Goal: Task Accomplishment & Management: Manage account settings

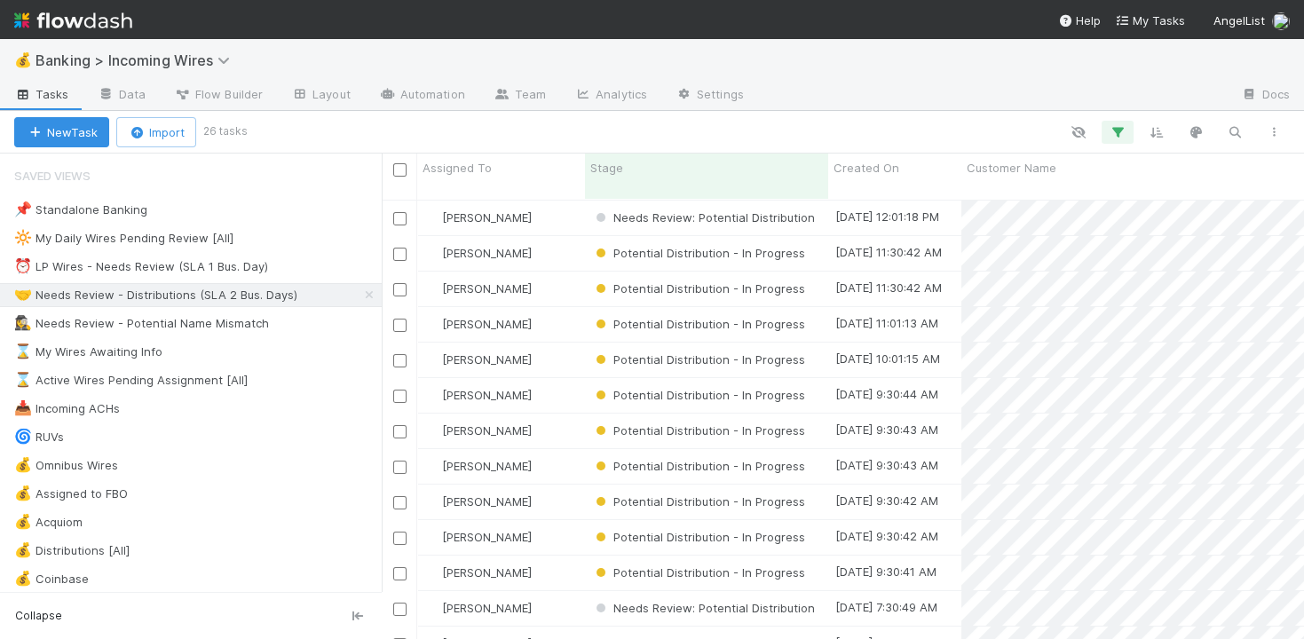
scroll to position [1, 1]
click at [557, 202] on div "[PERSON_NAME]" at bounding box center [501, 218] width 168 height 35
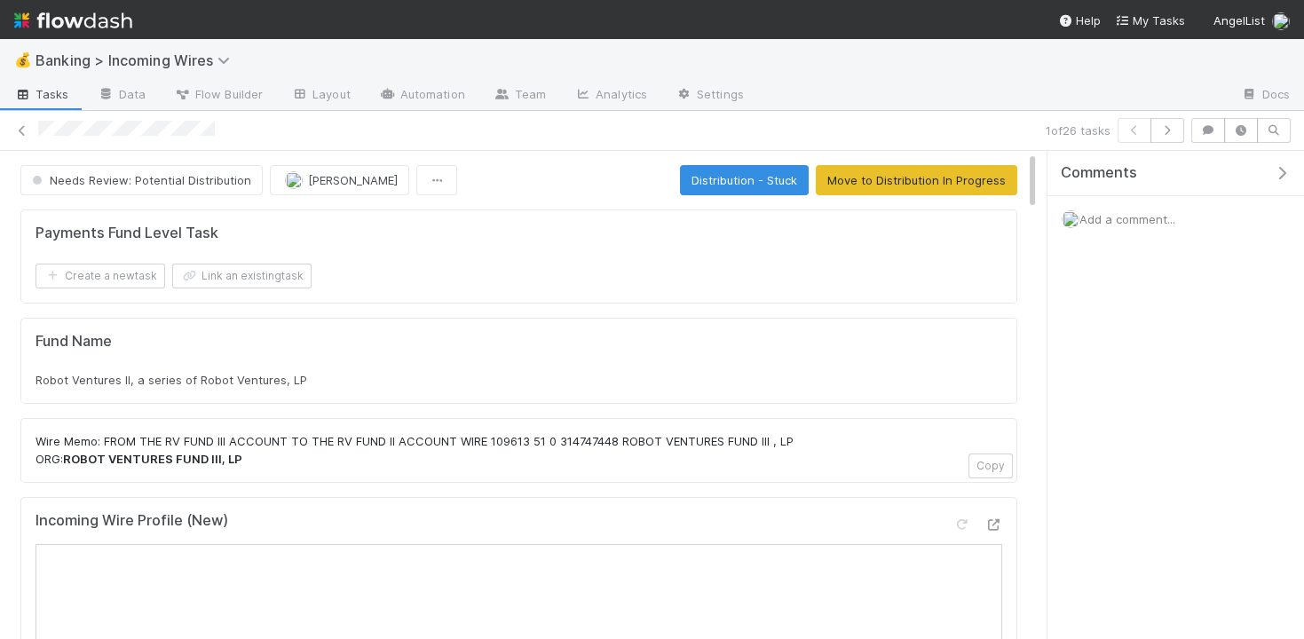
click at [1222, 473] on div "Comments Add a comment..." at bounding box center [1176, 396] width 257 height 490
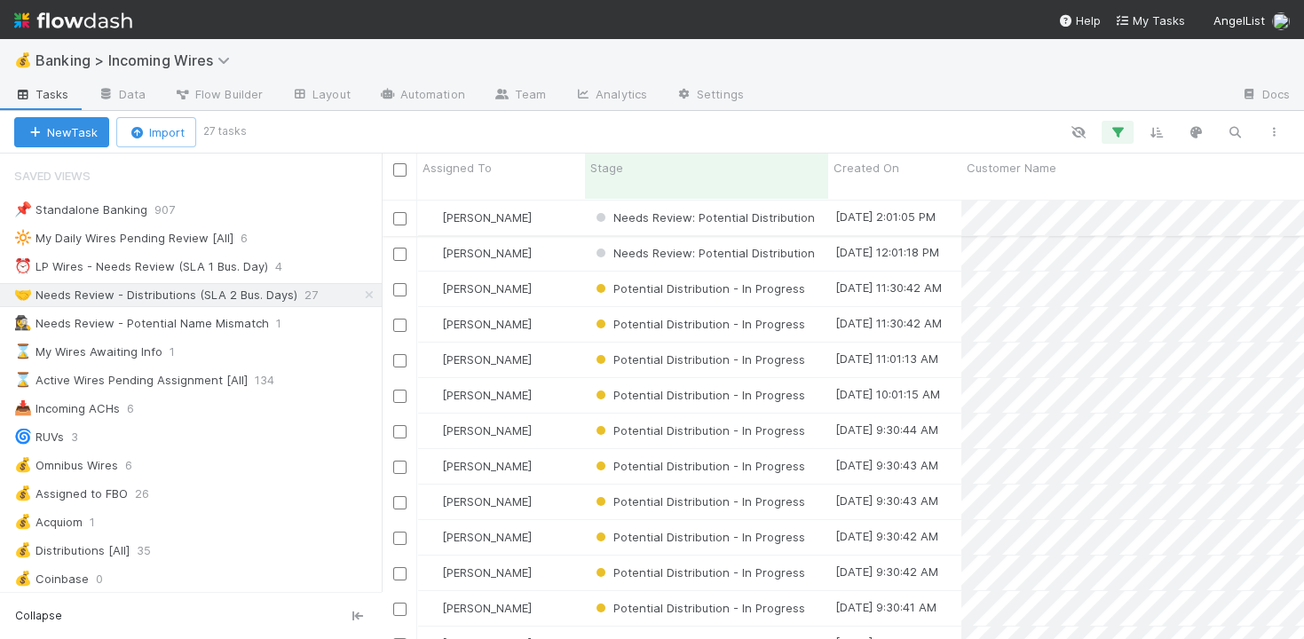
click at [549, 213] on div "Nate Eisenstein" at bounding box center [501, 218] width 168 height 35
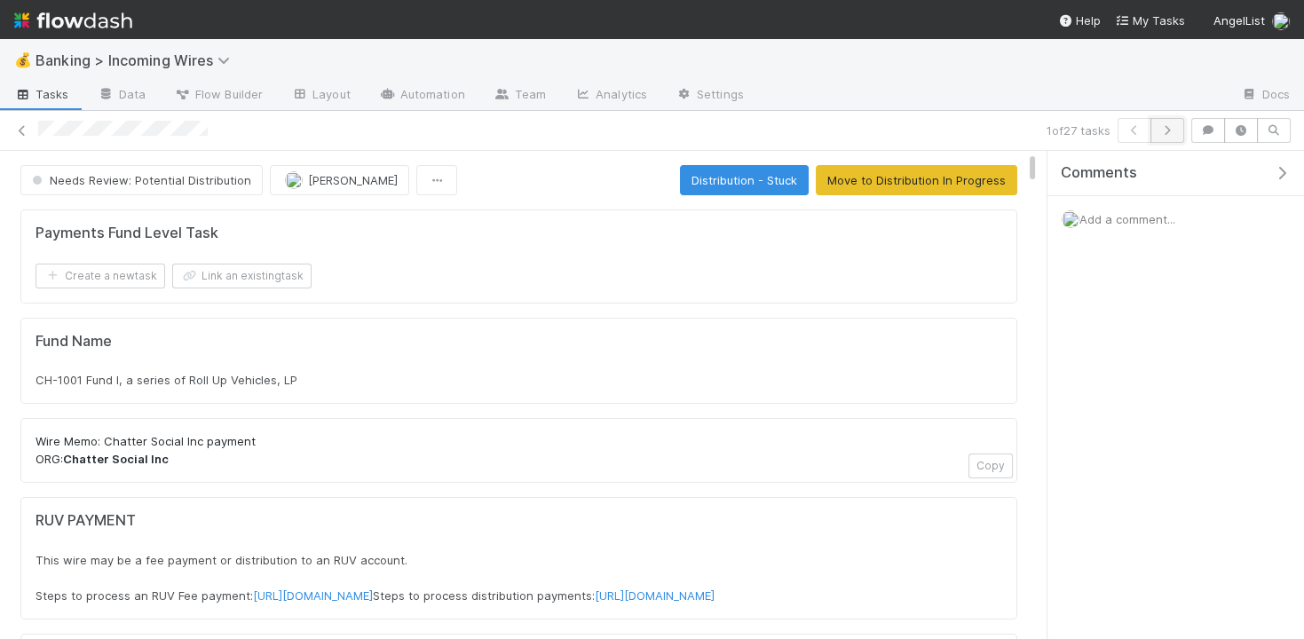
click at [1169, 128] on icon "button" at bounding box center [1168, 130] width 18 height 11
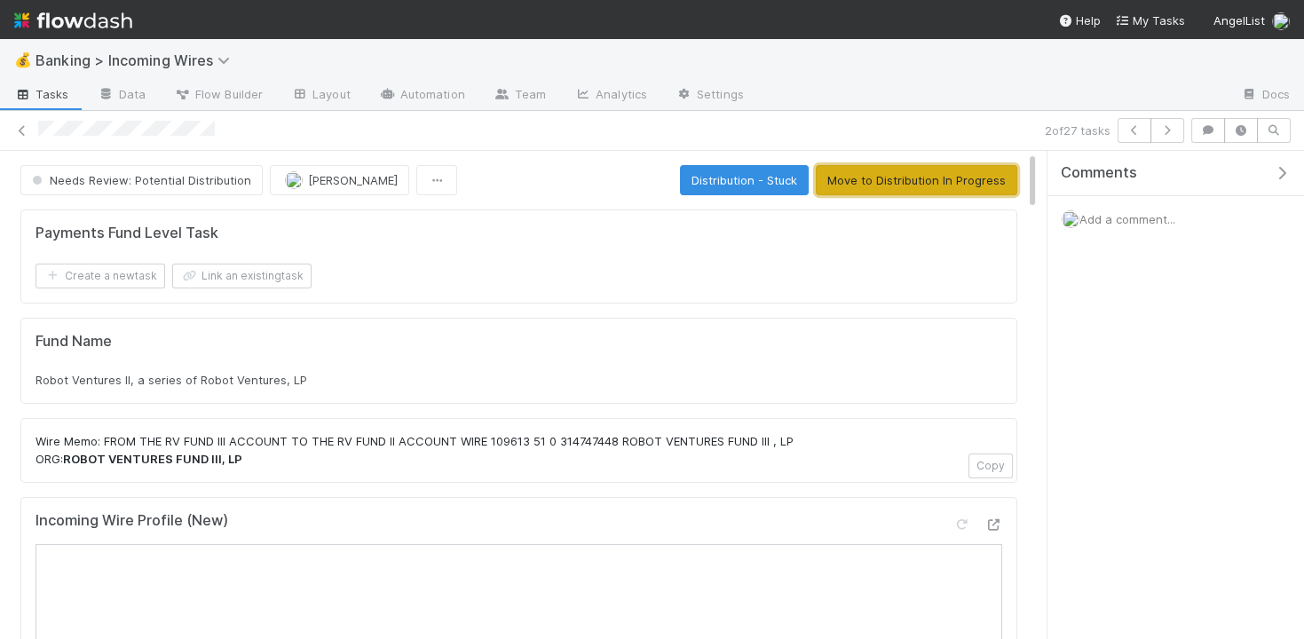
click at [946, 172] on button "Move to Distribution In Progress" at bounding box center [917, 180] width 202 height 30
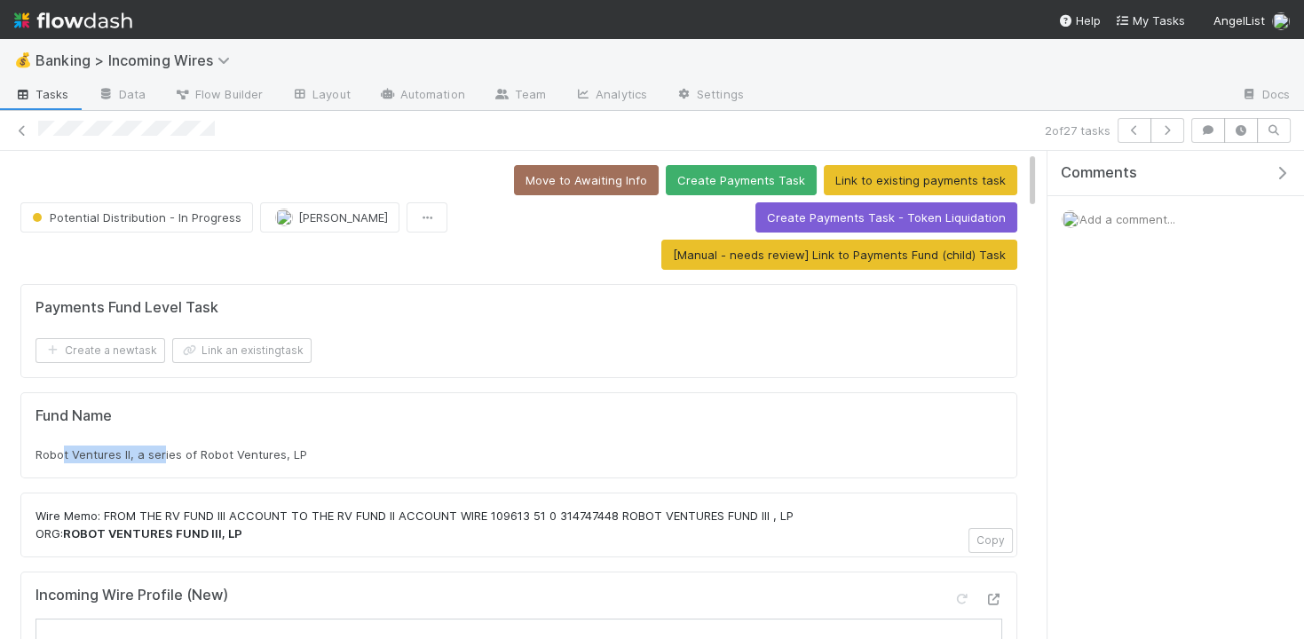
drag, startPoint x: 62, startPoint y: 450, endPoint x: 163, endPoint y: 455, distance: 101.3
click at [163, 455] on span "Robot Ventures II, a series of Robot Ventures, LP" at bounding box center [172, 455] width 272 height 14
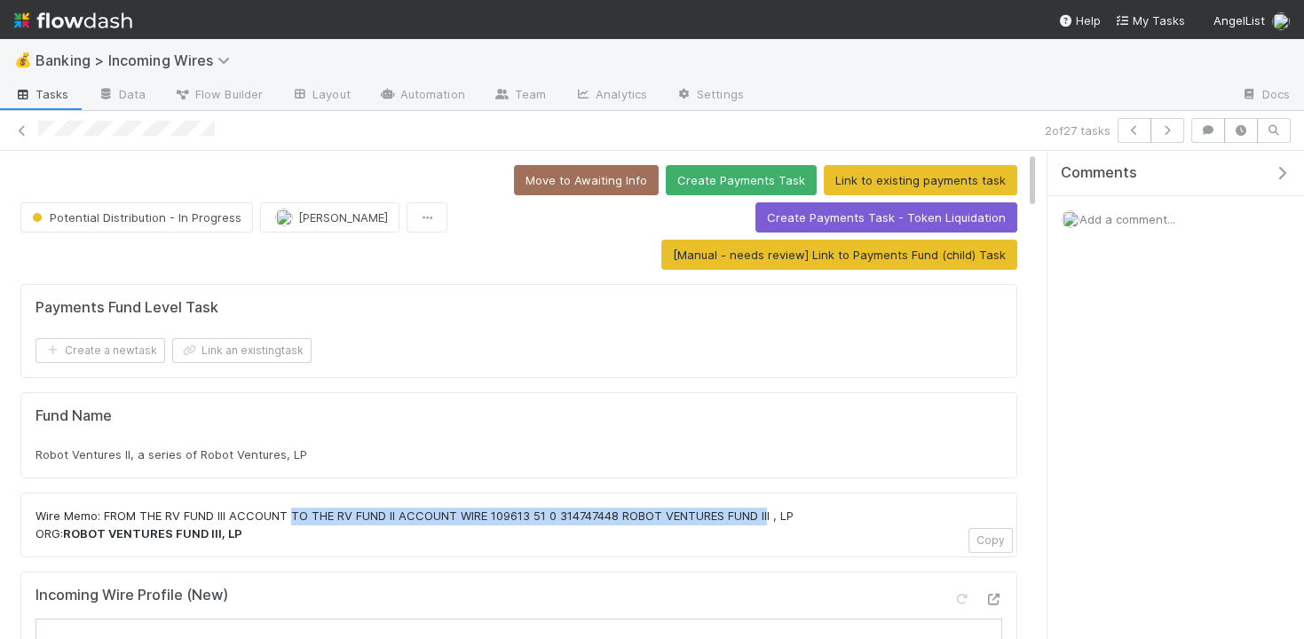
drag, startPoint x: 292, startPoint y: 511, endPoint x: 773, endPoint y: 515, distance: 481.3
click at [774, 515] on p "Wire Memo: FROM THE RV FUND III ACCOUNT TO THE RV FUND II ACCOUNT WIRE 109613 5…" at bounding box center [519, 525] width 967 height 35
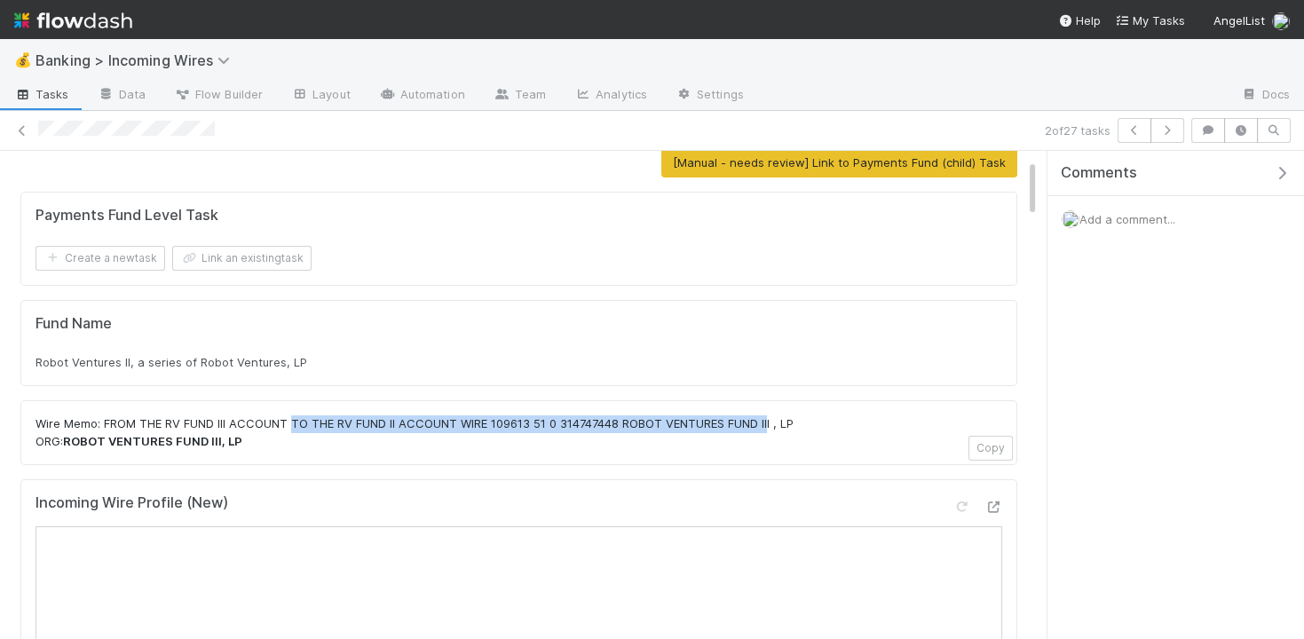
scroll to position [24, 0]
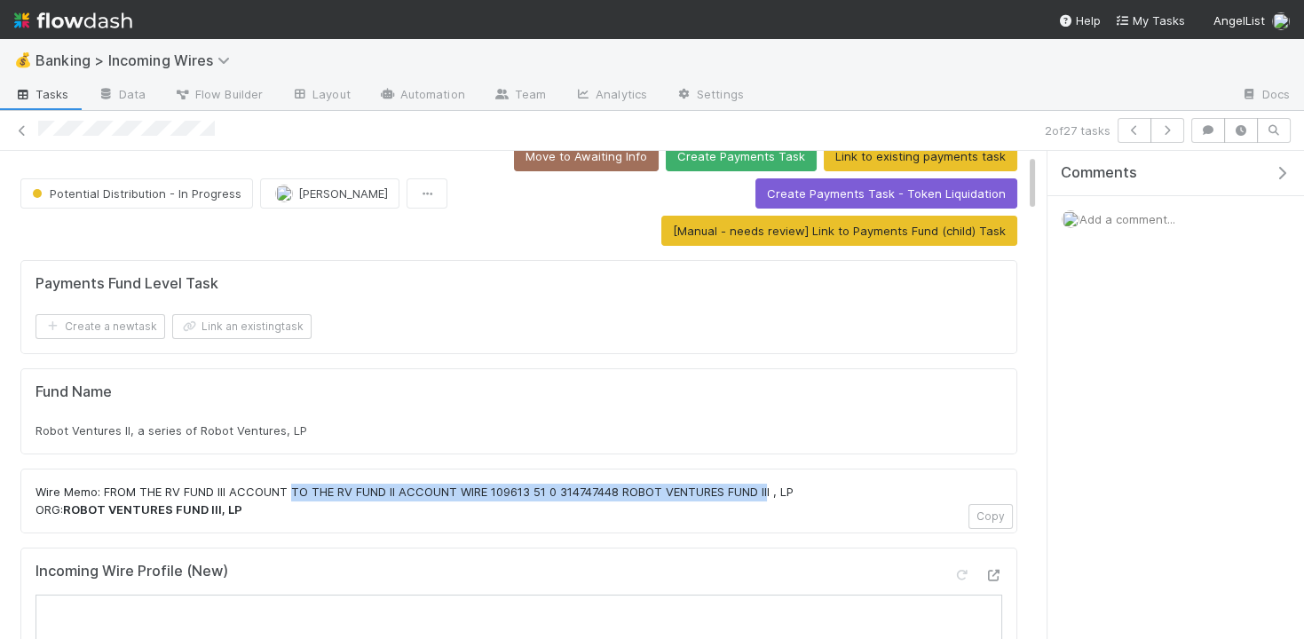
click at [357, 485] on p "Wire Memo: FROM THE RV FUND III ACCOUNT TO THE RV FUND II ACCOUNT WIRE 109613 5…" at bounding box center [519, 501] width 967 height 35
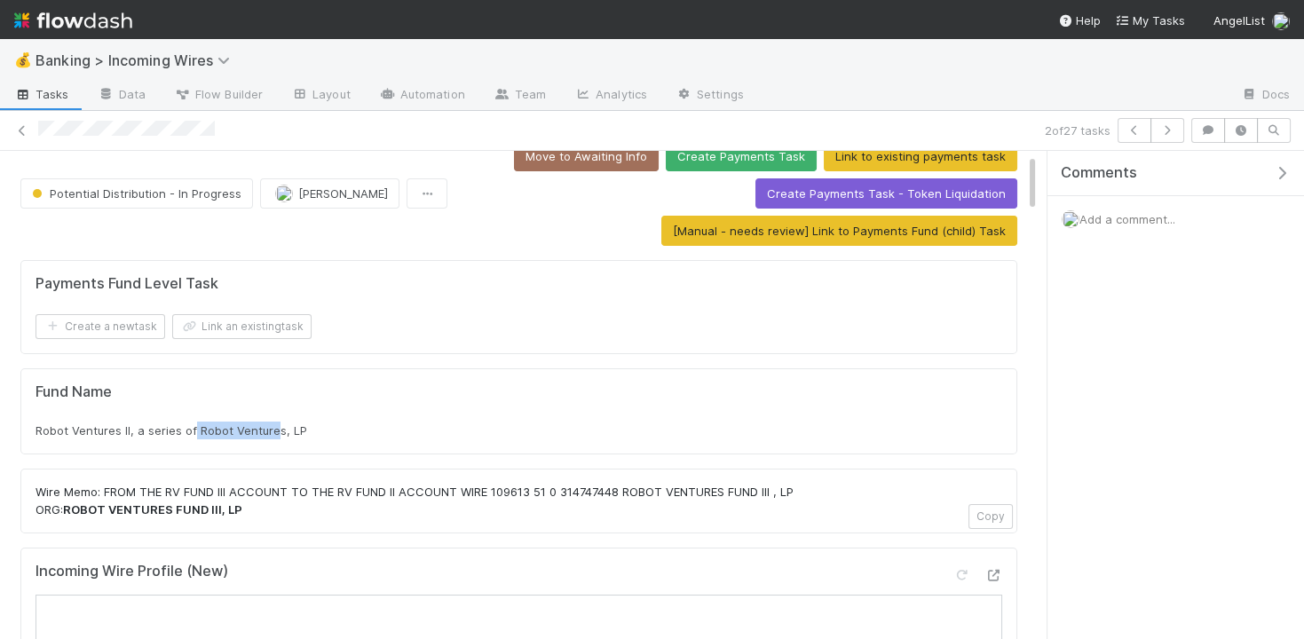
drag, startPoint x: 192, startPoint y: 422, endPoint x: 275, endPoint y: 420, distance: 83.5
click at [275, 424] on span "Robot Ventures II, a series of Robot Ventures, LP" at bounding box center [172, 431] width 272 height 14
click at [266, 327] on button "Link an existing task" at bounding box center [241, 326] width 139 height 25
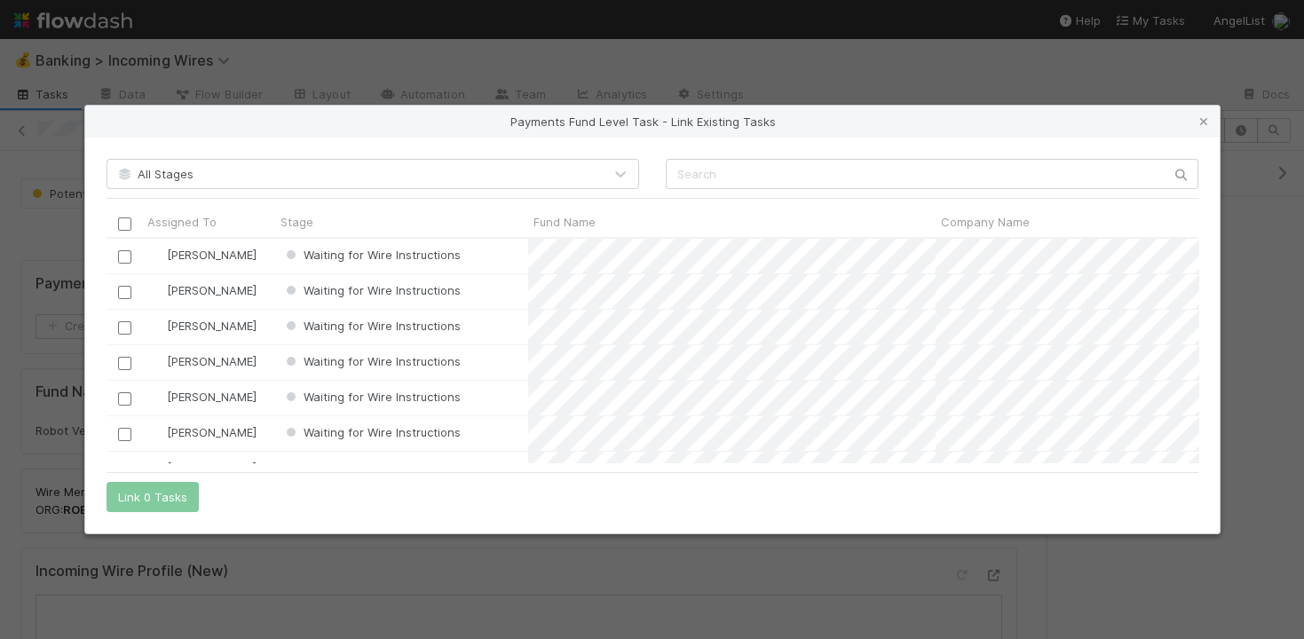
scroll to position [225, 1092]
click at [1198, 119] on icon at bounding box center [1204, 122] width 18 height 12
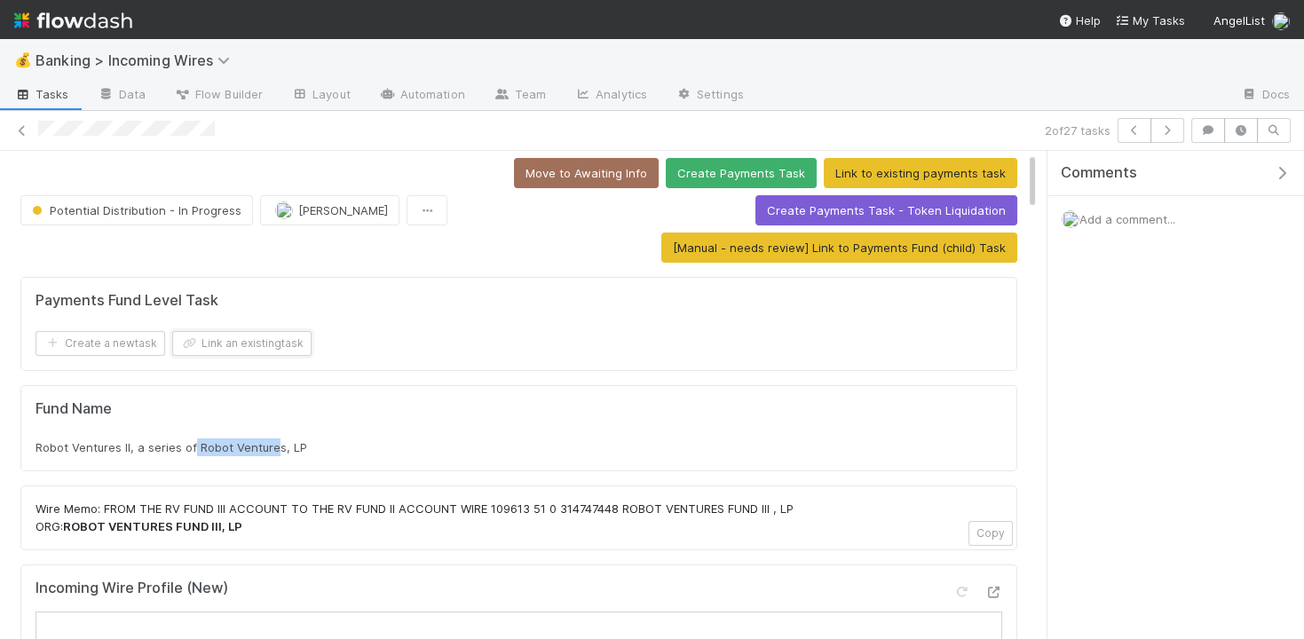
scroll to position [0, 0]
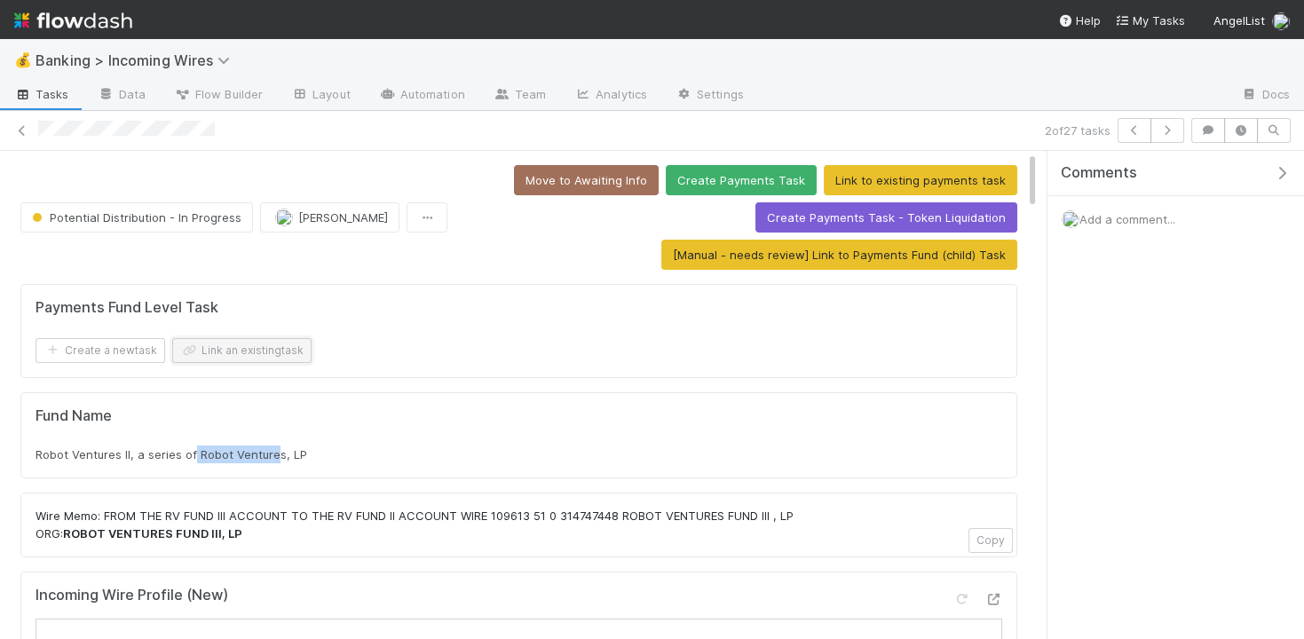
click at [283, 348] on button "Link an existing task" at bounding box center [241, 350] width 139 height 25
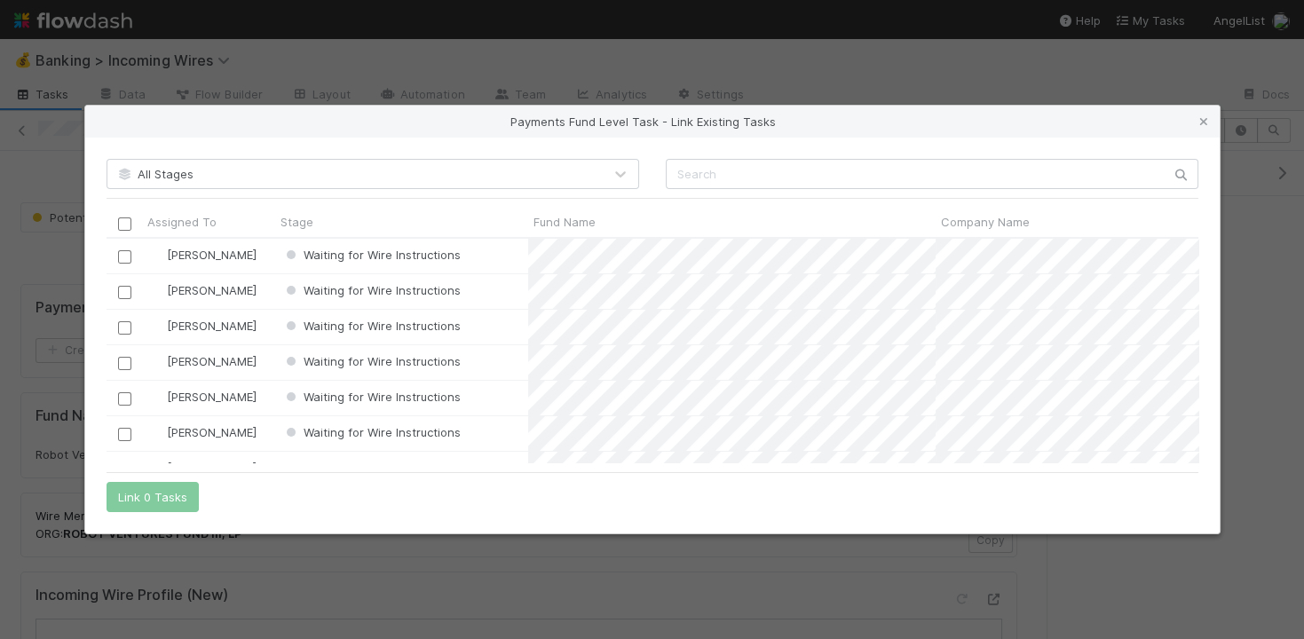
scroll to position [225, 1092]
click at [777, 184] on input "text" at bounding box center [932, 174] width 533 height 30
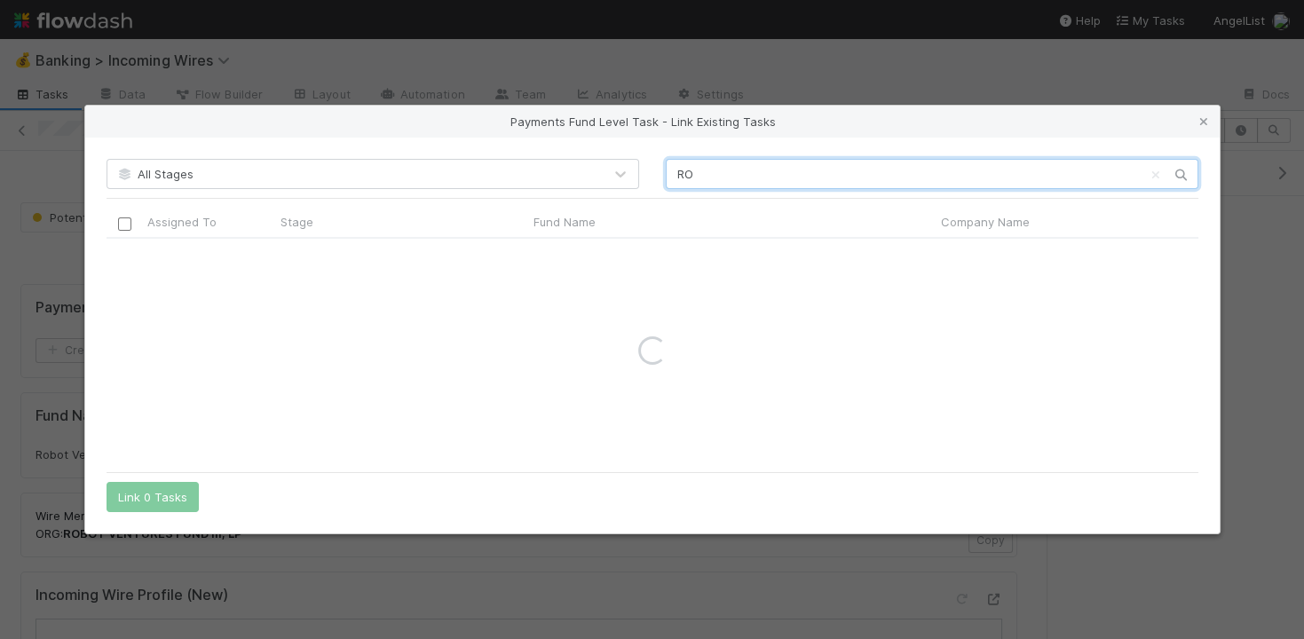
type input "R"
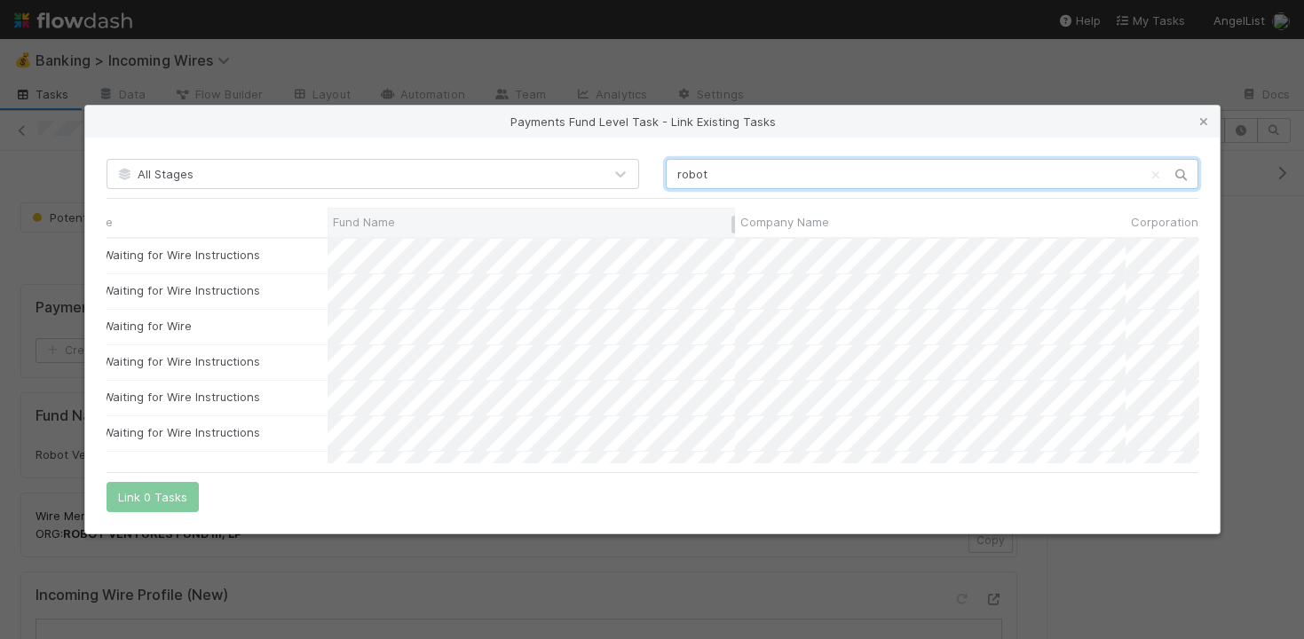
scroll to position [0, 0]
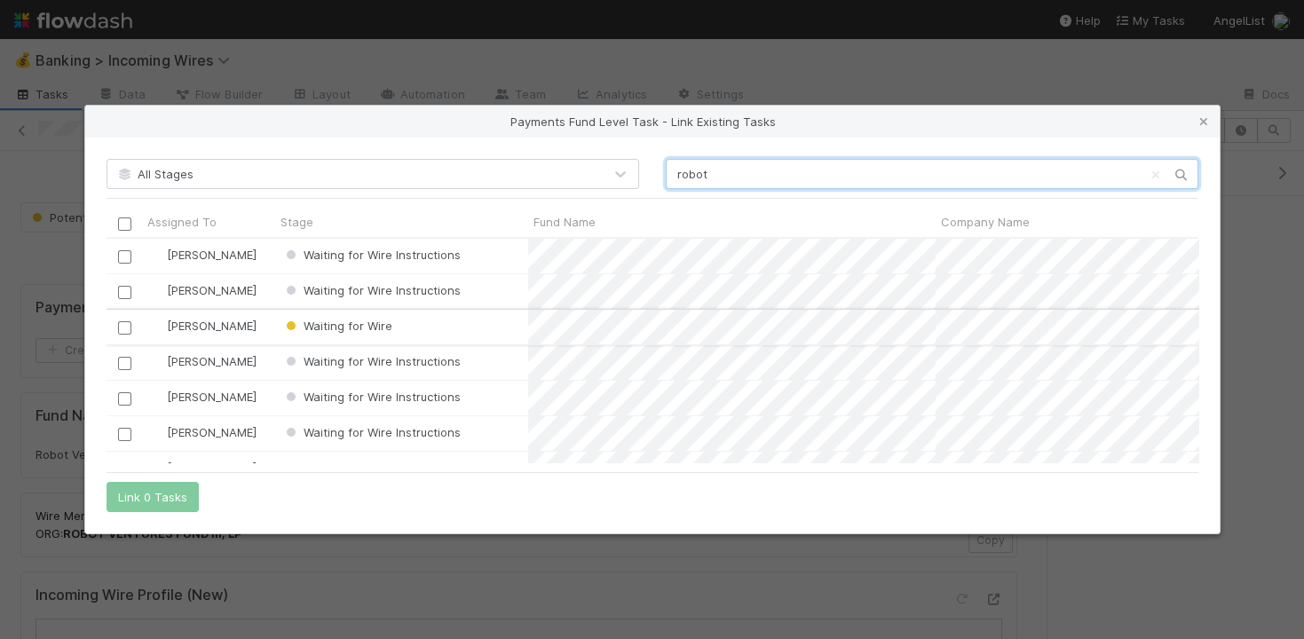
type input "robot"
click at [121, 328] on input "checkbox" at bounding box center [123, 327] width 13 height 13
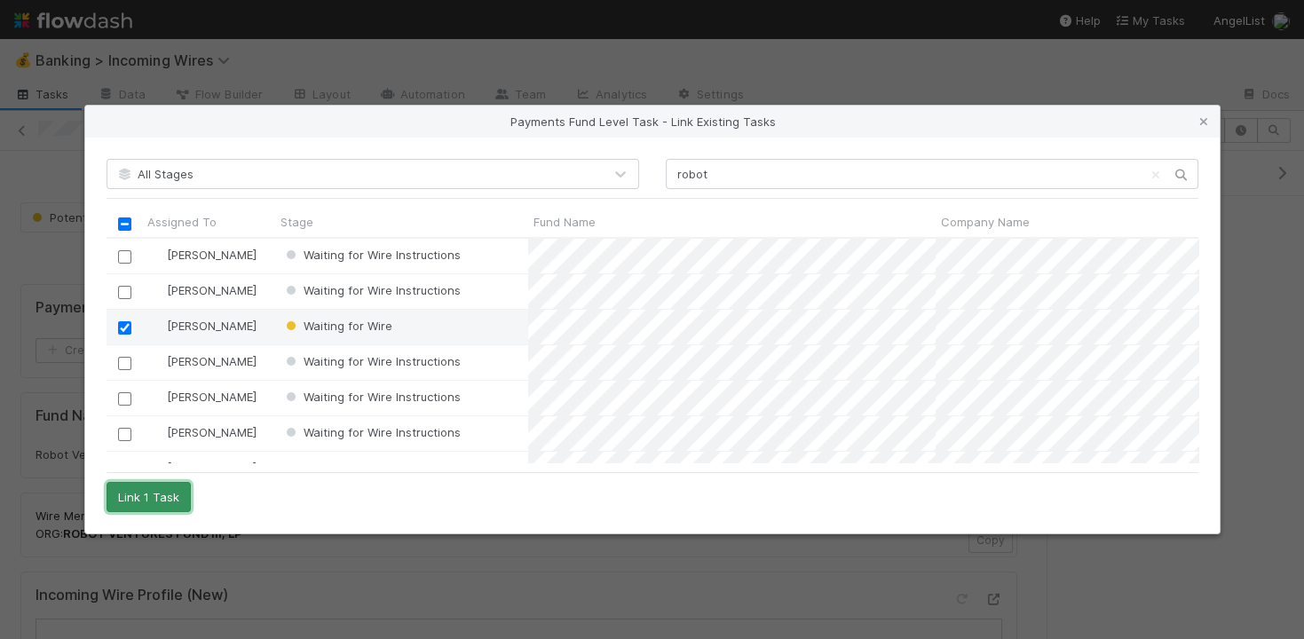
click at [166, 496] on button "Link 1 Task" at bounding box center [149, 497] width 84 height 30
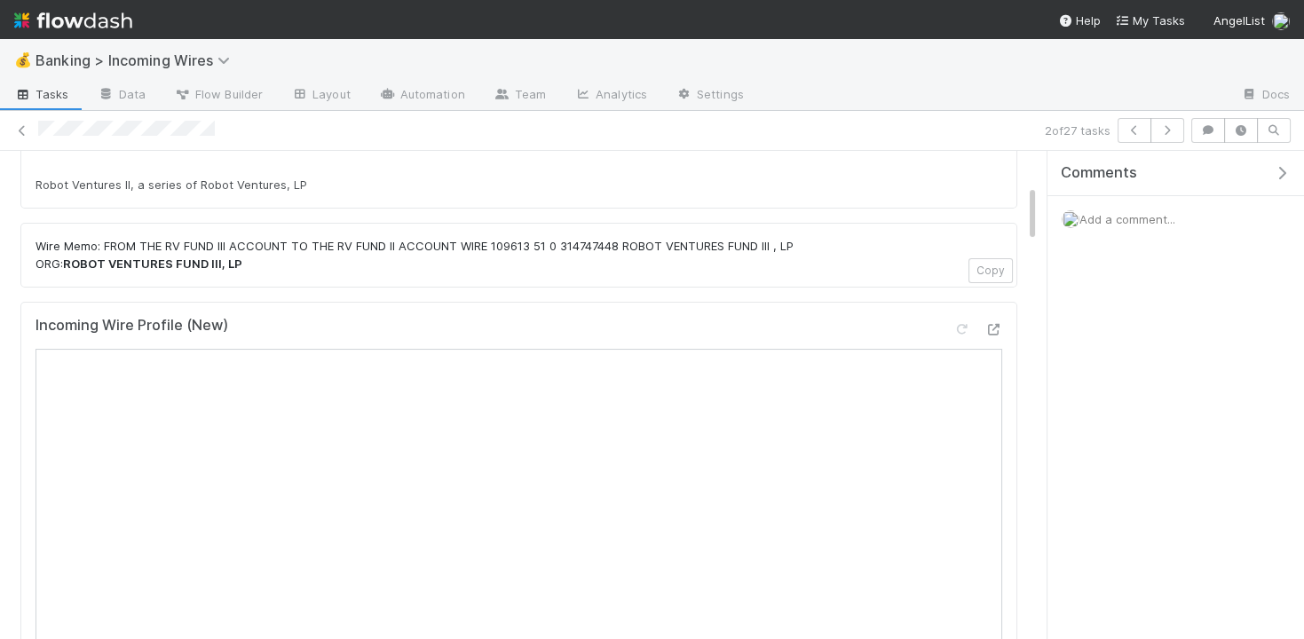
scroll to position [508, 0]
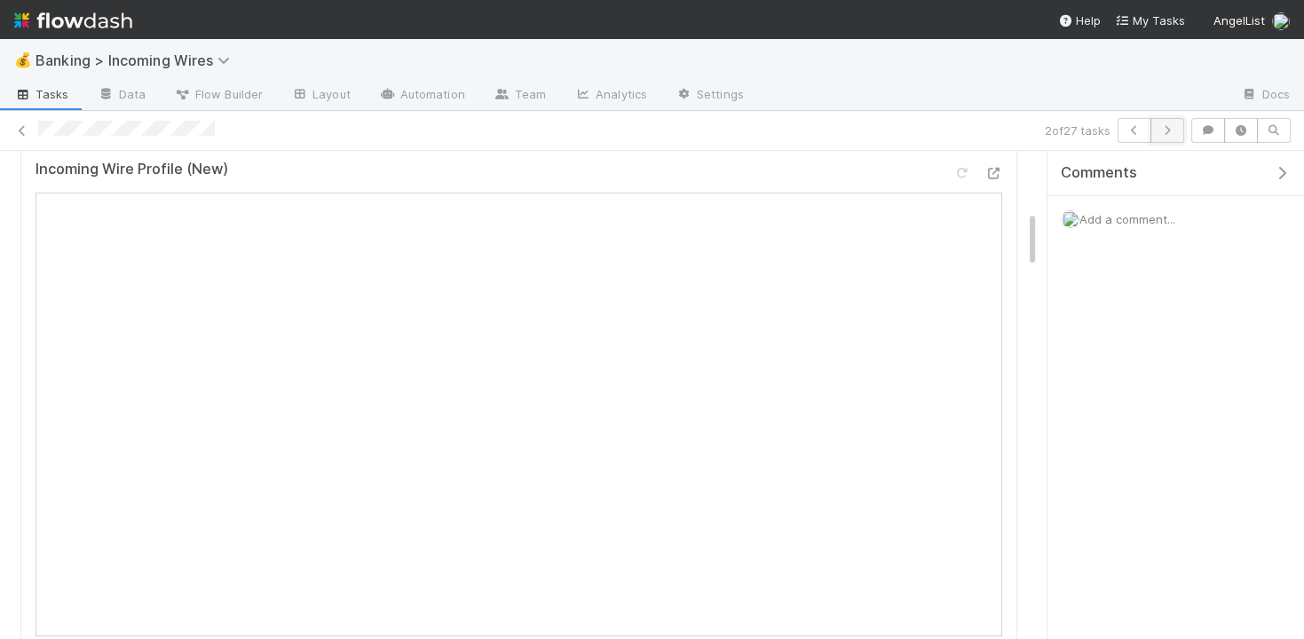
click at [1169, 129] on icon "button" at bounding box center [1168, 130] width 18 height 11
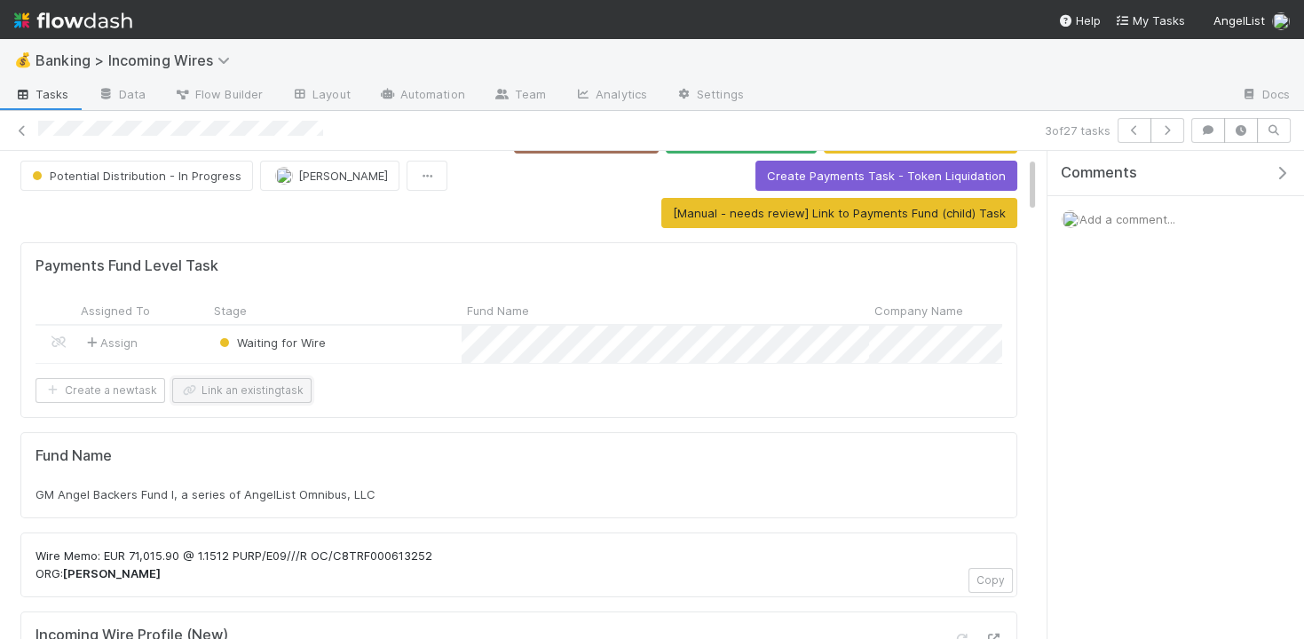
click at [230, 383] on button "Link an existing task" at bounding box center [241, 390] width 139 height 25
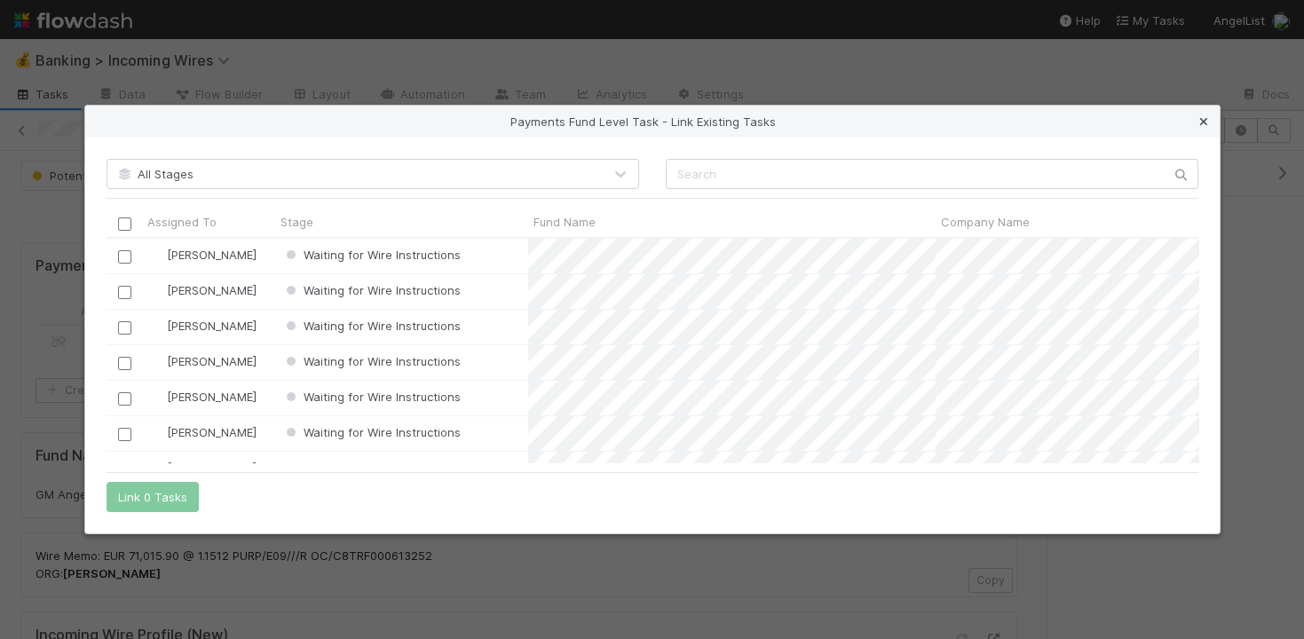
click at [1202, 123] on icon at bounding box center [1204, 122] width 18 height 12
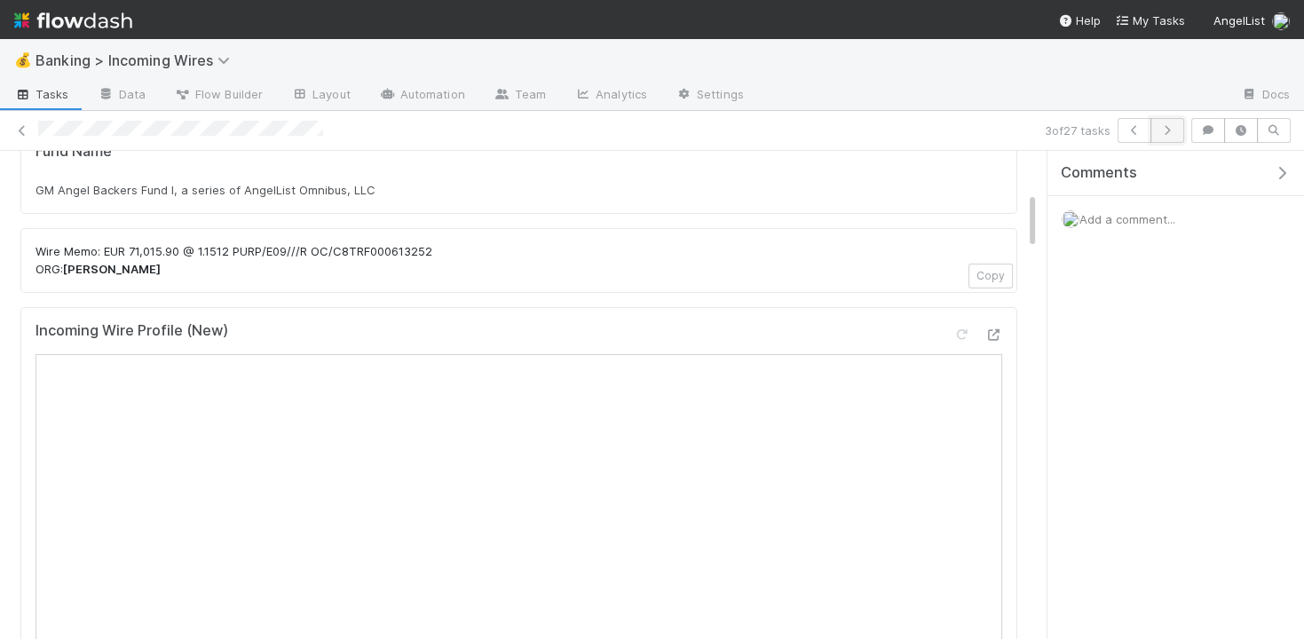
click at [1169, 128] on icon "button" at bounding box center [1168, 130] width 18 height 11
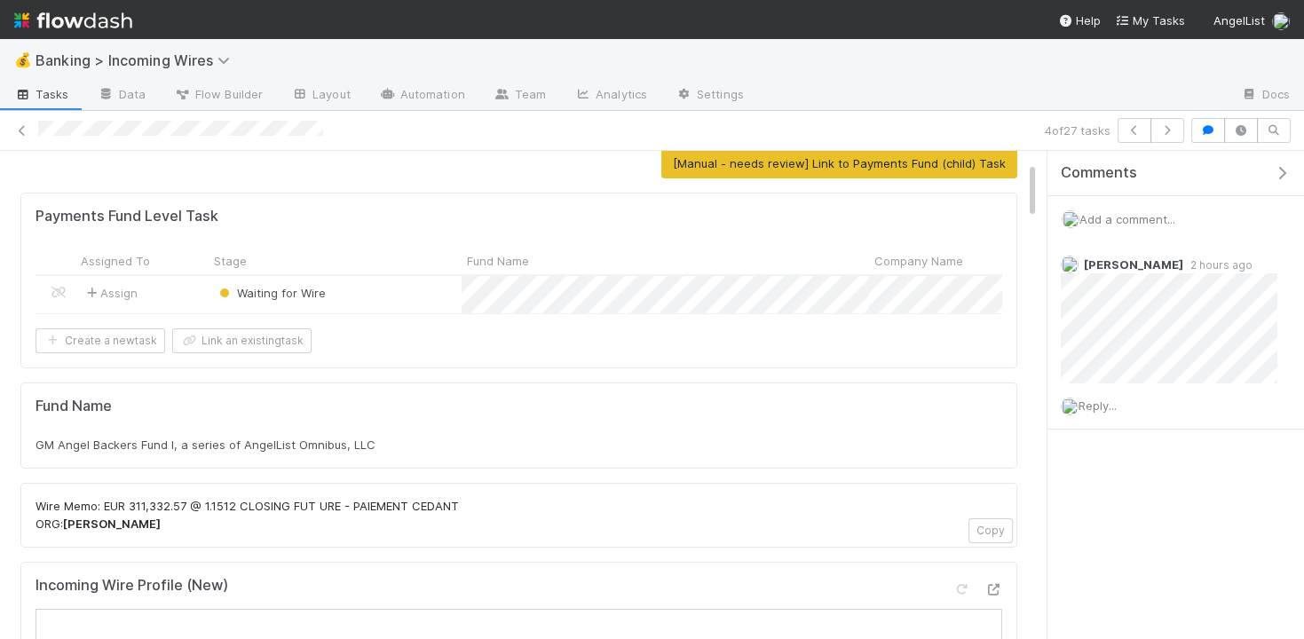
click at [259, 440] on span "GM Angel Backers Fund I, a series of AngelList Omnibus, LLC" at bounding box center [206, 445] width 340 height 14
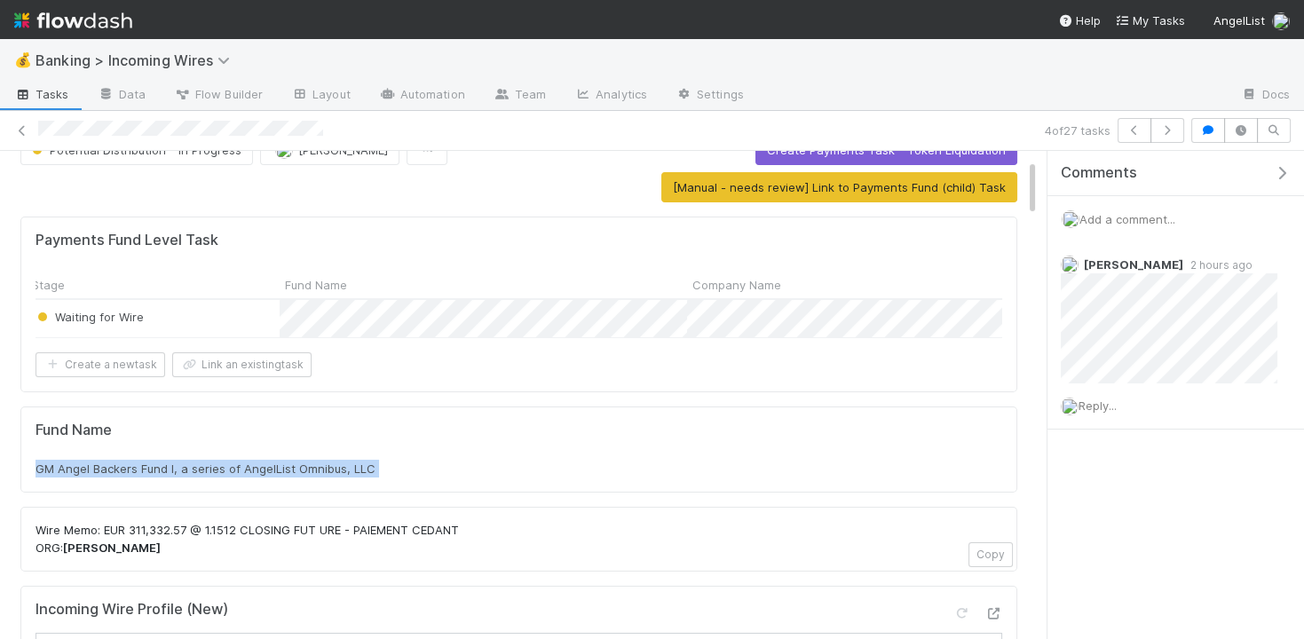
scroll to position [0, 384]
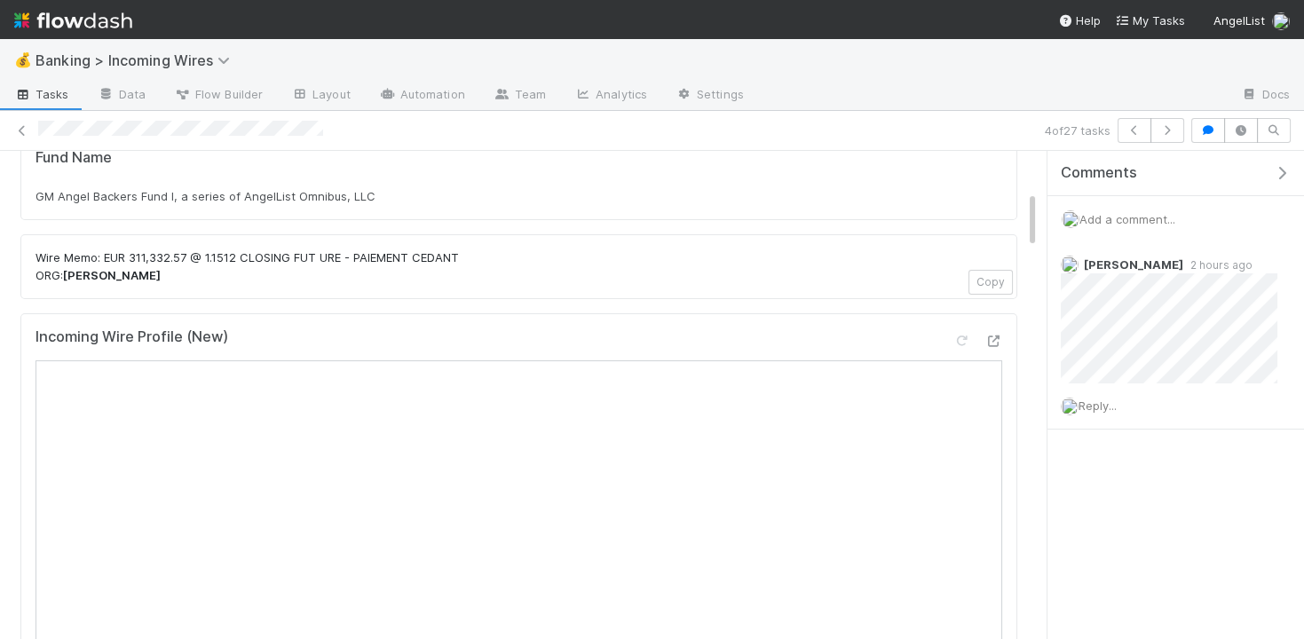
click at [162, 250] on p "Wire Memo: EUR 311,332.57 @ 1.1512CLOSING FUT URE - PAIEMENT CEDANT ORG: ROTHS…" at bounding box center [519, 267] width 967 height 35
drag, startPoint x: 131, startPoint y: 250, endPoint x: 188, endPoint y: 250, distance: 57.7
click at [188, 250] on p "Wire Memo: EUR 311,332.57 @ 1.1512CLOSING FUT URE - PAIEMENT CEDANT ORG: ROTHS…" at bounding box center [519, 267] width 967 height 35
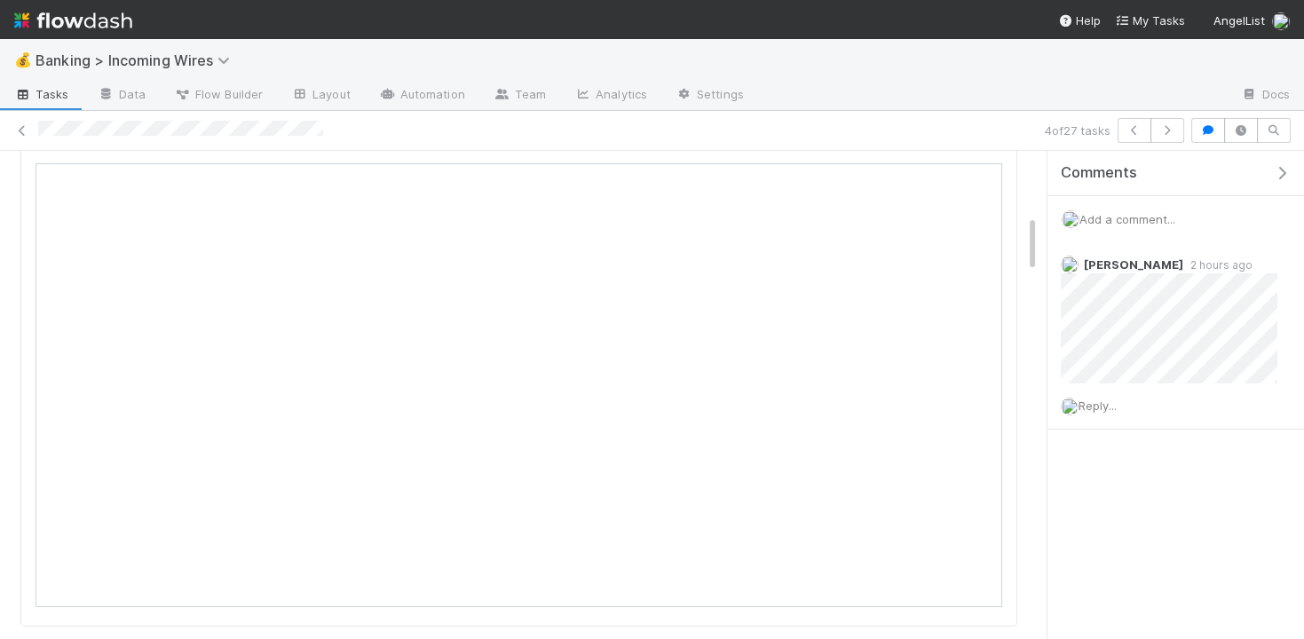
scroll to position [518, 0]
click at [963, 158] on icon at bounding box center [962, 164] width 18 height 12
click at [1172, 135] on button "button" at bounding box center [1168, 130] width 34 height 25
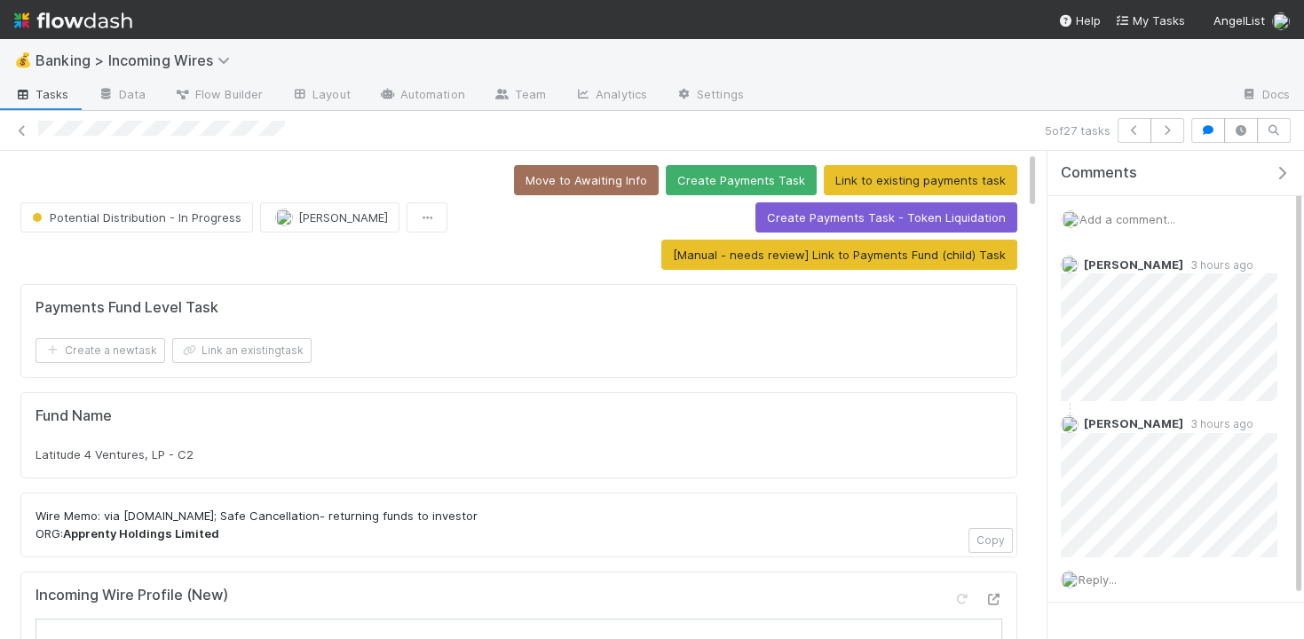
click at [301, 460] on div "Fund Name Latitude 4 Ventures, LP - C2" at bounding box center [518, 435] width 997 height 87
click at [297, 453] on div "Latitude 4 Ventures, LP - C2" at bounding box center [519, 455] width 967 height 18
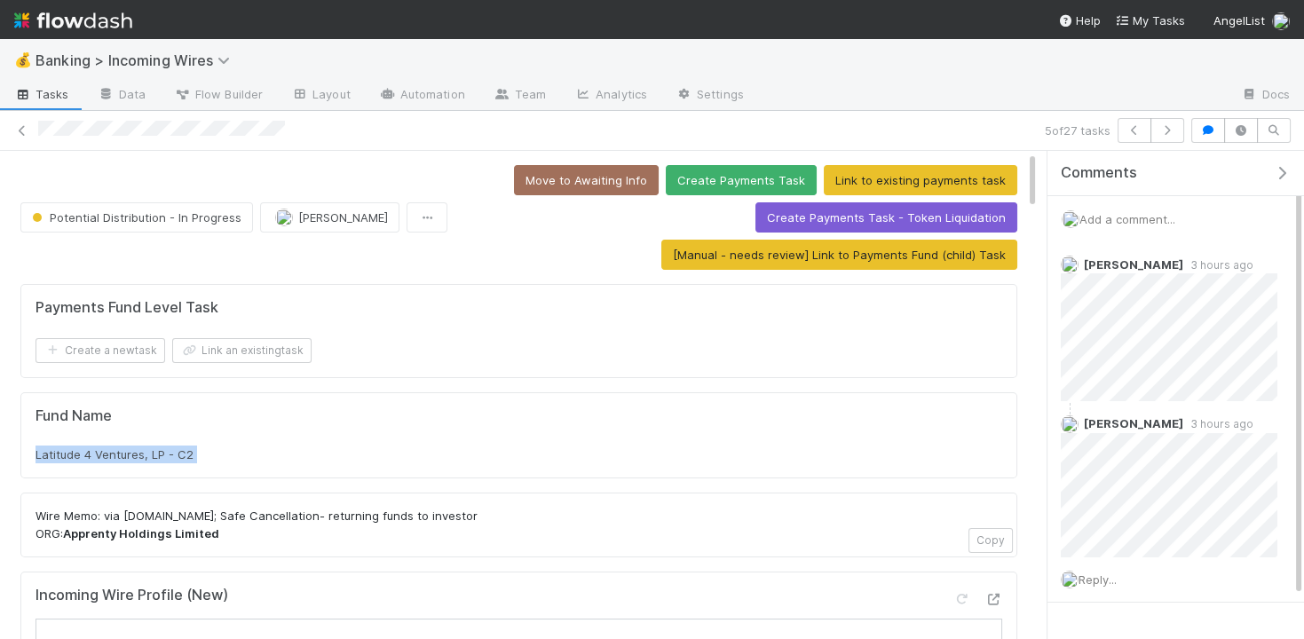
copy div "Latitude 4 Ventures, LP - C2"
click at [270, 352] on button "Link an existing task" at bounding box center [241, 350] width 139 height 25
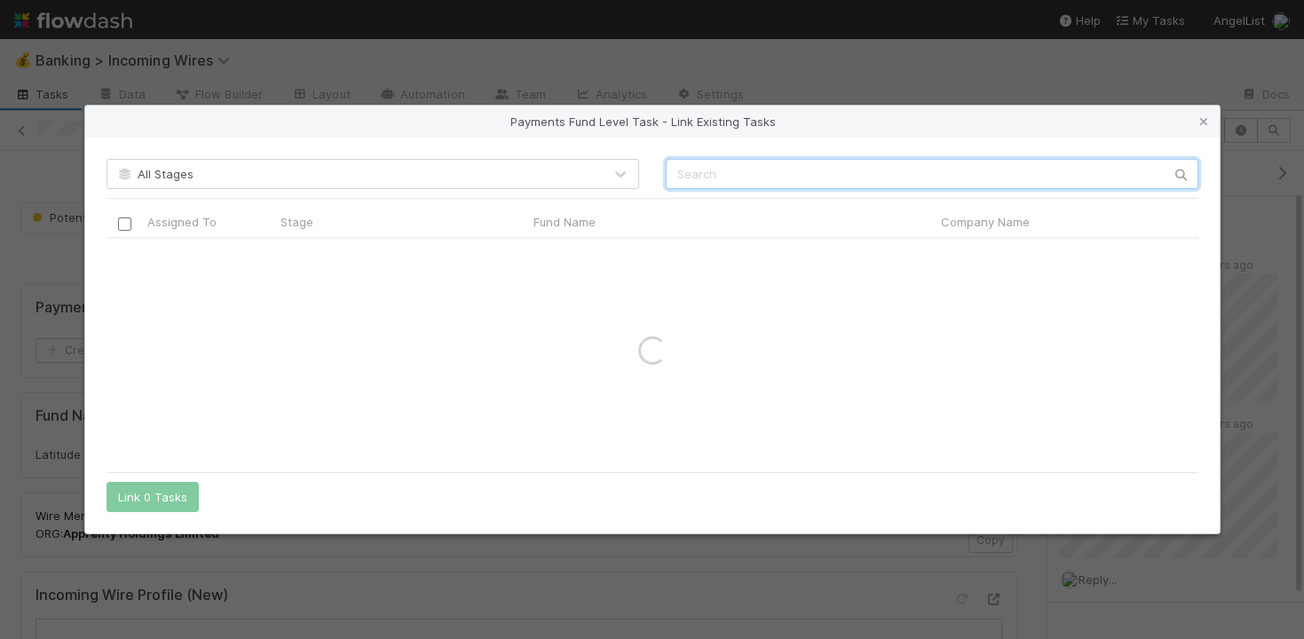
click at [818, 180] on input "text" at bounding box center [932, 174] width 533 height 30
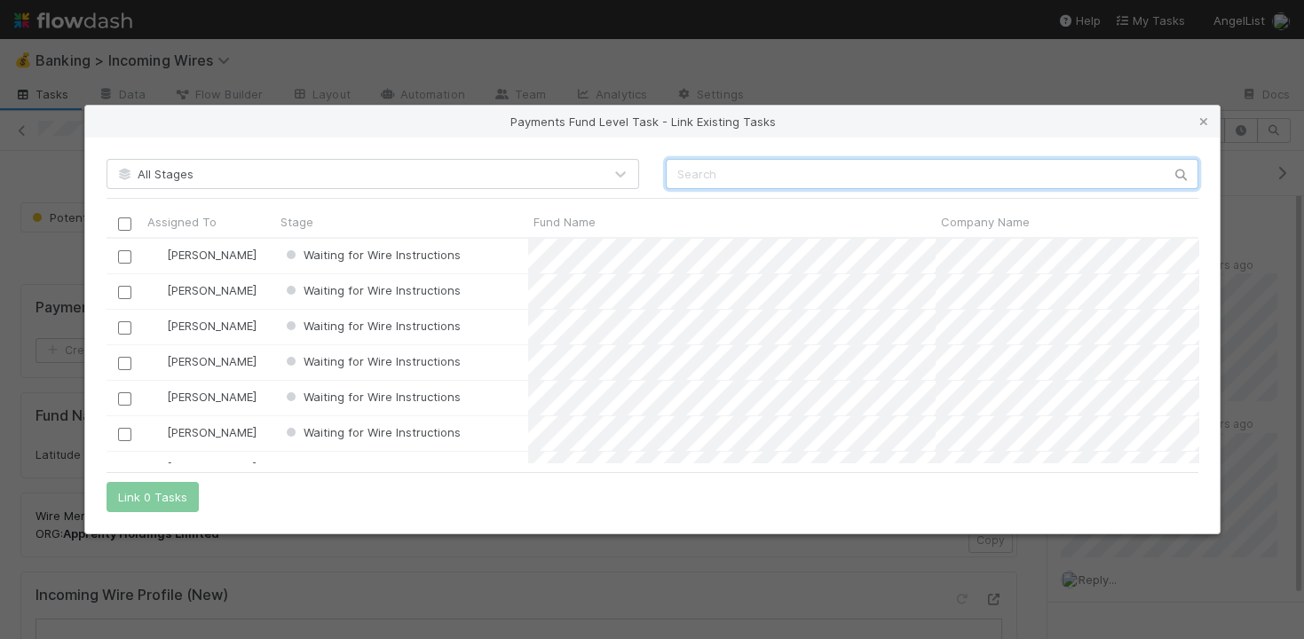
scroll to position [225, 1092]
paste input "Latitude 4 Ventures, LP - C2"
type input "Latitude 4 Ventures, LP - C2"
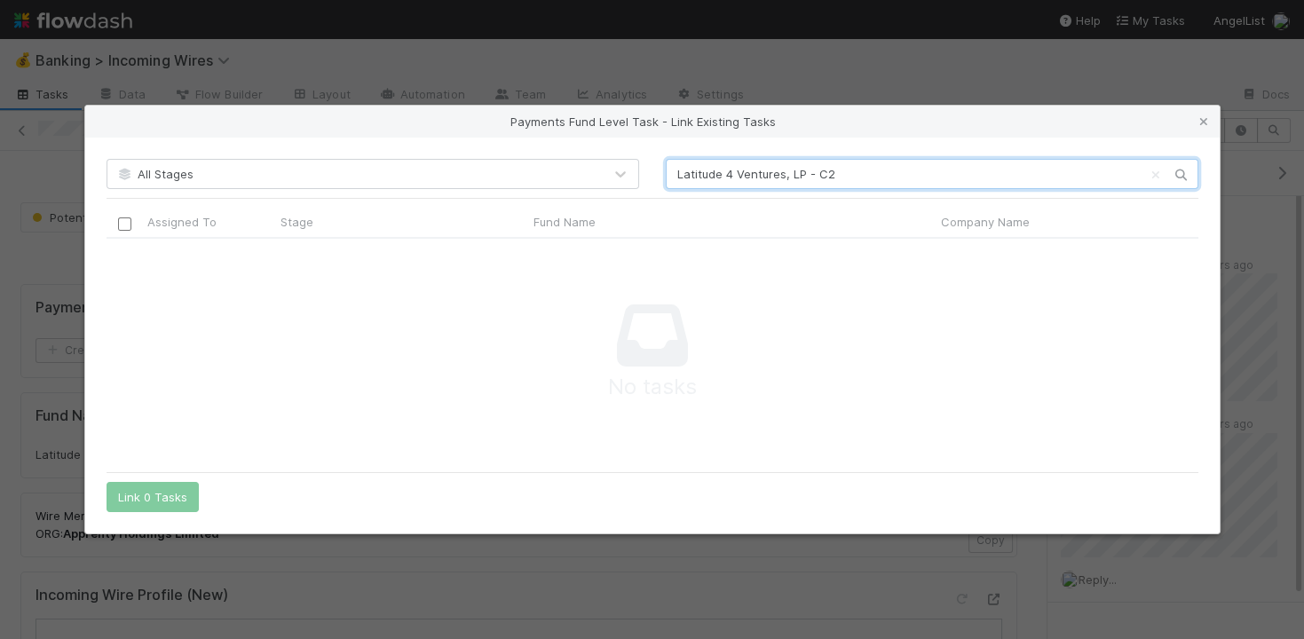
click at [820, 178] on input "Latitude 4 Ventures, LP - C2" at bounding box center [932, 174] width 533 height 30
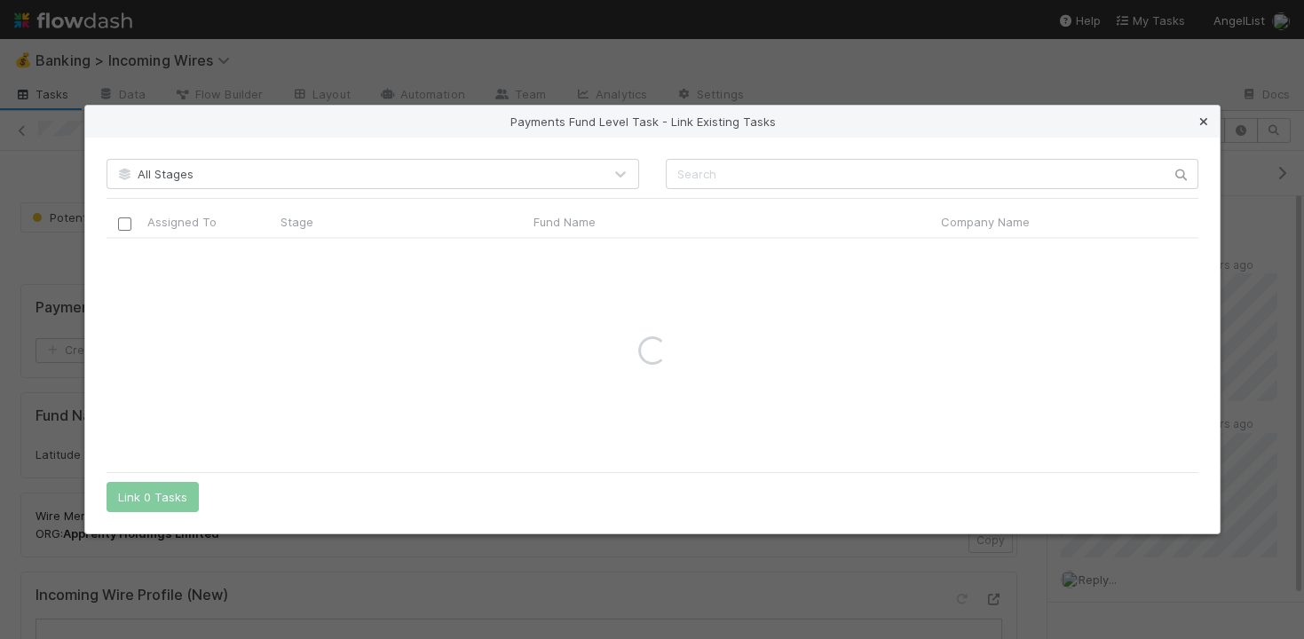
click at [1203, 119] on icon at bounding box center [1204, 122] width 18 height 12
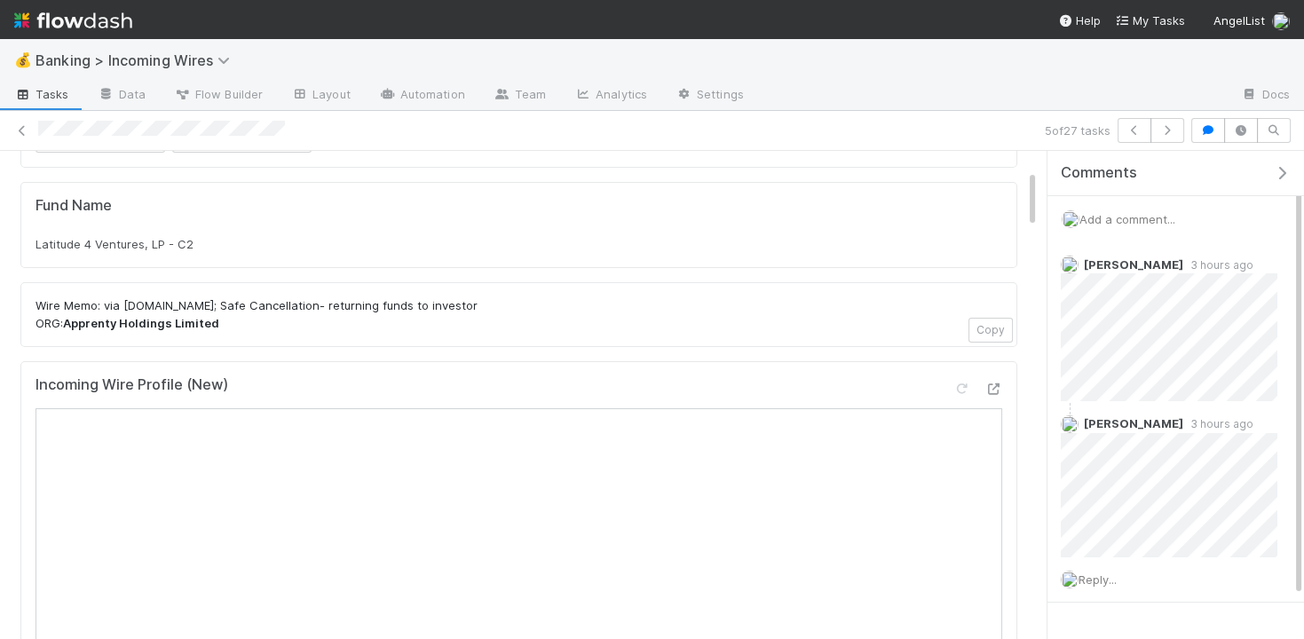
scroll to position [0, 0]
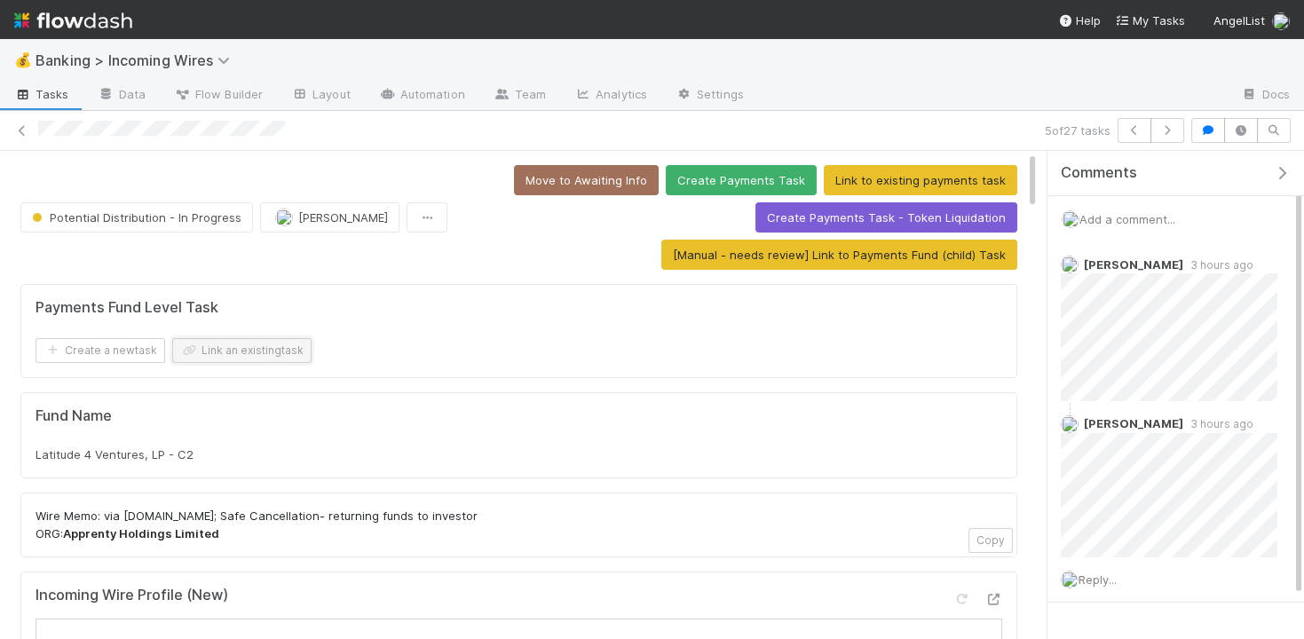
click at [262, 338] on button "Link an existing task" at bounding box center [241, 350] width 139 height 25
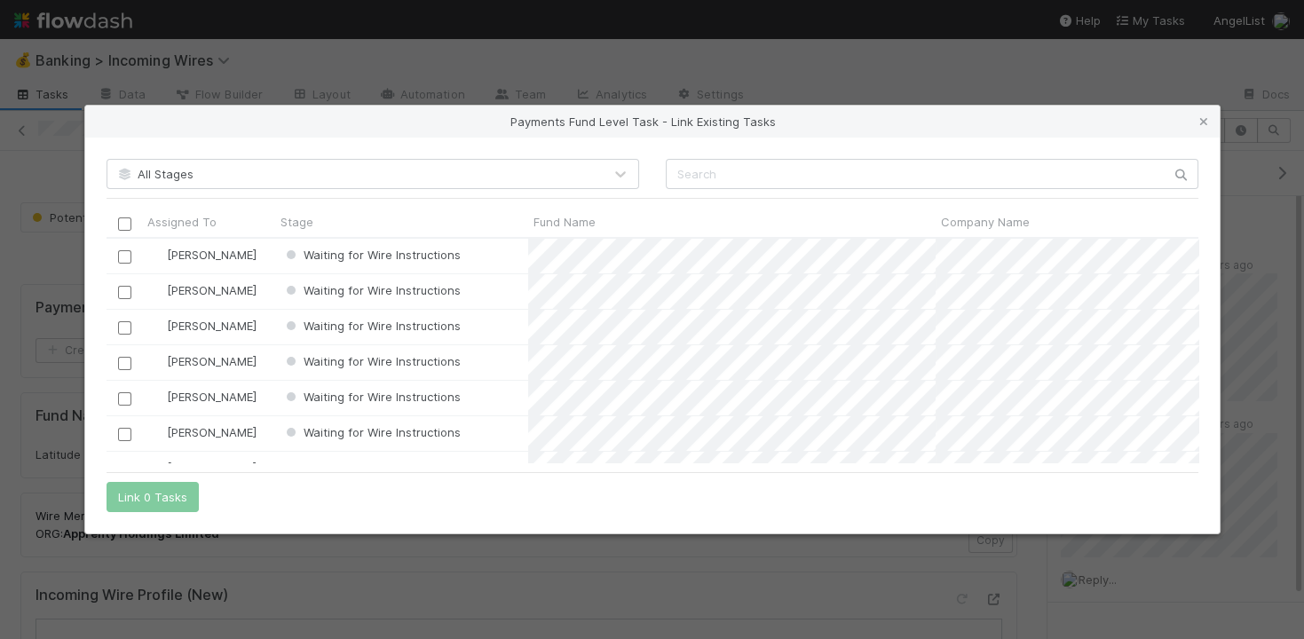
scroll to position [225, 1092]
click at [749, 172] on input "text" at bounding box center [932, 174] width 533 height 30
paste input "Apprenty"
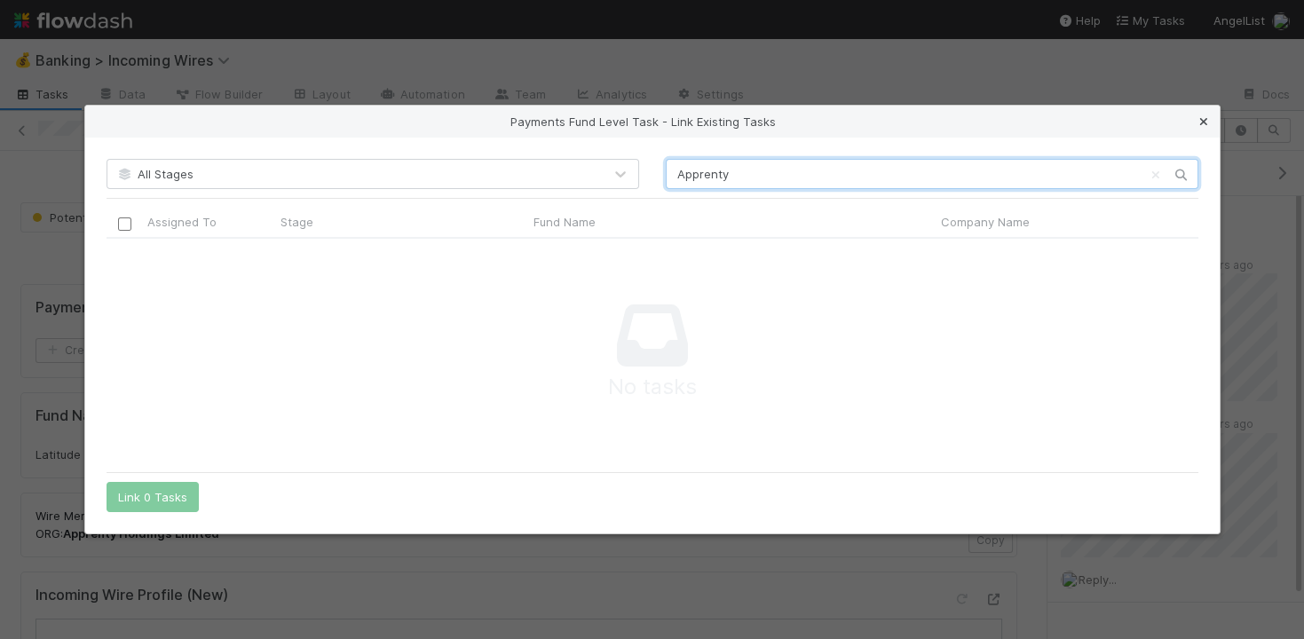
type input "Apprenty"
click at [1199, 124] on icon at bounding box center [1204, 122] width 18 height 12
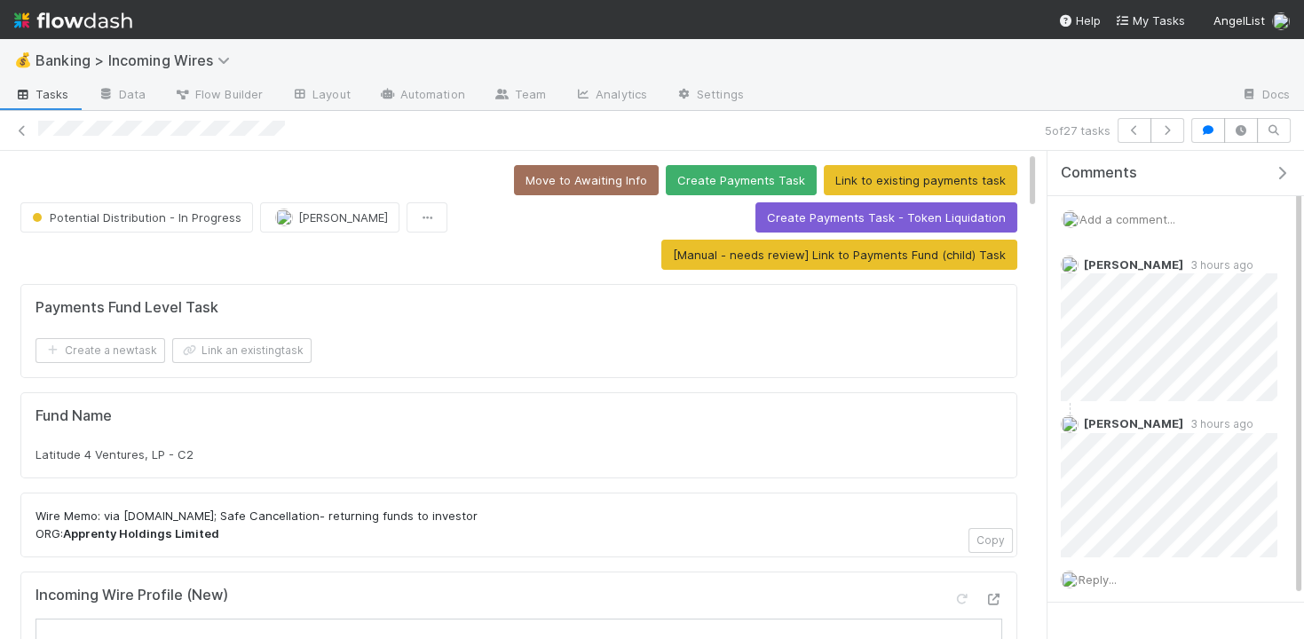
click at [223, 453] on div "Latitude 4 Ventures, LP - C2" at bounding box center [519, 455] width 967 height 18
copy div "Latitude 4 Ventures, LP - C2"
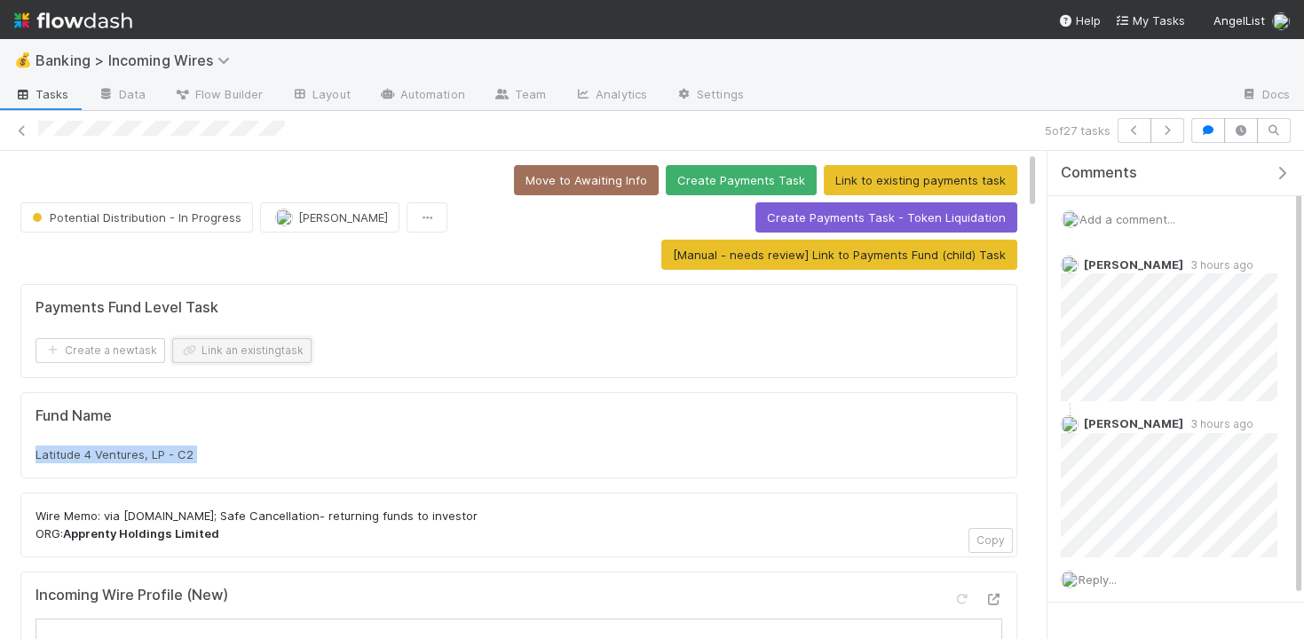
click at [258, 345] on button "Link an existing task" at bounding box center [241, 350] width 139 height 25
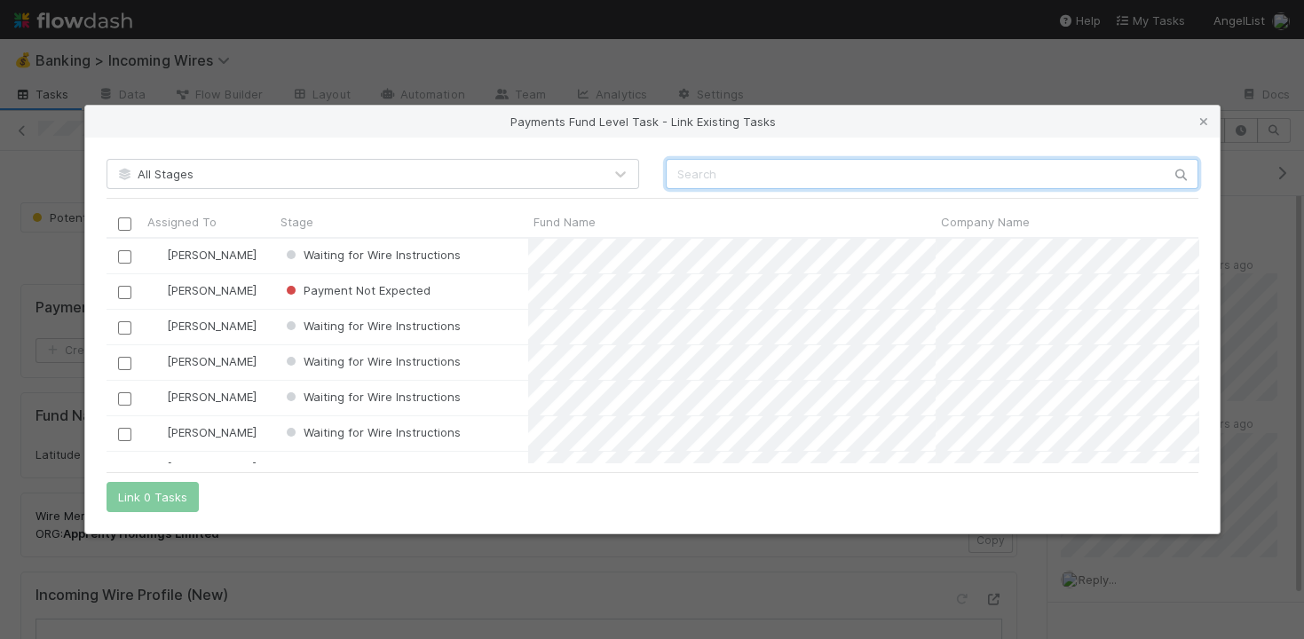
click at [728, 173] on input "text" at bounding box center [932, 174] width 533 height 30
paste input "Latitude 4 Ventures, LP - C2"
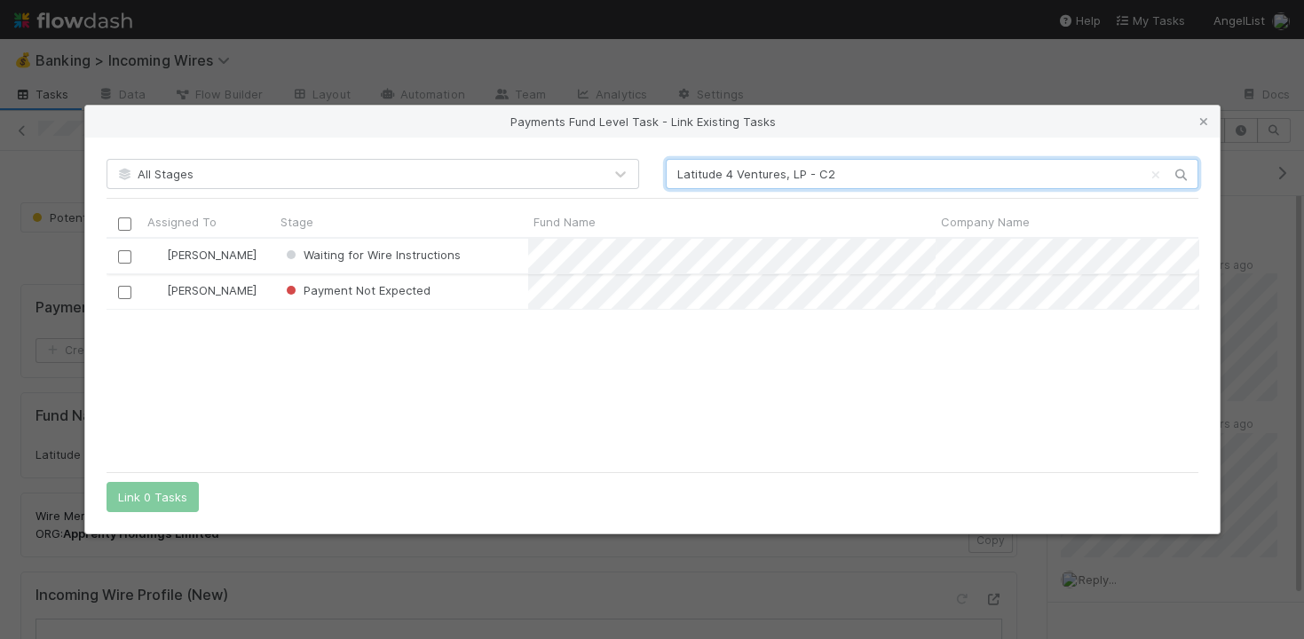
type input "Latitude 4 Ventures, LP - C2"
click at [114, 255] on div at bounding box center [124, 256] width 21 height 20
click at [126, 259] on input "checkbox" at bounding box center [123, 256] width 13 height 13
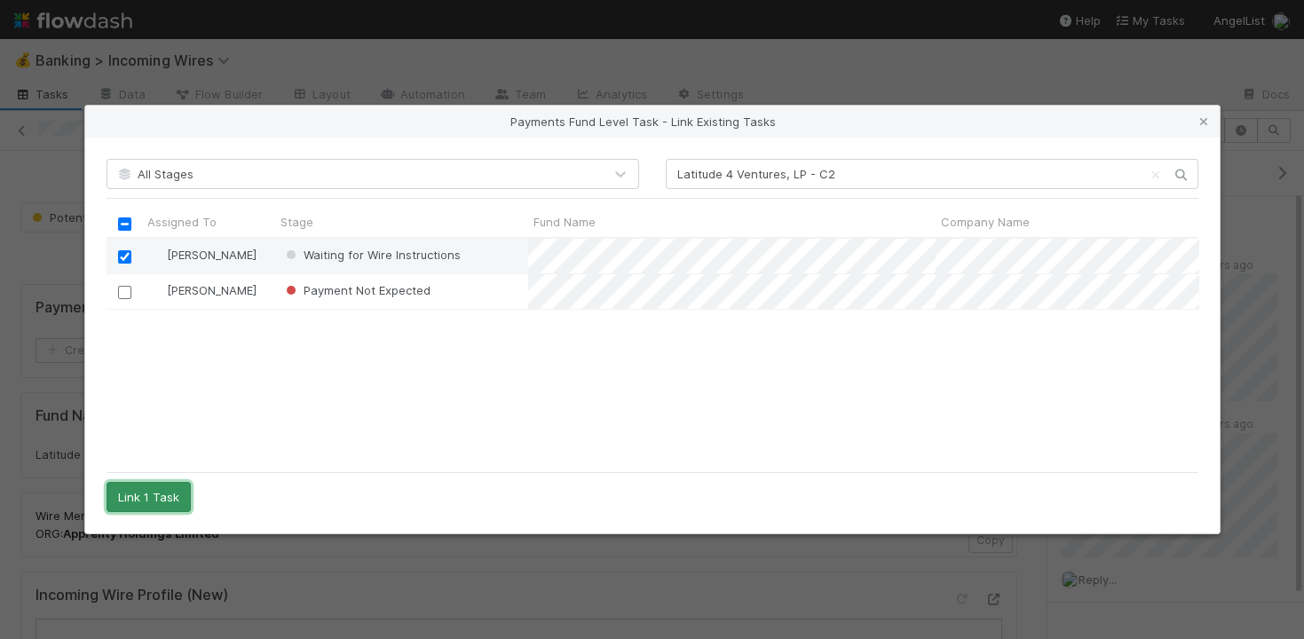
click at [155, 491] on button "Link 1 Task" at bounding box center [149, 497] width 84 height 30
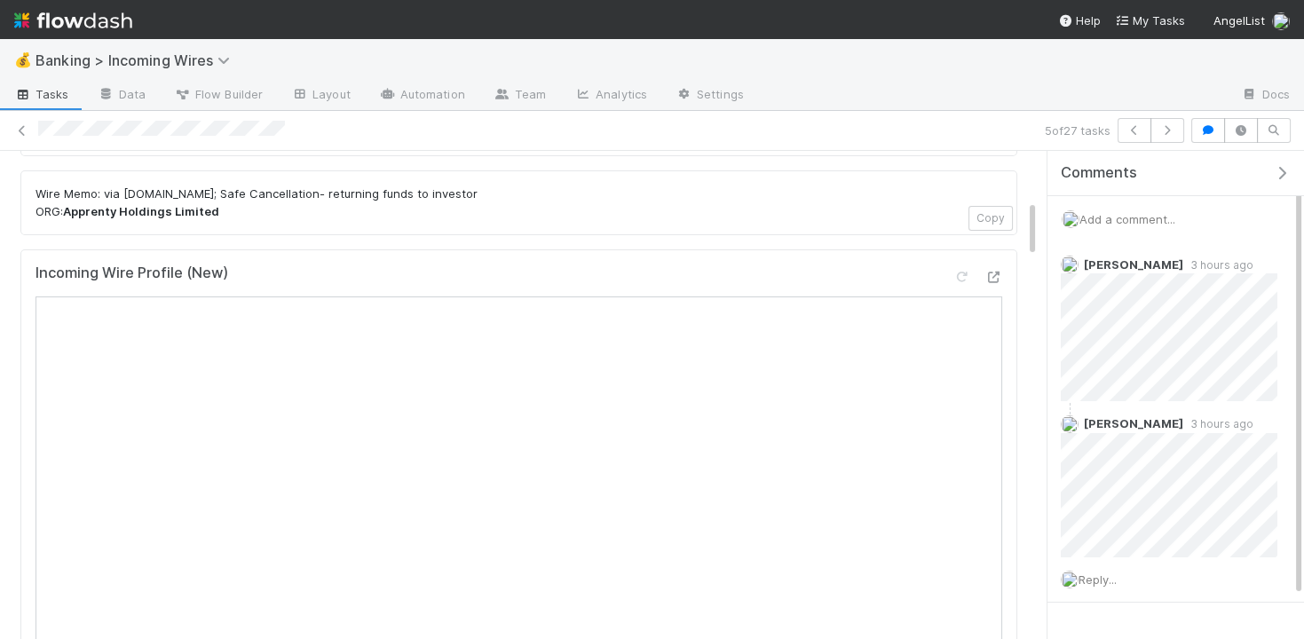
scroll to position [394, 0]
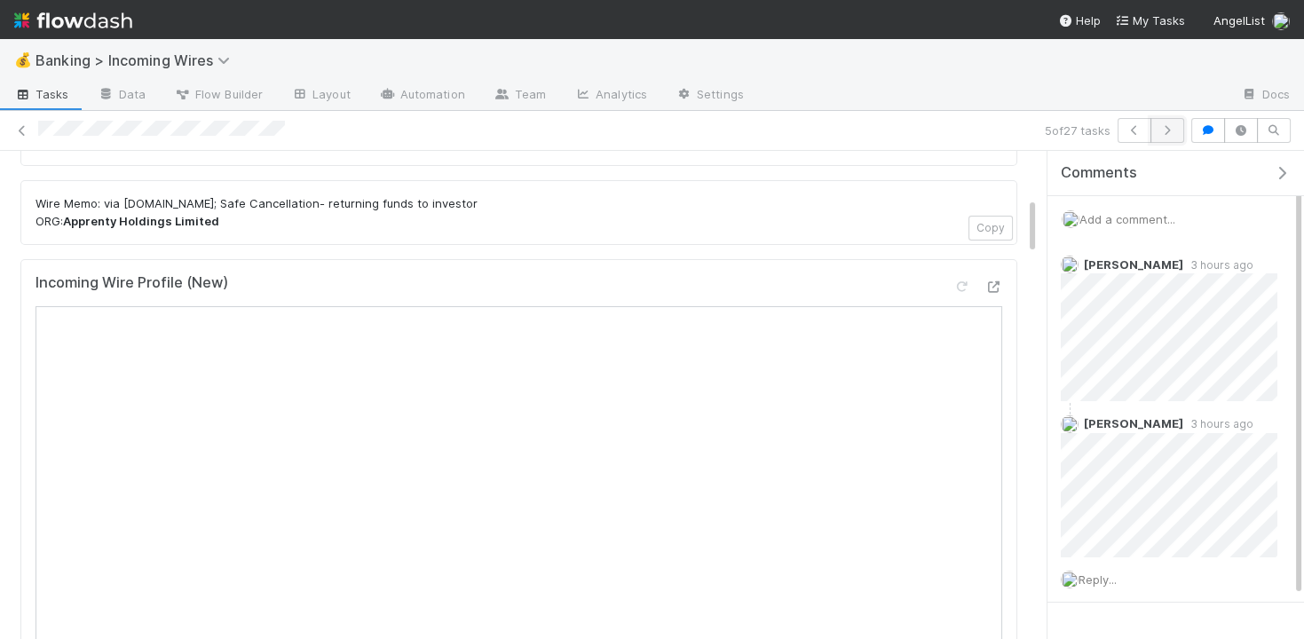
click at [1162, 125] on icon "button" at bounding box center [1168, 130] width 18 height 11
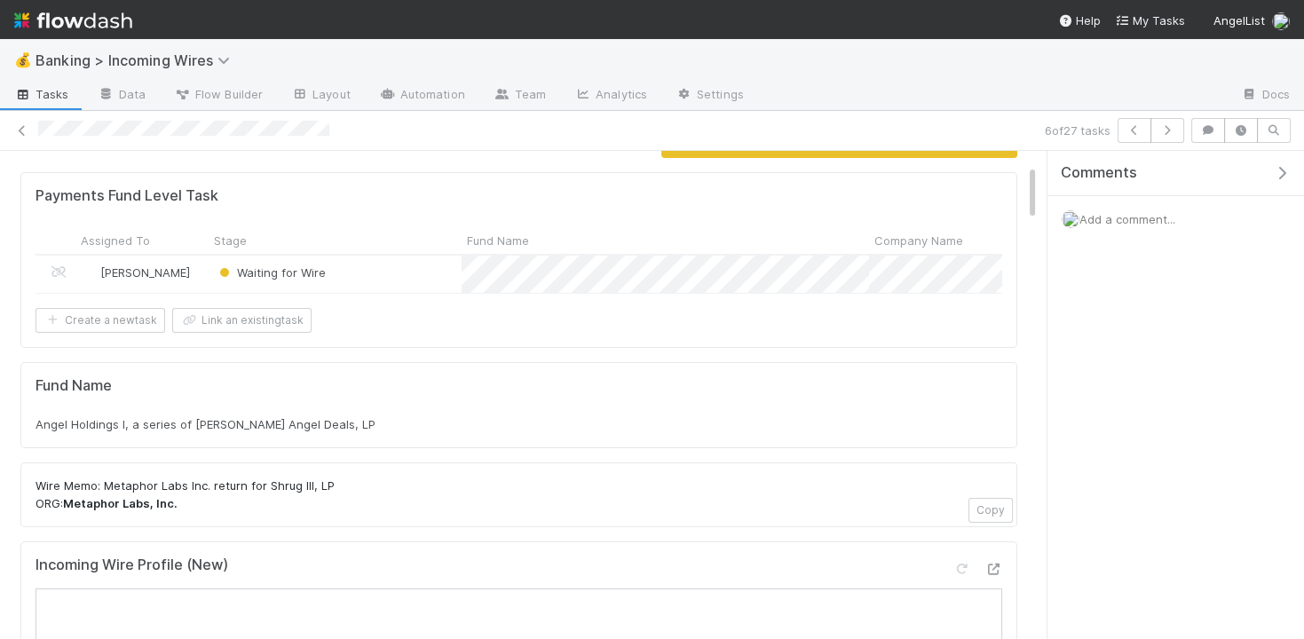
scroll to position [122, 0]
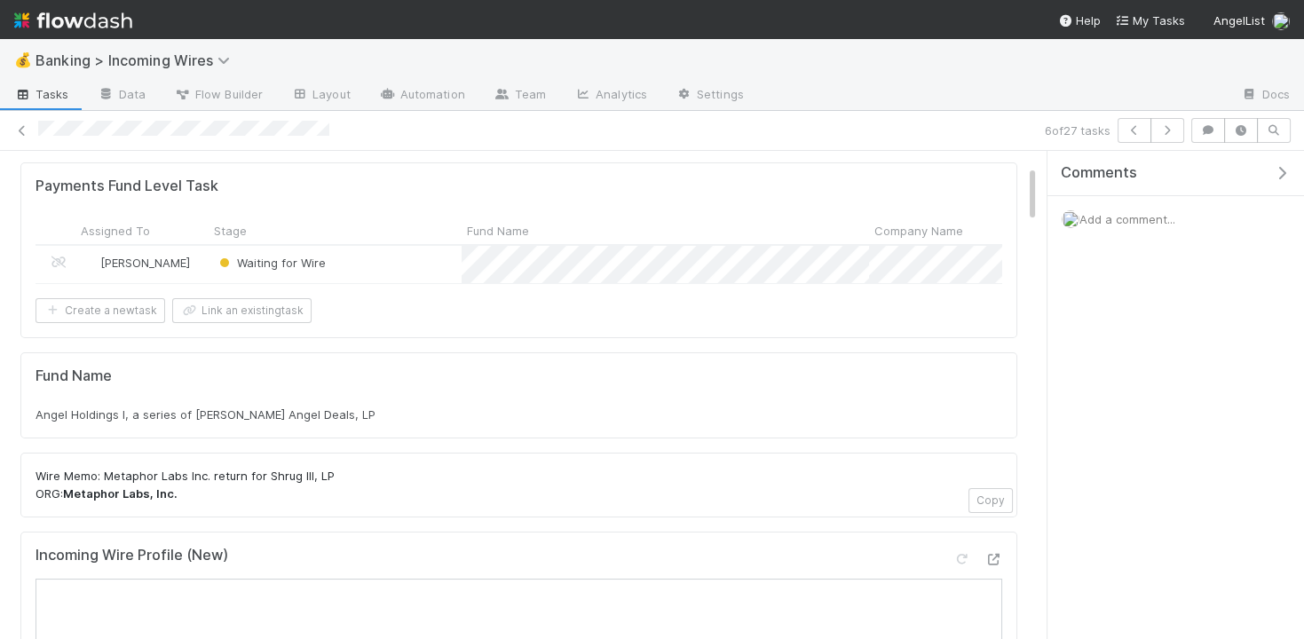
click at [388, 406] on div "Angel Holdings I, a series of Tim Chen Angel Deals, LP" at bounding box center [519, 415] width 967 height 18
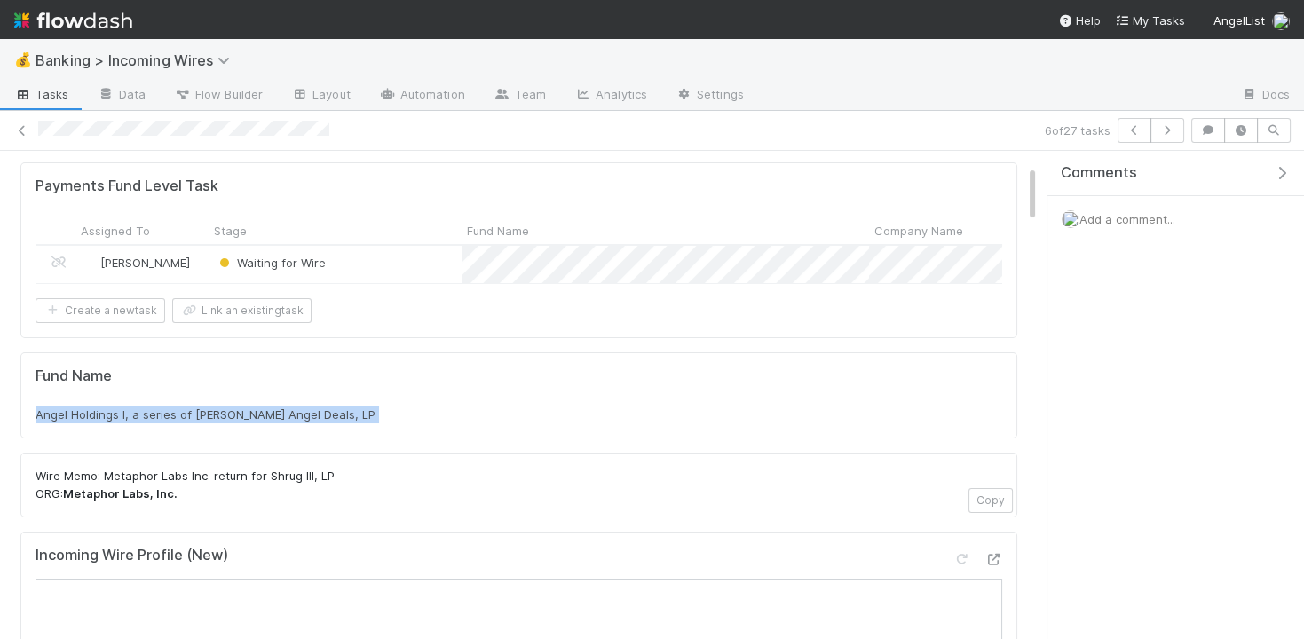
click at [388, 406] on div "Angel Holdings I, a series of Tim Chen Angel Deals, LP" at bounding box center [519, 415] width 967 height 18
copy div "Angel Holdings I, a series of Tim Chen Angel Deals, LP"
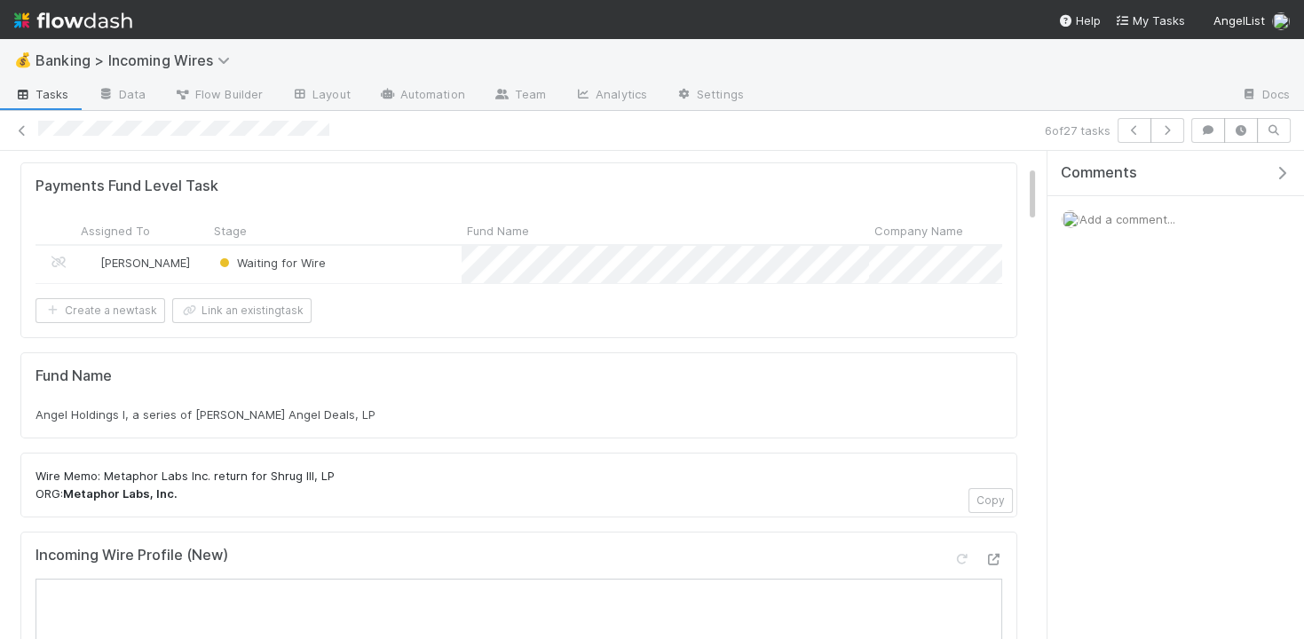
click at [115, 487] on strong "Metaphor Labs, Inc." at bounding box center [120, 494] width 115 height 14
click at [122, 487] on strong "Metaphor Labs, Inc." at bounding box center [120, 494] width 115 height 14
drag, startPoint x: 68, startPoint y: 491, endPoint x: 172, endPoint y: 491, distance: 103.9
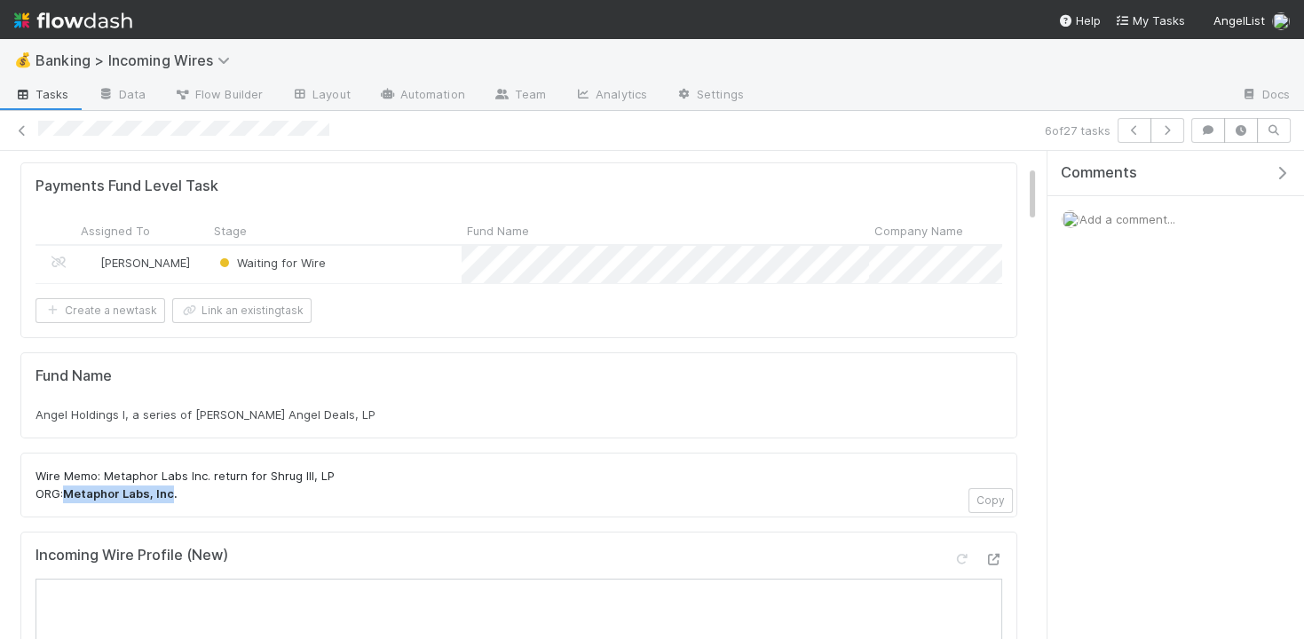
click at [172, 491] on strong "Metaphor Labs, Inc." at bounding box center [120, 494] width 115 height 14
click at [142, 408] on span "Angel Holdings I, a series of Tim Chen Angel Deals, LP" at bounding box center [206, 415] width 340 height 14
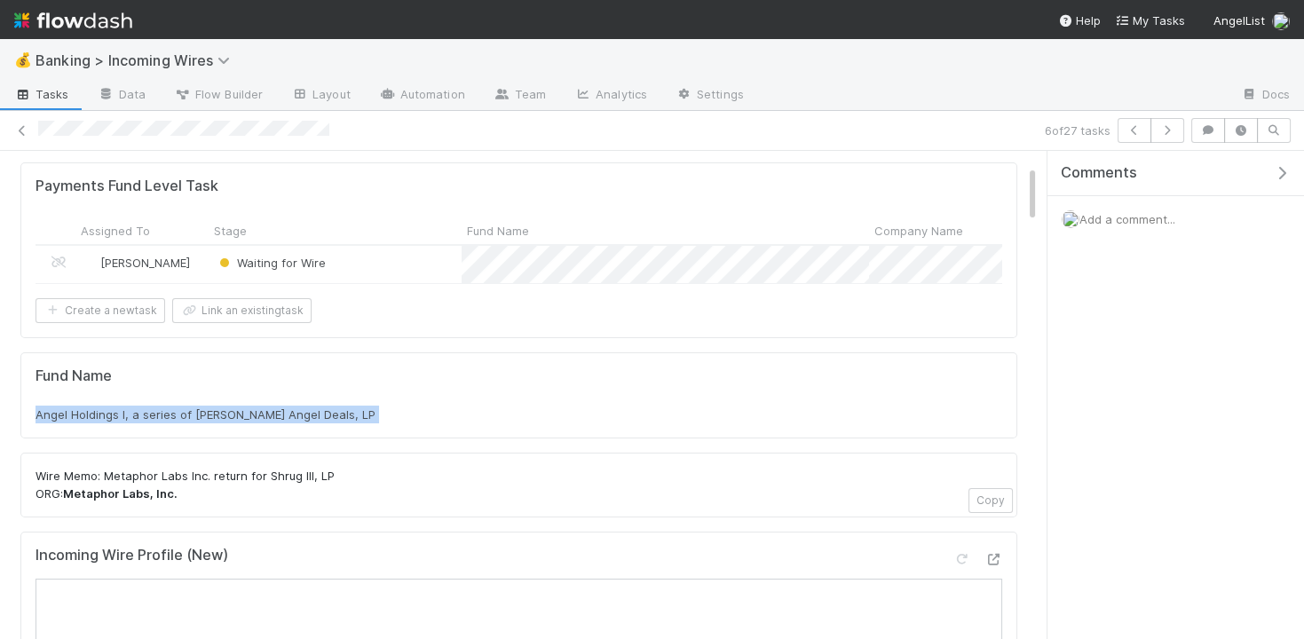
click at [142, 408] on span "Angel Holdings I, a series of Tim Chen Angel Deals, LP" at bounding box center [206, 415] width 340 height 14
click at [1169, 138] on button "button" at bounding box center [1168, 130] width 34 height 25
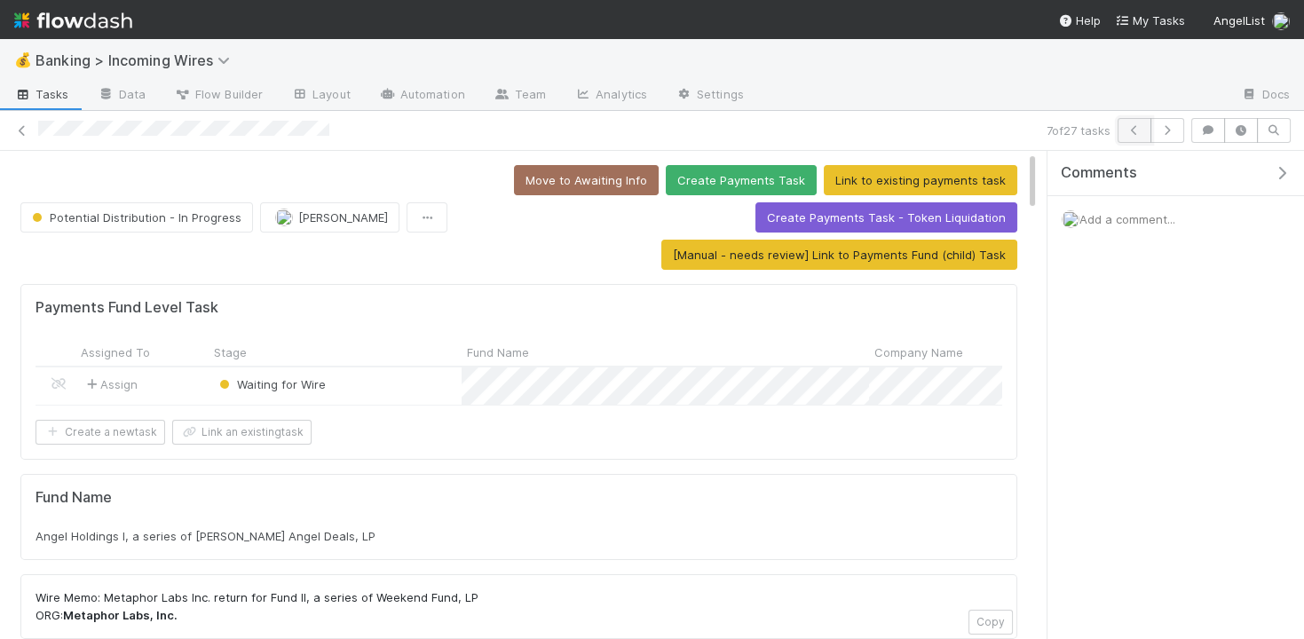
click at [1136, 132] on icon "button" at bounding box center [1135, 130] width 18 height 11
click at [1161, 131] on icon "button" at bounding box center [1168, 130] width 18 height 11
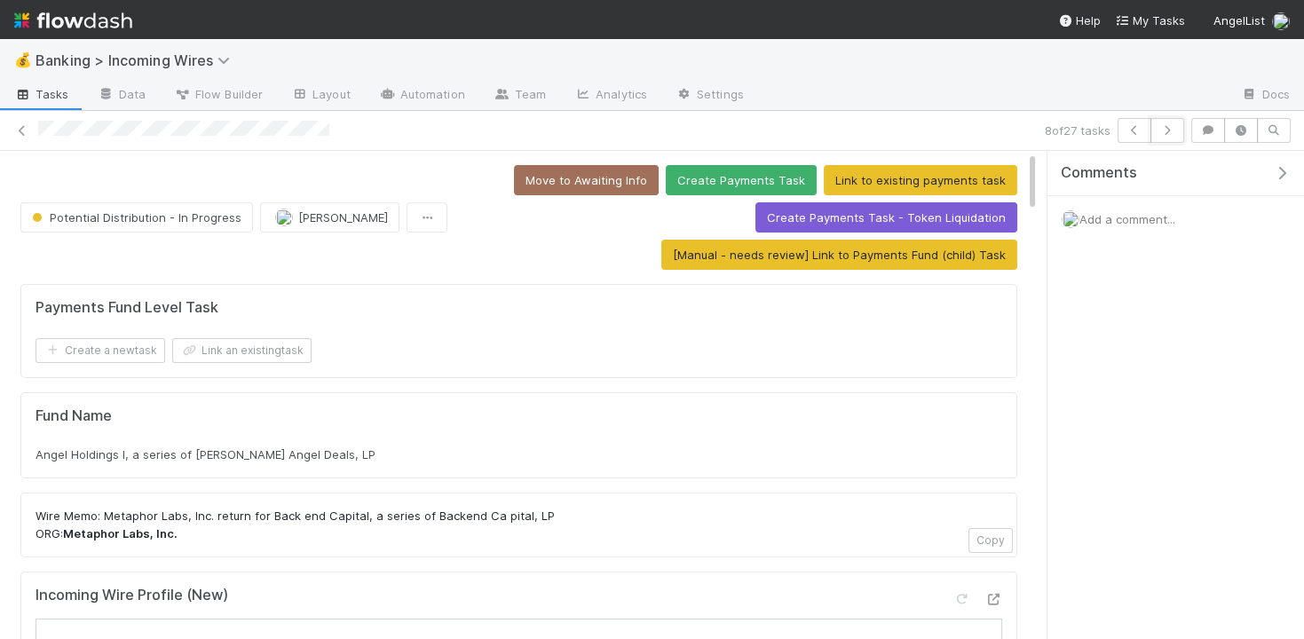
click at [1161, 131] on icon "button" at bounding box center [1168, 130] width 18 height 11
click at [1158, 128] on button "button" at bounding box center [1168, 130] width 34 height 25
click at [1135, 128] on icon "button" at bounding box center [1135, 130] width 18 height 11
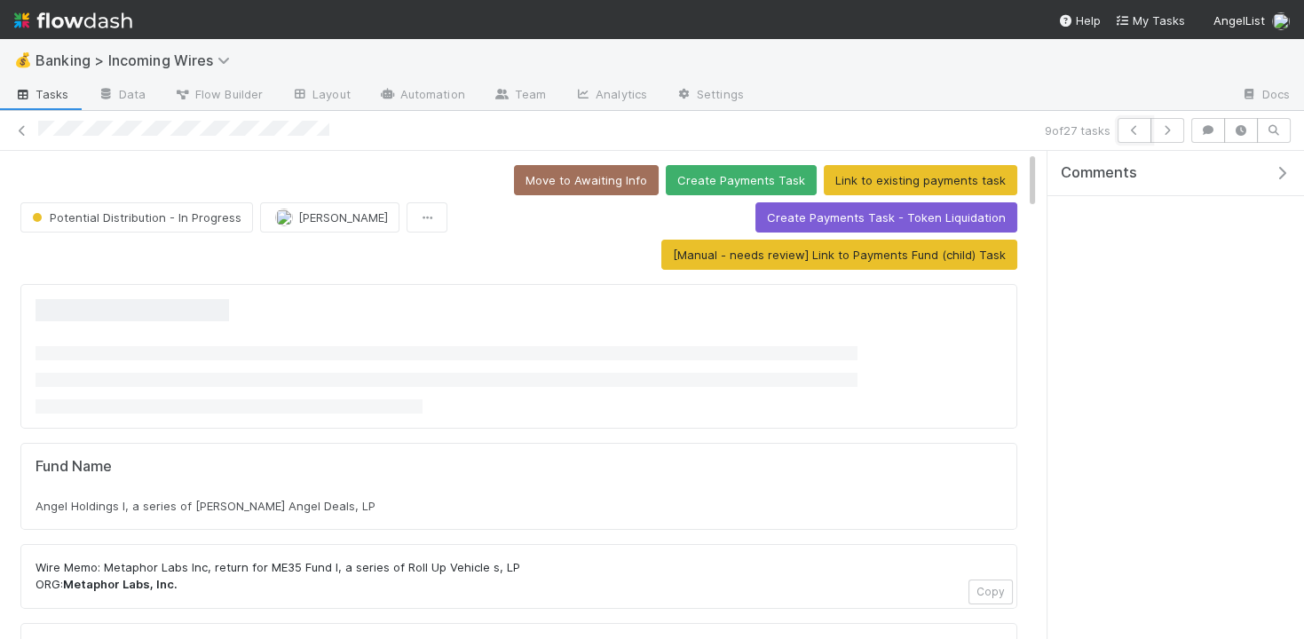
click at [1135, 128] on icon "button" at bounding box center [1135, 130] width 18 height 11
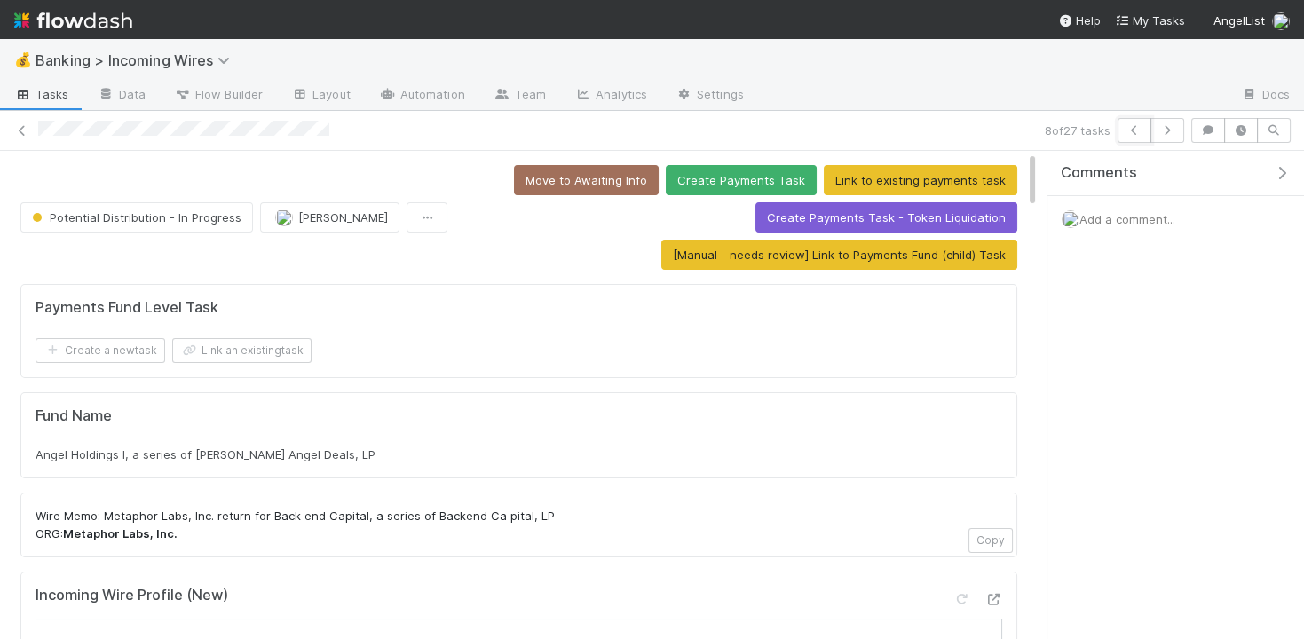
click at [1135, 128] on icon "button" at bounding box center [1135, 130] width 18 height 11
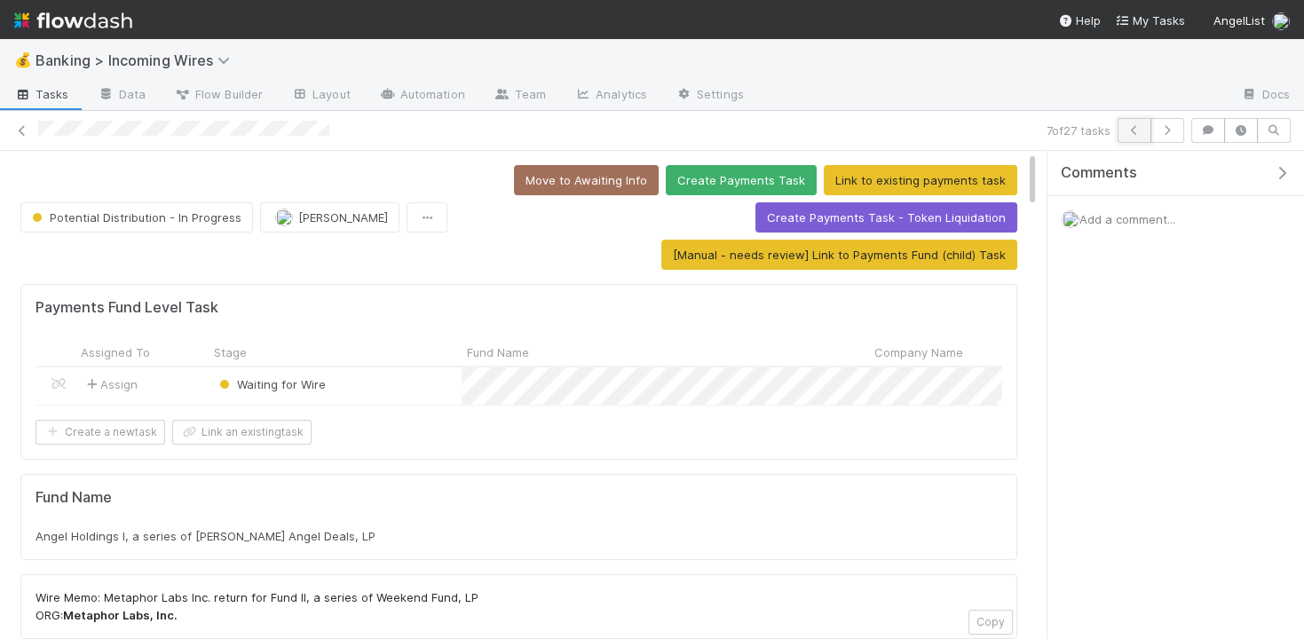
click at [1132, 134] on icon "button" at bounding box center [1135, 130] width 18 height 11
click at [1129, 132] on icon "button" at bounding box center [1135, 130] width 18 height 11
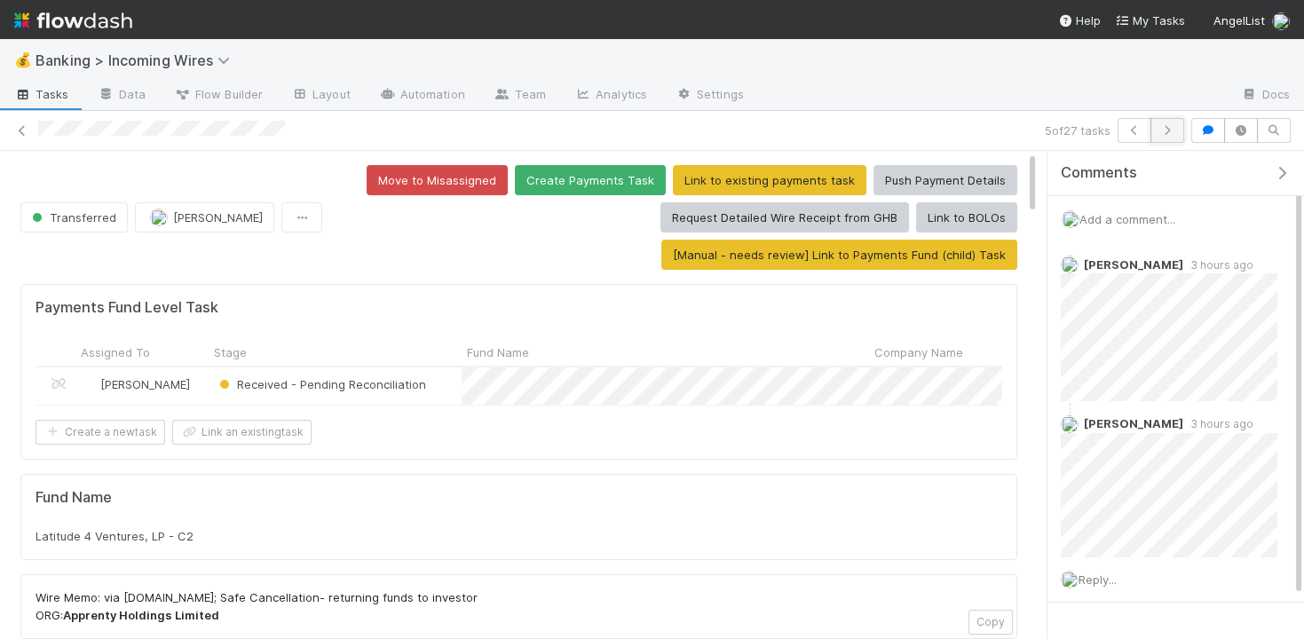
click at [1166, 131] on icon "button" at bounding box center [1168, 130] width 18 height 11
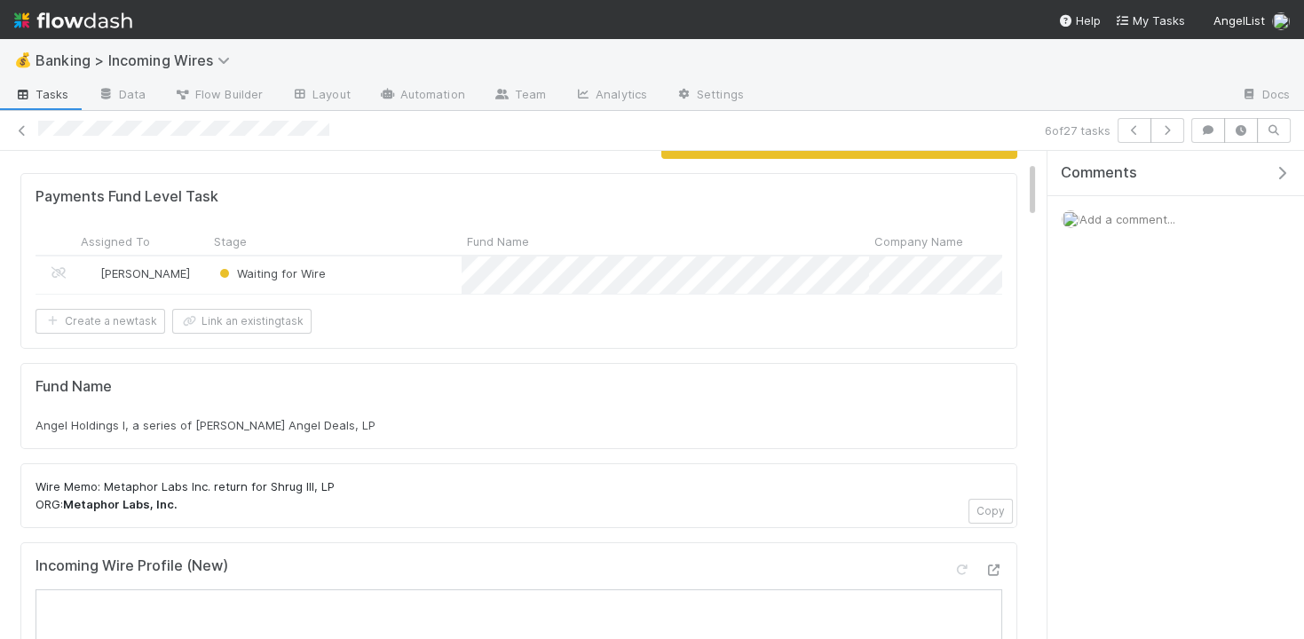
scroll to position [185, 0]
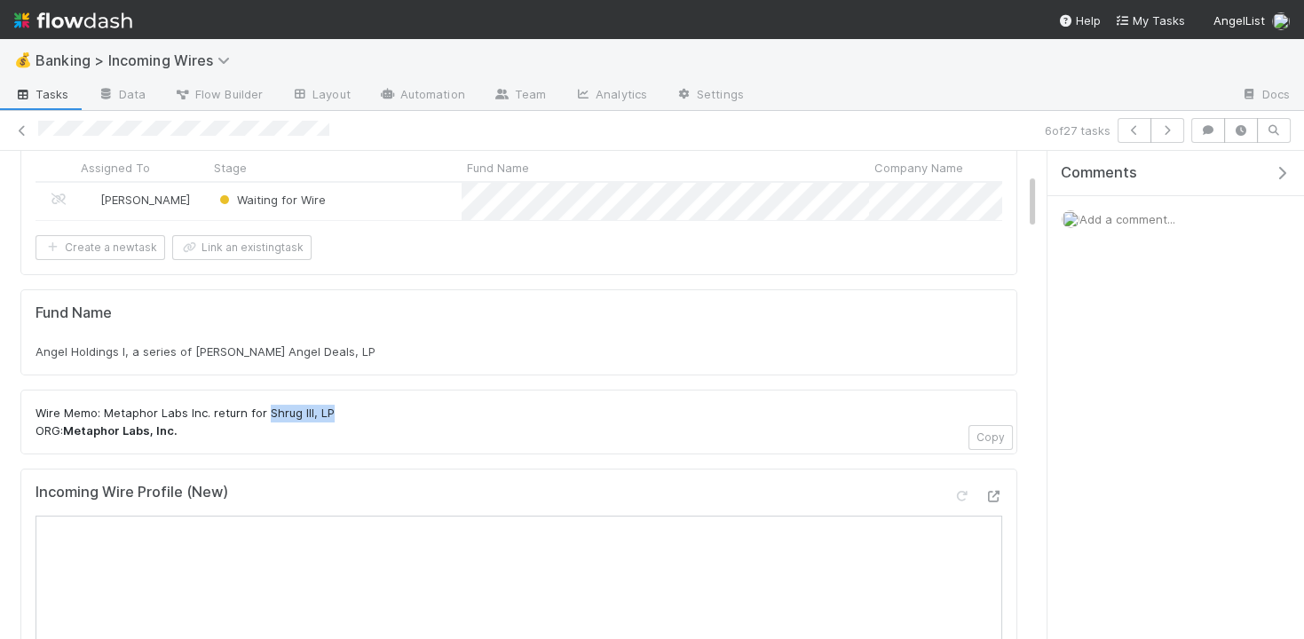
drag, startPoint x: 267, startPoint y: 407, endPoint x: 337, endPoint y: 407, distance: 70.1
click at [337, 407] on p "Wire Memo: Metaphor Labs Inc. return for Shrug III, LP ORG: Metaphor Labs, Inc." at bounding box center [519, 422] width 967 height 35
copy p "Shrug III, LP"
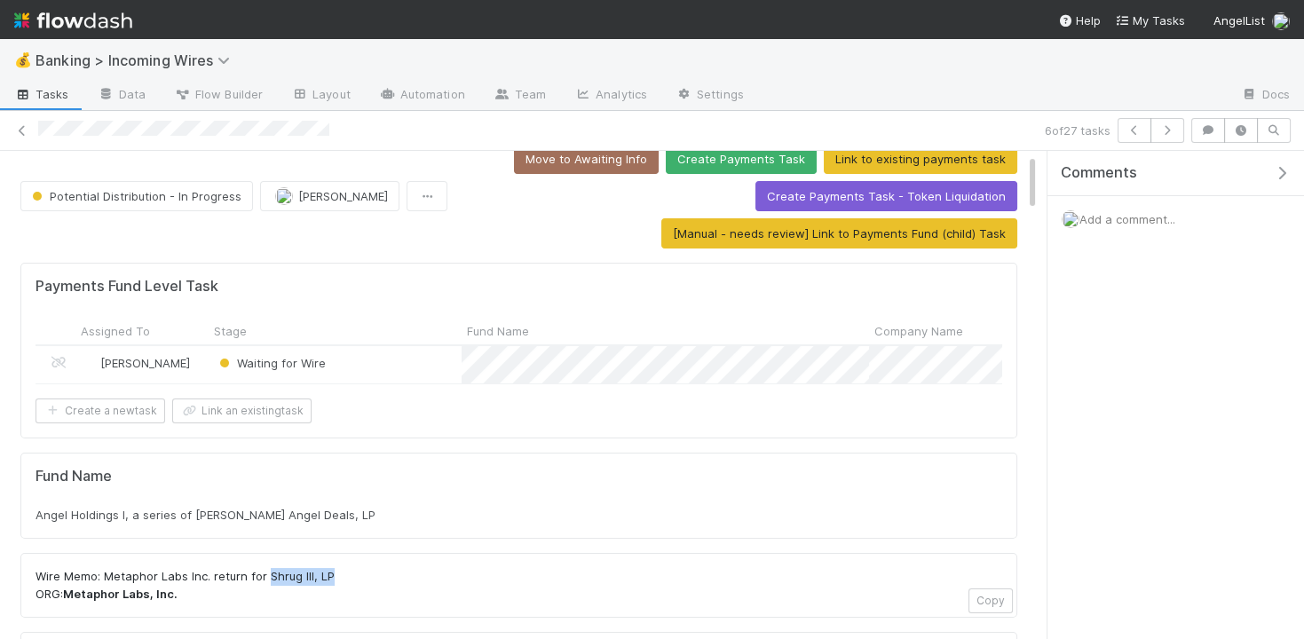
scroll to position [23, 0]
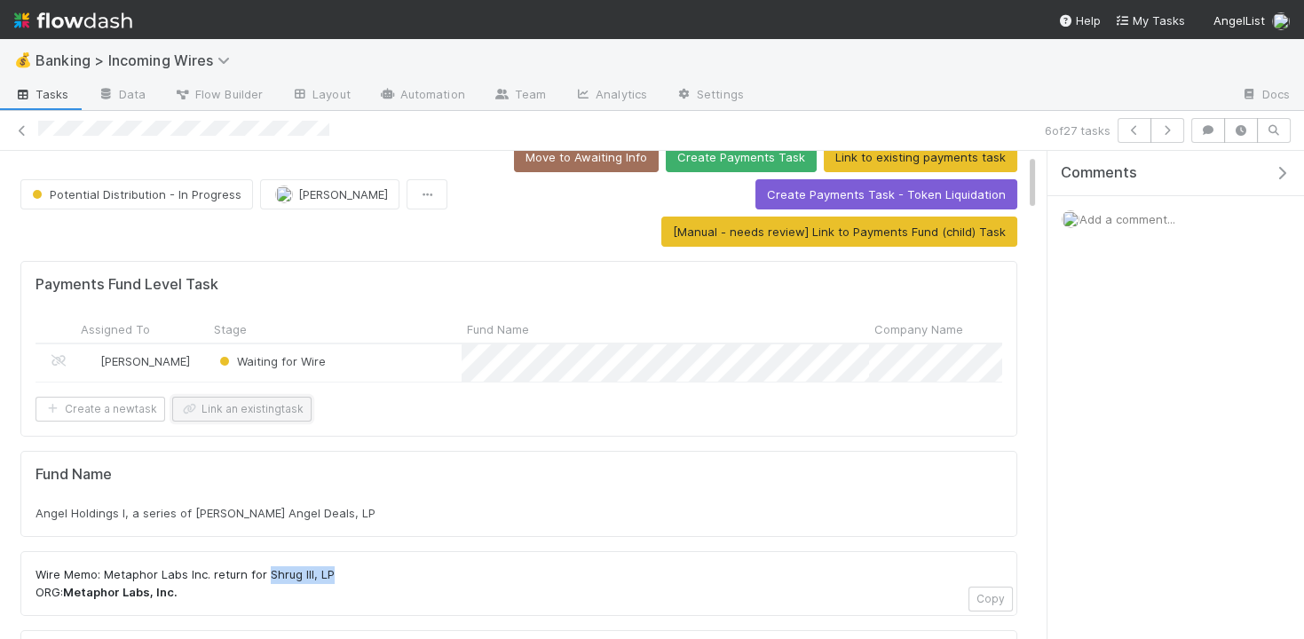
click at [289, 397] on button "Link an existing task" at bounding box center [241, 409] width 139 height 25
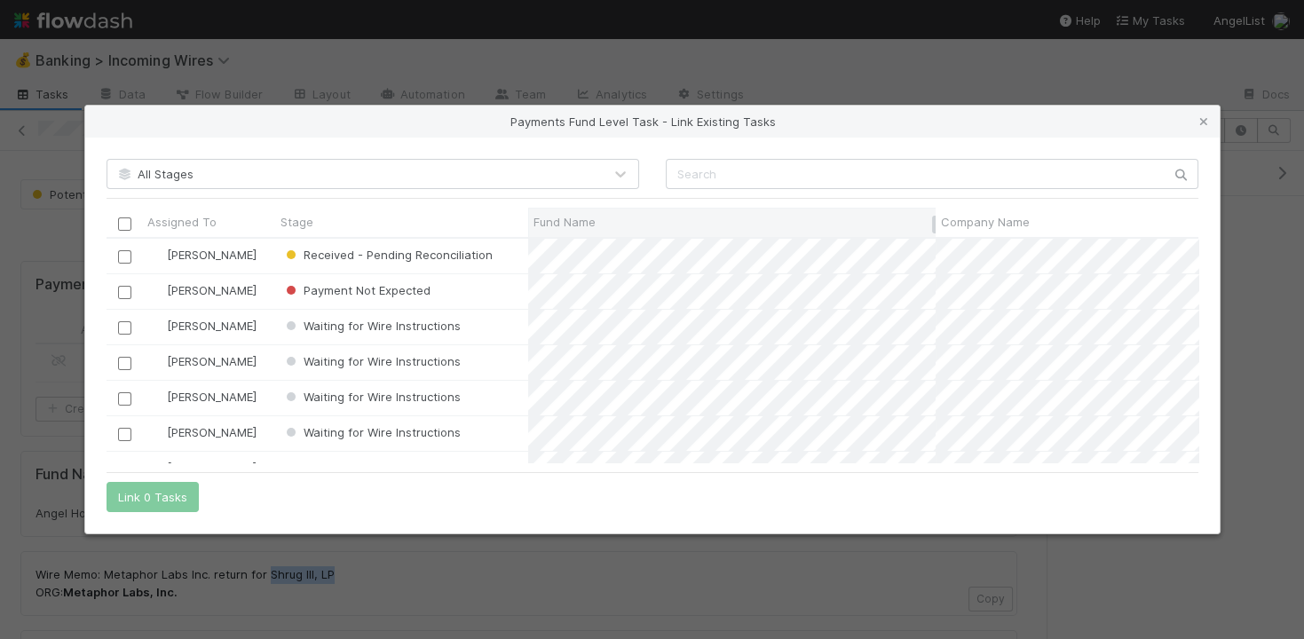
scroll to position [225, 1092]
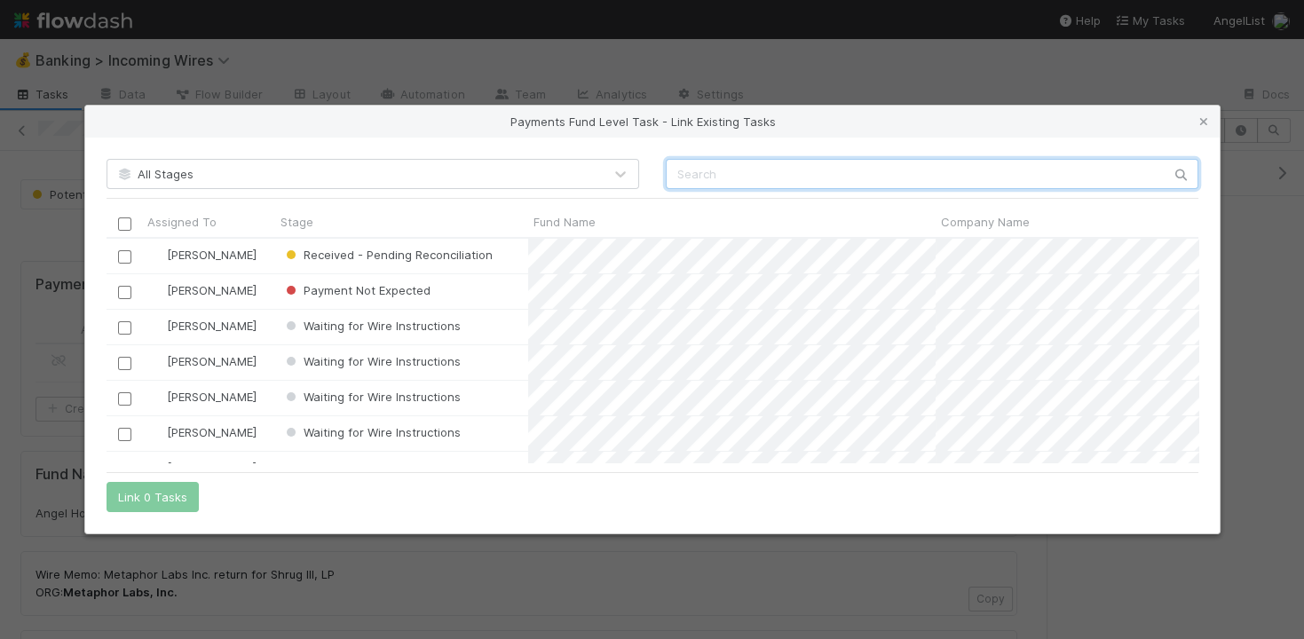
click at [738, 177] on input "text" at bounding box center [932, 174] width 533 height 30
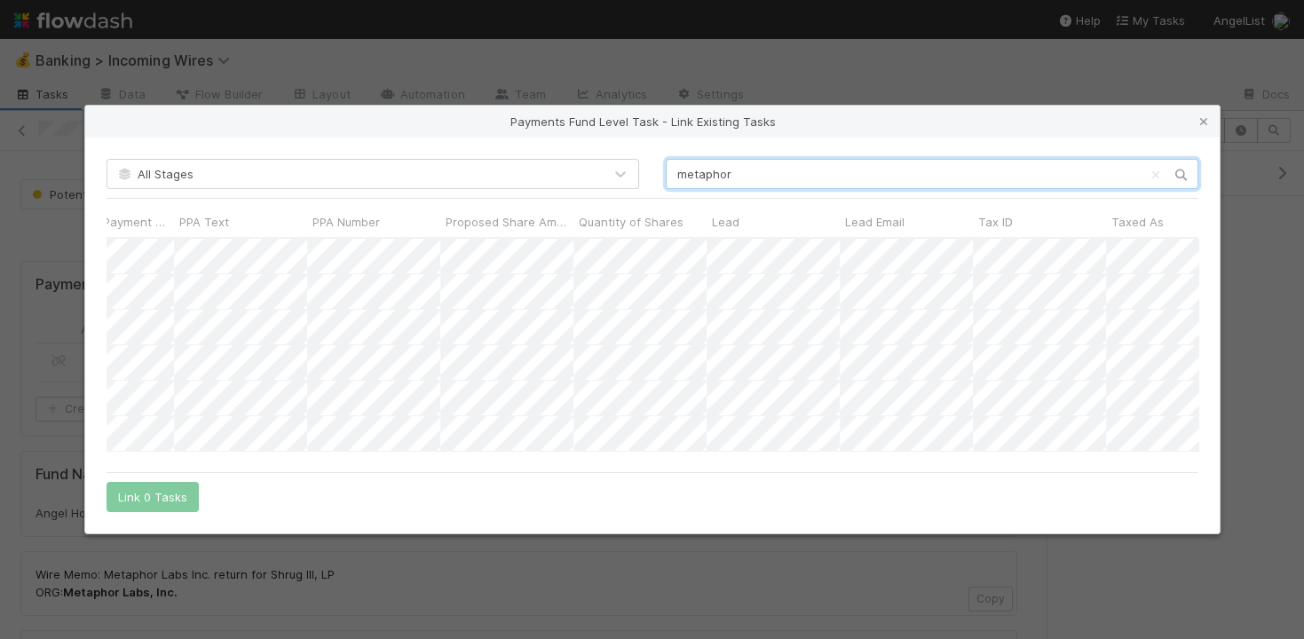
scroll to position [0, 2967]
type input "metaphor"
click at [1205, 119] on icon at bounding box center [1204, 122] width 18 height 12
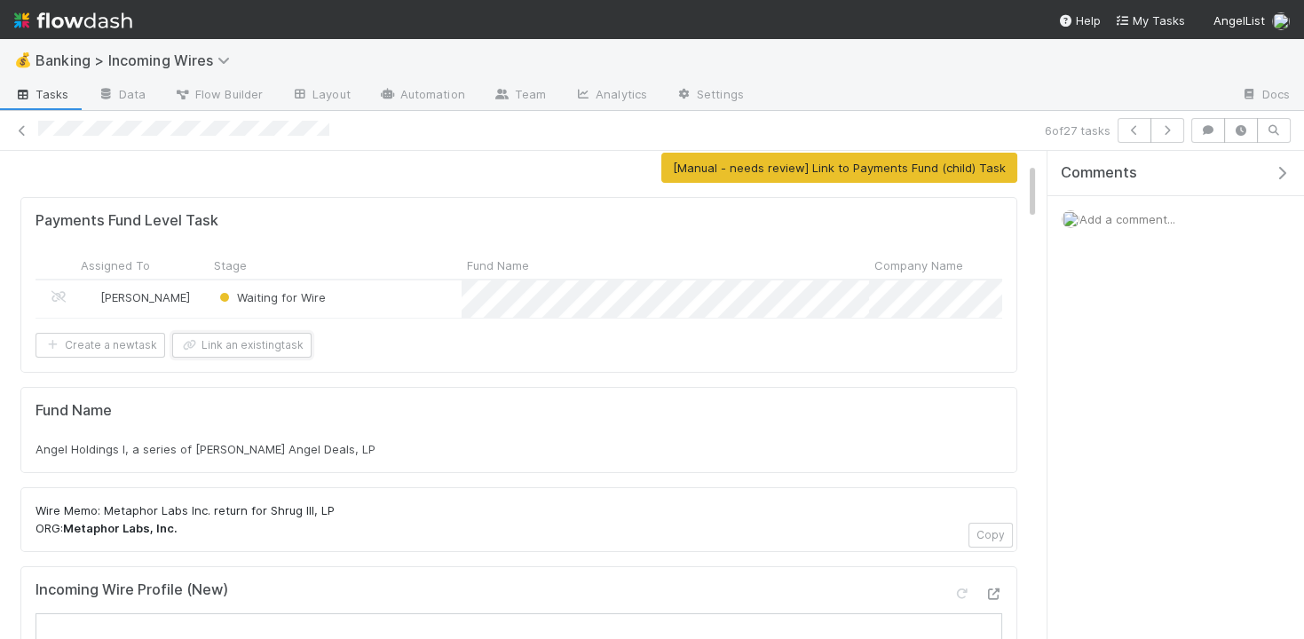
scroll to position [131, 0]
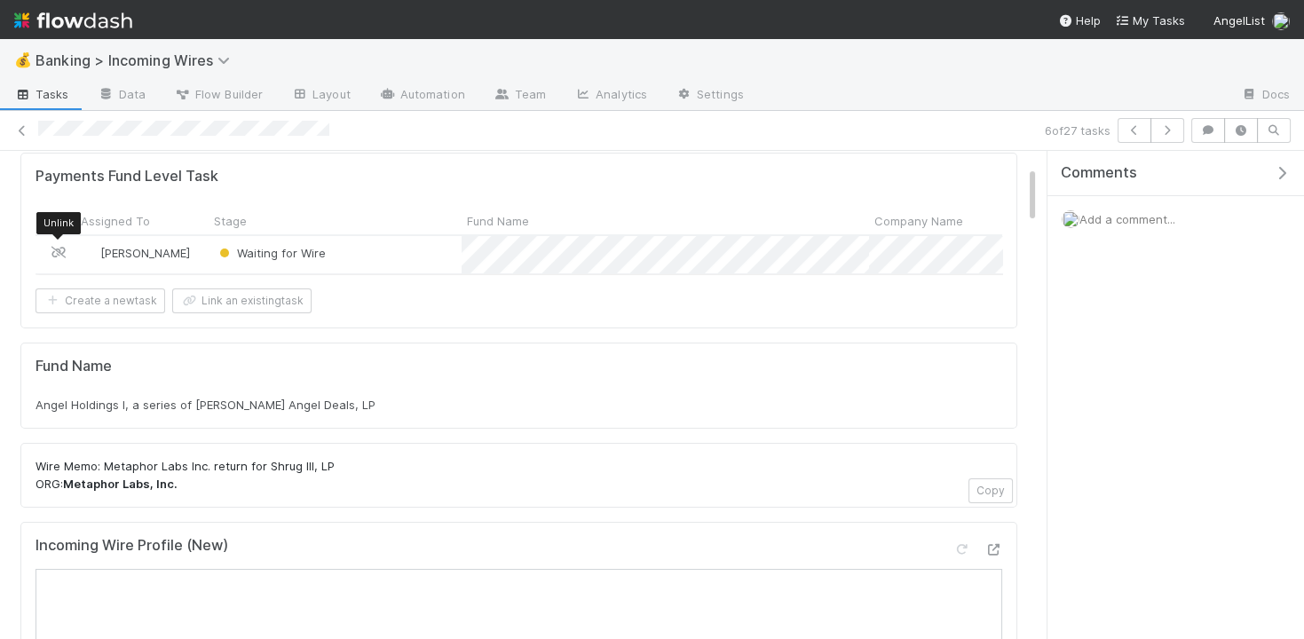
click at [60, 247] on icon at bounding box center [59, 253] width 18 height 12
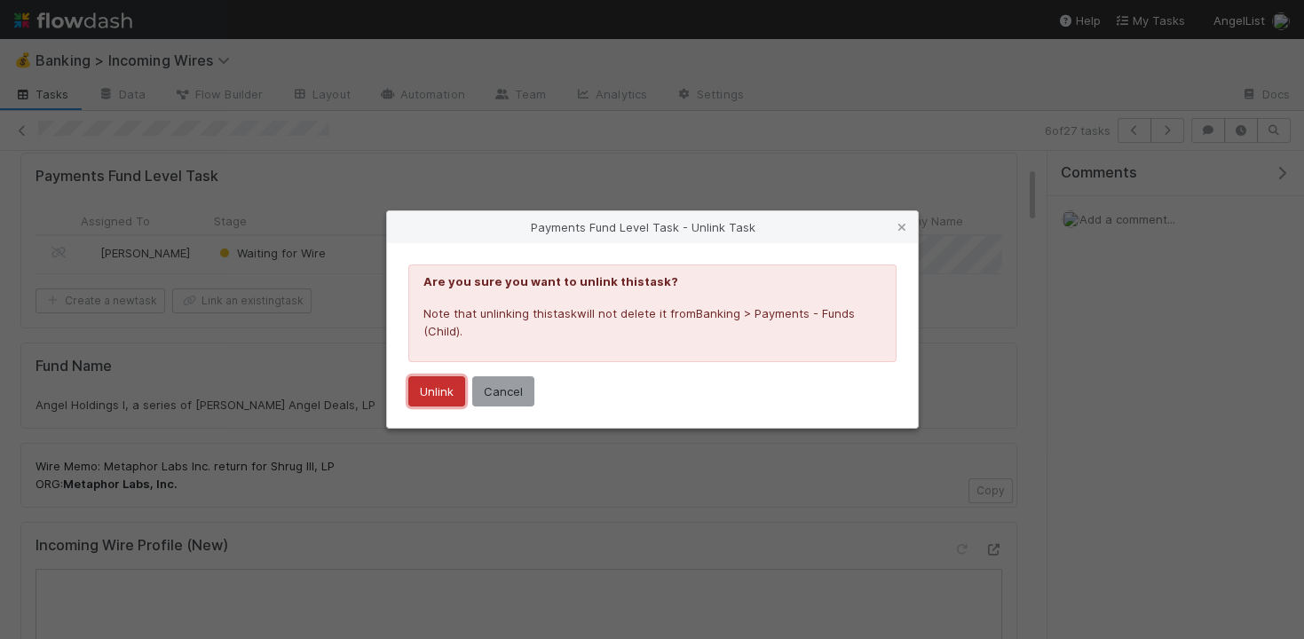
click at [432, 395] on button "Unlink" at bounding box center [436, 391] width 57 height 30
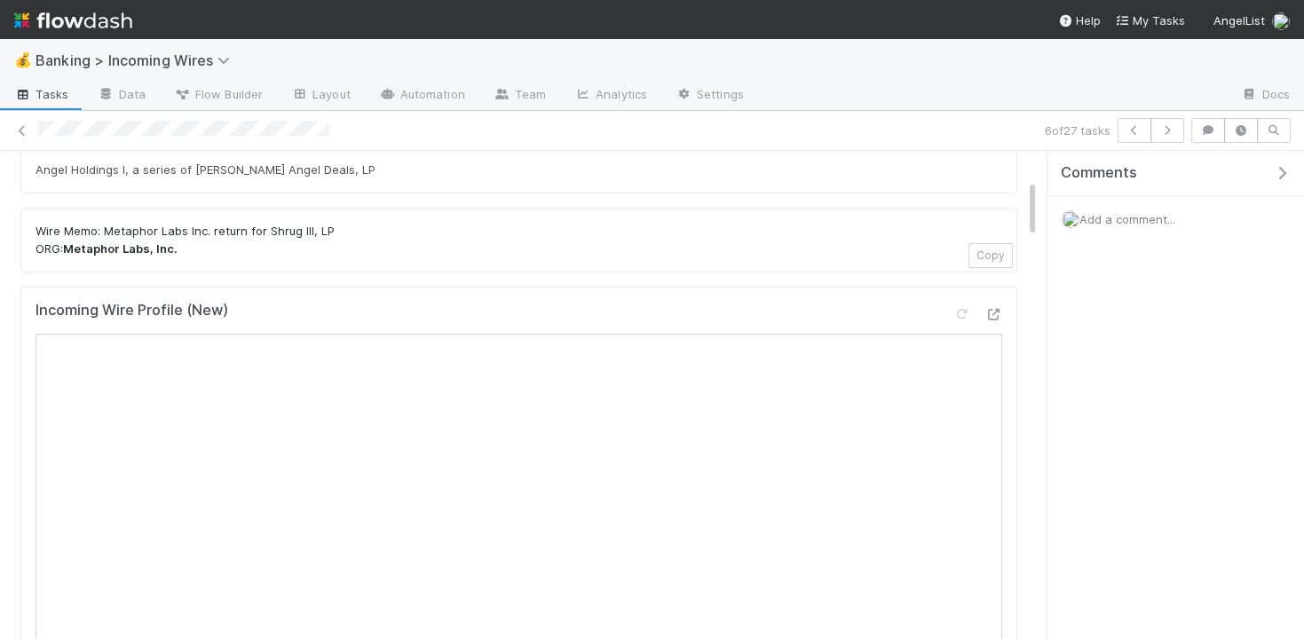
scroll to position [0, 0]
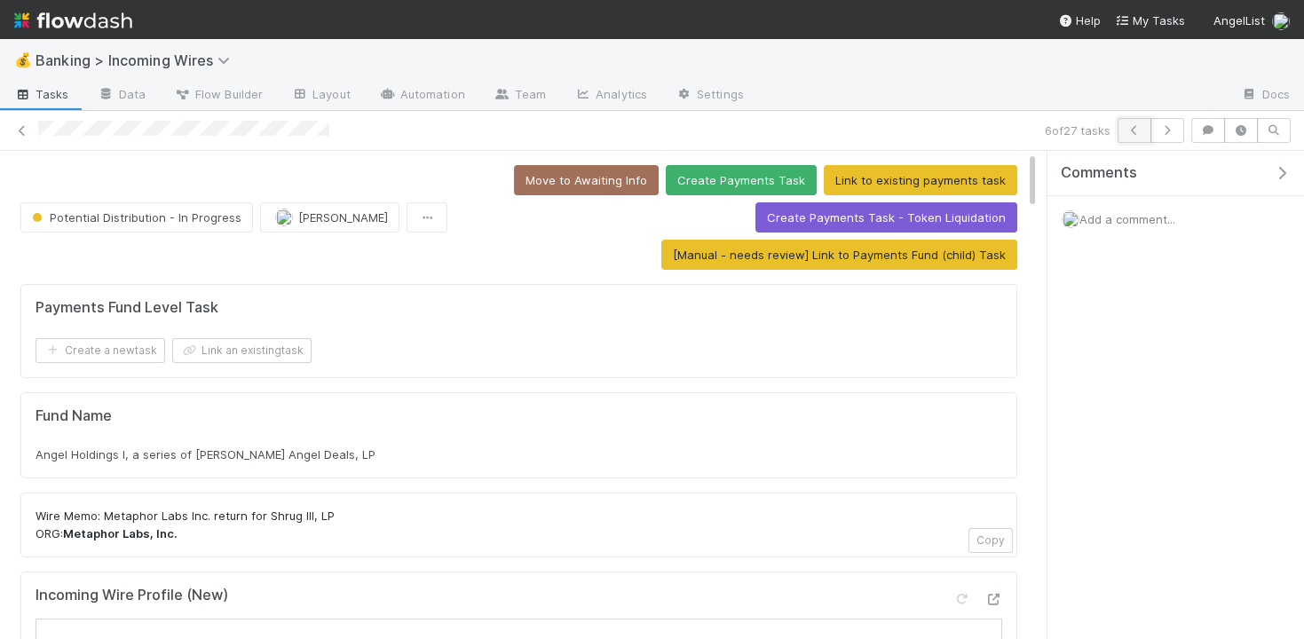
click at [1130, 129] on icon "button" at bounding box center [1135, 130] width 18 height 11
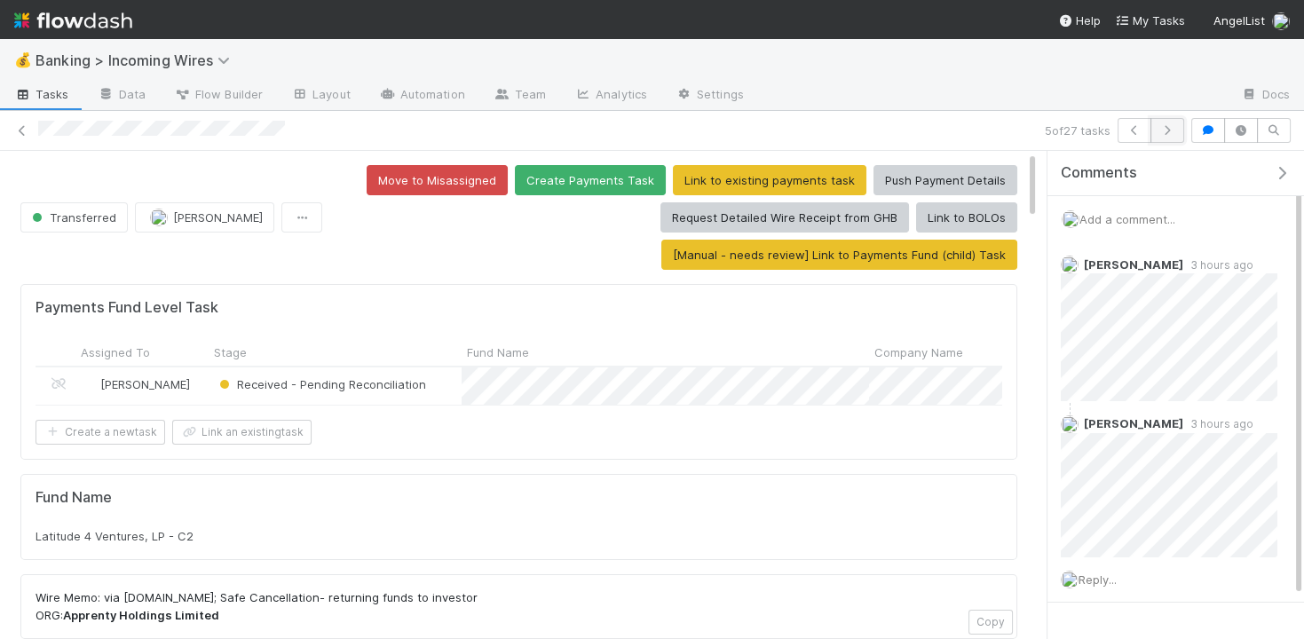
click at [1176, 131] on icon "button" at bounding box center [1168, 130] width 18 height 11
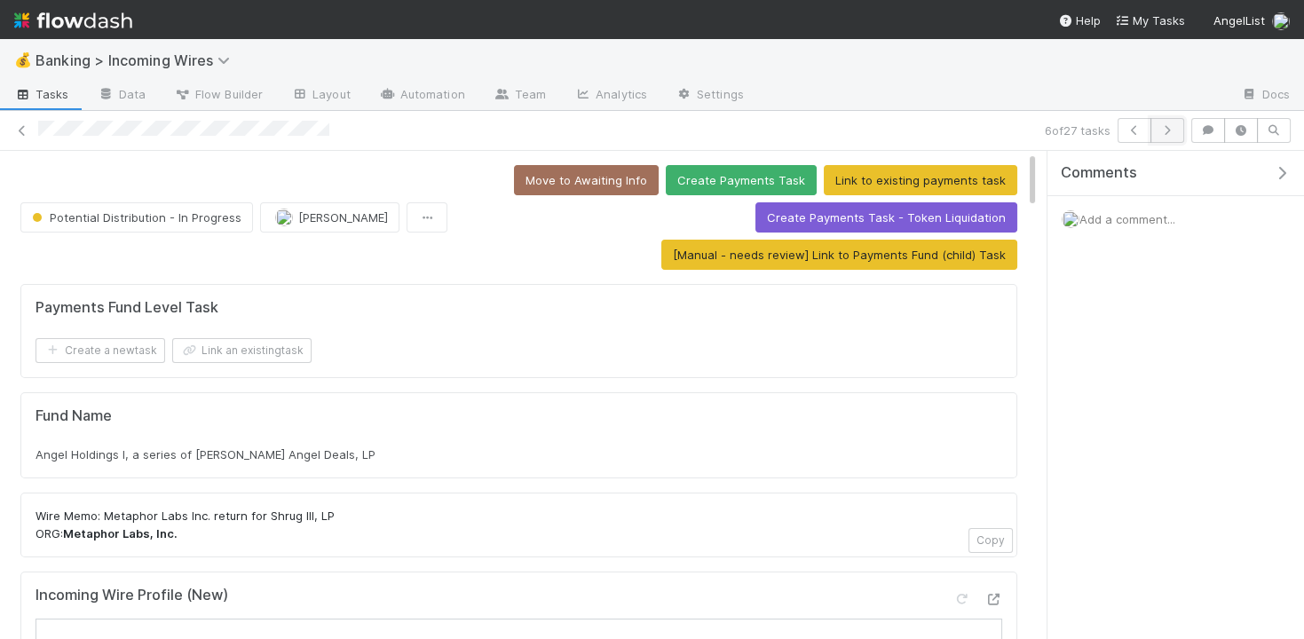
click at [1176, 131] on icon "button" at bounding box center [1168, 130] width 18 height 11
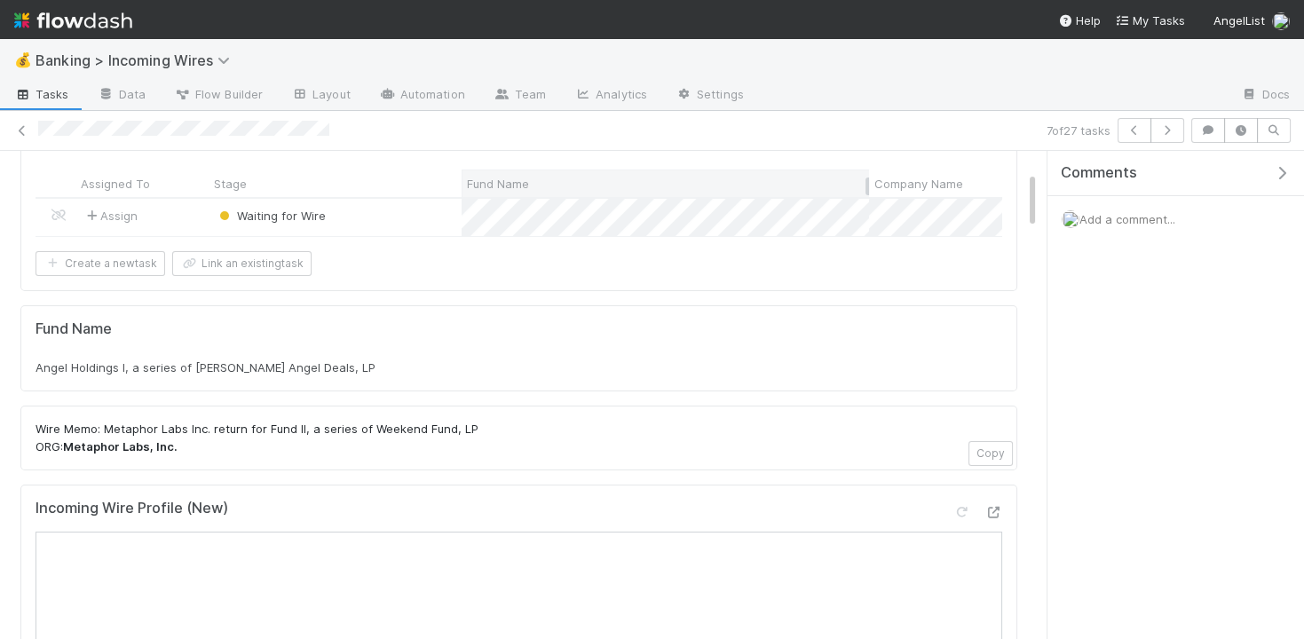
scroll to position [178, 0]
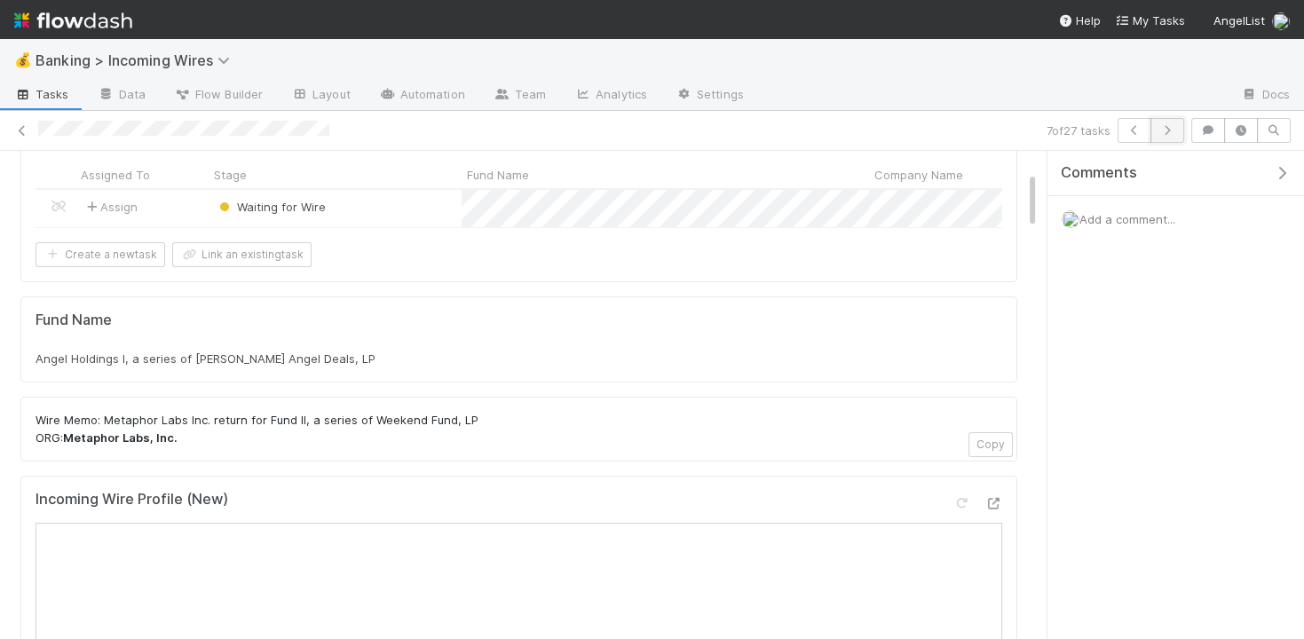
click at [1168, 132] on icon "button" at bounding box center [1168, 130] width 18 height 11
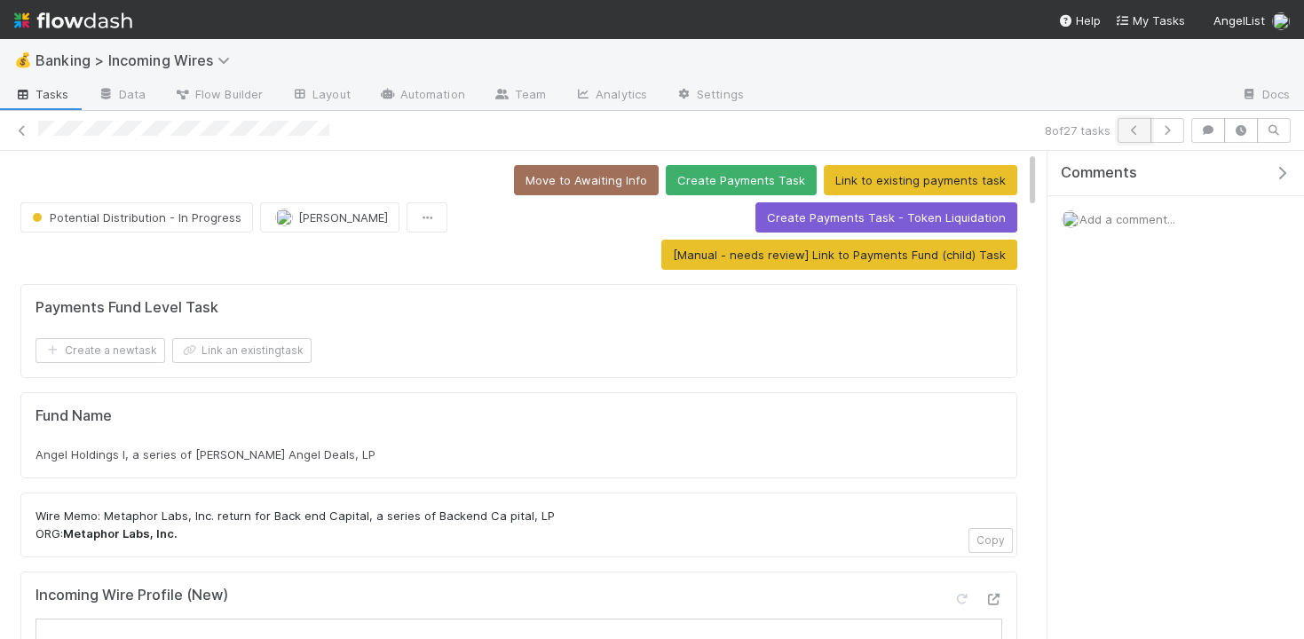
click at [1141, 125] on icon "button" at bounding box center [1135, 130] width 18 height 11
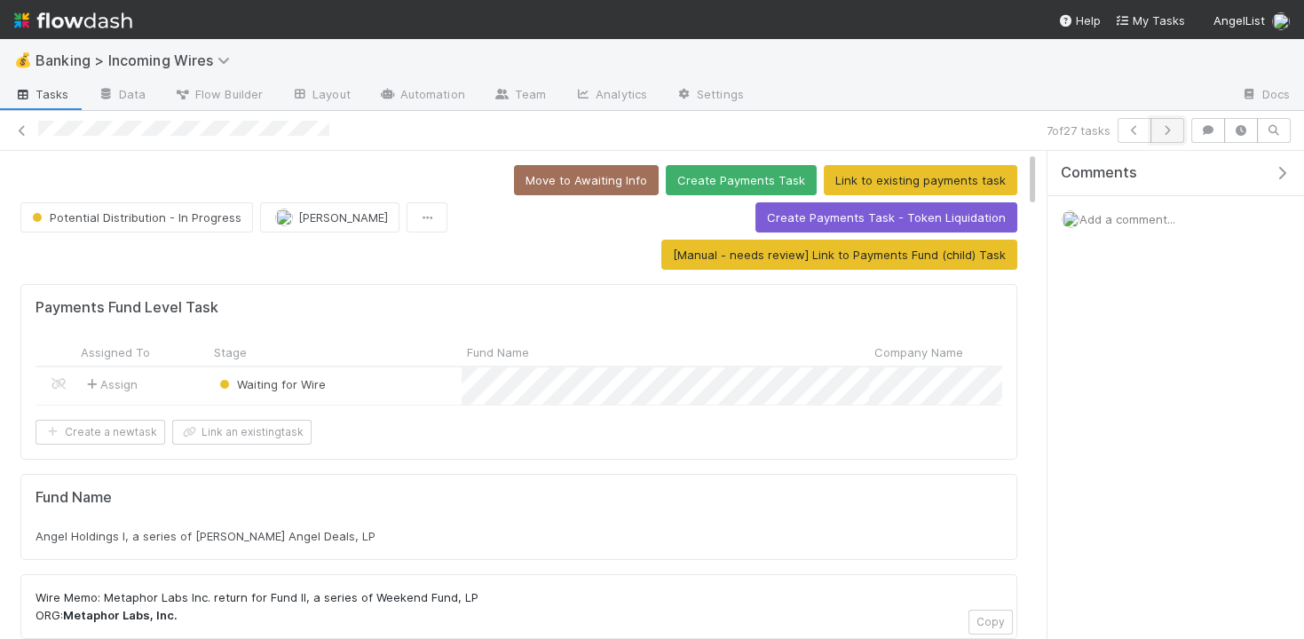
click at [1174, 127] on icon "button" at bounding box center [1168, 130] width 18 height 11
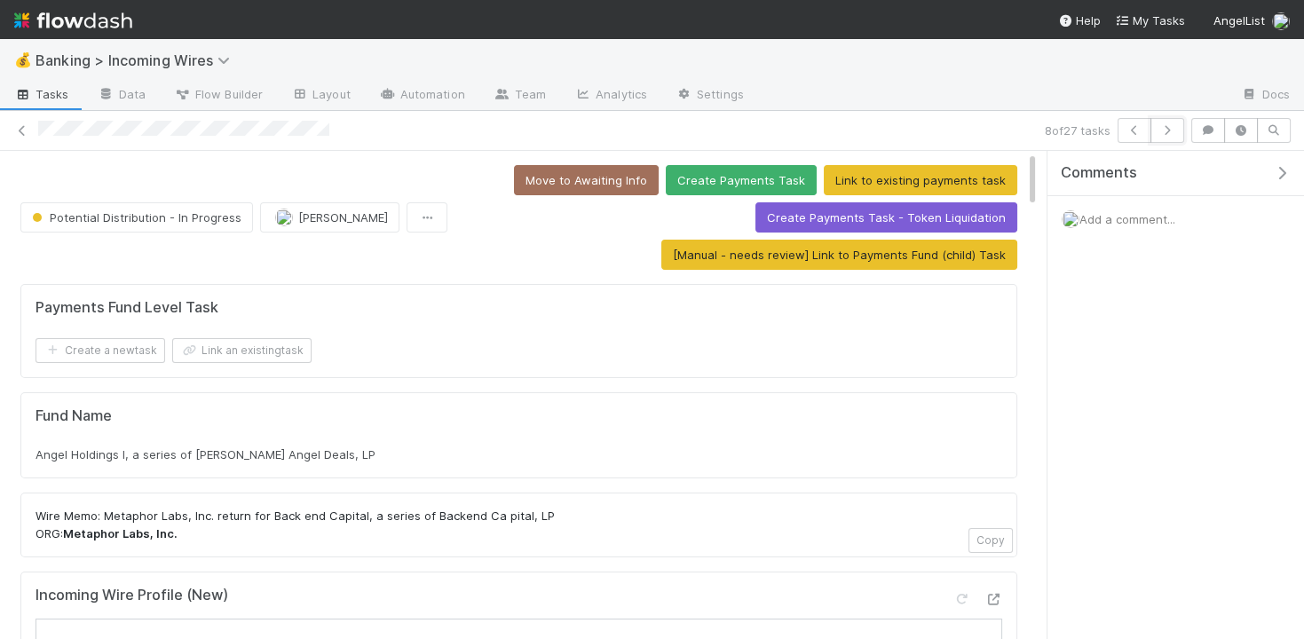
click at [1174, 127] on icon "button" at bounding box center [1168, 130] width 18 height 11
click at [1171, 137] on button "button" at bounding box center [1168, 130] width 34 height 25
click at [1170, 139] on button "button" at bounding box center [1168, 130] width 34 height 25
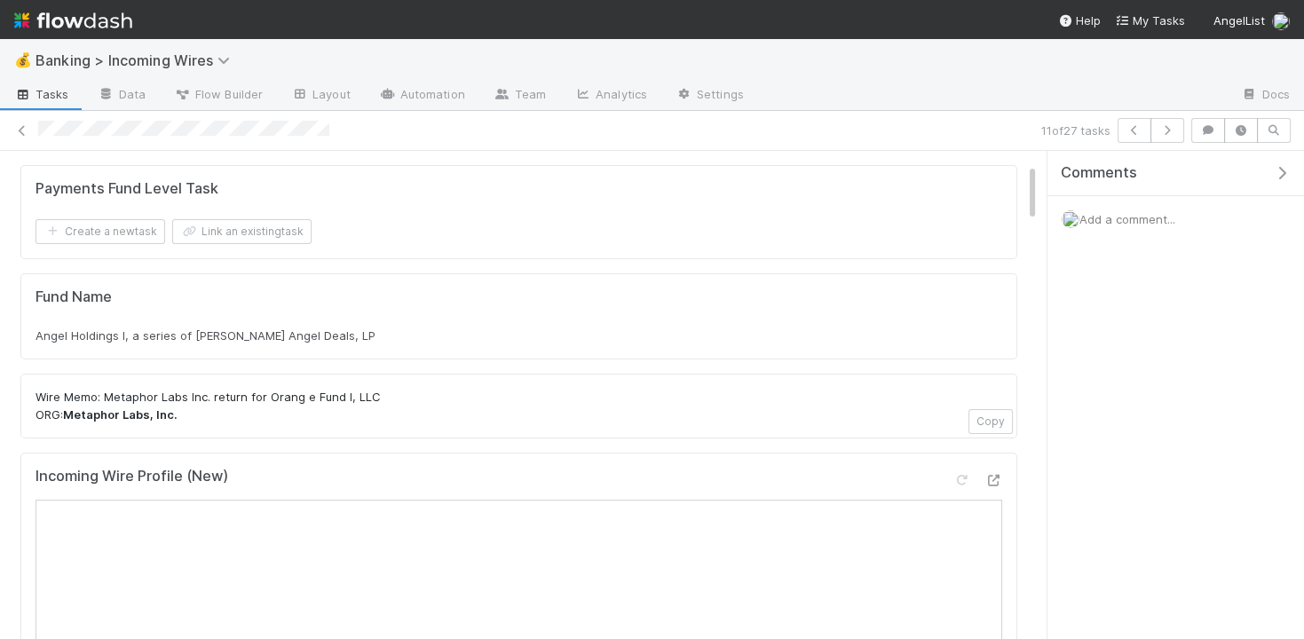
scroll to position [102, 0]
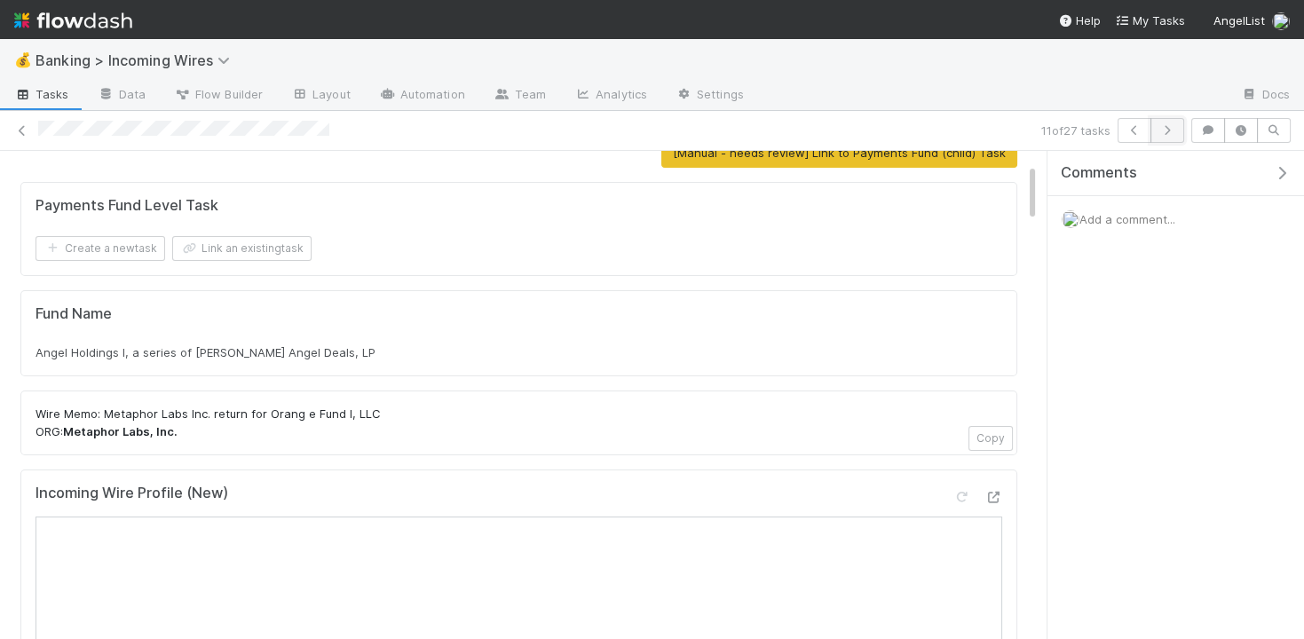
click at [1162, 130] on icon "button" at bounding box center [1168, 130] width 18 height 11
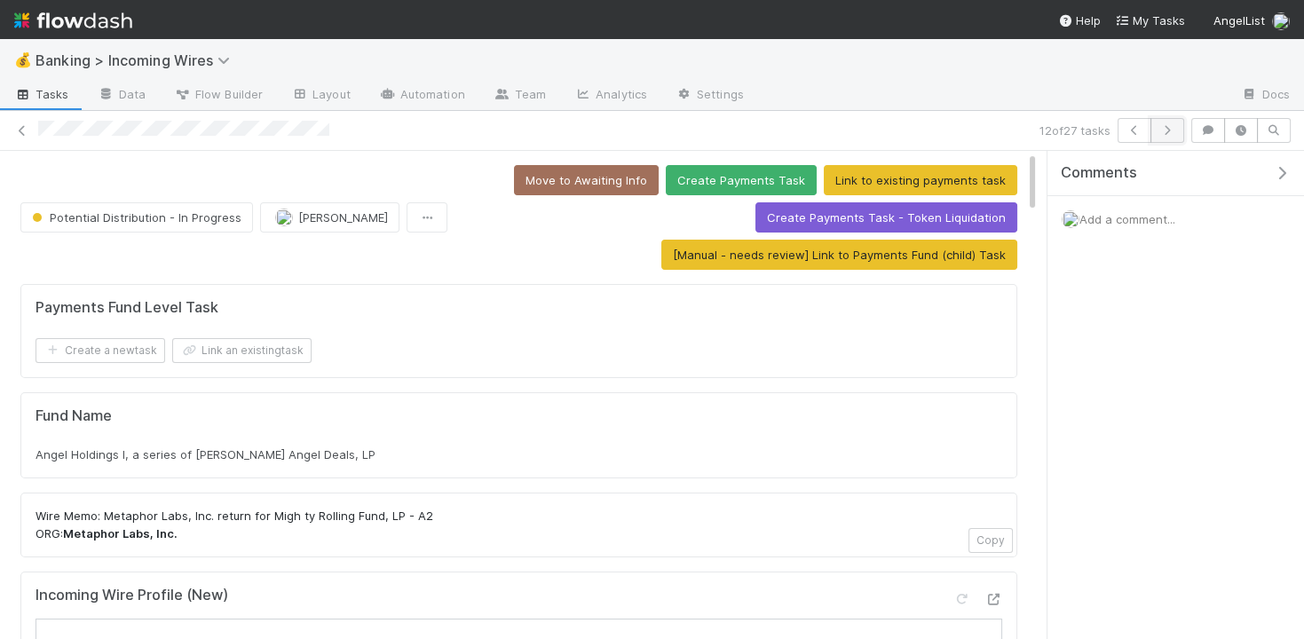
click at [1179, 121] on button "button" at bounding box center [1168, 130] width 34 height 25
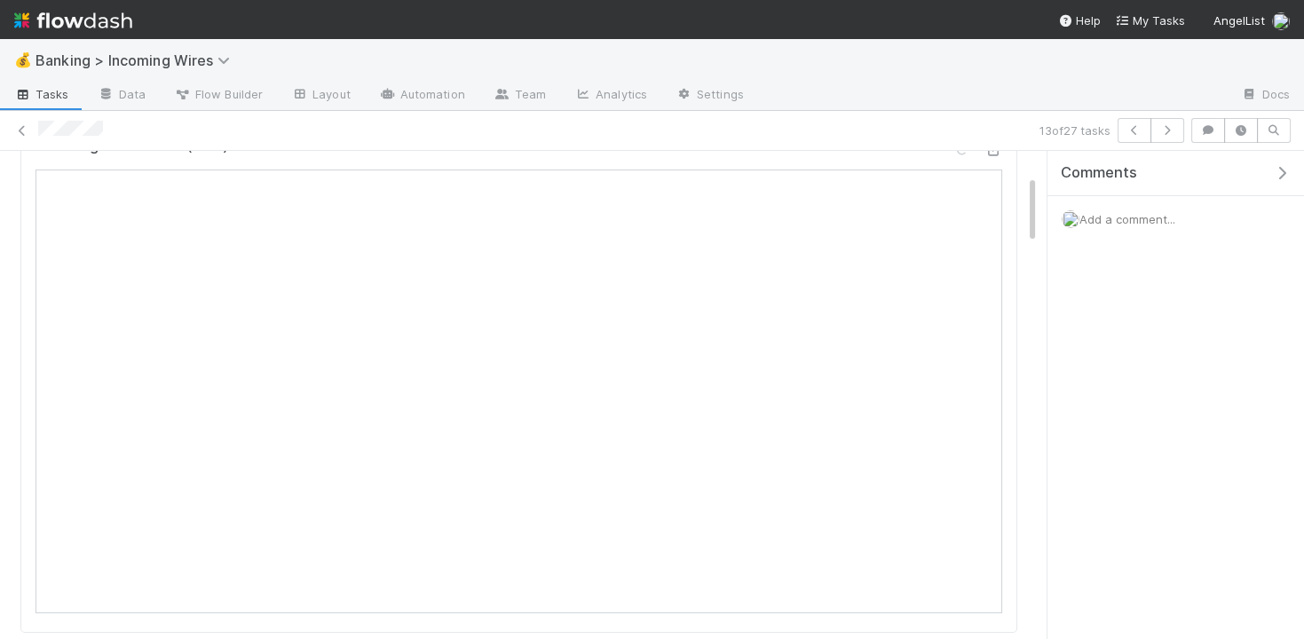
scroll to position [321, 0]
click at [1140, 125] on icon "button" at bounding box center [1135, 130] width 18 height 11
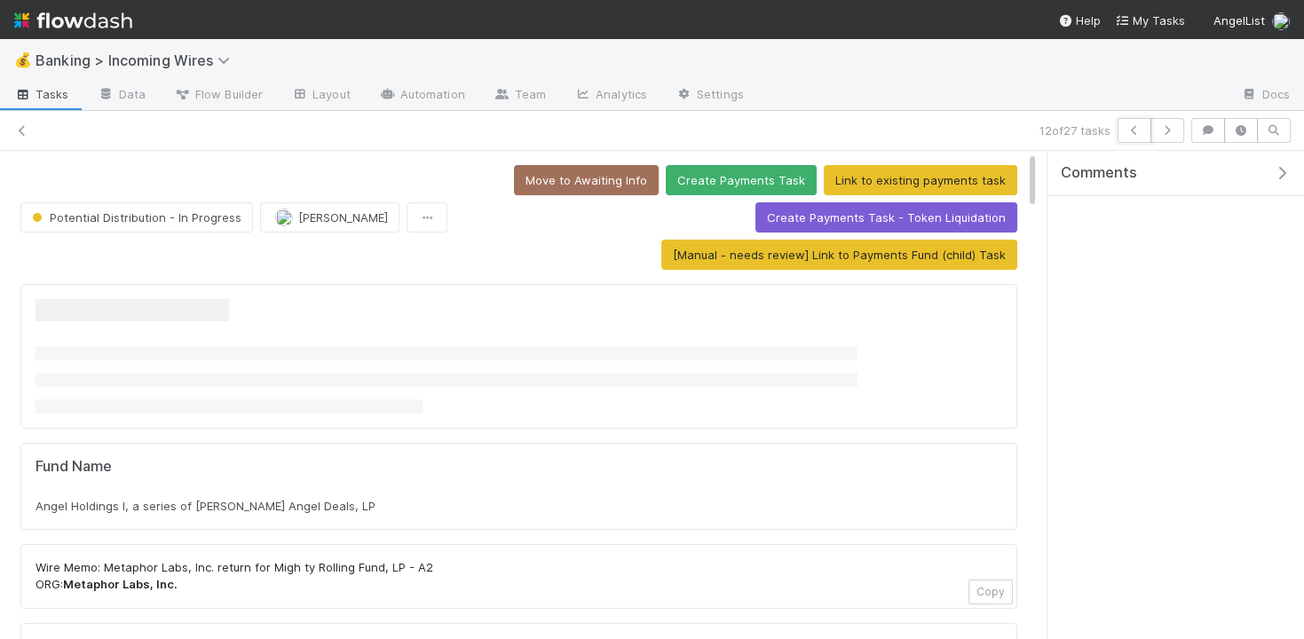
click at [1140, 125] on icon "button" at bounding box center [1135, 130] width 18 height 11
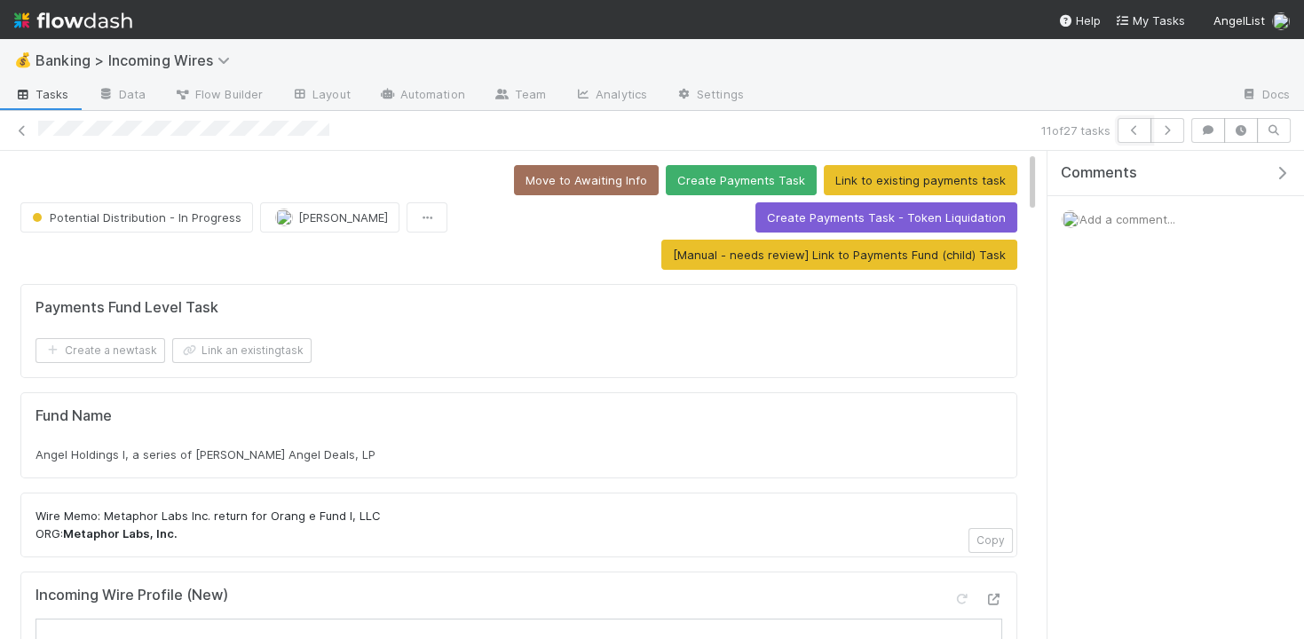
click at [1140, 125] on icon "button" at bounding box center [1135, 130] width 18 height 11
click at [1142, 130] on icon "button" at bounding box center [1135, 130] width 18 height 11
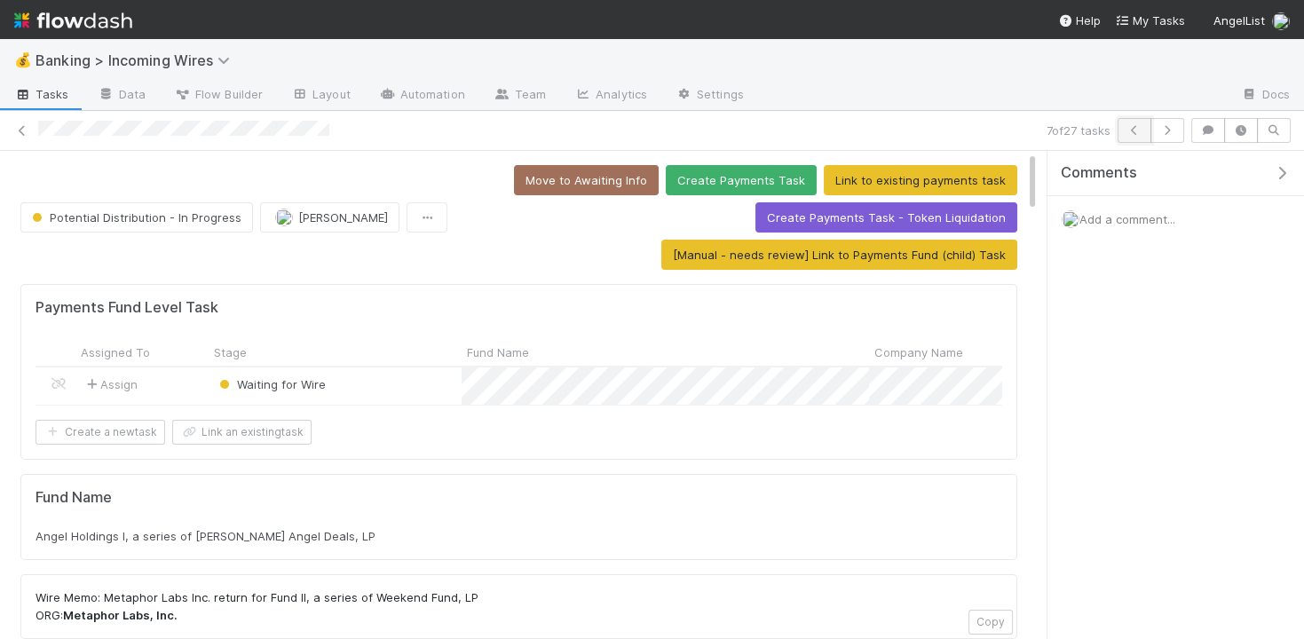
click at [1142, 131] on icon "button" at bounding box center [1135, 130] width 18 height 11
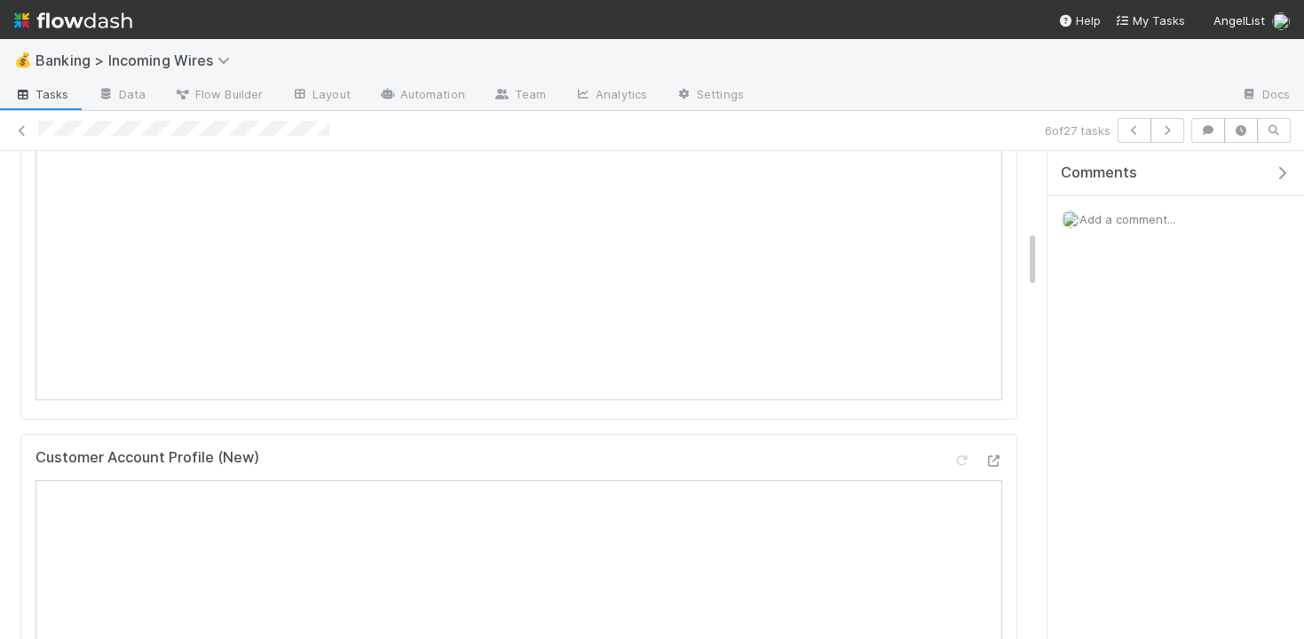
scroll to position [657, 0]
click at [1176, 131] on icon "button" at bounding box center [1168, 130] width 18 height 11
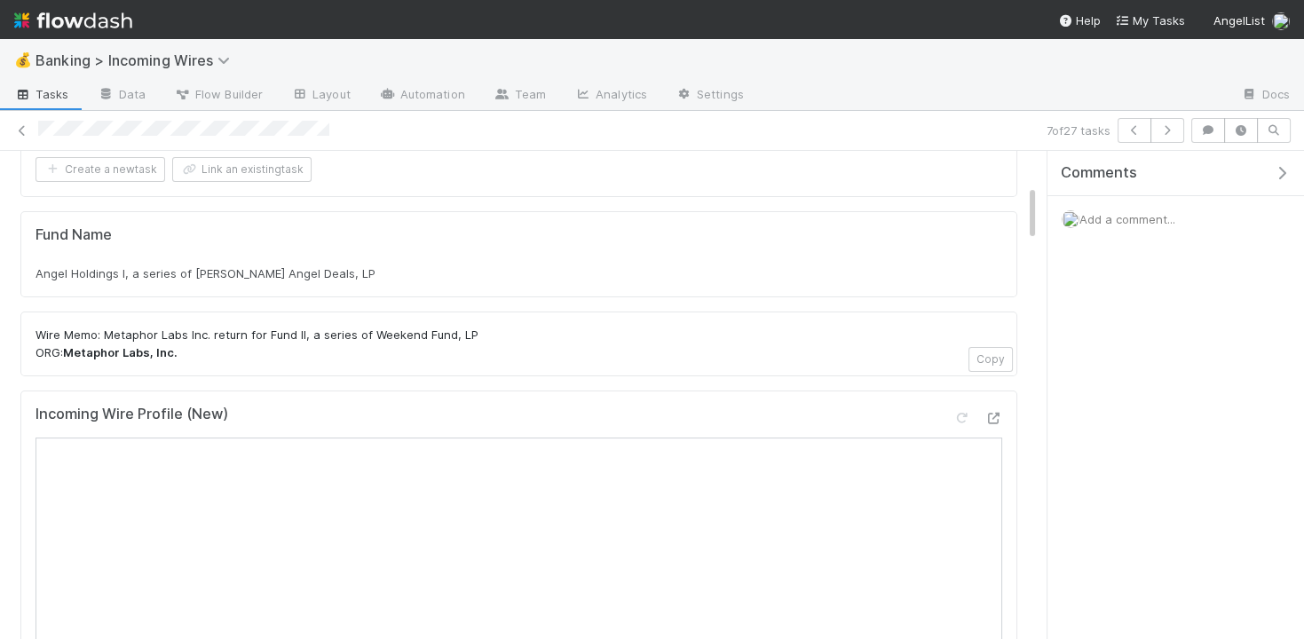
scroll to position [53, 0]
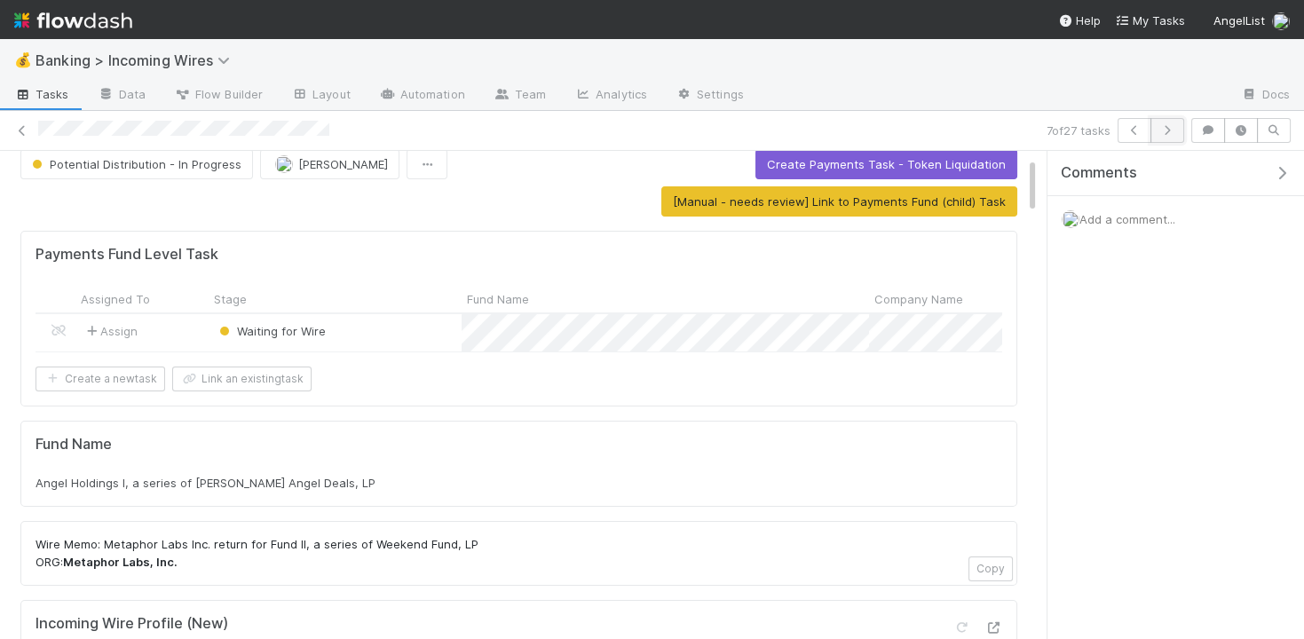
click at [1169, 131] on icon "button" at bounding box center [1168, 130] width 18 height 11
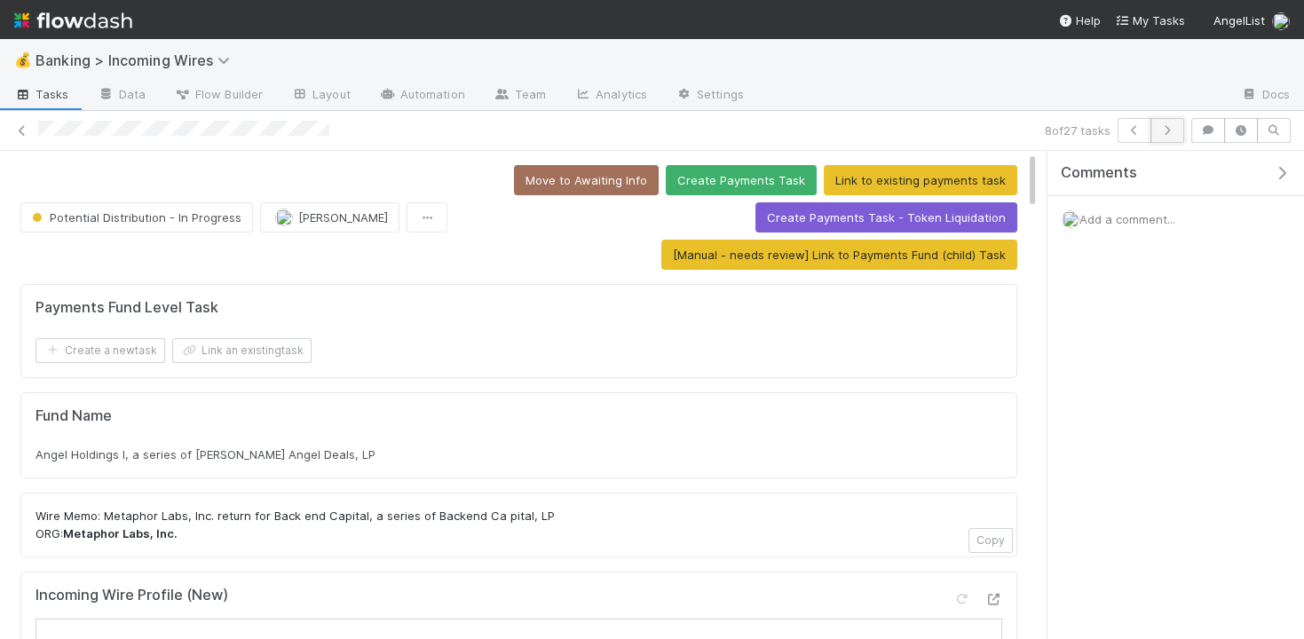
click at [1169, 133] on icon "button" at bounding box center [1168, 130] width 18 height 11
drag, startPoint x: 270, startPoint y: 511, endPoint x: 298, endPoint y: 511, distance: 28.4
click at [298, 511] on p "Wire Memo: Metaphor Labs Inc, return for ME35 Fund I, a series of Roll Up Vehic…" at bounding box center [519, 525] width 967 height 35
click at [1173, 131] on icon "button" at bounding box center [1168, 130] width 18 height 11
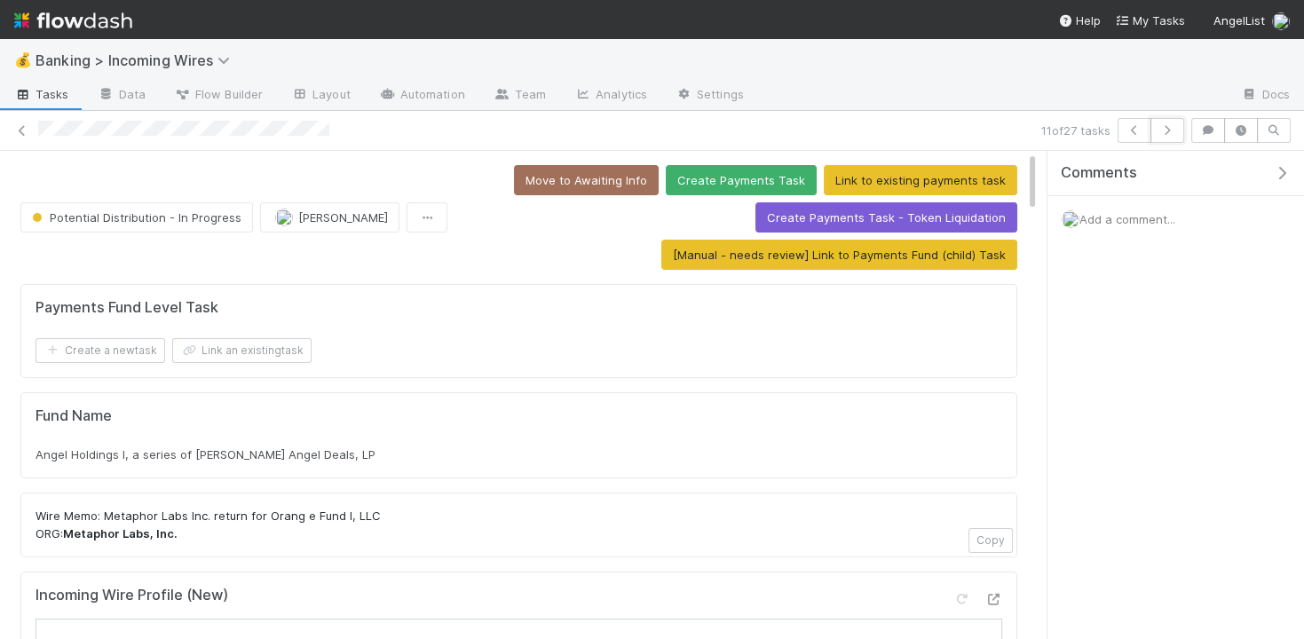
click at [1173, 131] on icon "button" at bounding box center [1168, 130] width 18 height 11
click at [1176, 132] on icon "button" at bounding box center [1168, 130] width 18 height 11
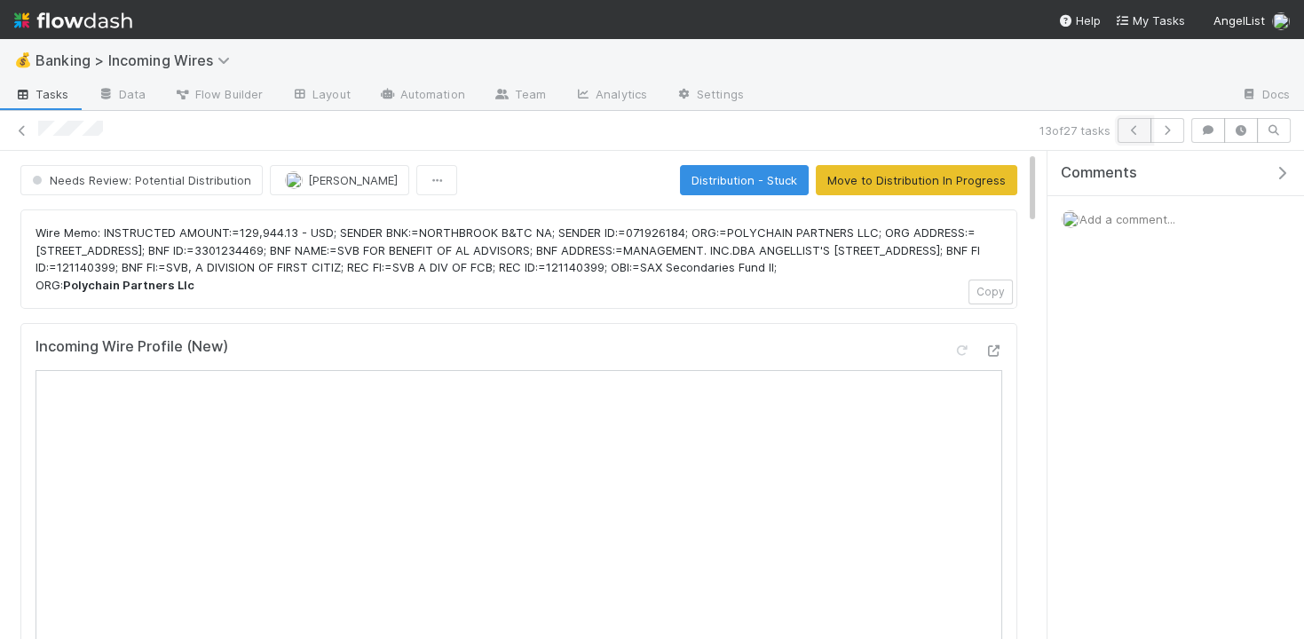
click at [1141, 123] on button "button" at bounding box center [1135, 130] width 34 height 25
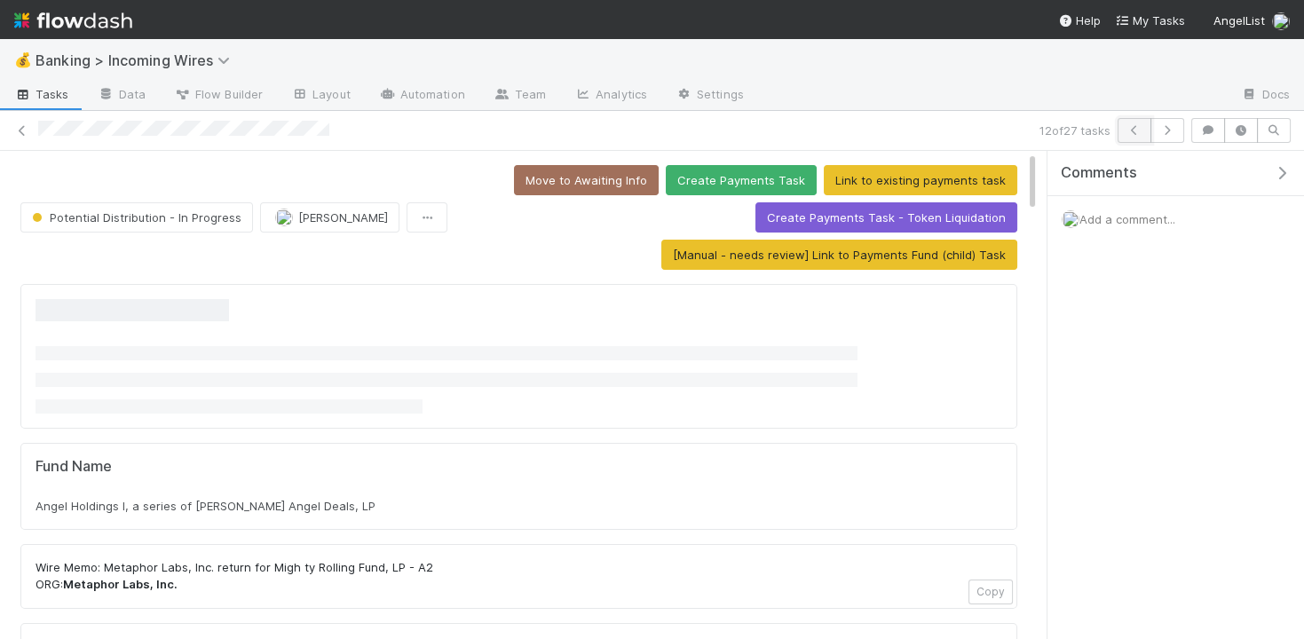
click at [1141, 128] on icon "button" at bounding box center [1135, 130] width 18 height 11
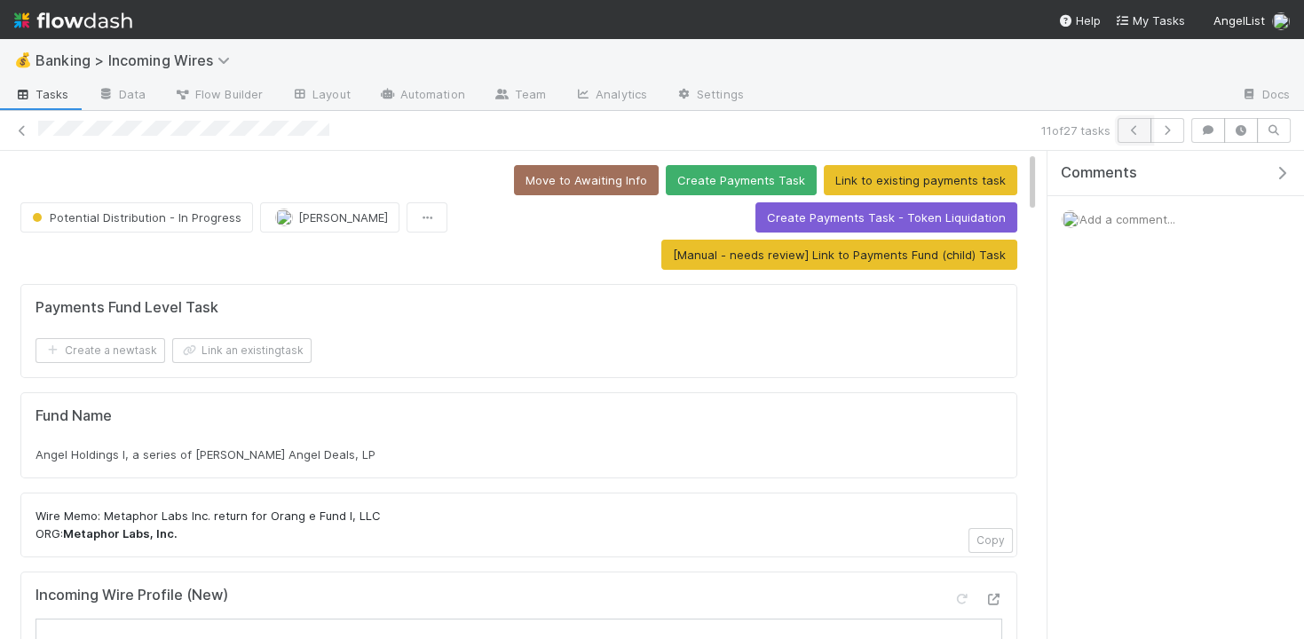
click at [1141, 128] on icon "button" at bounding box center [1135, 130] width 18 height 11
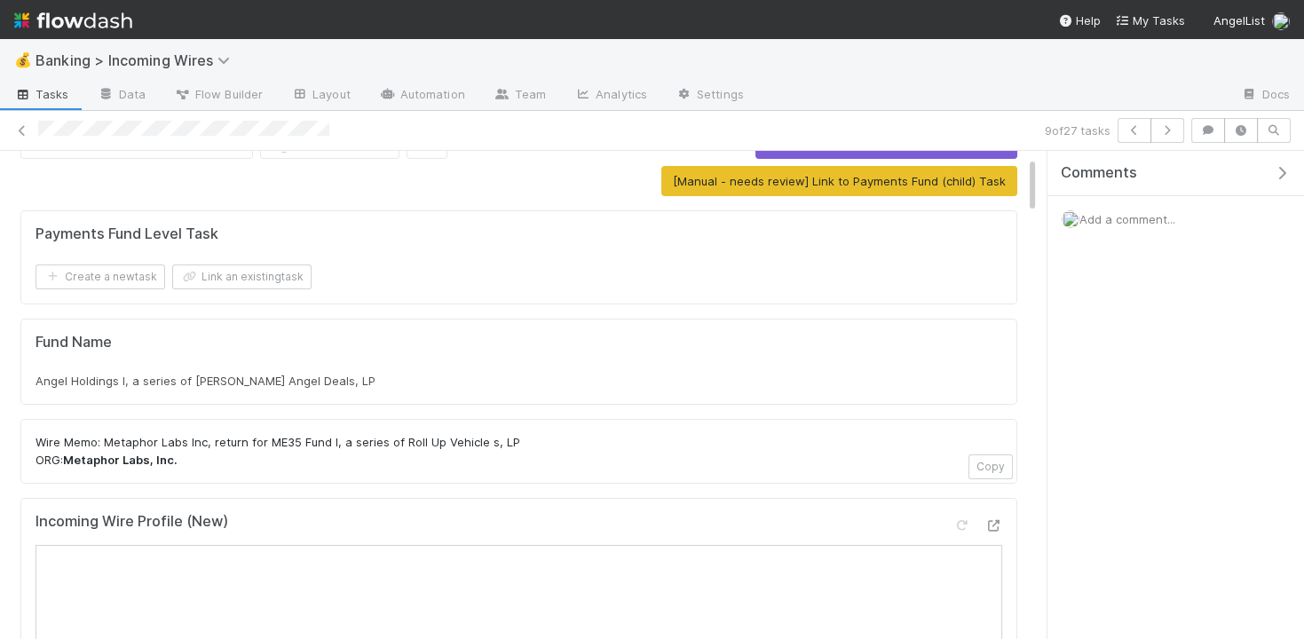
scroll to position [134, 0]
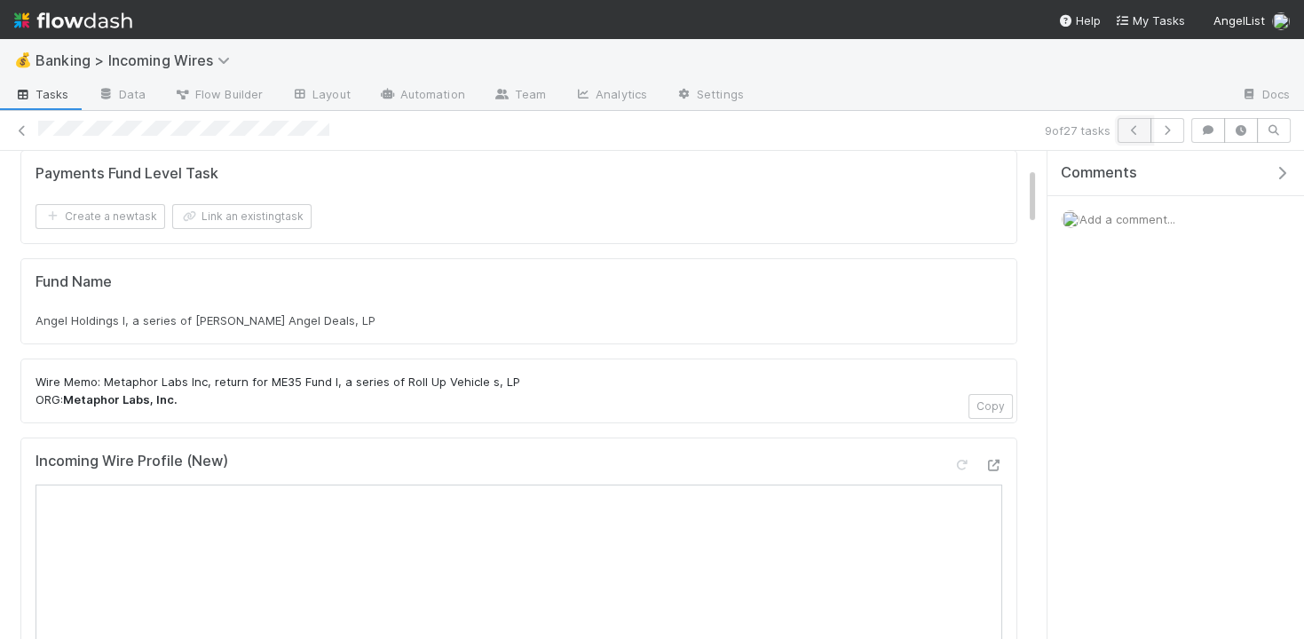
click at [1131, 131] on icon "button" at bounding box center [1135, 130] width 18 height 11
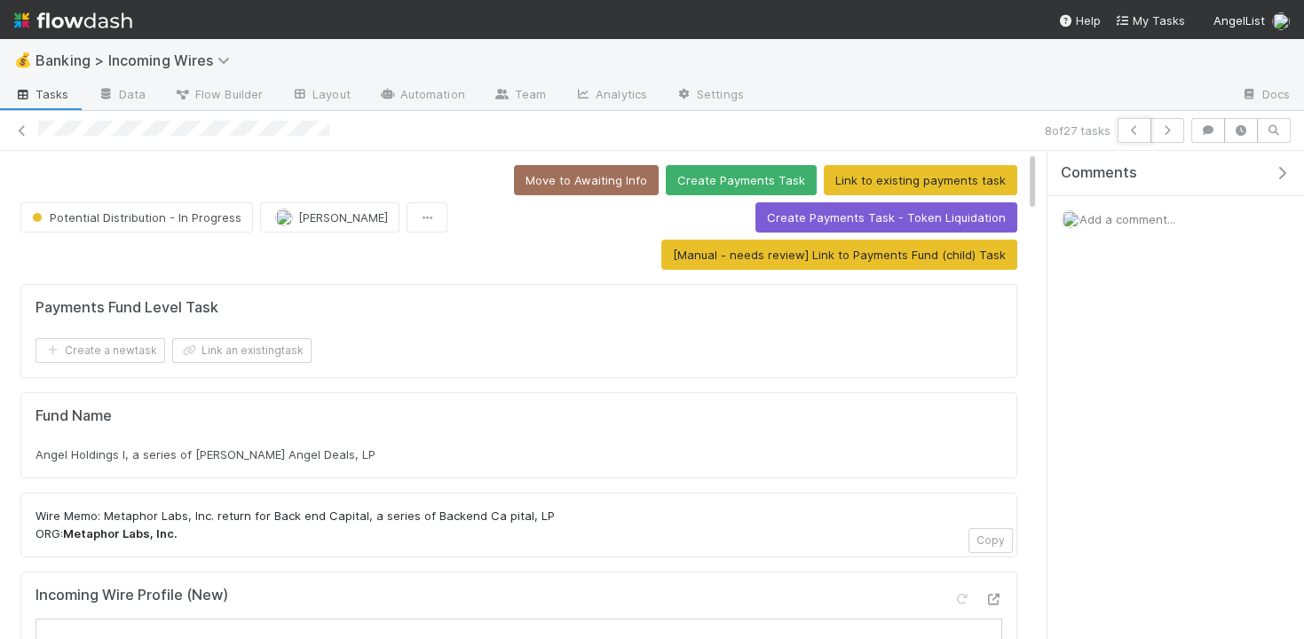
click at [1131, 131] on icon "button" at bounding box center [1135, 130] width 18 height 11
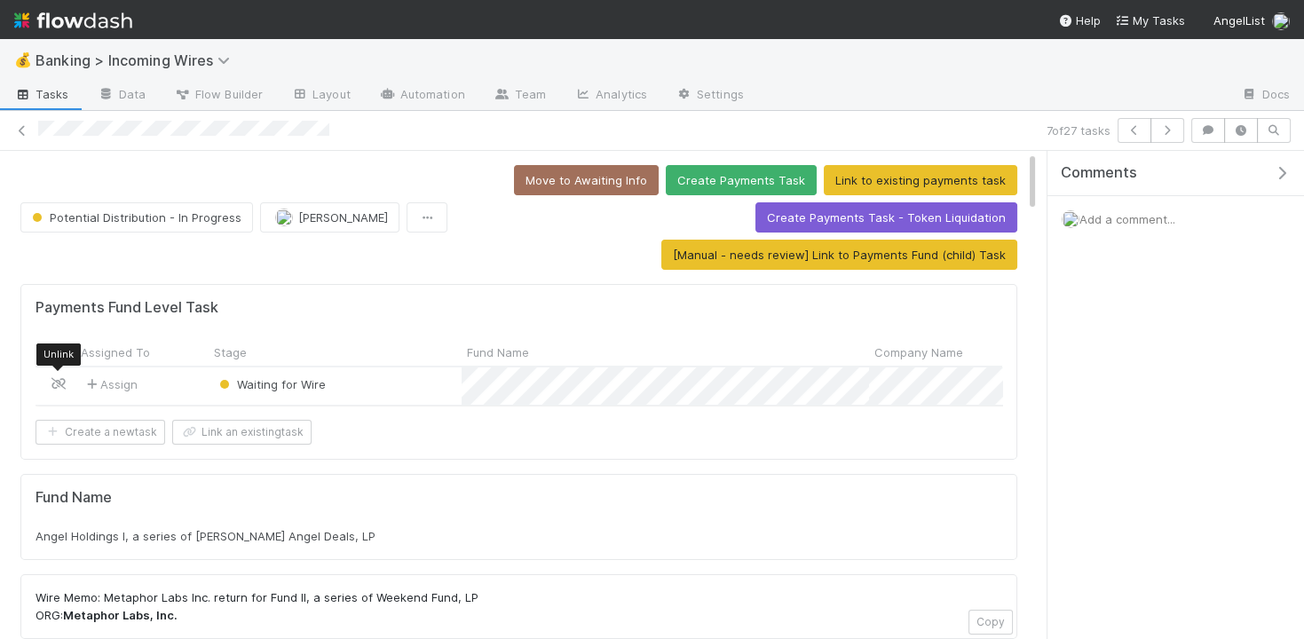
click at [57, 379] on icon at bounding box center [59, 384] width 18 height 12
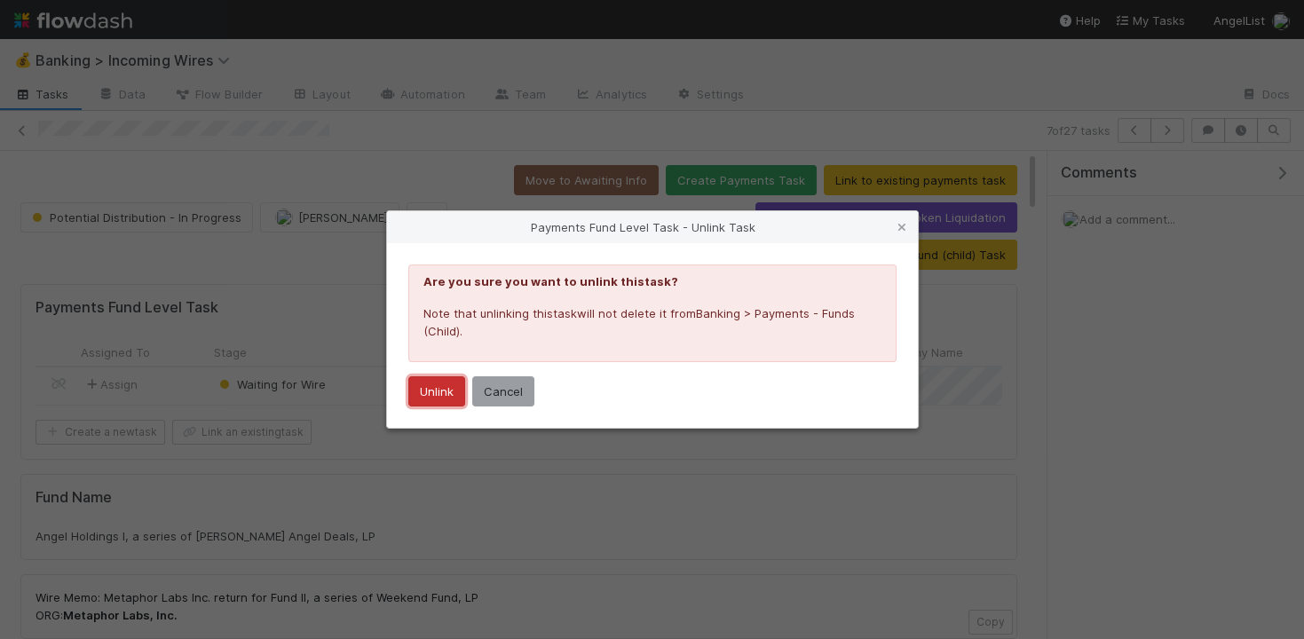
click at [410, 383] on button "Unlink" at bounding box center [436, 391] width 57 height 30
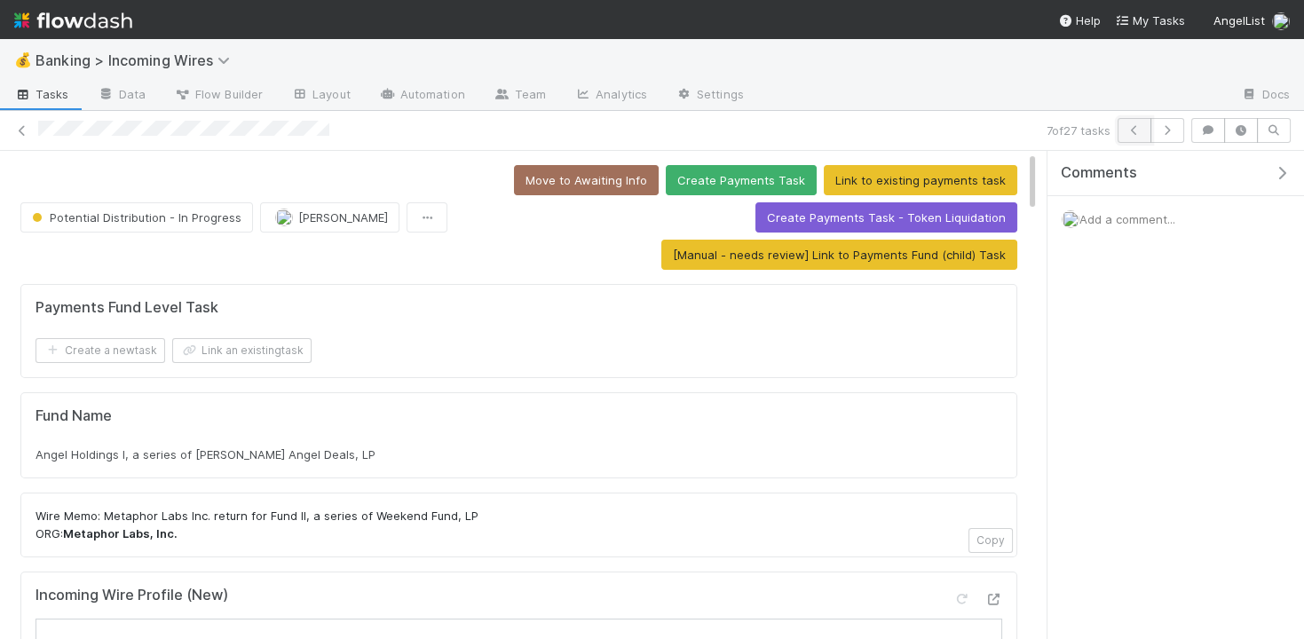
click at [1135, 131] on icon "button" at bounding box center [1135, 130] width 18 height 11
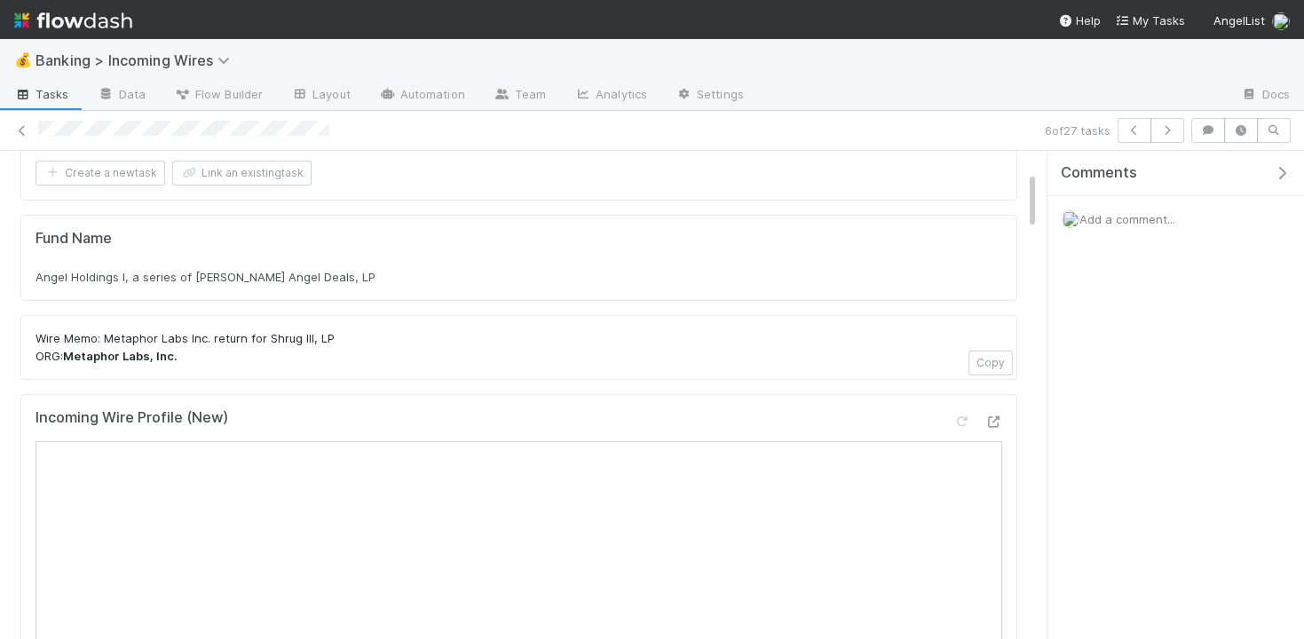
scroll to position [161, 0]
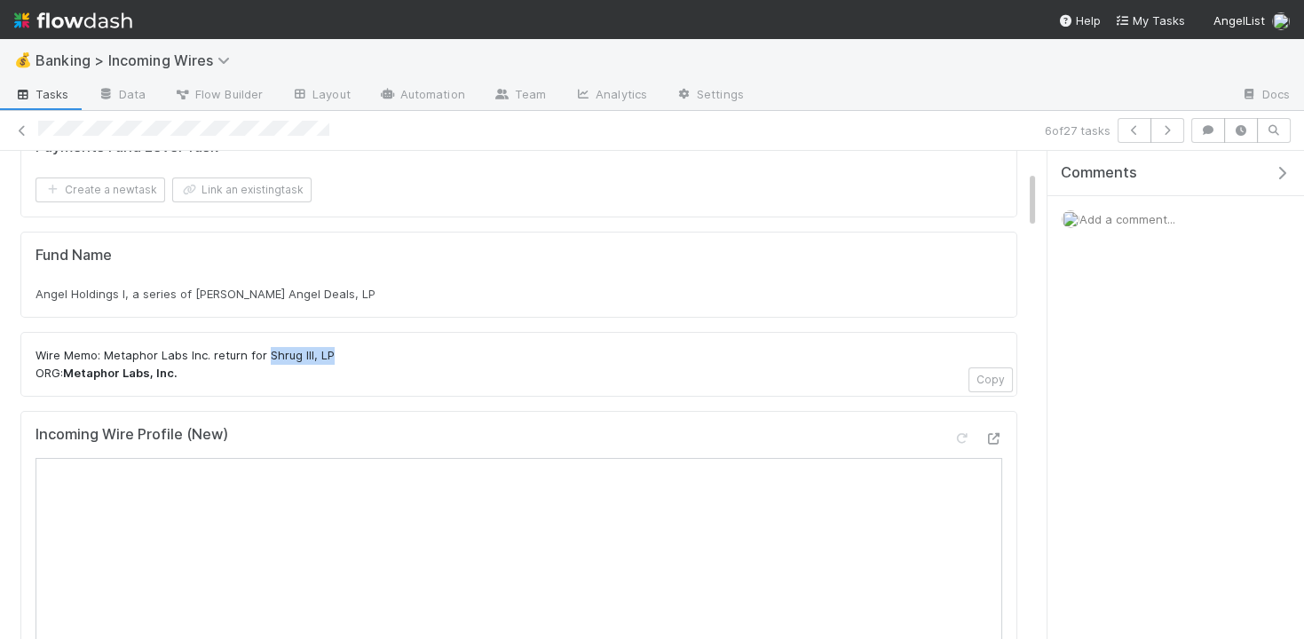
drag, startPoint x: 267, startPoint y: 350, endPoint x: 351, endPoint y: 347, distance: 83.5
click at [351, 347] on p "Wire Memo: Metaphor Labs Inc. return for Shrug III, LP ORG: Metaphor Labs, Inc." at bounding box center [519, 364] width 967 height 35
copy p "Shrug III, LP"
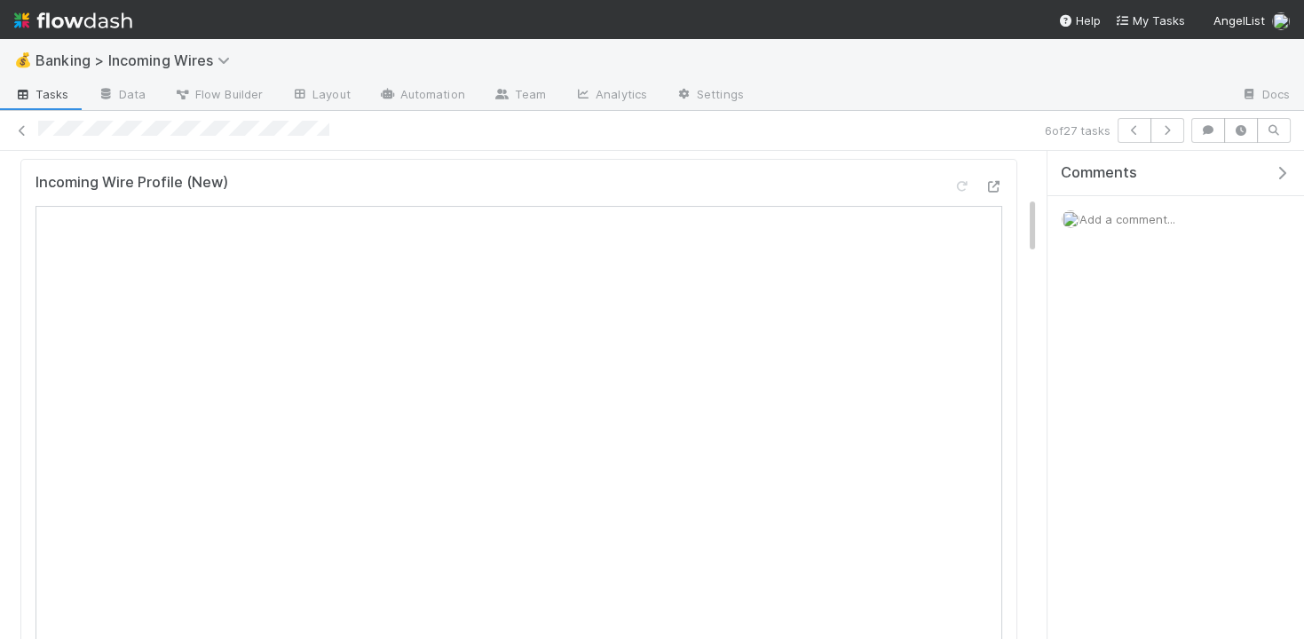
scroll to position [332, 0]
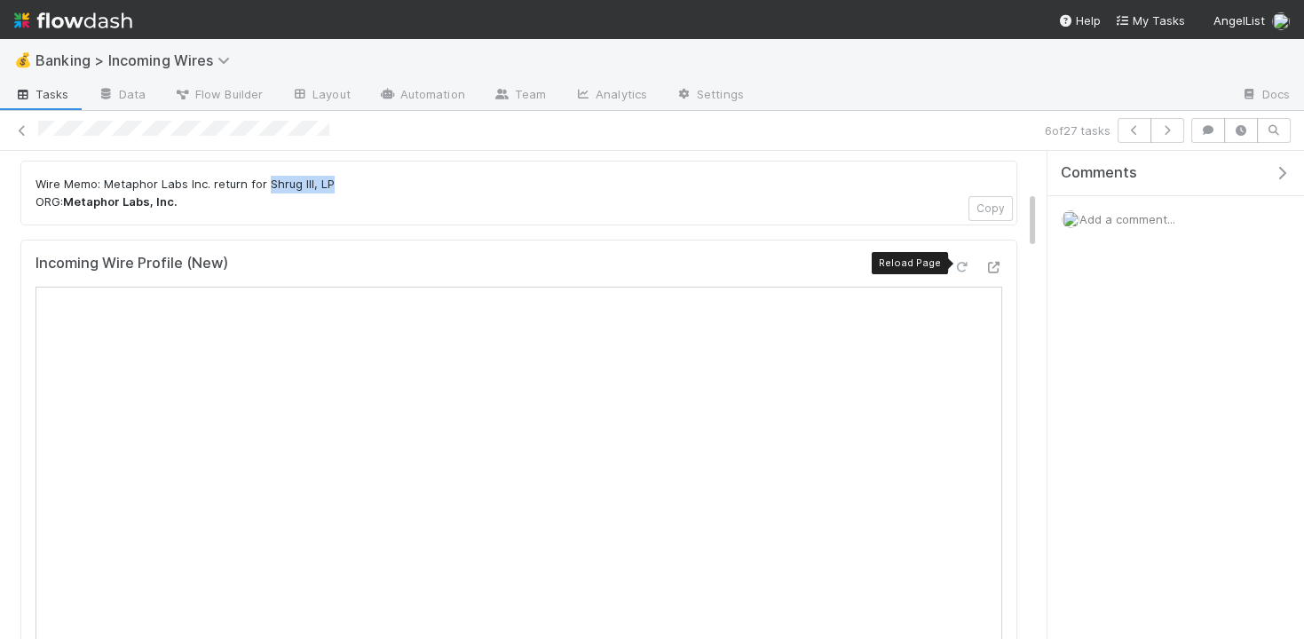
click at [958, 262] on icon at bounding box center [962, 268] width 18 height 12
click at [1173, 131] on icon "button" at bounding box center [1168, 130] width 18 height 11
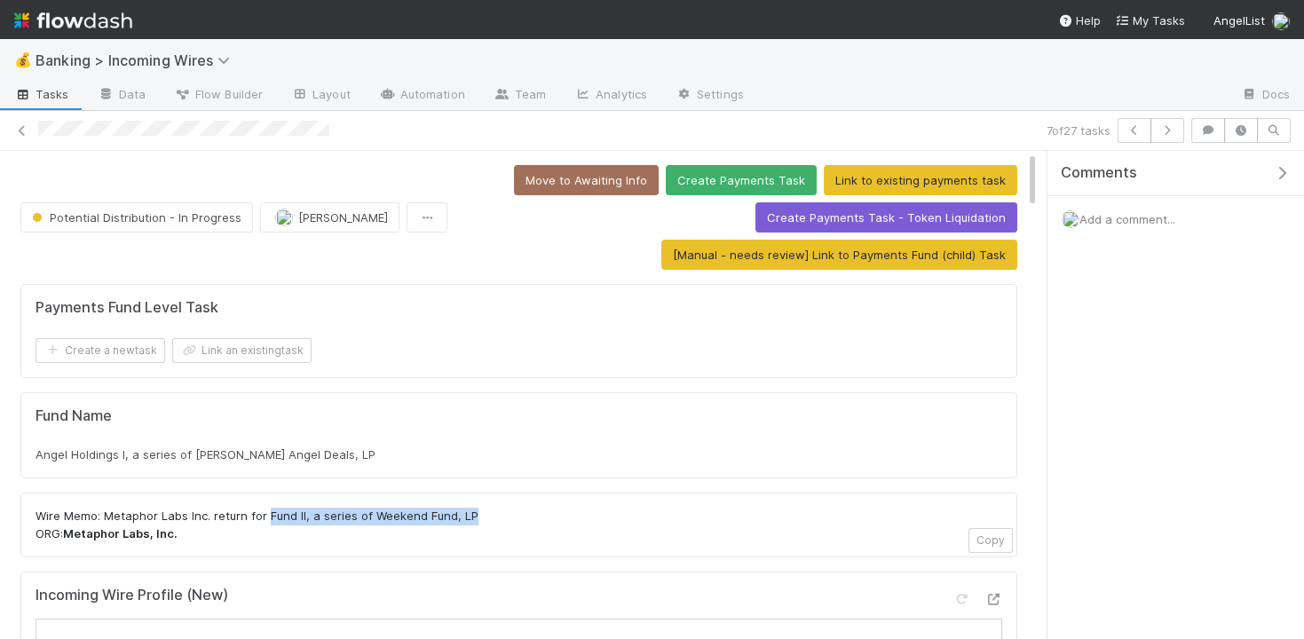
drag, startPoint x: 266, startPoint y: 510, endPoint x: 475, endPoint y: 504, distance: 208.7
click at [475, 508] on p "Wire Memo: Metaphor Labs Inc. return for Fund II, a series of Weekend Fund, LP …" at bounding box center [519, 525] width 967 height 35
copy p "Fund II, a series of Weekend Fund, LP"
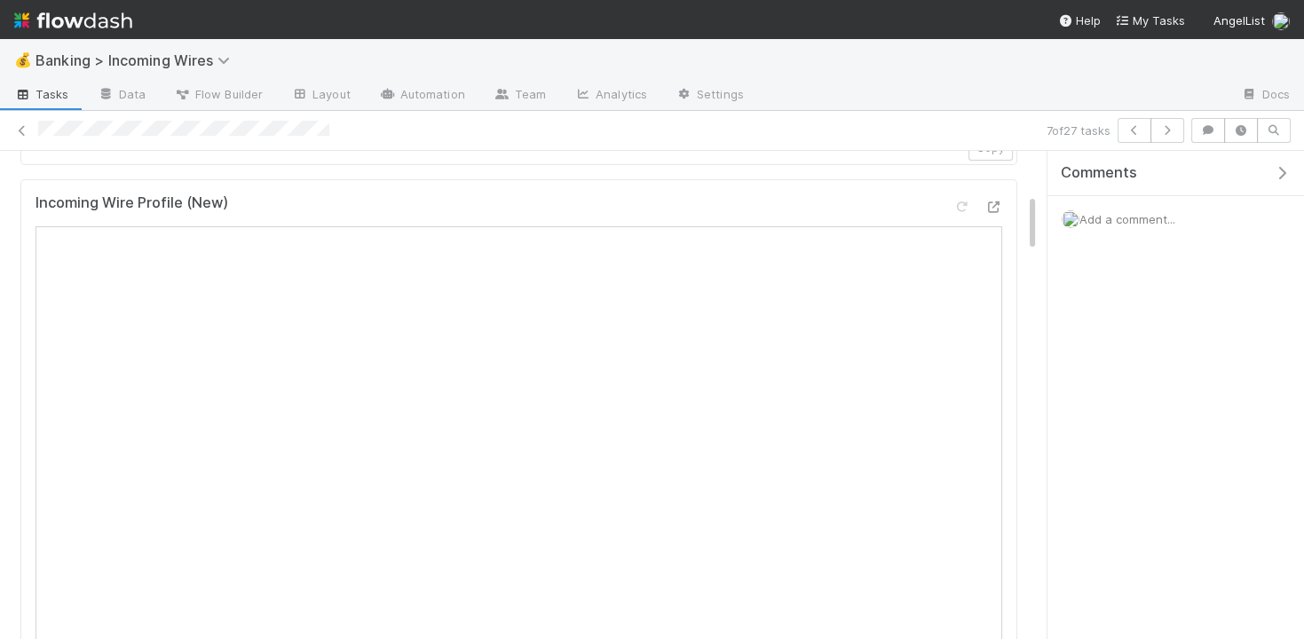
scroll to position [322, 0]
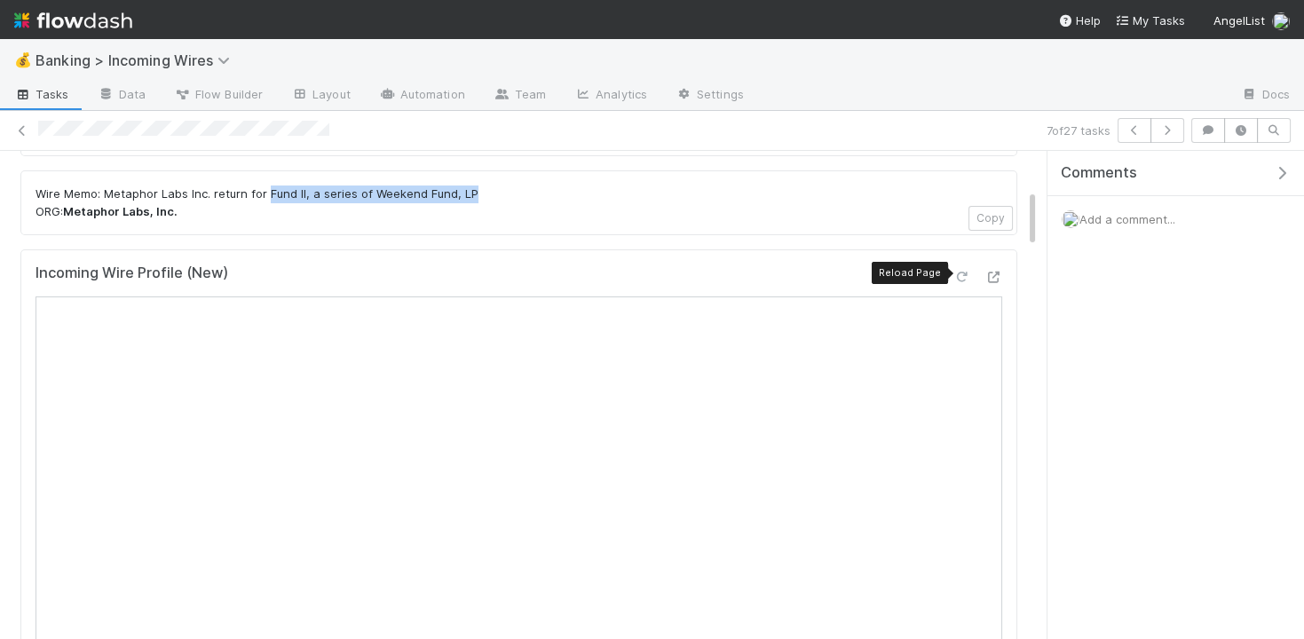
click at [964, 272] on icon at bounding box center [962, 278] width 18 height 12
click at [1170, 125] on icon "button" at bounding box center [1168, 130] width 18 height 11
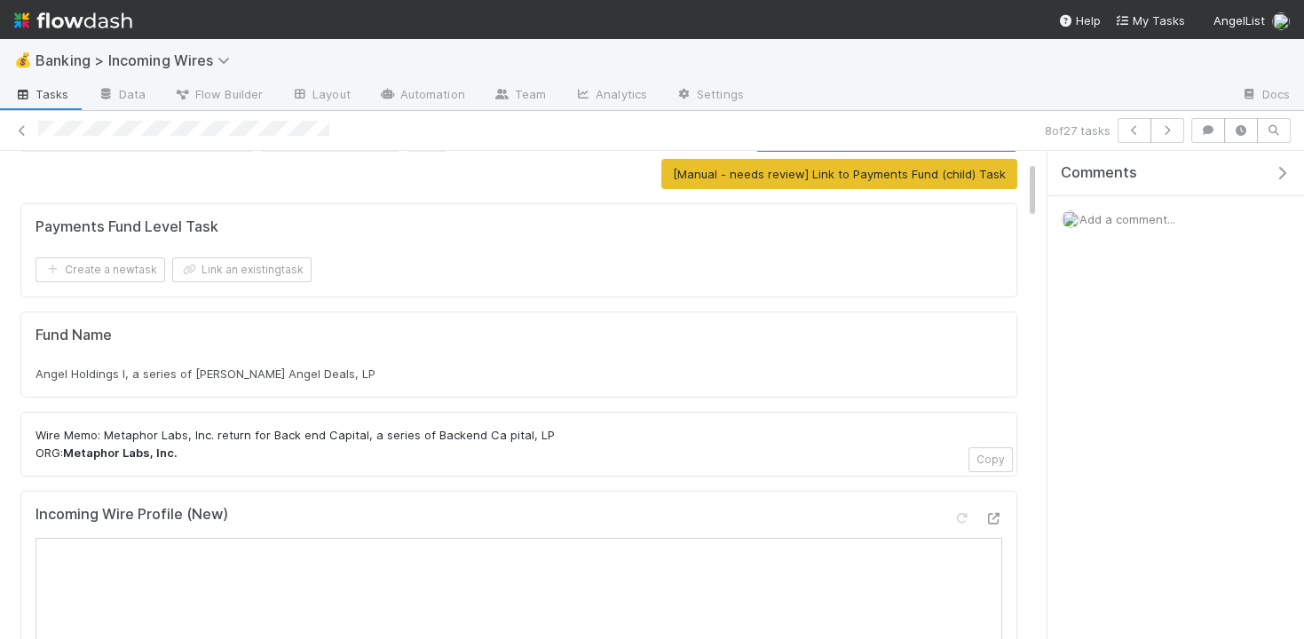
scroll to position [162, 0]
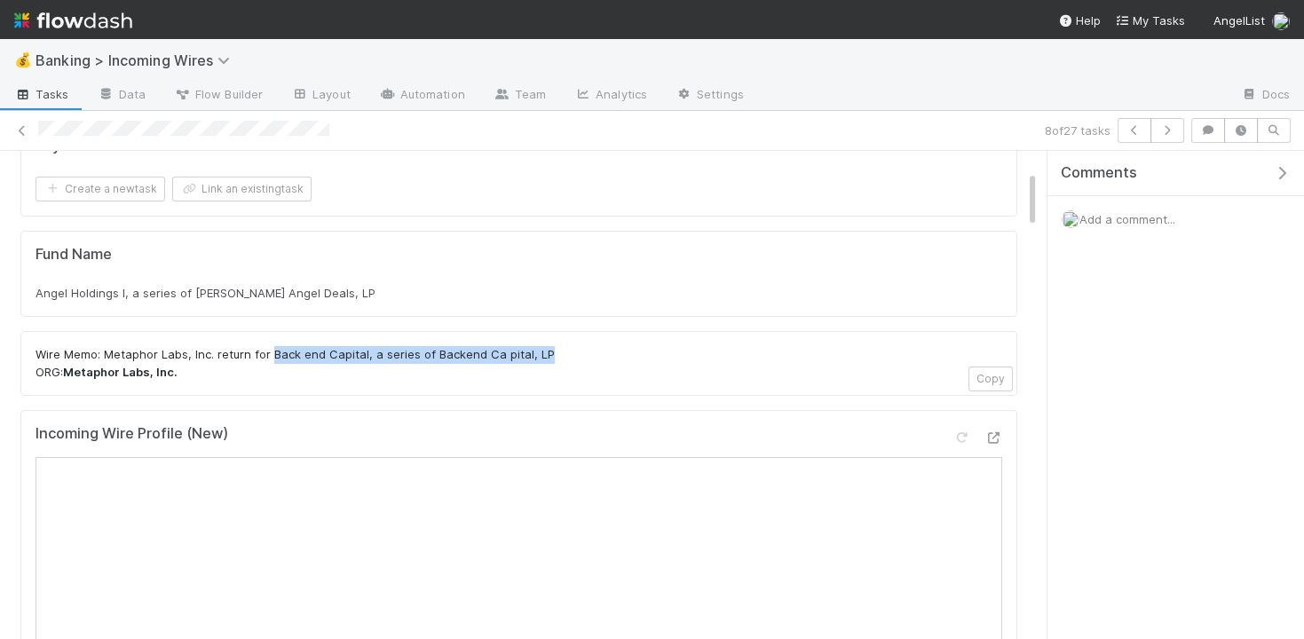
drag, startPoint x: 268, startPoint y: 347, endPoint x: 546, endPoint y: 342, distance: 278.0
click at [546, 346] on p "Wire Memo: Metaphor Labs, Inc. return for Back end Capital, a series of Backend…" at bounding box center [519, 363] width 967 height 35
copy p "Back end Capital, a series of Backend Ca pital, LP"
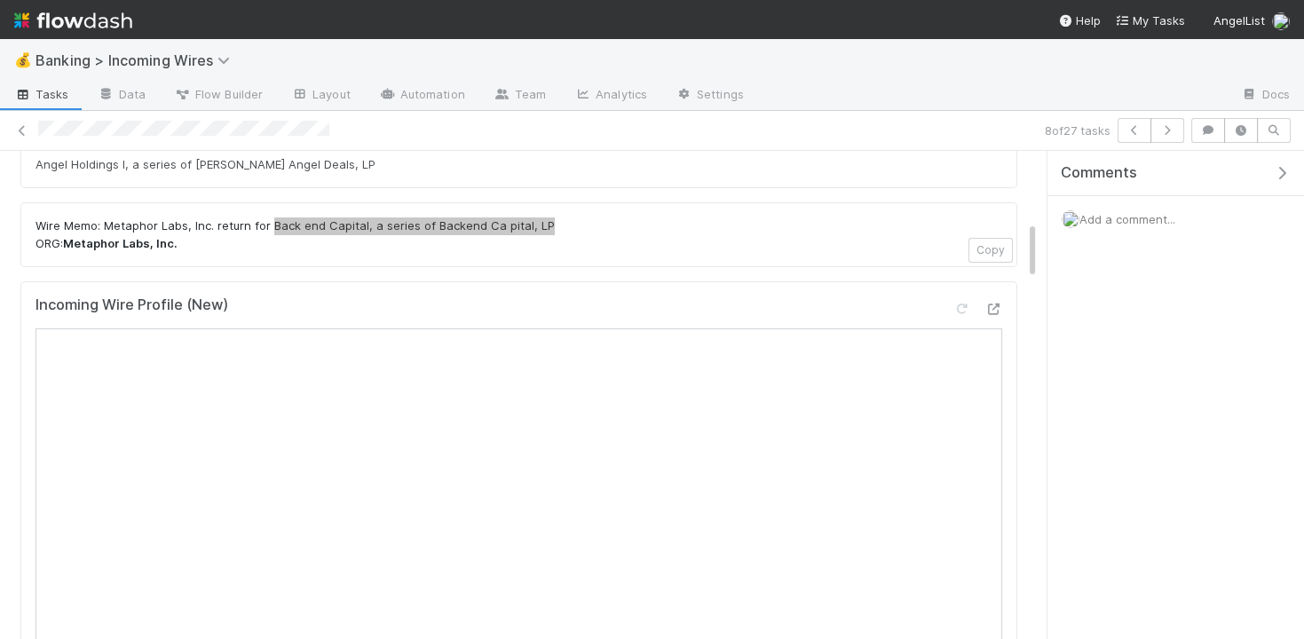
scroll to position [162, 0]
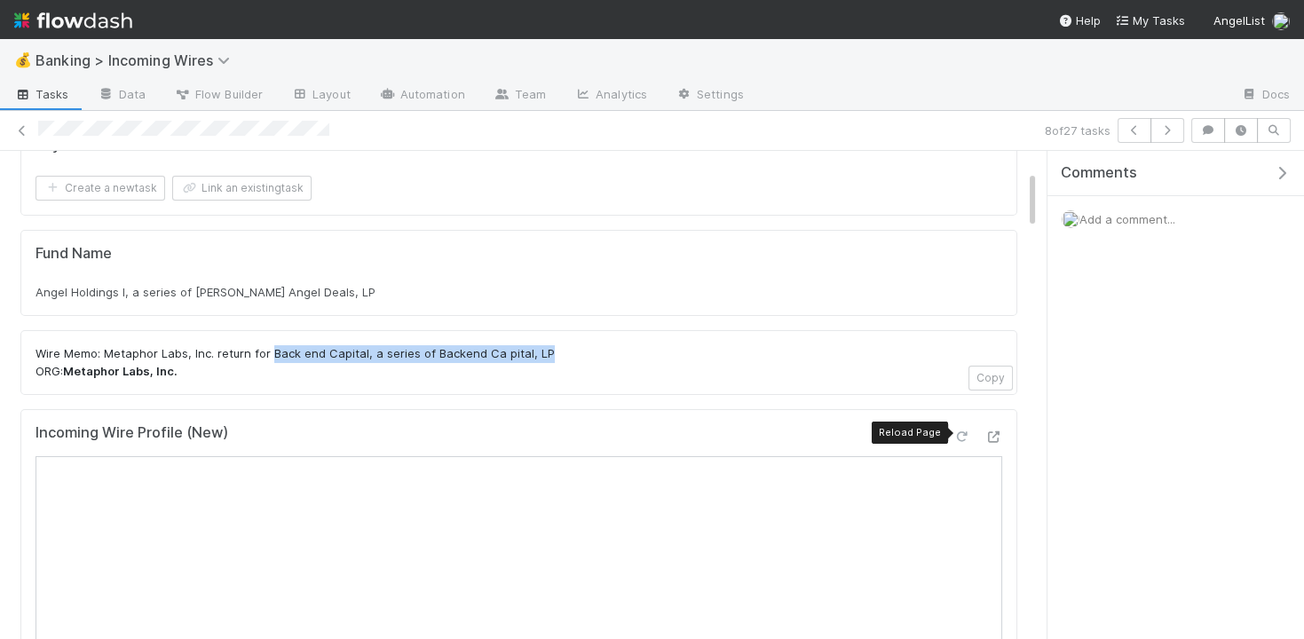
click at [955, 432] on icon at bounding box center [962, 438] width 18 height 12
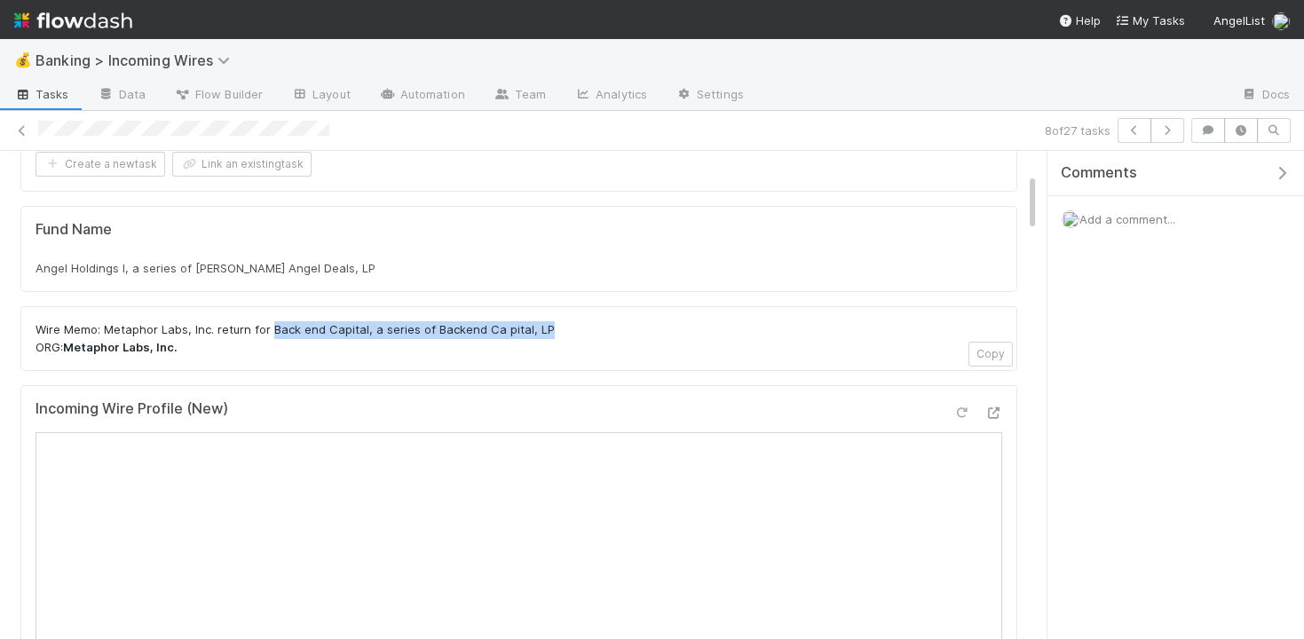
scroll to position [0, 0]
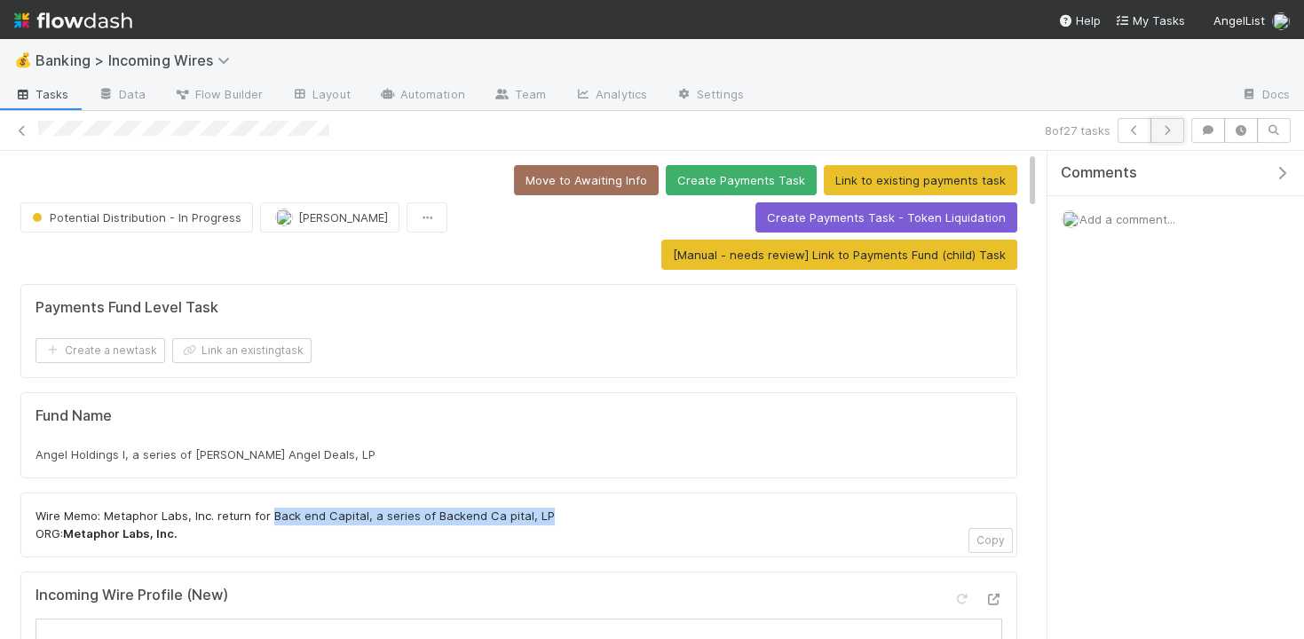
click at [1170, 125] on icon "button" at bounding box center [1168, 130] width 18 height 11
drag, startPoint x: 266, startPoint y: 511, endPoint x: 512, endPoint y: 505, distance: 246.0
click at [512, 508] on p "Wire Memo: Metaphor Labs Inc, return for ME35 Fund I, a series of Roll Up Vehic…" at bounding box center [519, 525] width 967 height 35
copy p "ME35 Fund I, a series of Roll Up Vehicle s, LP"
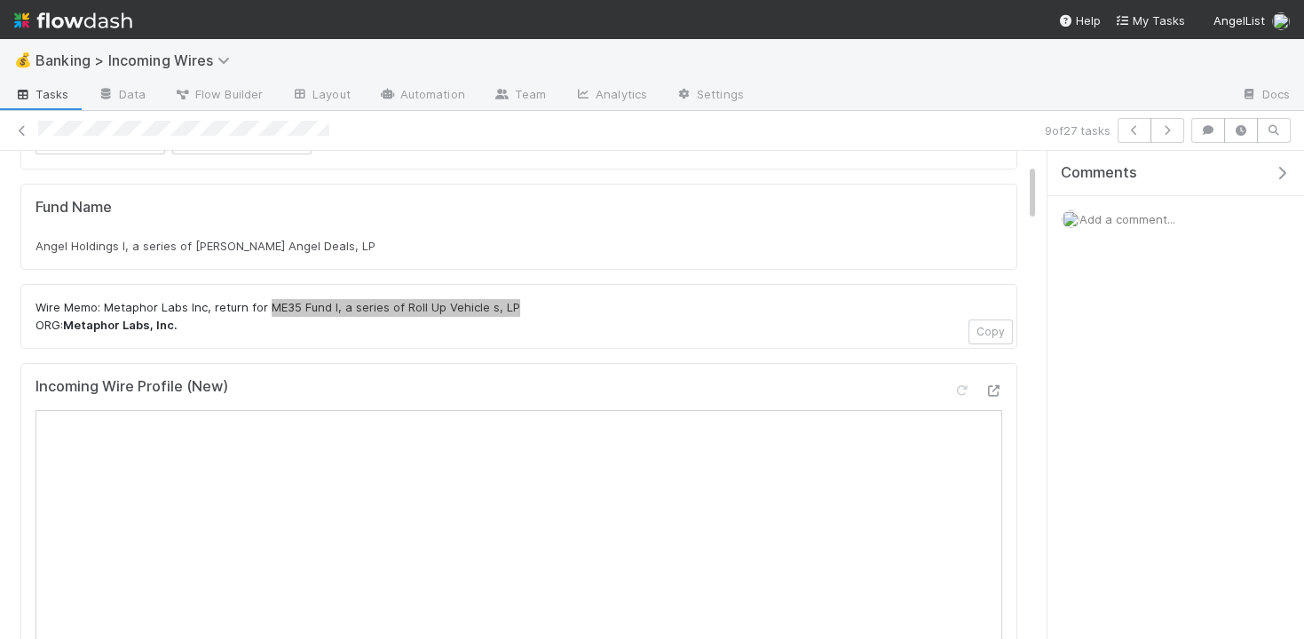
scroll to position [49, 0]
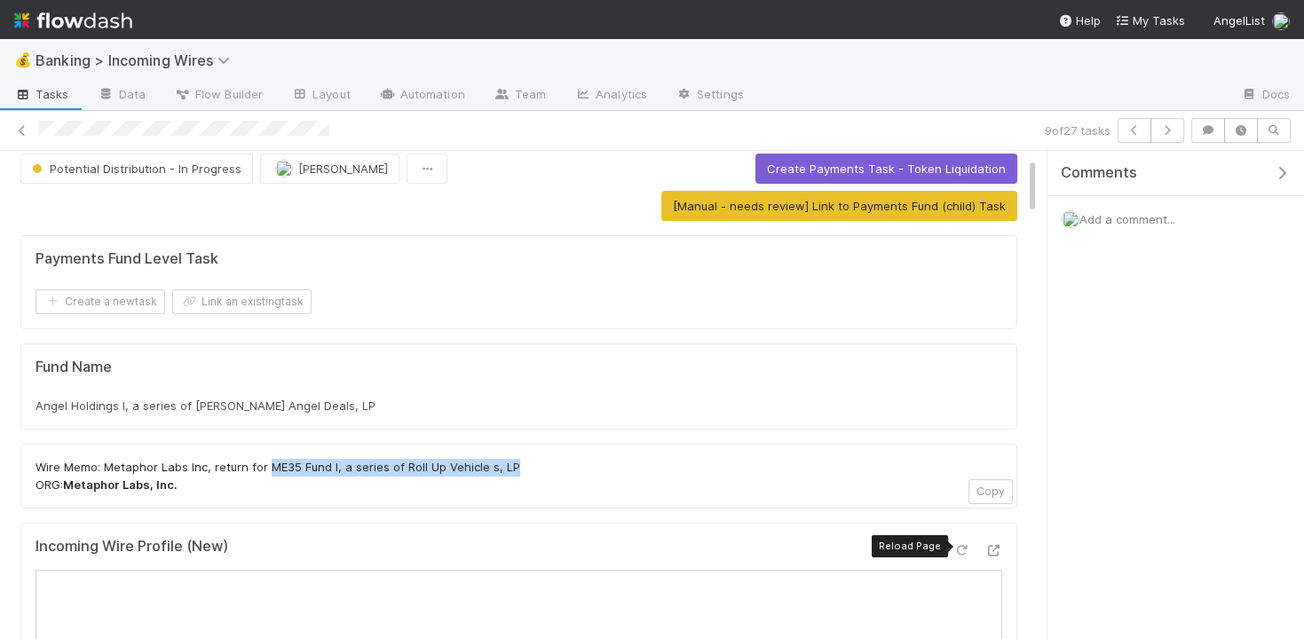
click at [965, 545] on icon at bounding box center [962, 551] width 18 height 12
click at [1176, 128] on icon "button" at bounding box center [1168, 130] width 18 height 11
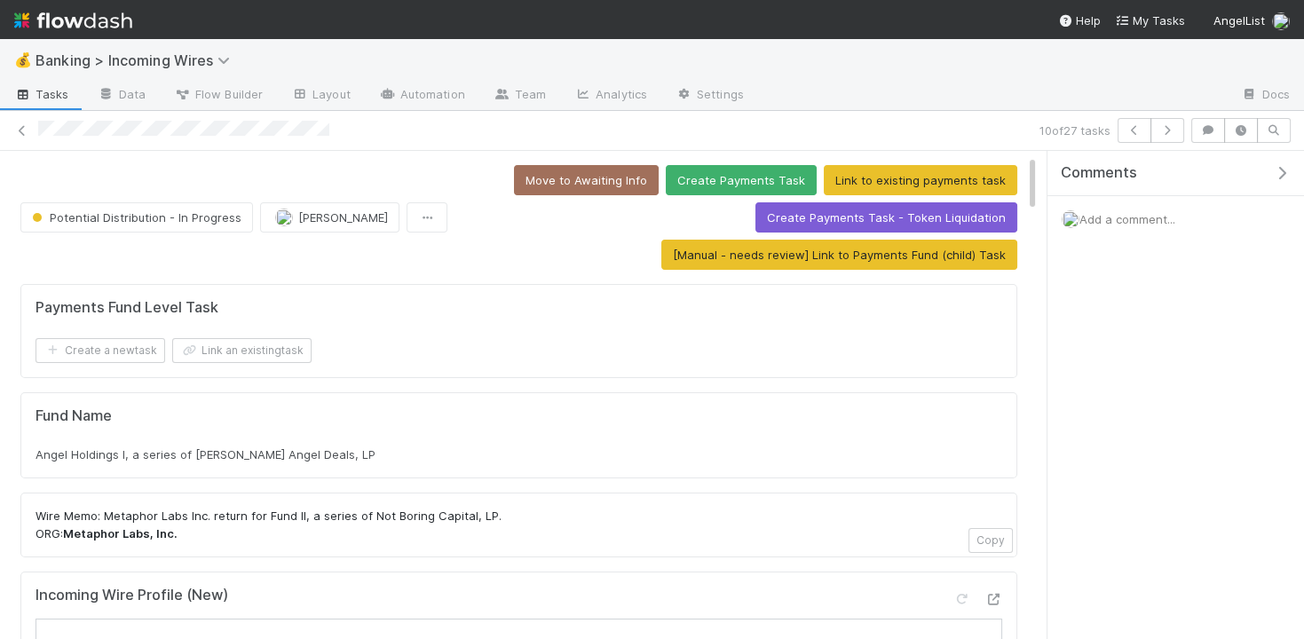
scroll to position [72, 0]
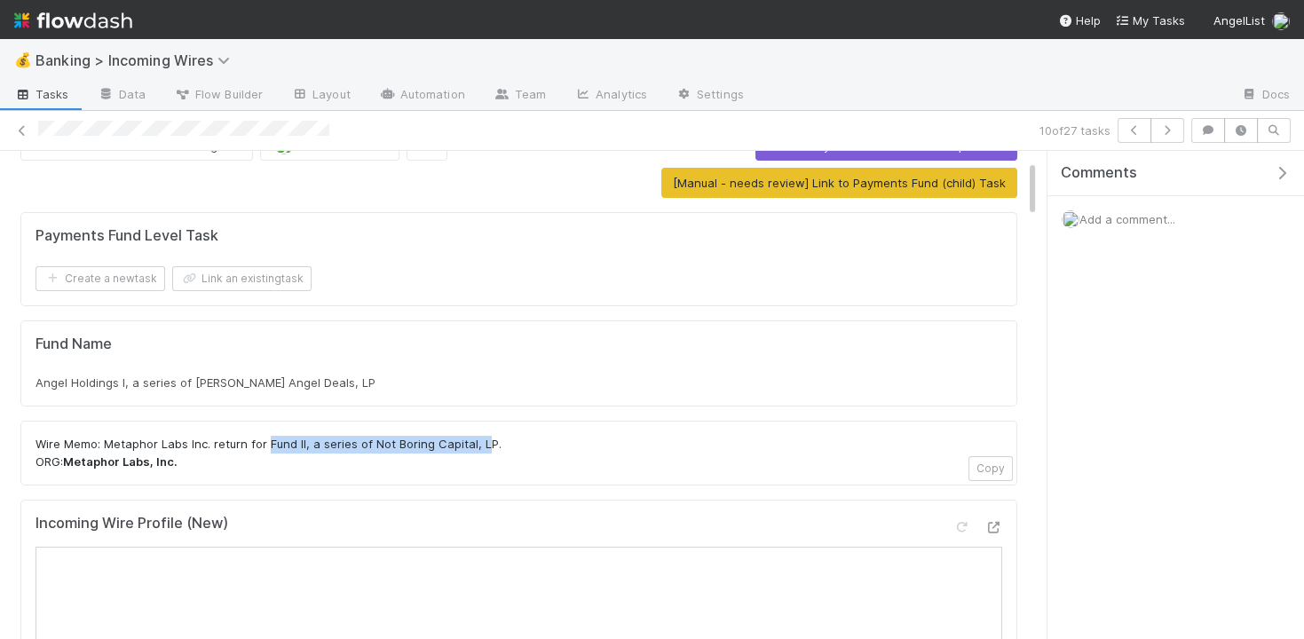
drag, startPoint x: 265, startPoint y: 440, endPoint x: 482, endPoint y: 432, distance: 216.8
click at [482, 436] on p "Wire Memo: Metaphor Labs Inc. return for Fund II, a series of Not Boring Capita…" at bounding box center [519, 453] width 967 height 35
click at [485, 436] on p "Wire Memo: Metaphor Labs Inc. return for Fund II, a series of Not Boring Capita…" at bounding box center [519, 453] width 967 height 35
copy p "Fund II, a series of Not Boring Capital, LP"
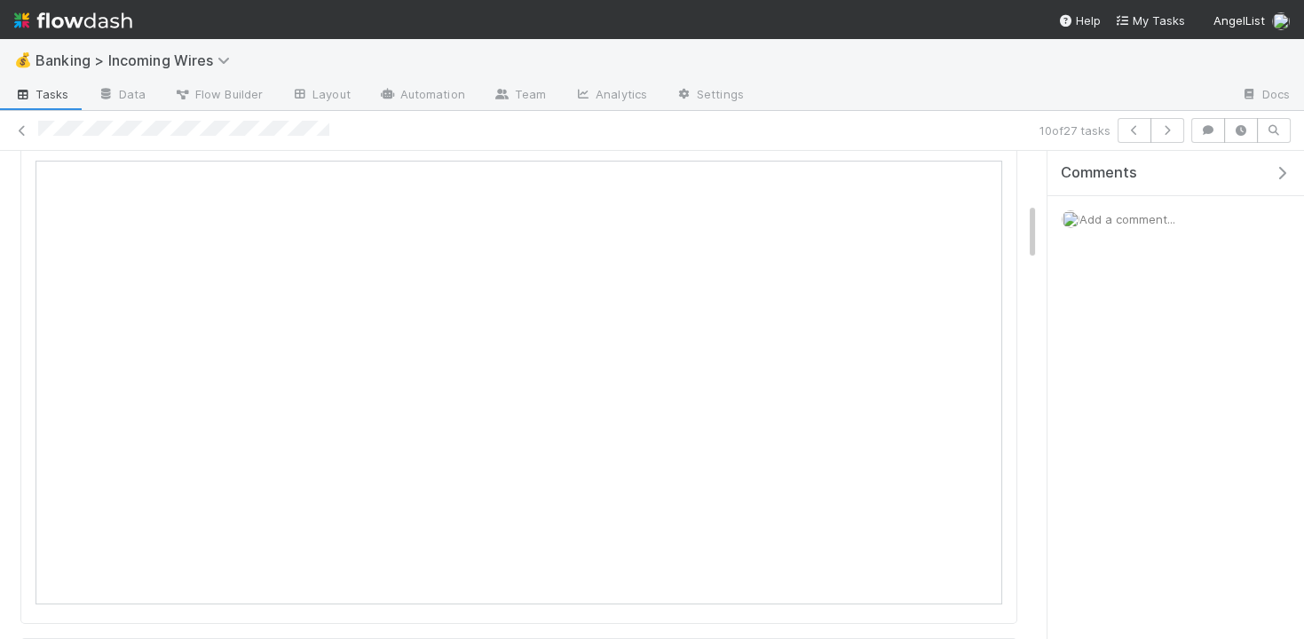
scroll to position [428, 0]
click at [968, 166] on icon at bounding box center [962, 172] width 18 height 12
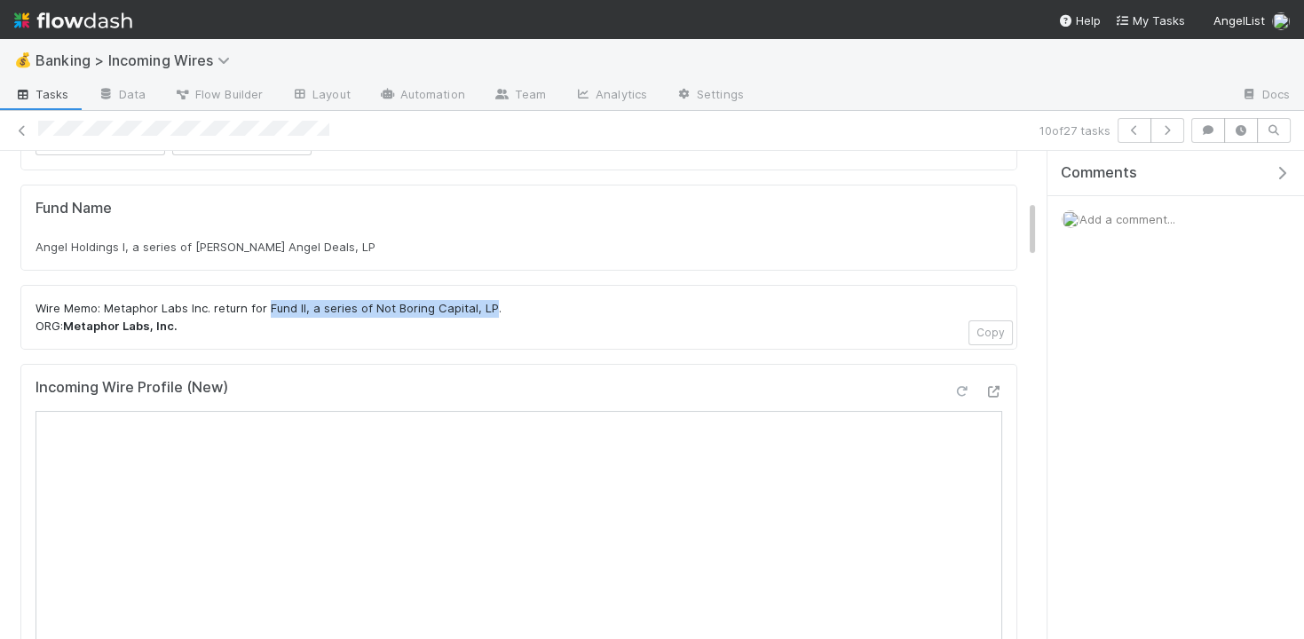
scroll to position [51, 0]
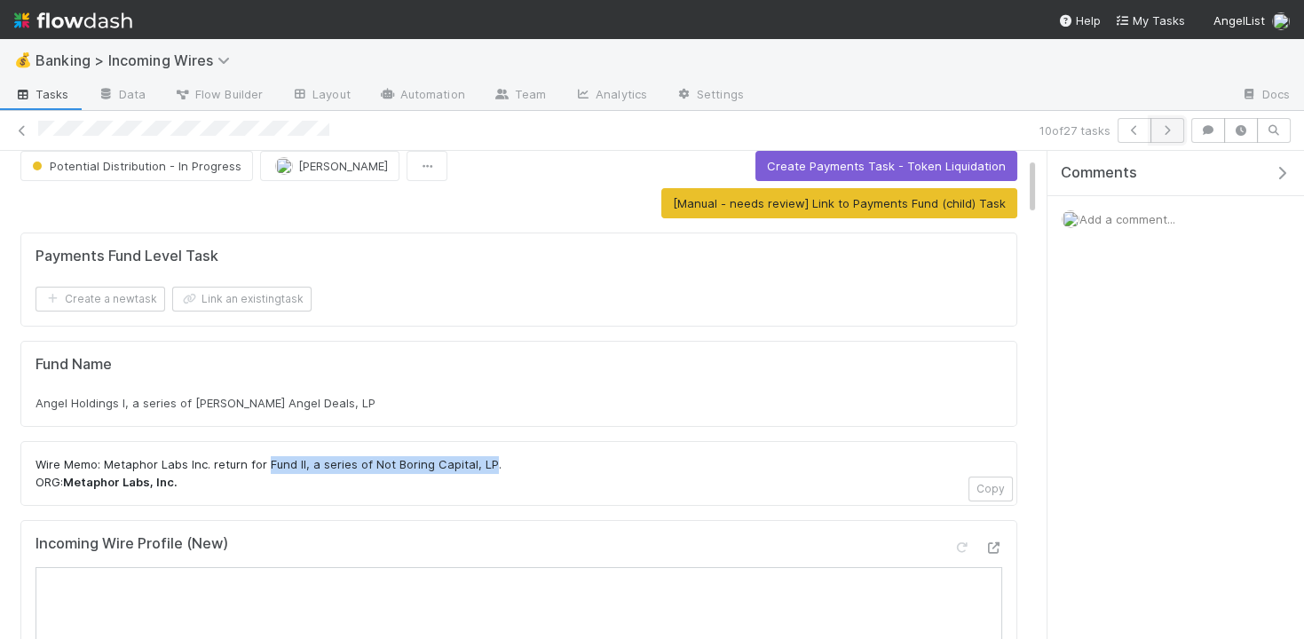
click at [1174, 130] on icon "button" at bounding box center [1168, 130] width 18 height 11
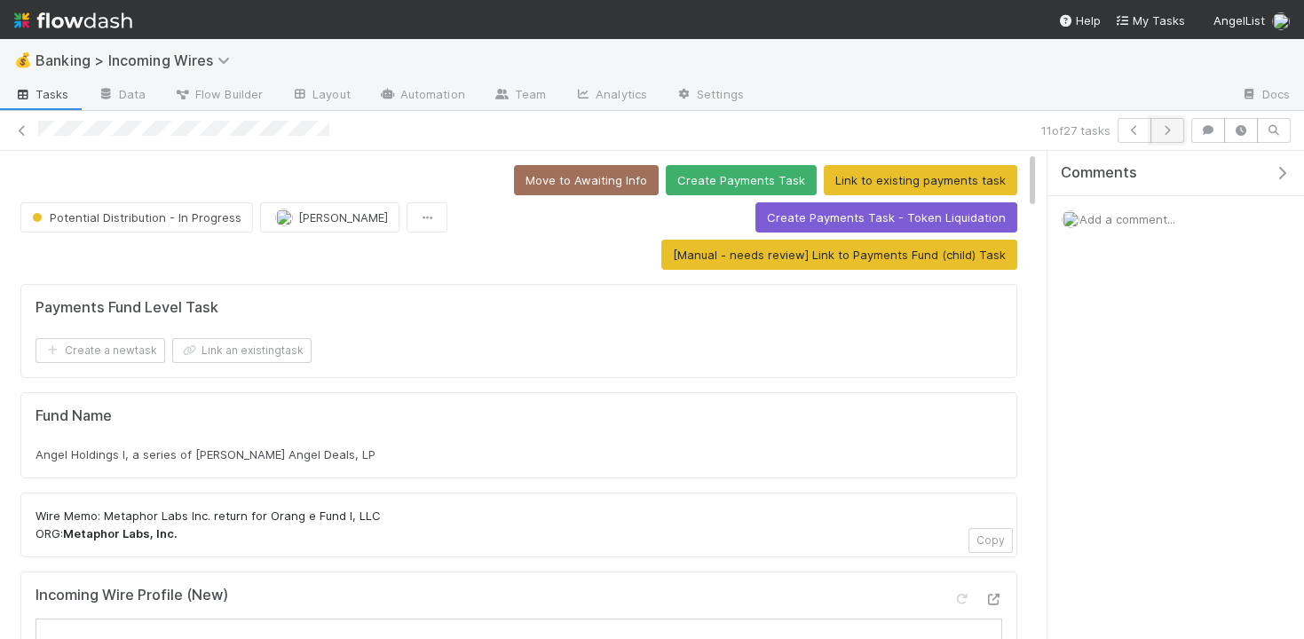
click at [1169, 126] on icon "button" at bounding box center [1168, 130] width 18 height 11
drag, startPoint x: 269, startPoint y: 511, endPoint x: 440, endPoint y: 519, distance: 171.6
click at [440, 519] on p "Wire Memo: Metaphor Labs, Inc. return for Migh ty Rolling Fund, LP - A2 ORG: Me…" at bounding box center [519, 525] width 967 height 35
click at [423, 511] on p "Wire Memo: Metaphor Labs, Inc. return for Migh ty Rolling Fund, LP - A2 ORG: Me…" at bounding box center [519, 525] width 967 height 35
drag, startPoint x: 271, startPoint y: 511, endPoint x: 429, endPoint y: 509, distance: 158.1
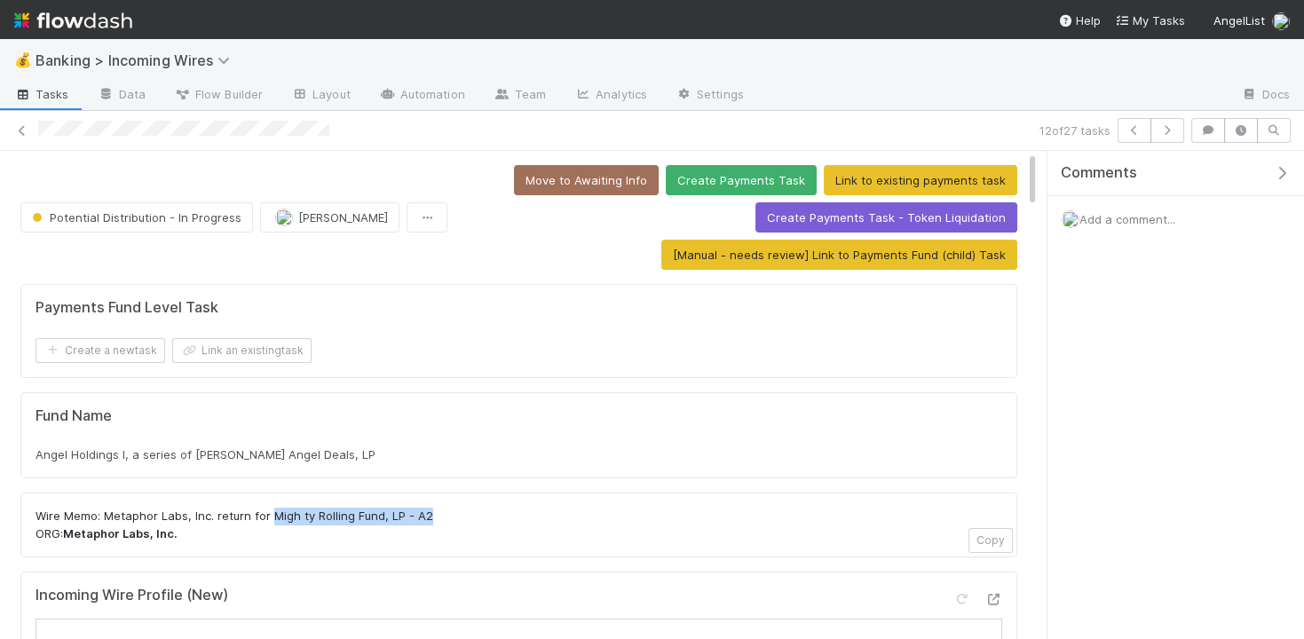
click at [429, 509] on p "Wire Memo: Metaphor Labs, Inc. return for Migh ty Rolling Fund, LP - A2 ORG: Me…" at bounding box center [519, 525] width 967 height 35
click at [962, 594] on icon at bounding box center [962, 600] width 18 height 12
click at [1166, 125] on icon "button" at bounding box center [1168, 130] width 18 height 11
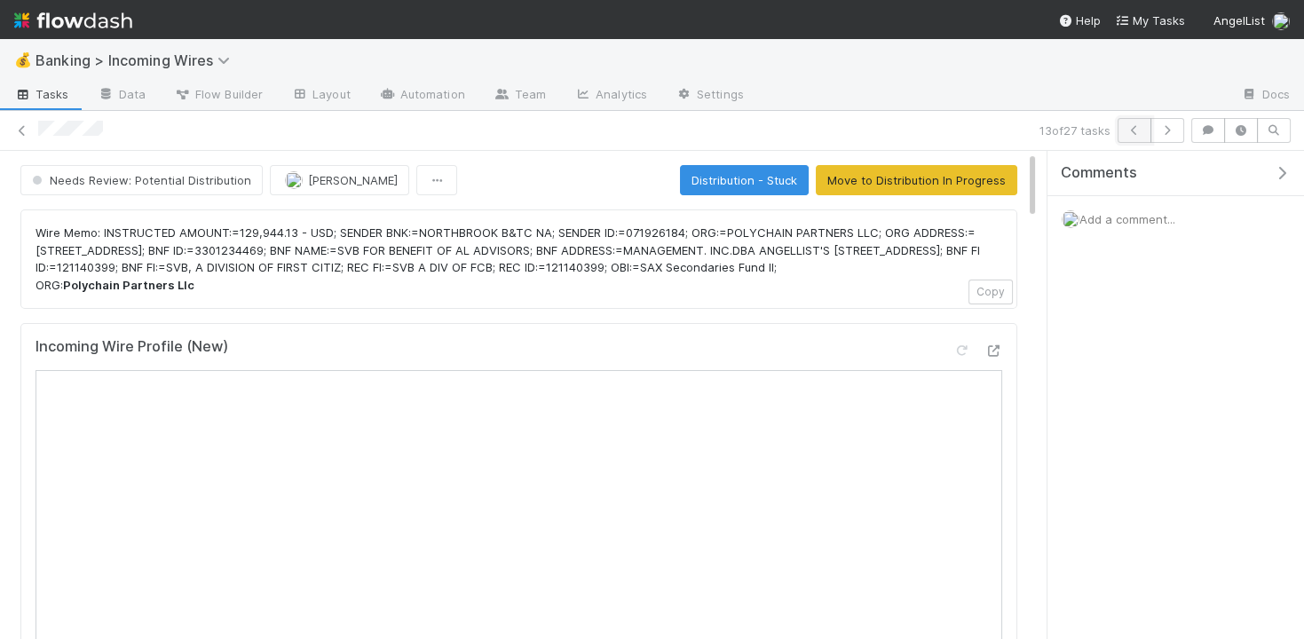
click at [1132, 131] on icon "button" at bounding box center [1135, 130] width 18 height 11
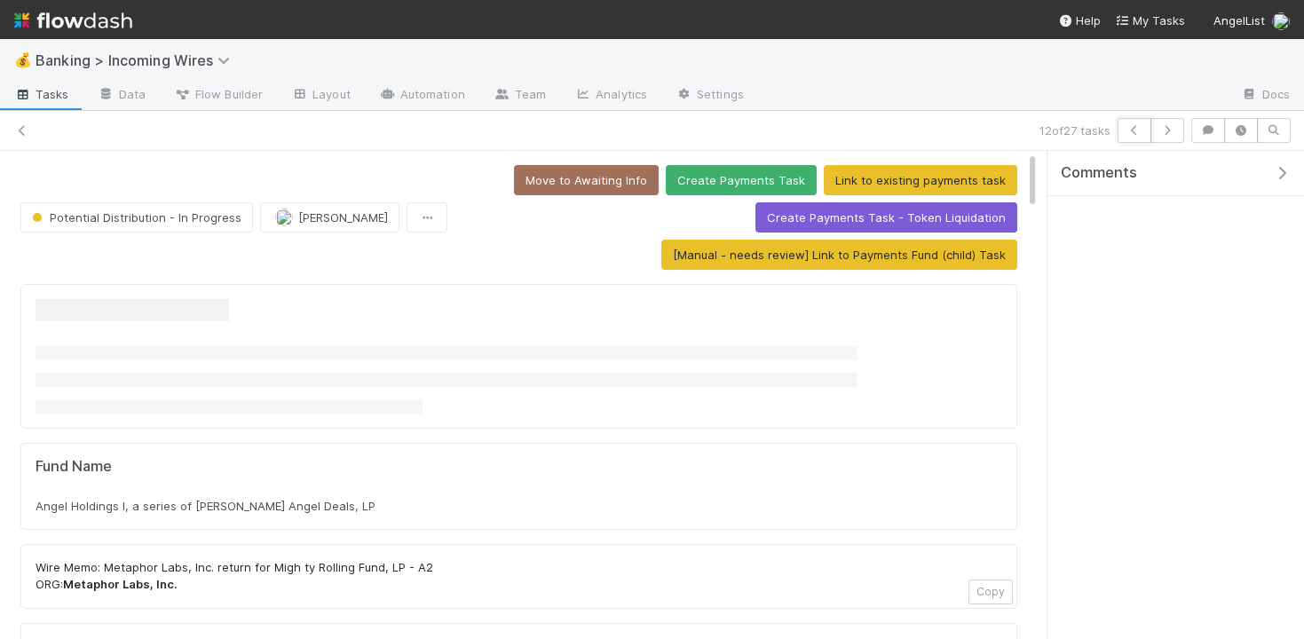
click at [1132, 131] on icon "button" at bounding box center [1135, 130] width 18 height 11
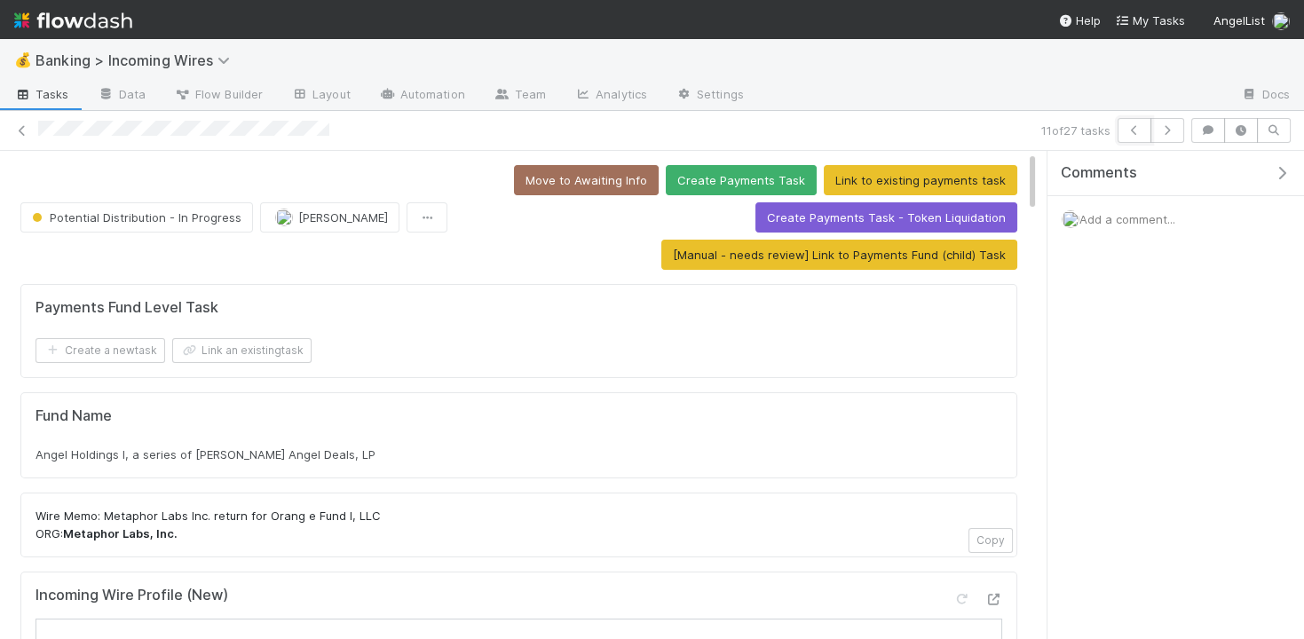
click at [1132, 131] on icon "button" at bounding box center [1135, 130] width 18 height 11
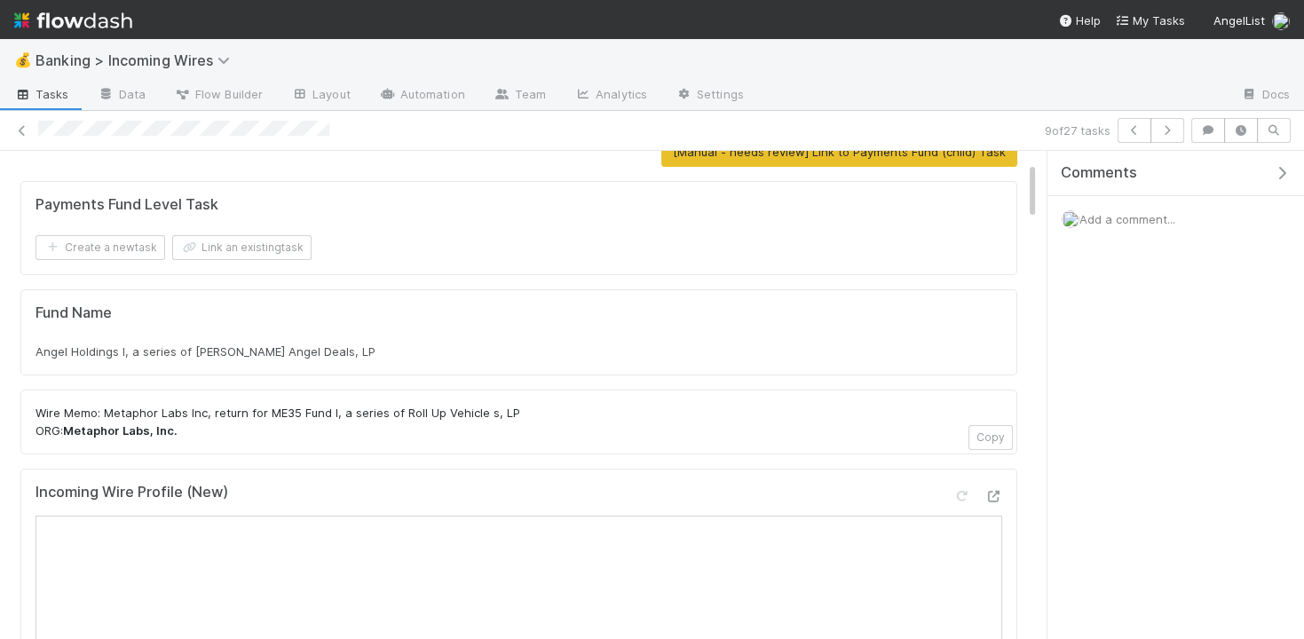
scroll to position [173, 0]
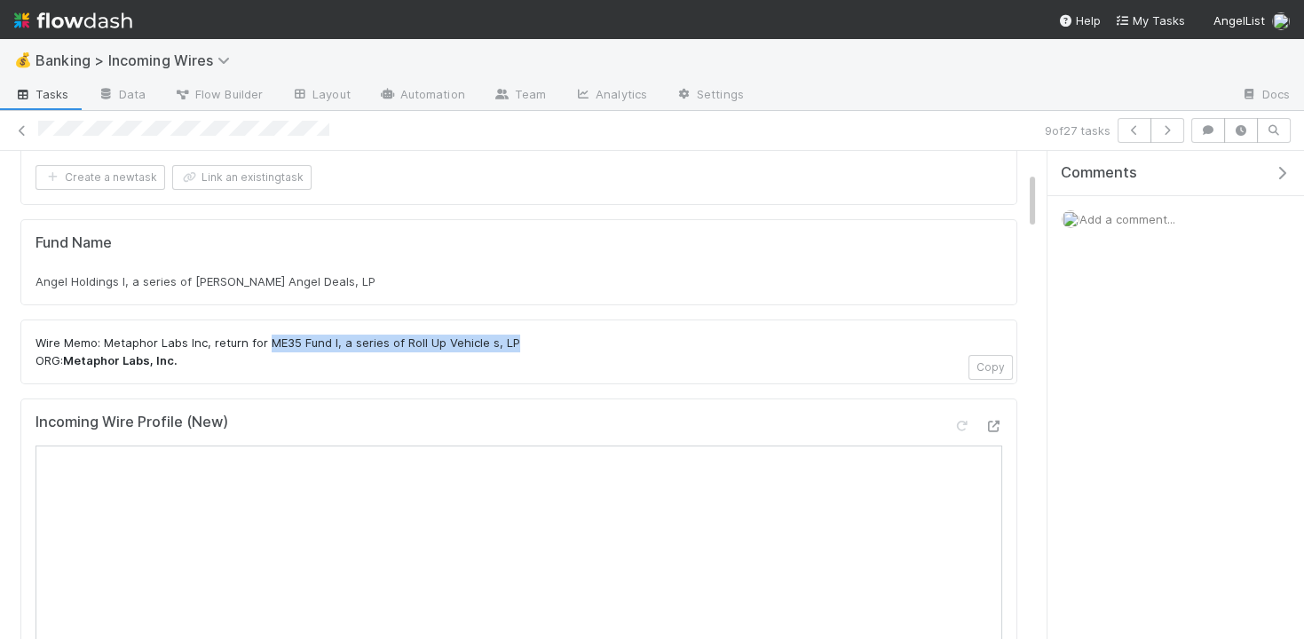
drag, startPoint x: 268, startPoint y: 334, endPoint x: 512, endPoint y: 334, distance: 244.2
click at [512, 335] on p "Wire Memo: Metaphor Labs Inc, return for ME35 Fund I, a series of Roll Up Vehic…" at bounding box center [519, 352] width 967 height 35
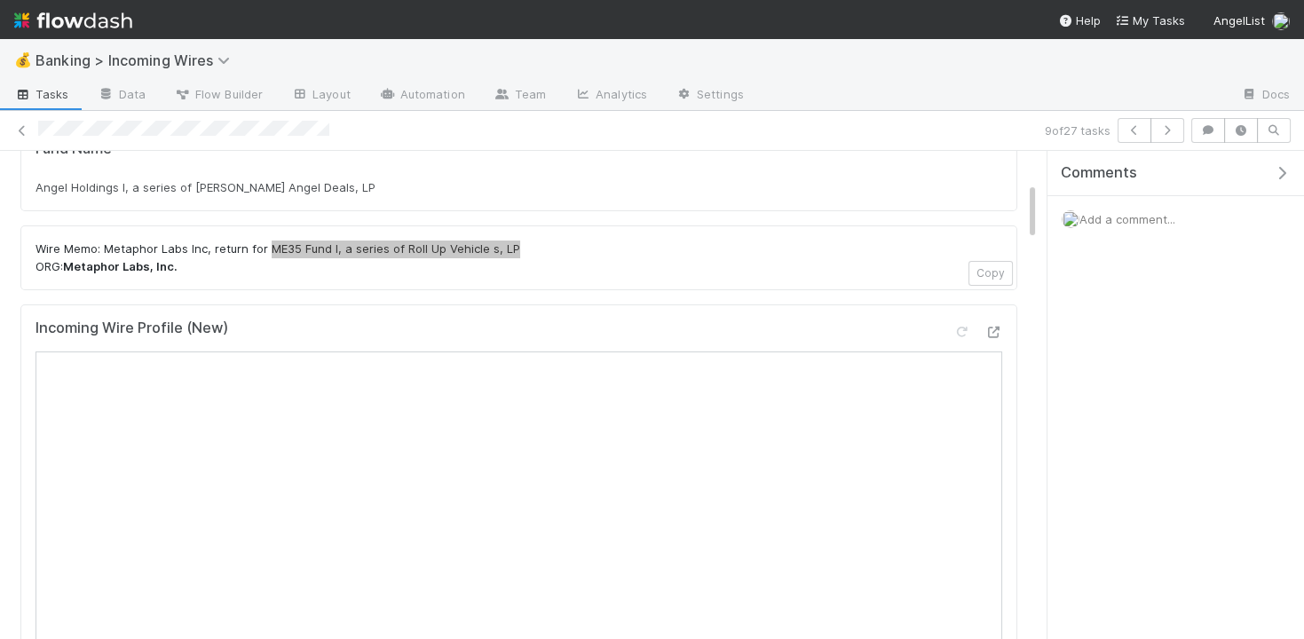
scroll to position [309, 0]
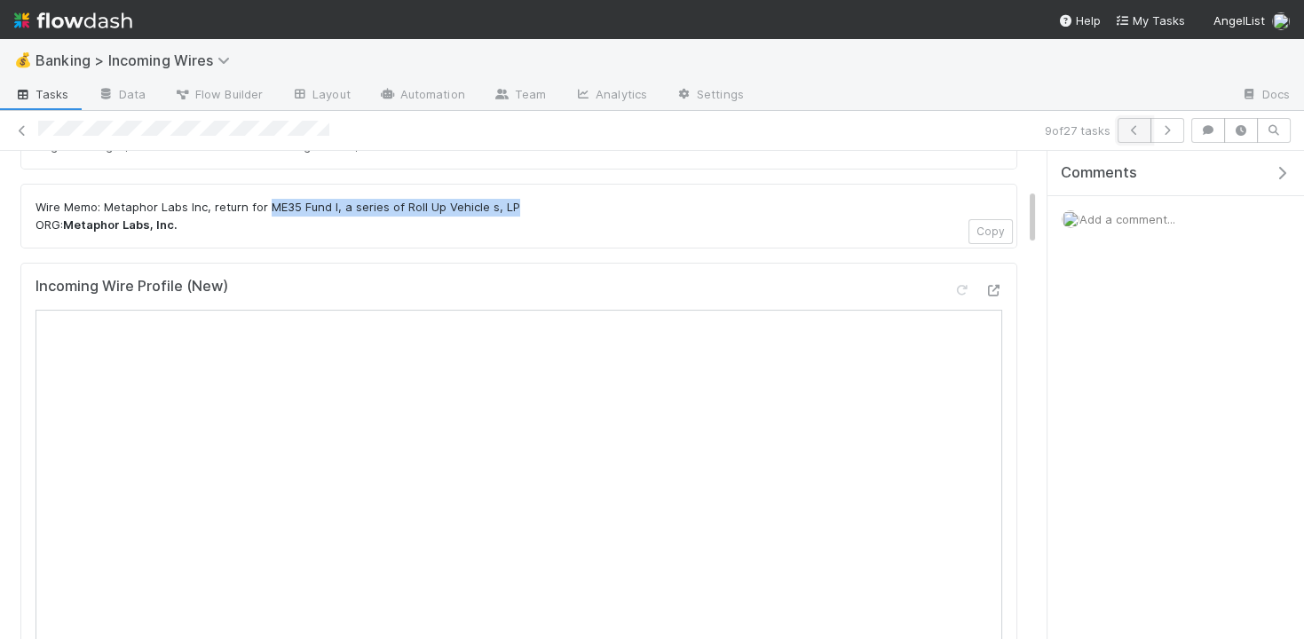
click at [1133, 125] on icon "button" at bounding box center [1135, 130] width 18 height 11
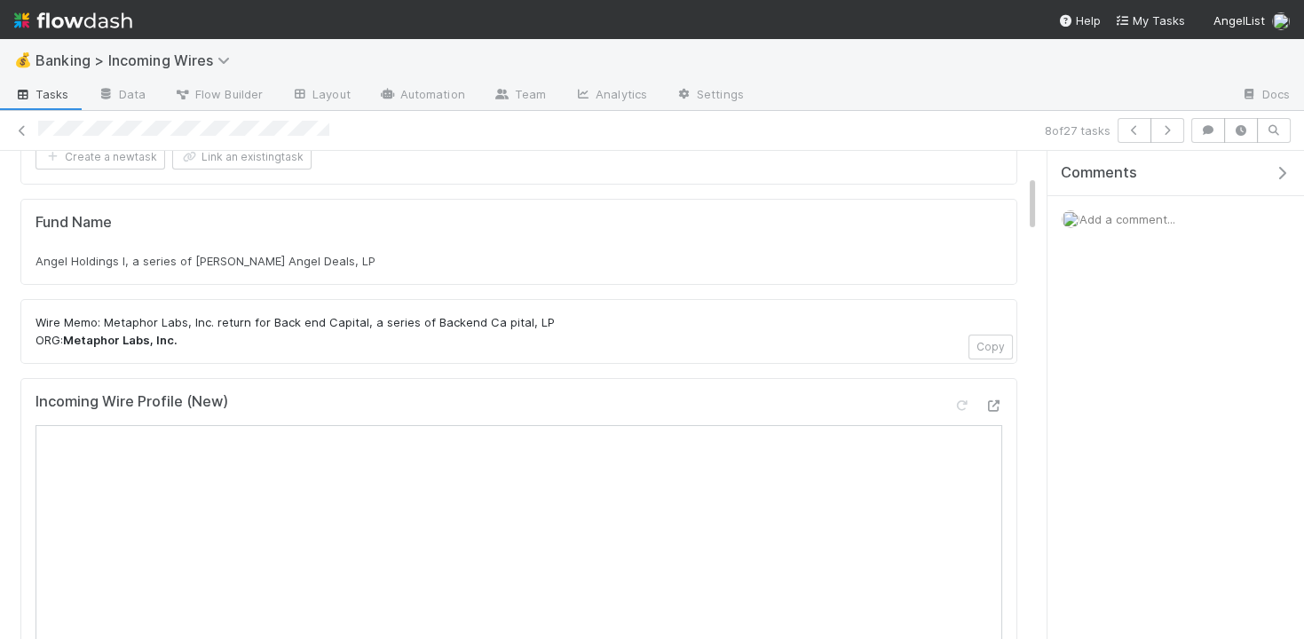
scroll to position [199, 0]
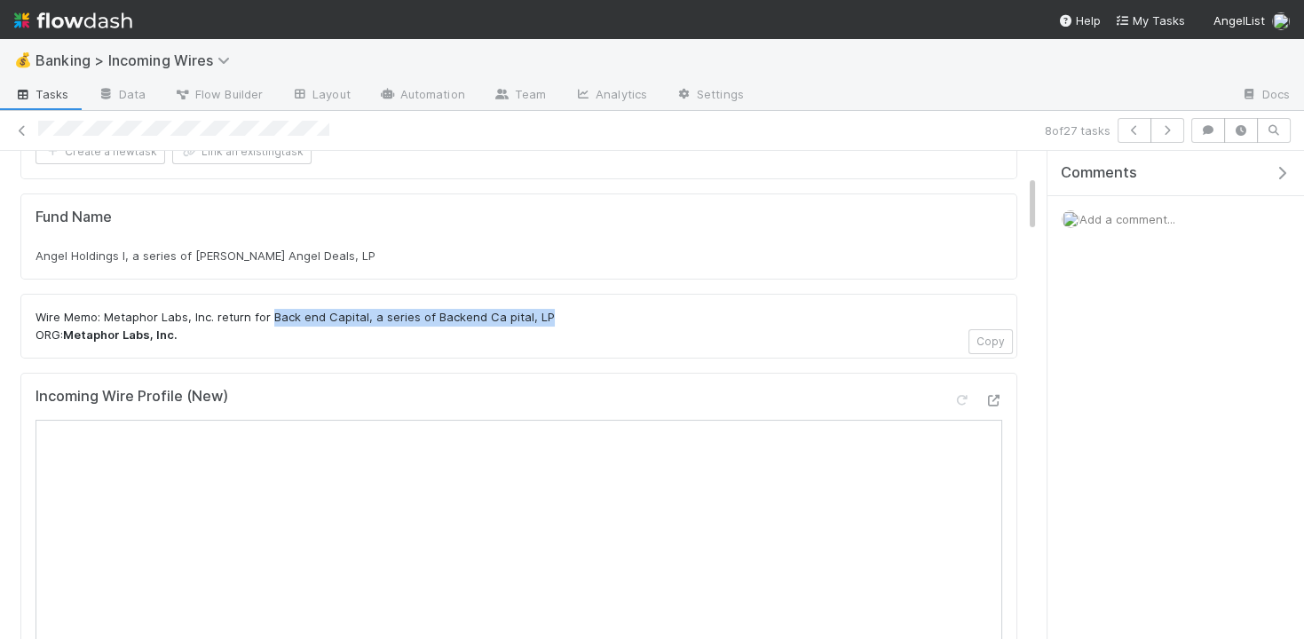
drag, startPoint x: 269, startPoint y: 310, endPoint x: 538, endPoint y: 307, distance: 269.1
click at [538, 309] on p "Wire Memo: Metaphor Labs, Inc. return for Back end Capital, a series of Backend…" at bounding box center [519, 326] width 967 height 35
click at [960, 395] on icon at bounding box center [962, 401] width 18 height 12
click at [1138, 129] on icon "button" at bounding box center [1135, 130] width 18 height 11
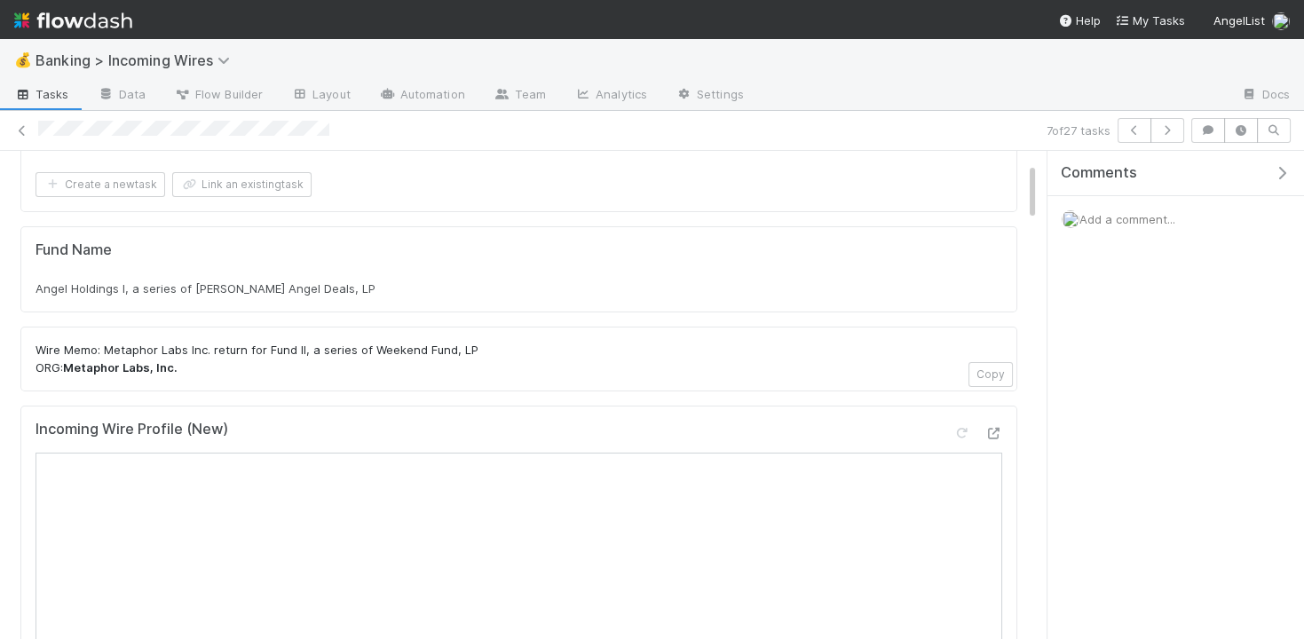
scroll to position [48, 0]
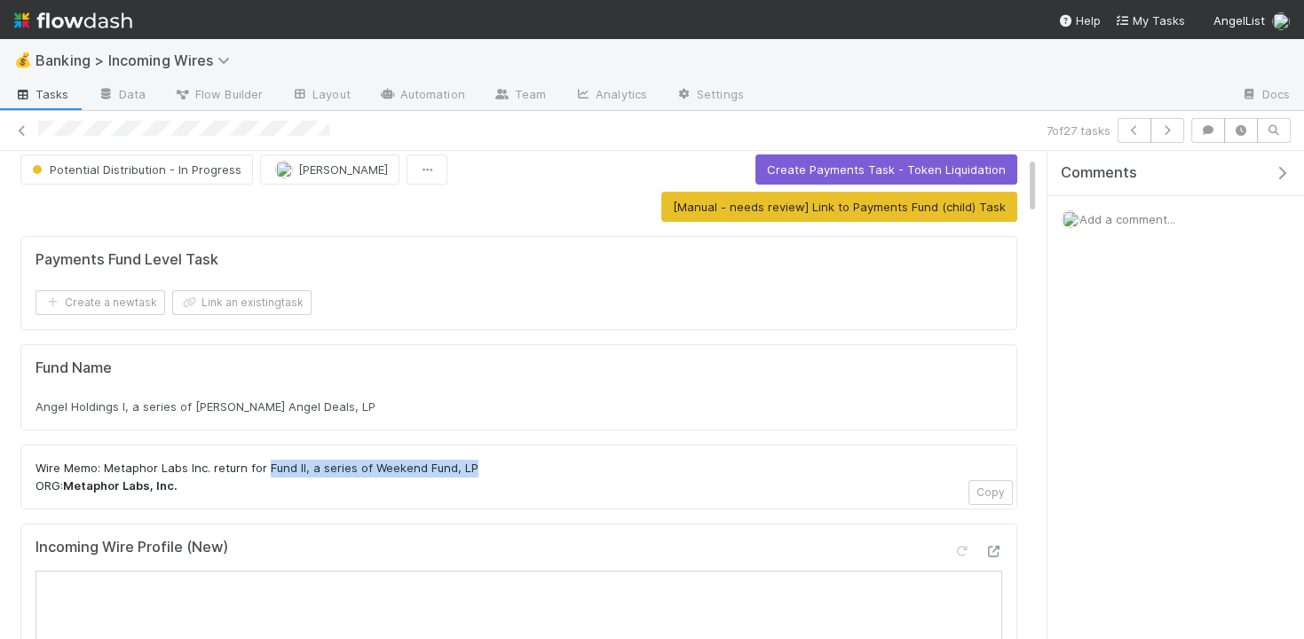
drag, startPoint x: 265, startPoint y: 457, endPoint x: 468, endPoint y: 463, distance: 203.4
click at [468, 463] on p "Wire Memo: Metaphor Labs Inc. return for Fund II, a series of Weekend Fund, LP …" at bounding box center [519, 477] width 967 height 35
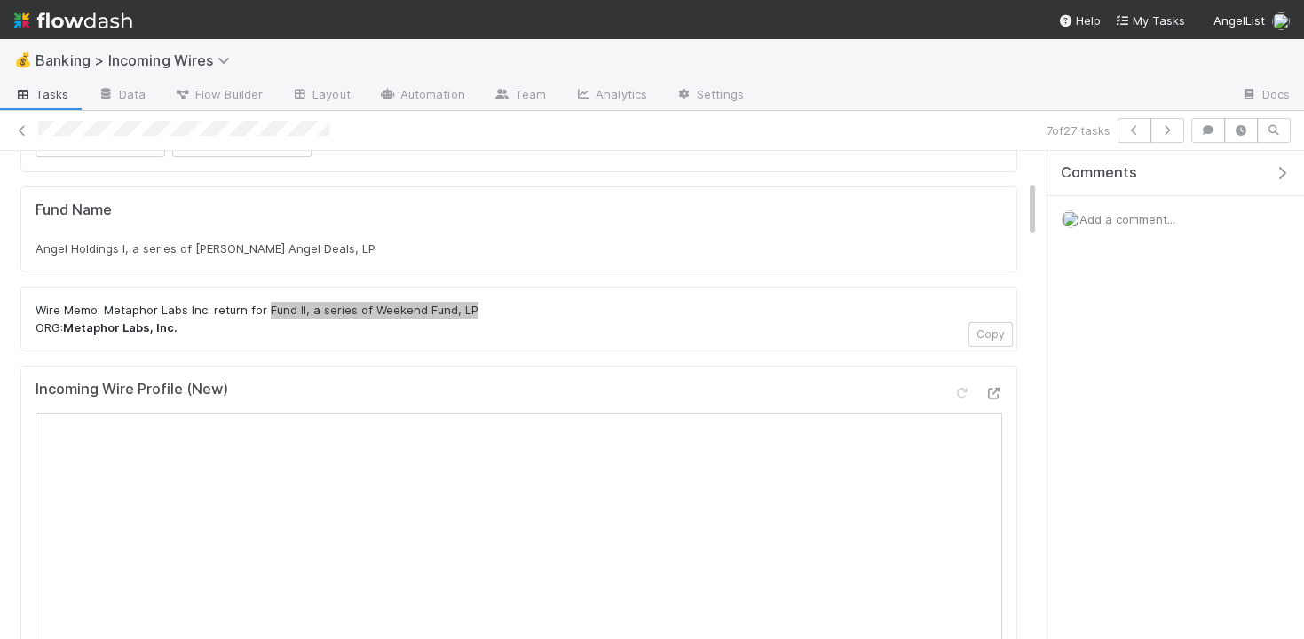
scroll to position [122, 0]
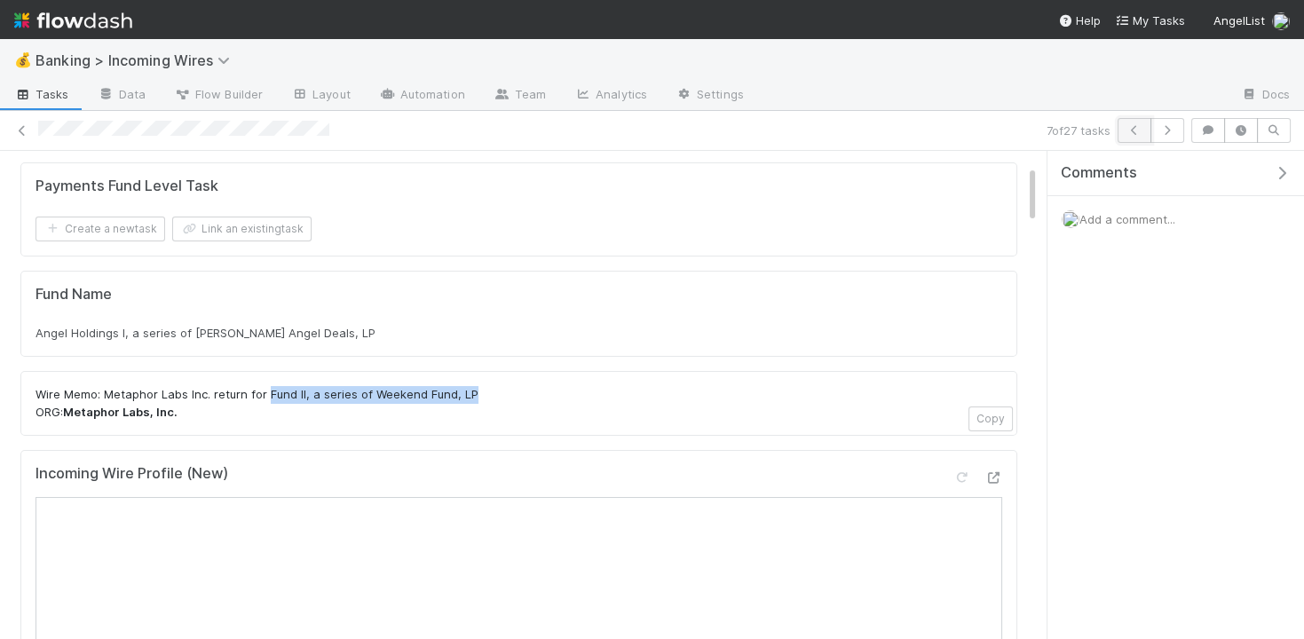
click at [1137, 120] on button "button" at bounding box center [1135, 130] width 34 height 25
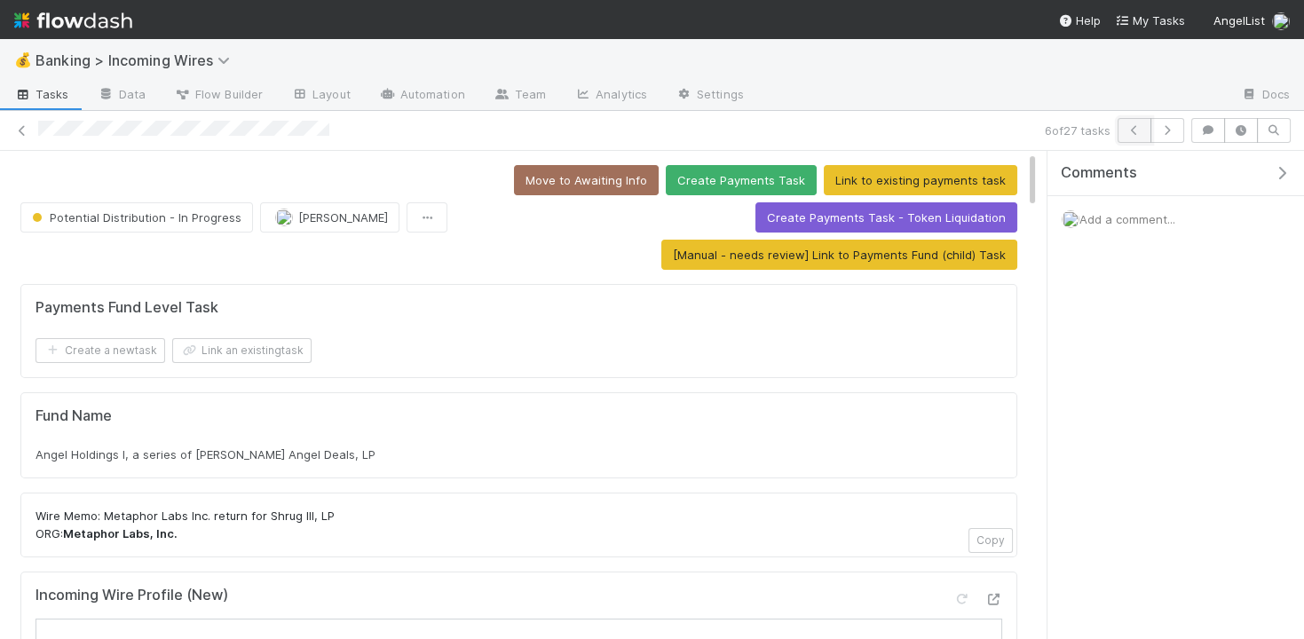
click at [1129, 131] on icon "button" at bounding box center [1135, 130] width 18 height 11
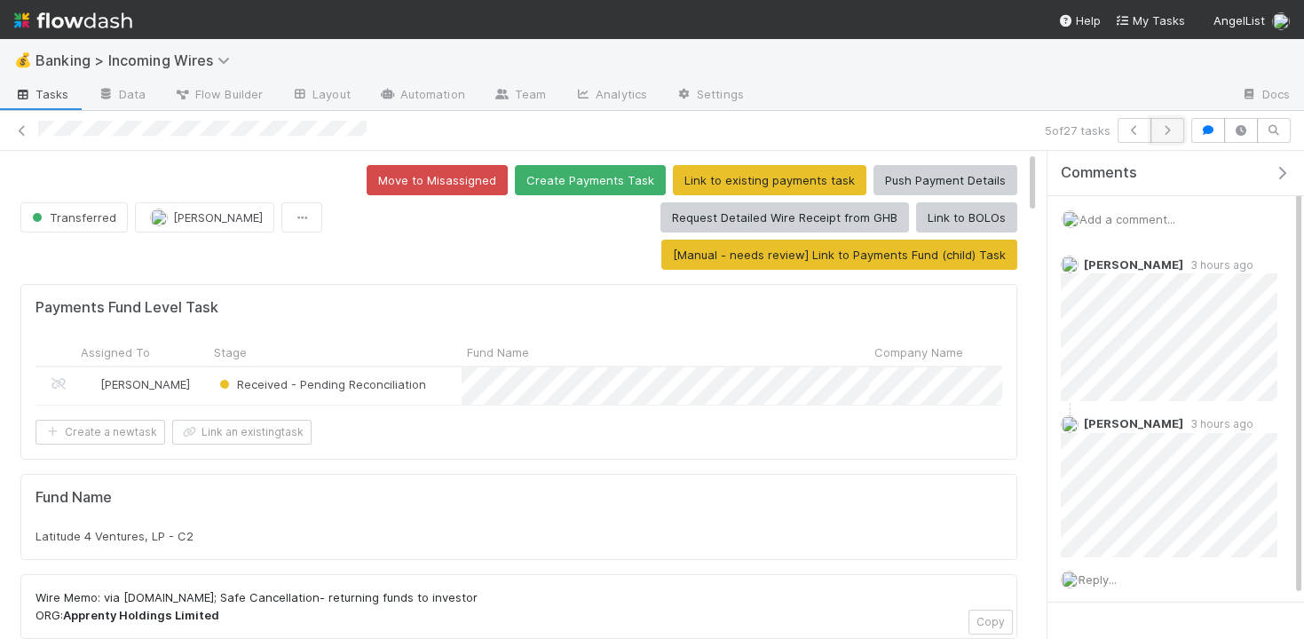
click at [1166, 131] on icon "button" at bounding box center [1168, 130] width 18 height 11
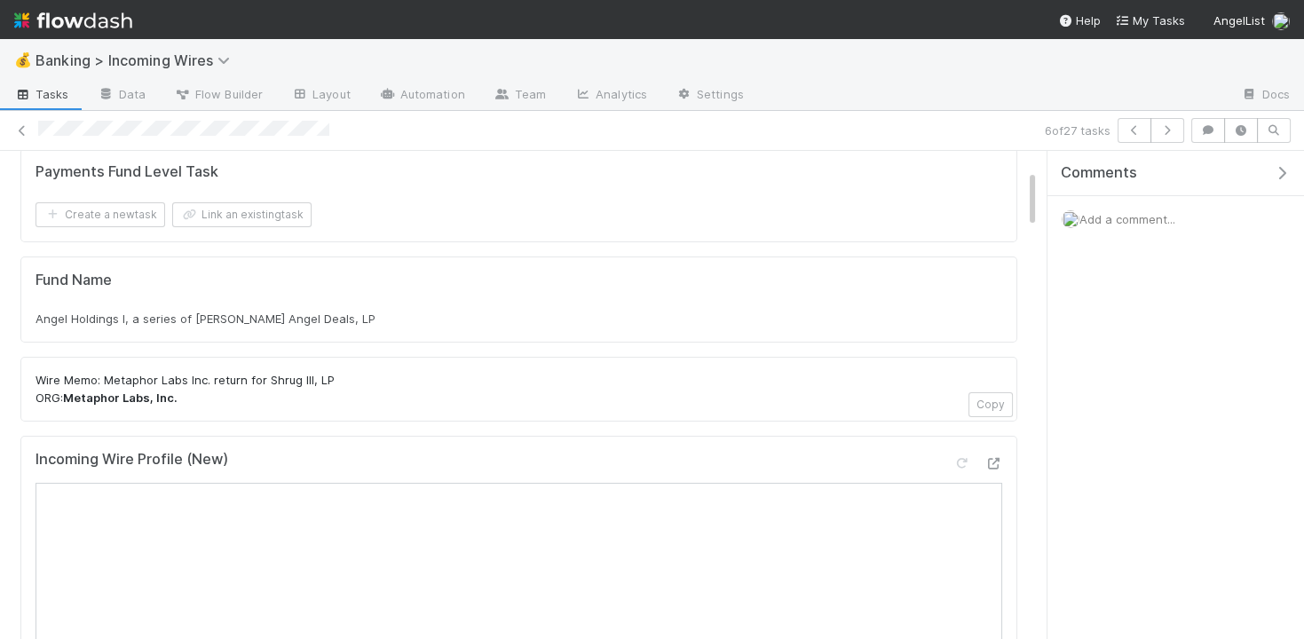
scroll to position [157, 0]
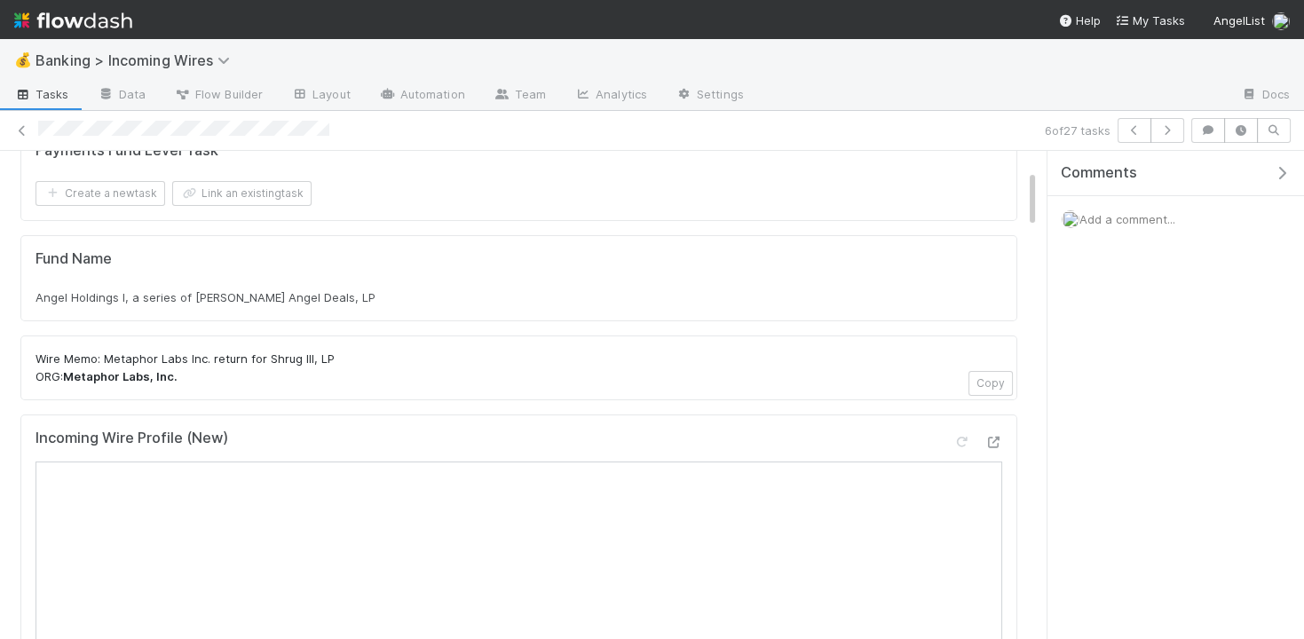
click at [301, 295] on span "Angel Holdings I, a series of Tim Chen Angel Deals, LP" at bounding box center [206, 297] width 340 height 14
drag, startPoint x: 265, startPoint y: 352, endPoint x: 358, endPoint y: 352, distance: 92.3
click at [358, 352] on p "Wire Memo: Metaphor Labs Inc. return for Shrug III, LP ORG: Metaphor Labs, Inc." at bounding box center [519, 368] width 967 height 35
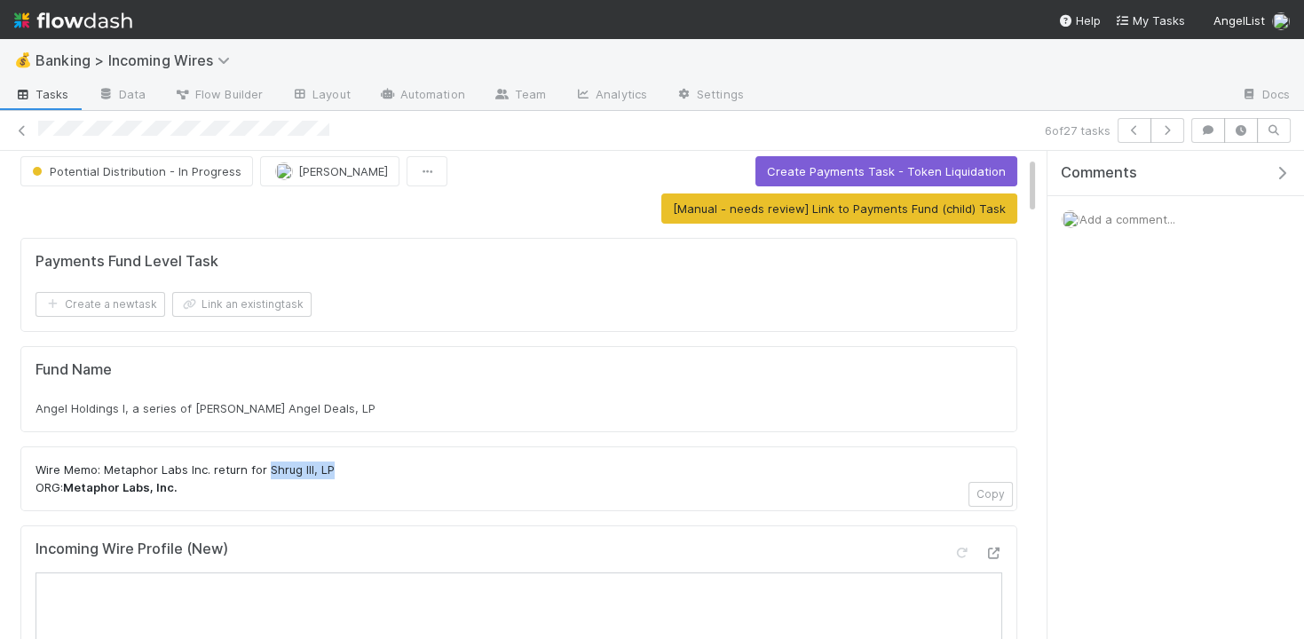
scroll to position [31, 0]
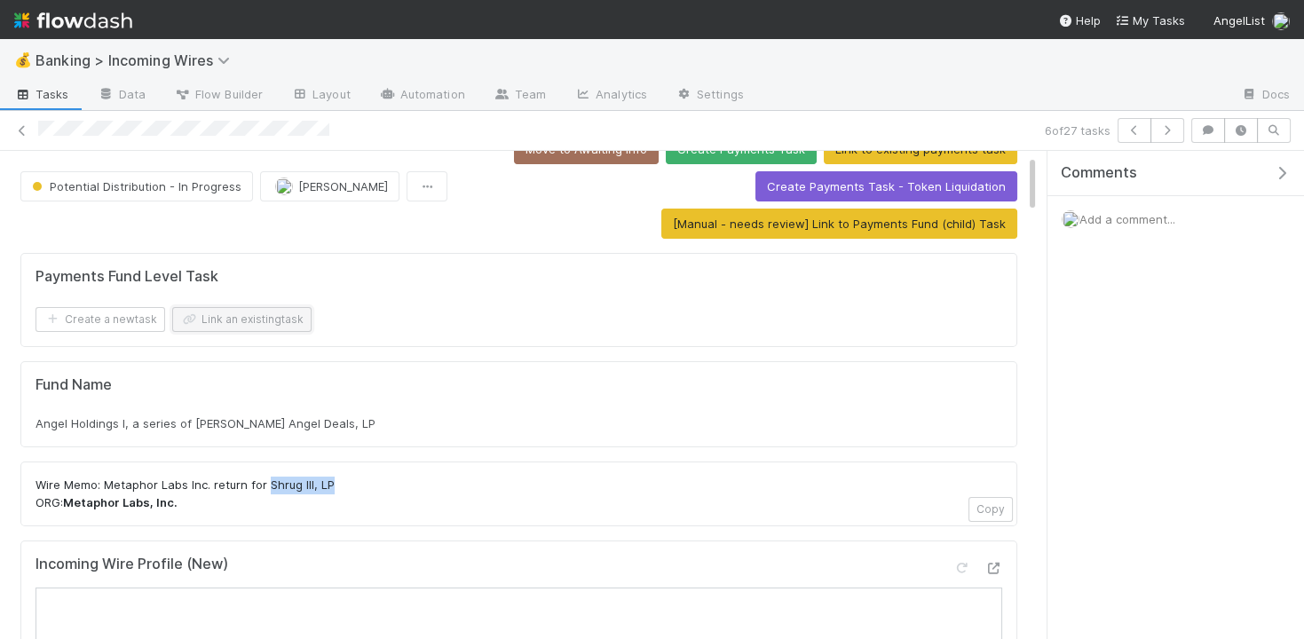
click at [283, 307] on button "Link an existing task" at bounding box center [241, 319] width 139 height 25
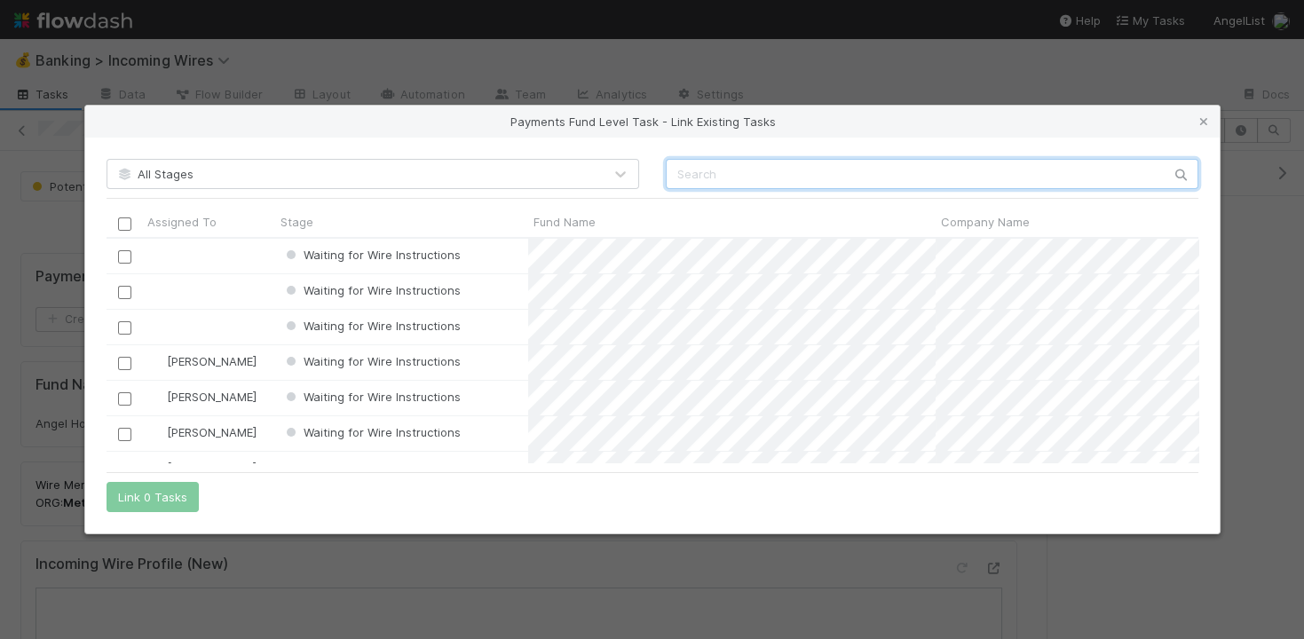
scroll to position [225, 1092]
click at [840, 175] on input "text" at bounding box center [932, 174] width 533 height 30
paste input "Shrug III, LP"
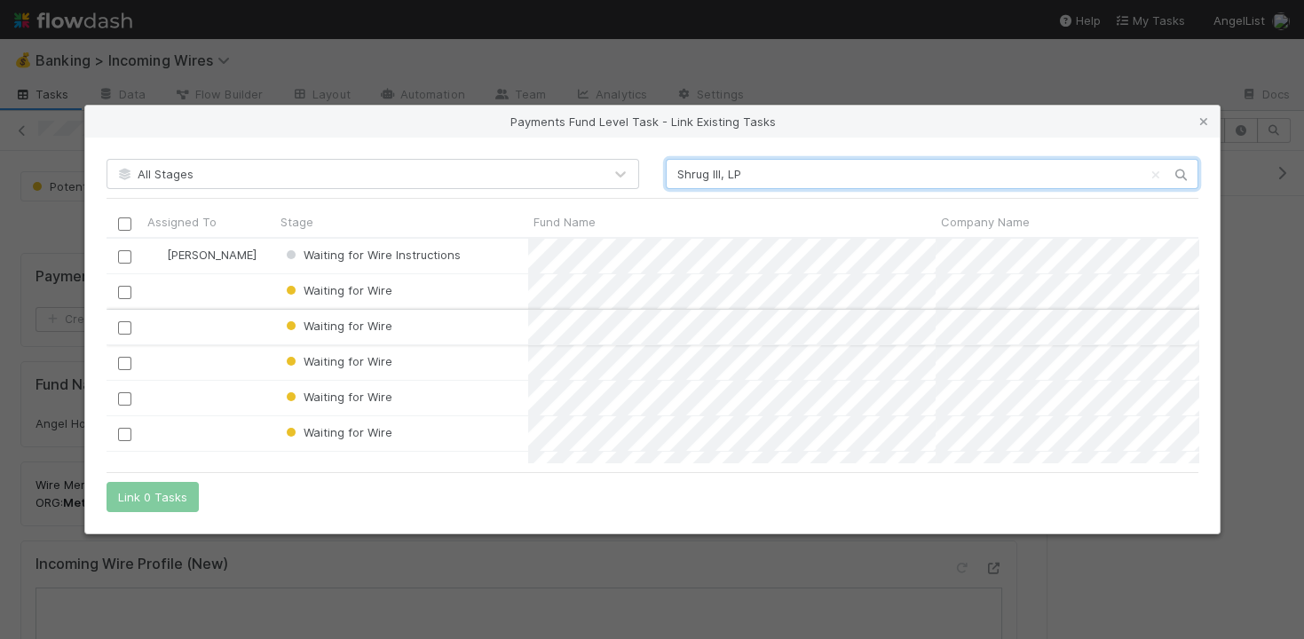
type input "Shrug III, LP"
click at [126, 329] on input "checkbox" at bounding box center [123, 327] width 13 height 13
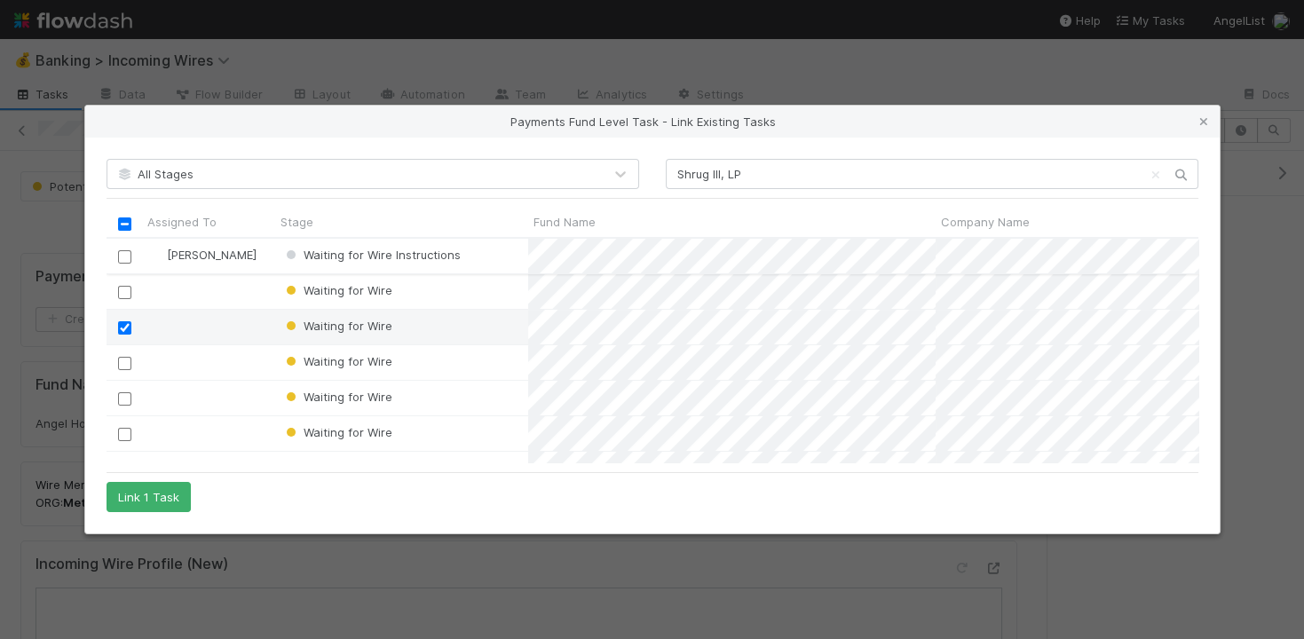
scroll to position [0, 0]
click at [123, 255] on input "checkbox" at bounding box center [123, 256] width 13 height 13
click at [126, 329] on input "checkbox" at bounding box center [123, 327] width 13 height 13
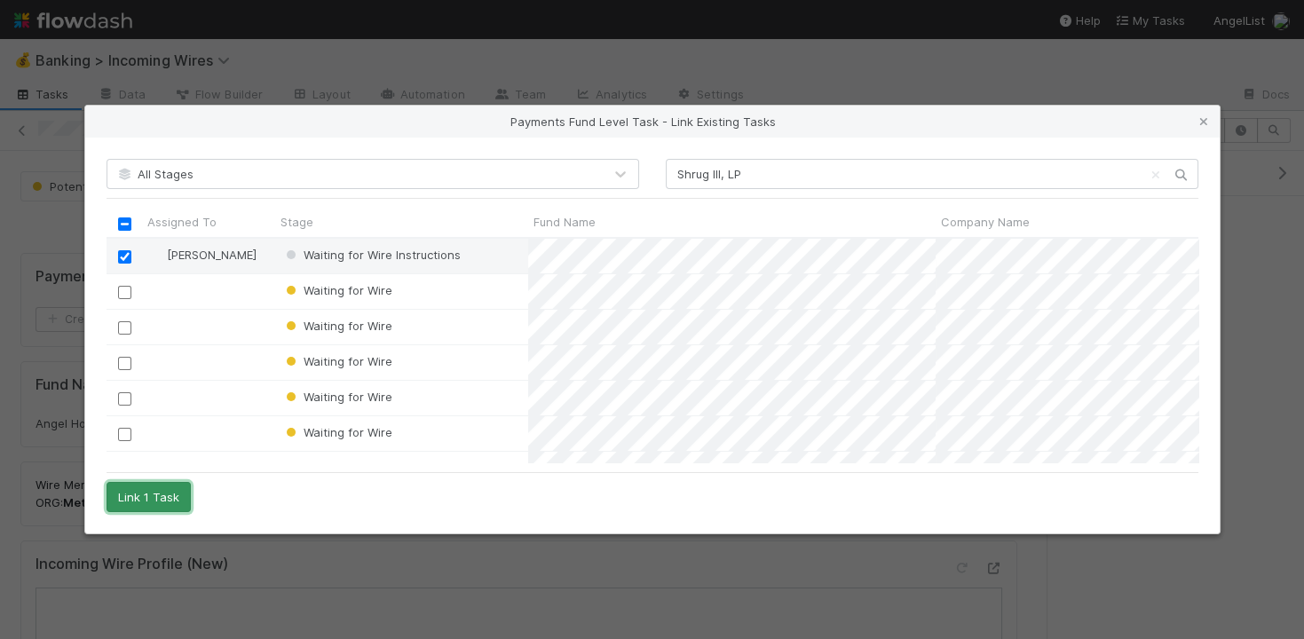
click at [148, 497] on button "Link 1 Task" at bounding box center [149, 497] width 84 height 30
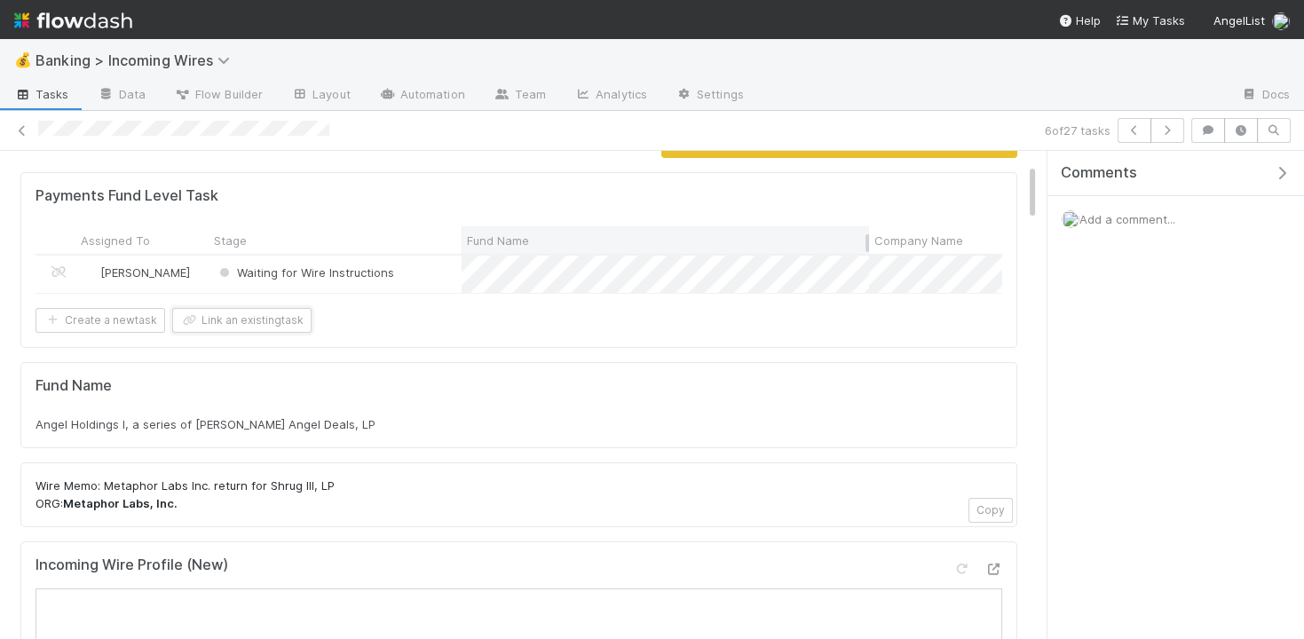
scroll to position [117, 0]
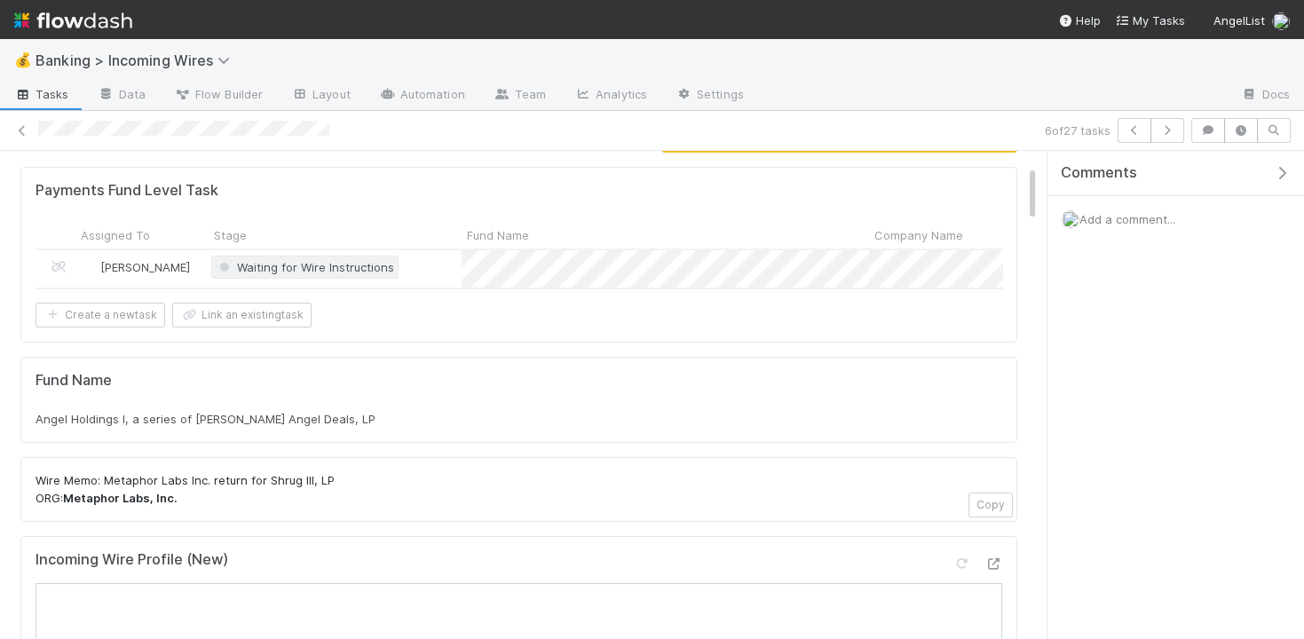
click at [337, 262] on span "Waiting for Wire Instructions" at bounding box center [305, 267] width 178 height 14
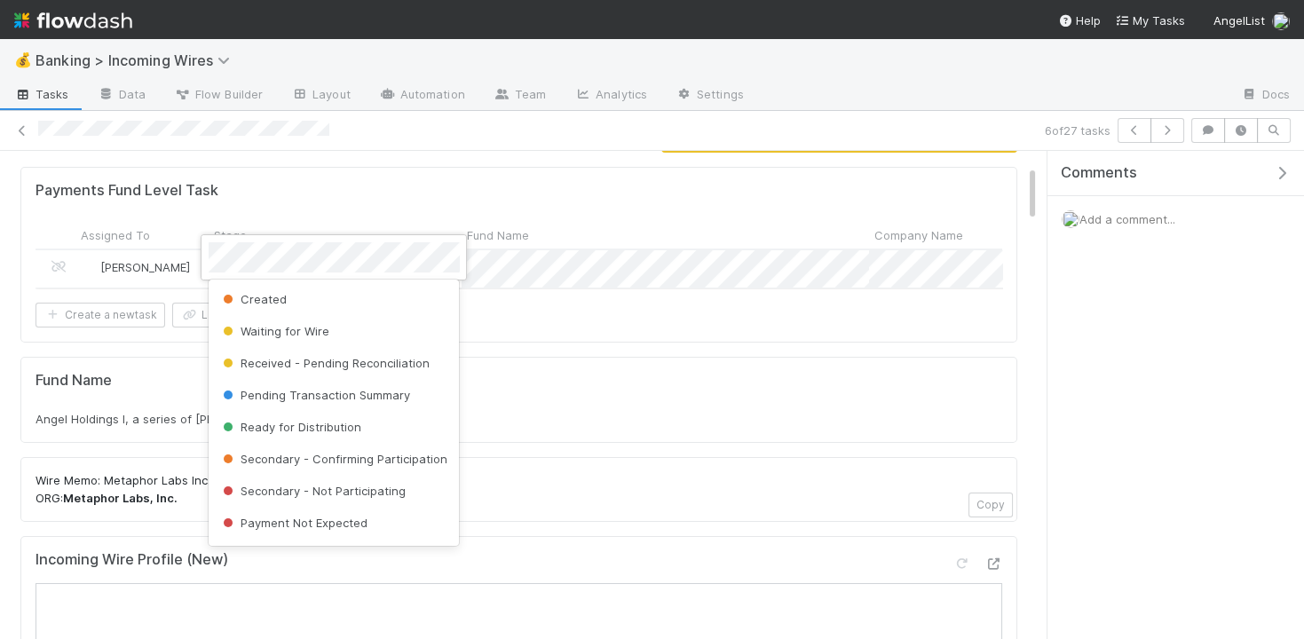
scroll to position [99, 0]
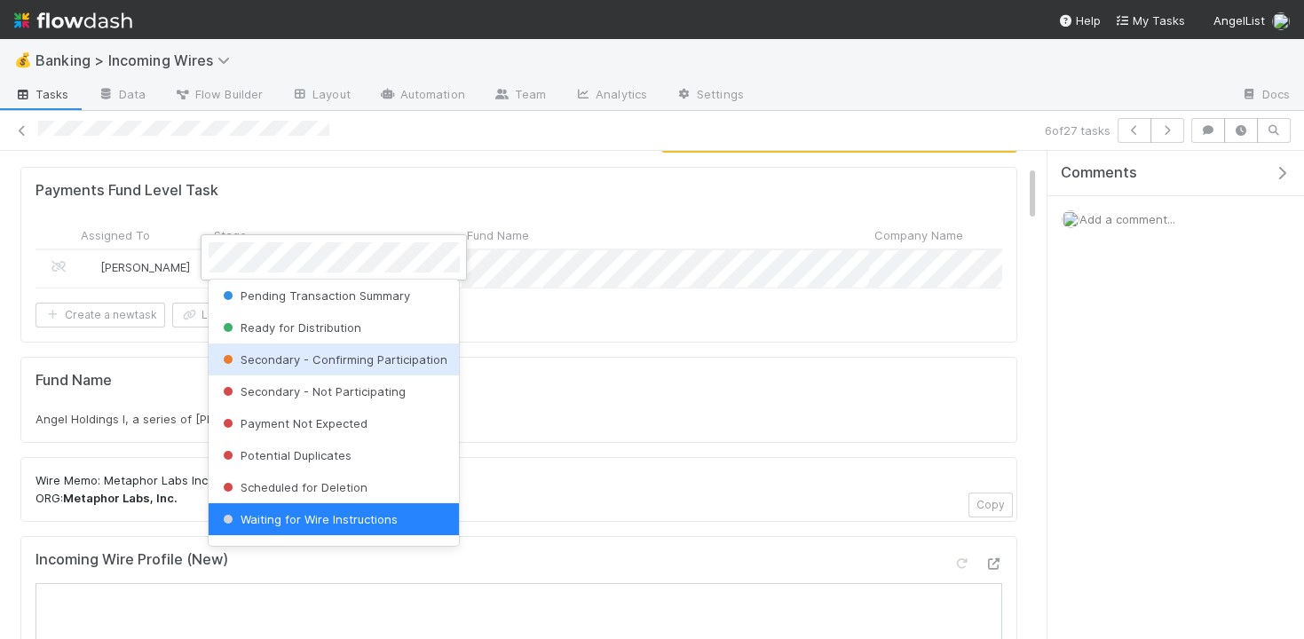
click at [655, 376] on div at bounding box center [652, 319] width 1304 height 639
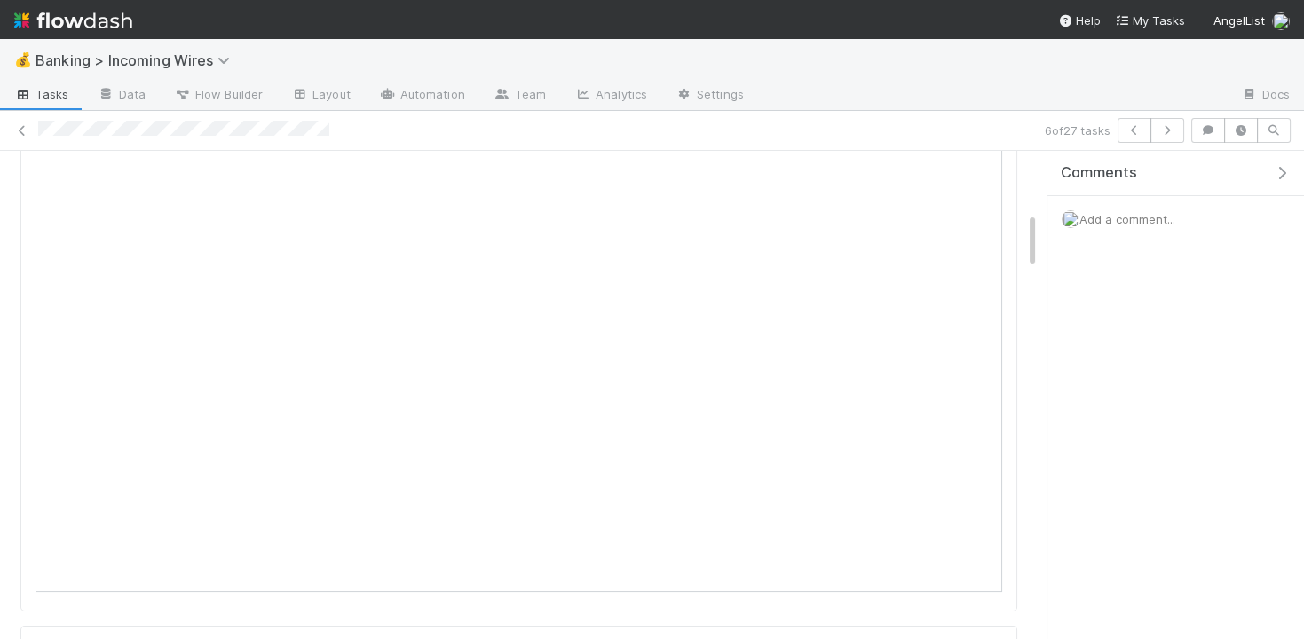
scroll to position [561, 0]
click at [1171, 132] on icon "button" at bounding box center [1168, 130] width 18 height 11
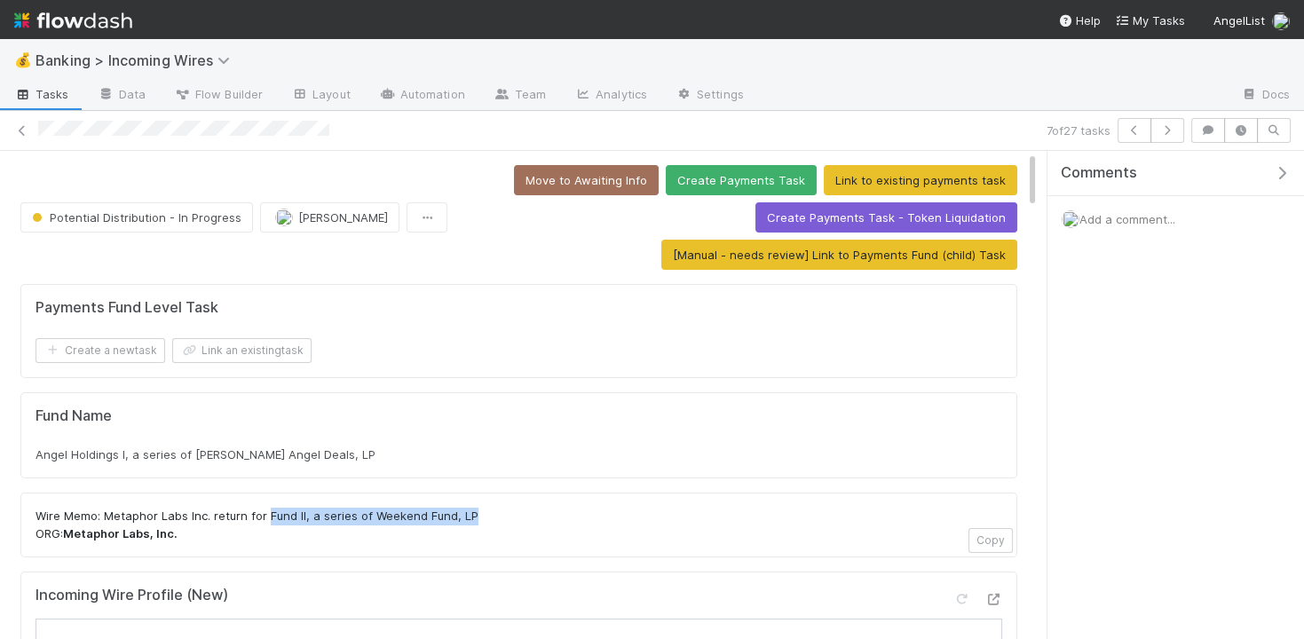
drag, startPoint x: 266, startPoint y: 511, endPoint x: 469, endPoint y: 511, distance: 202.5
click at [469, 511] on p "Wire Memo: Metaphor Labs Inc. return for Fund II, a series of Weekend Fund, LP …" at bounding box center [519, 525] width 967 height 35
click at [243, 354] on button "Link an existing task" at bounding box center [241, 350] width 139 height 25
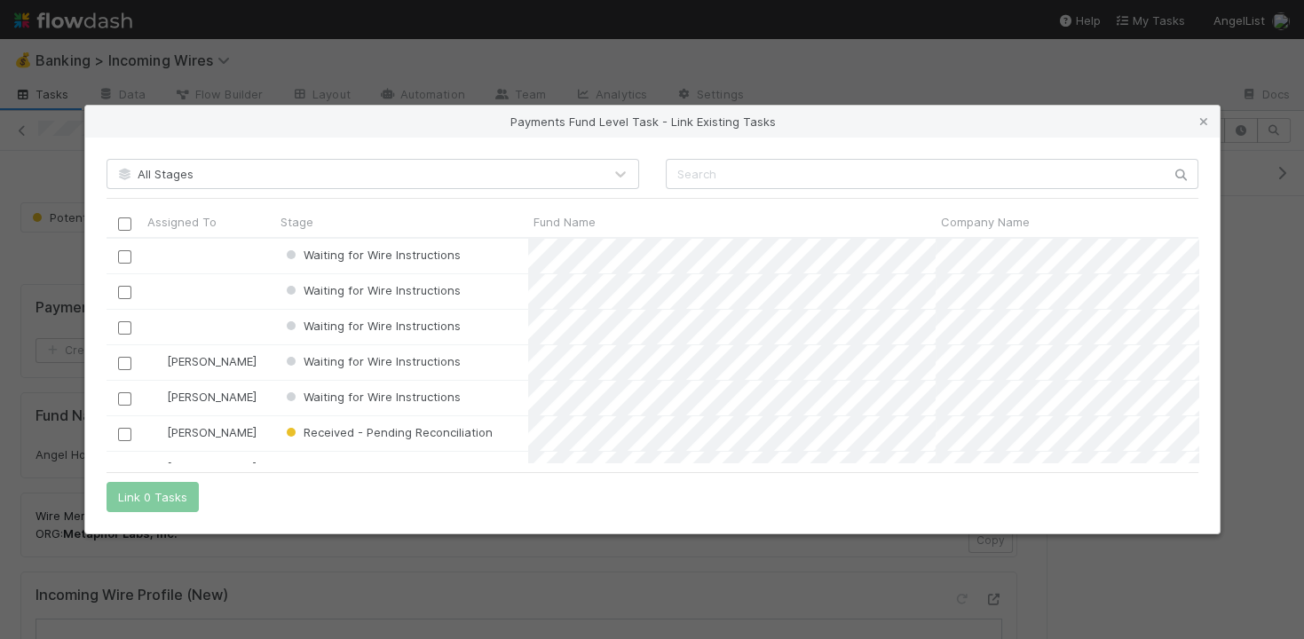
scroll to position [225, 1092]
click at [801, 176] on input "text" at bounding box center [932, 174] width 533 height 30
paste input "Fund II, a series of Weekend Fund, LP"
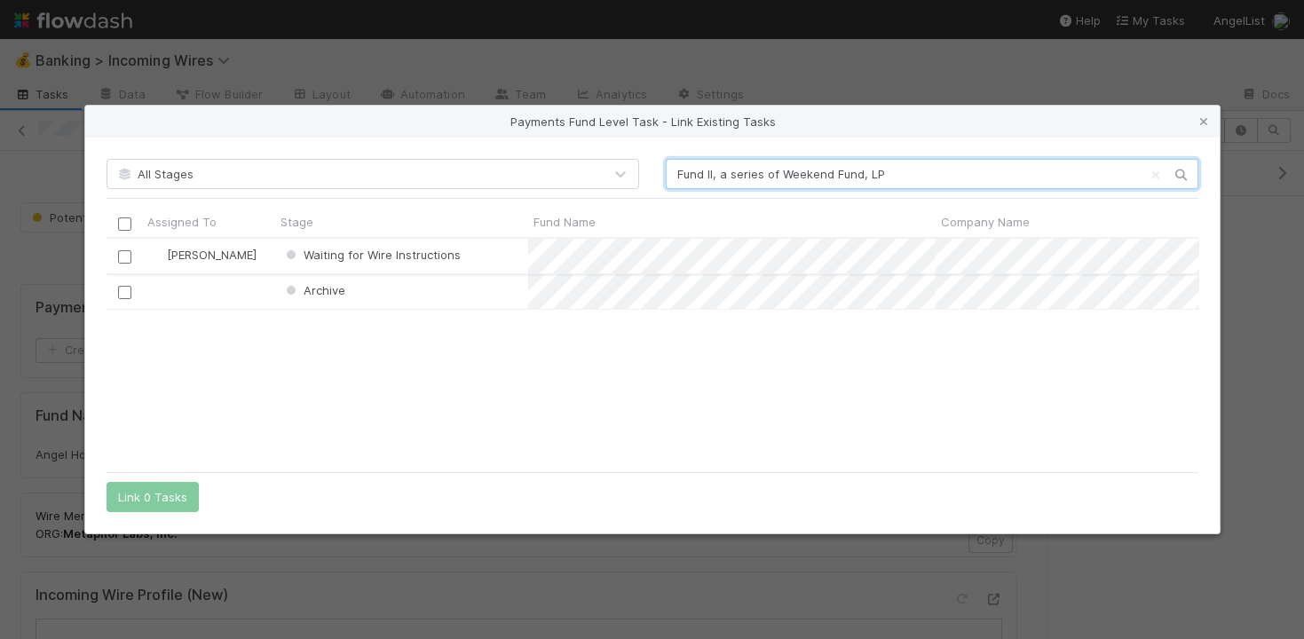
type input "Fund II, a series of Weekend Fund, LP"
click at [121, 256] on input "checkbox" at bounding box center [123, 256] width 13 height 13
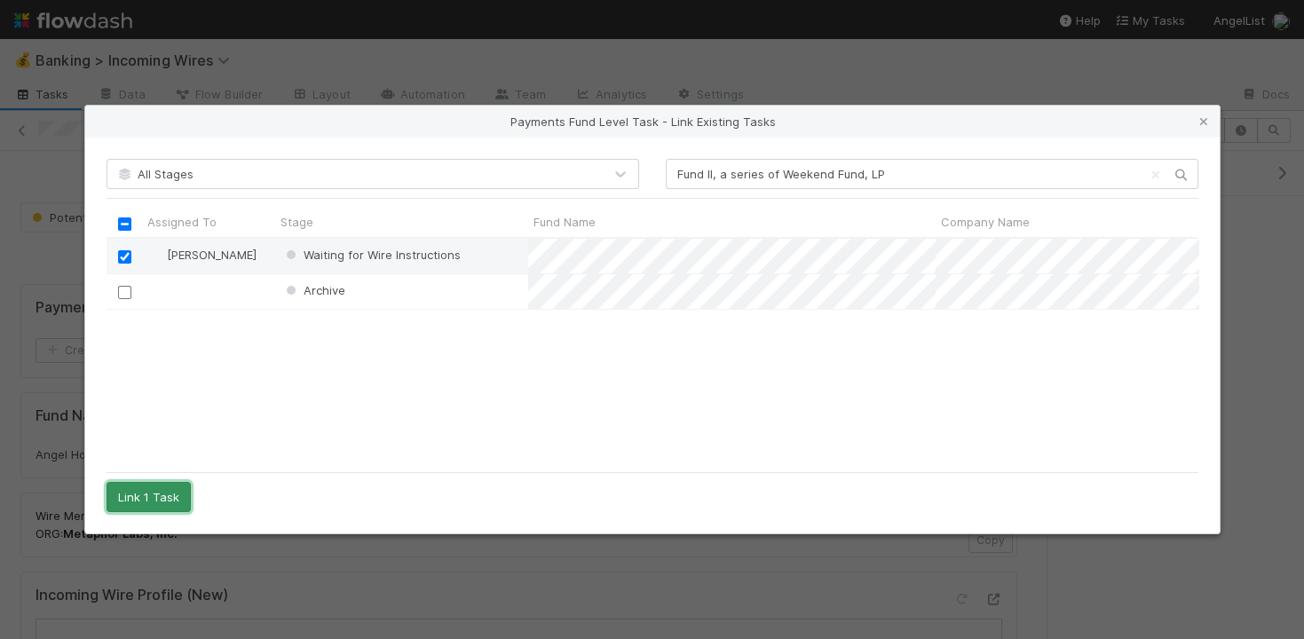
click at [173, 497] on button "Link 1 Task" at bounding box center [149, 497] width 84 height 30
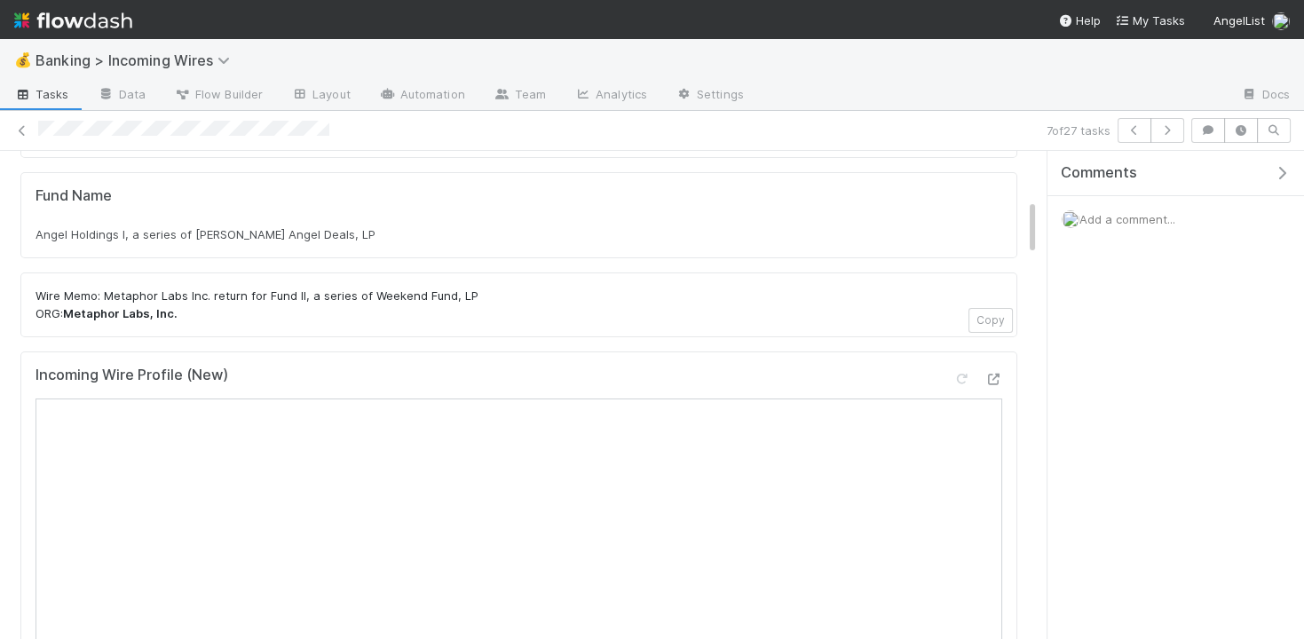
scroll to position [424, 0]
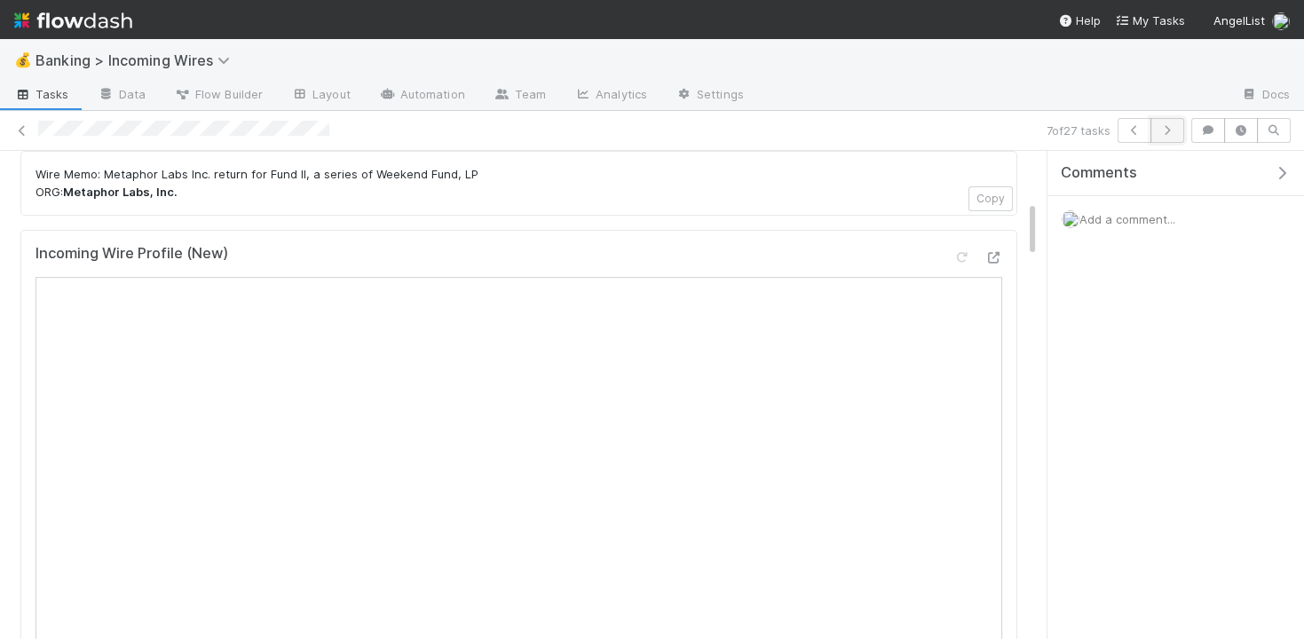
click at [1170, 123] on button "button" at bounding box center [1168, 130] width 34 height 25
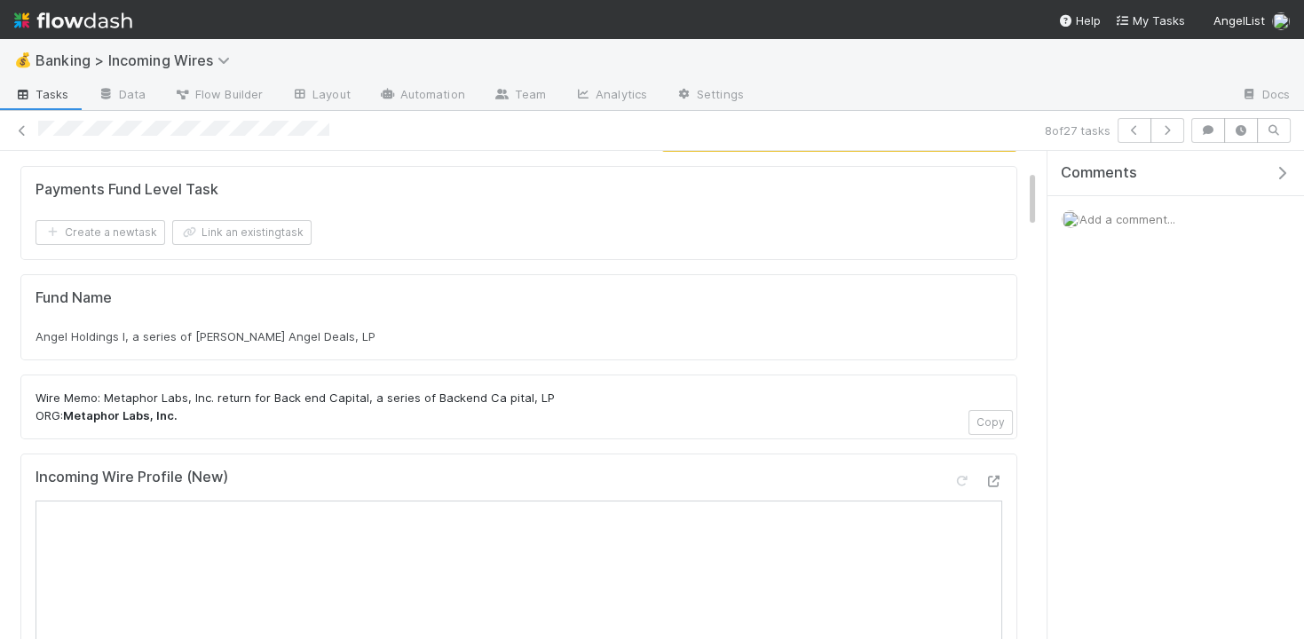
scroll to position [112, 0]
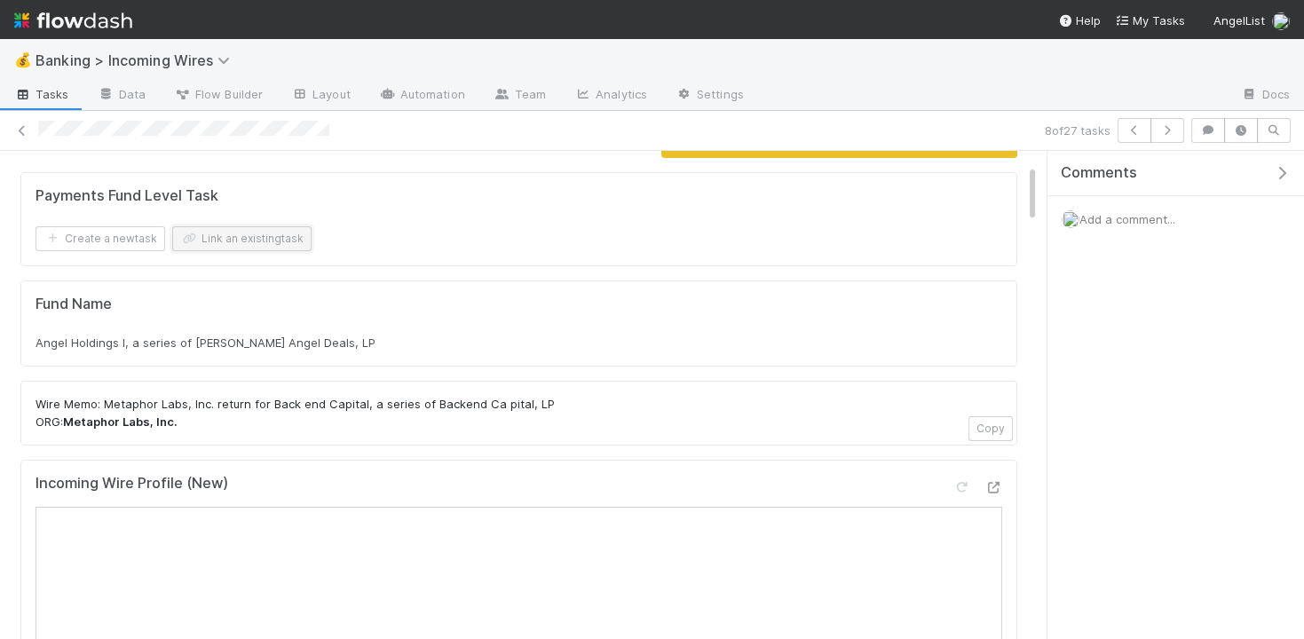
click at [265, 239] on button "Link an existing task" at bounding box center [241, 238] width 139 height 25
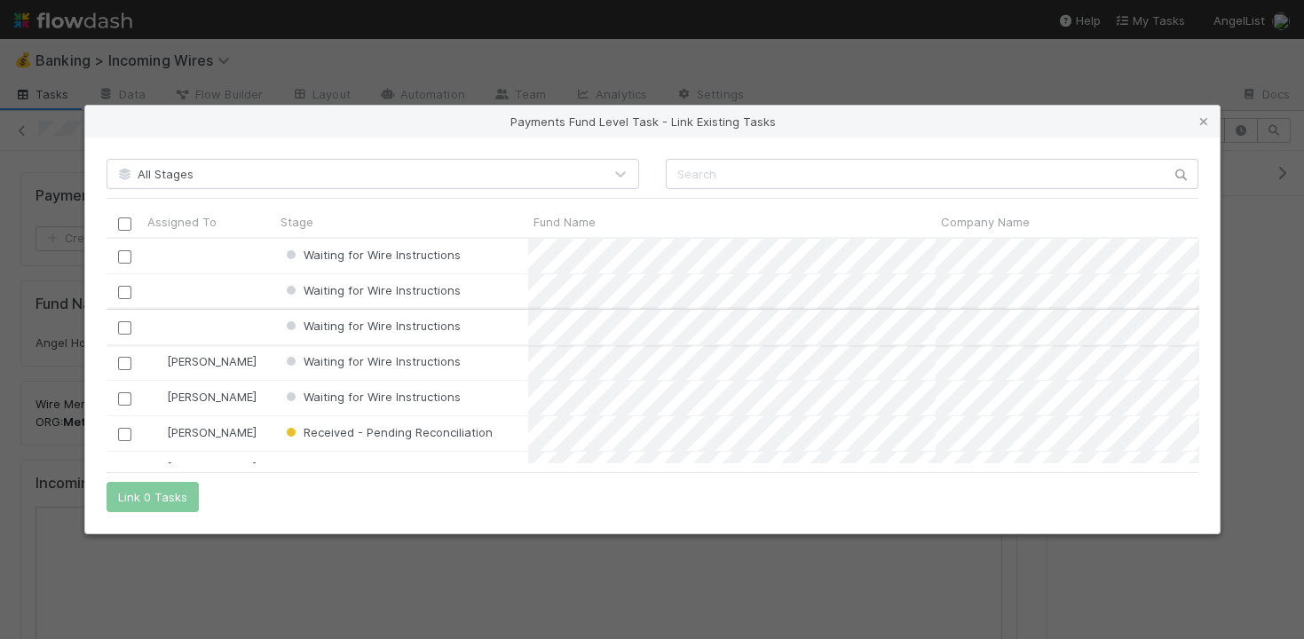
scroll to position [225, 1092]
click at [122, 397] on input "checkbox" at bounding box center [123, 398] width 13 height 13
click at [150, 500] on button "Link 1 Task" at bounding box center [149, 497] width 84 height 30
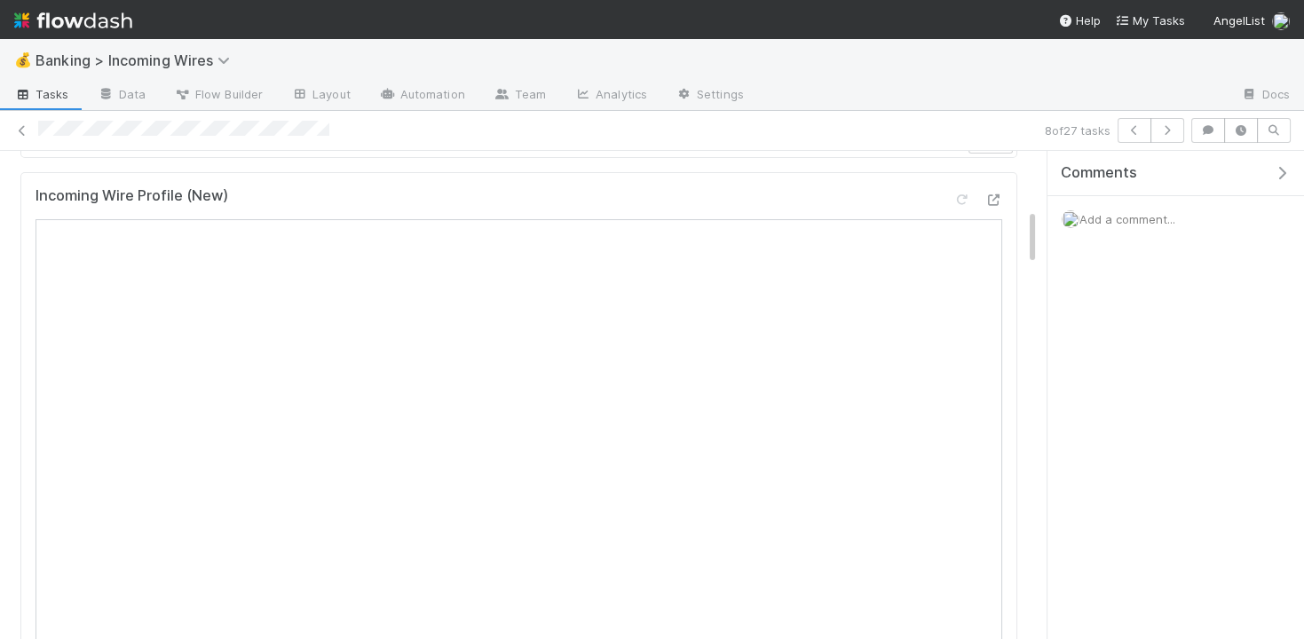
scroll to position [490, 0]
click at [1169, 128] on icon "button" at bounding box center [1168, 130] width 18 height 11
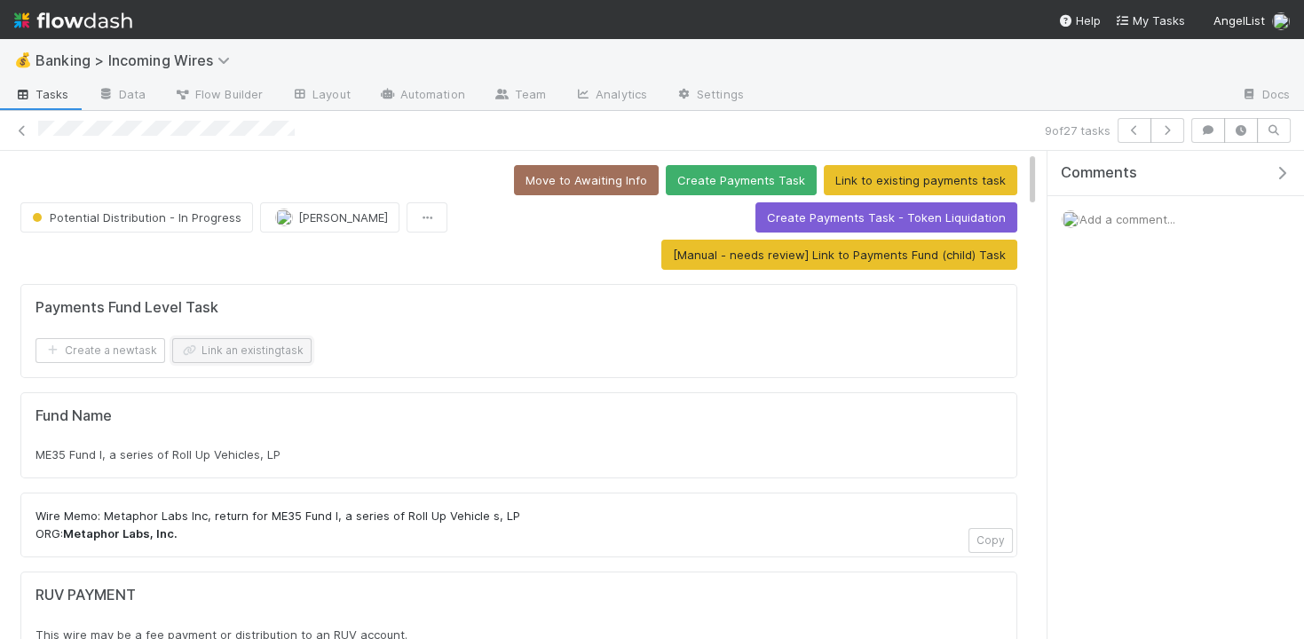
click at [268, 350] on button "Link an existing task" at bounding box center [241, 350] width 139 height 25
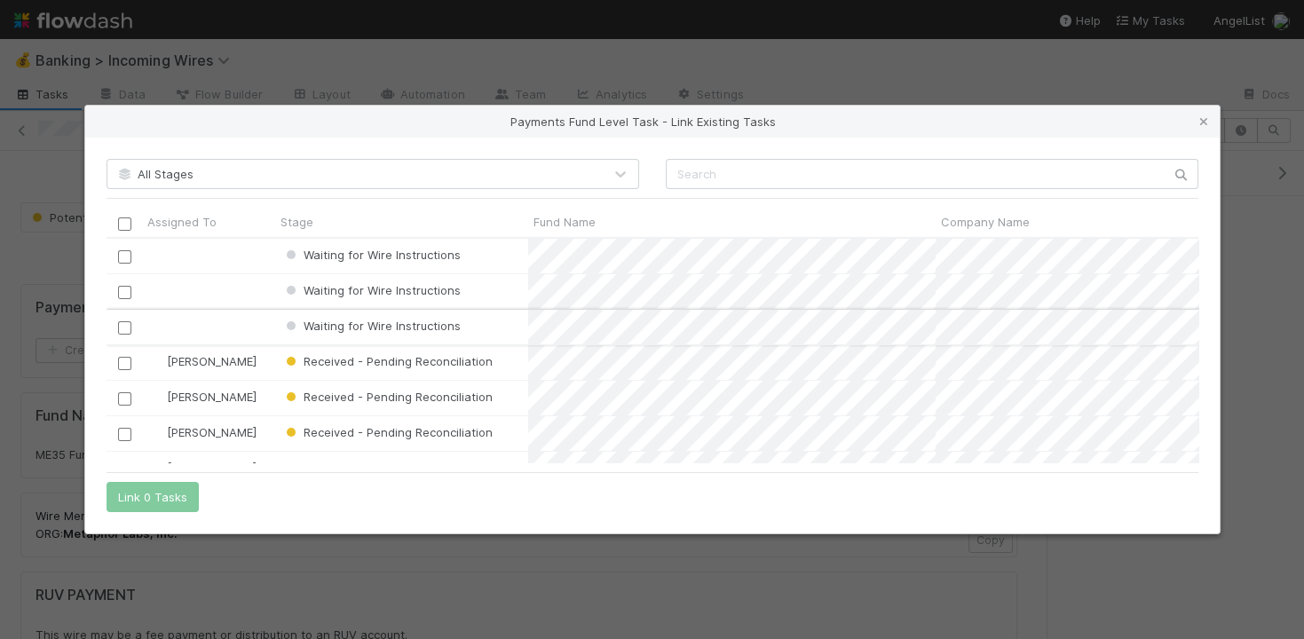
scroll to position [225, 1092]
click at [120, 327] on input "checkbox" at bounding box center [123, 327] width 13 height 13
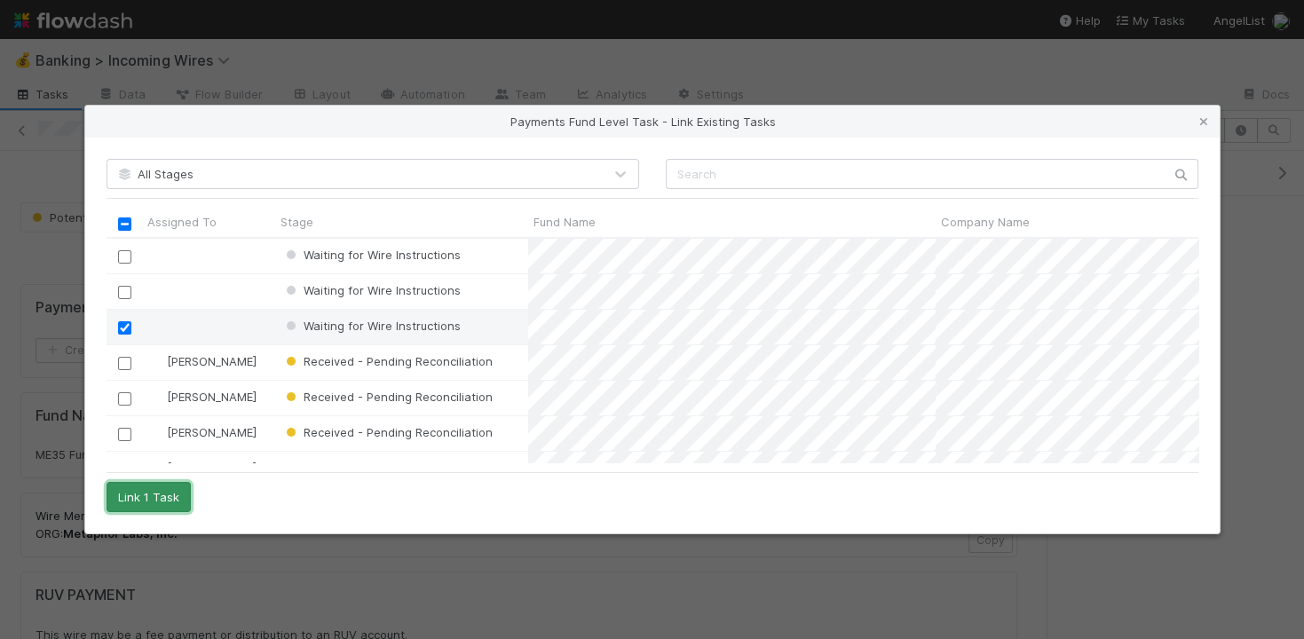
click at [142, 498] on button "Link 1 Task" at bounding box center [149, 497] width 84 height 30
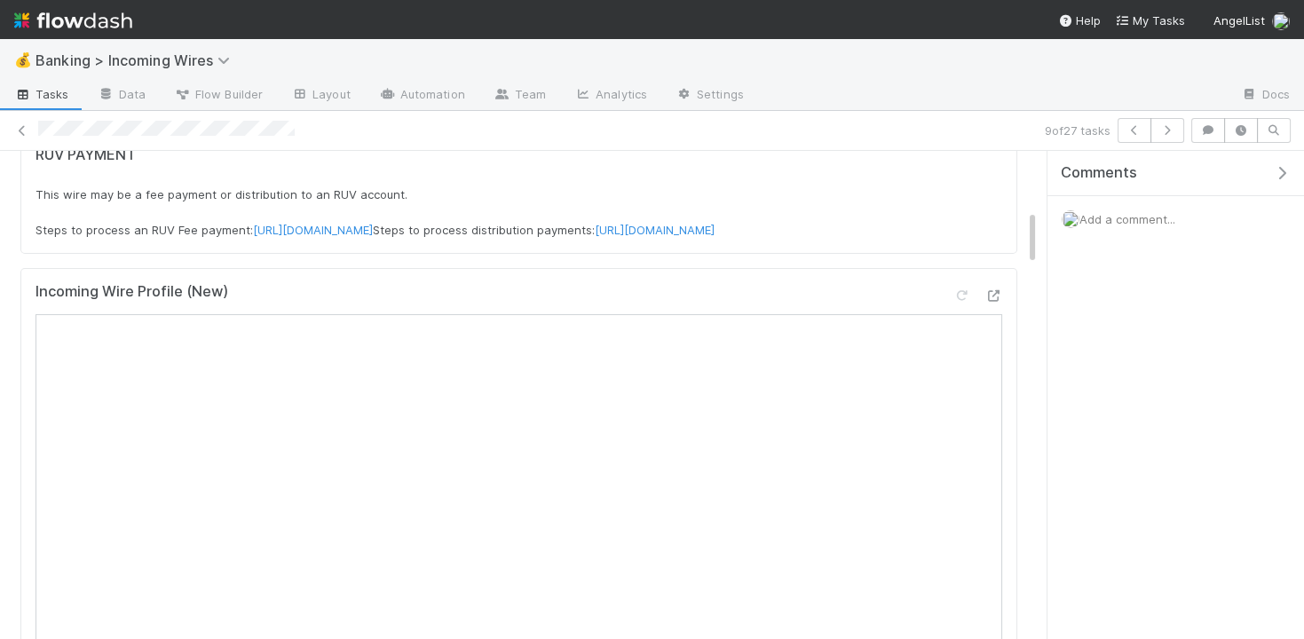
scroll to position [627, 0]
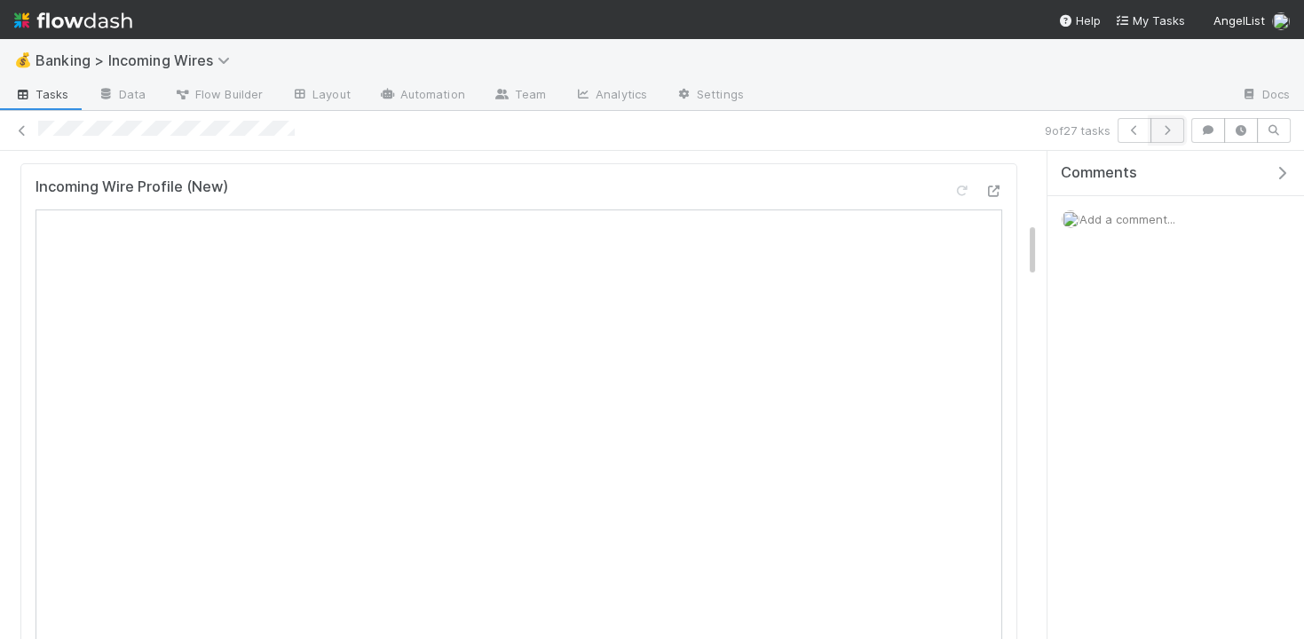
click at [1176, 132] on icon "button" at bounding box center [1168, 130] width 18 height 11
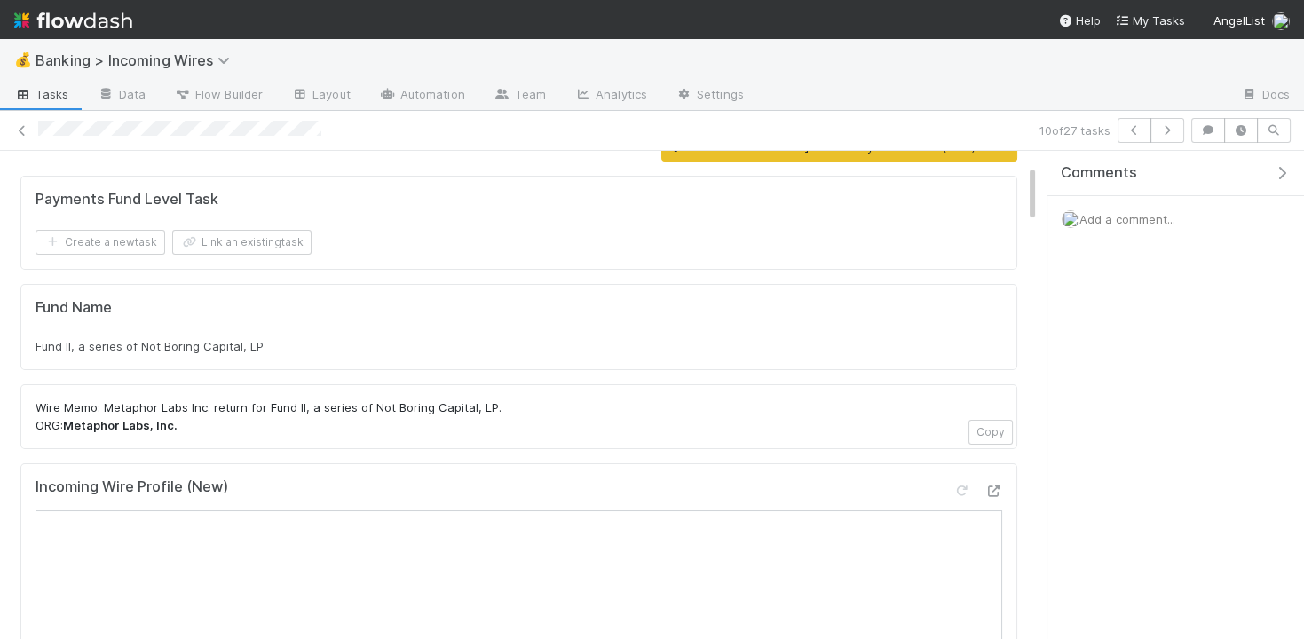
scroll to position [12, 0]
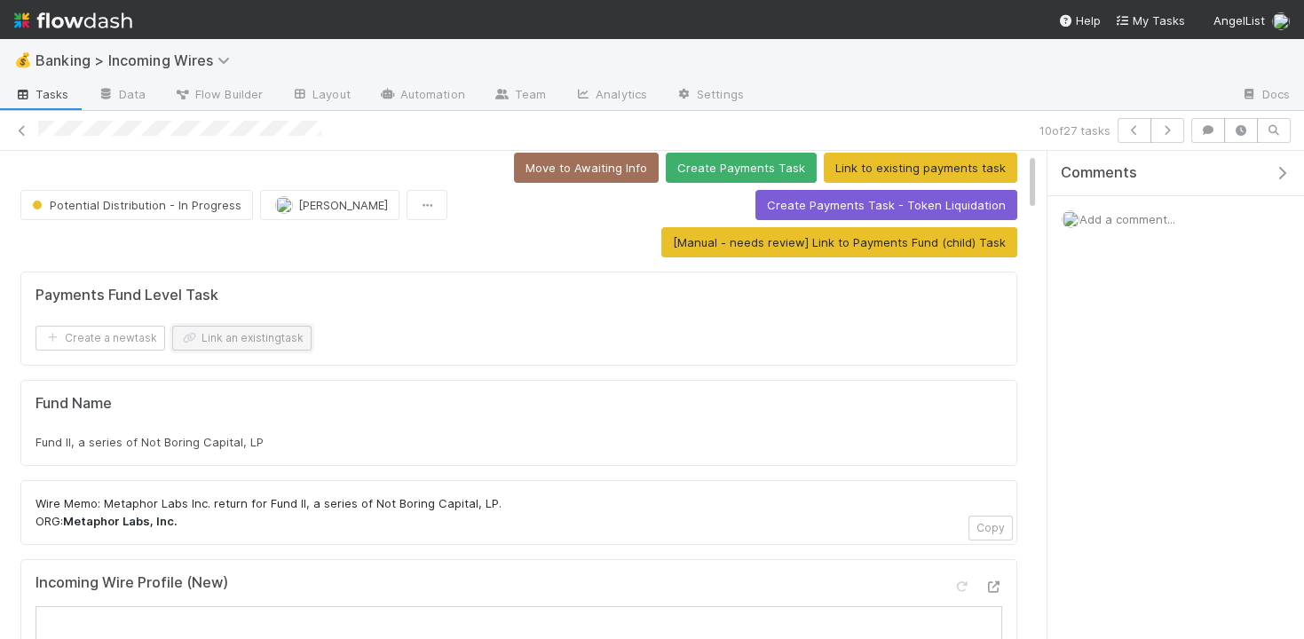
click at [259, 334] on button "Link an existing task" at bounding box center [241, 338] width 139 height 25
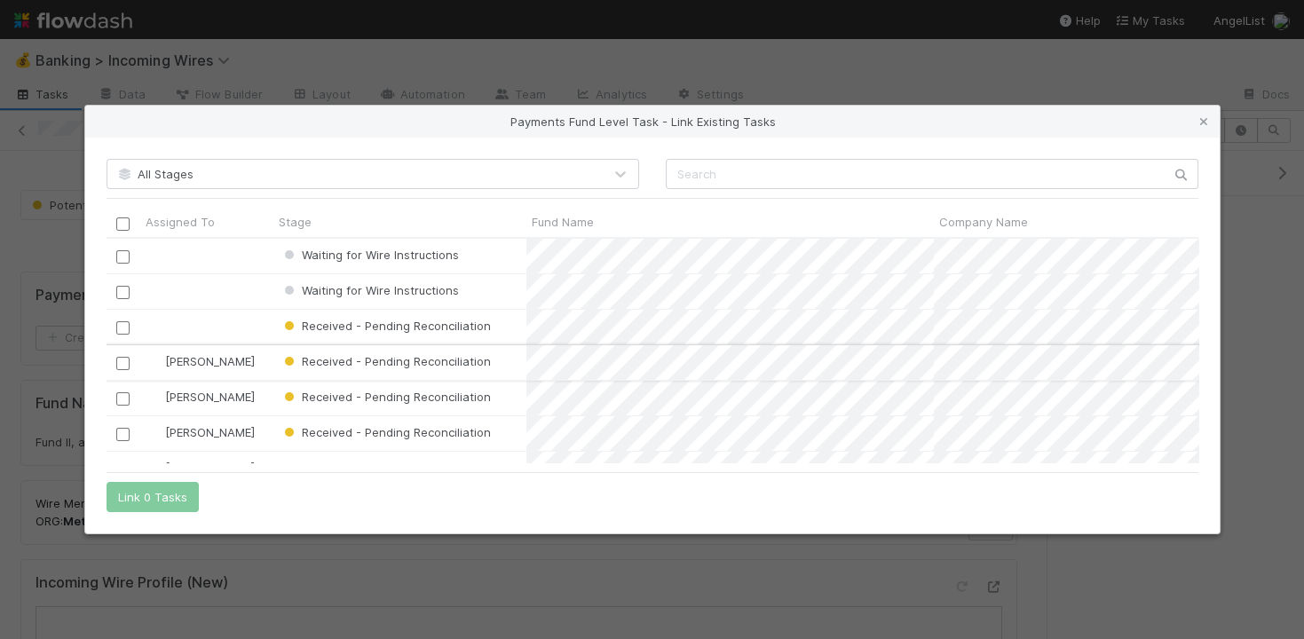
scroll to position [0, 4]
click at [122, 254] on input "checkbox" at bounding box center [120, 256] width 13 height 13
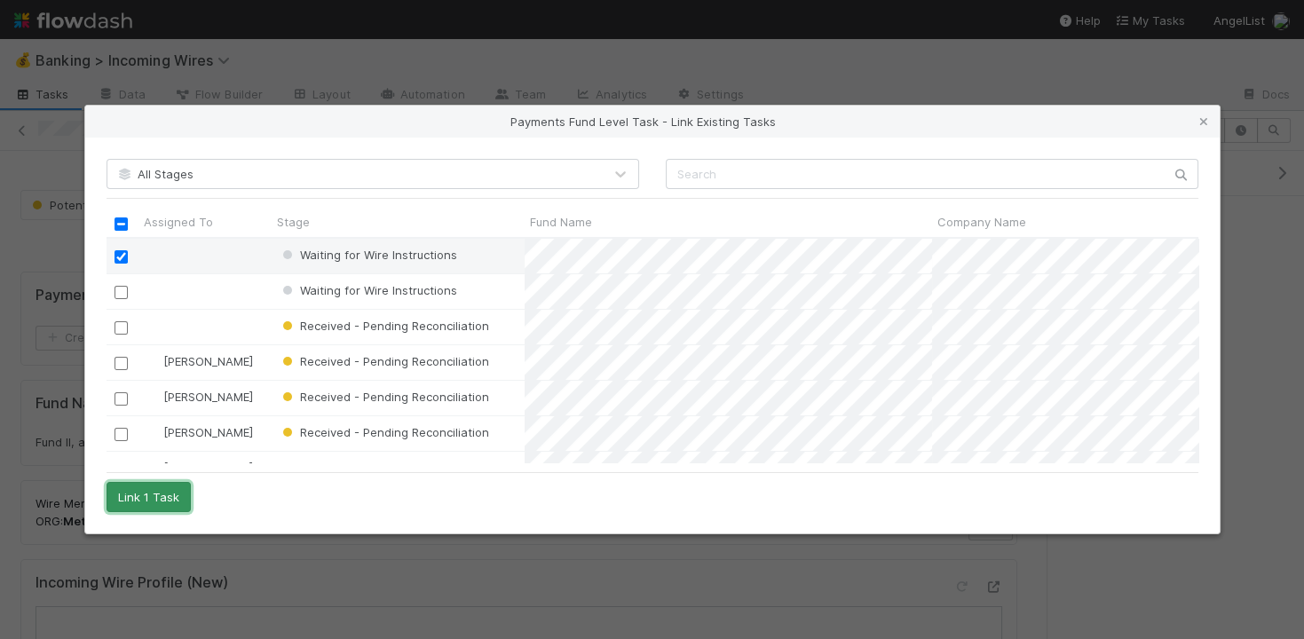
click at [145, 493] on button "Link 1 Task" at bounding box center [149, 497] width 84 height 30
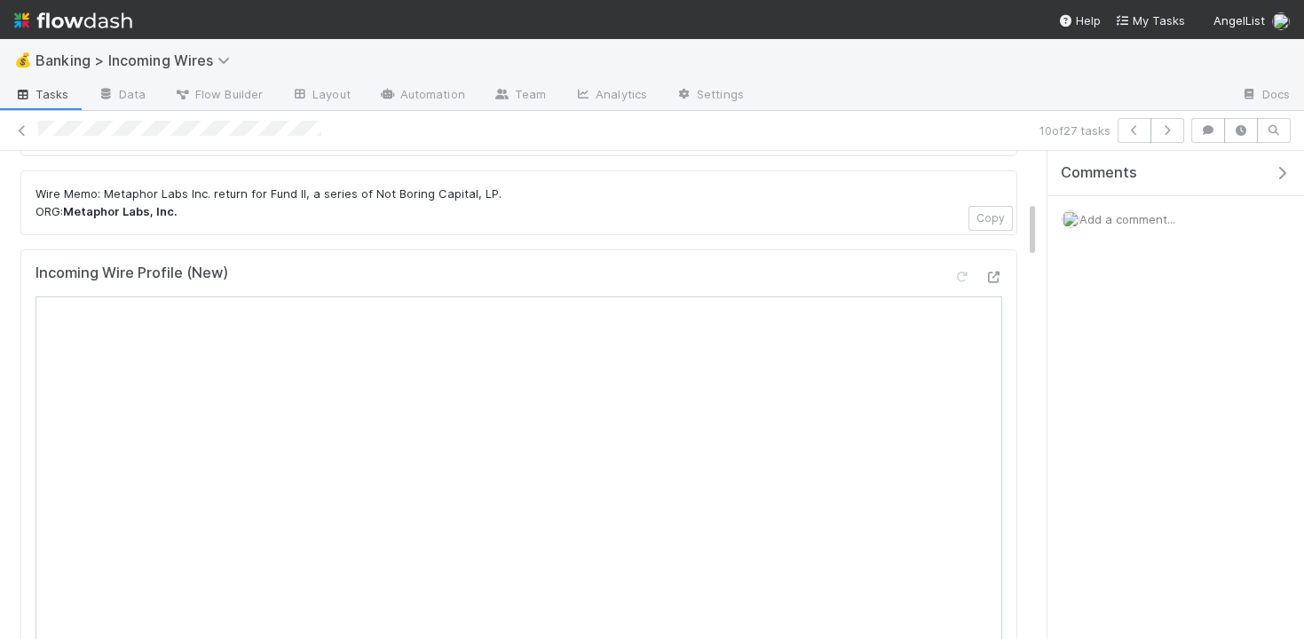
scroll to position [421, 0]
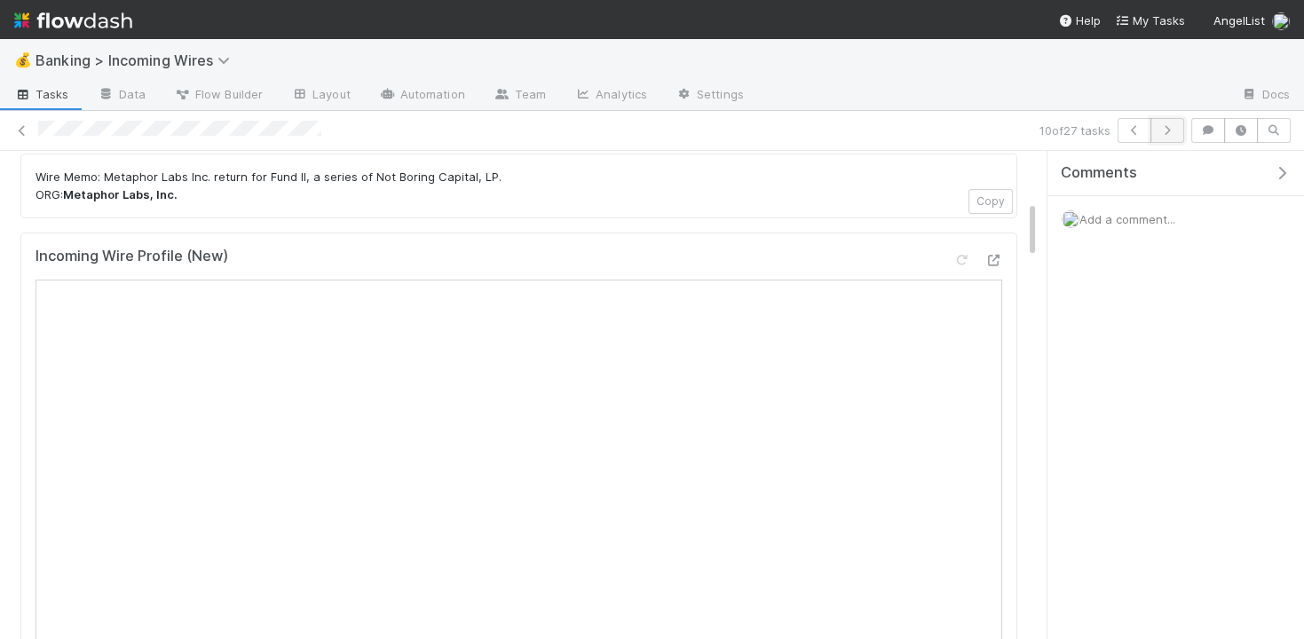
click at [1173, 131] on icon "button" at bounding box center [1168, 130] width 18 height 11
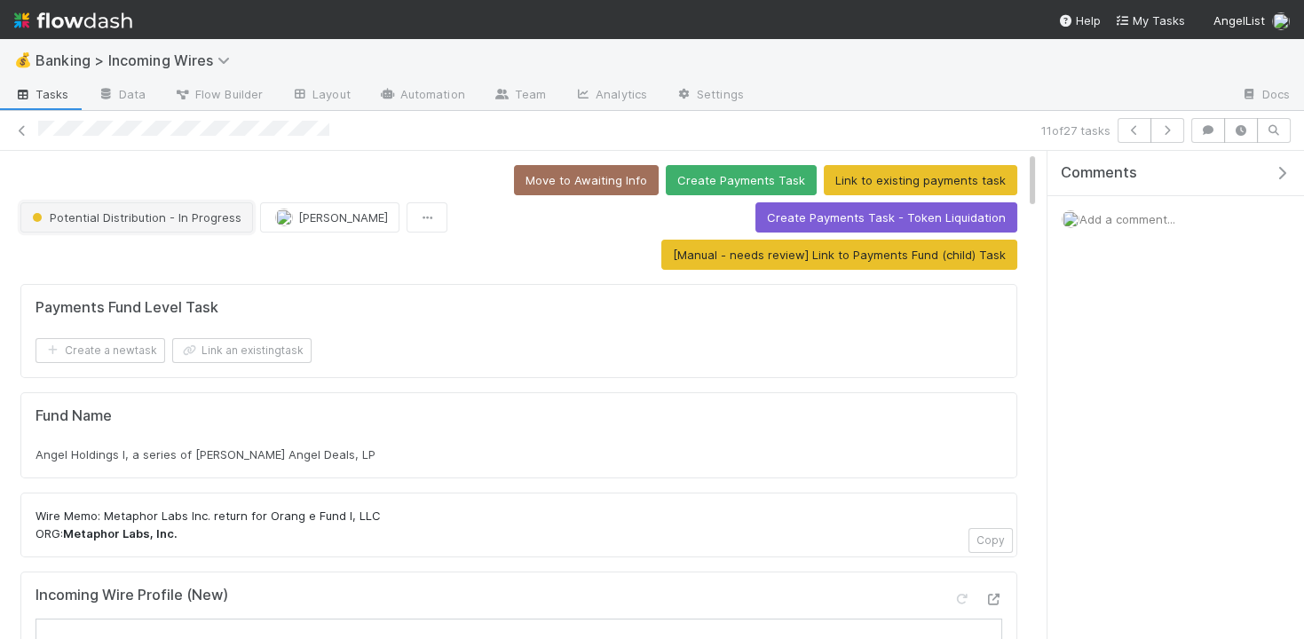
click at [177, 210] on span "Potential Distribution - In Progress" at bounding box center [134, 217] width 213 height 14
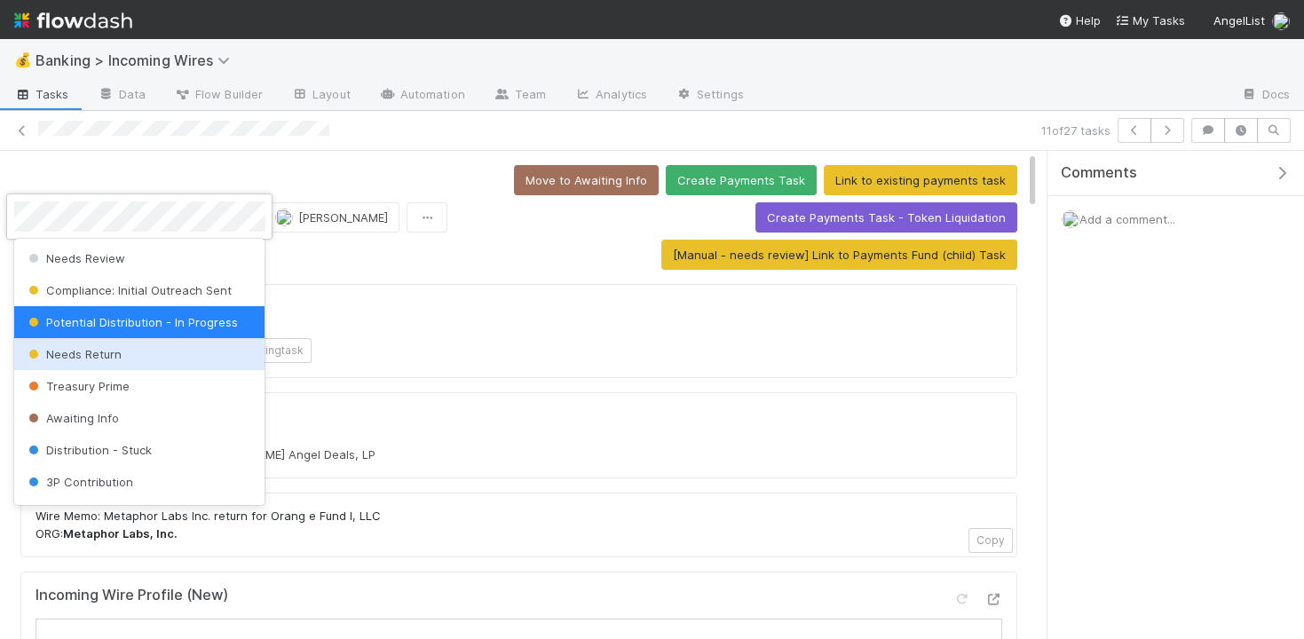
click at [160, 354] on div "Needs Return" at bounding box center [139, 354] width 251 height 32
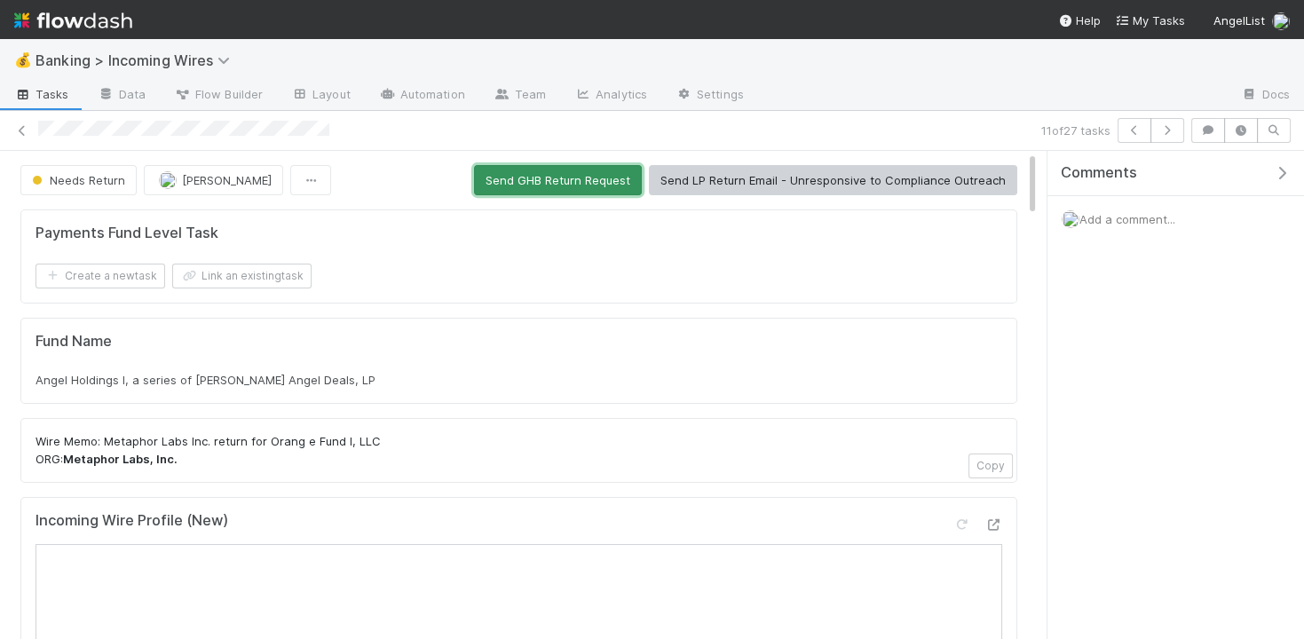
click at [586, 176] on button "Send GHB Return Request" at bounding box center [558, 180] width 168 height 30
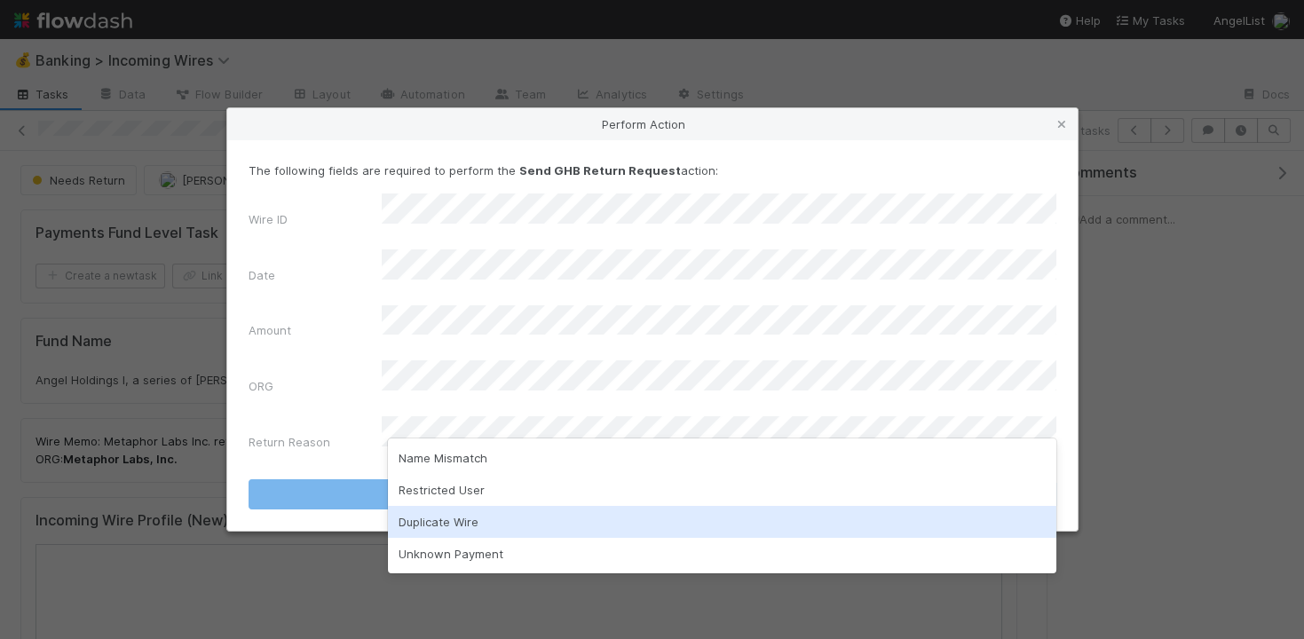
click at [551, 531] on div "Duplicate Wire" at bounding box center [722, 522] width 669 height 32
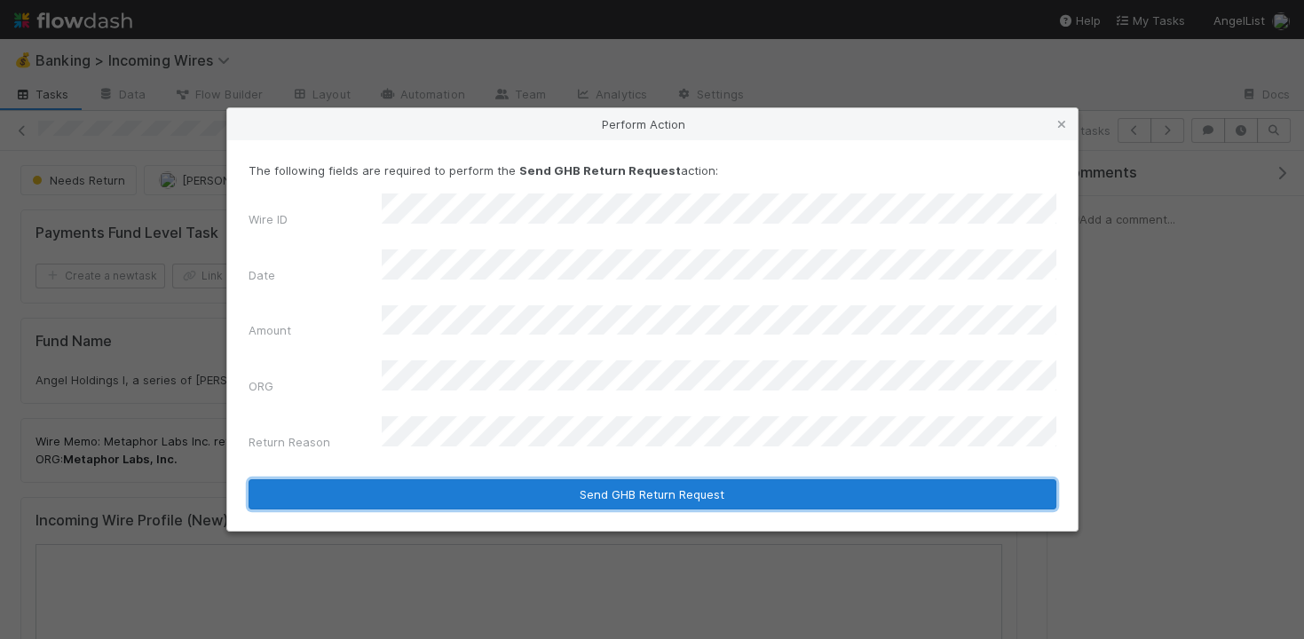
click at [587, 479] on button "Send GHB Return Request" at bounding box center [653, 494] width 808 height 30
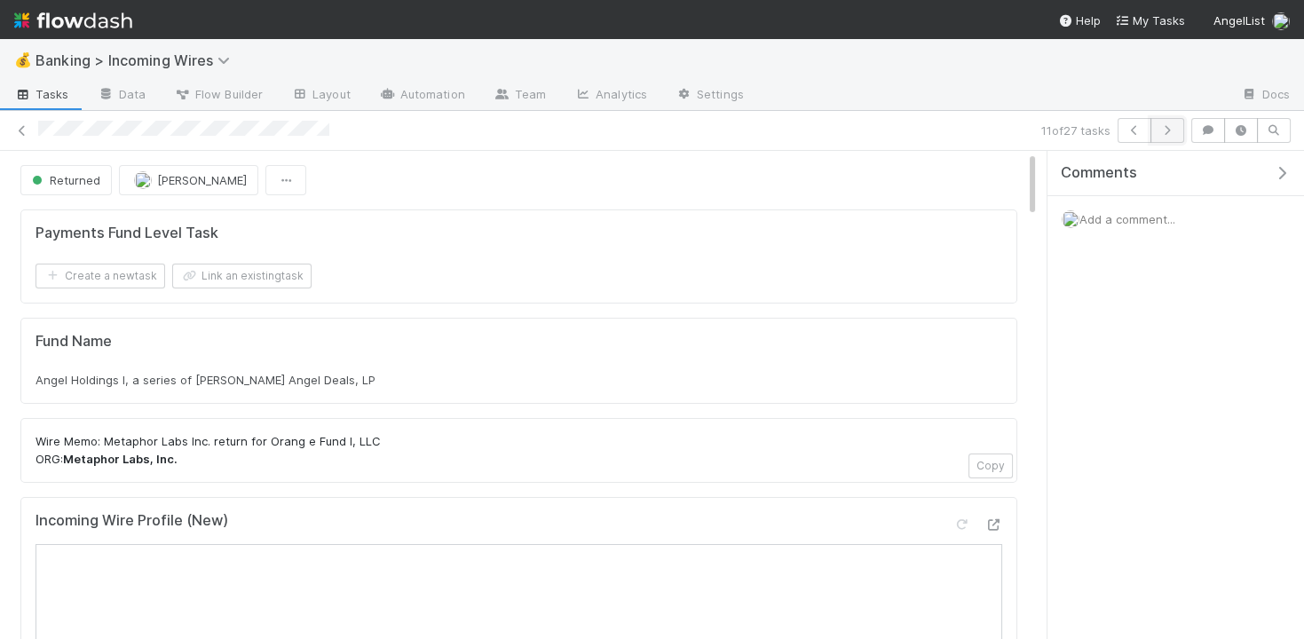
click at [1176, 129] on icon "button" at bounding box center [1168, 130] width 18 height 11
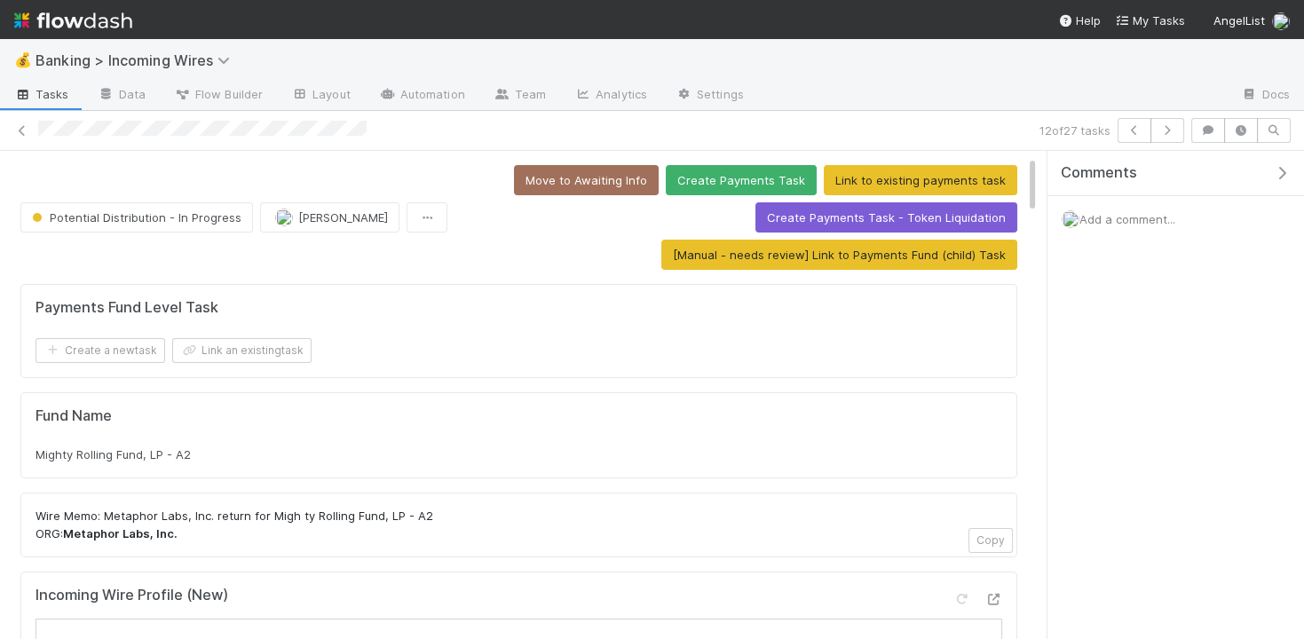
scroll to position [37, 0]
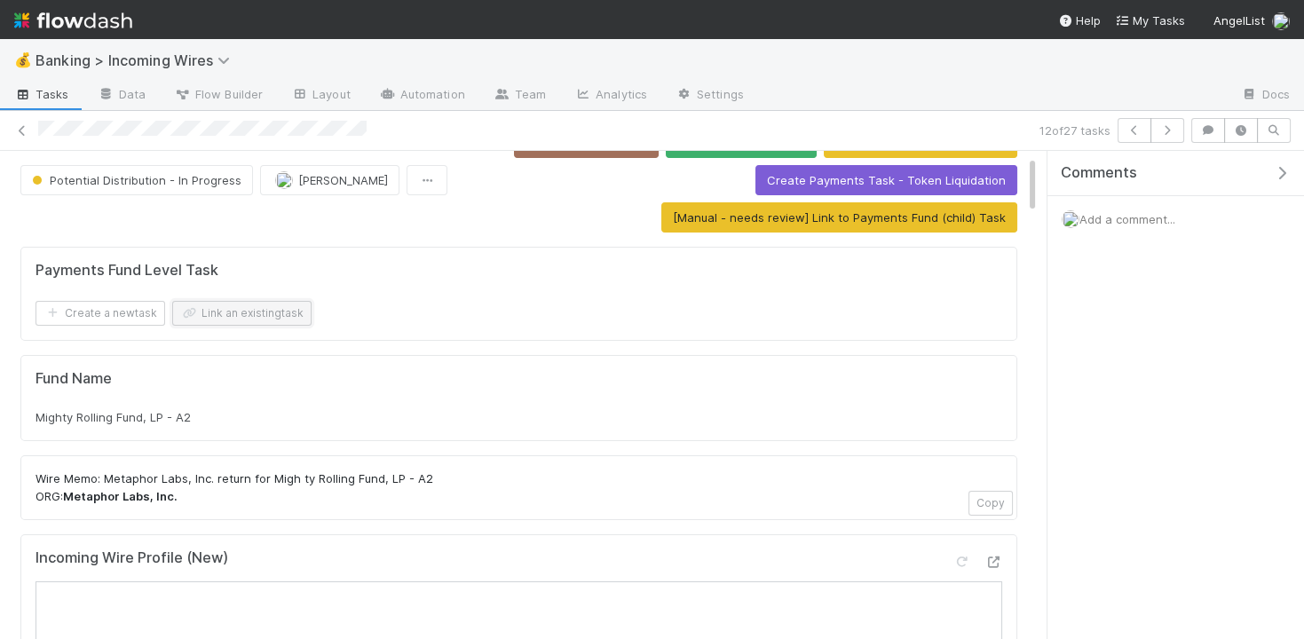
click at [287, 313] on button "Link an existing task" at bounding box center [241, 313] width 139 height 25
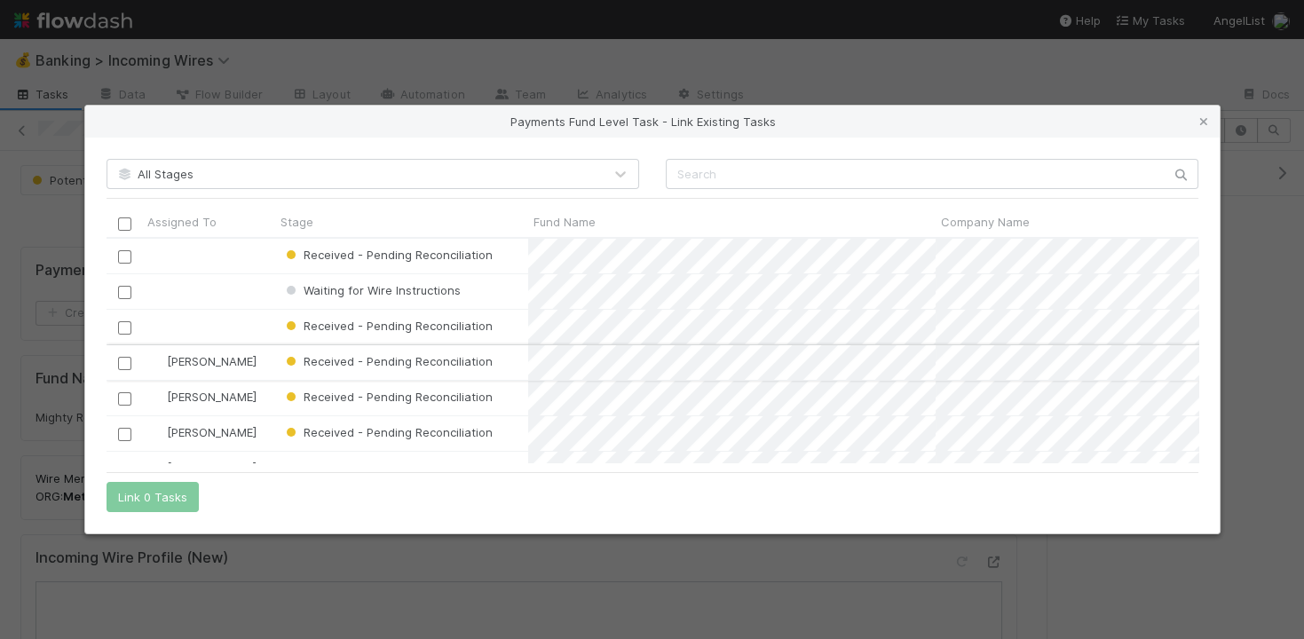
scroll to position [225, 1092]
click at [120, 294] on input "checkbox" at bounding box center [123, 292] width 13 height 13
click at [143, 496] on button "Link 1 Task" at bounding box center [149, 497] width 84 height 30
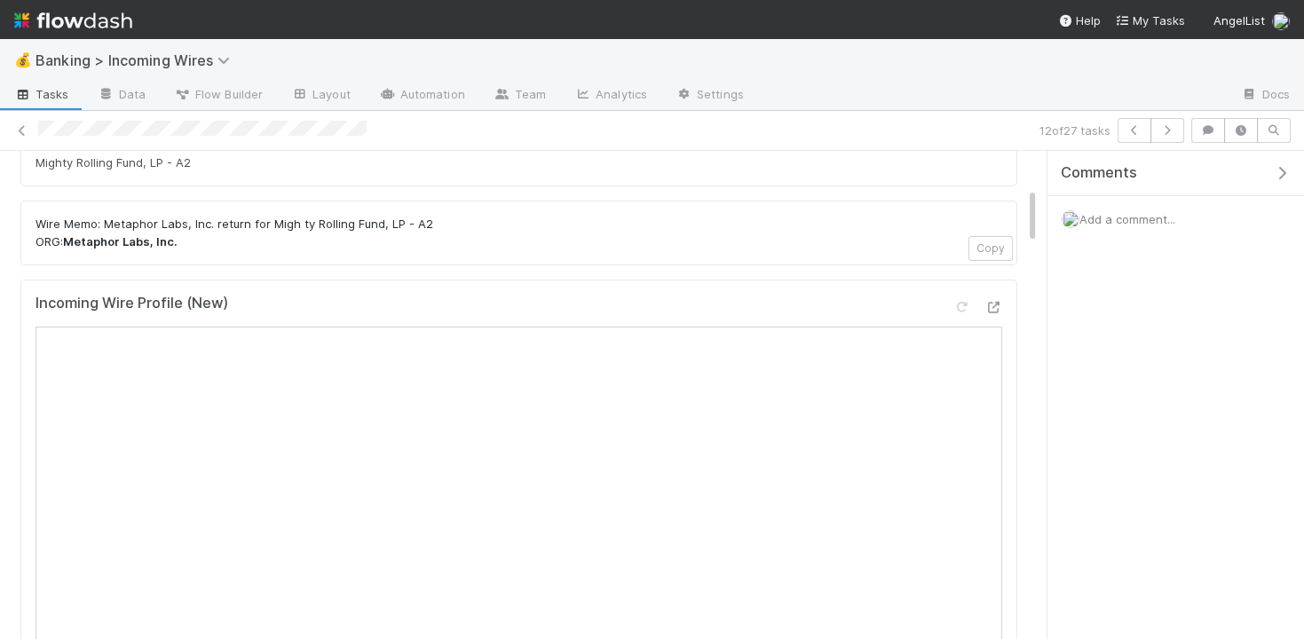
scroll to position [561, 0]
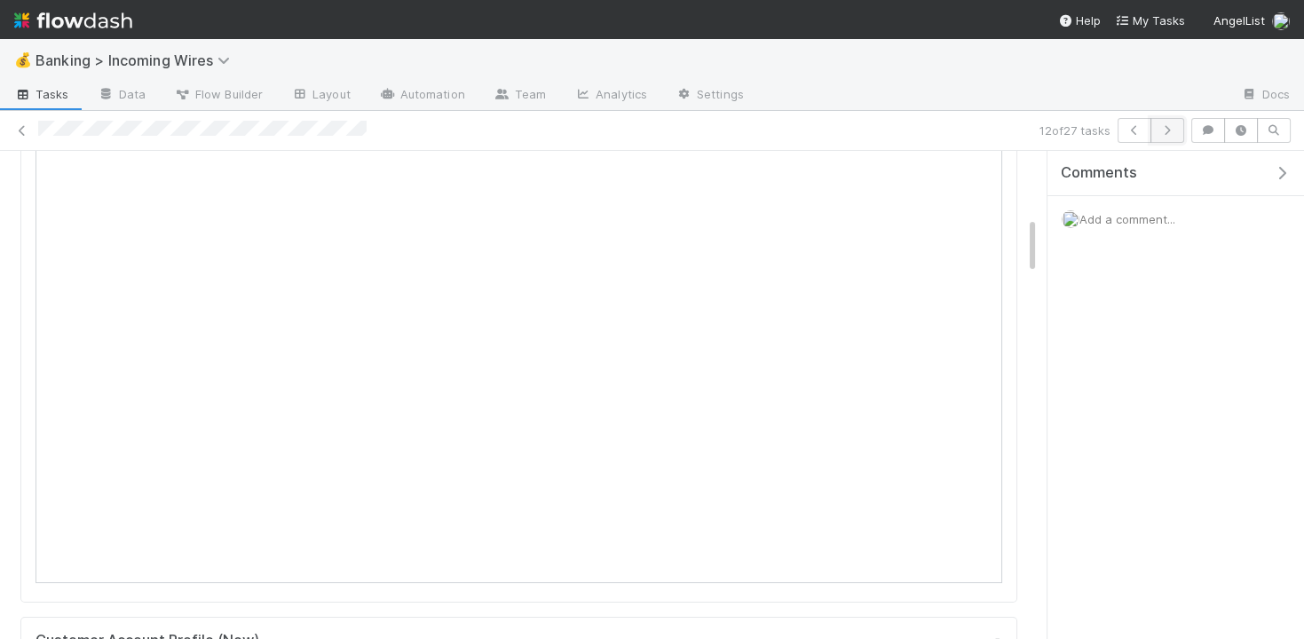
click at [1169, 131] on icon "button" at bounding box center [1168, 130] width 18 height 11
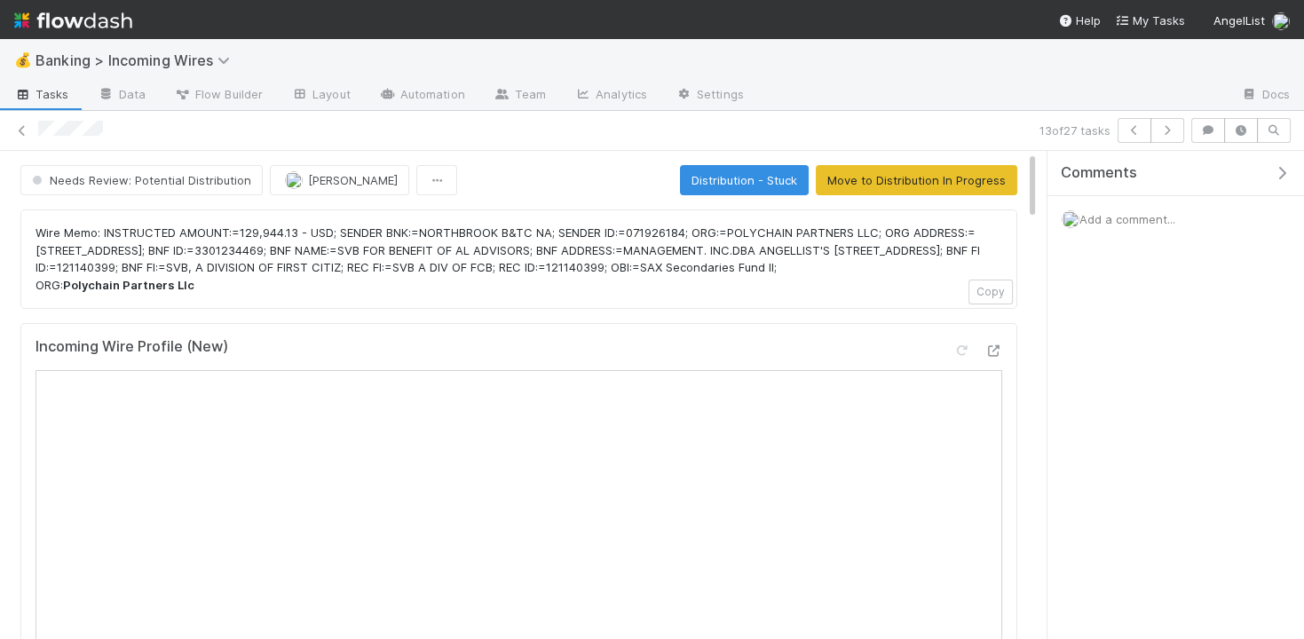
scroll to position [3, 0]
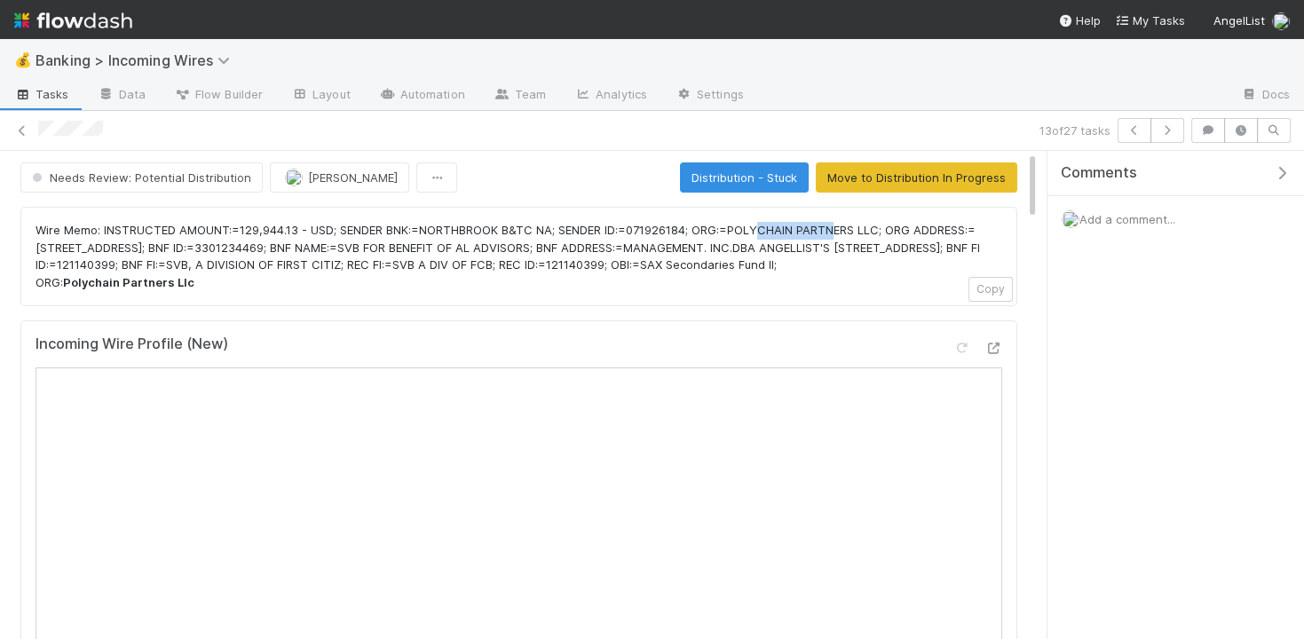
drag, startPoint x: 771, startPoint y: 226, endPoint x: 842, endPoint y: 229, distance: 71.1
click at [842, 229] on p "Wire Memo: INSTRUCTED AMOUNT:=129,944.13 - USD; SENDER BNK:=NORTHBROOK B&TC NA;…" at bounding box center [519, 256] width 967 height 69
drag, startPoint x: 741, startPoint y: 227, endPoint x: 891, endPoint y: 224, distance: 150.1
click at [891, 224] on p "Wire Memo: INSTRUCTED AMOUNT:=129,944.13 - USD; SENDER BNK:=NORTHBROOK B&TC NA;…" at bounding box center [519, 256] width 967 height 69
drag, startPoint x: 335, startPoint y: 279, endPoint x: 465, endPoint y: 279, distance: 130.5
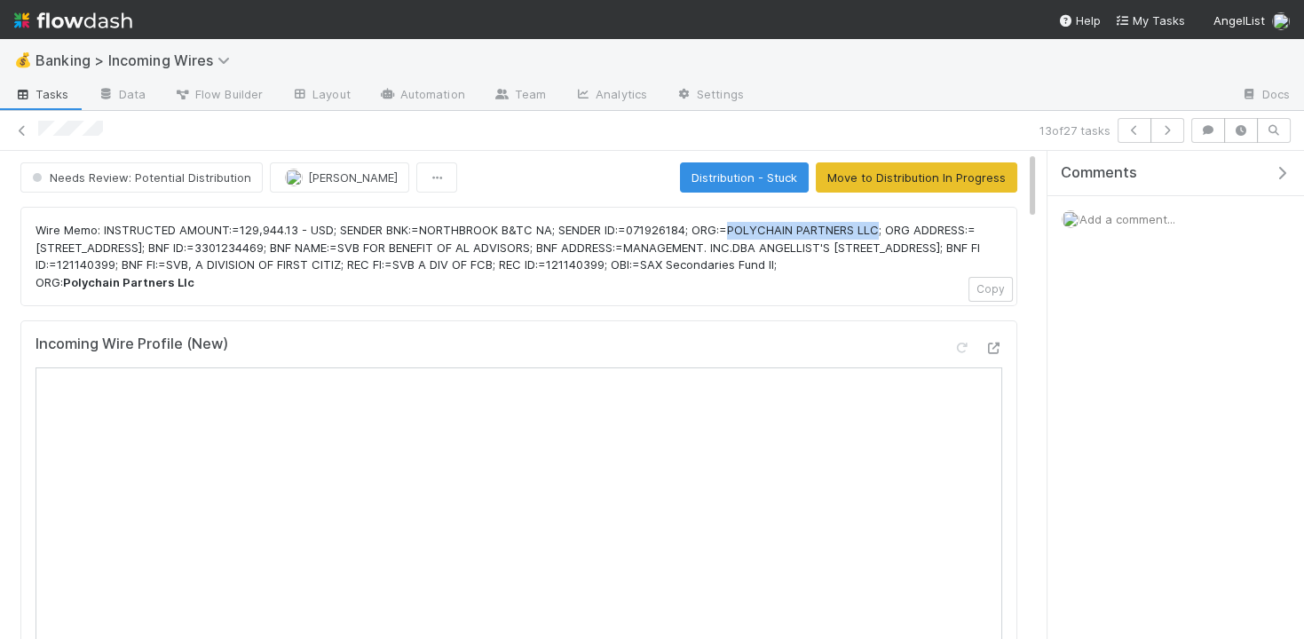
click at [465, 279] on p "Wire Memo: INSTRUCTED AMOUNT:=129,944.13 - USD; SENDER BNK:=NORTHBROOK B&TC NA;…" at bounding box center [519, 256] width 967 height 69
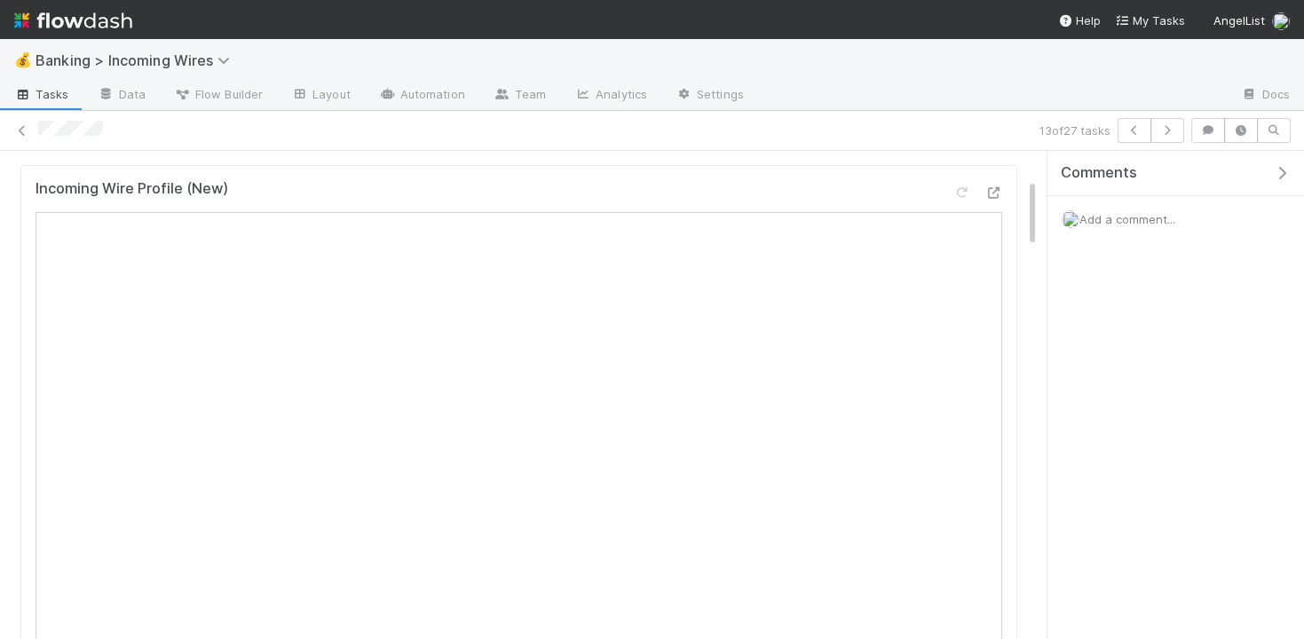
scroll to position [210, 0]
click at [961, 147] on icon at bounding box center [962, 142] width 18 height 12
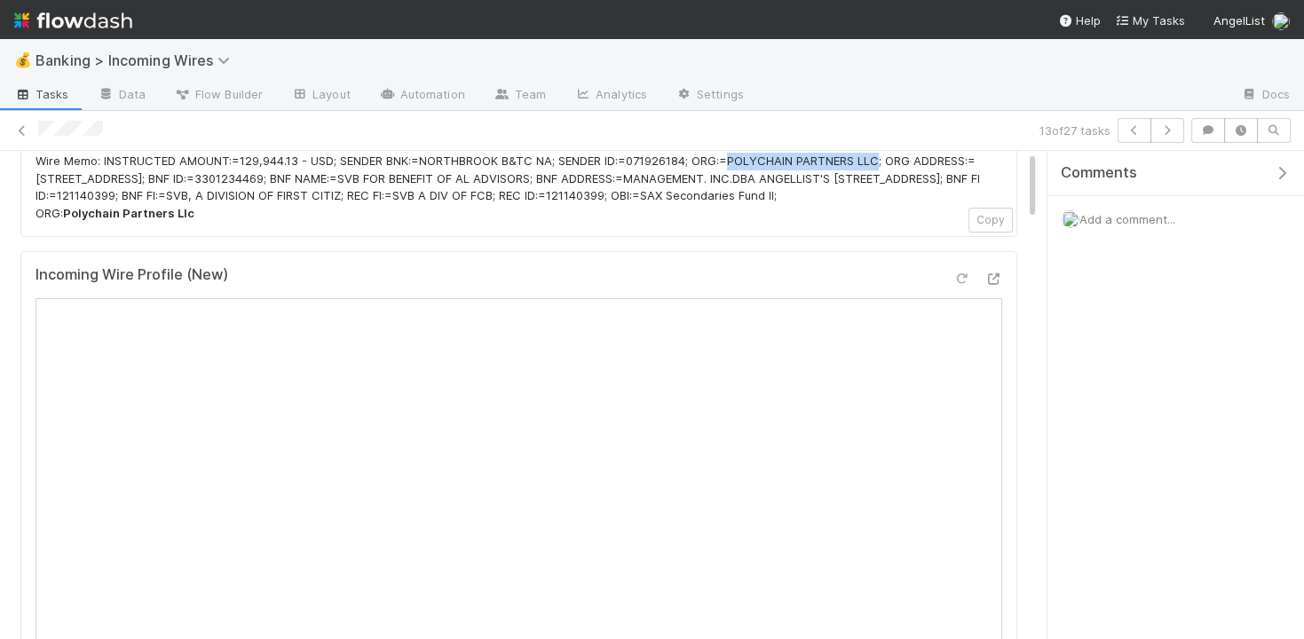
scroll to position [0, 0]
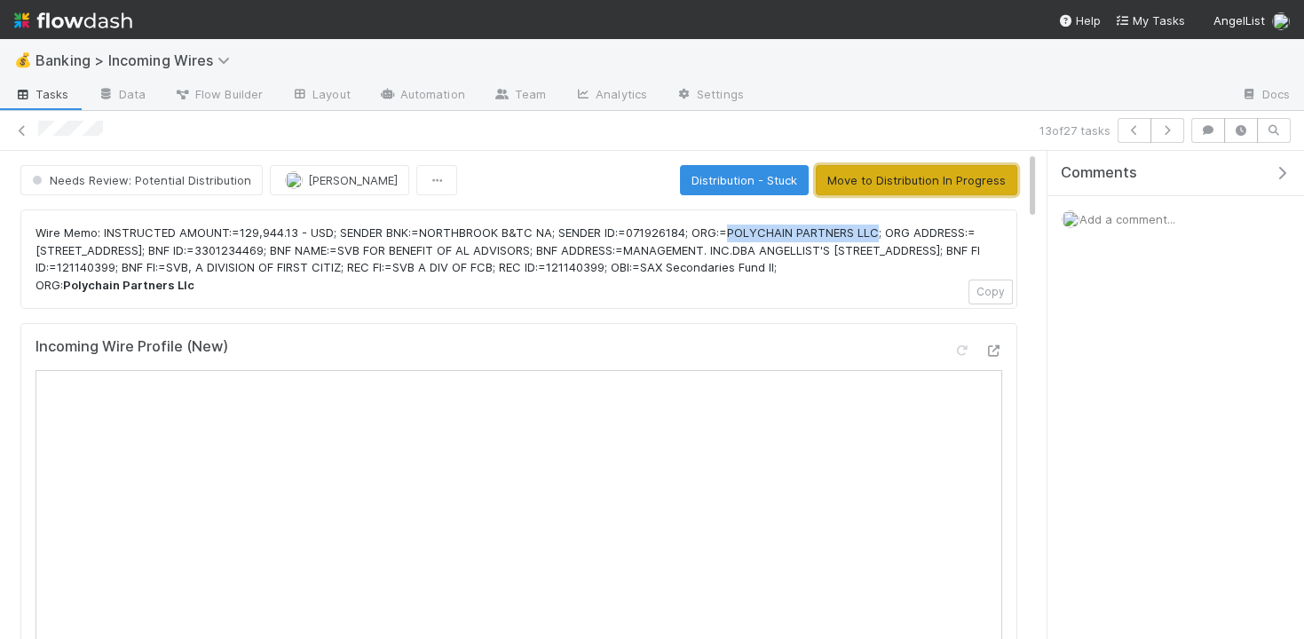
click at [944, 184] on button "Move to Distribution In Progress" at bounding box center [917, 180] width 202 height 30
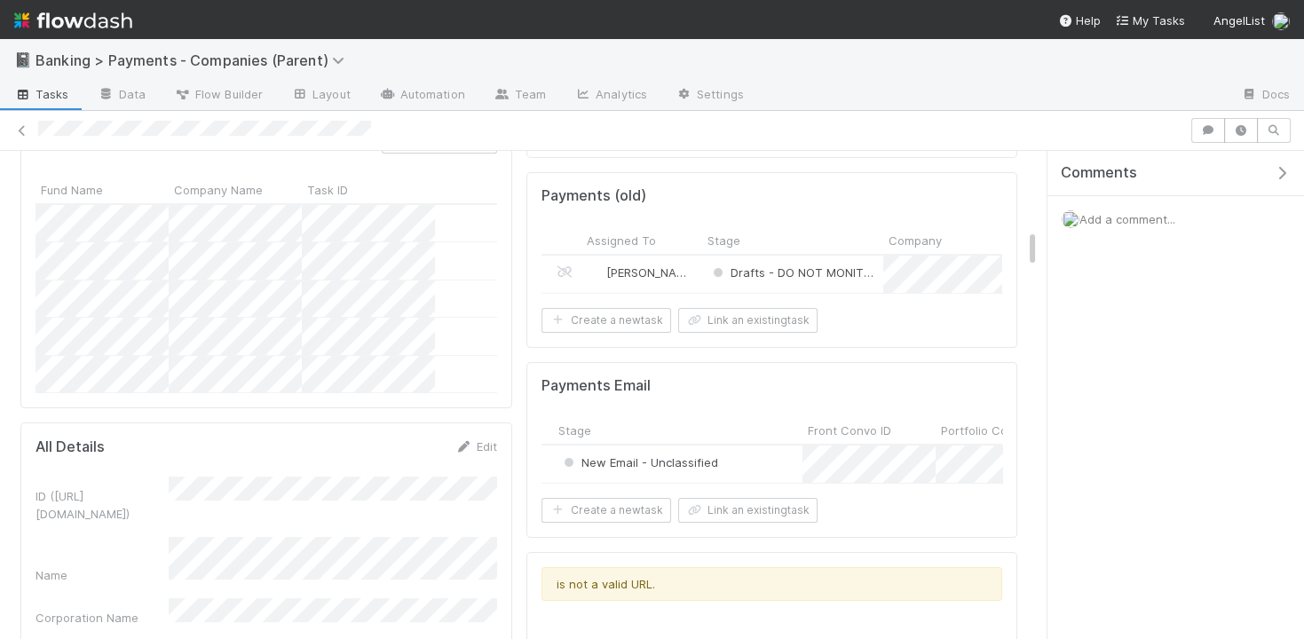
scroll to position [0, 236]
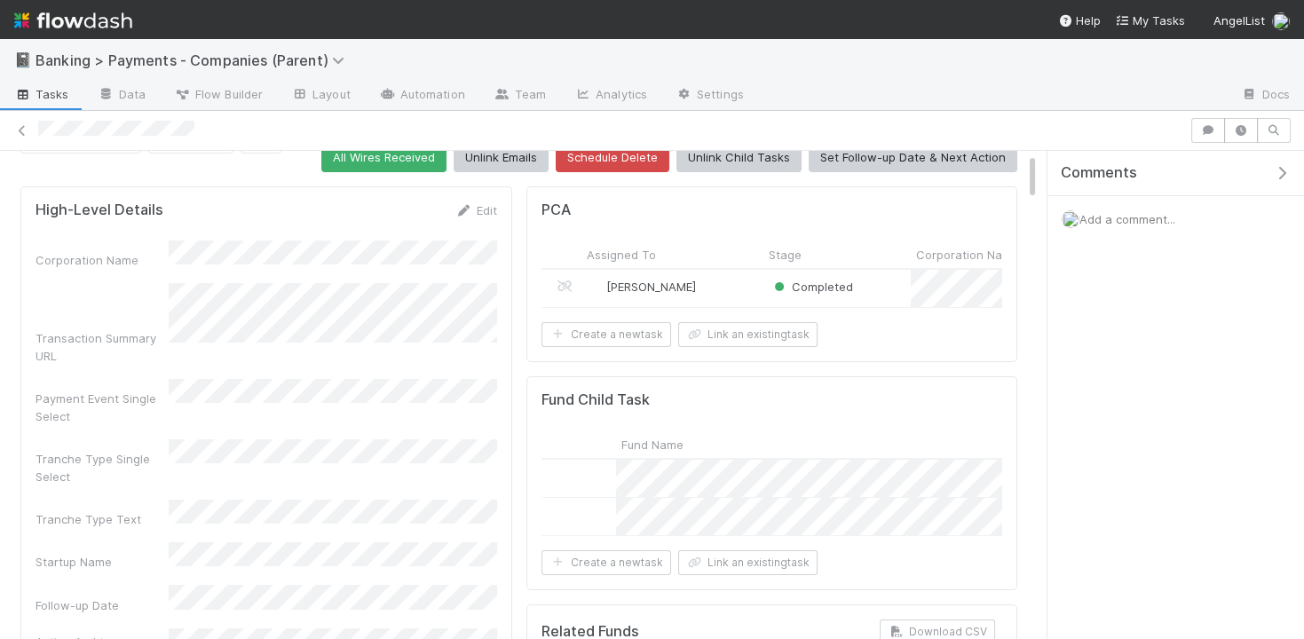
scroll to position [62, 0]
click at [895, 401] on div at bounding box center [652, 319] width 1304 height 639
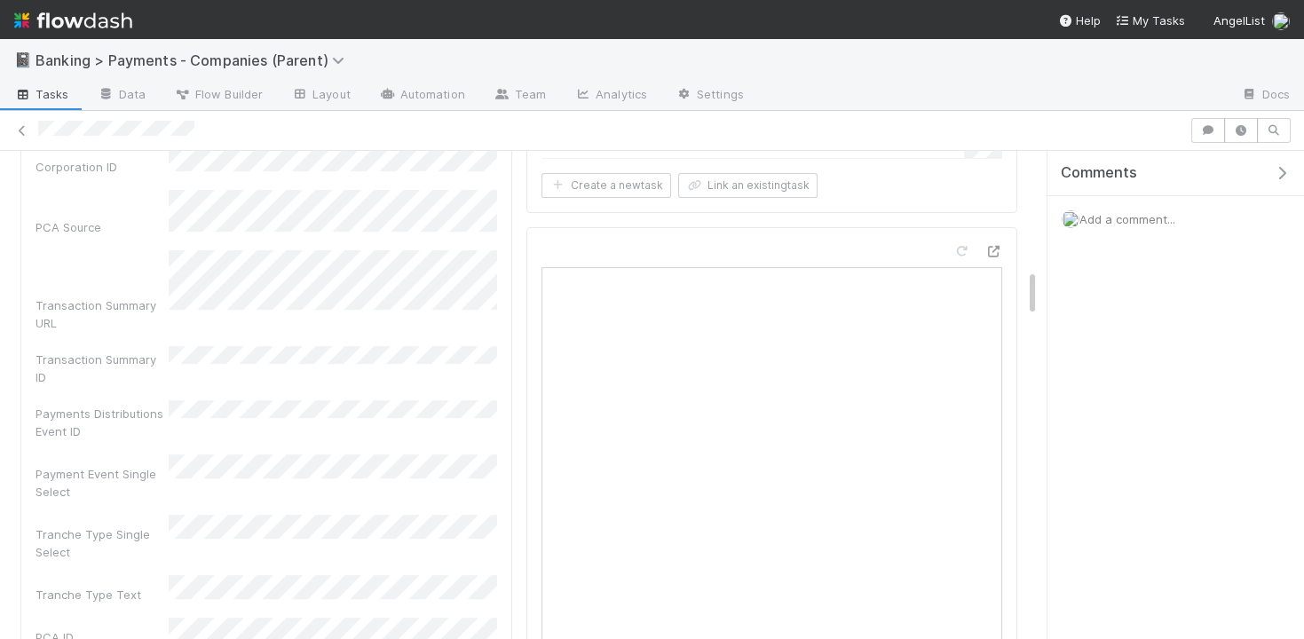
scroll to position [1294, 0]
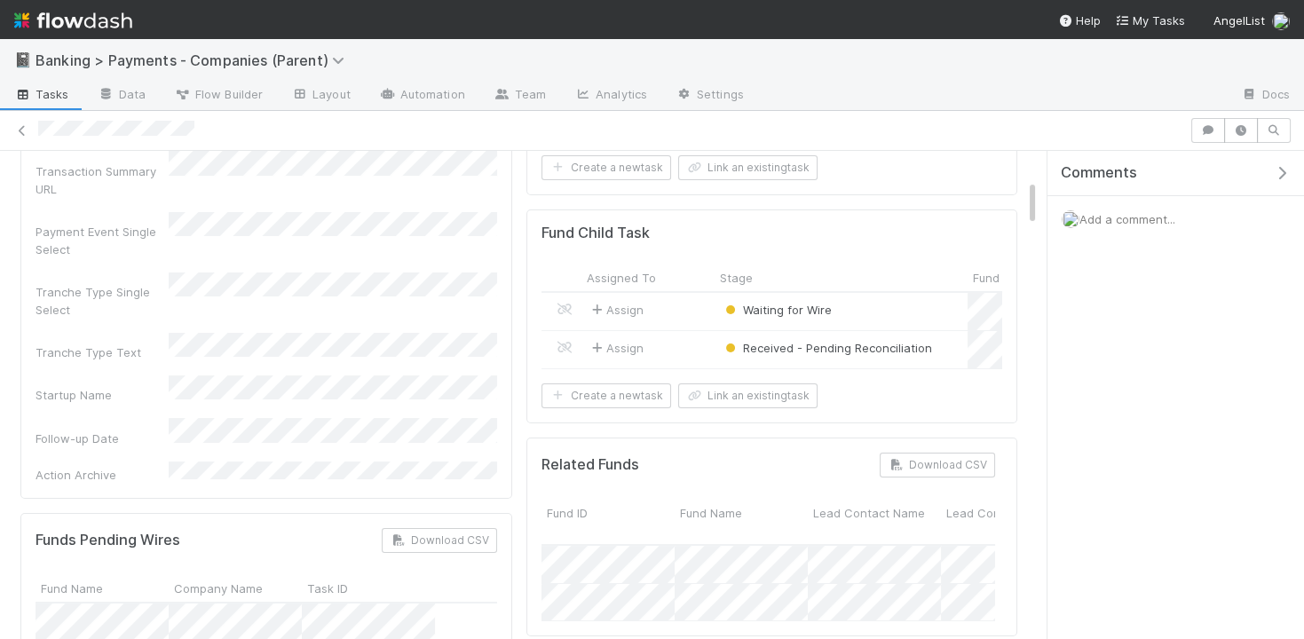
scroll to position [290, 0]
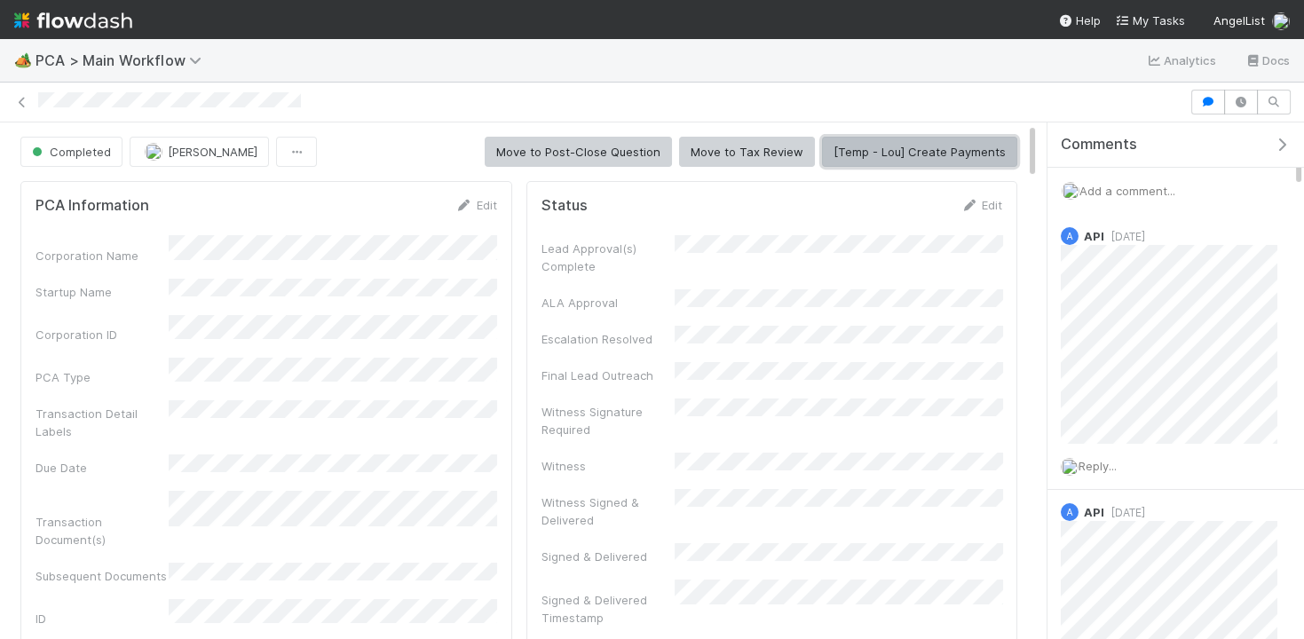
click at [885, 145] on button "[Temp - Lou] Create Payments" at bounding box center [919, 152] width 195 height 30
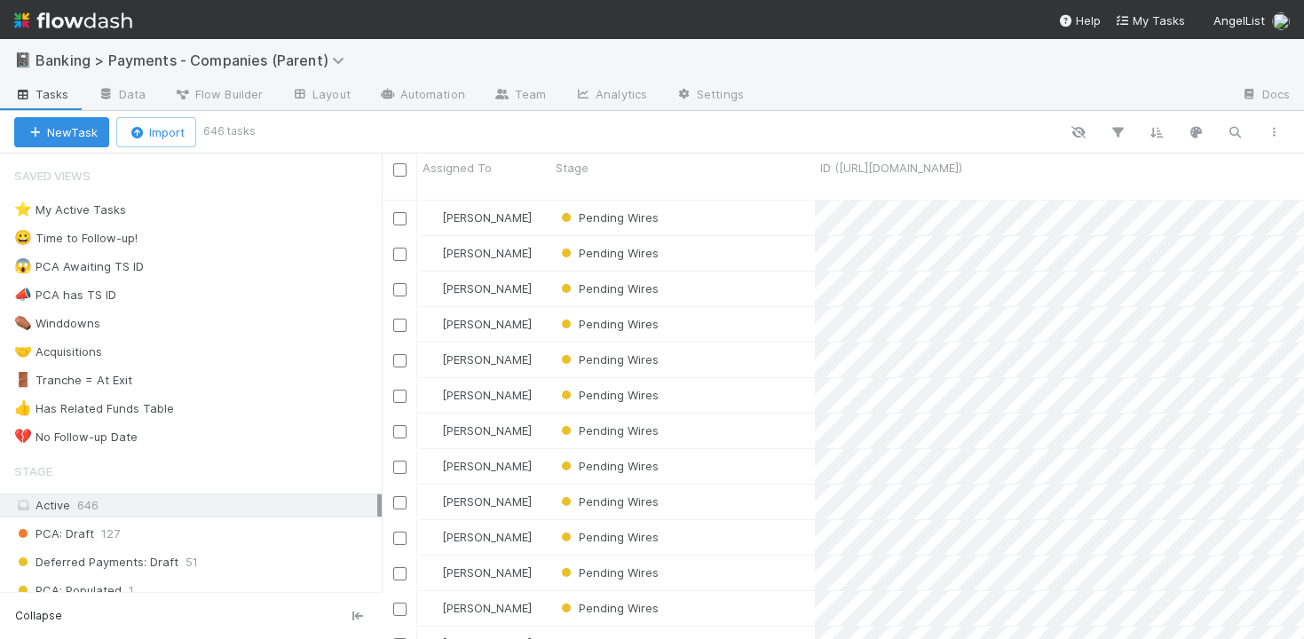
scroll to position [455, 922]
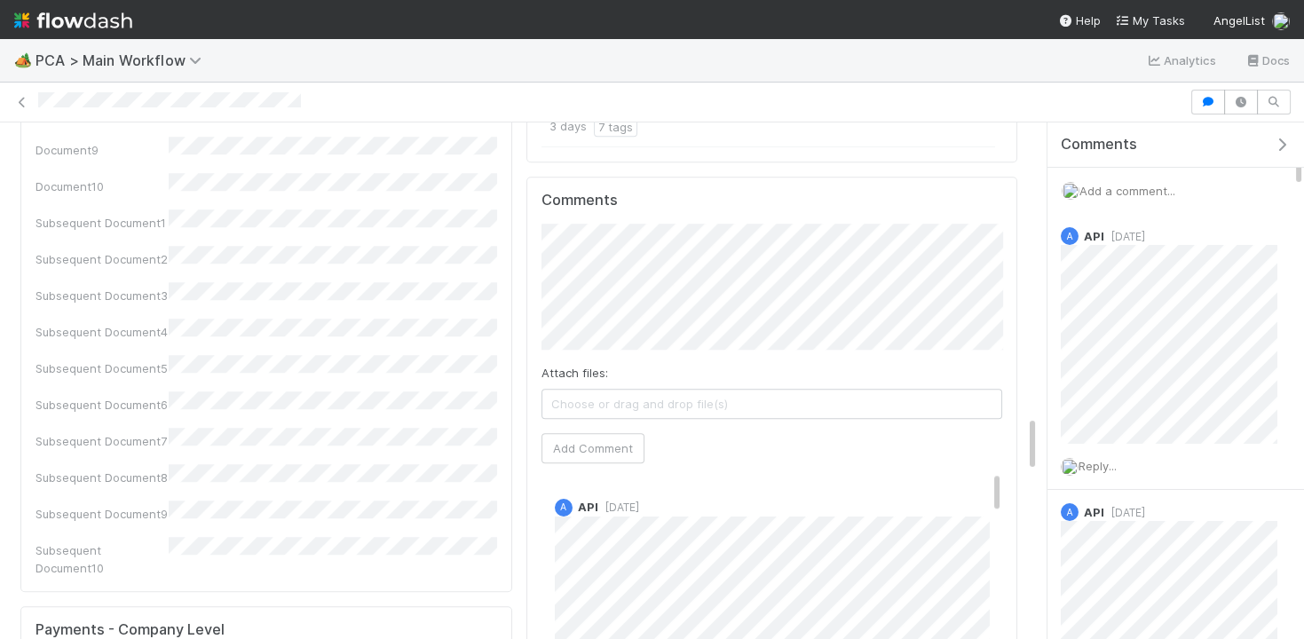
scroll to position [2670, 0]
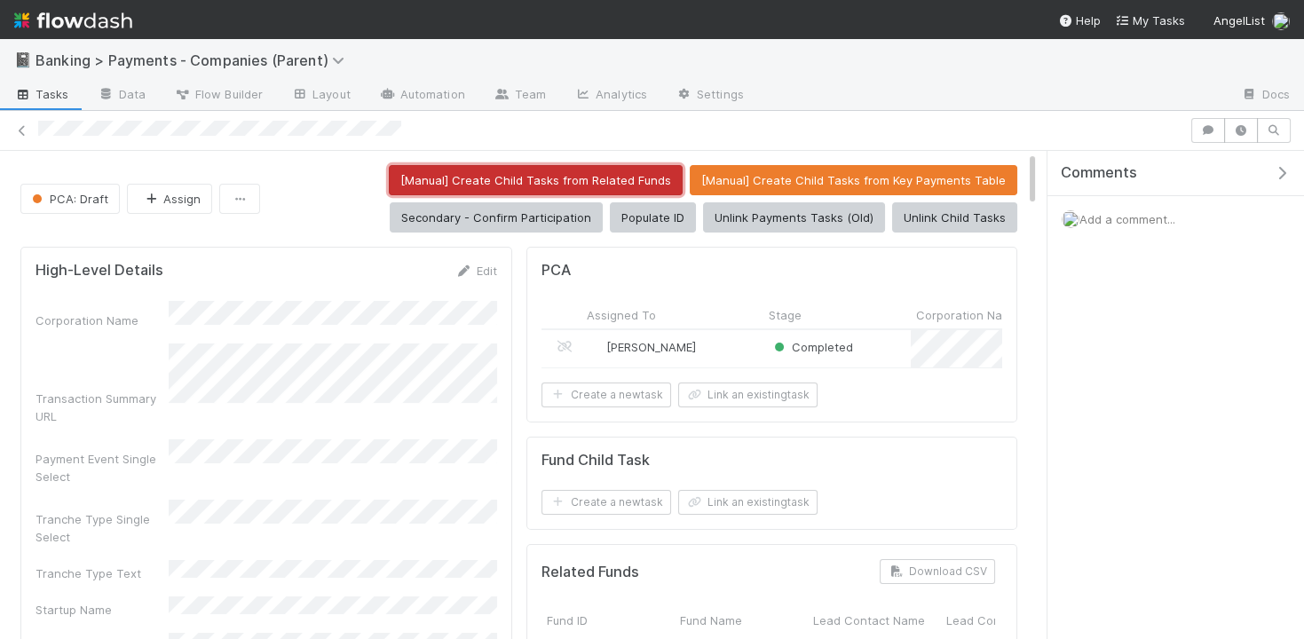
click at [627, 175] on button "[Manual] Create Child Tasks from Related Funds" at bounding box center [536, 180] width 294 height 30
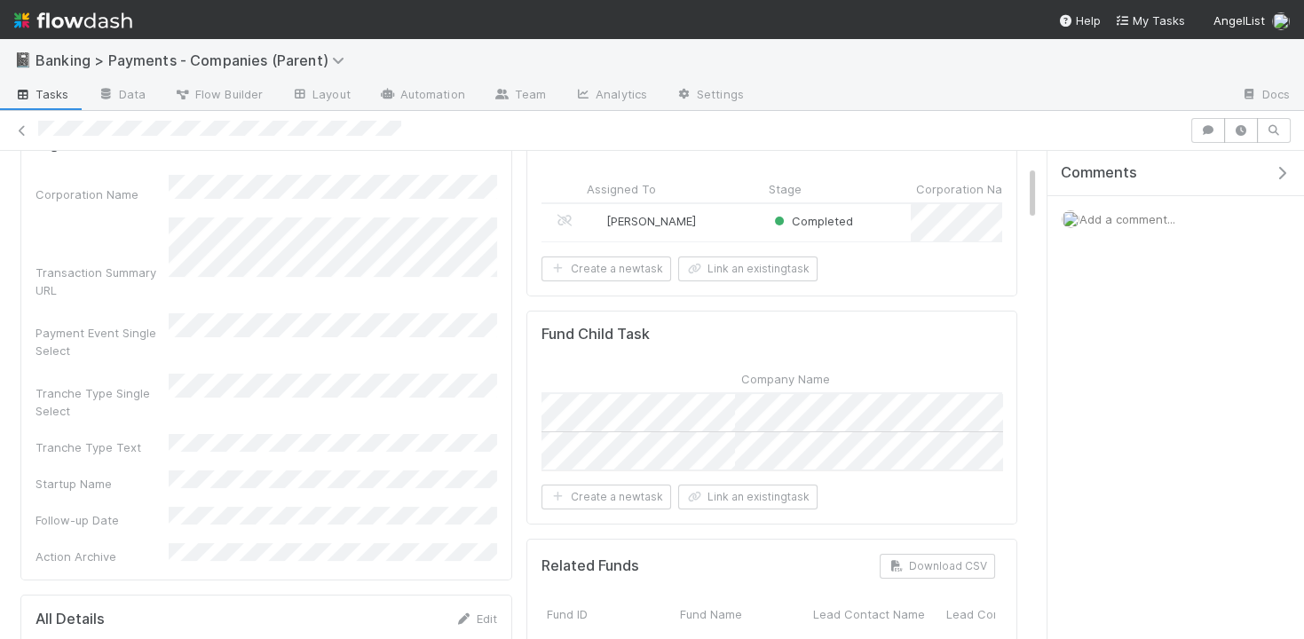
scroll to position [0, 579]
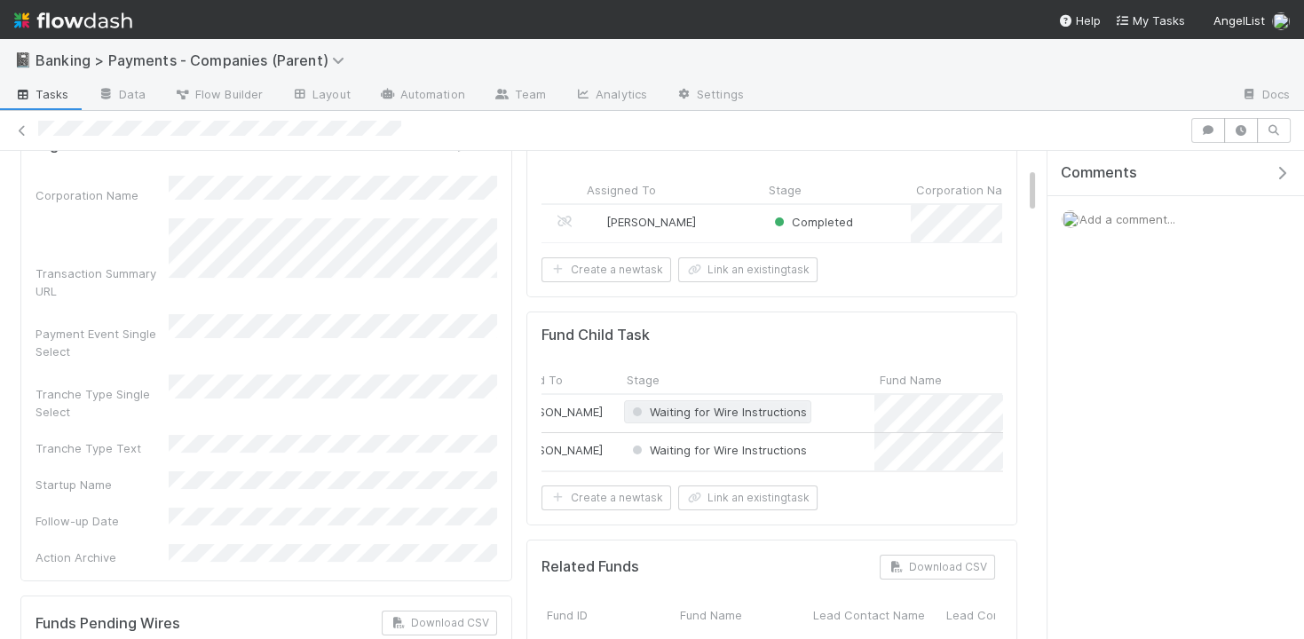
click at [709, 409] on span "Waiting for Wire Instructions" at bounding box center [718, 412] width 178 height 14
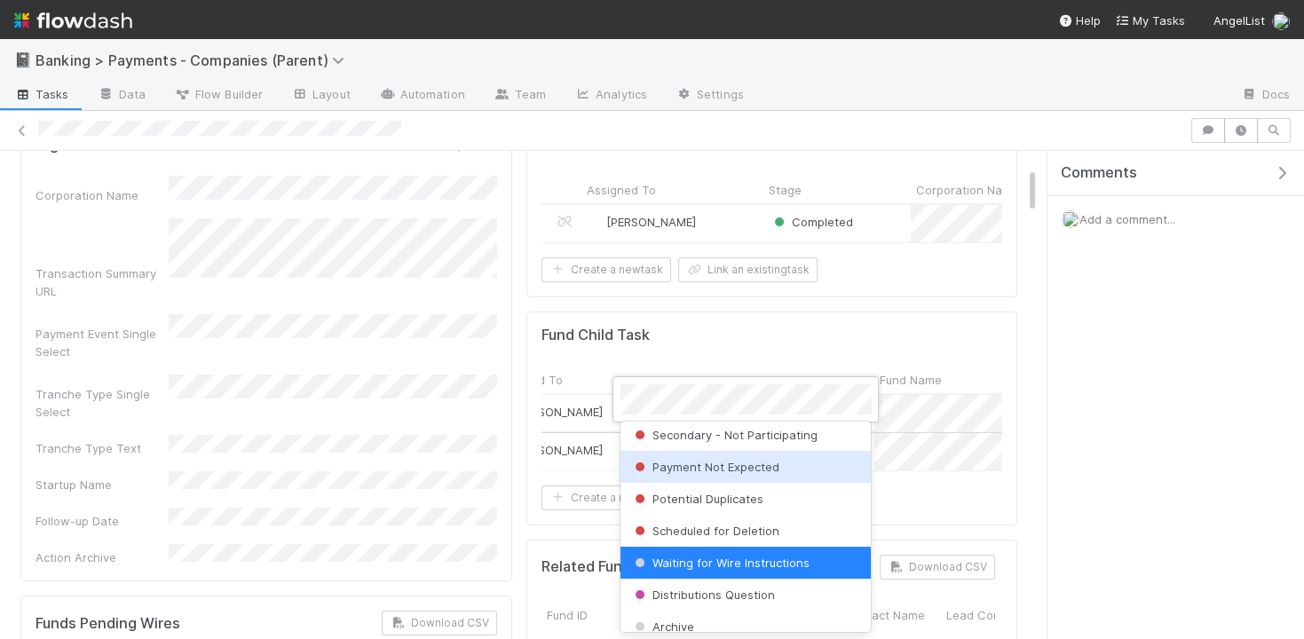
click at [712, 476] on div "Payment Not Expected" at bounding box center [746, 467] width 251 height 32
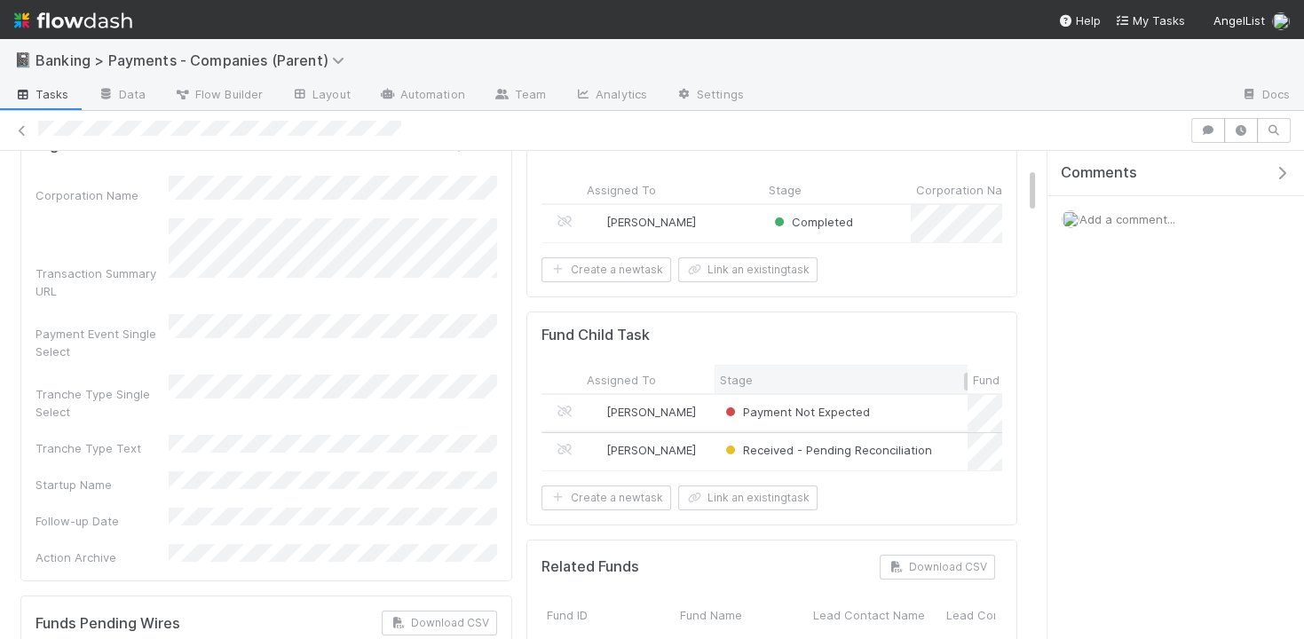
scroll to position [0, 0]
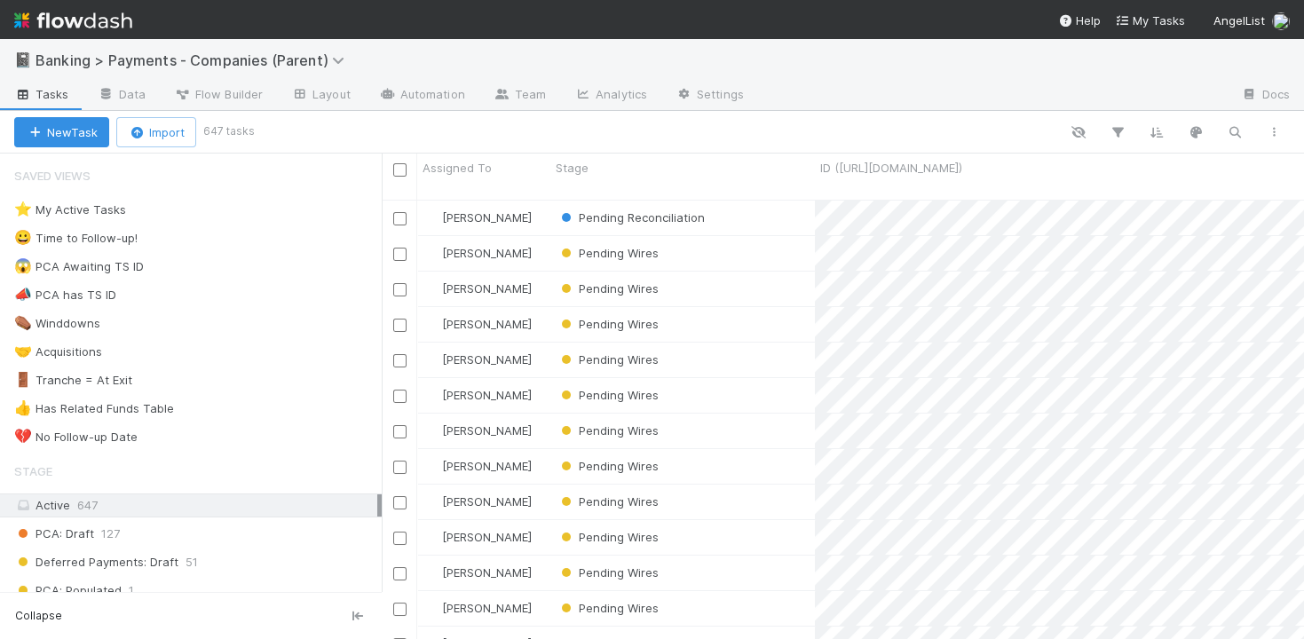
scroll to position [455, 922]
click at [1230, 124] on icon "button" at bounding box center [1235, 132] width 18 height 16
click at [747, 202] on div at bounding box center [652, 319] width 1304 height 639
click at [757, 201] on div "Pending Reconciliation" at bounding box center [683, 218] width 265 height 35
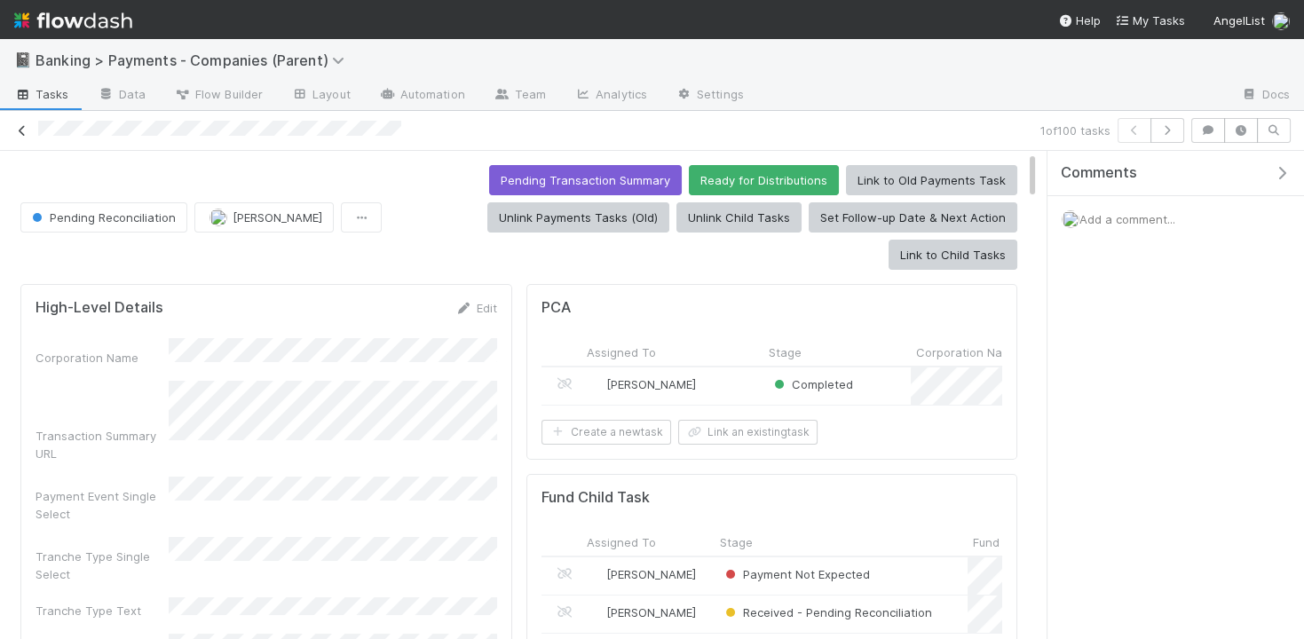
click at [21, 132] on icon at bounding box center [22, 131] width 18 height 12
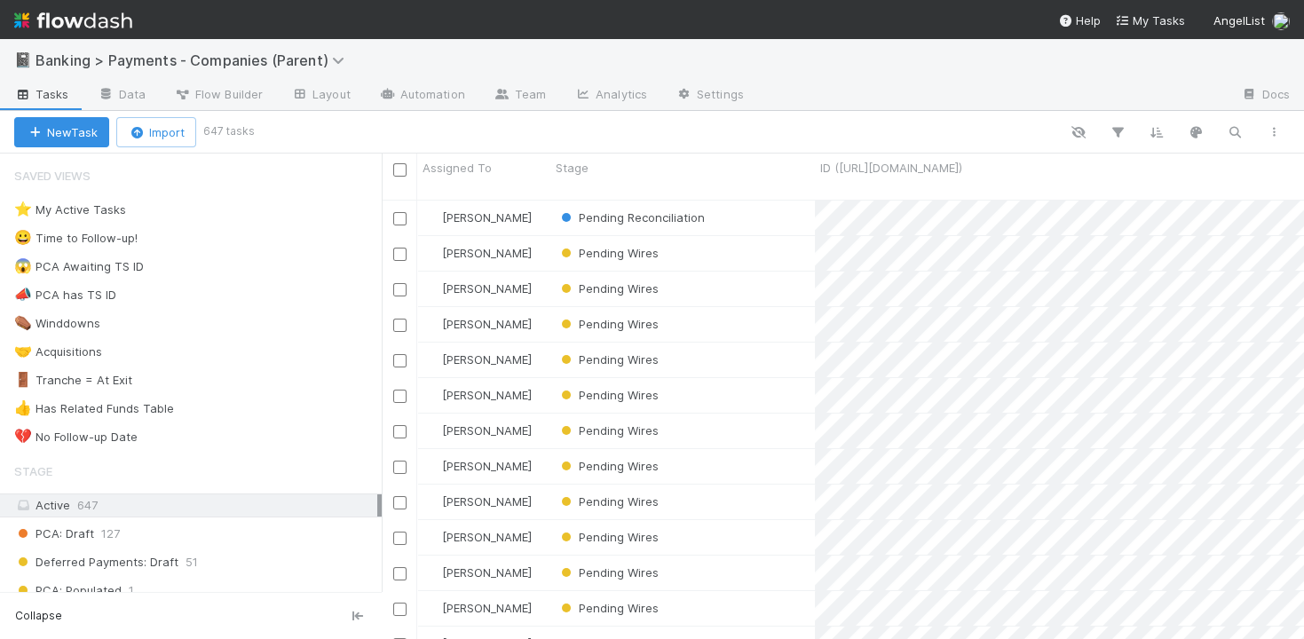
scroll to position [455, 922]
click at [764, 236] on div "Pending Wires" at bounding box center [683, 253] width 265 height 35
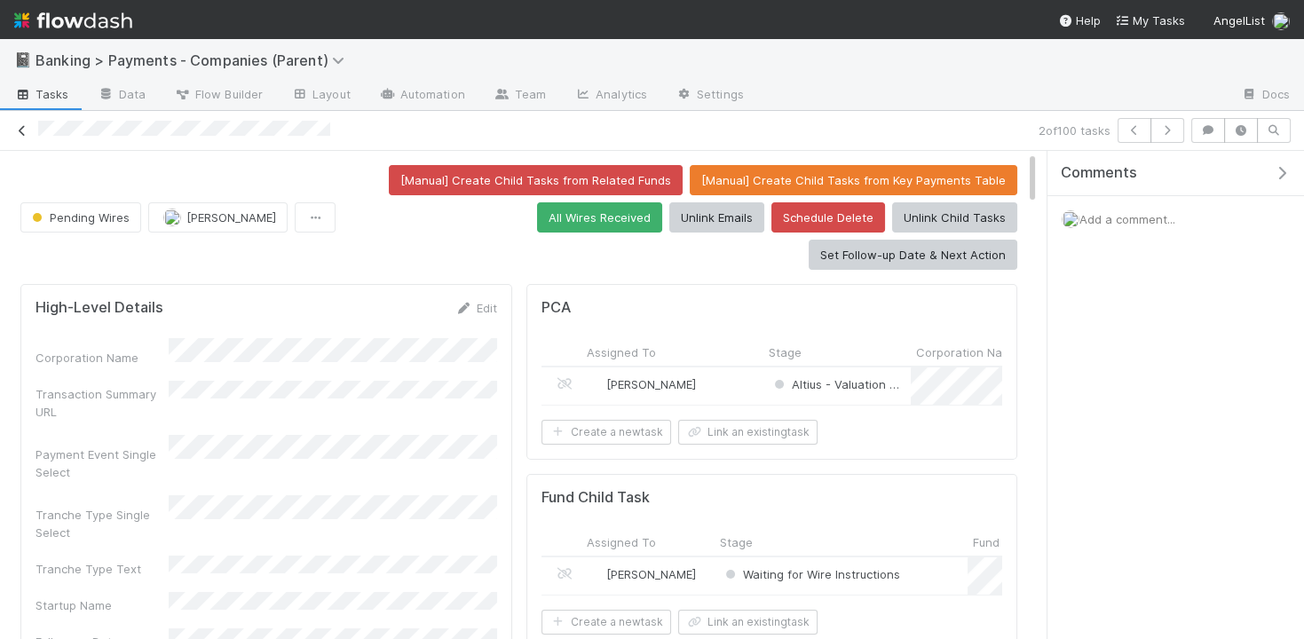
click at [25, 137] on link at bounding box center [22, 131] width 18 height 18
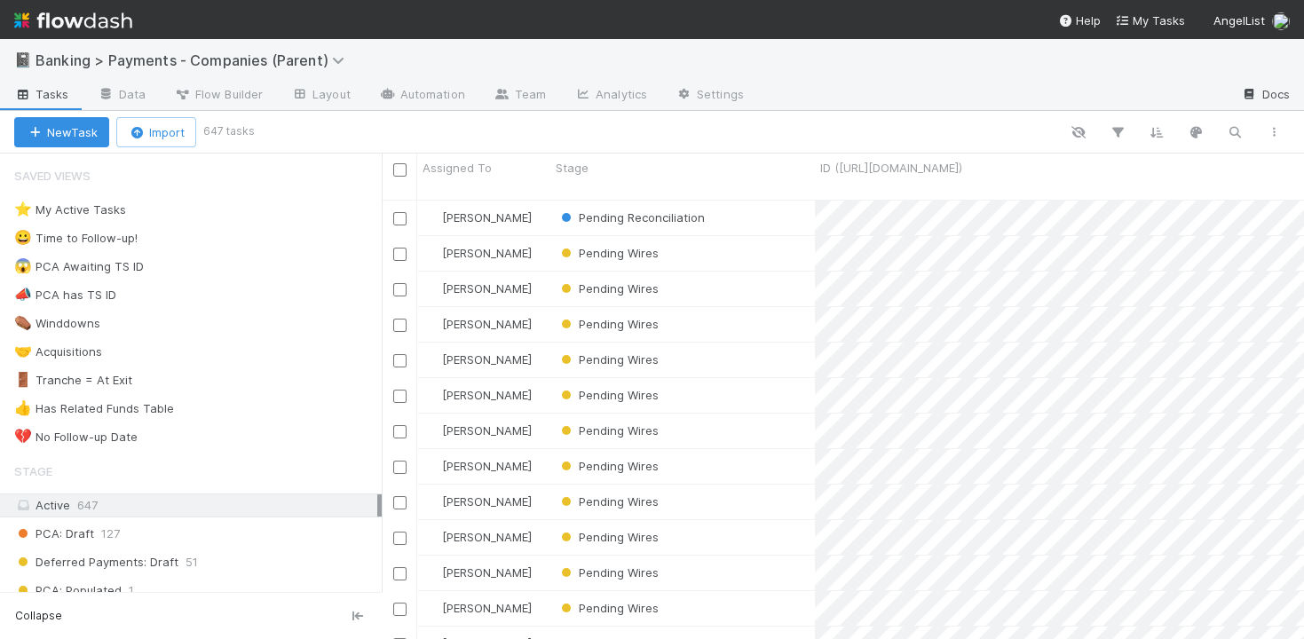
scroll to position [455, 922]
click at [1229, 127] on icon "button" at bounding box center [1235, 132] width 18 height 16
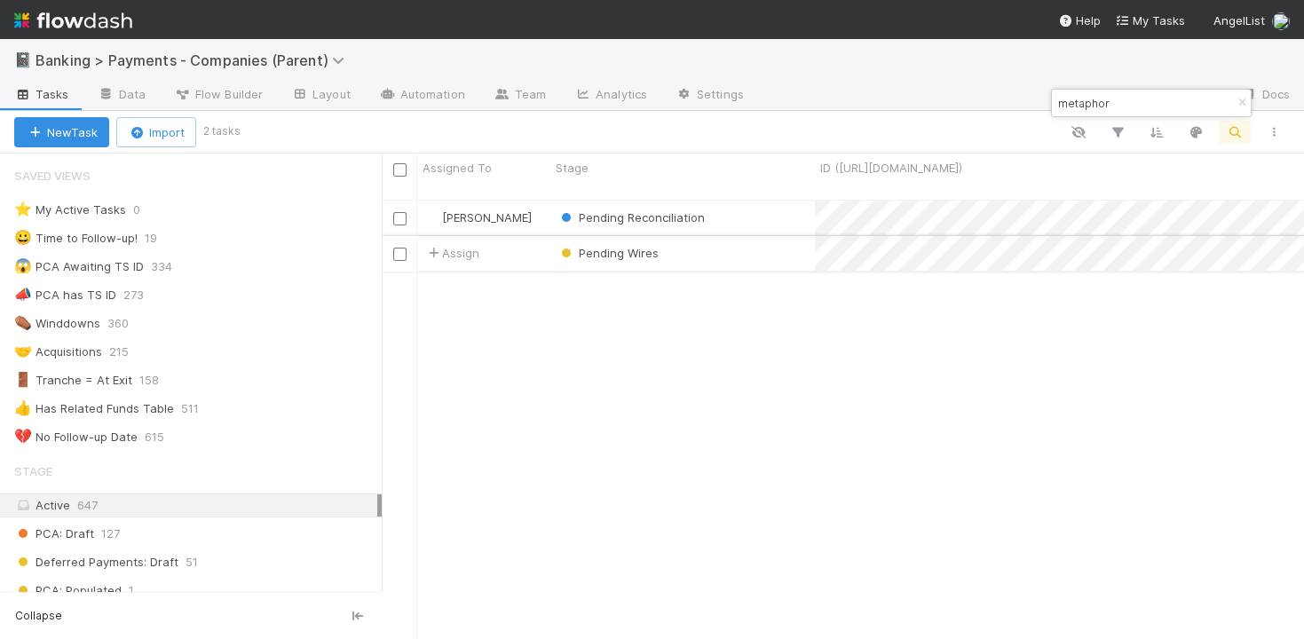
type input "metaphor"
click at [728, 236] on div "Pending Wires" at bounding box center [683, 253] width 265 height 35
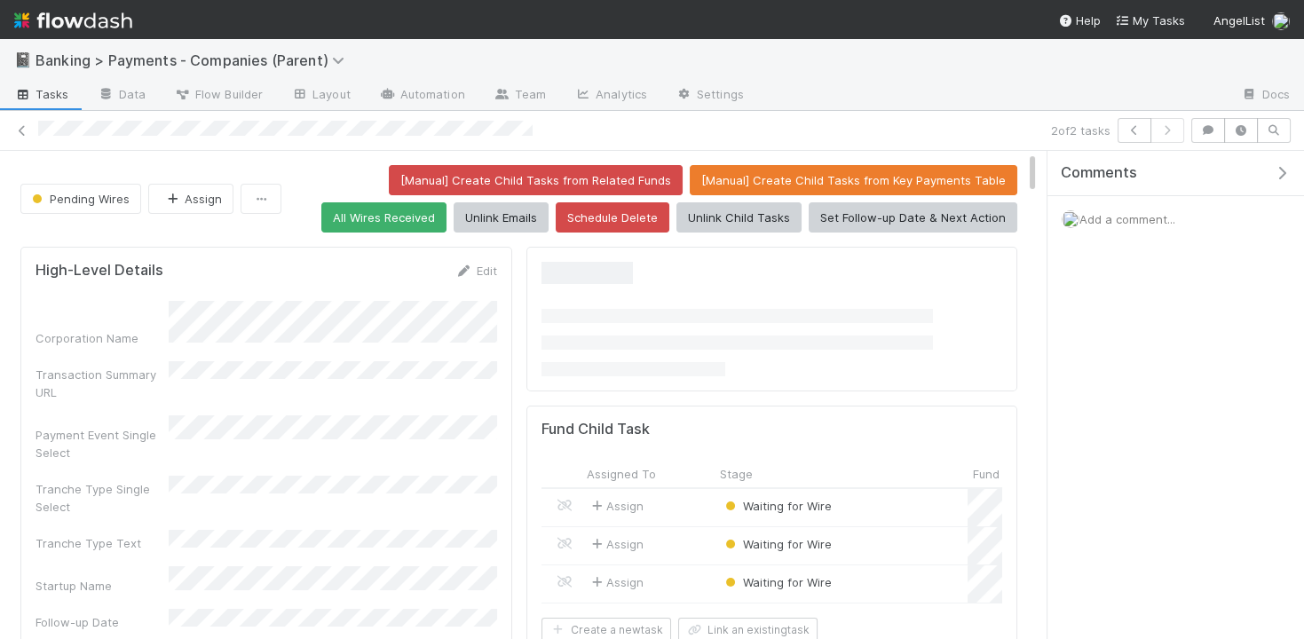
scroll to position [361, 462]
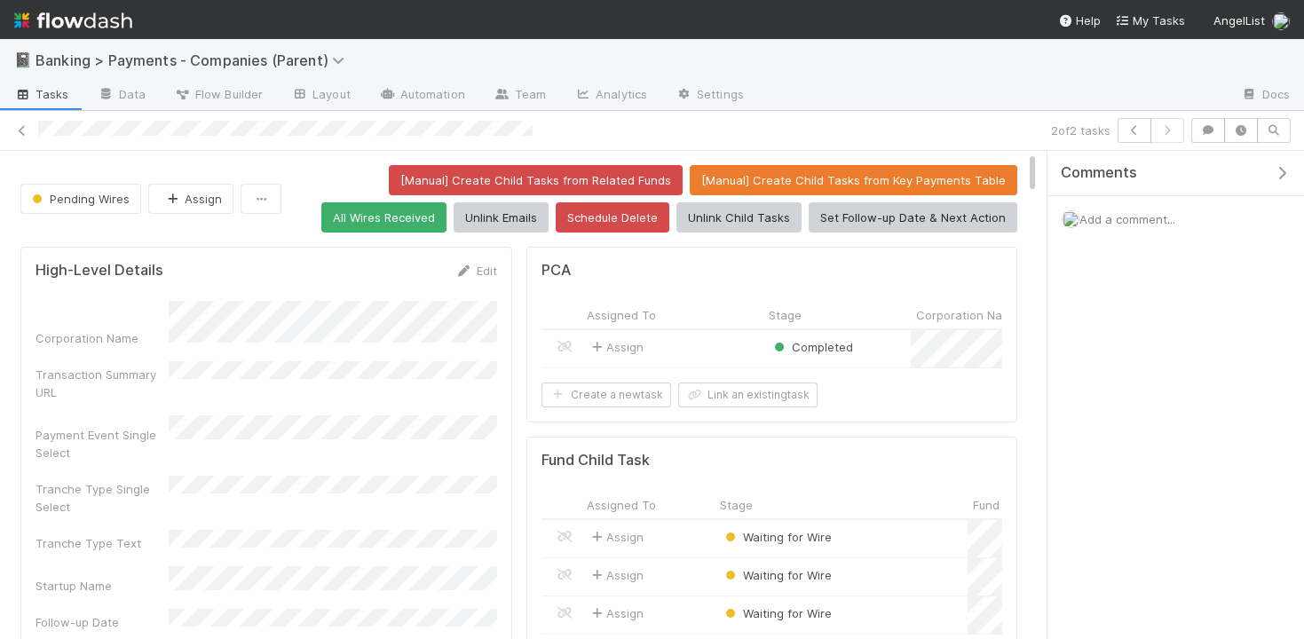
click at [1104, 218] on span "Add a comment..." at bounding box center [1128, 219] width 96 height 14
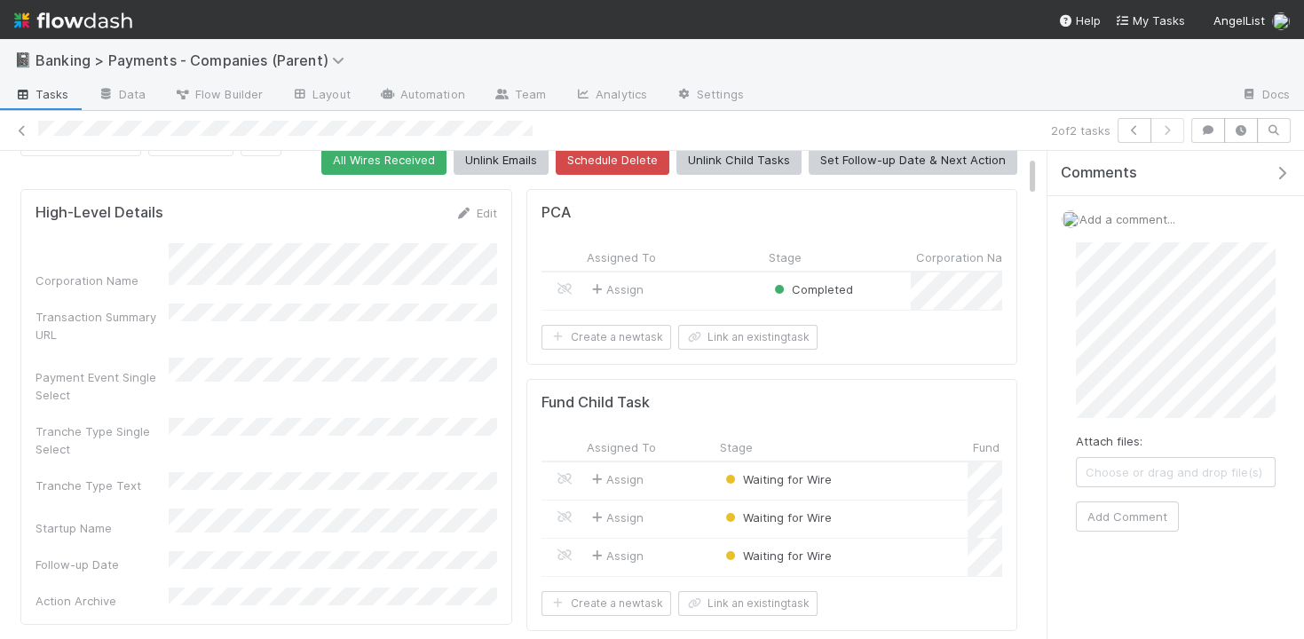
scroll to position [0, 0]
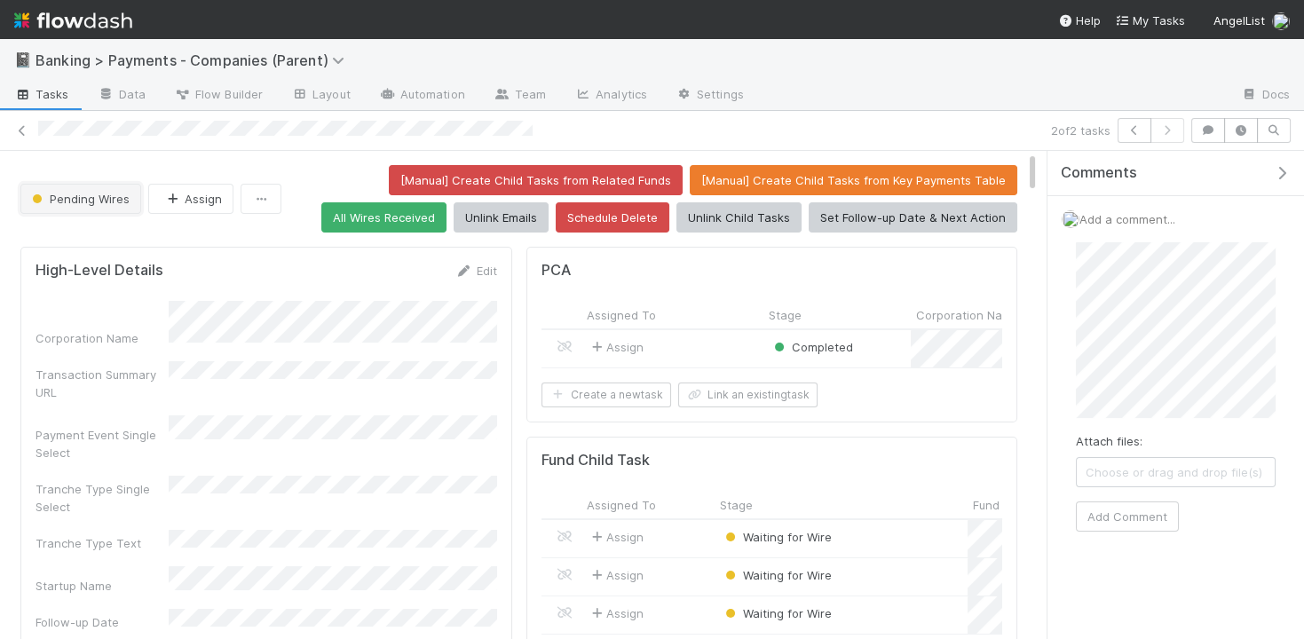
click at [84, 196] on span "Pending Wires" at bounding box center [78, 199] width 101 height 14
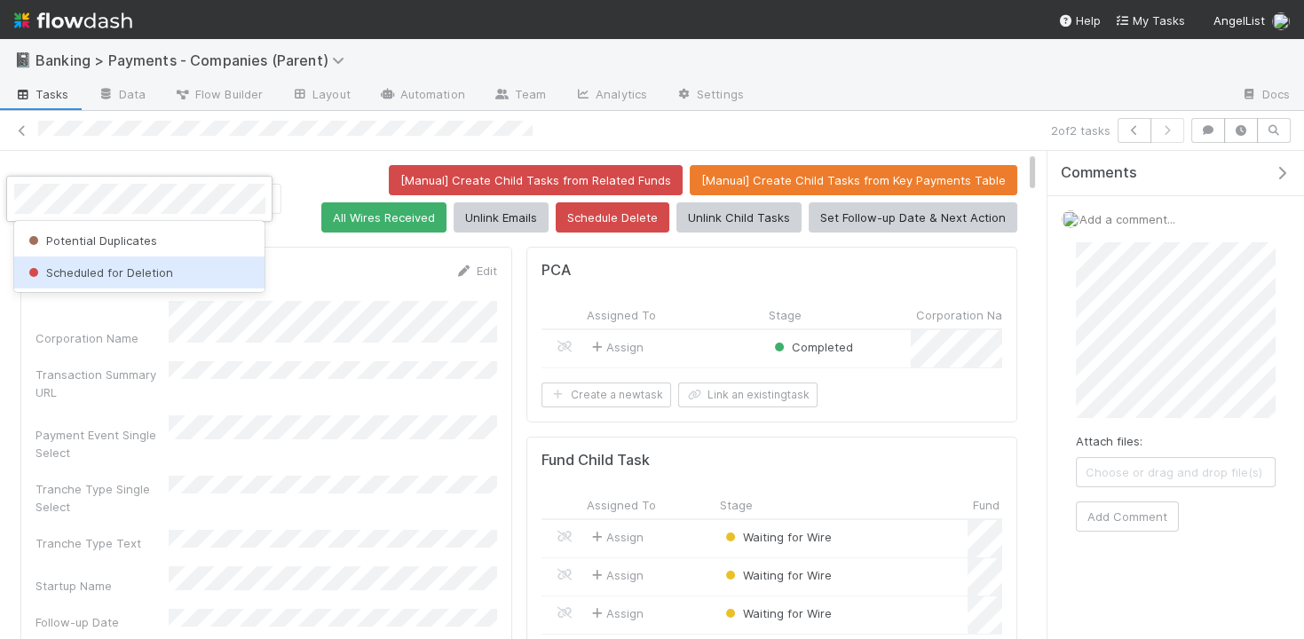
click at [162, 274] on span "Scheduled for Deletion" at bounding box center [99, 272] width 148 height 14
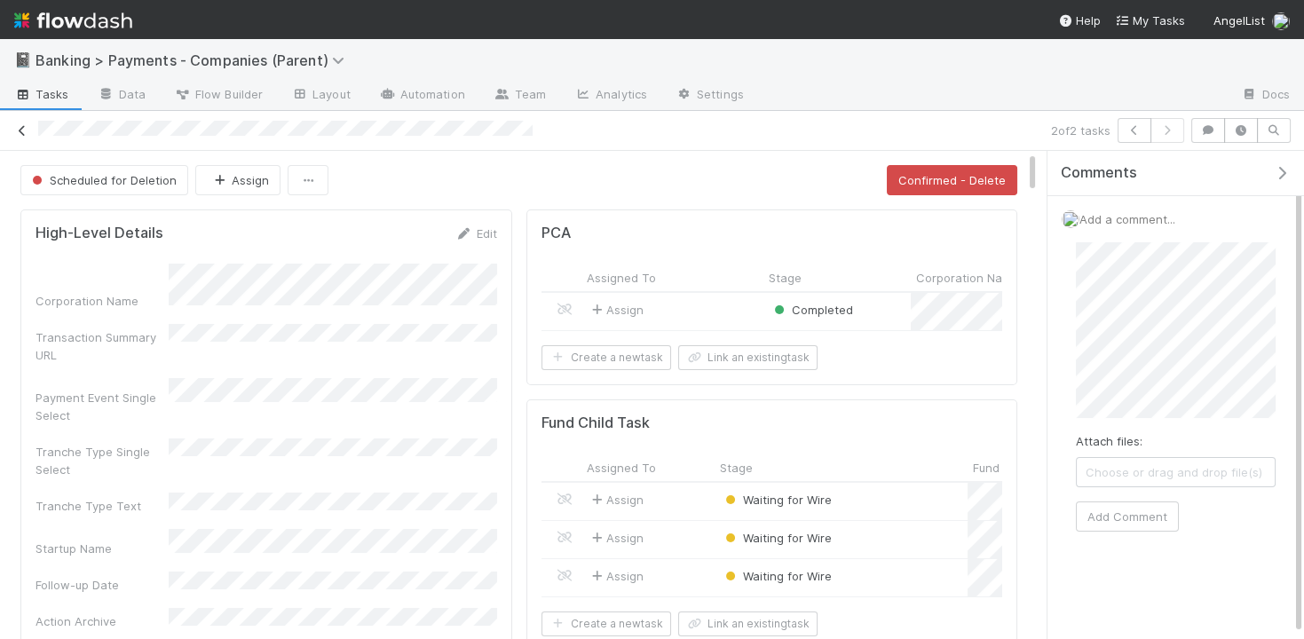
click at [25, 126] on icon at bounding box center [22, 131] width 18 height 12
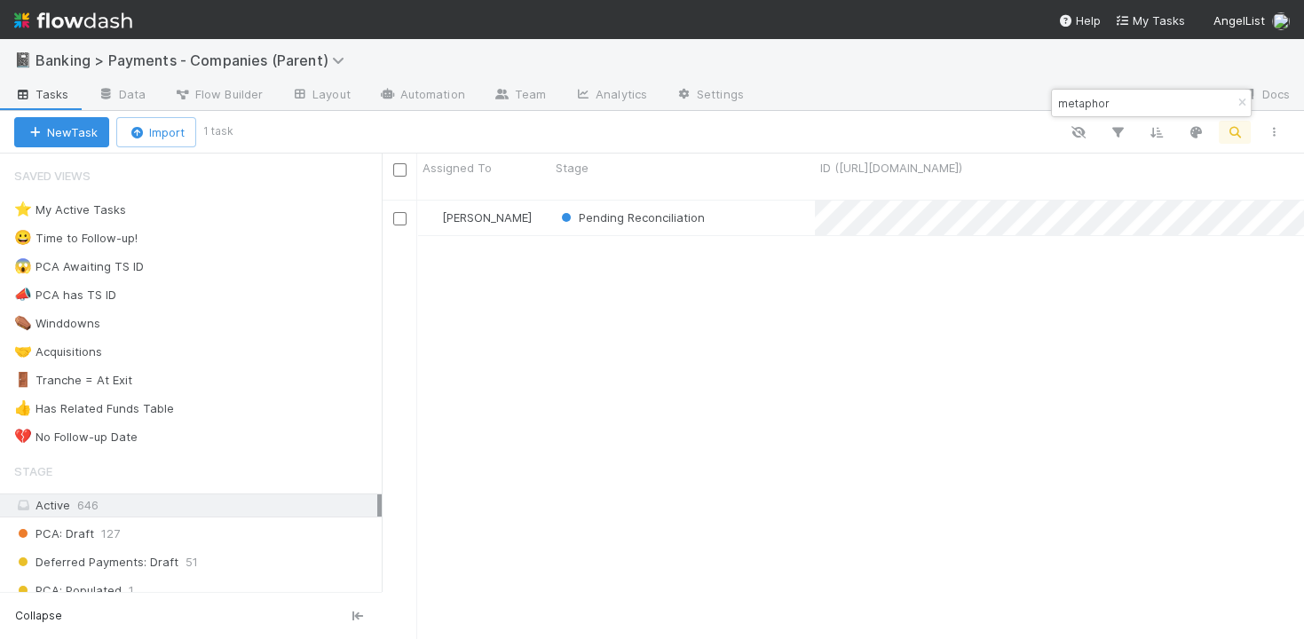
scroll to position [455, 922]
click at [778, 202] on div "Pending Reconciliation" at bounding box center [683, 218] width 265 height 35
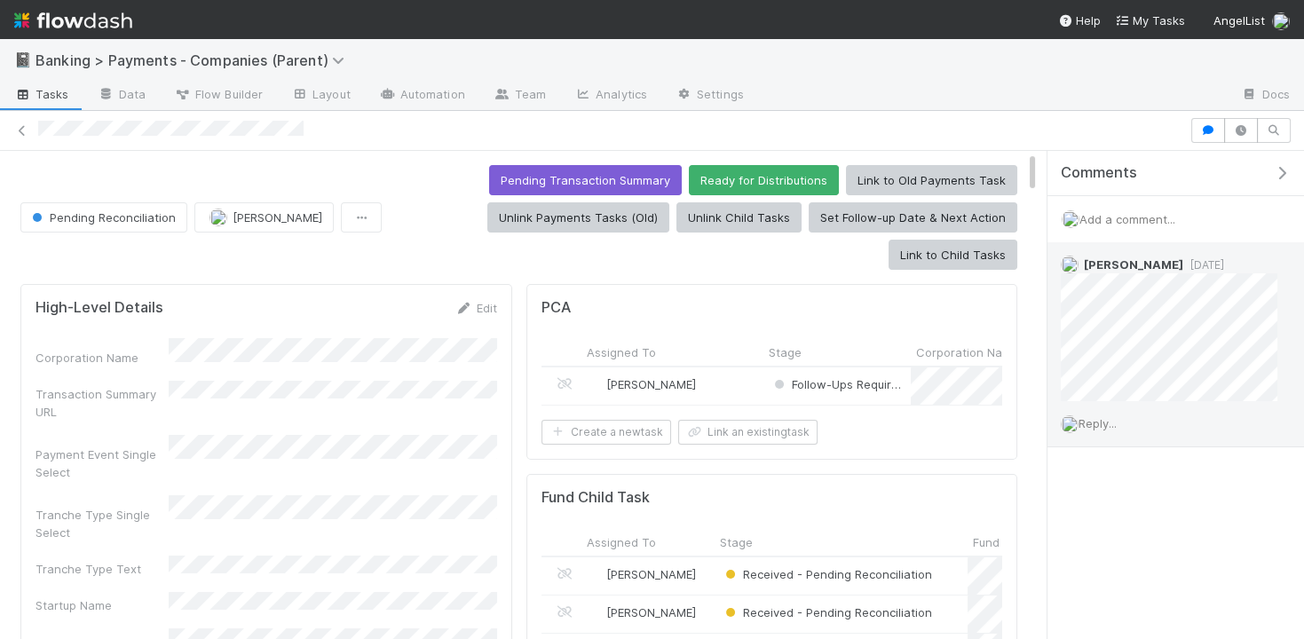
click at [1096, 418] on span "Reply..." at bounding box center [1098, 423] width 38 height 14
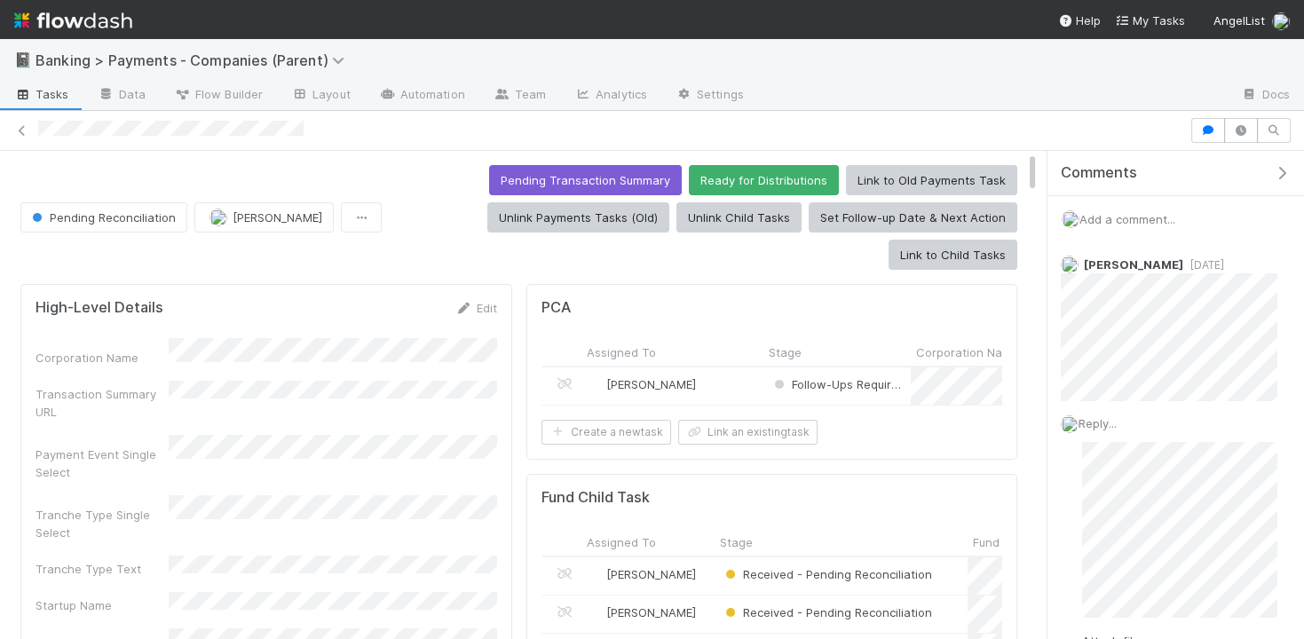
click at [1117, 218] on span "Add a comment..." at bounding box center [1128, 219] width 96 height 14
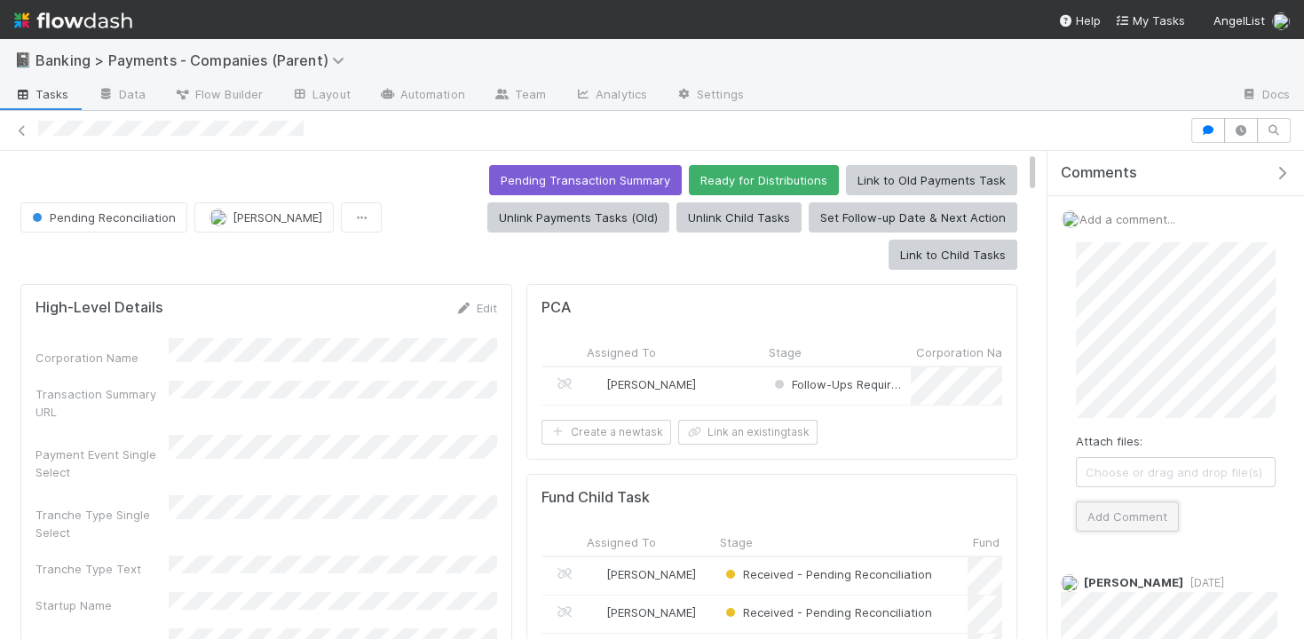
click at [1127, 513] on button "Add Comment" at bounding box center [1127, 517] width 103 height 30
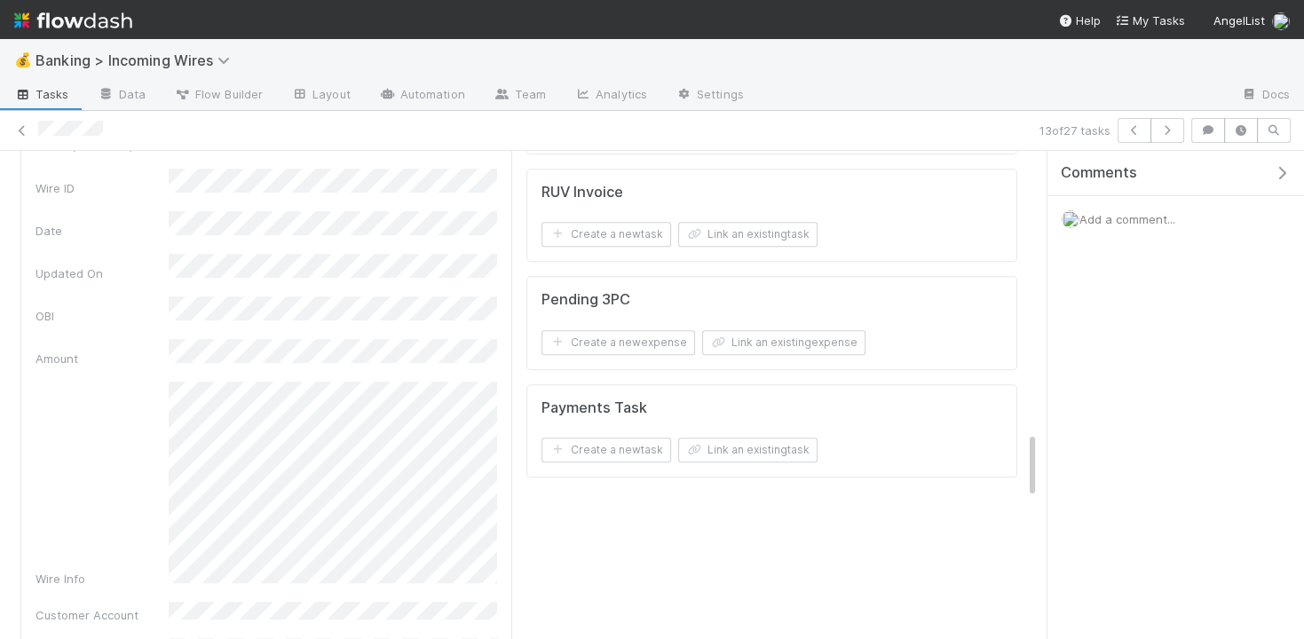
scroll to position [2032, 0]
click at [751, 440] on button "Link an existing task" at bounding box center [747, 444] width 139 height 25
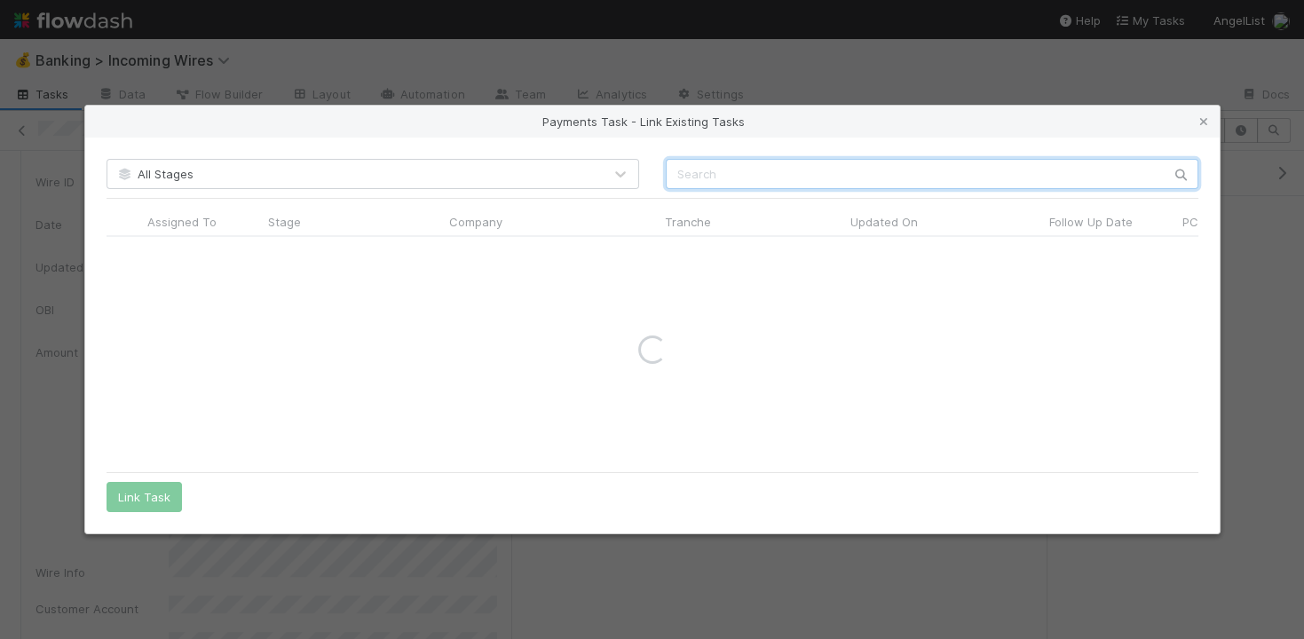
click at [935, 178] on input "text" at bounding box center [932, 174] width 533 height 30
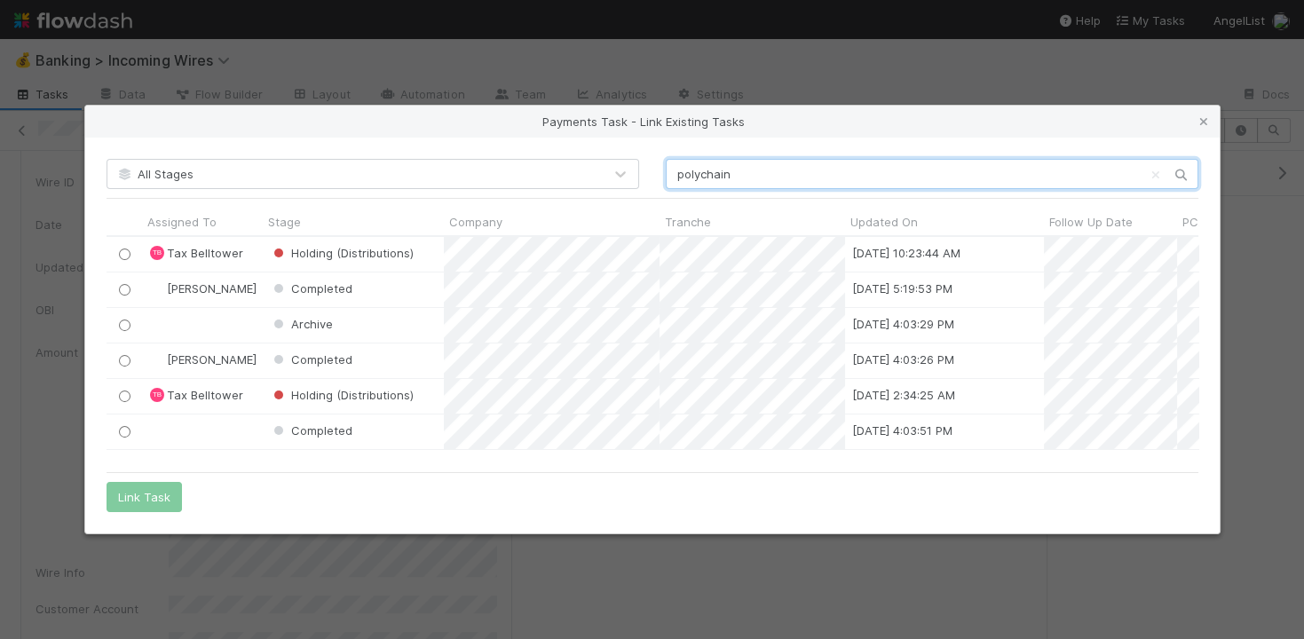
scroll to position [226, 1092]
type input "polychain"
click at [123, 248] on div at bounding box center [124, 254] width 21 height 20
click at [126, 396] on input "radio" at bounding box center [124, 397] width 12 height 12
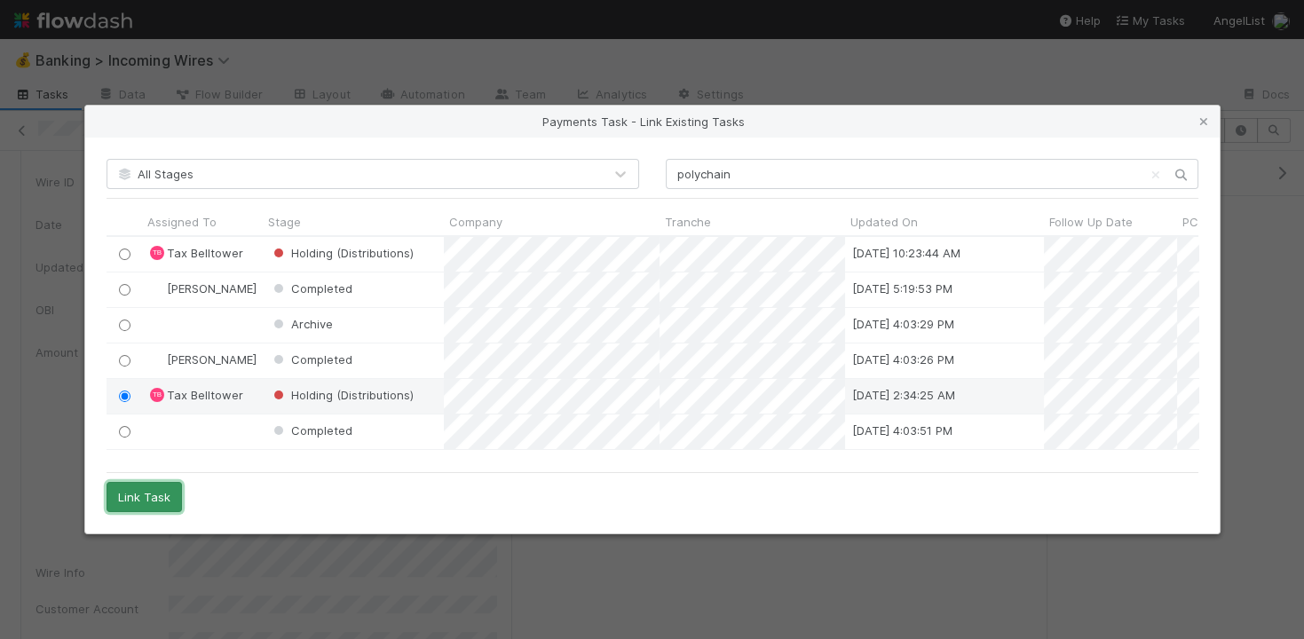
click at [157, 495] on button "Link Task" at bounding box center [144, 497] width 75 height 30
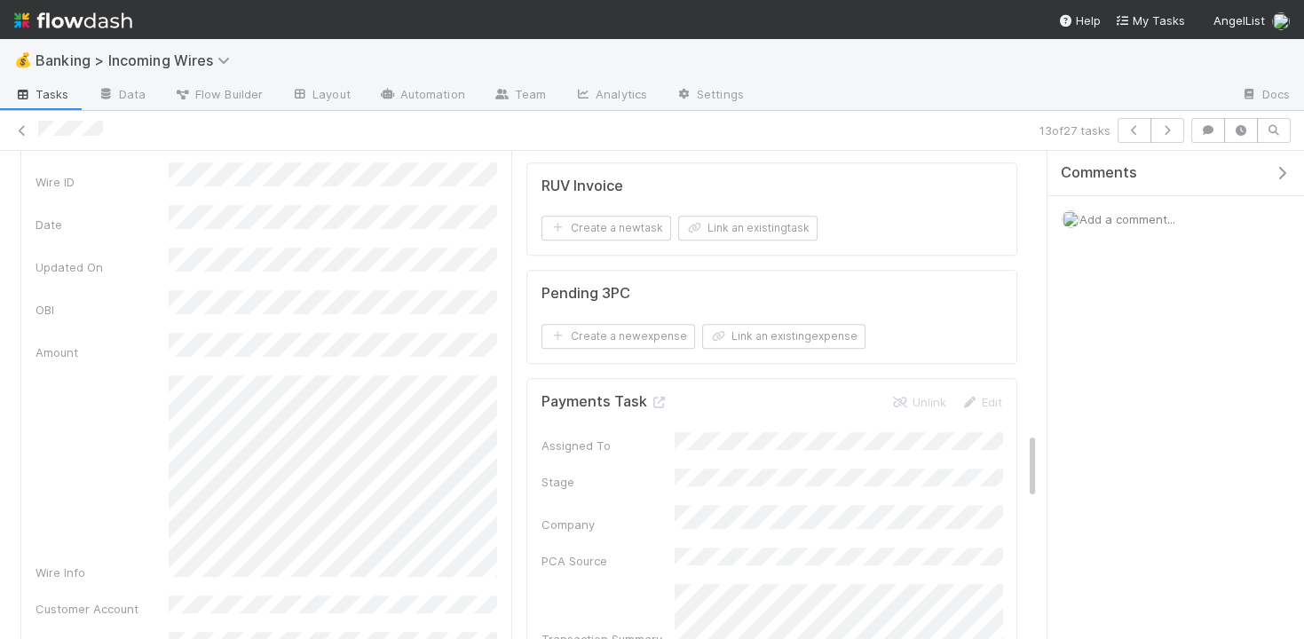
click at [1121, 218] on span "Add a comment..." at bounding box center [1128, 219] width 96 height 14
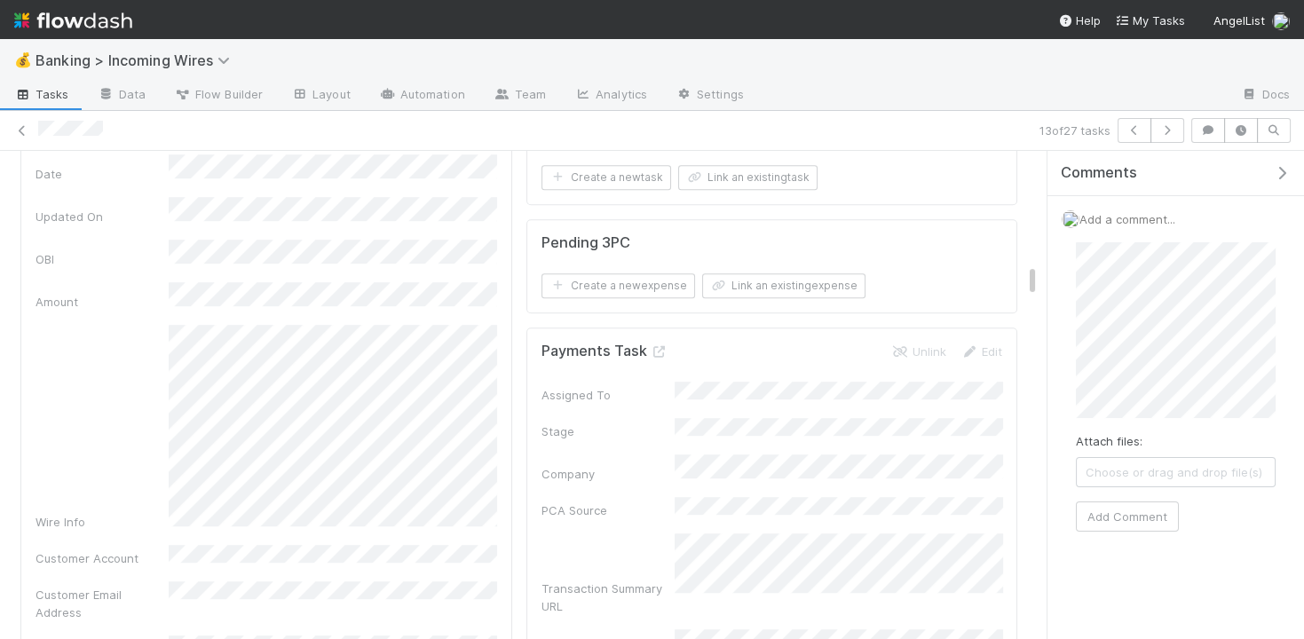
scroll to position [2118, 0]
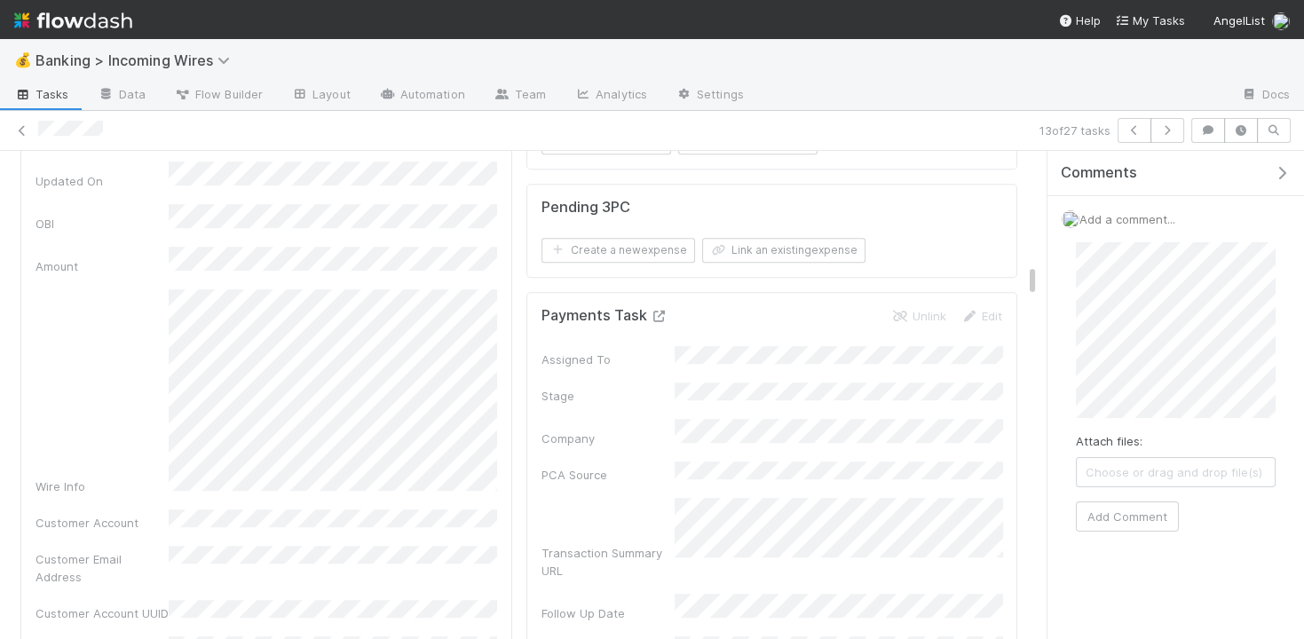
click at [655, 314] on icon at bounding box center [660, 317] width 18 height 12
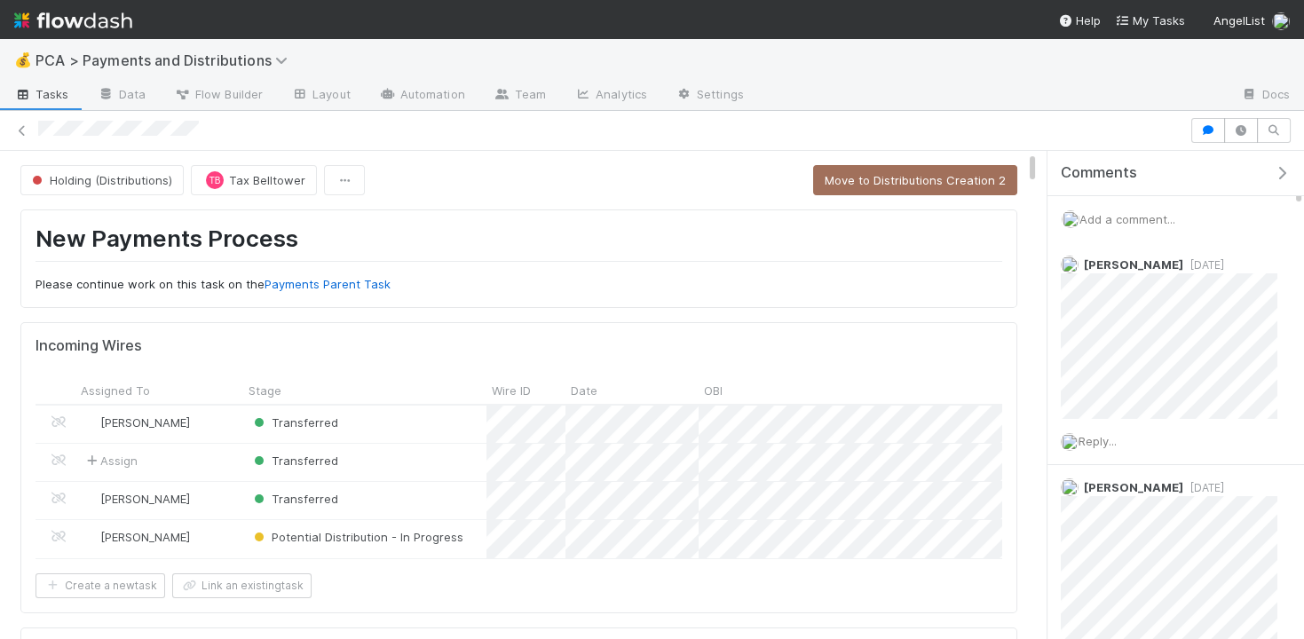
click at [1113, 212] on span "Add a comment..." at bounding box center [1128, 219] width 96 height 14
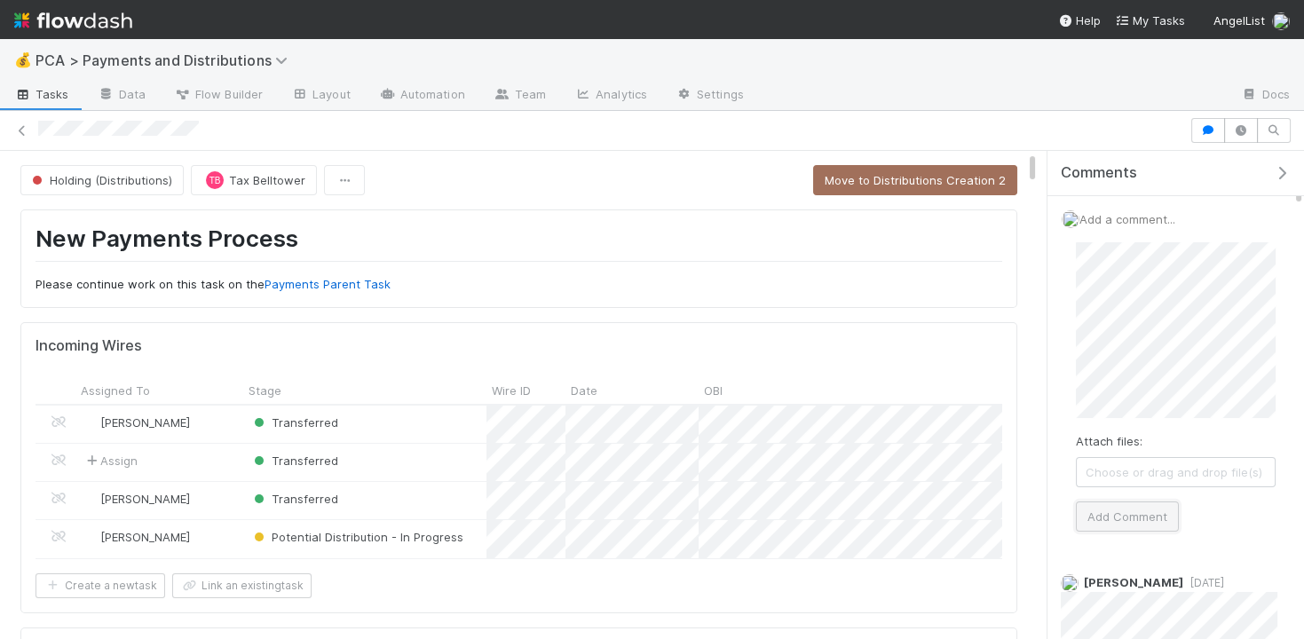
click at [1104, 515] on button "Add Comment" at bounding box center [1127, 517] width 103 height 30
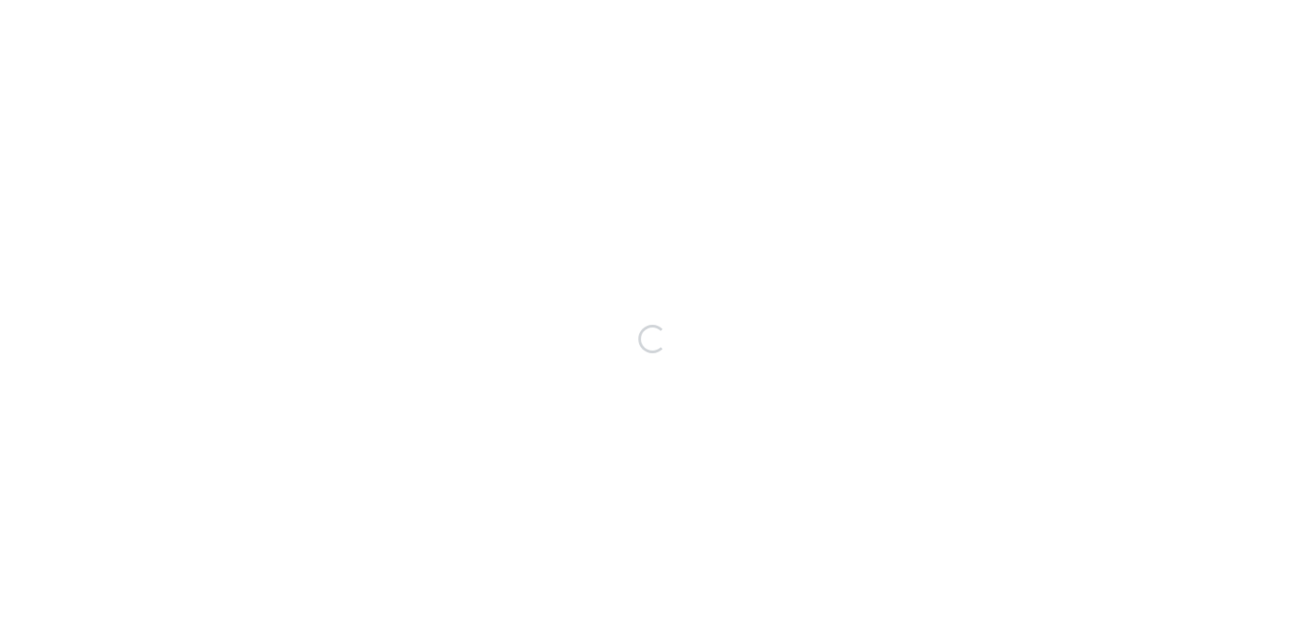
click at [1022, 85] on div "Loading..." at bounding box center [652, 339] width 1304 height 600
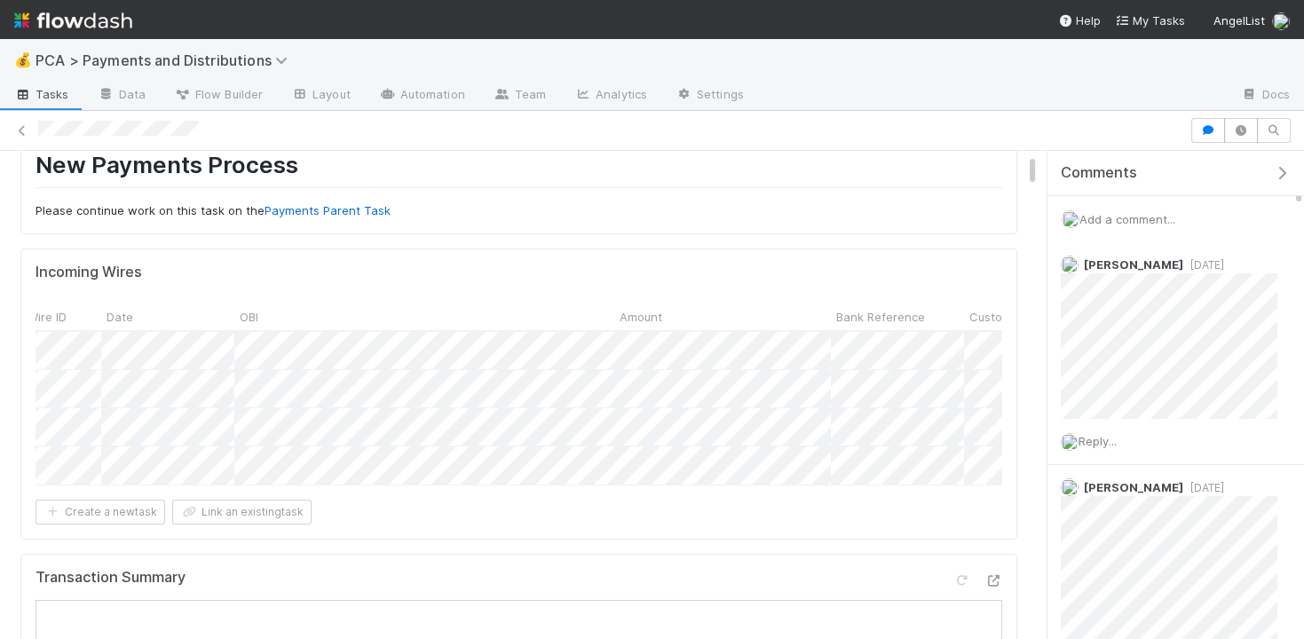
scroll to position [0, 451]
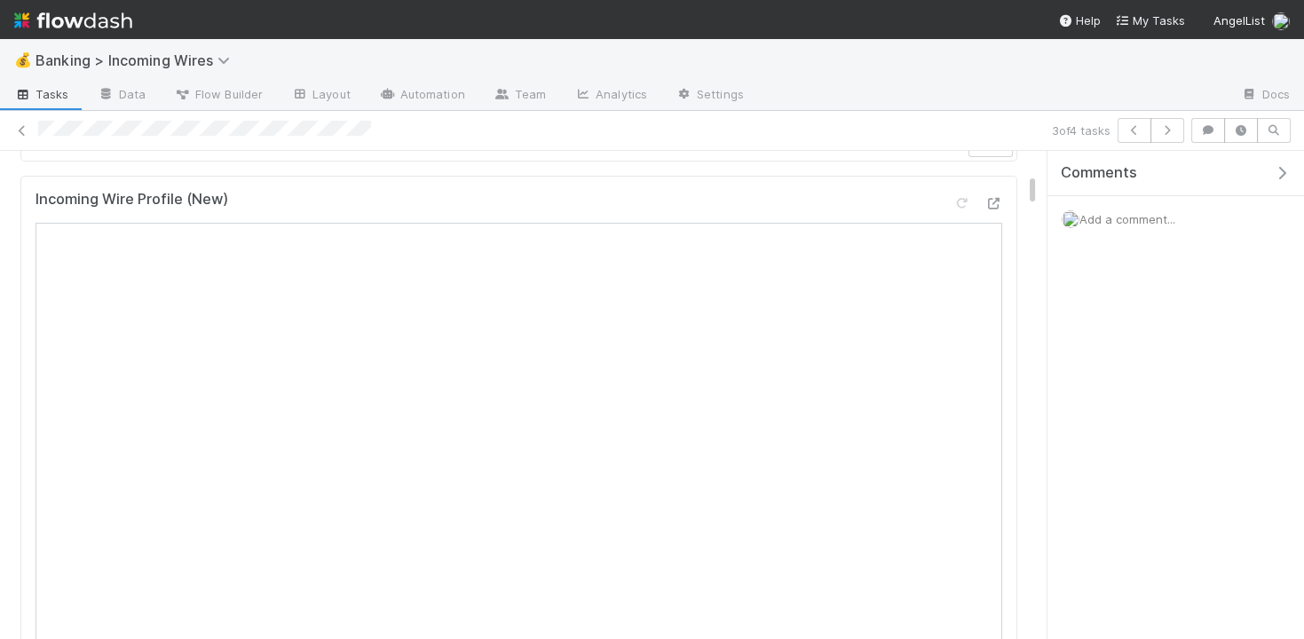
scroll to position [433, 0]
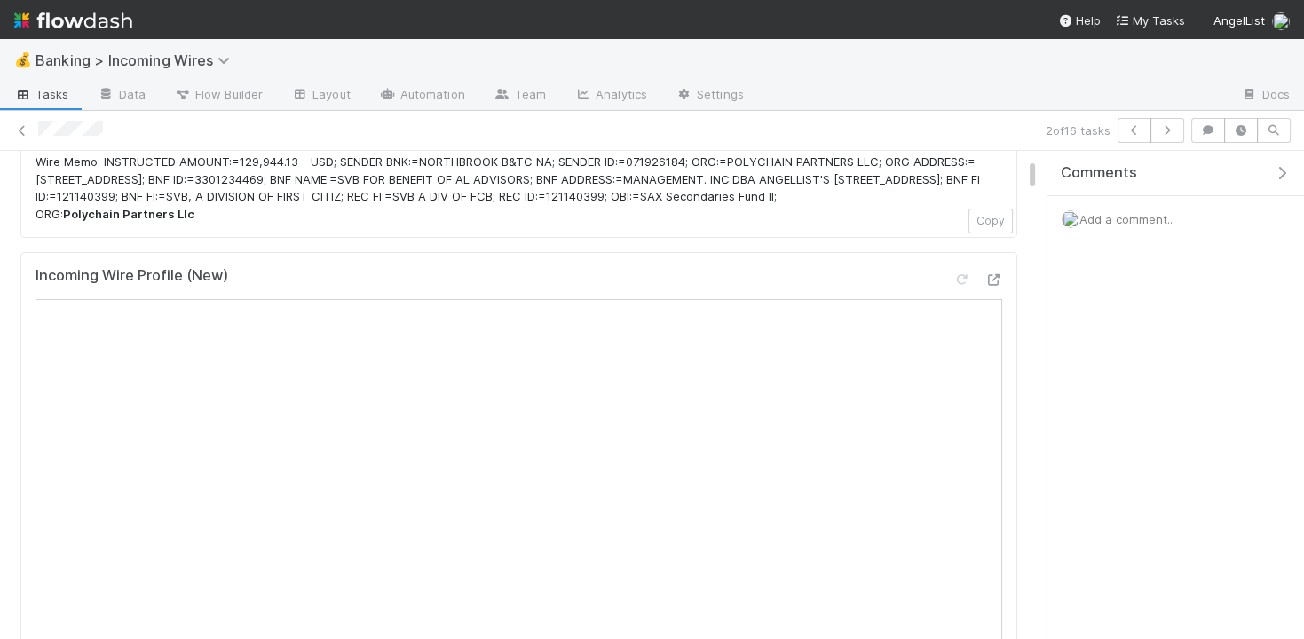
scroll to position [134, 0]
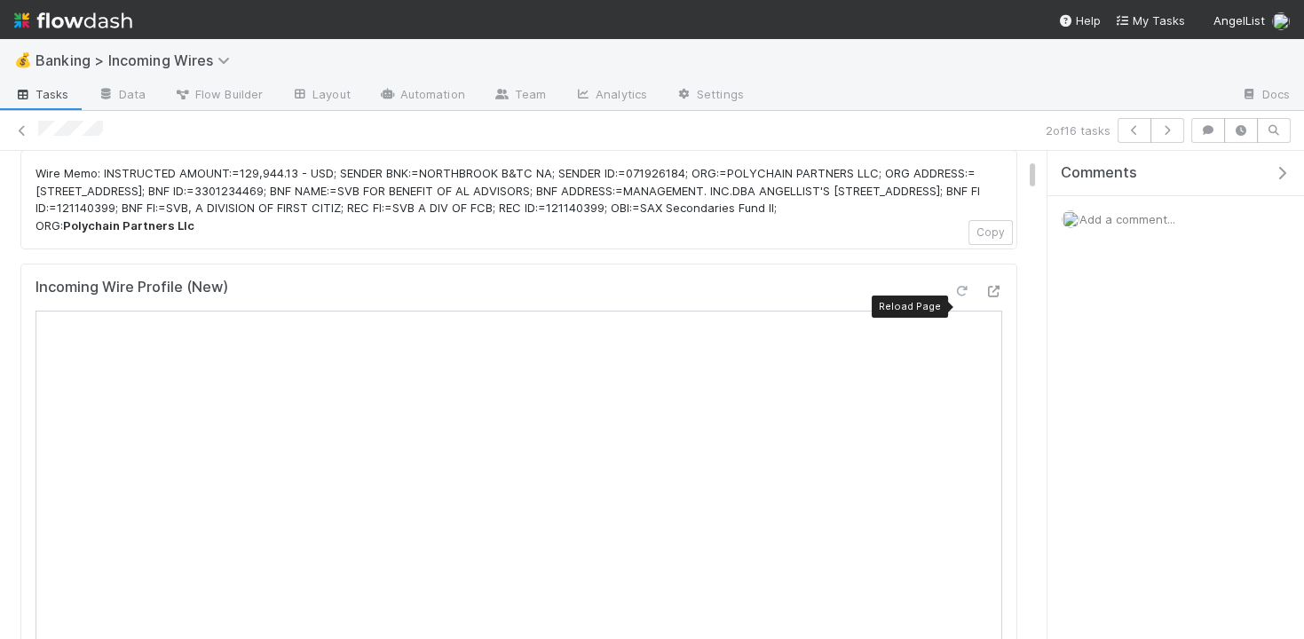
click at [967, 295] on div at bounding box center [962, 291] width 18 height 18
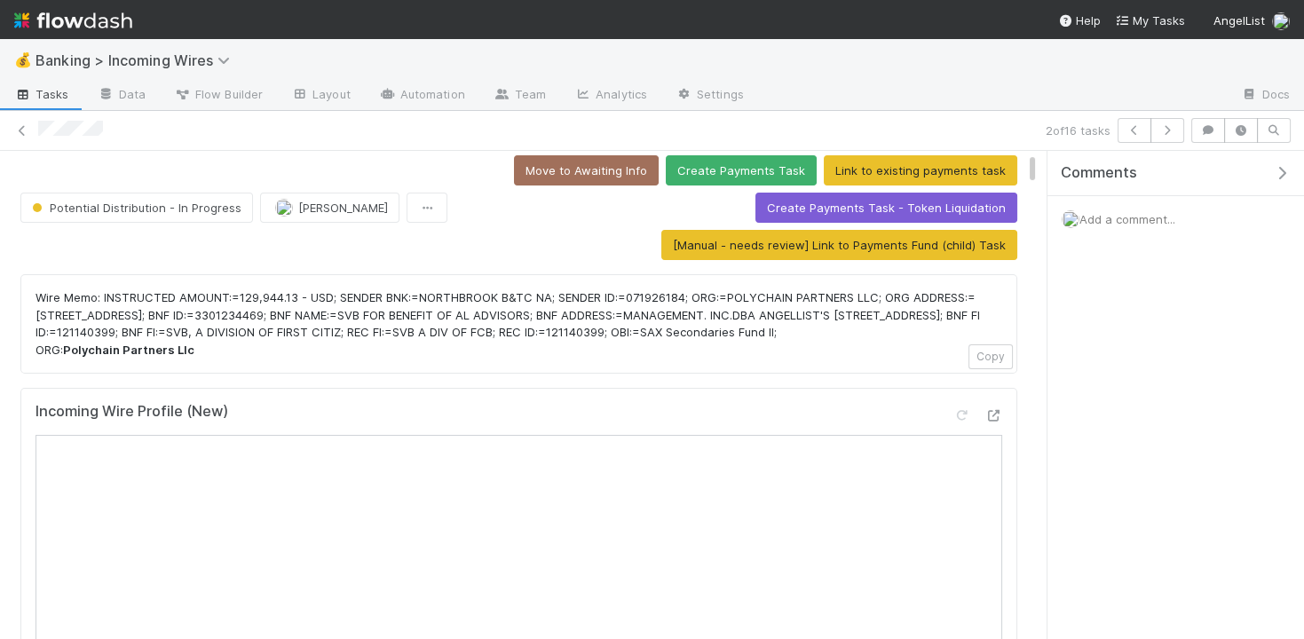
scroll to position [0, 0]
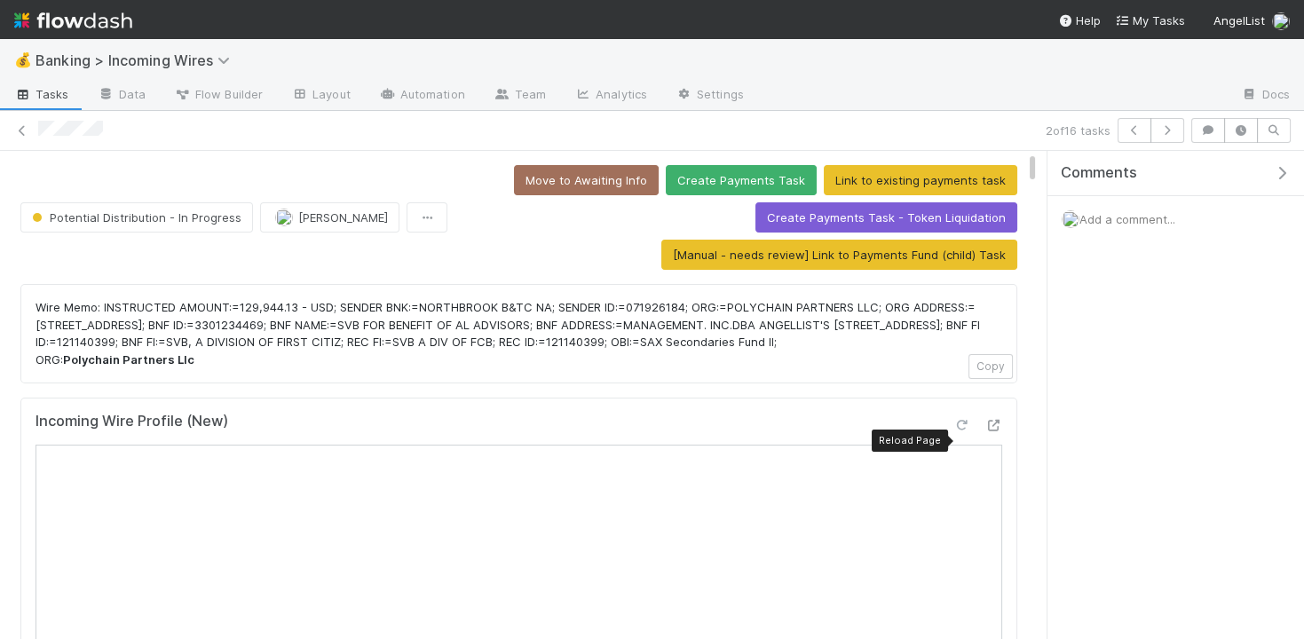
click at [957, 432] on icon at bounding box center [962, 426] width 18 height 12
click at [139, 216] on span "Potential Distribution - In Progress" at bounding box center [134, 217] width 213 height 14
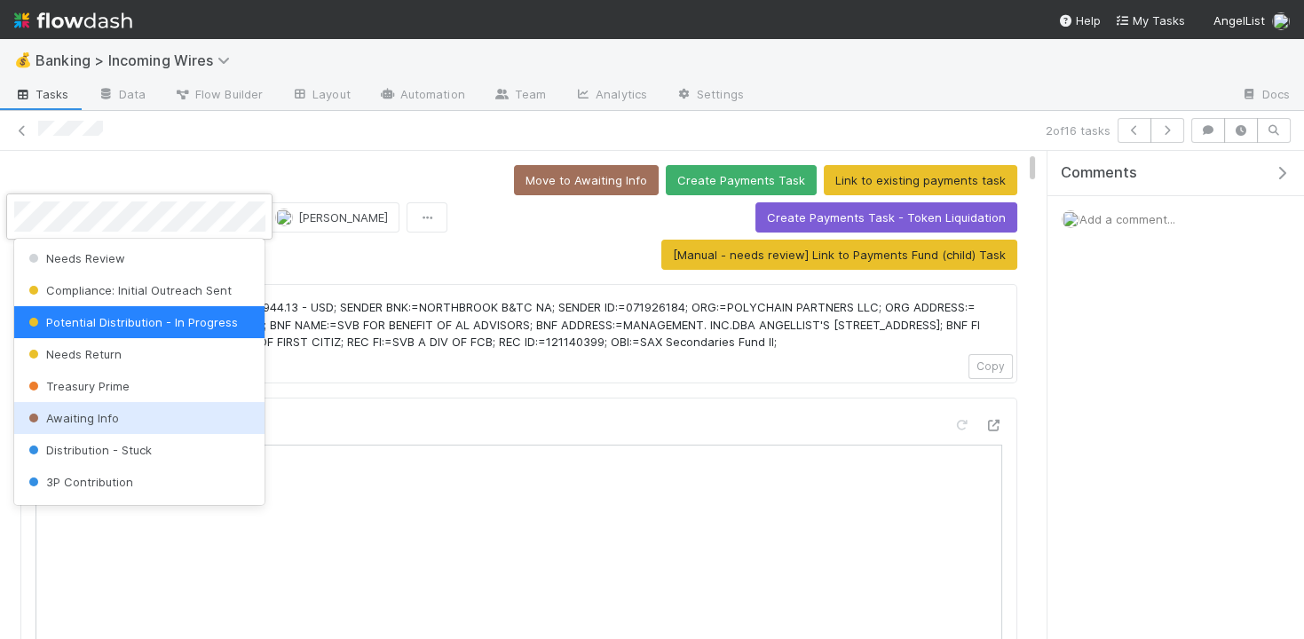
click at [120, 413] on div "Awaiting Info" at bounding box center [139, 418] width 251 height 32
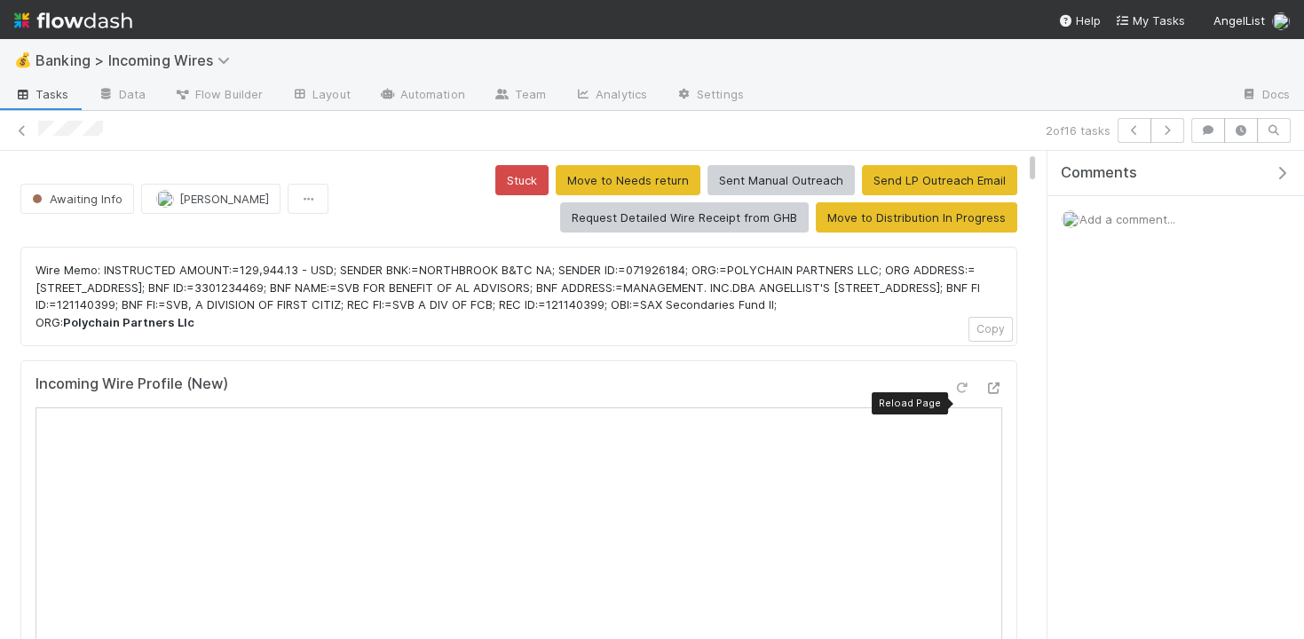
click at [960, 394] on icon at bounding box center [962, 389] width 18 height 12
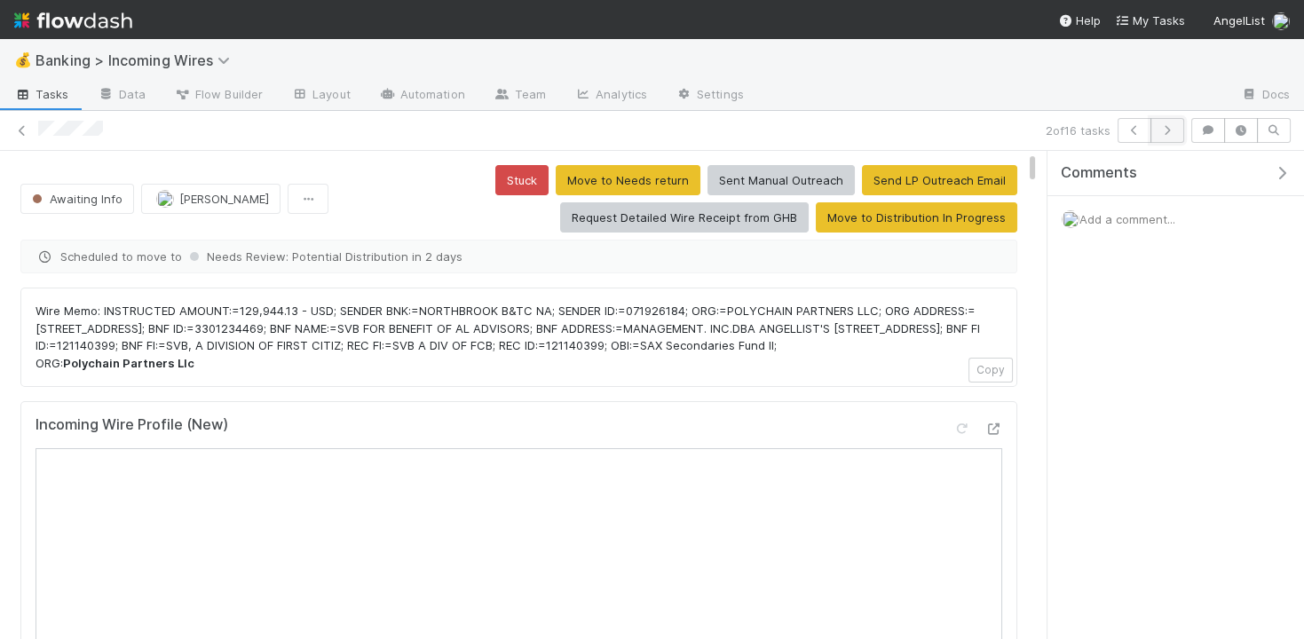
click at [1169, 125] on icon "button" at bounding box center [1168, 130] width 18 height 11
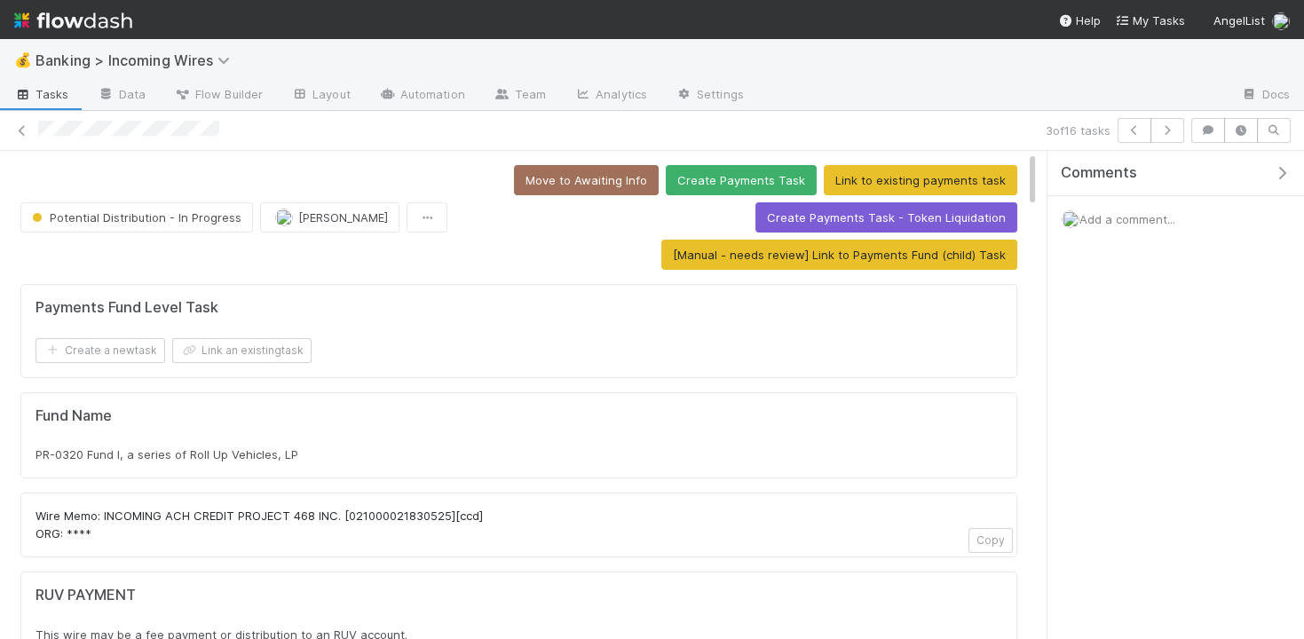
click at [306, 447] on div "PR-0320 Fund I, a series of Roll Up Vehicles, LP" at bounding box center [519, 455] width 967 height 18
copy div "PR-0320 Fund I, a series of Roll Up Vehicles, LP"
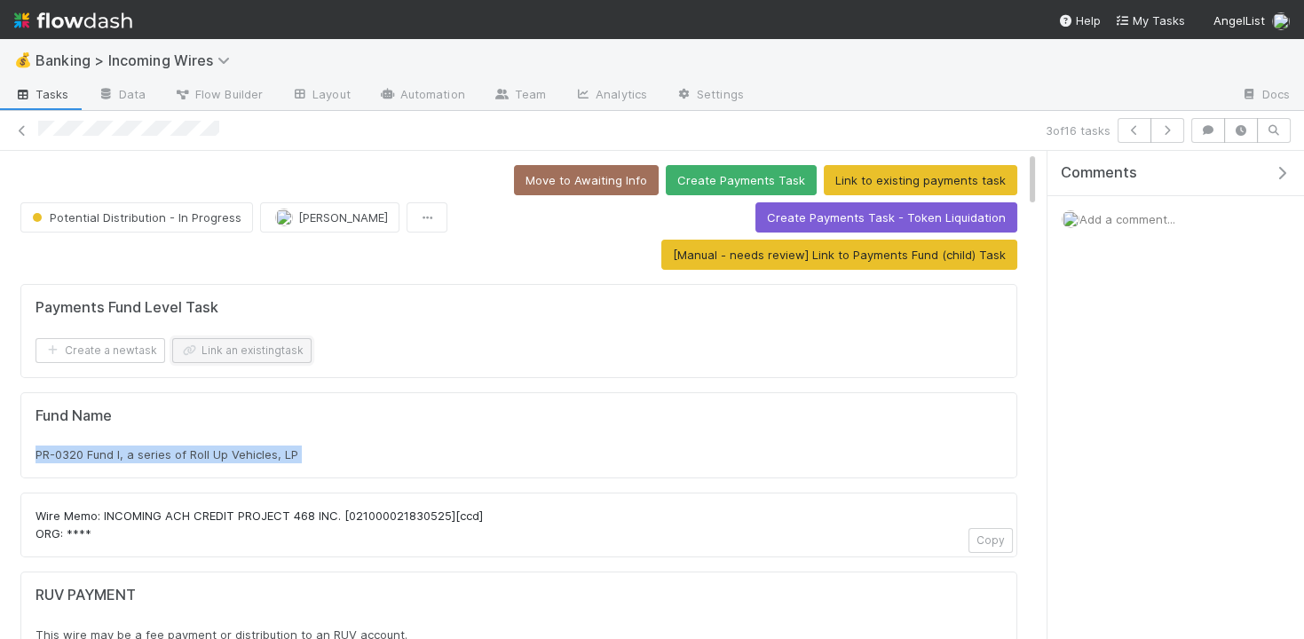
click at [256, 353] on button "Link an existing task" at bounding box center [241, 350] width 139 height 25
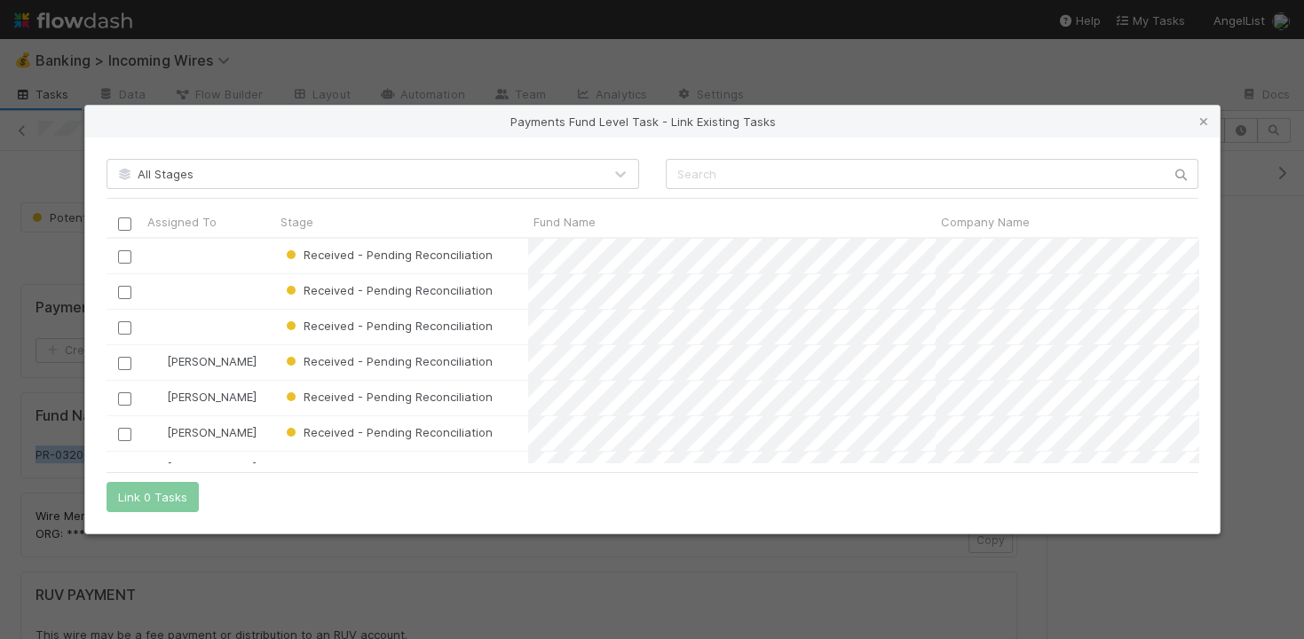
scroll to position [225, 1092]
click at [779, 170] on input "text" at bounding box center [932, 174] width 533 height 30
paste input "PR-0320 Fund I, a series of Roll Up Vehicles, LP"
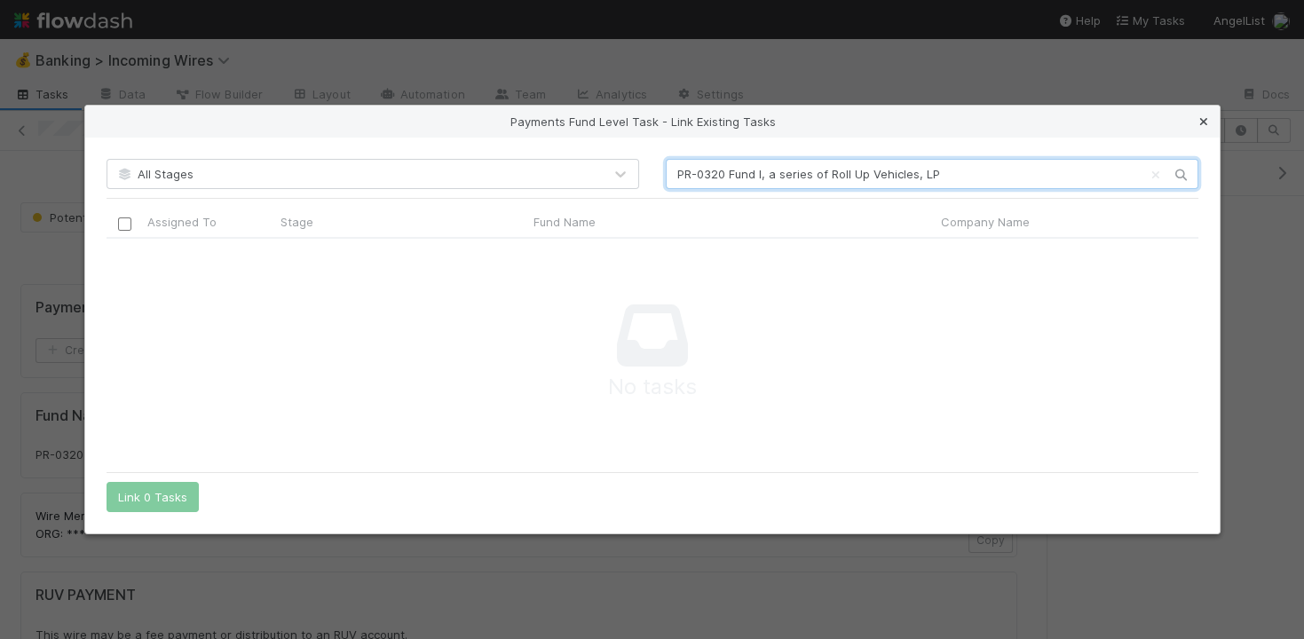
type input "PR-0320 Fund I, a series of Roll Up Vehicles, LP"
click at [1200, 116] on icon at bounding box center [1204, 122] width 18 height 12
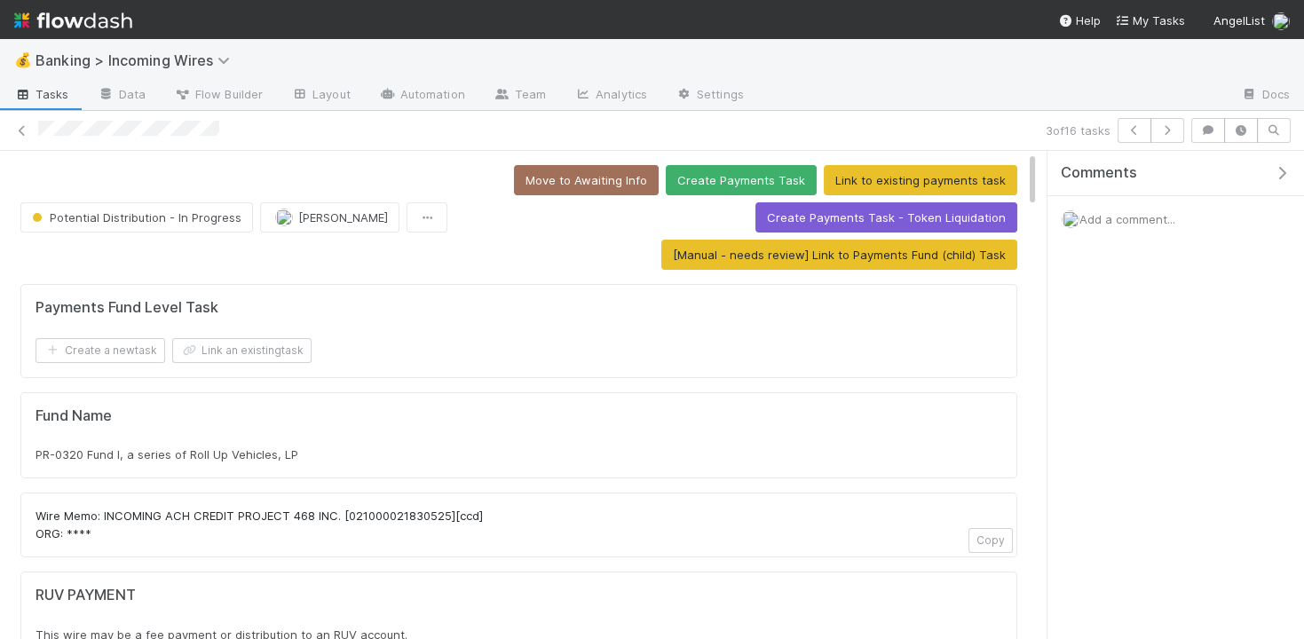
click at [217, 514] on p "Wire Memo: INCOMING ACH CREDIT PROJECT 468 INC. [021000021830525][ccd] ORG: ****" at bounding box center [519, 525] width 967 height 35
drag, startPoint x: 241, startPoint y: 509, endPoint x: 339, endPoint y: 511, distance: 98.6
click at [339, 511] on p "Wire Memo: INCOMING ACH CREDIT PROJECT 468 INC. [021000021830525][ccd] ORG: ****" at bounding box center [519, 525] width 967 height 35
drag, startPoint x: 339, startPoint y: 510, endPoint x: 242, endPoint y: 508, distance: 97.7
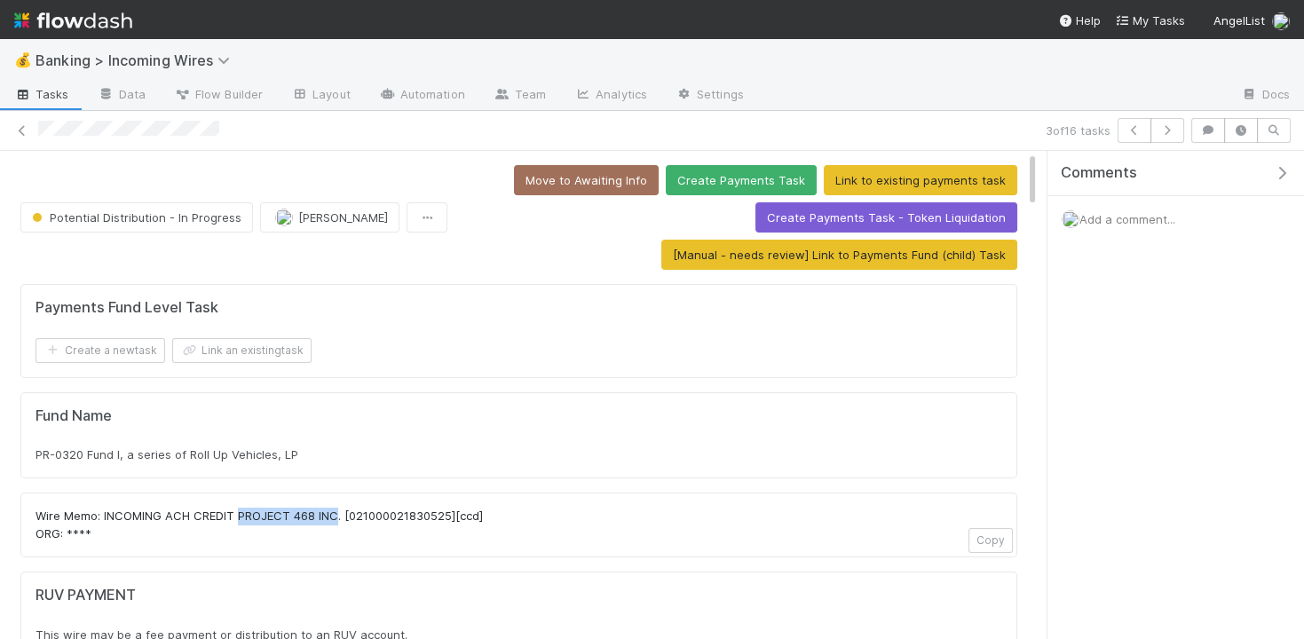
click at [241, 508] on p "Wire Memo: INCOMING ACH CREDIT PROJECT 468 INC. [021000021830525][ccd] ORG: ****" at bounding box center [519, 525] width 967 height 35
click at [340, 511] on p "Wire Memo: INCOMING ACH CREDIT PROJECT 468 INC. [021000021830525][ccd] ORG: ****" at bounding box center [519, 525] width 967 height 35
copy p "PROJECT 468 INC."
click at [249, 353] on button "Link an existing task" at bounding box center [241, 350] width 139 height 25
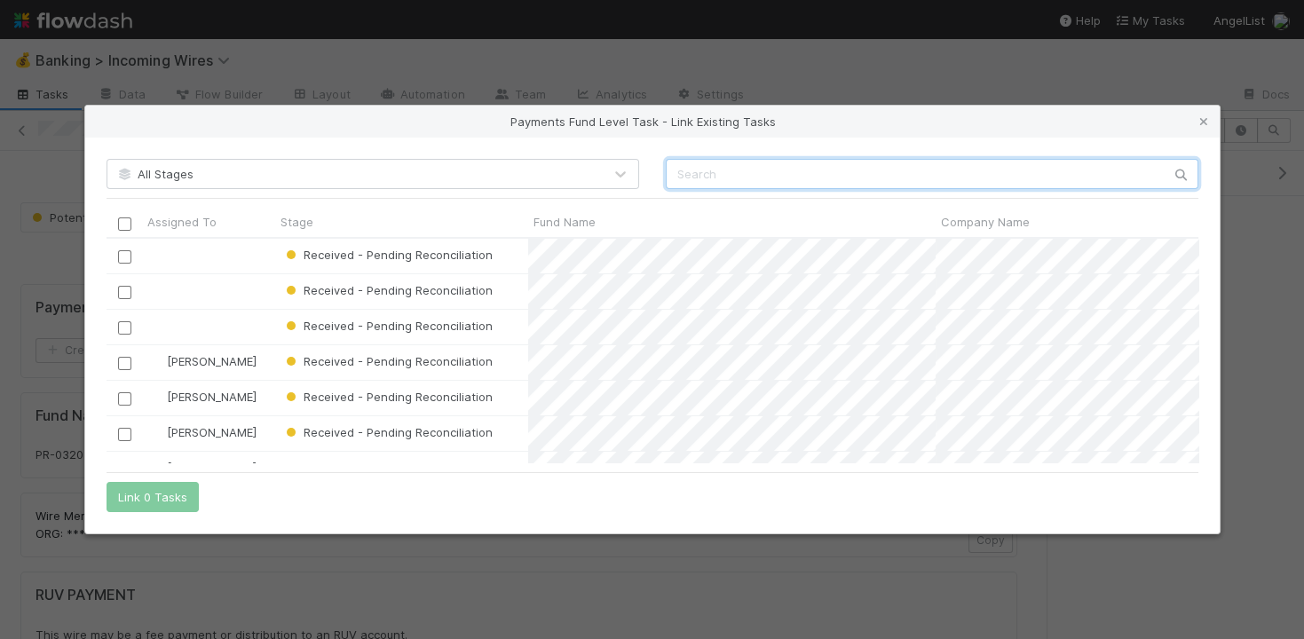
click at [828, 189] on input "text" at bounding box center [932, 174] width 533 height 30
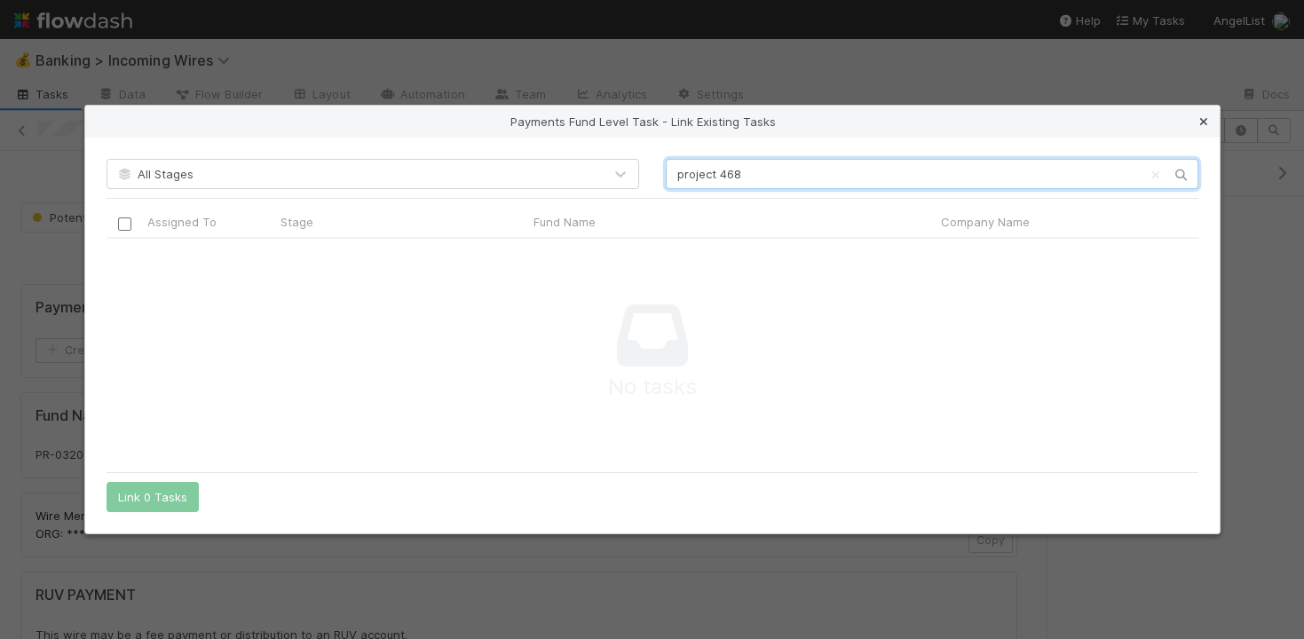
type input "project 468"
click at [1202, 116] on icon at bounding box center [1204, 122] width 18 height 12
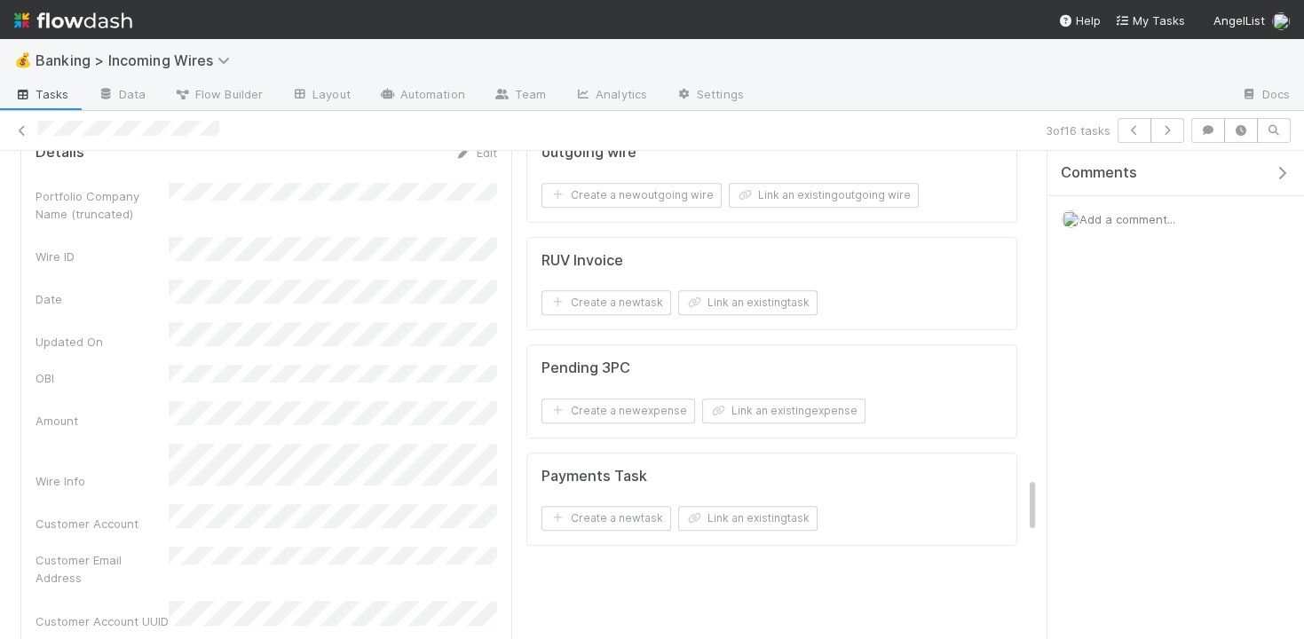
scroll to position [2811, 0]
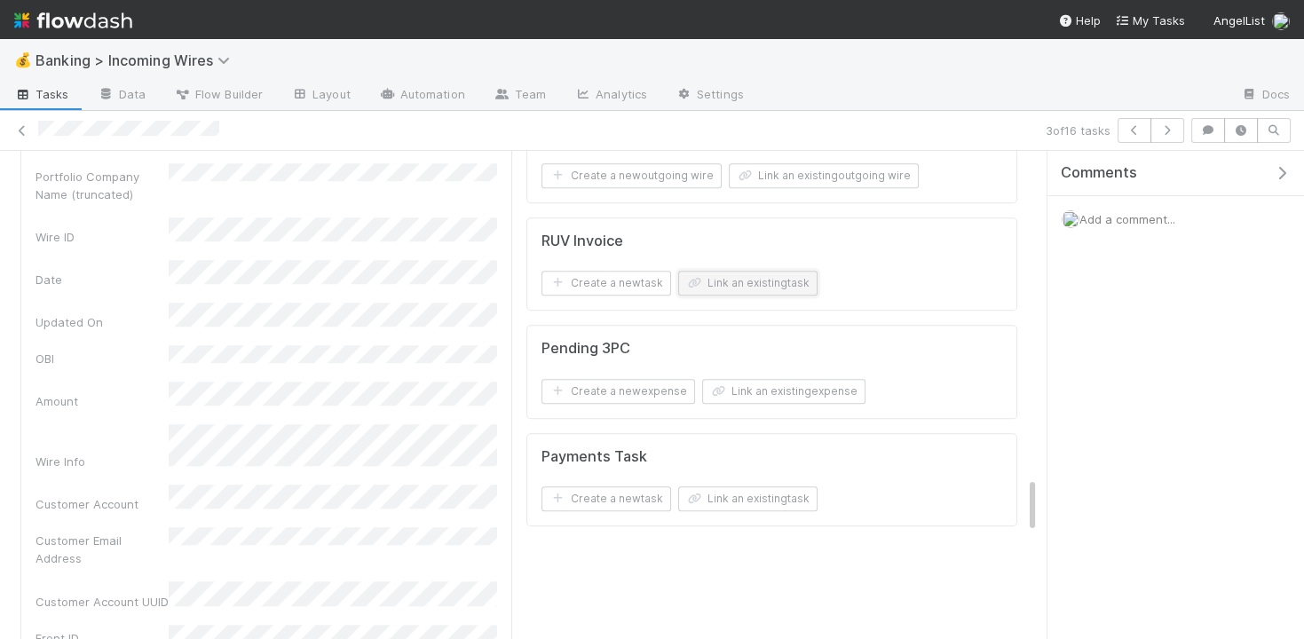
click at [783, 273] on button "Link an existing task" at bounding box center [747, 283] width 139 height 25
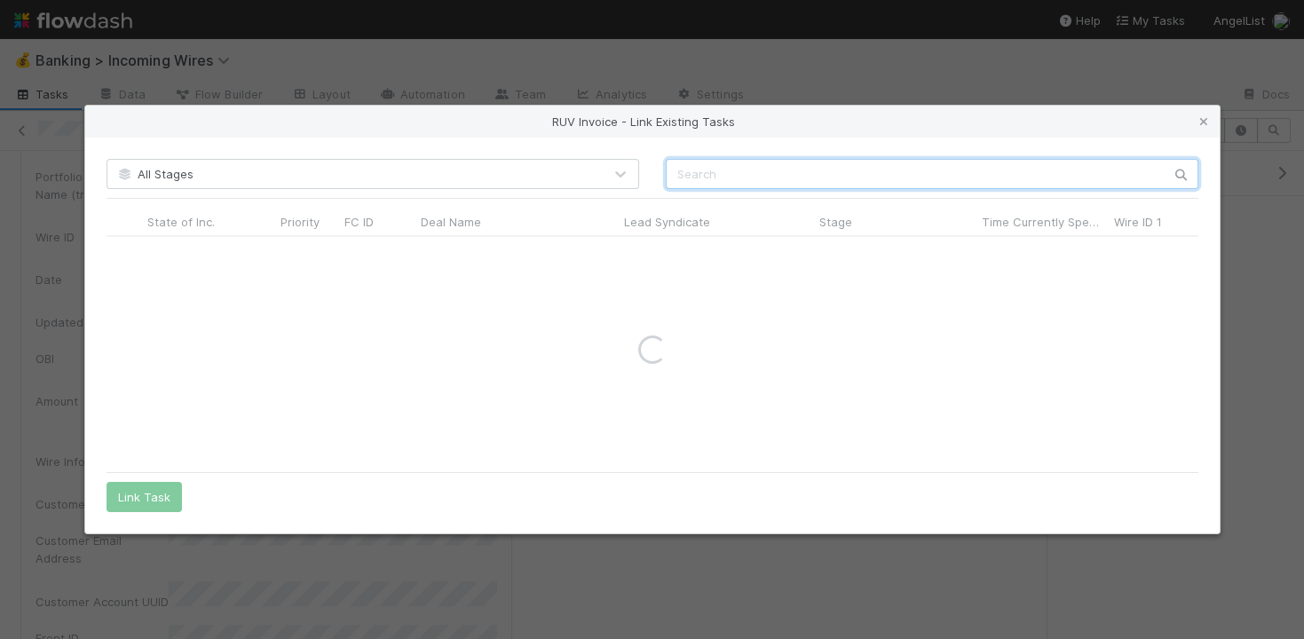
click at [919, 178] on input "text" at bounding box center [932, 174] width 533 height 30
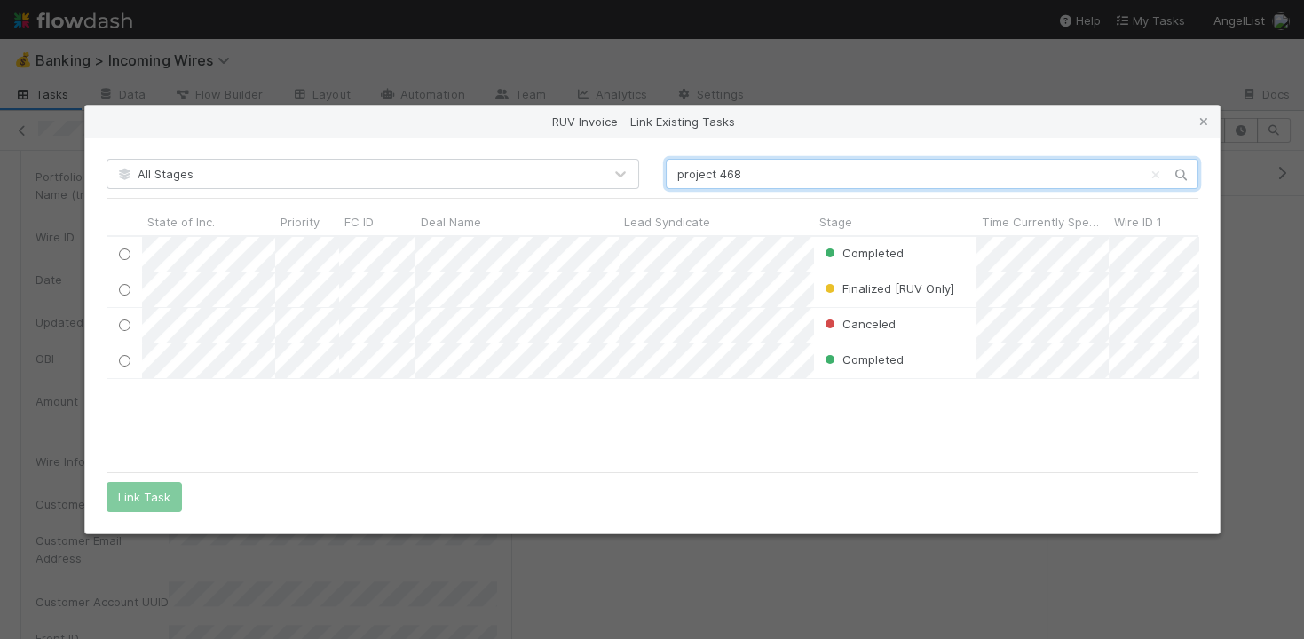
scroll to position [226, 1092]
type input "project 468"
click at [123, 288] on input "radio" at bounding box center [124, 290] width 12 height 12
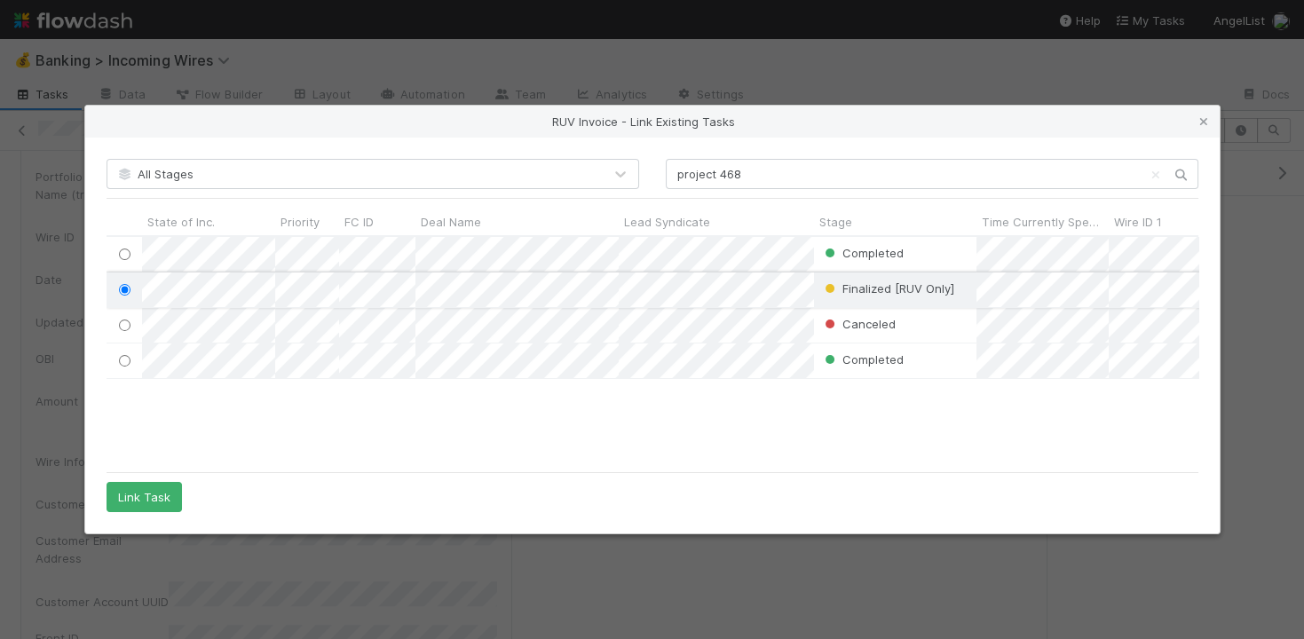
click at [127, 288] on input "radio" at bounding box center [124, 290] width 12 height 12
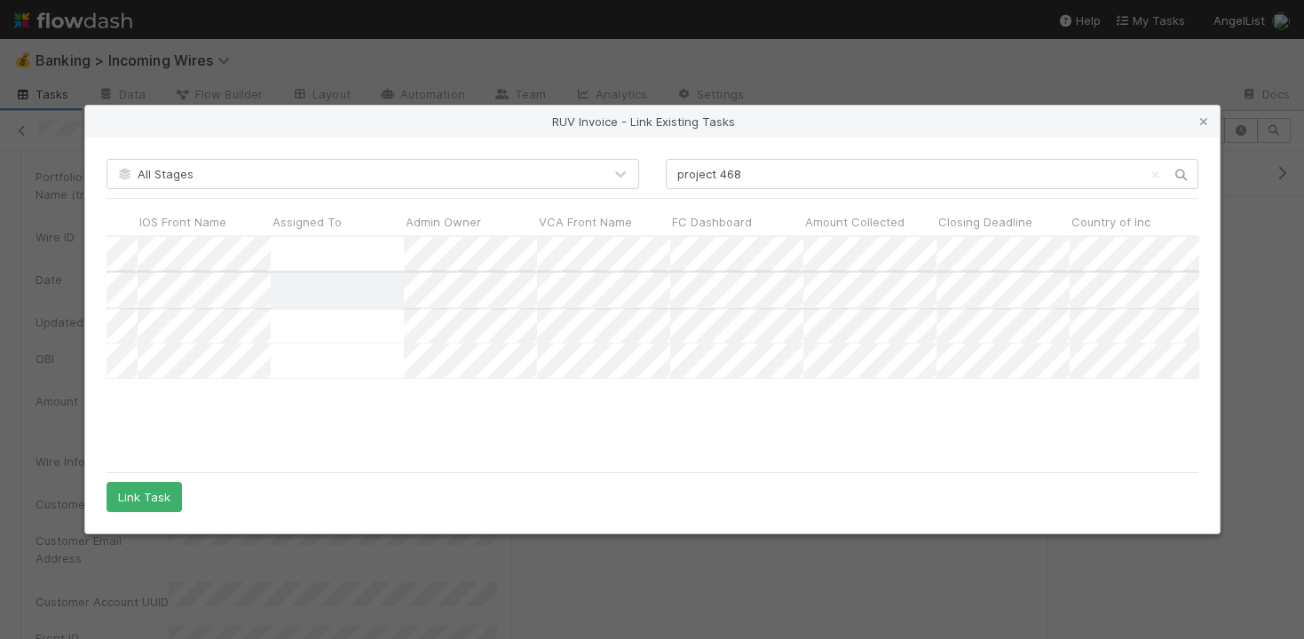
scroll to position [0, 0]
click at [1202, 124] on icon at bounding box center [1204, 122] width 18 height 12
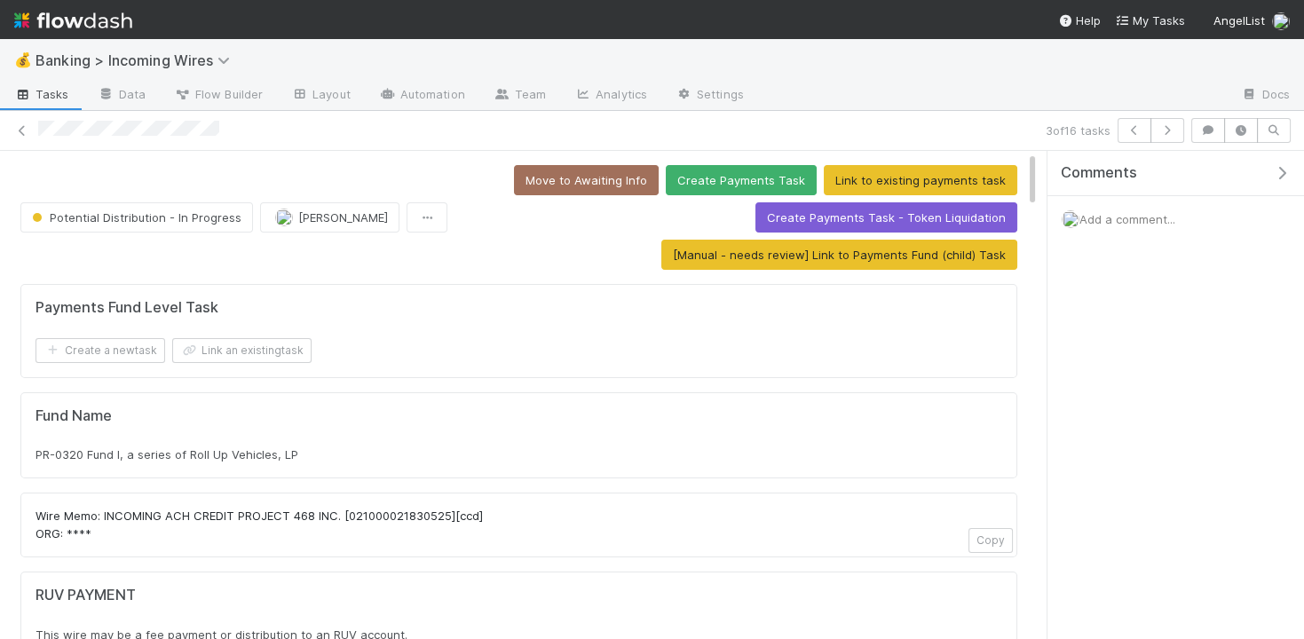
click at [289, 448] on span "PR-0320 Fund I, a series of Roll Up Vehicles, LP" at bounding box center [167, 455] width 263 height 14
copy div "PR-0320 Fund I, a series of Roll Up Vehicles, LP"
click at [265, 339] on button "Link an existing task" at bounding box center [241, 350] width 139 height 25
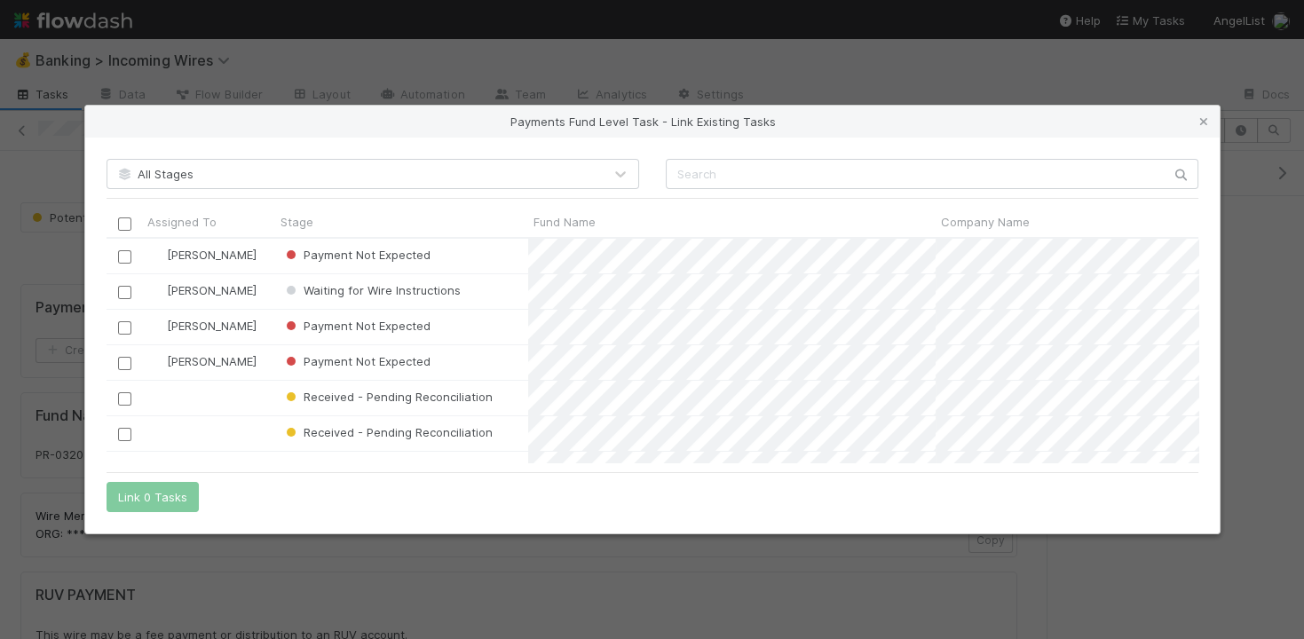
scroll to position [225, 1092]
click at [121, 289] on input "checkbox" at bounding box center [123, 292] width 13 height 13
click at [166, 490] on button "Link 1 Task" at bounding box center [149, 497] width 84 height 30
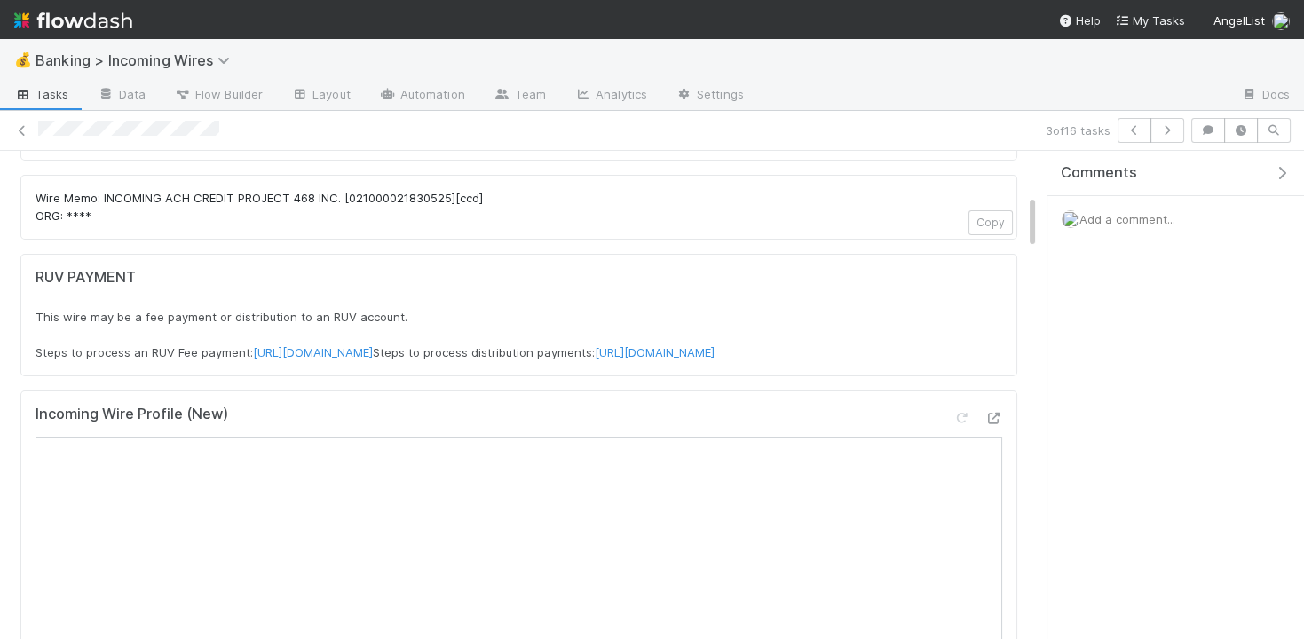
scroll to position [438, 0]
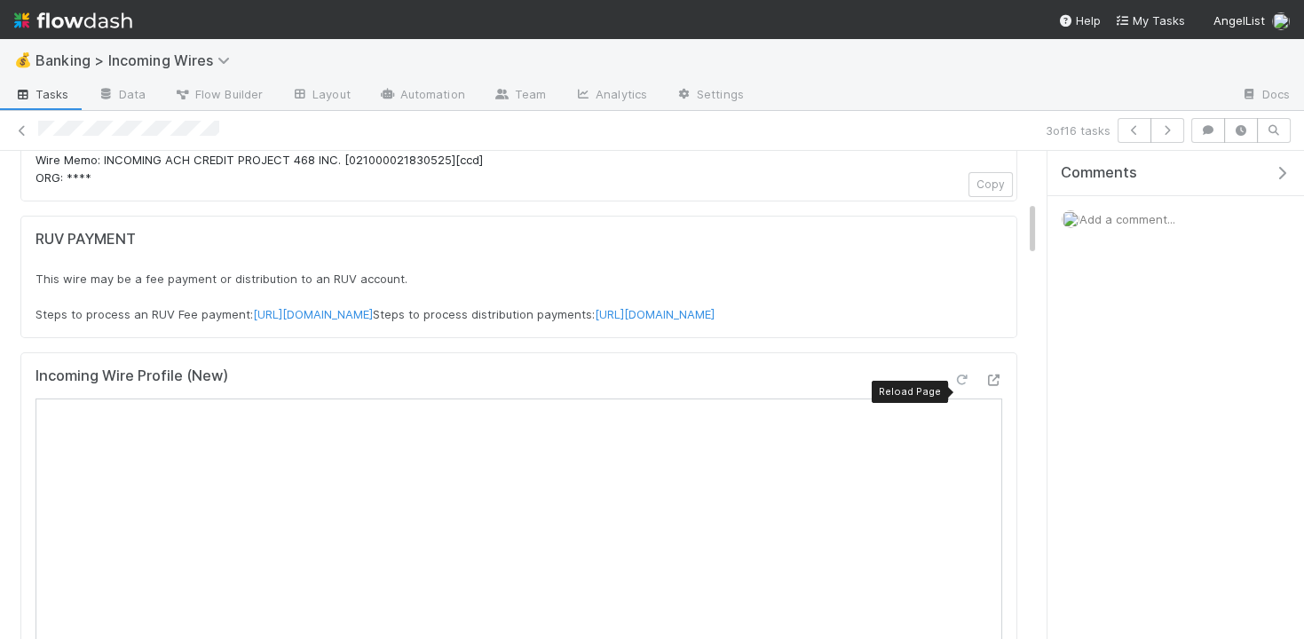
click at [956, 382] on icon at bounding box center [962, 381] width 18 height 12
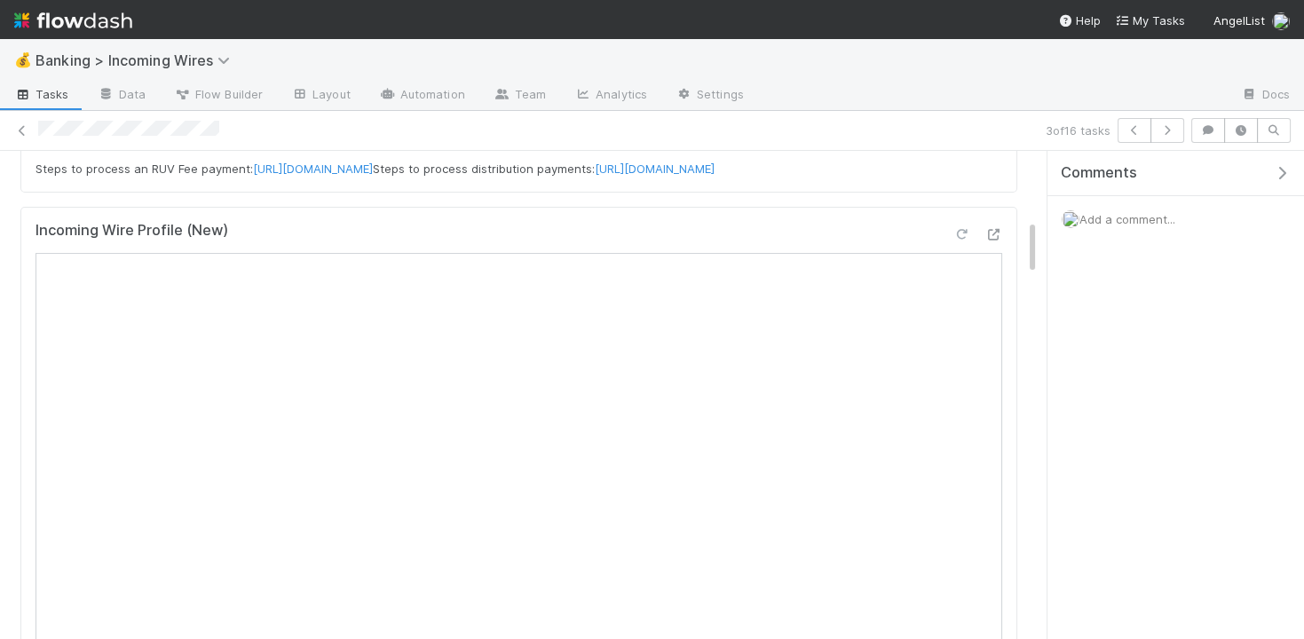
scroll to position [619, 0]
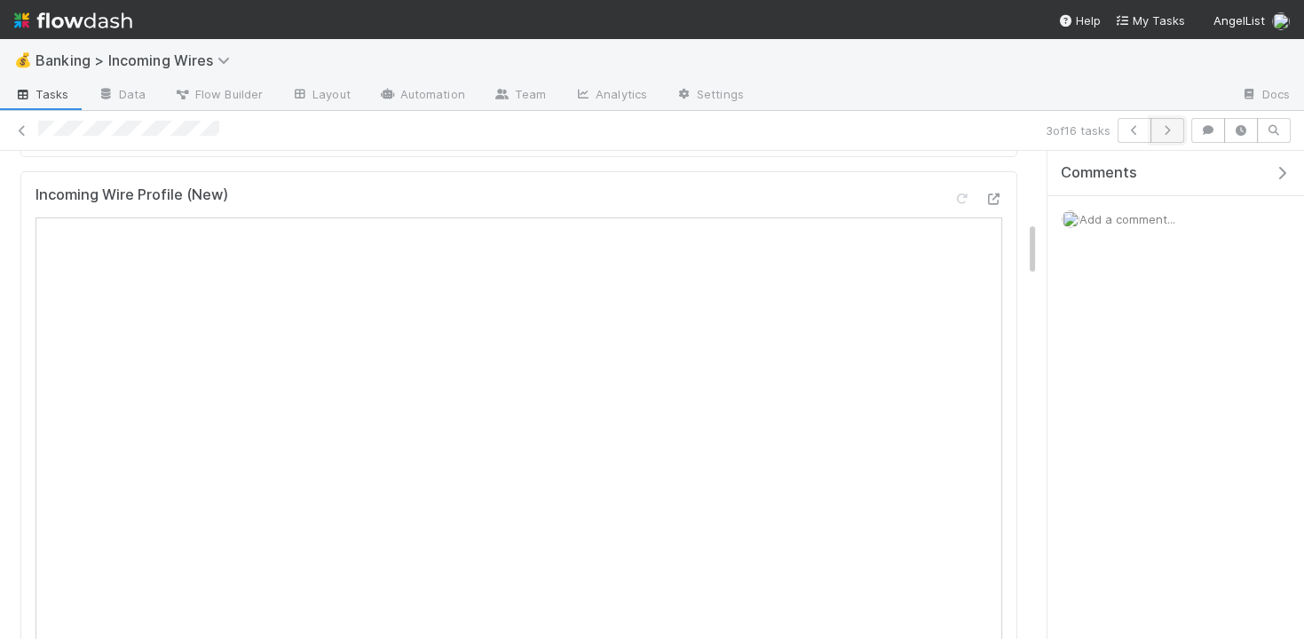
click at [1164, 126] on icon "button" at bounding box center [1168, 130] width 18 height 11
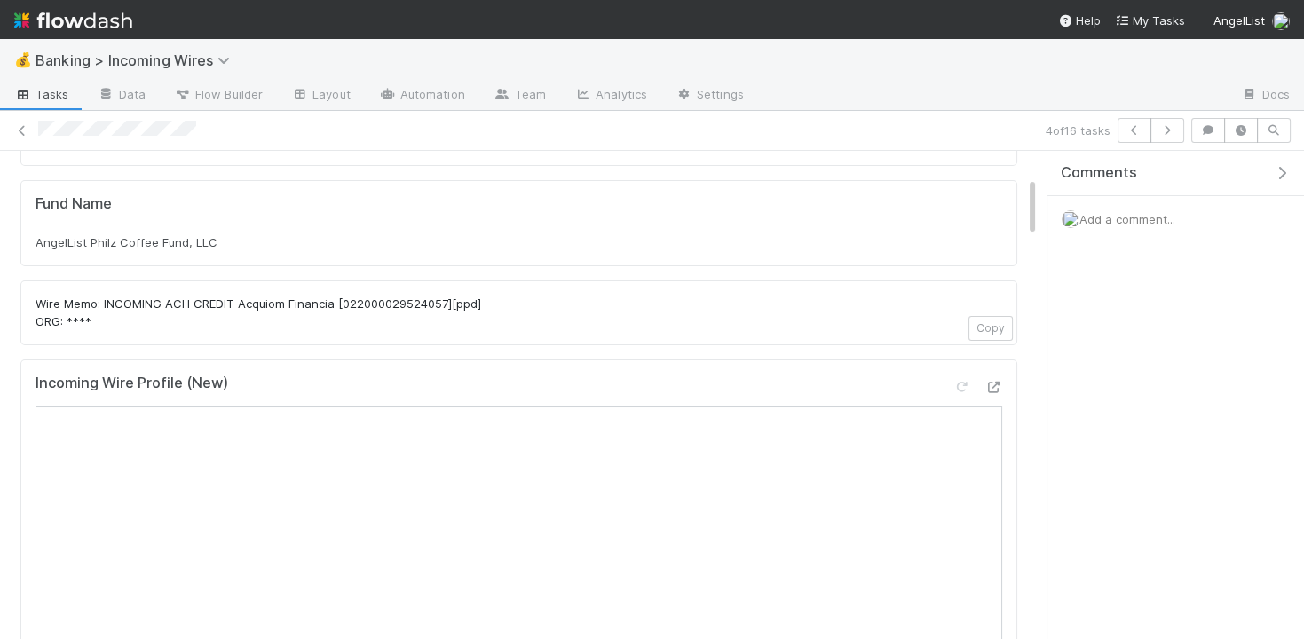
scroll to position [22, 0]
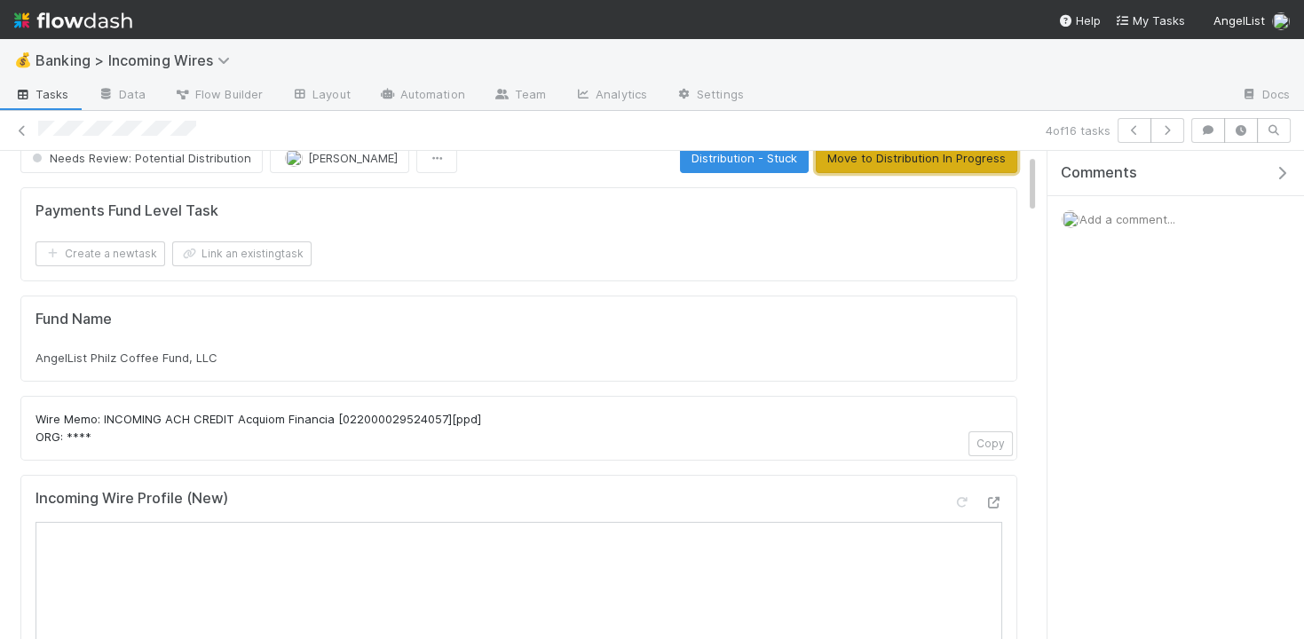
click at [895, 166] on button "Move to Distribution In Progress" at bounding box center [917, 158] width 202 height 30
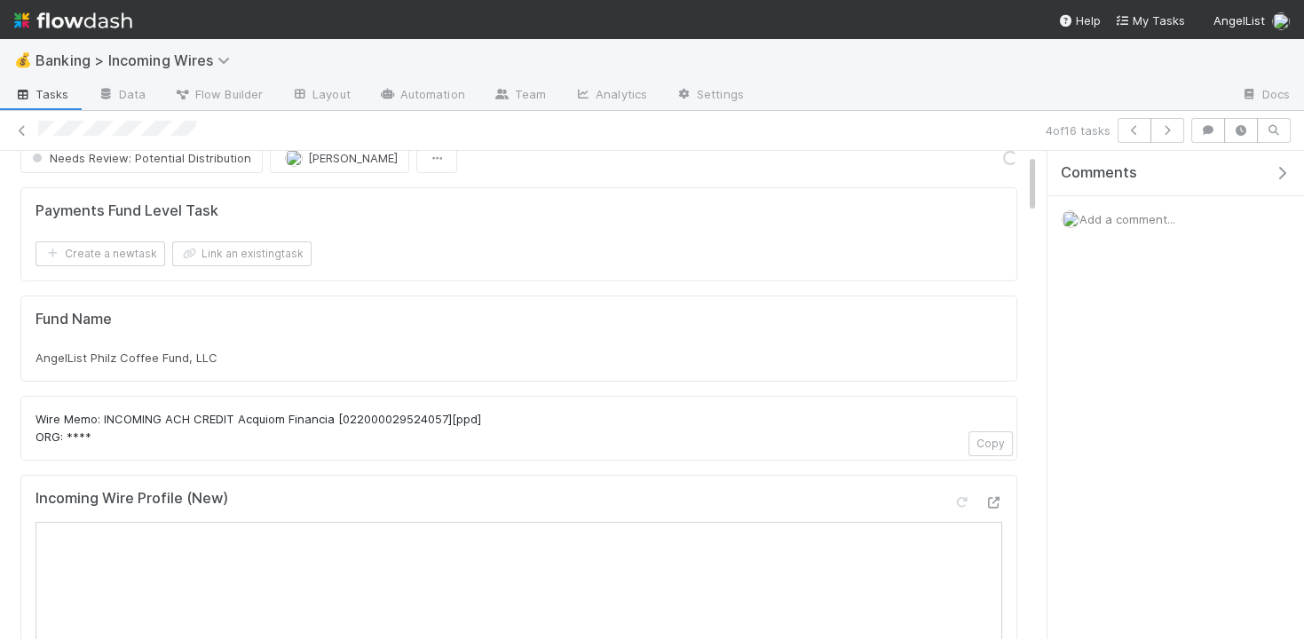
scroll to position [59, 0]
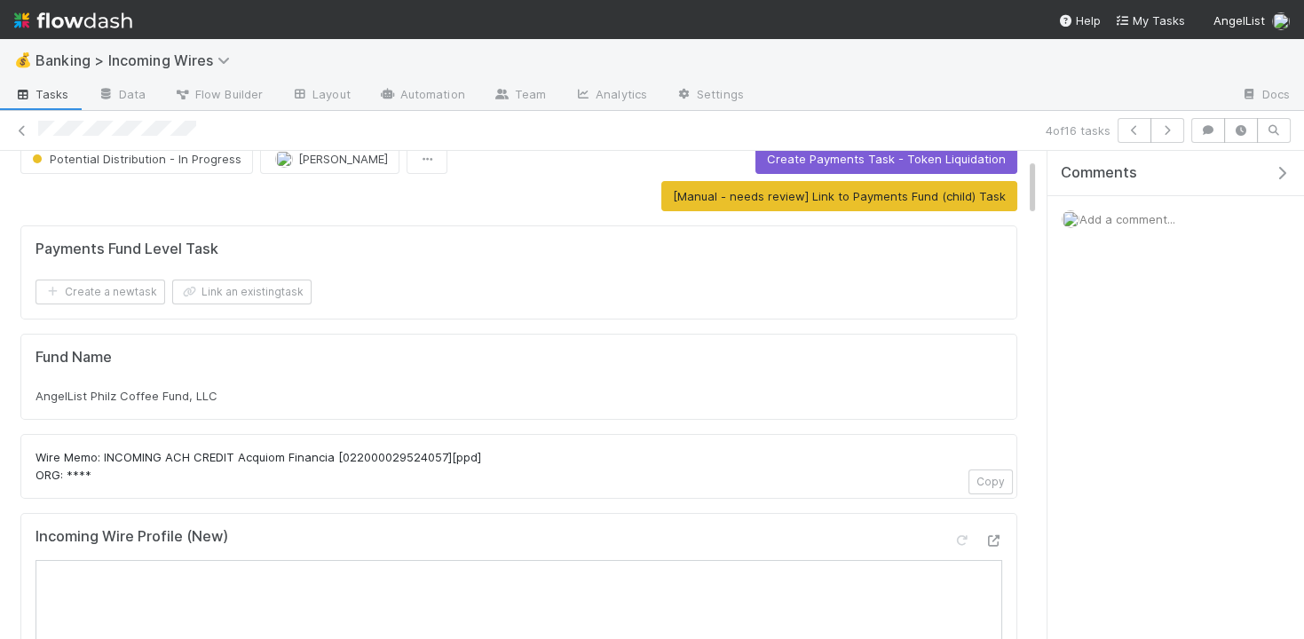
click at [157, 393] on span "AngelList Philz Coffee Fund, LLC" at bounding box center [127, 396] width 182 height 14
copy div "AngelList Philz Coffee Fund, LLC"
click at [231, 280] on button "Link an existing task" at bounding box center [241, 292] width 139 height 25
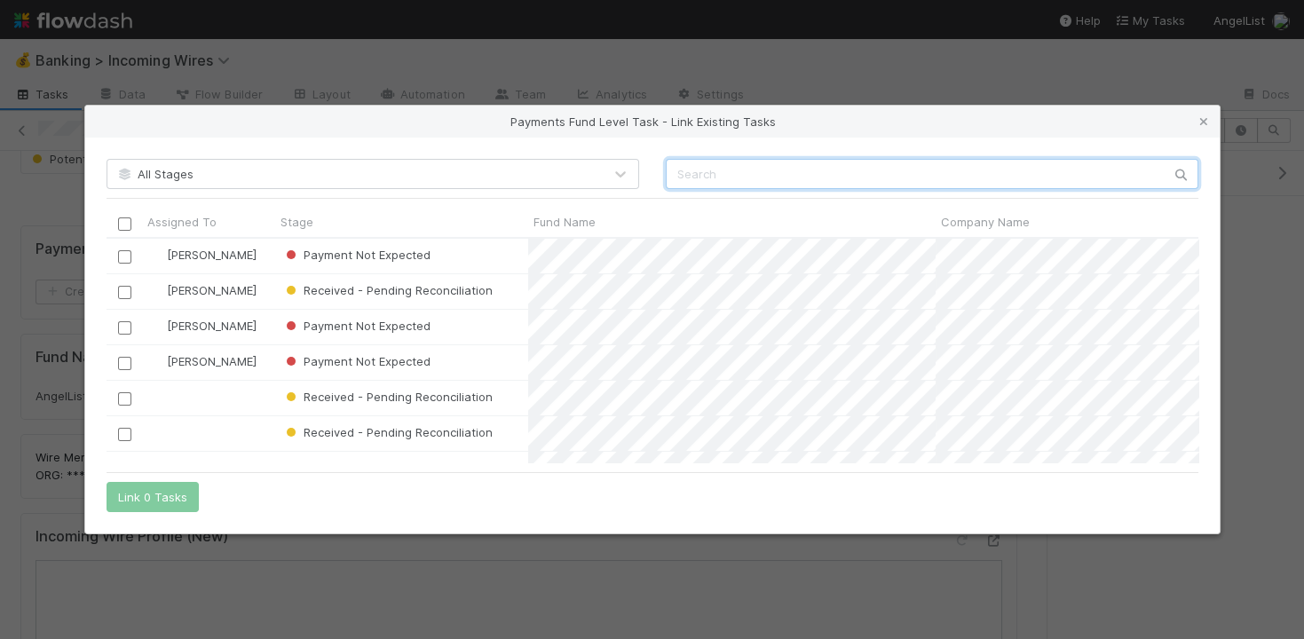
scroll to position [225, 1092]
click at [831, 160] on input "text" at bounding box center [932, 174] width 533 height 30
paste input "AngelList Philz Coffee Fund, LLC"
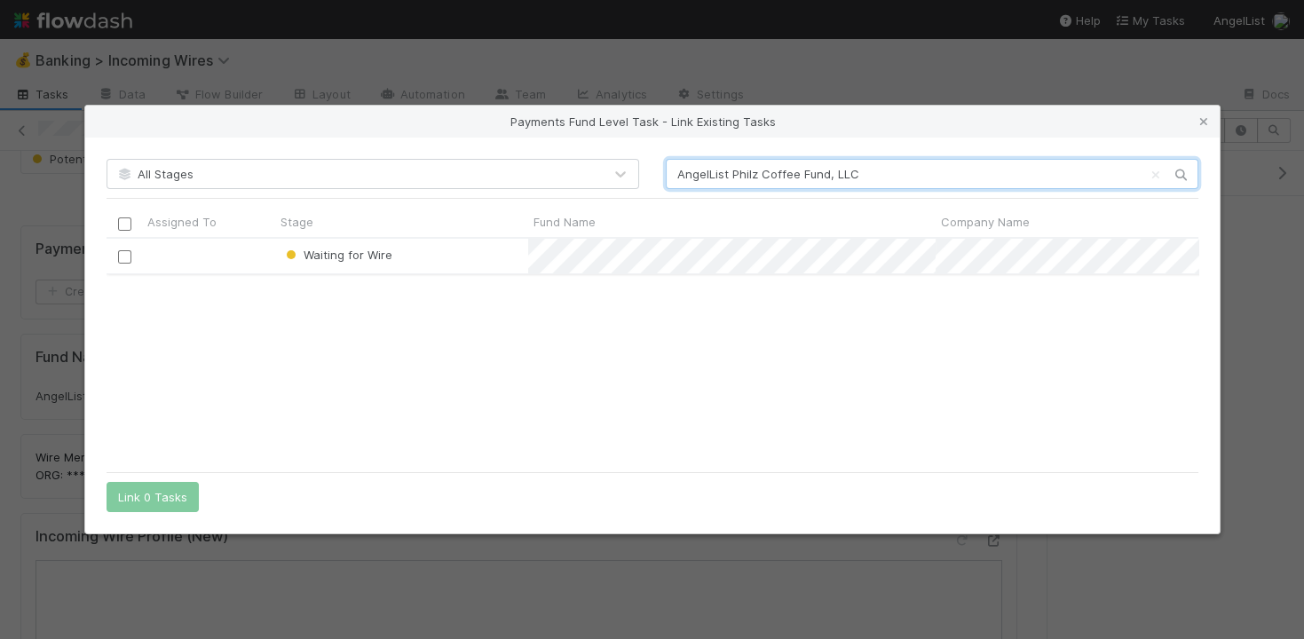
type input "AngelList Philz Coffee Fund, LLC"
click at [123, 259] on input "checkbox" at bounding box center [123, 256] width 13 height 13
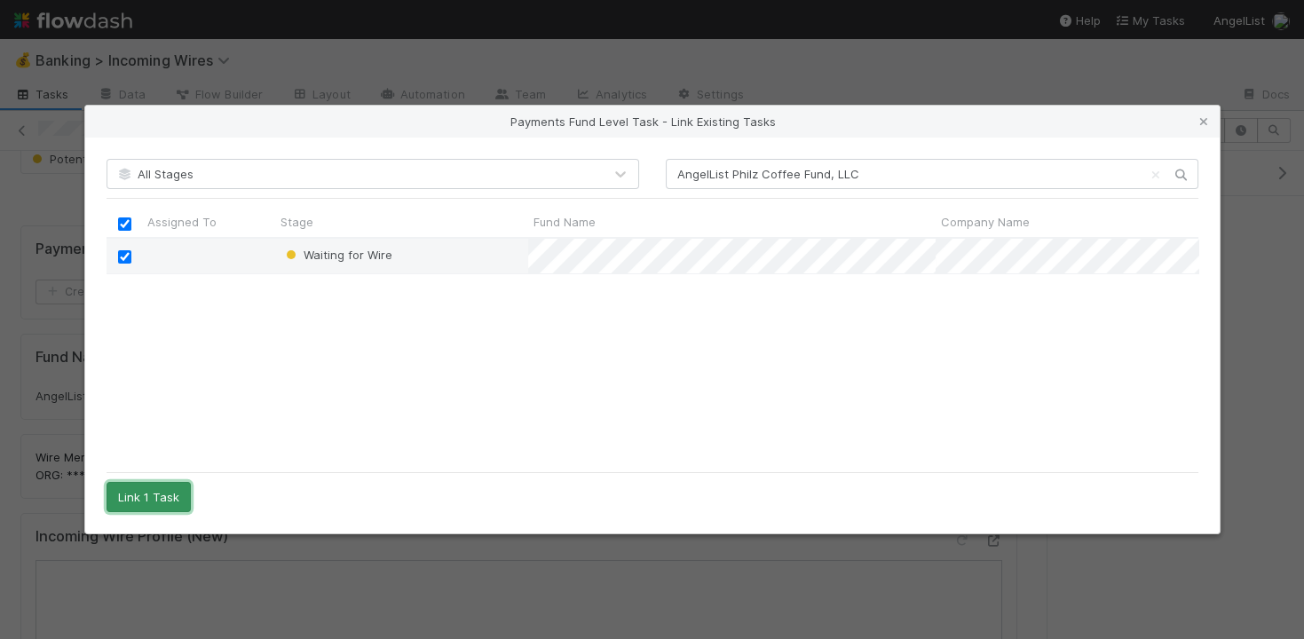
click at [166, 501] on button "Link 1 Task" at bounding box center [149, 497] width 84 height 30
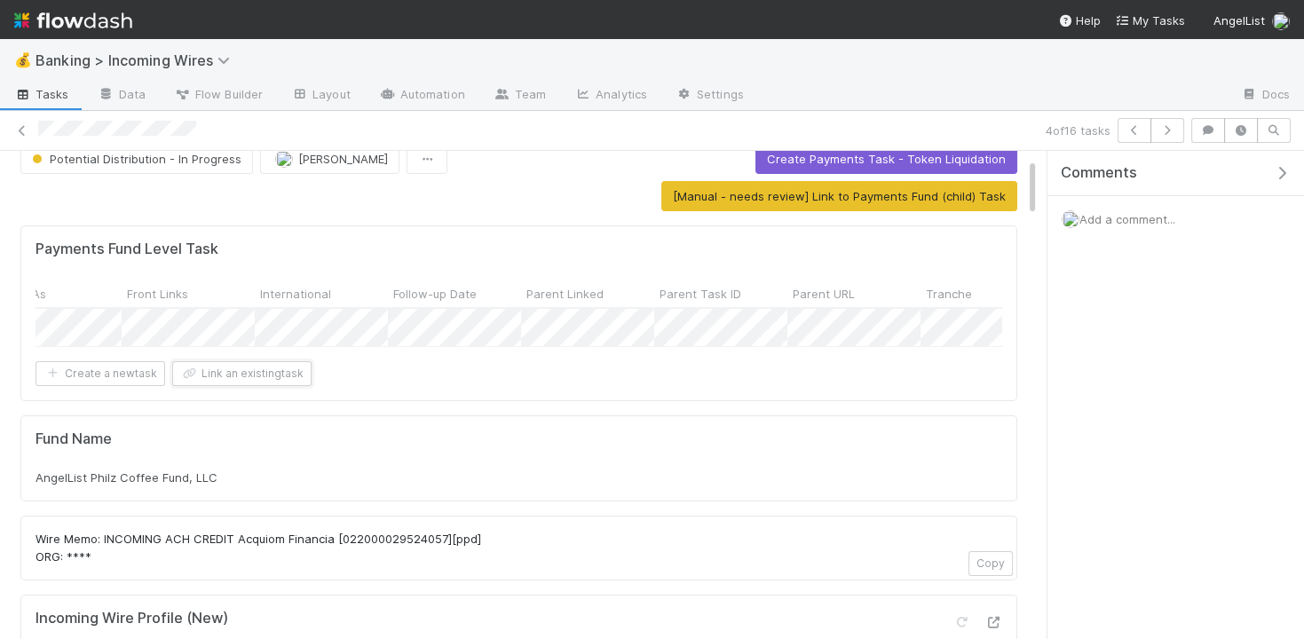
scroll to position [0, 2943]
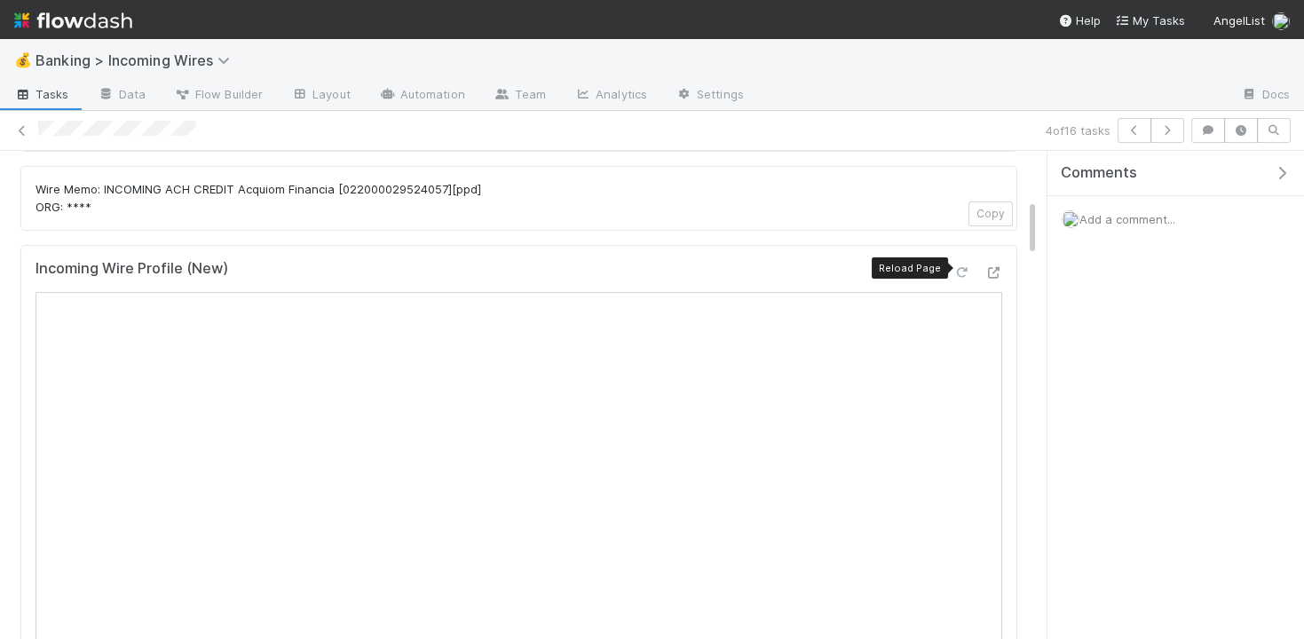
click at [955, 267] on icon at bounding box center [962, 273] width 18 height 12
click at [1171, 131] on icon "button" at bounding box center [1168, 130] width 18 height 11
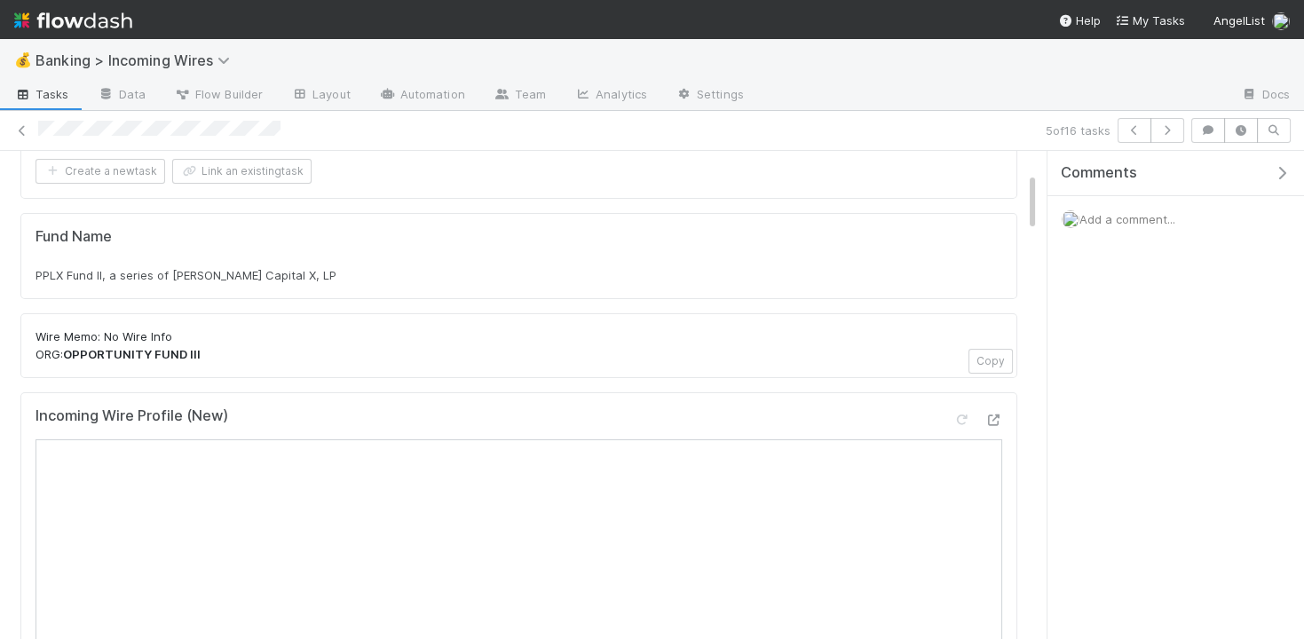
click at [340, 274] on div "PPLX Fund II, a series of [PERSON_NAME] Capital X, LP" at bounding box center [519, 275] width 967 height 18
copy div "PPLX Fund II, a series of [PERSON_NAME] Capital X, LP"
click at [261, 168] on button "Link an existing task" at bounding box center [241, 171] width 139 height 25
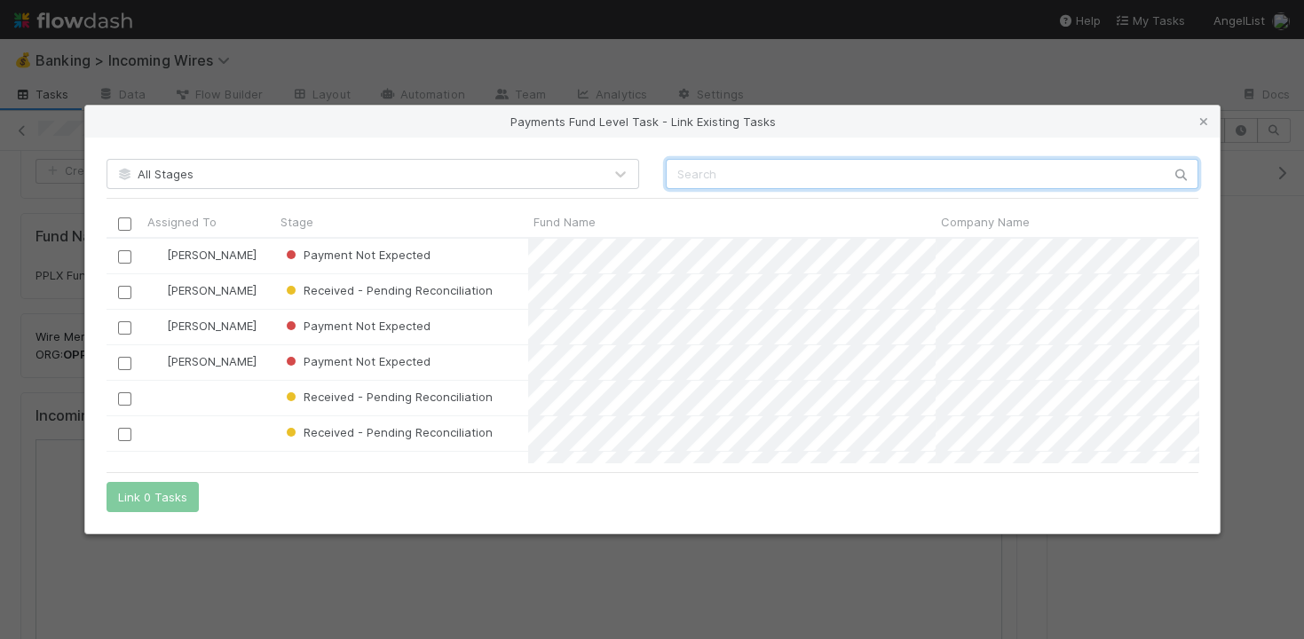
click at [702, 162] on input "text" at bounding box center [932, 174] width 533 height 30
paste input "PPLX Fund II, a series of [PERSON_NAME] Capital X, LP"
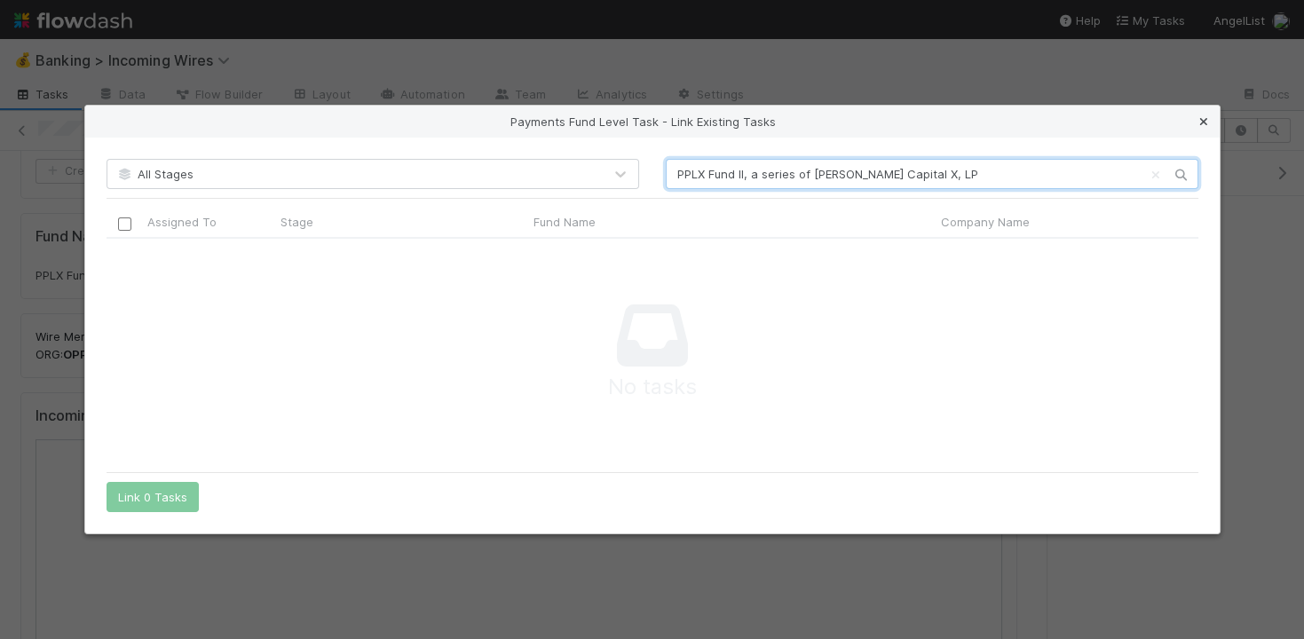
type input "PPLX Fund II, a series of [PERSON_NAME] Capital X, LP"
click at [1203, 124] on icon at bounding box center [1204, 122] width 18 height 12
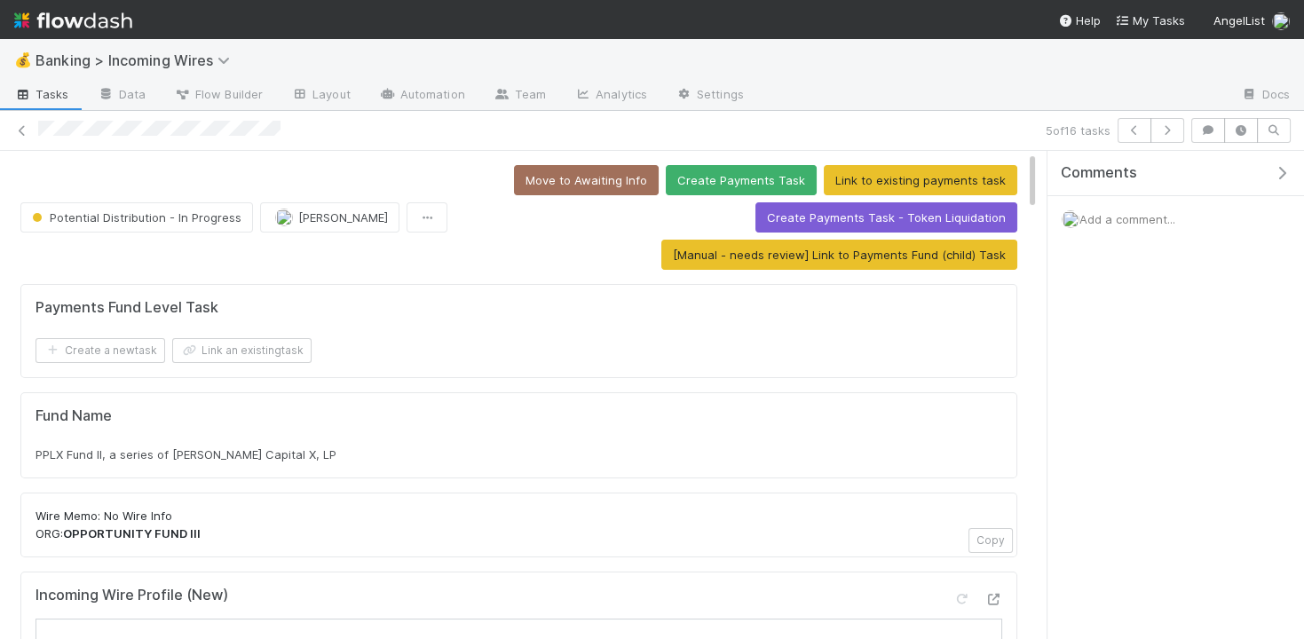
click at [395, 456] on div "PPLX Fund II, a series of [PERSON_NAME] Capital X, LP" at bounding box center [519, 455] width 967 height 18
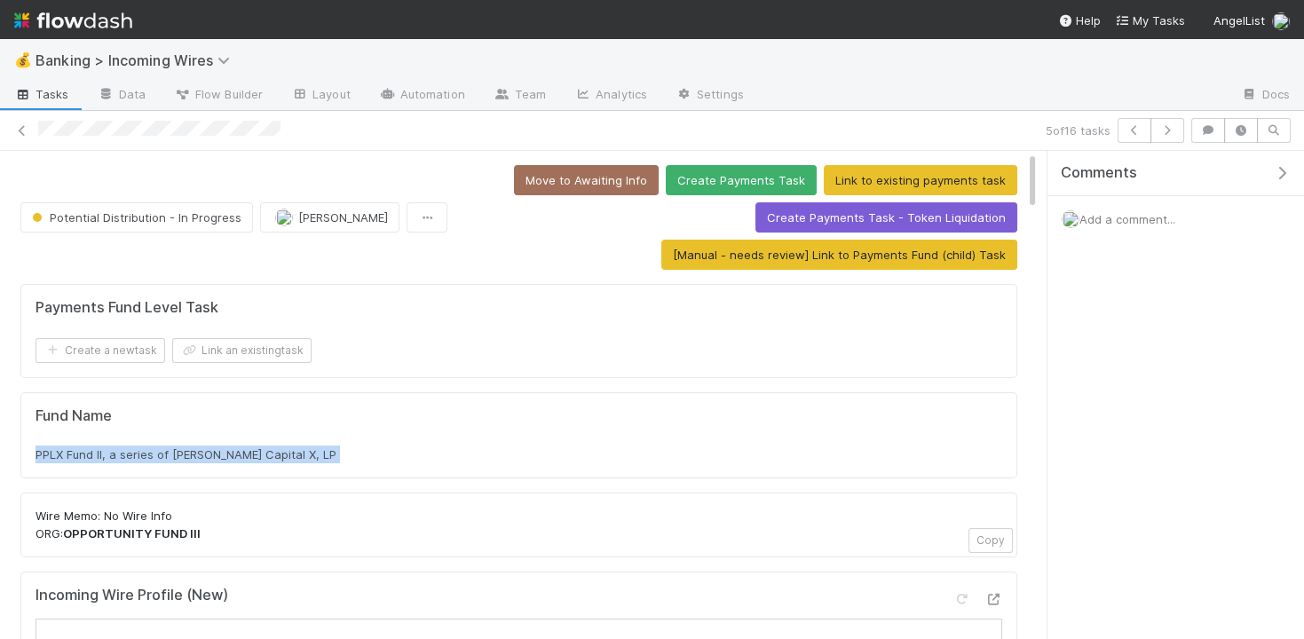
click at [395, 456] on div "PPLX Fund II, a series of [PERSON_NAME] Capital X, LP" at bounding box center [519, 455] width 967 height 18
copy div "PPLX Fund II, a series of [PERSON_NAME] Capital X, LP"
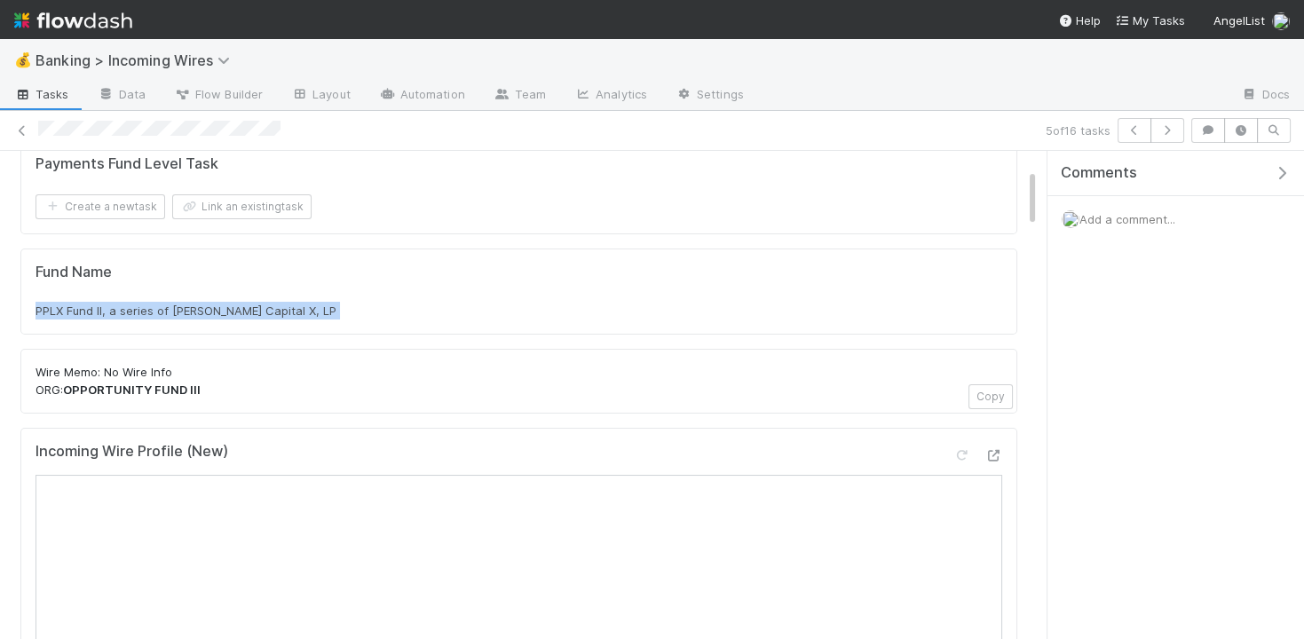
scroll to position [174, 0]
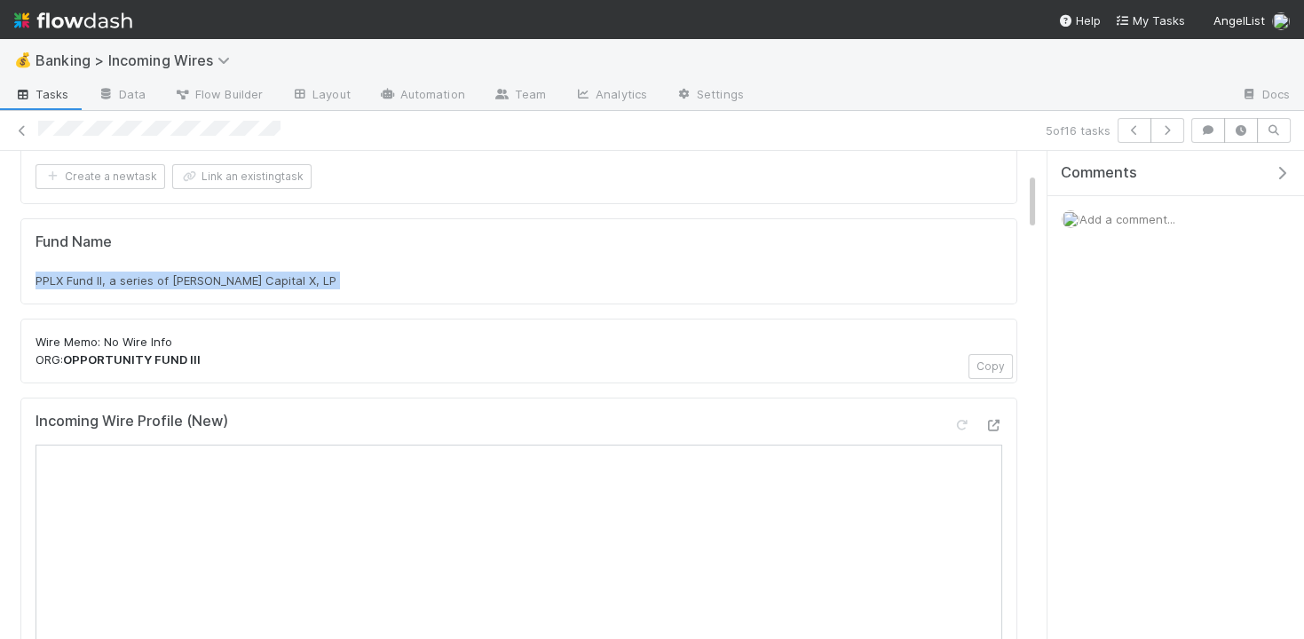
click at [248, 273] on span "PPLX Fund II, a series of [PERSON_NAME] Capital X, LP" at bounding box center [186, 280] width 301 height 14
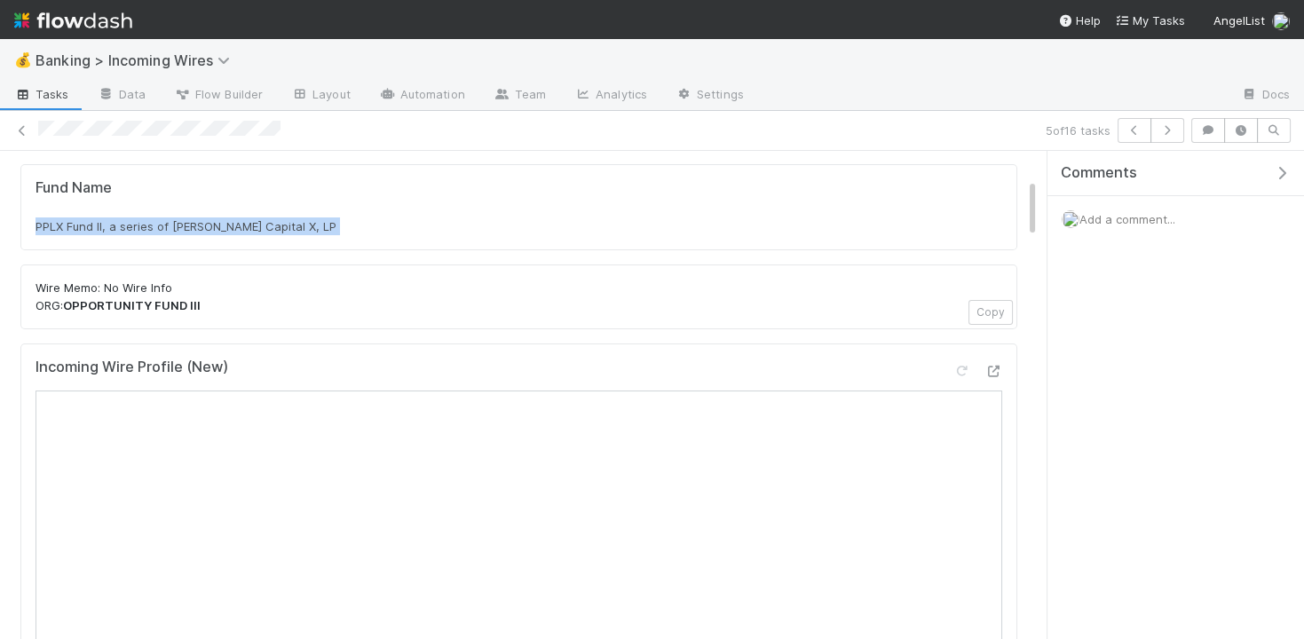
scroll to position [180, 0]
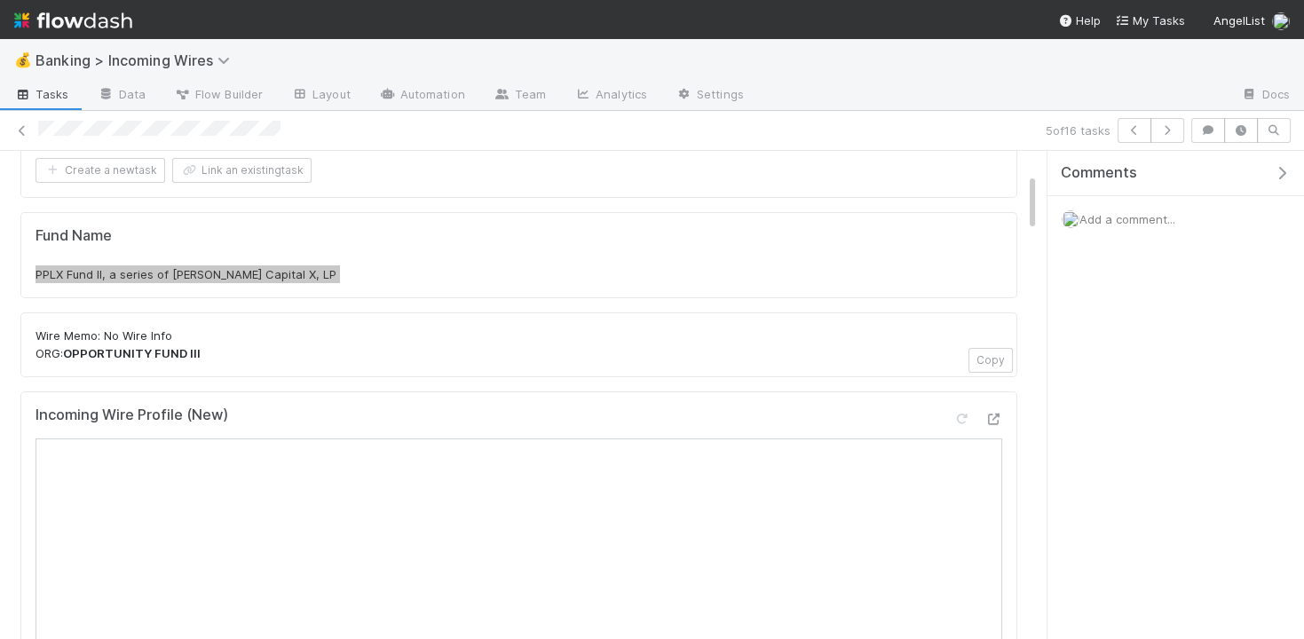
drag, startPoint x: 248, startPoint y: 273, endPoint x: 549, endPoint y: 1, distance: 405.5
click at [0, 0] on div "💰 Banking > Incoming Wires Tasks Data Flow Builder Layout Automation Team Analy…" at bounding box center [652, 319] width 1304 height 639
click at [1176, 132] on icon "button" at bounding box center [1168, 130] width 18 height 11
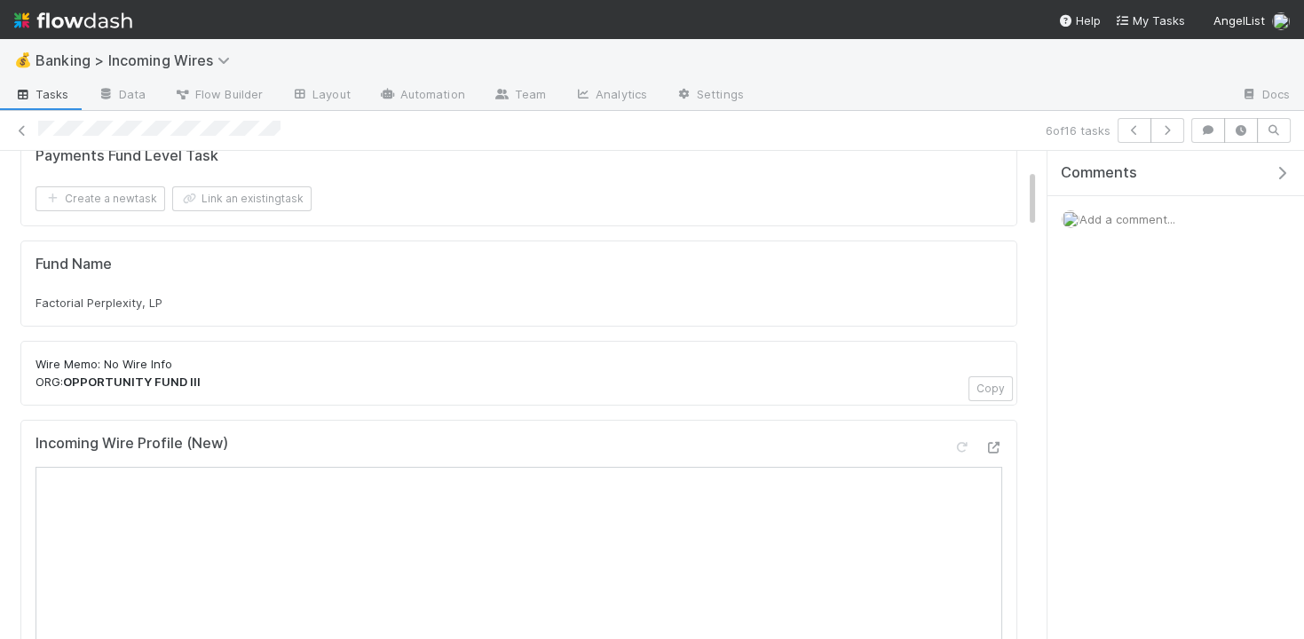
scroll to position [143, 0]
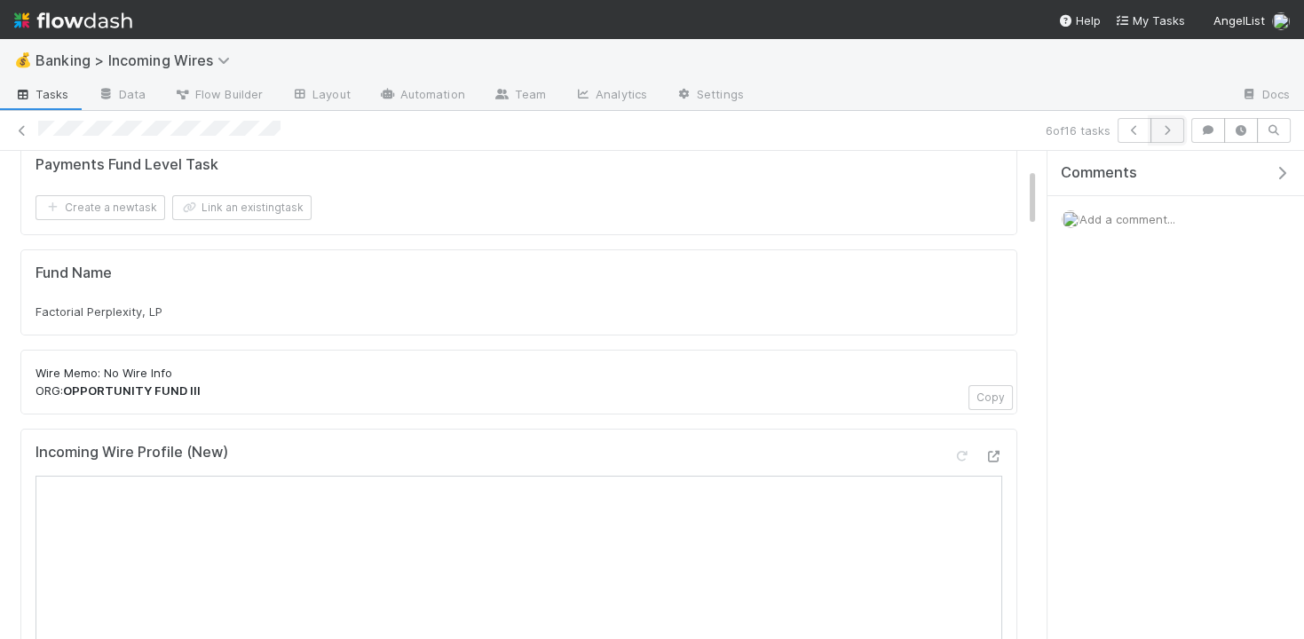
click at [1171, 126] on icon "button" at bounding box center [1168, 130] width 18 height 11
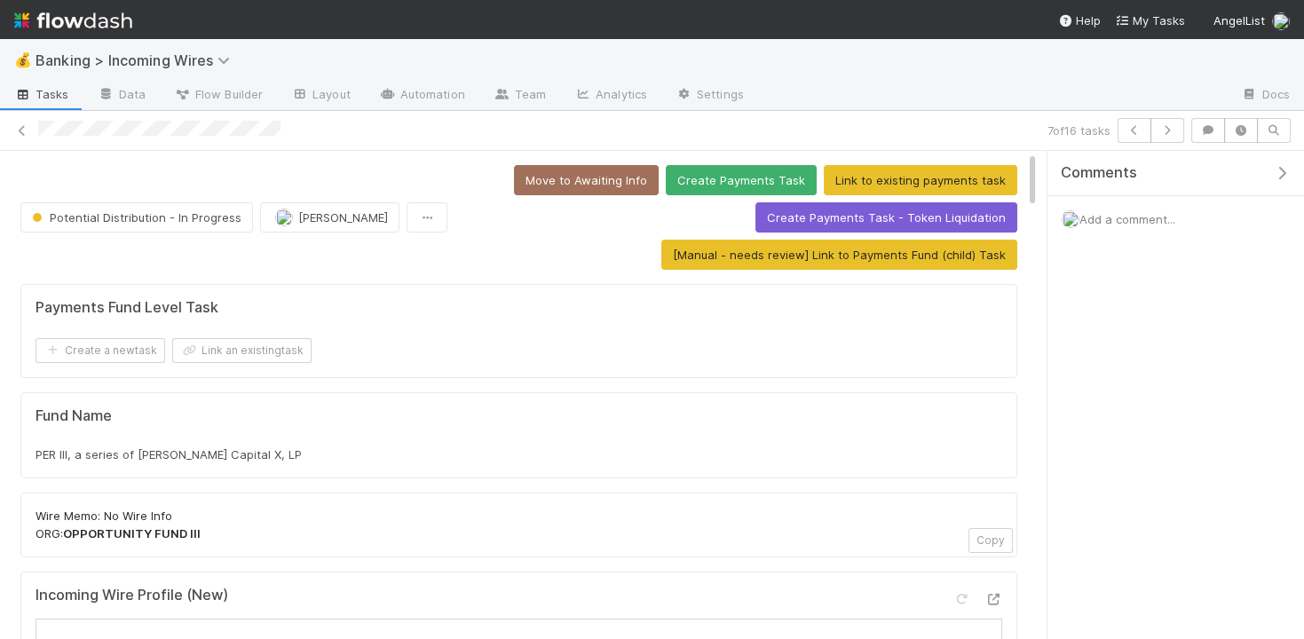
scroll to position [9, 0]
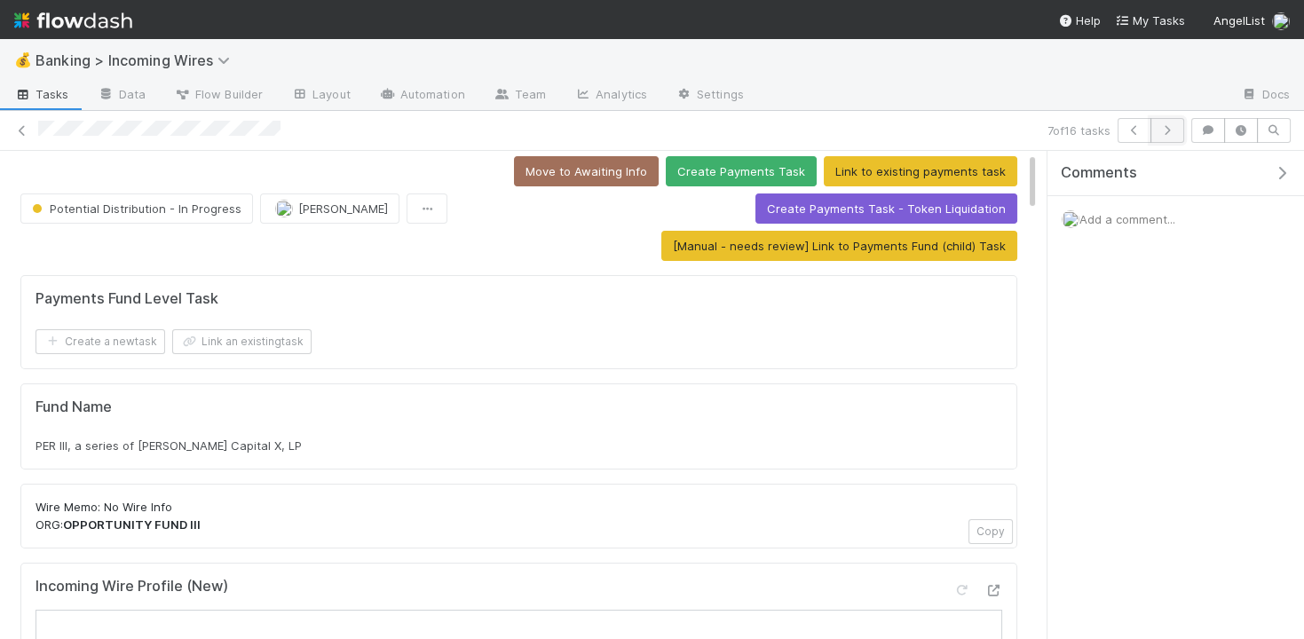
click at [1184, 128] on button "button" at bounding box center [1168, 130] width 34 height 25
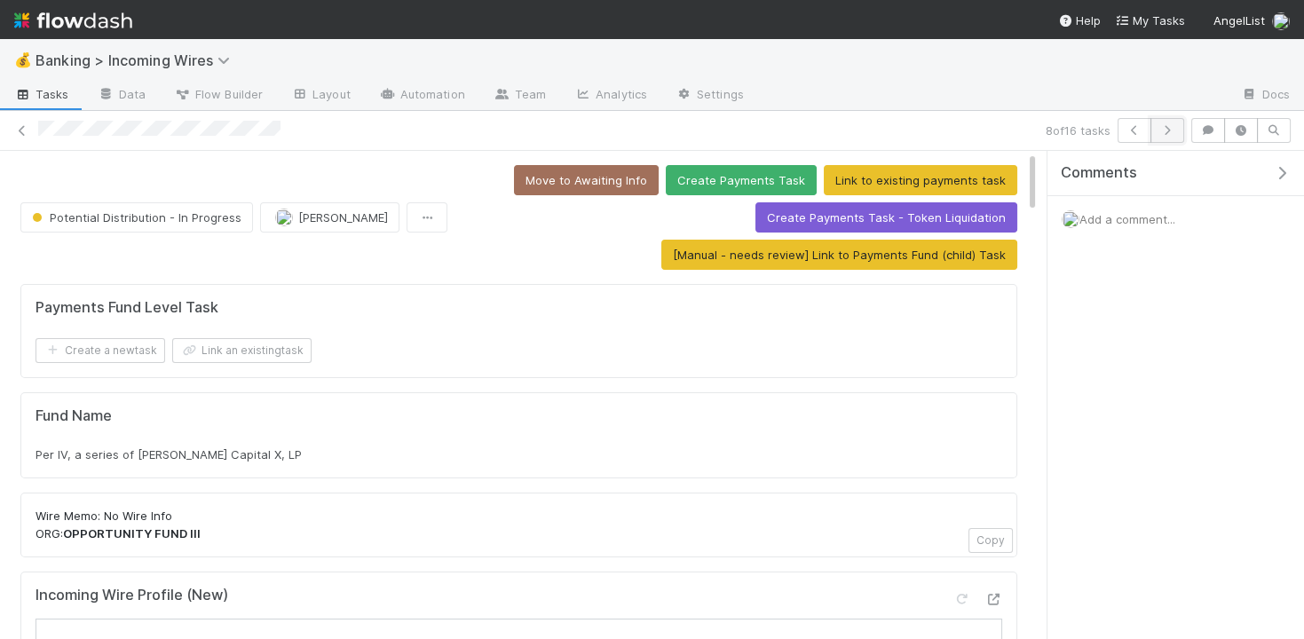
click at [1183, 132] on button "button" at bounding box center [1168, 130] width 34 height 25
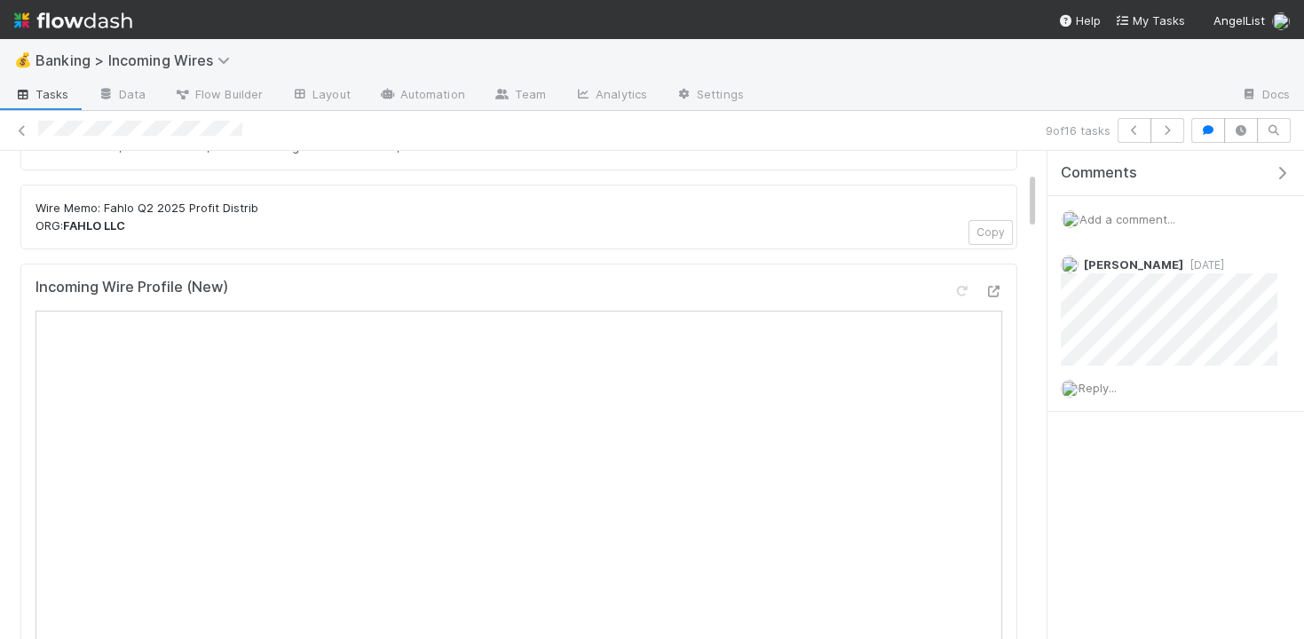
scroll to position [73, 0]
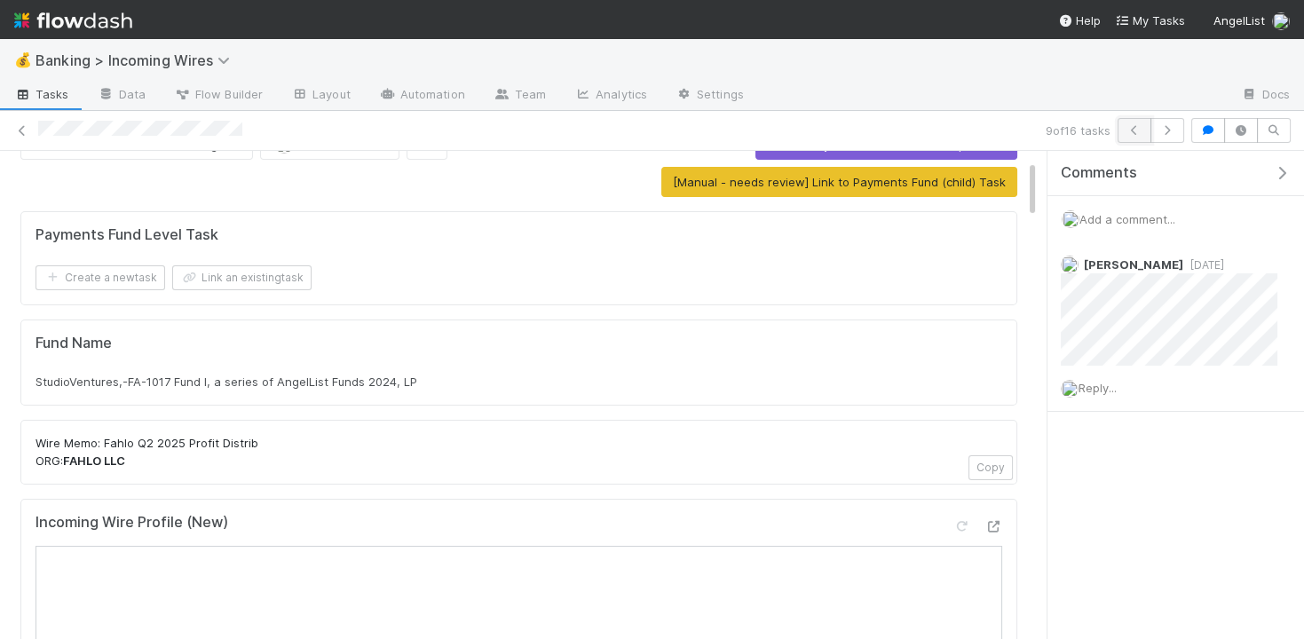
click at [1140, 128] on icon "button" at bounding box center [1135, 130] width 18 height 11
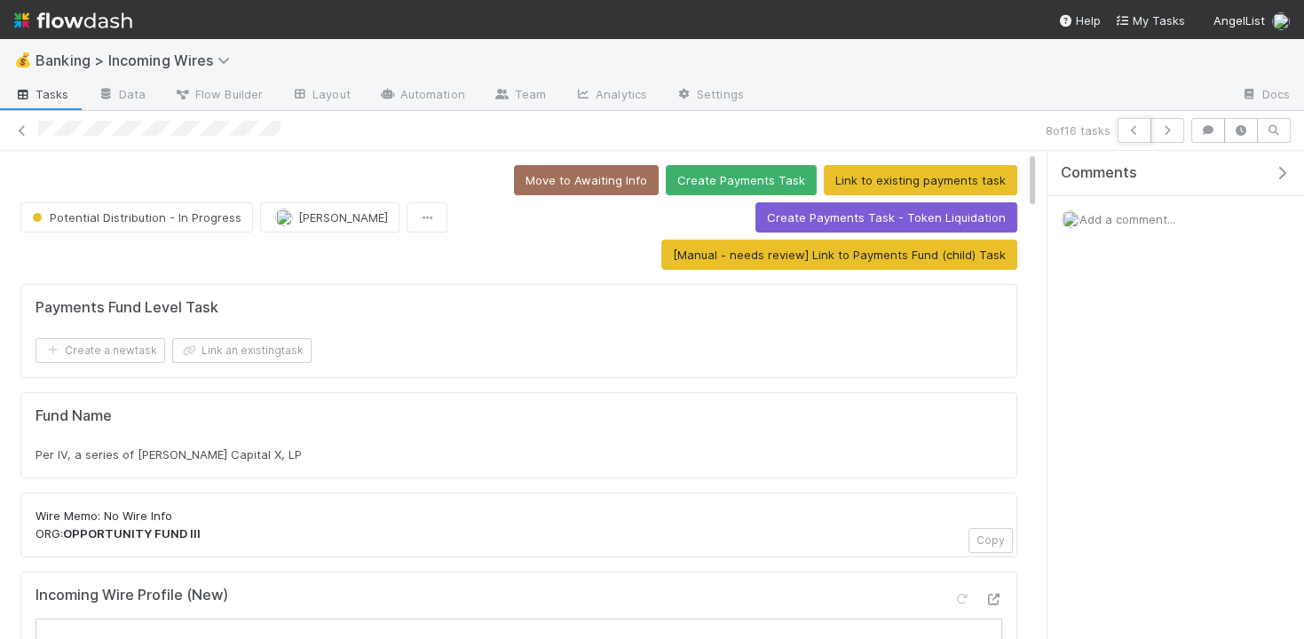
click at [1140, 128] on icon "button" at bounding box center [1135, 130] width 18 height 11
click at [1143, 135] on icon "button" at bounding box center [1135, 130] width 18 height 11
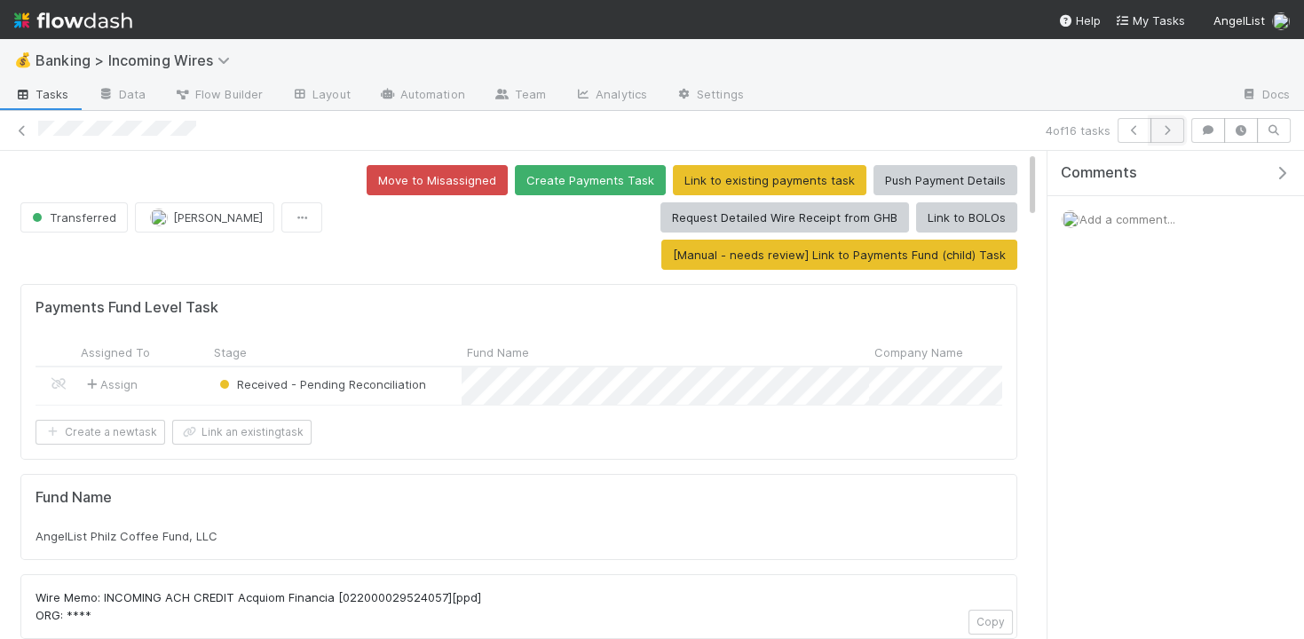
click at [1169, 121] on button "button" at bounding box center [1168, 130] width 34 height 25
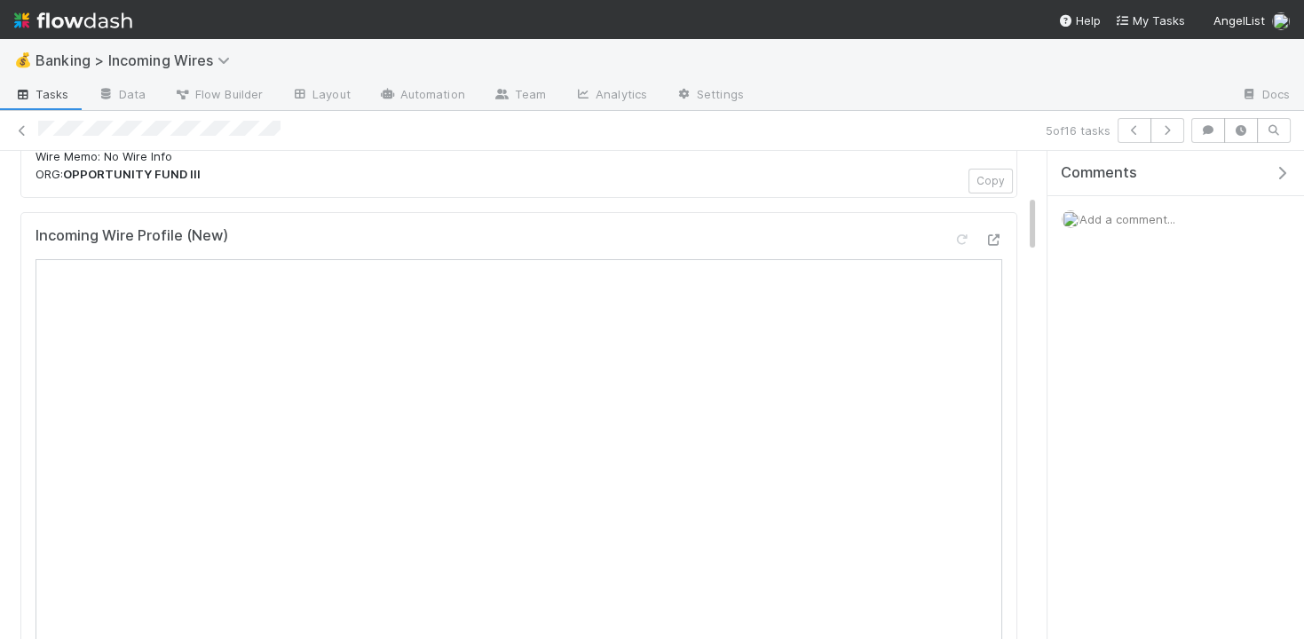
scroll to position [360, 0]
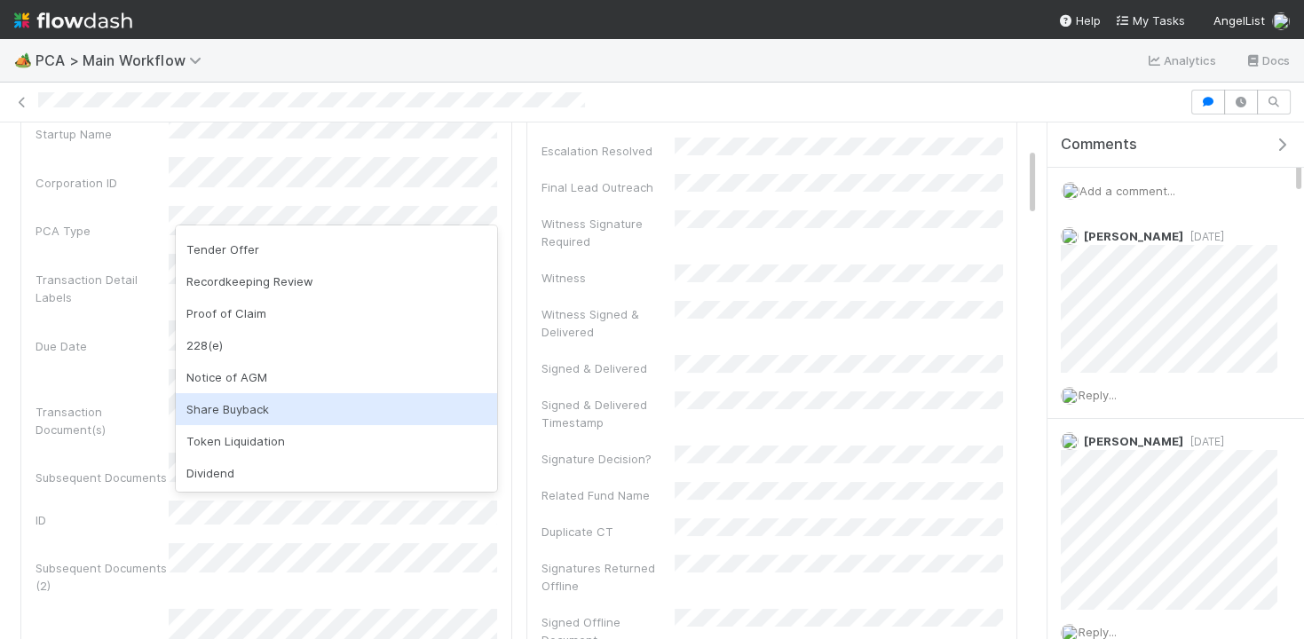
scroll to position [226, 0]
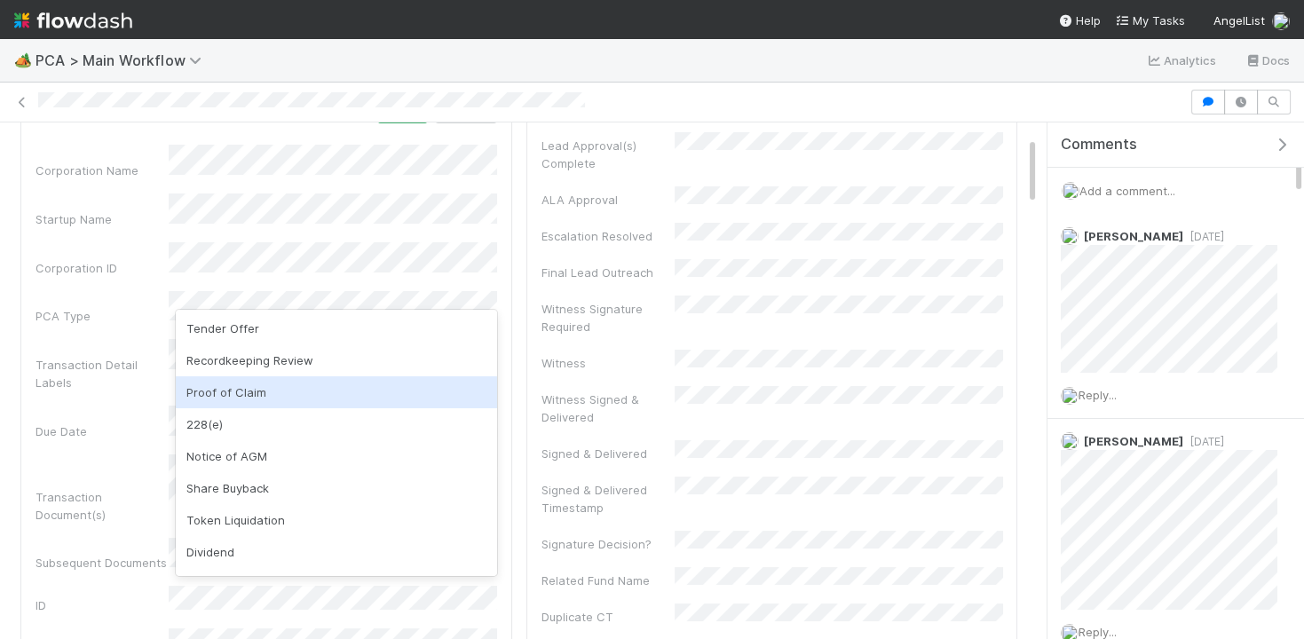
scroll to position [379, 0]
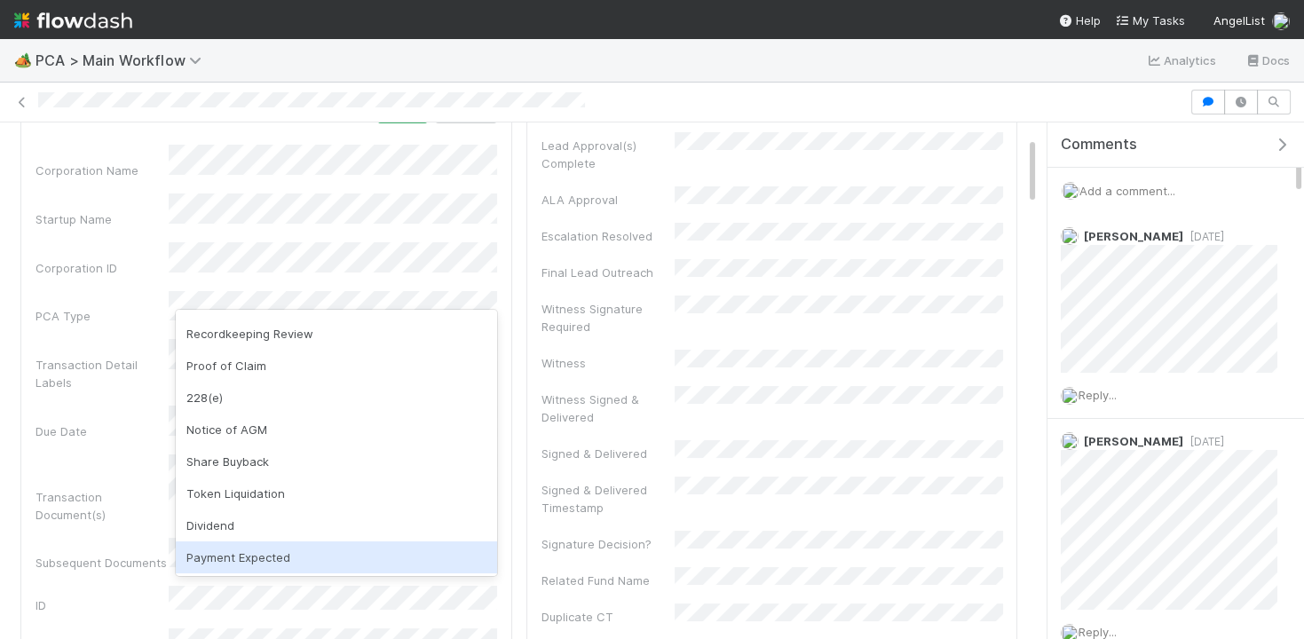
click at [340, 554] on div "Payment Expected" at bounding box center [336, 558] width 321 height 32
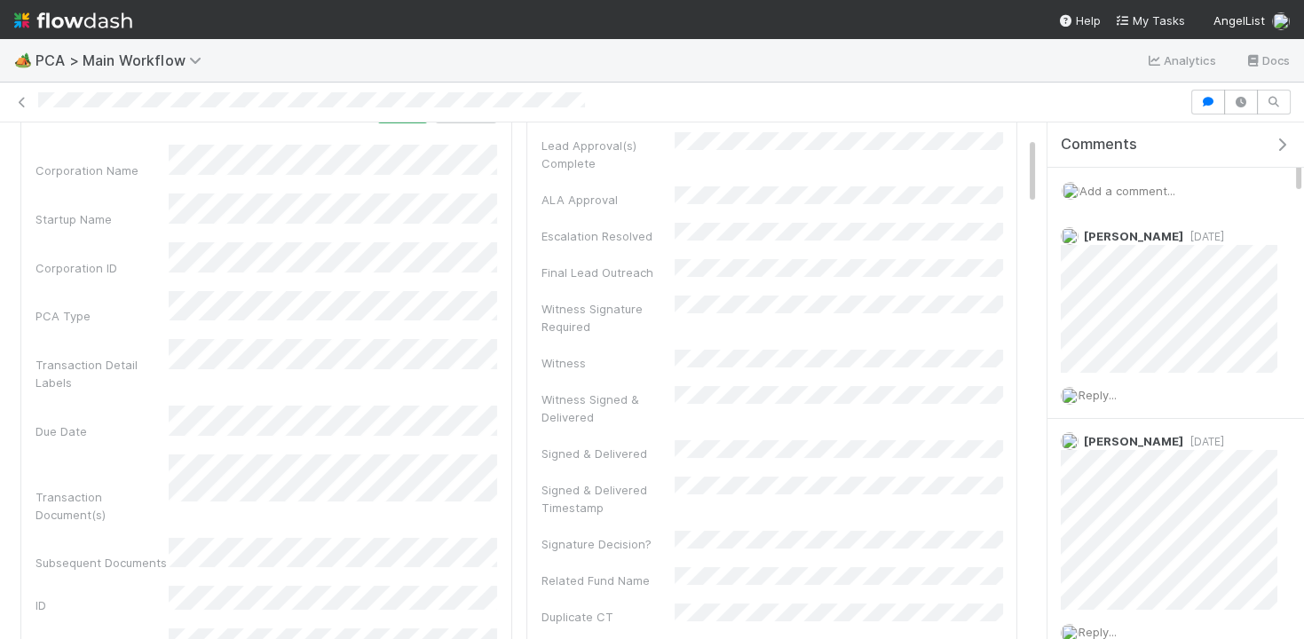
scroll to position [0, 0]
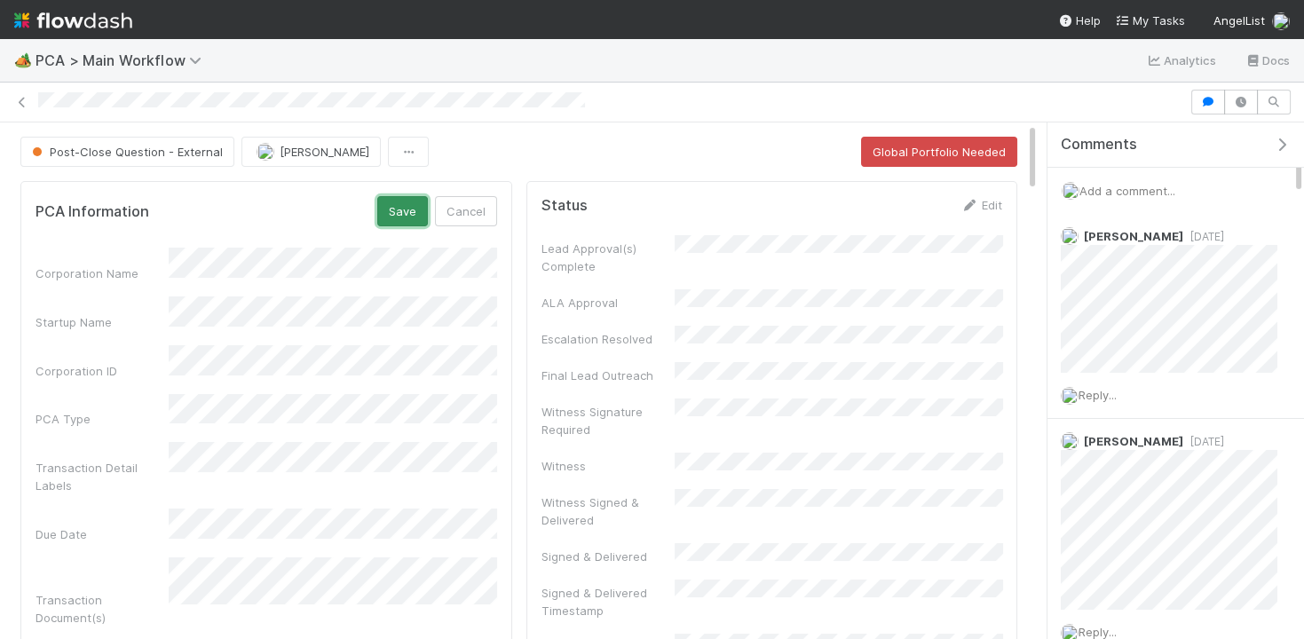
click at [403, 220] on button "Save" at bounding box center [402, 211] width 51 height 30
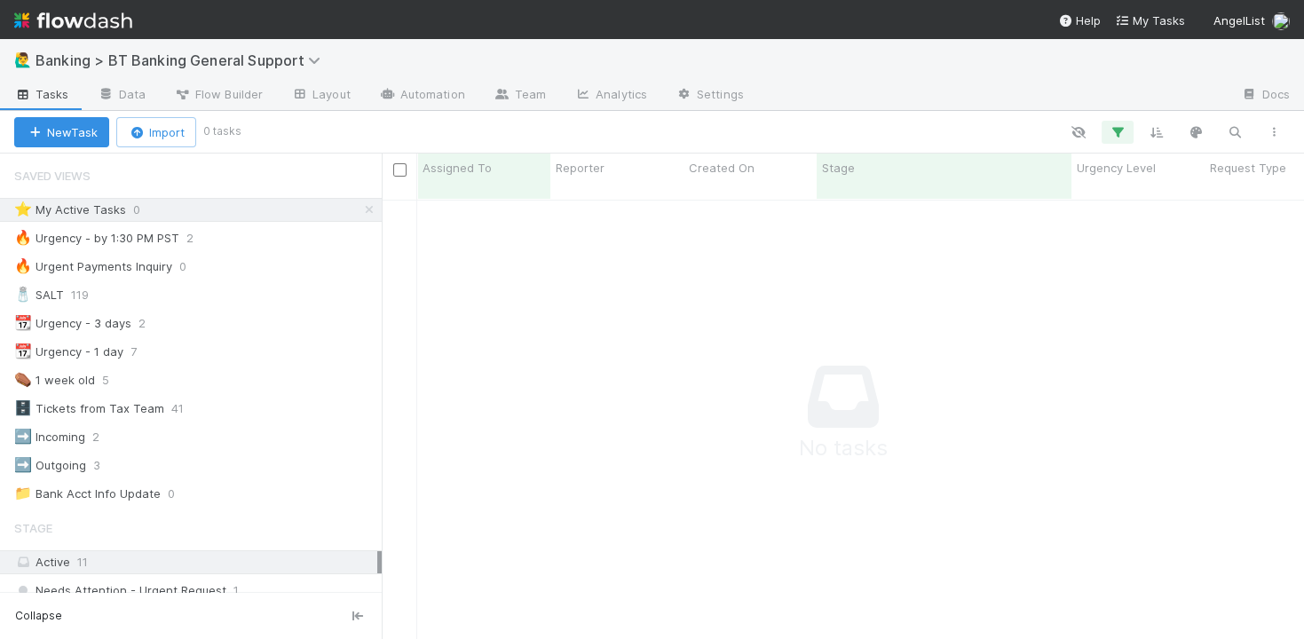
scroll to position [455, 922]
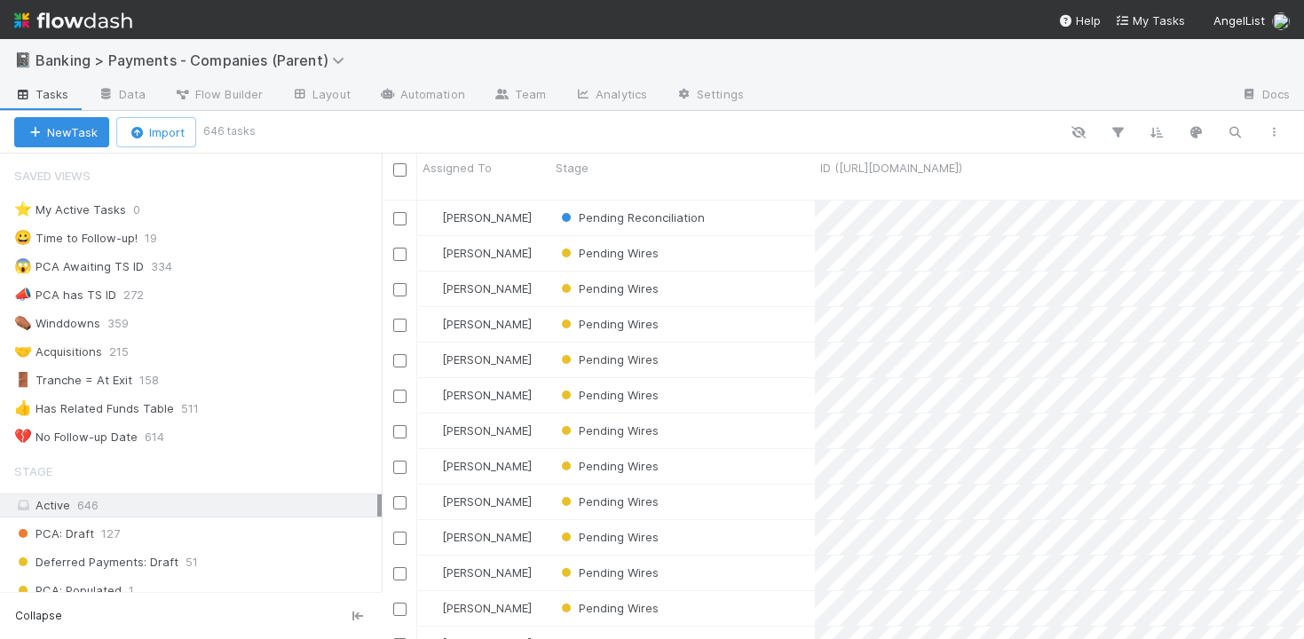
scroll to position [1, 1]
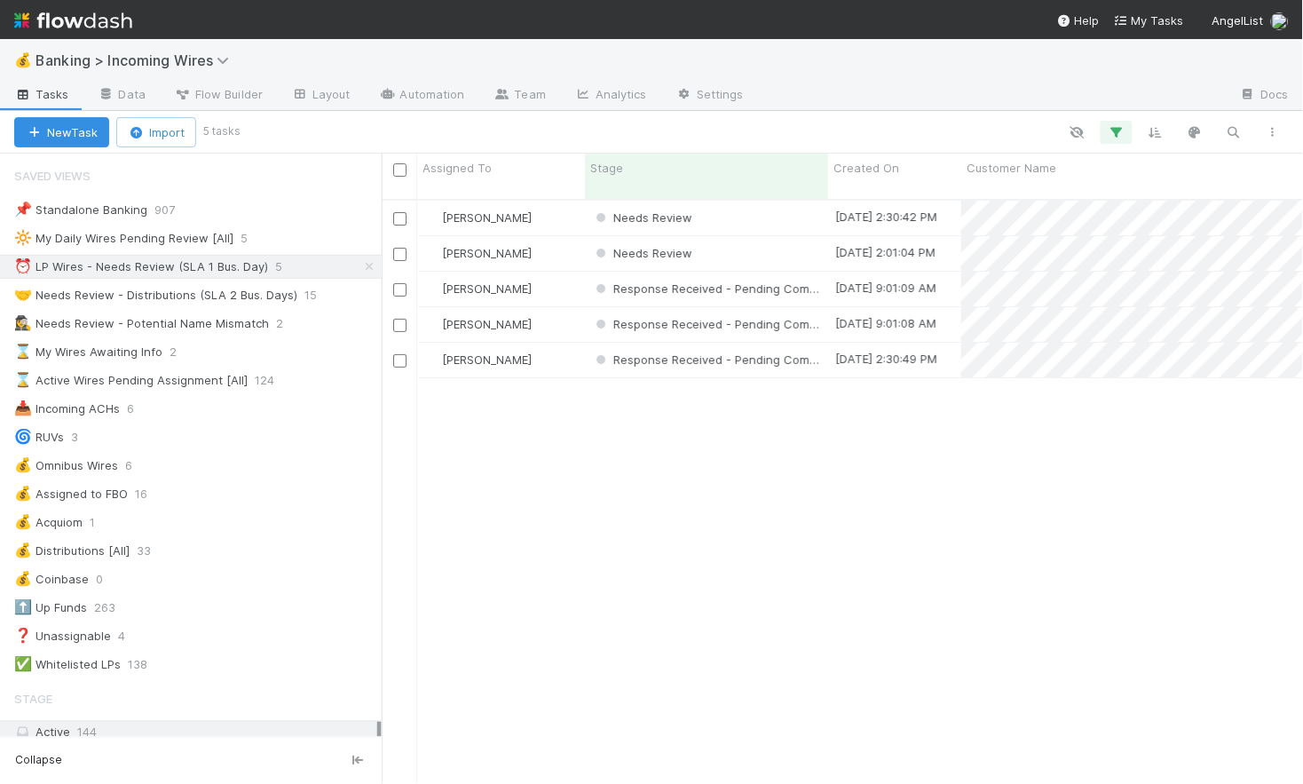
scroll to position [599, 922]
click at [729, 202] on div "Needs Review" at bounding box center [706, 218] width 243 height 35
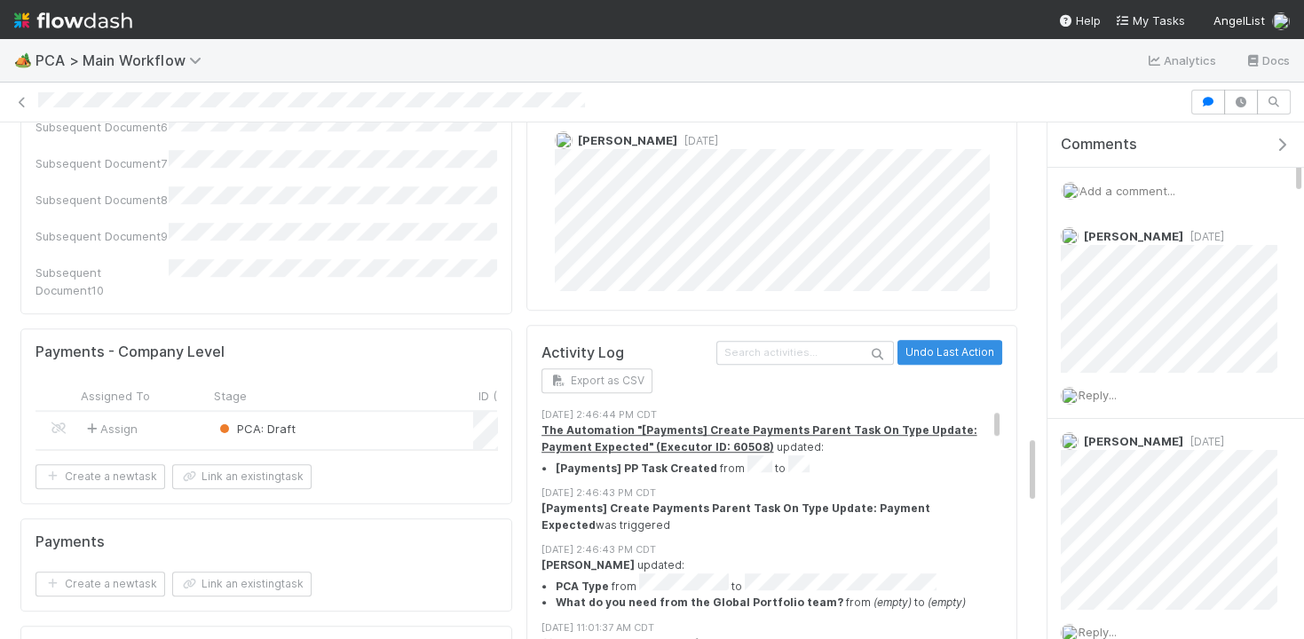
click at [386, 412] on div "PCA: Draft" at bounding box center [341, 430] width 265 height 37
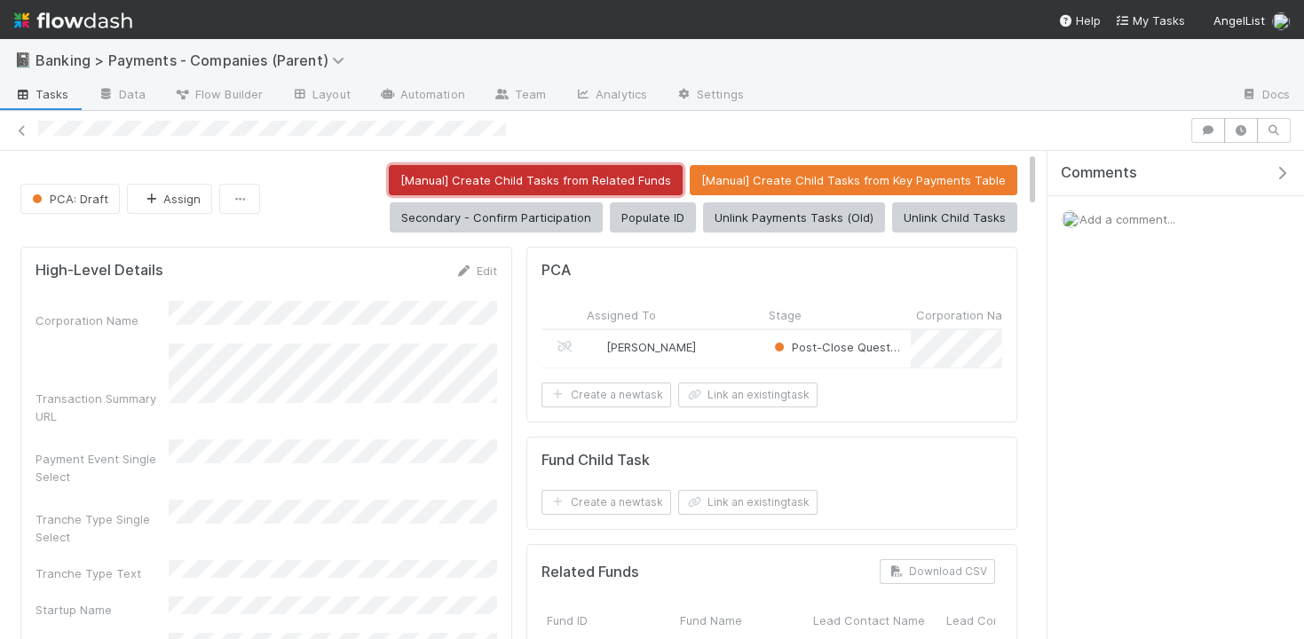
click at [551, 179] on button "[Manual] Create Child Tasks from Related Funds" at bounding box center [536, 180] width 294 height 30
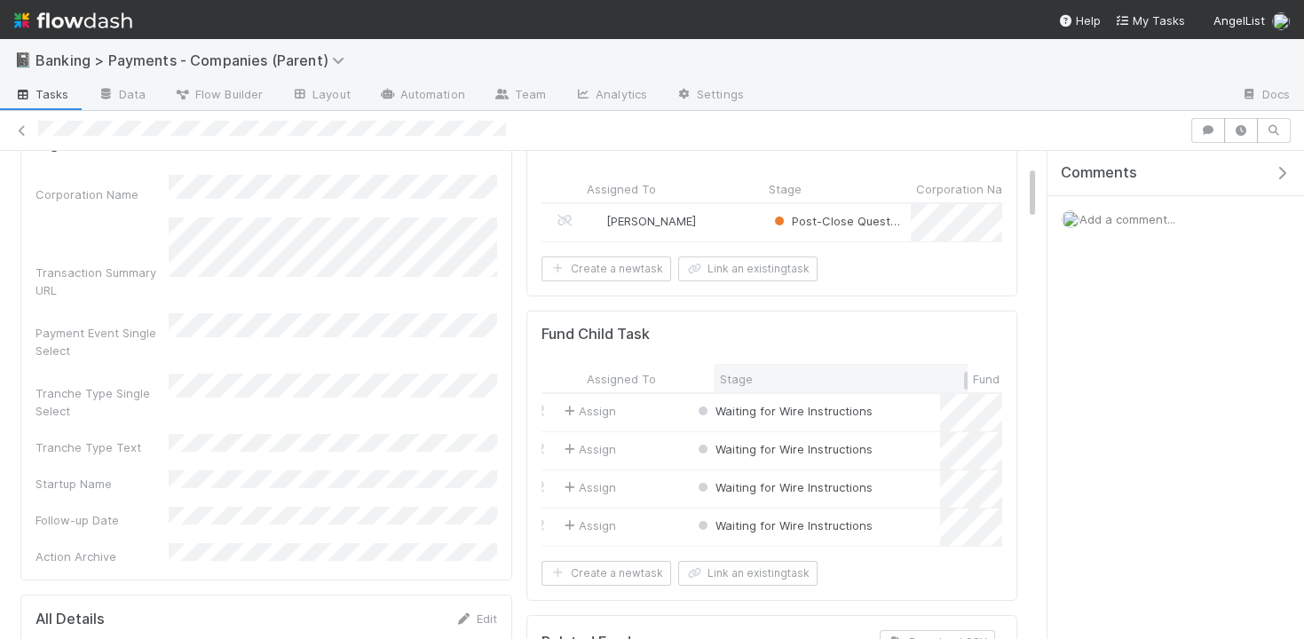
scroll to position [0, 58]
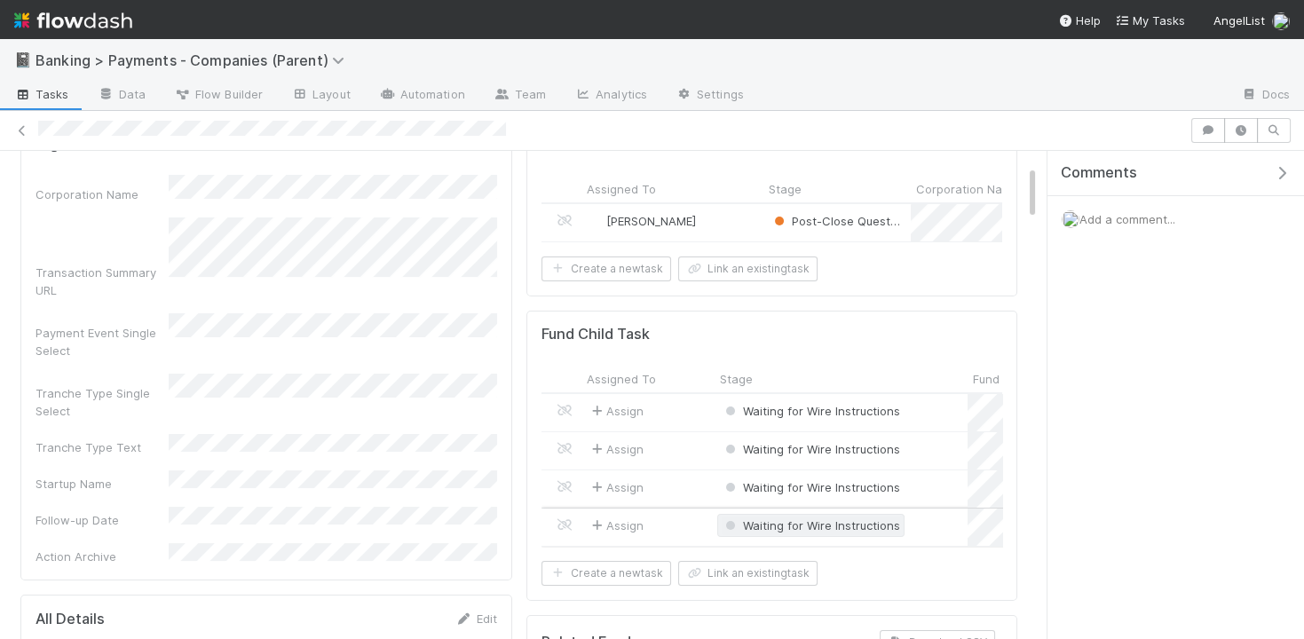
click at [777, 519] on span "Waiting for Wire Instructions" at bounding box center [811, 526] width 178 height 14
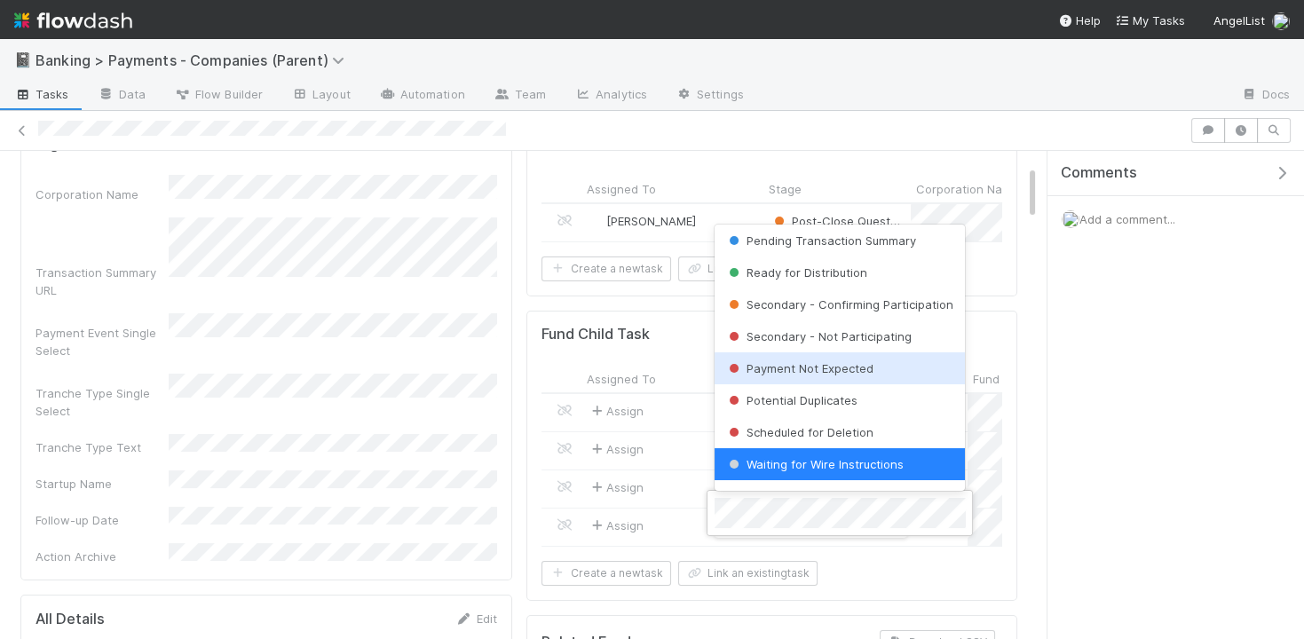
click at [799, 370] on span "Payment Not Expected" at bounding box center [799, 368] width 148 height 14
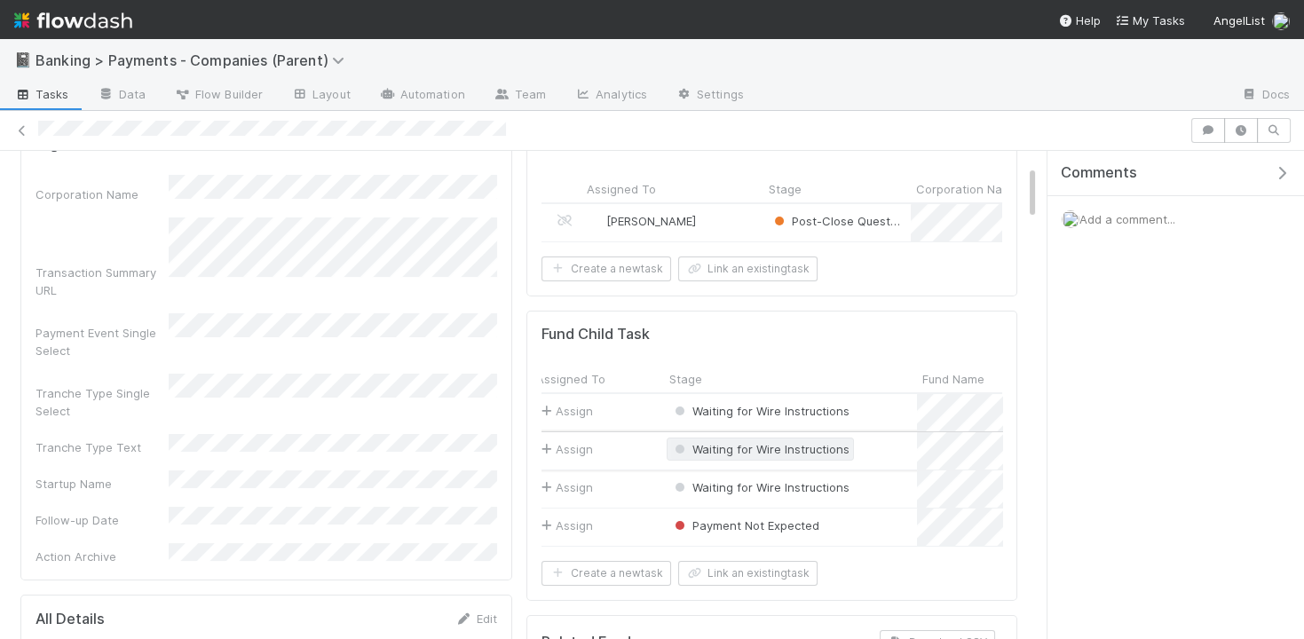
click at [778, 442] on span "Waiting for Wire Instructions" at bounding box center [760, 449] width 178 height 14
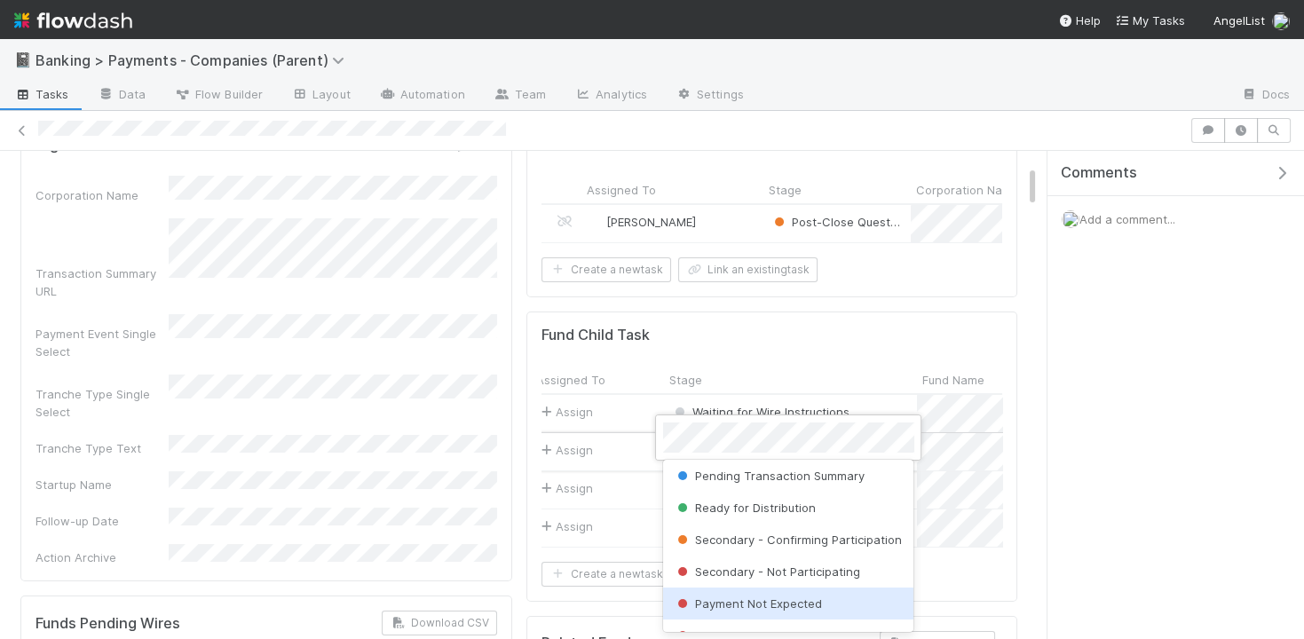
click at [762, 598] on span "Payment Not Expected" at bounding box center [748, 604] width 148 height 14
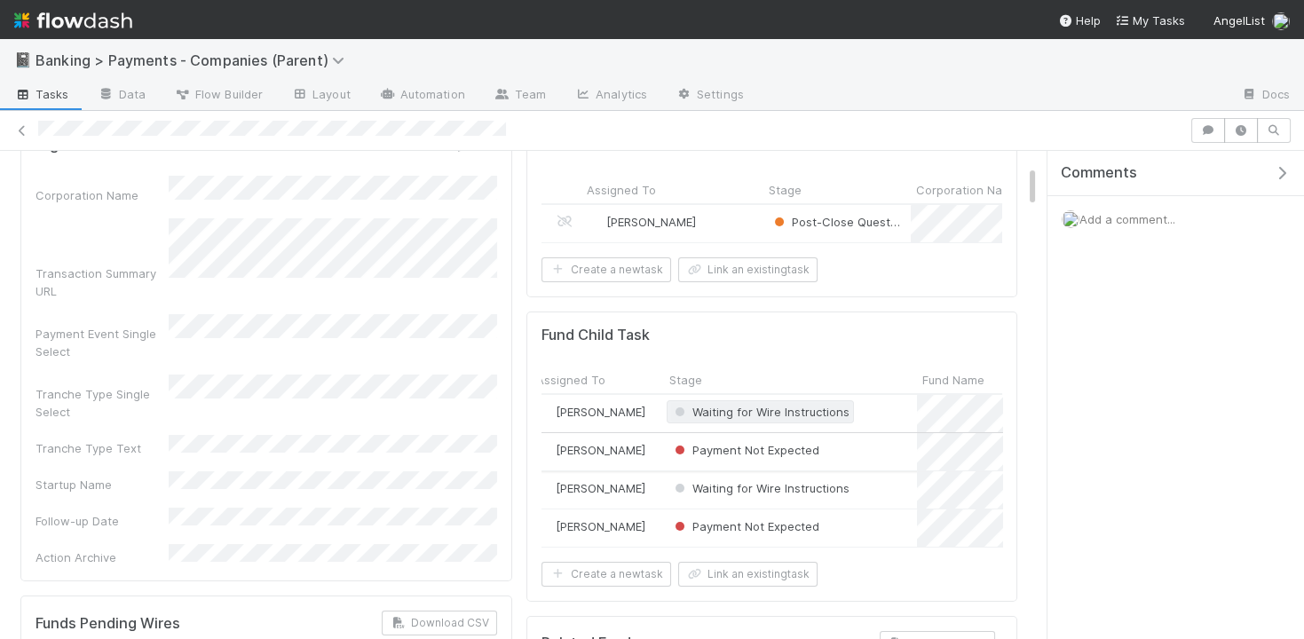
click at [772, 407] on span "Waiting for Wire Instructions" at bounding box center [760, 412] width 178 height 14
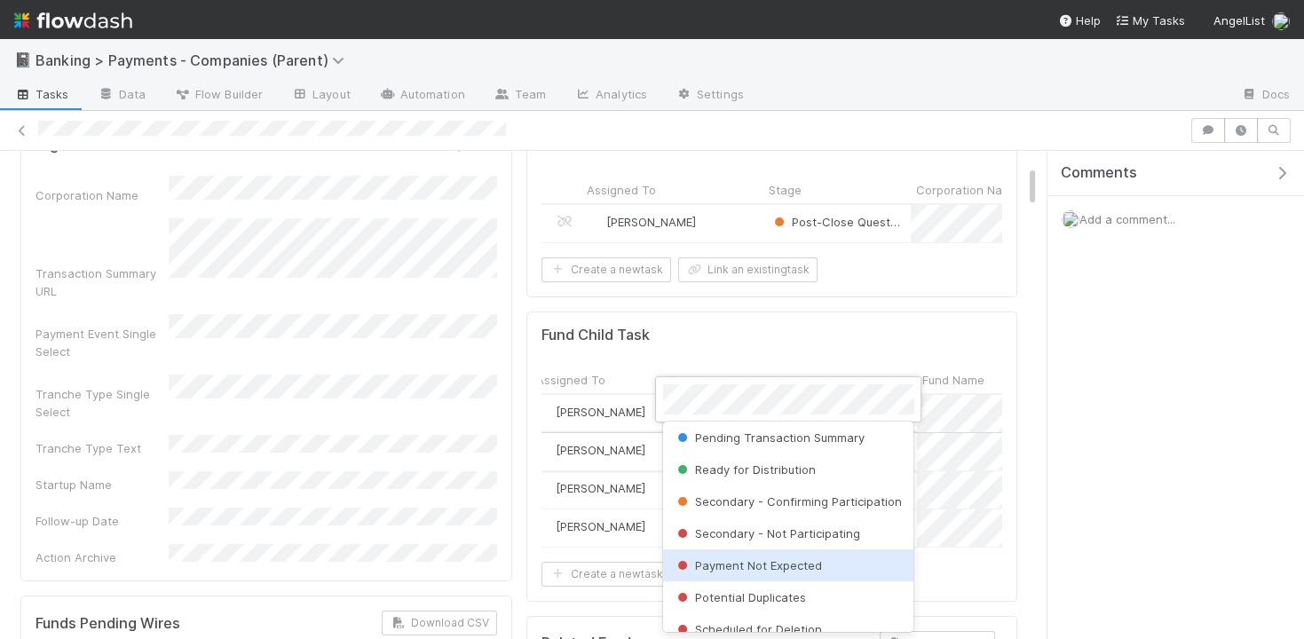
click at [769, 563] on span "Payment Not Expected" at bounding box center [748, 566] width 148 height 14
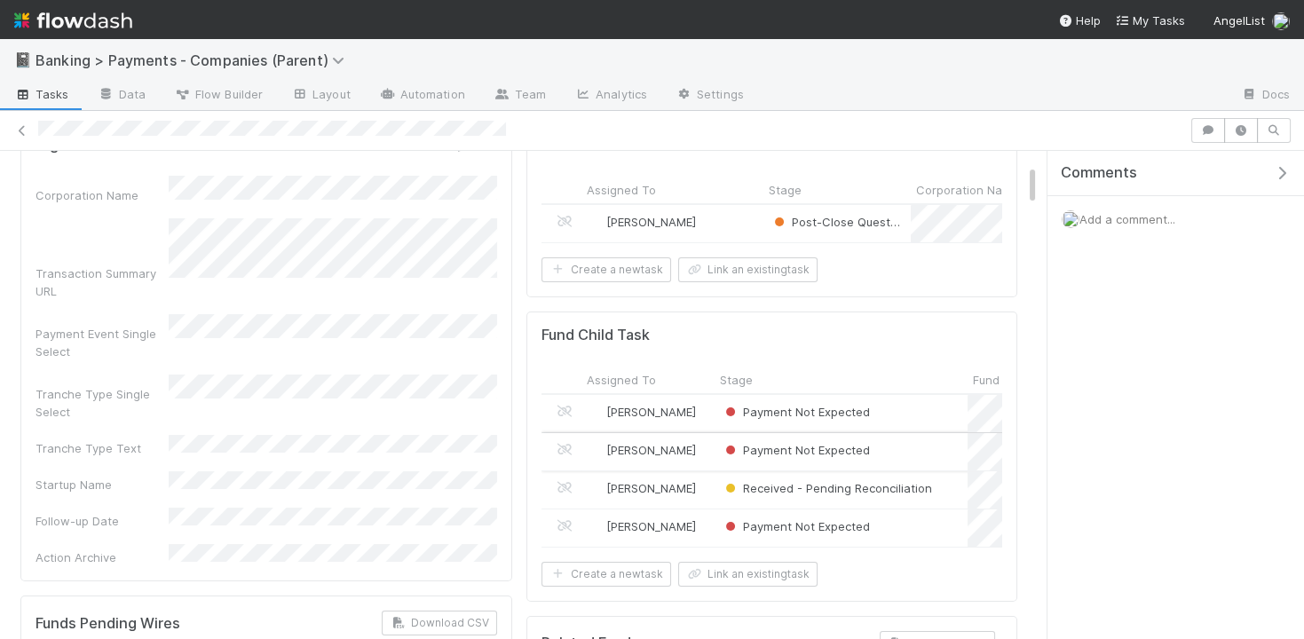
scroll to position [0, 0]
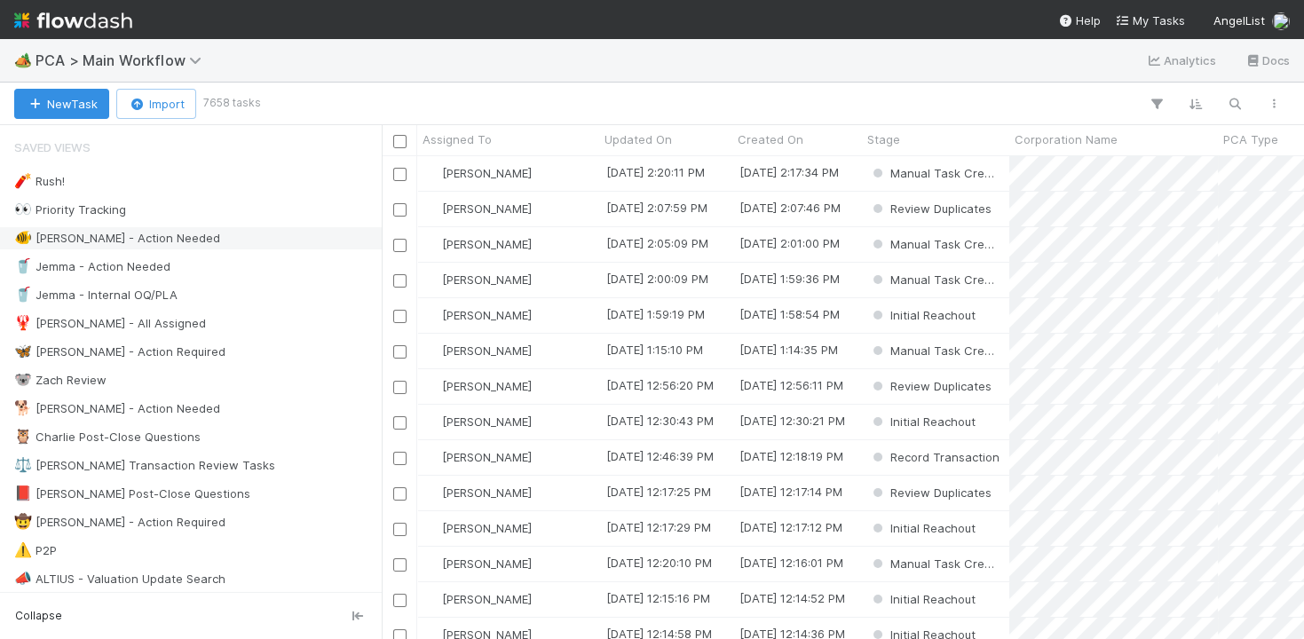
scroll to position [483, 922]
click at [1242, 106] on icon "button" at bounding box center [1235, 104] width 18 height 16
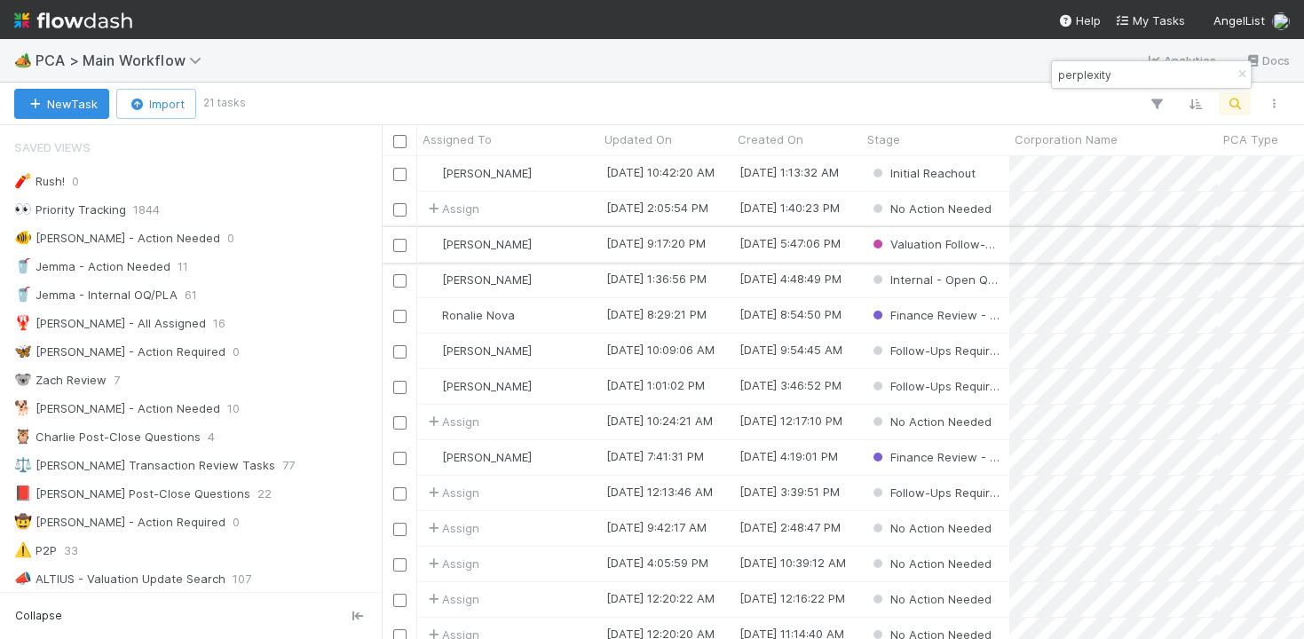
type input "perplexity"
click at [580, 242] on div "[PERSON_NAME]" at bounding box center [508, 244] width 182 height 35
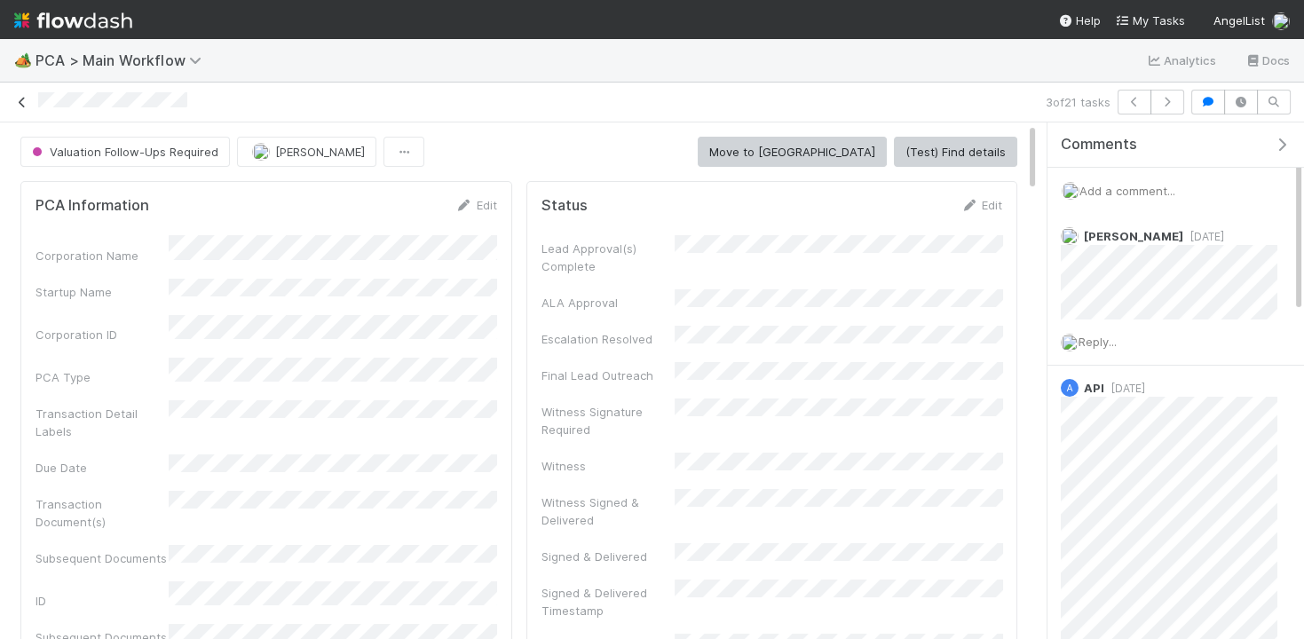
click at [19, 100] on icon at bounding box center [22, 103] width 18 height 12
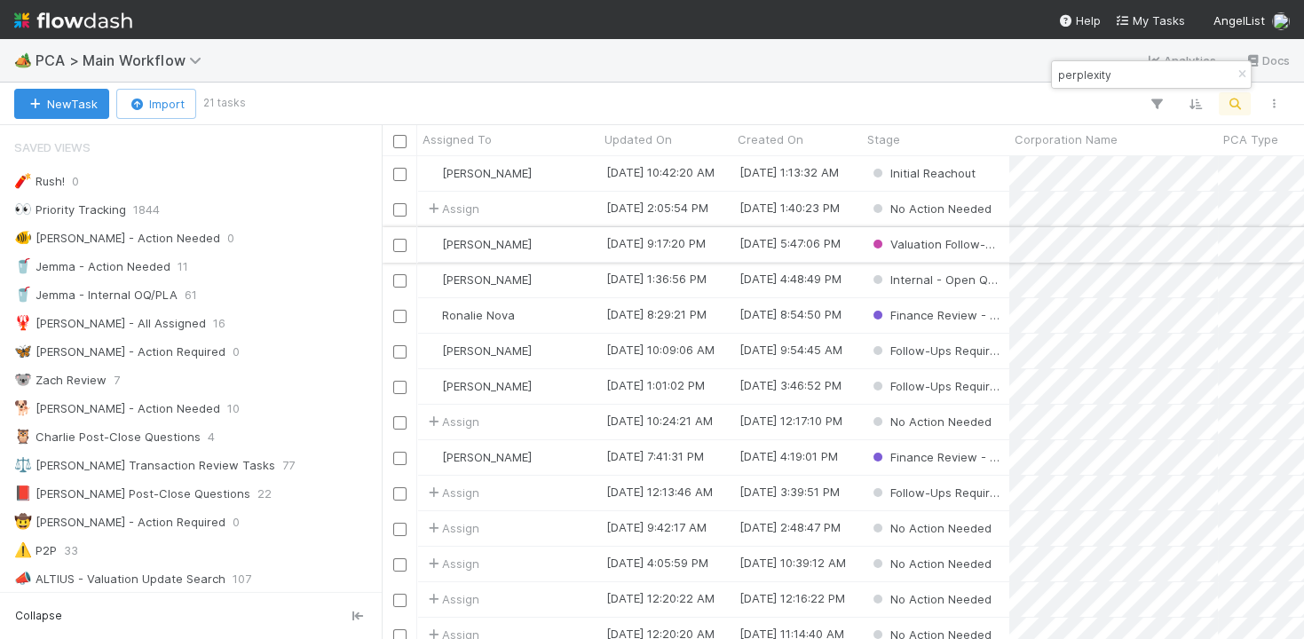
scroll to position [59, 0]
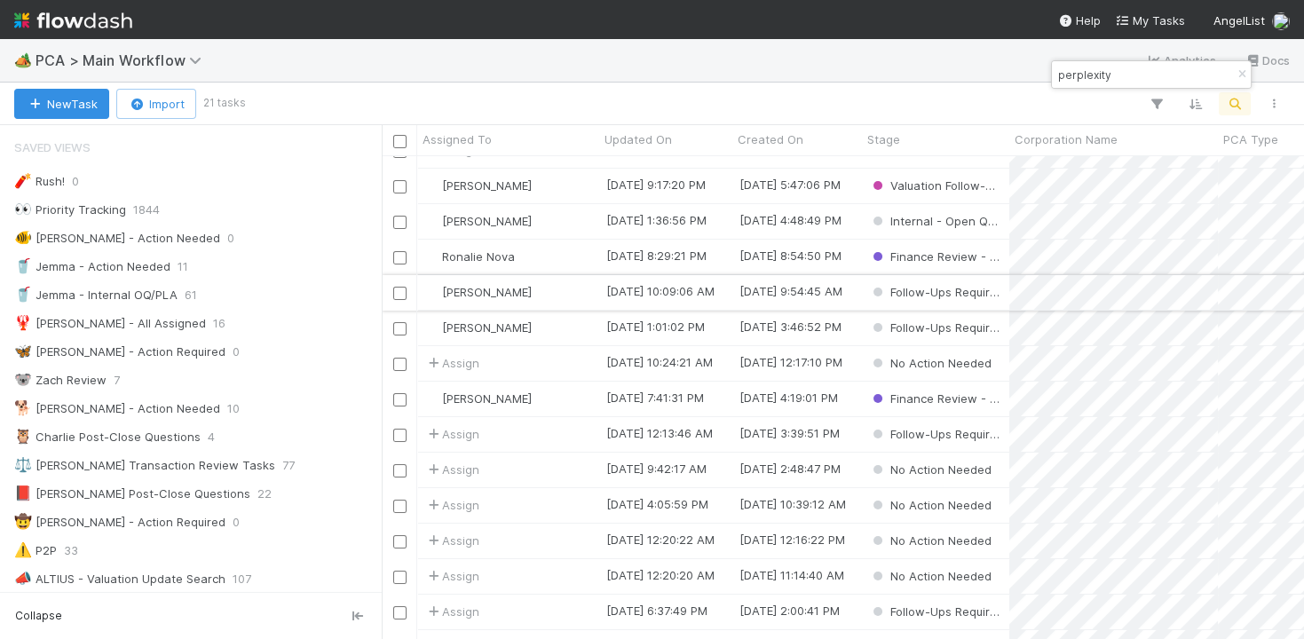
click at [559, 289] on div "Roselyn de Villa" at bounding box center [508, 292] width 182 height 35
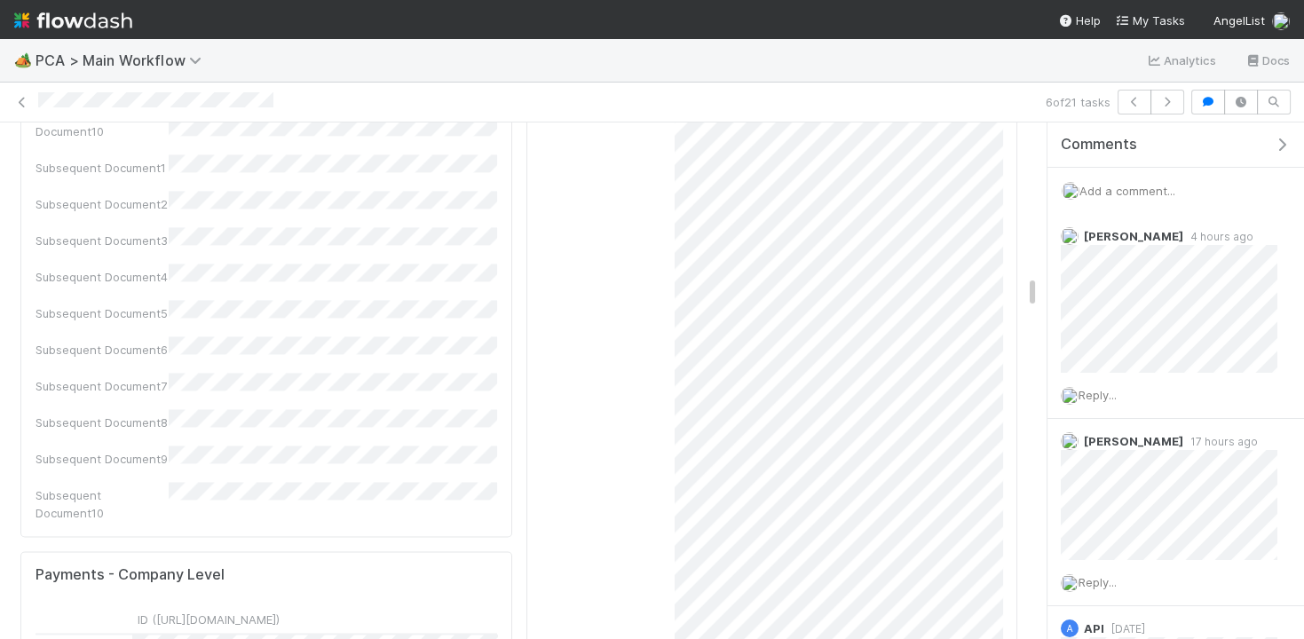
scroll to position [0, 392]
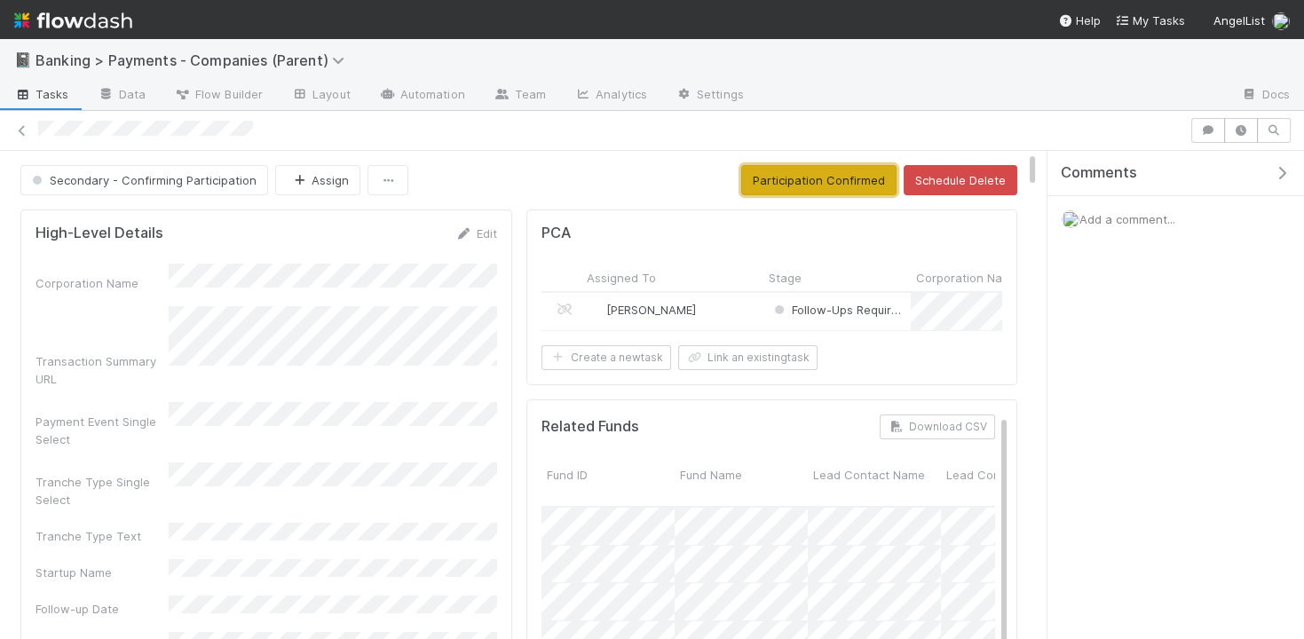
click at [790, 174] on button "Participation Confirmed" at bounding box center [818, 180] width 155 height 30
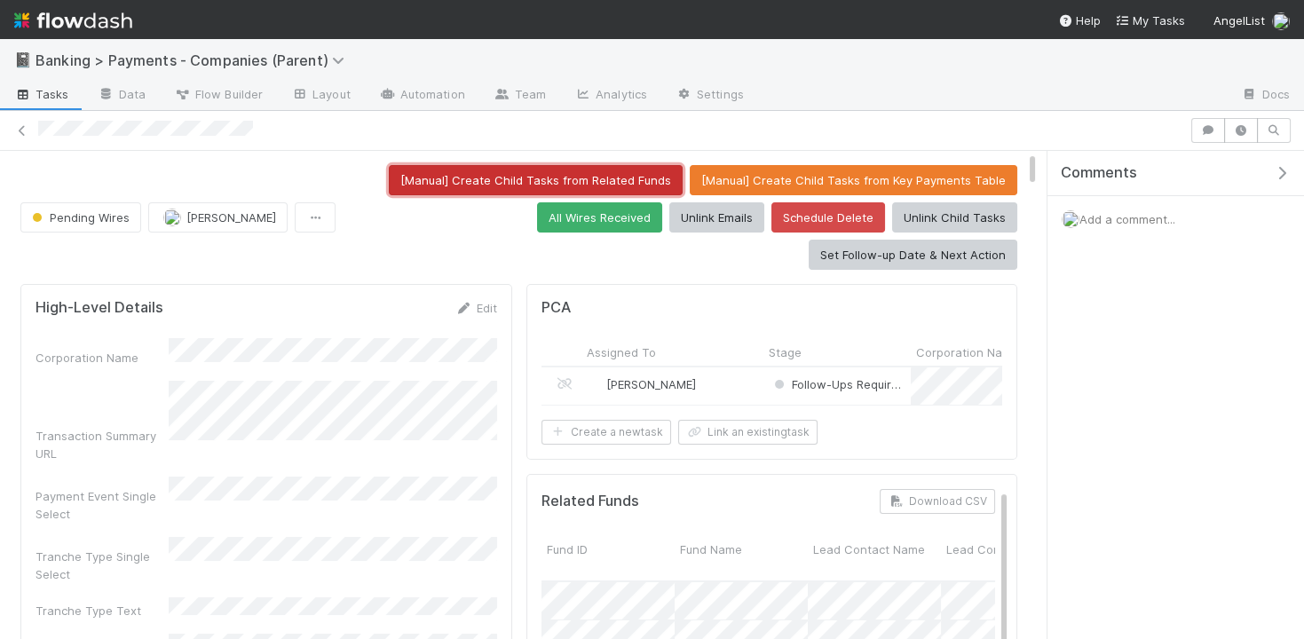
click at [631, 175] on button "[Manual] Create Child Tasks from Related Funds" at bounding box center [536, 180] width 294 height 30
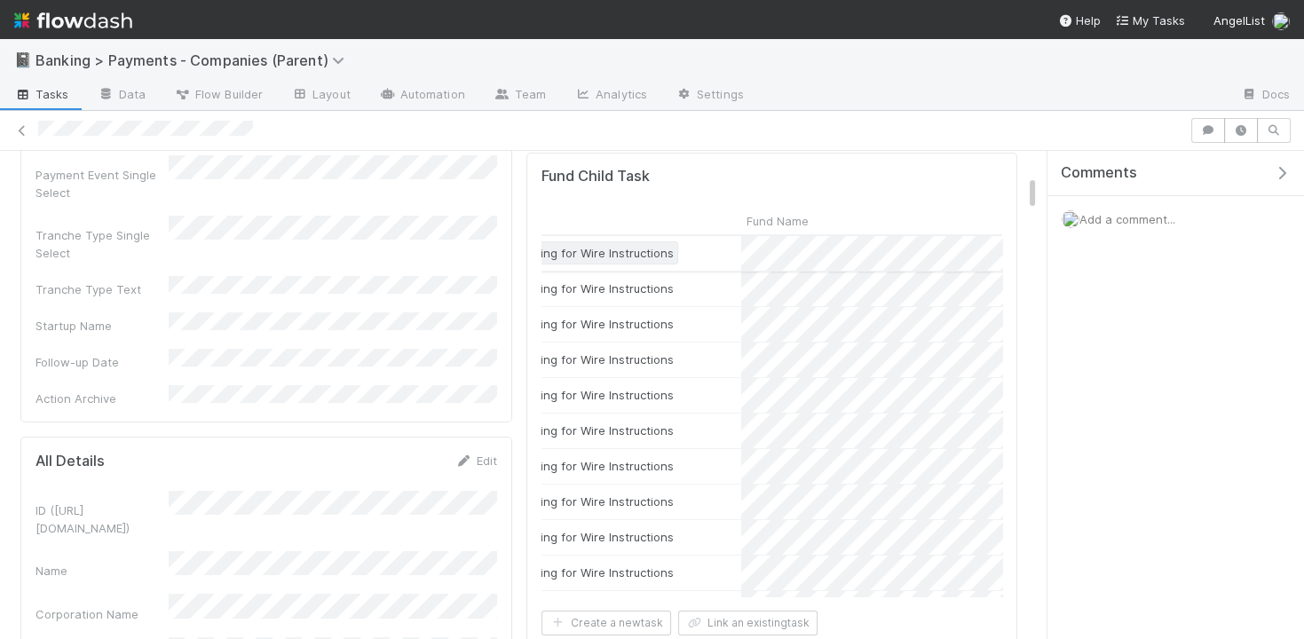
click at [628, 246] on span "Waiting for Wire Instructions" at bounding box center [584, 253] width 178 height 14
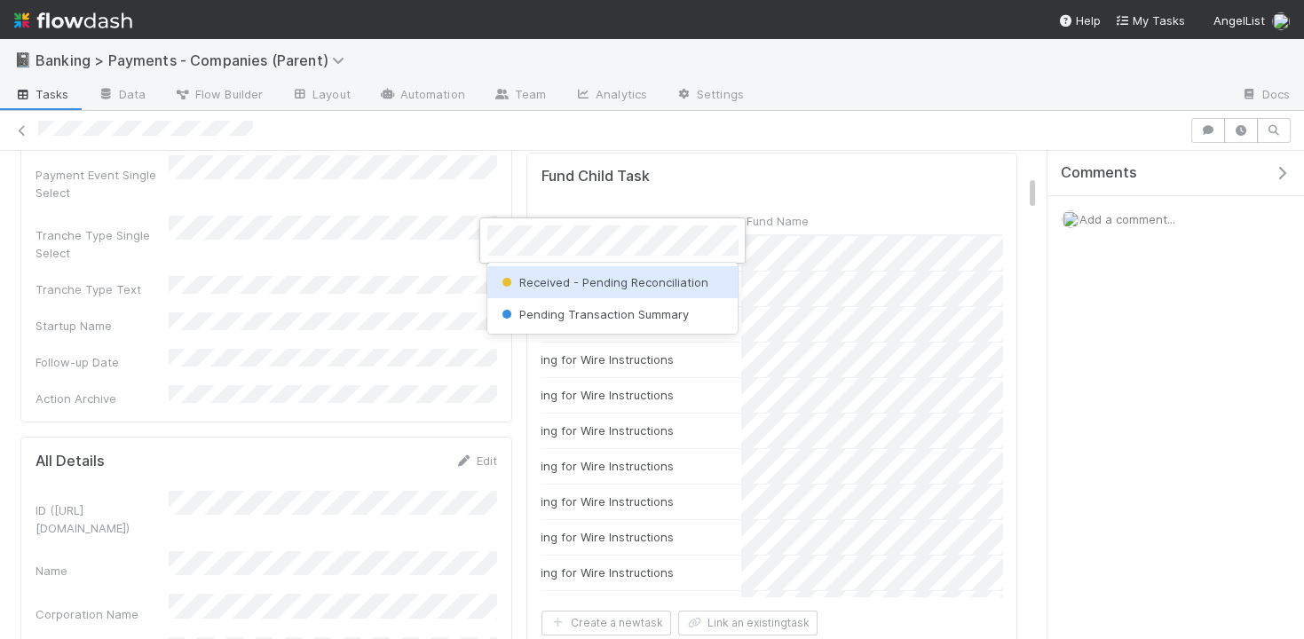
click at [630, 277] on span "Received - Pending Reconciliation" at bounding box center [603, 282] width 210 height 14
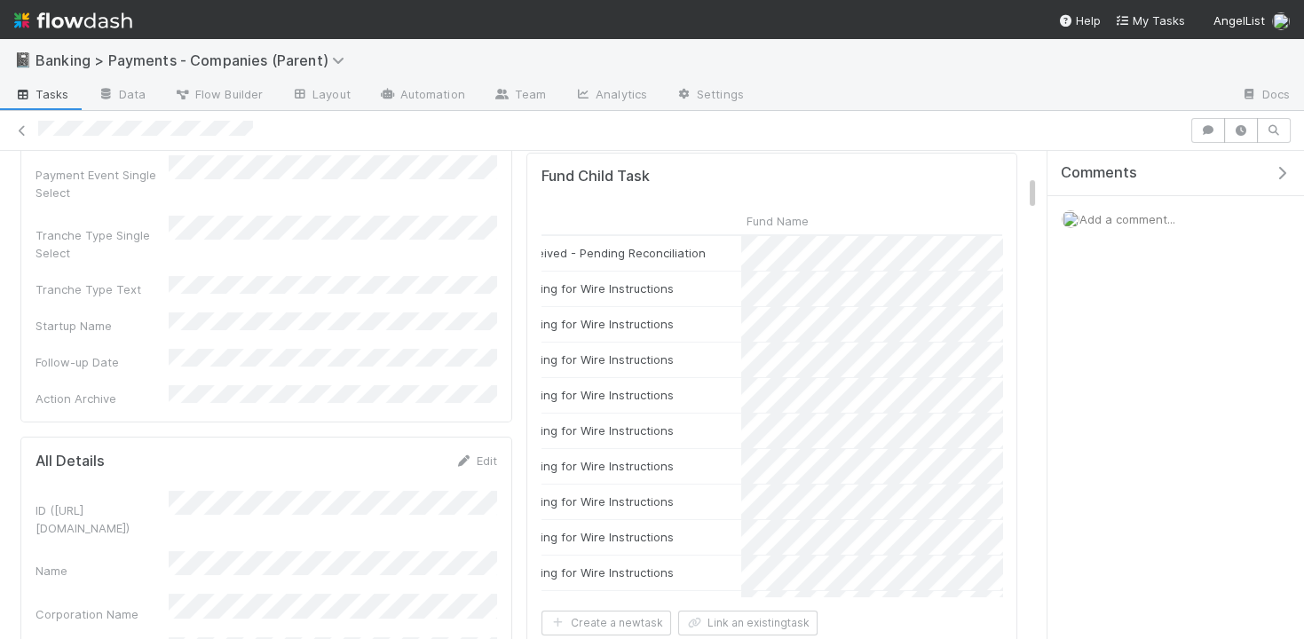
click at [617, 317] on span "Waiting for Wire Instructions" at bounding box center [584, 324] width 178 height 14
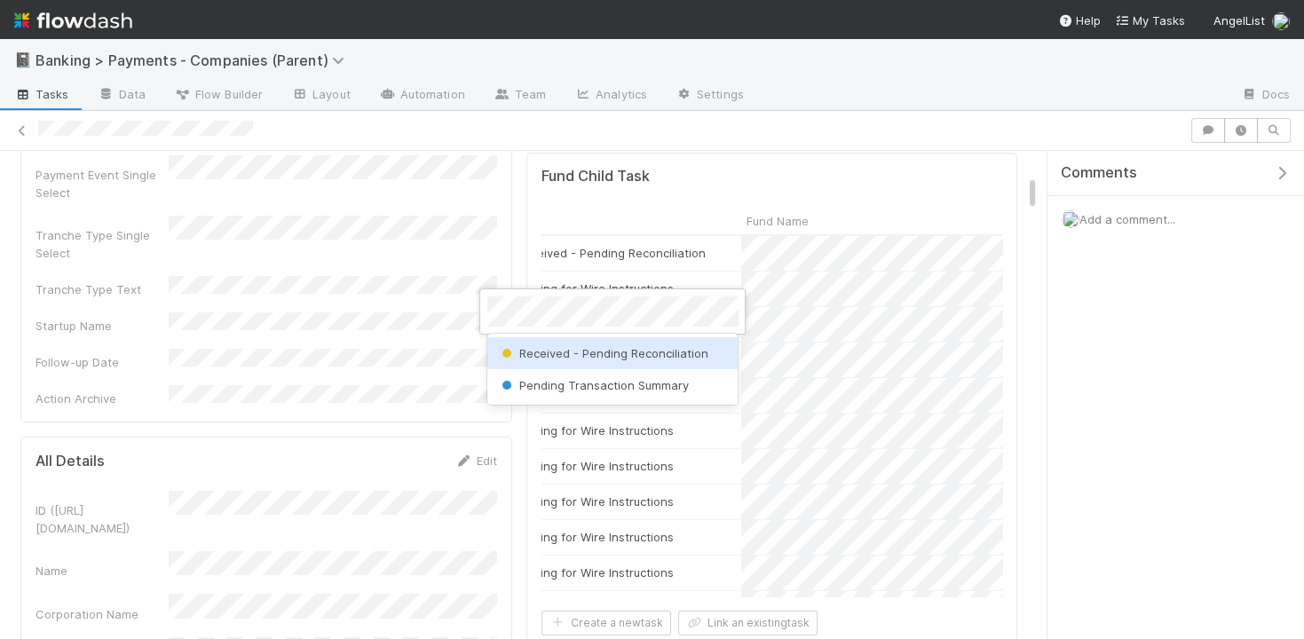
click at [605, 342] on div "Received - Pending Reconciliation" at bounding box center [612, 353] width 251 height 32
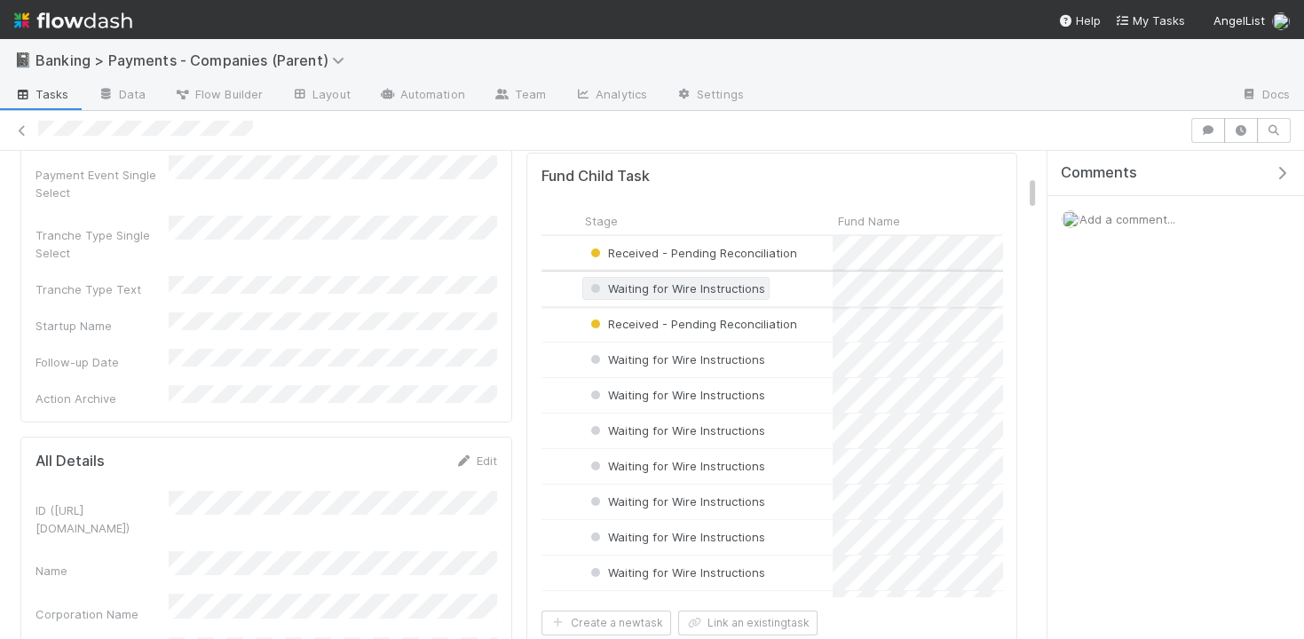
click at [638, 281] on span "Waiting for Wire Instructions" at bounding box center [676, 288] width 178 height 14
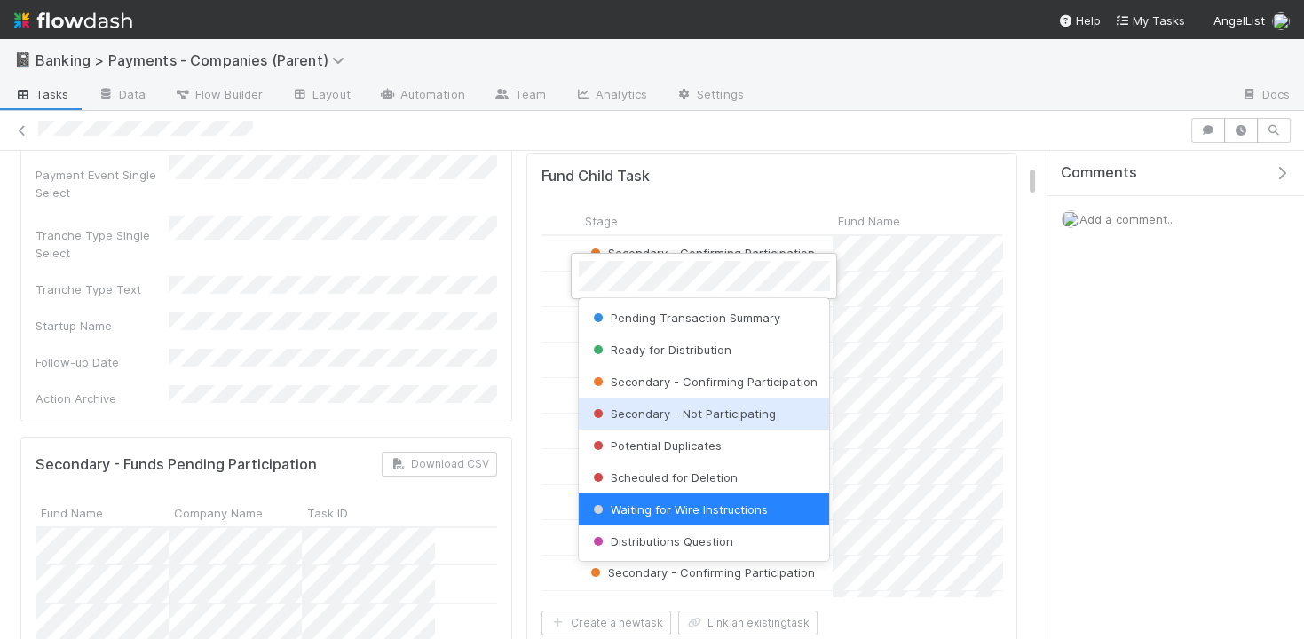
click at [690, 412] on span "Secondary - Not Participating" at bounding box center [683, 414] width 186 height 14
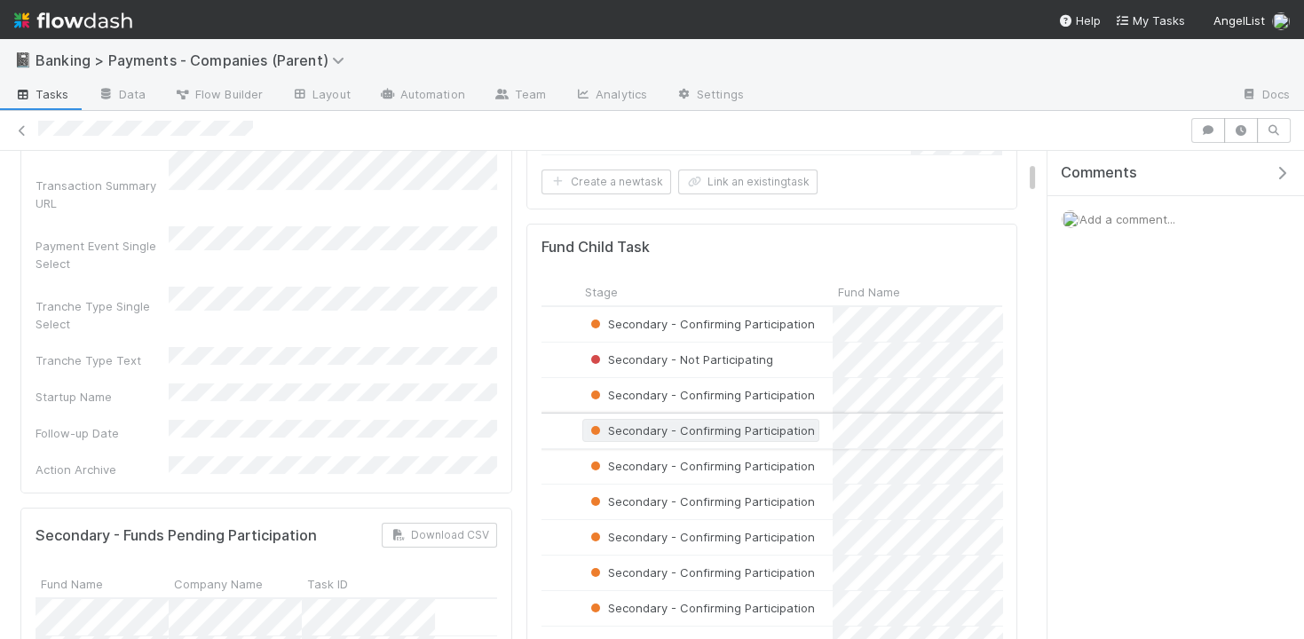
click at [672, 424] on span "Secondary - Confirming Participation" at bounding box center [701, 431] width 228 height 14
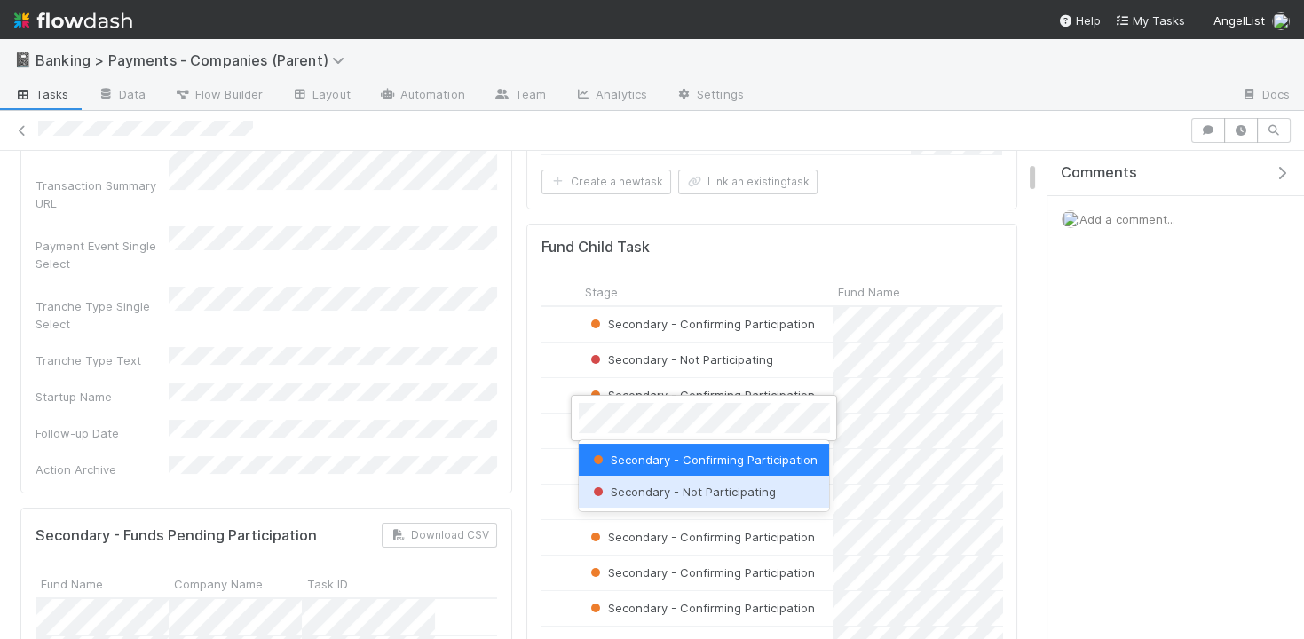
click at [709, 489] on span "Secondary - Not Participating" at bounding box center [683, 492] width 186 height 14
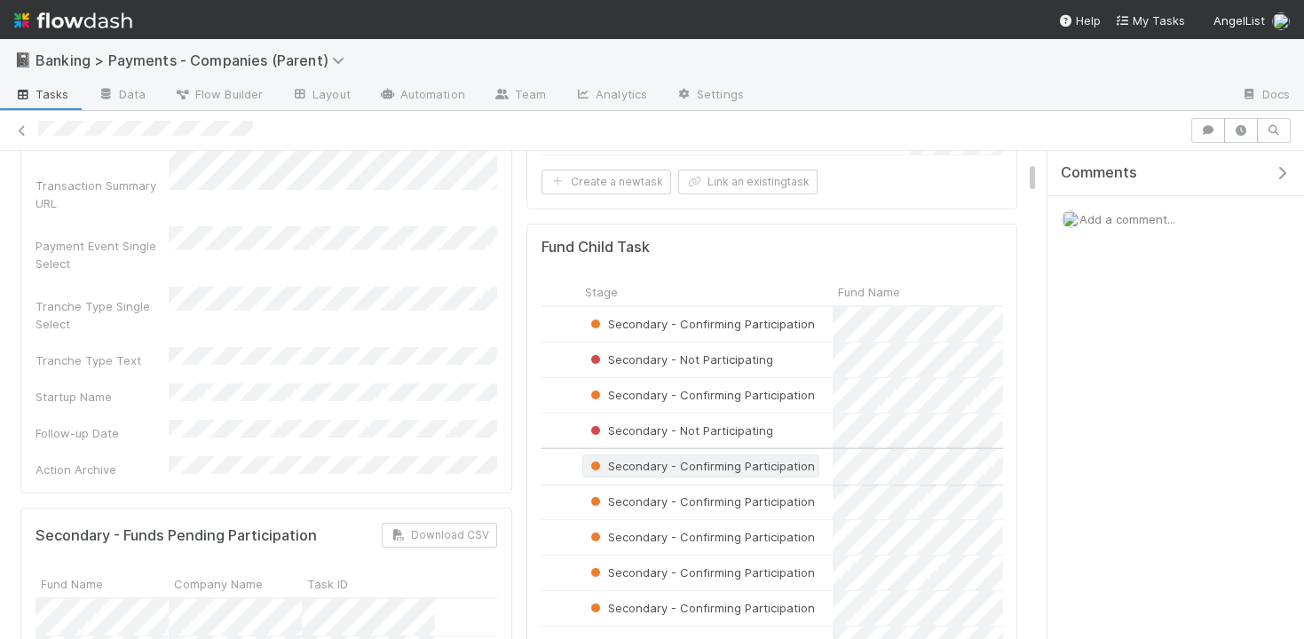
click at [694, 459] on span "Secondary - Confirming Participation" at bounding box center [701, 466] width 228 height 14
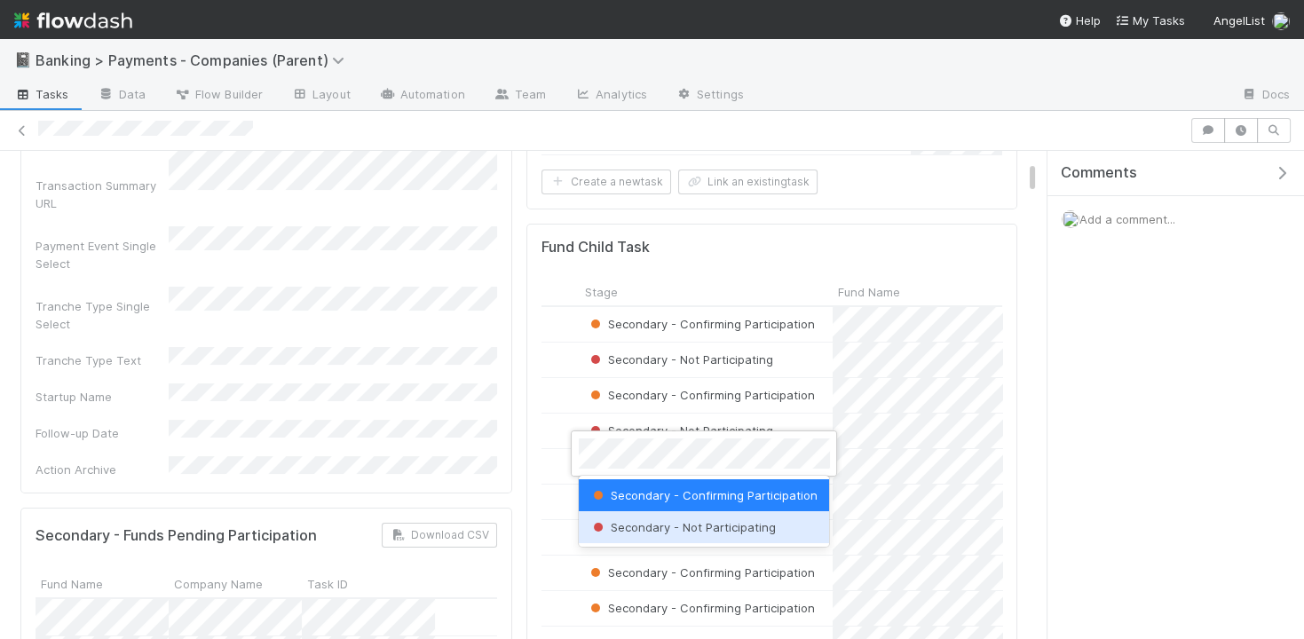
click at [711, 528] on span "Secondary - Not Participating" at bounding box center [683, 527] width 186 height 14
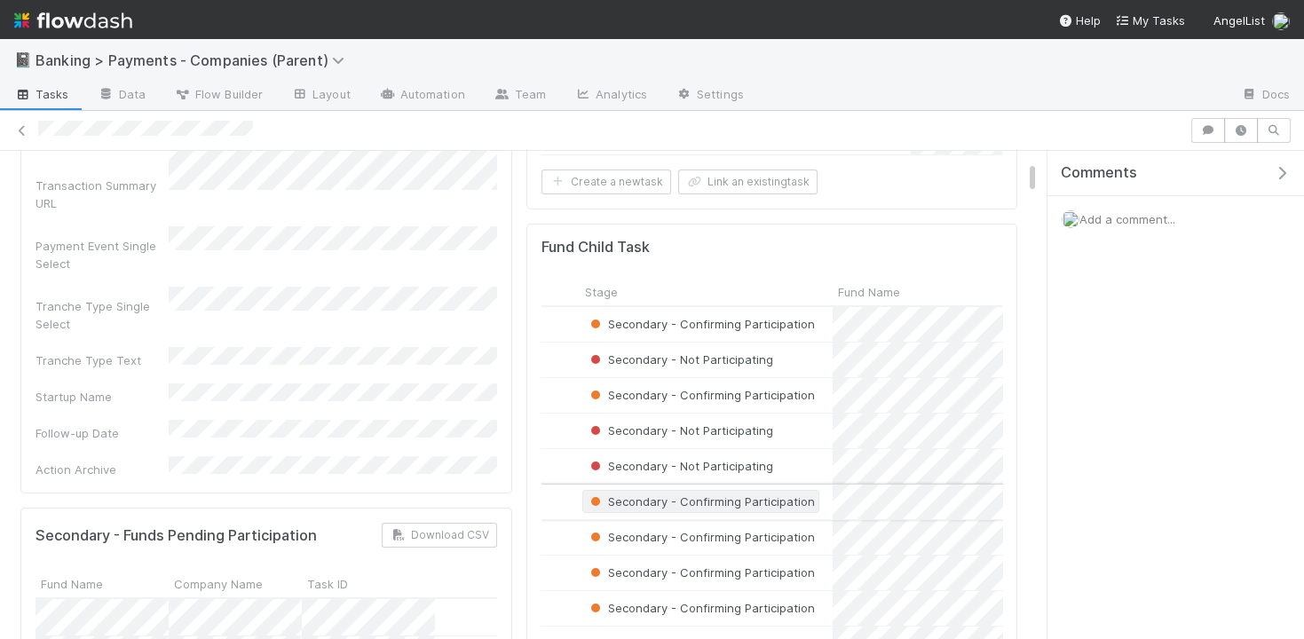
click at [693, 496] on span "Secondary - Confirming Participation" at bounding box center [701, 502] width 228 height 14
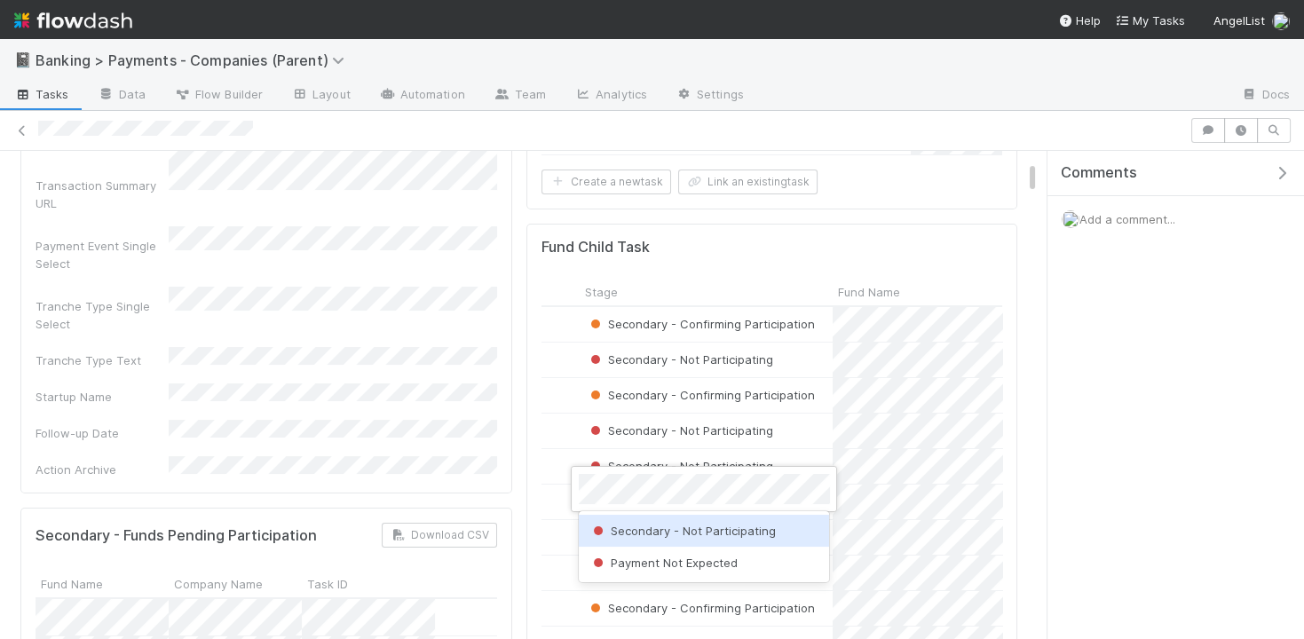
click at [695, 528] on span "Secondary - Not Participating" at bounding box center [683, 531] width 186 height 14
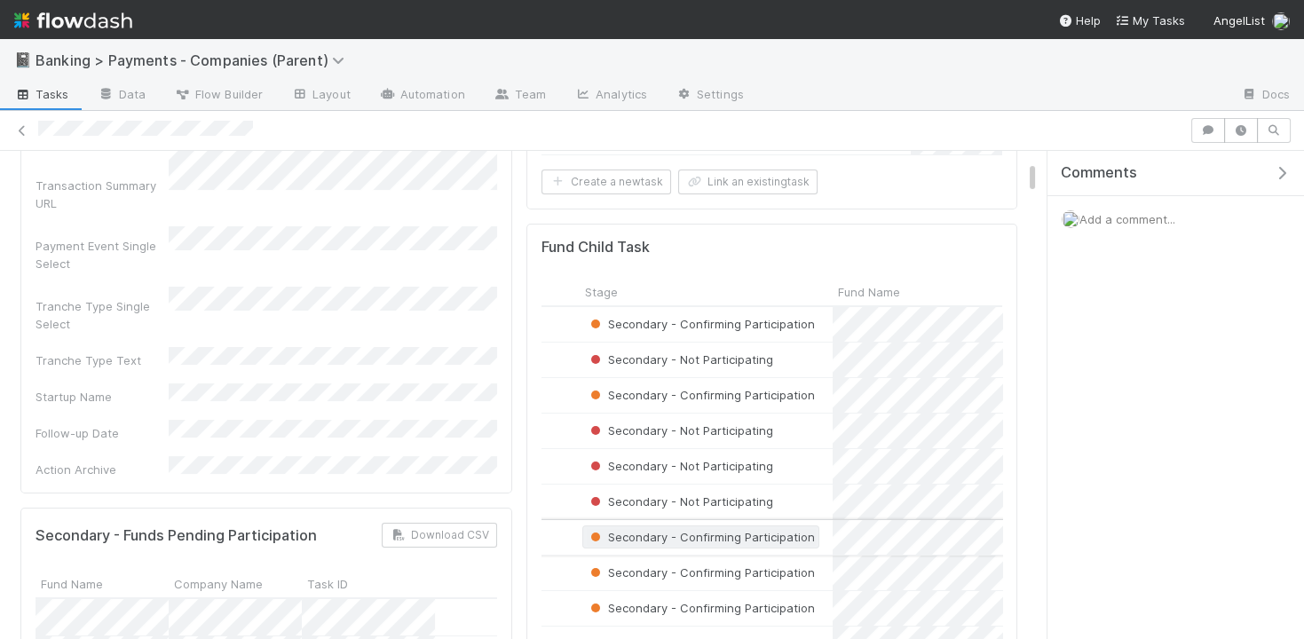
click at [687, 534] on span "Secondary - Confirming Participation" at bounding box center [701, 537] width 228 height 14
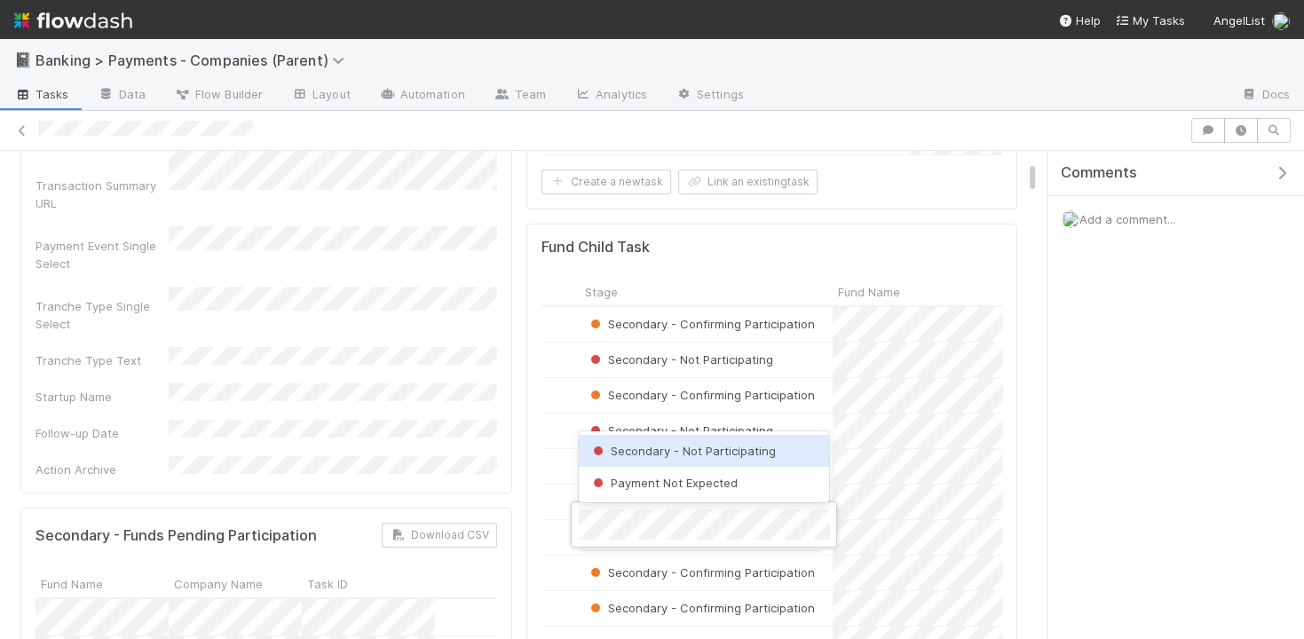
click at [714, 455] on span "Secondary - Not Participating" at bounding box center [683, 451] width 186 height 14
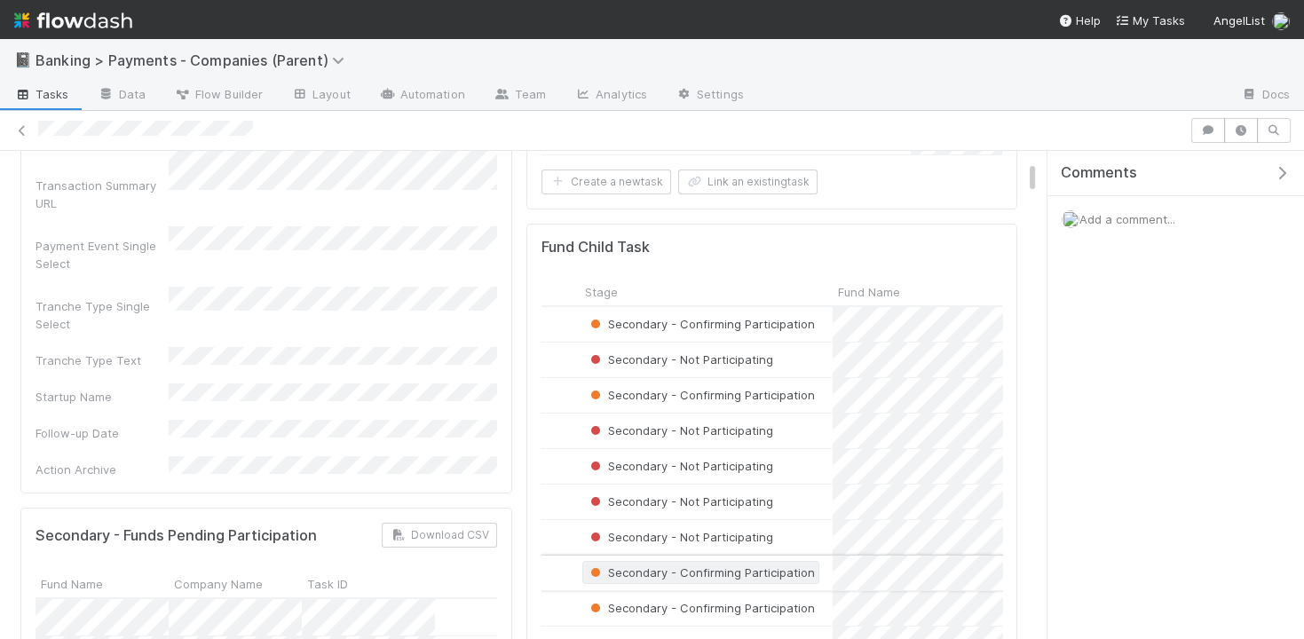
click at [701, 566] on span "Secondary - Confirming Participation" at bounding box center [701, 573] width 228 height 14
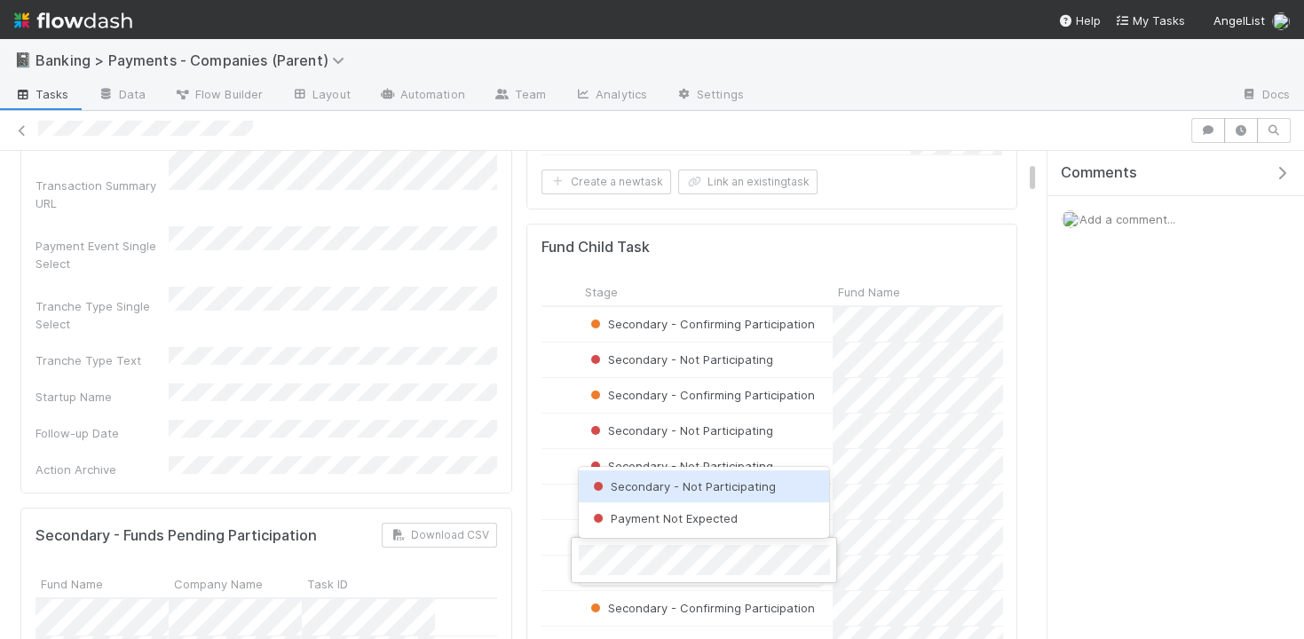
click at [733, 479] on span "Secondary - Not Participating" at bounding box center [683, 486] width 186 height 14
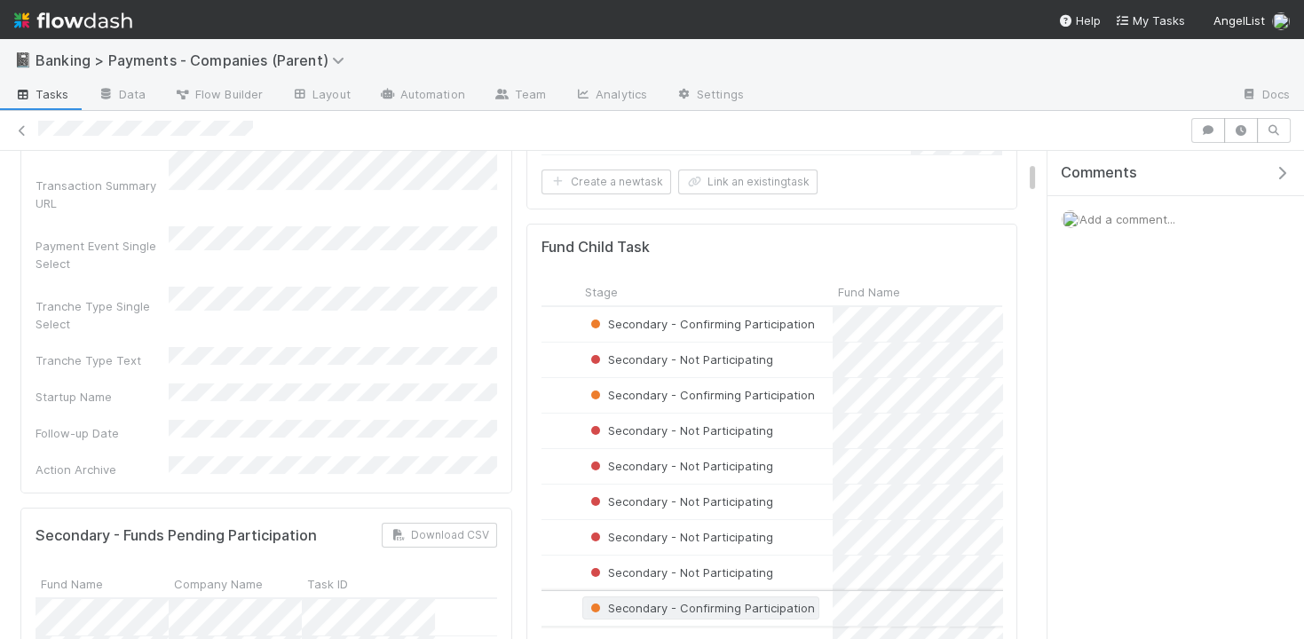
click at [693, 601] on span "Secondary - Confirming Participation" at bounding box center [701, 608] width 228 height 14
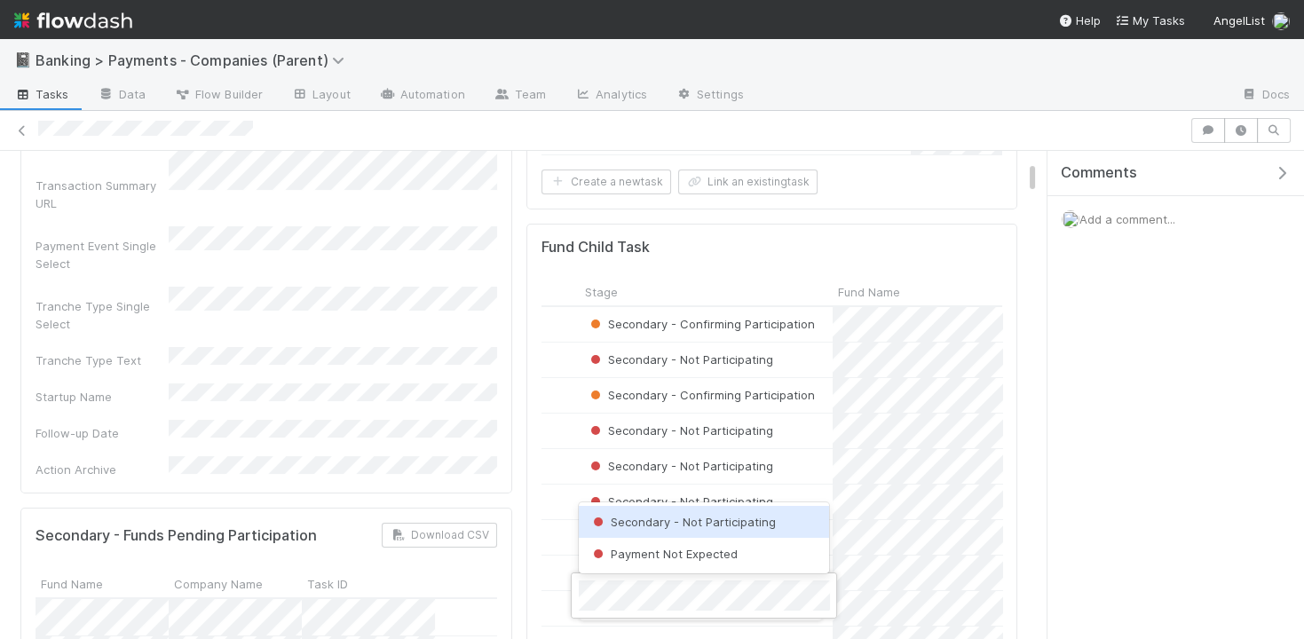
click at [718, 517] on span "Secondary - Not Participating" at bounding box center [683, 522] width 186 height 14
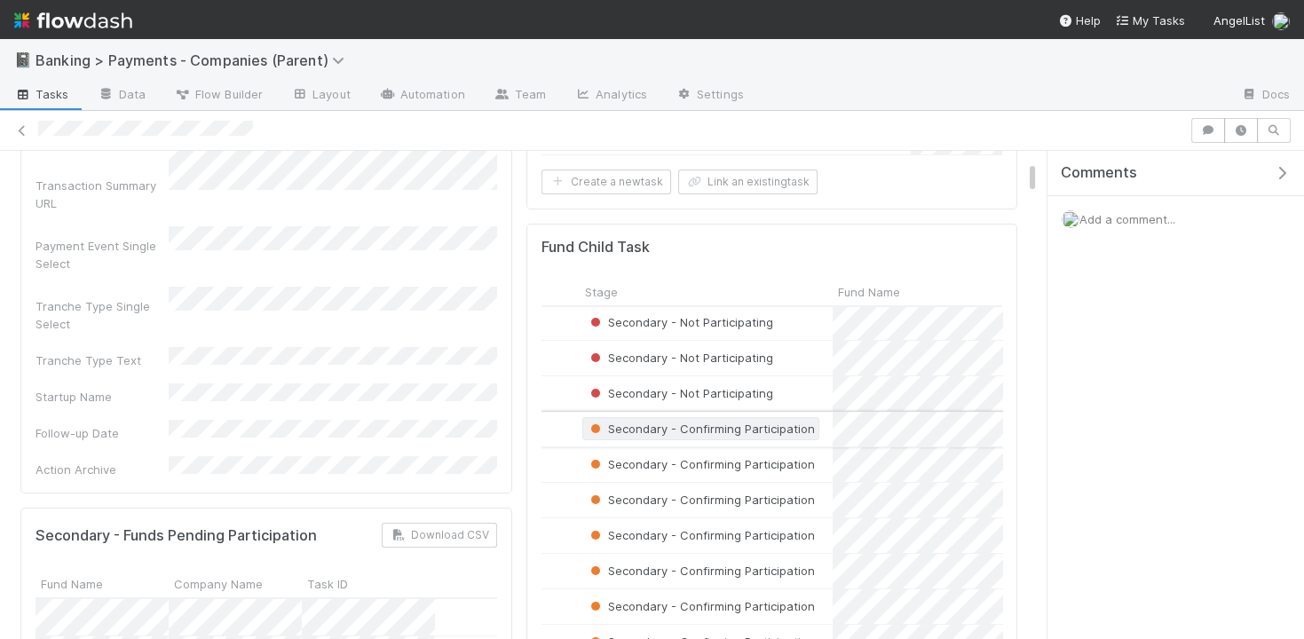
click at [707, 427] on div "Secondary - Confirming Participation" at bounding box center [701, 429] width 228 height 18
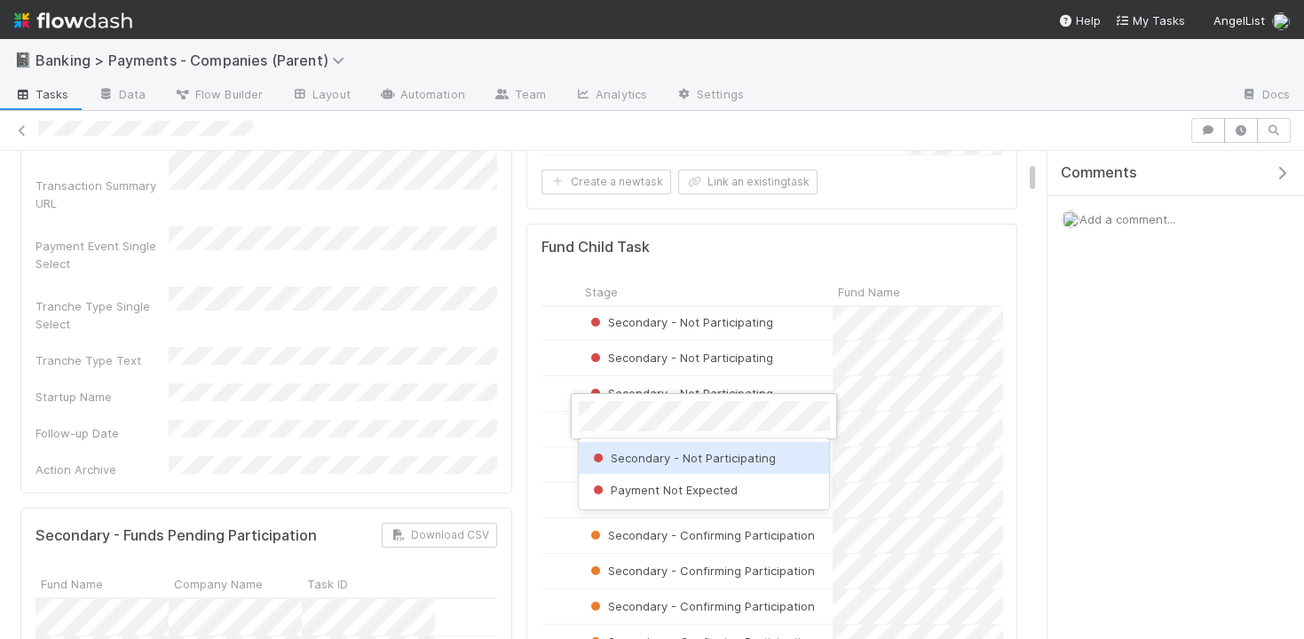
click at [704, 463] on span "Secondary - Not Participating" at bounding box center [683, 458] width 186 height 14
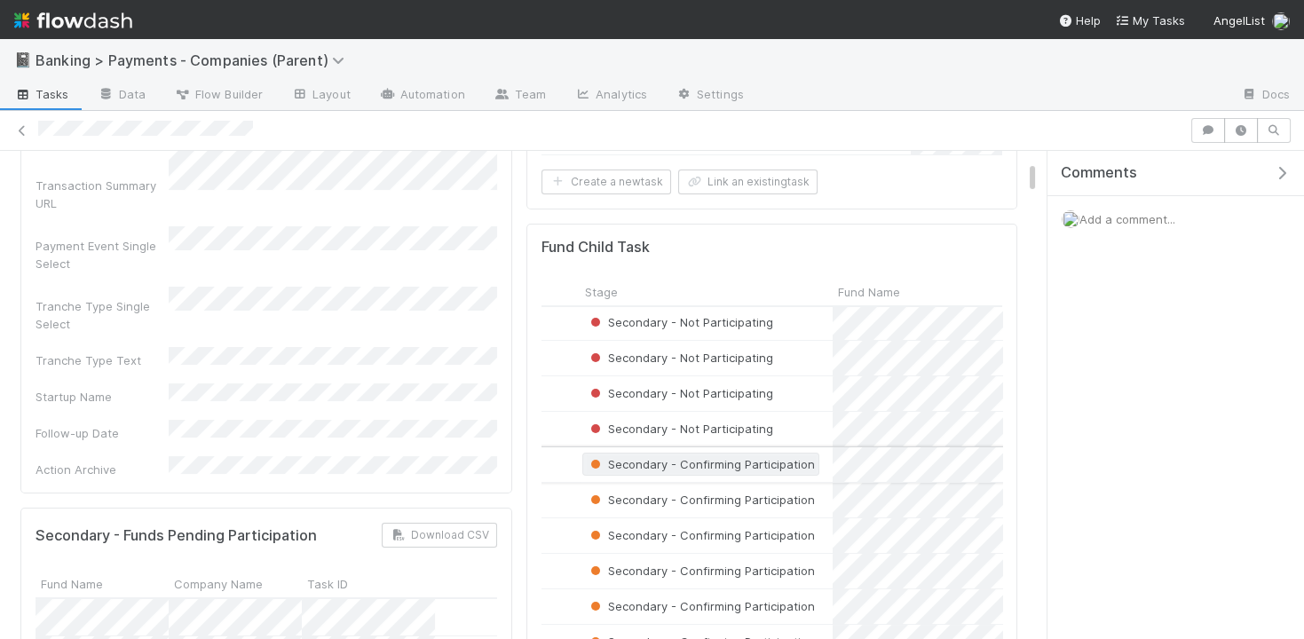
click at [700, 459] on span "Secondary - Confirming Participation" at bounding box center [701, 464] width 228 height 14
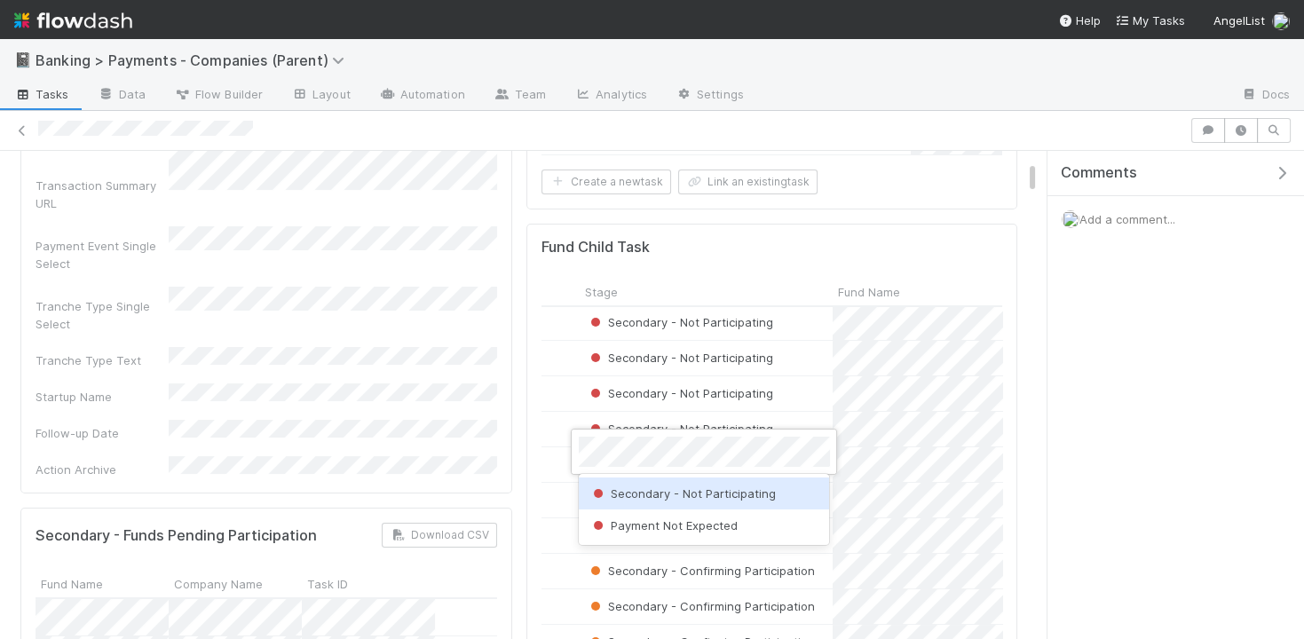
click at [694, 487] on span "Secondary - Not Participating" at bounding box center [683, 494] width 186 height 14
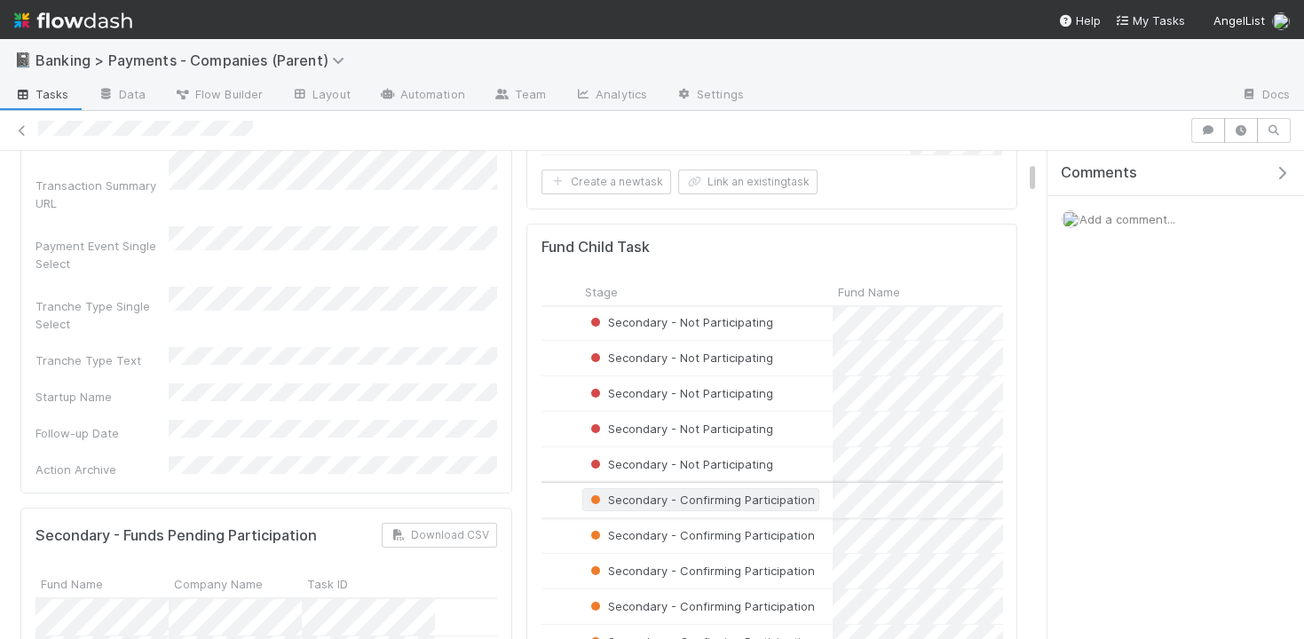
click at [693, 493] on span "Secondary - Confirming Participation" at bounding box center [701, 500] width 228 height 14
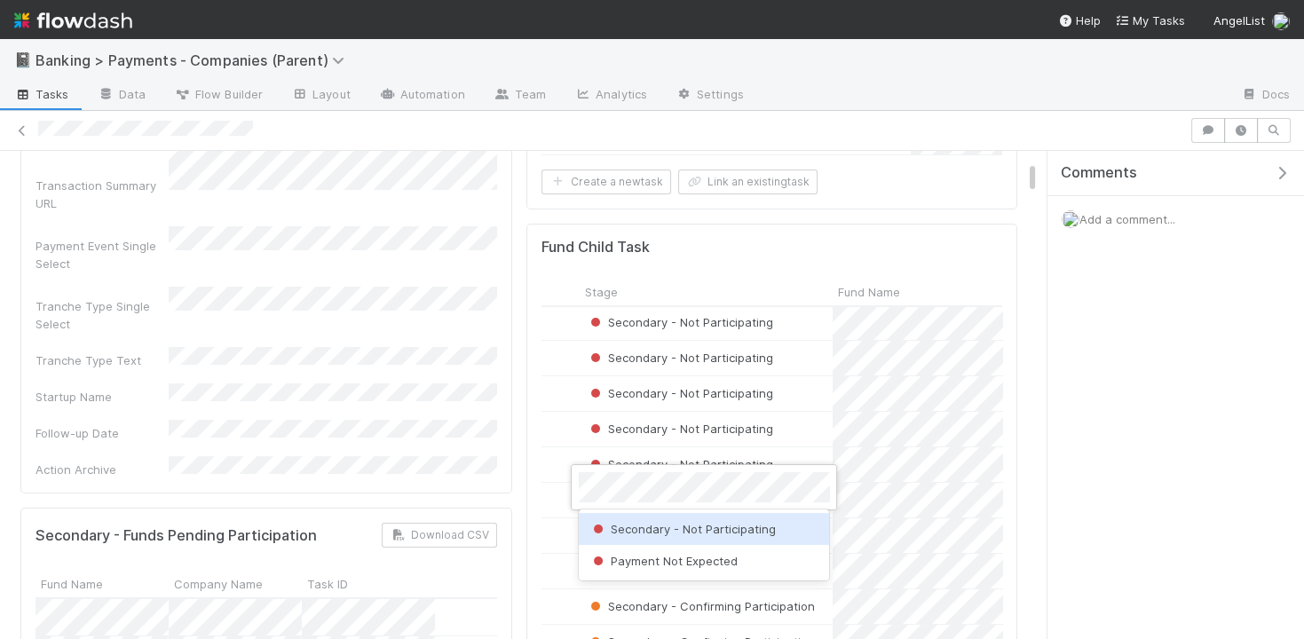
click at [689, 519] on div "Secondary - Not Participating" at bounding box center [704, 529] width 251 height 32
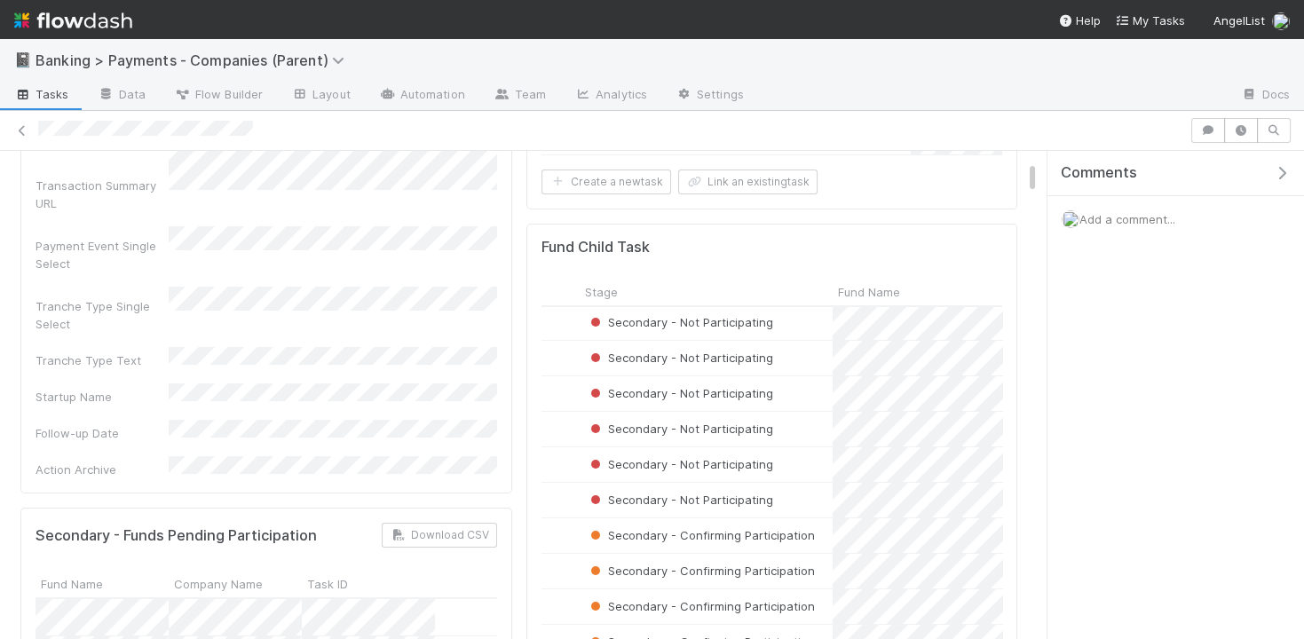
click at [688, 528] on span "Secondary - Confirming Participation" at bounding box center [701, 535] width 228 height 14
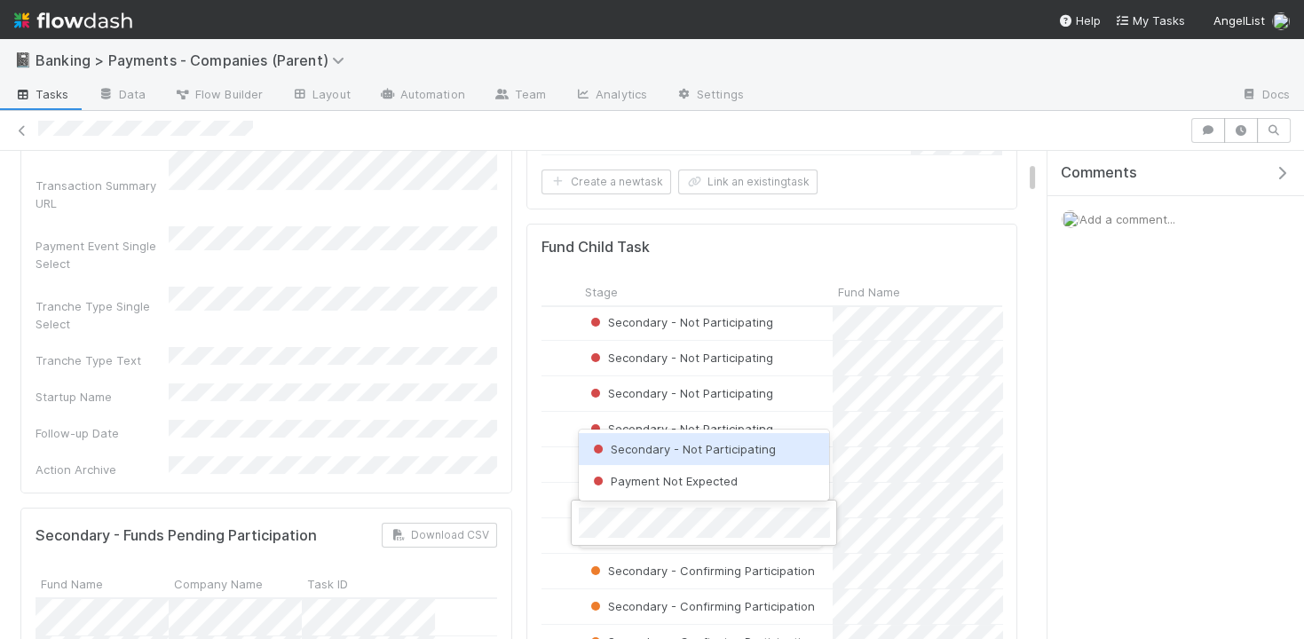
click at [711, 447] on span "Secondary - Not Participating" at bounding box center [683, 449] width 186 height 14
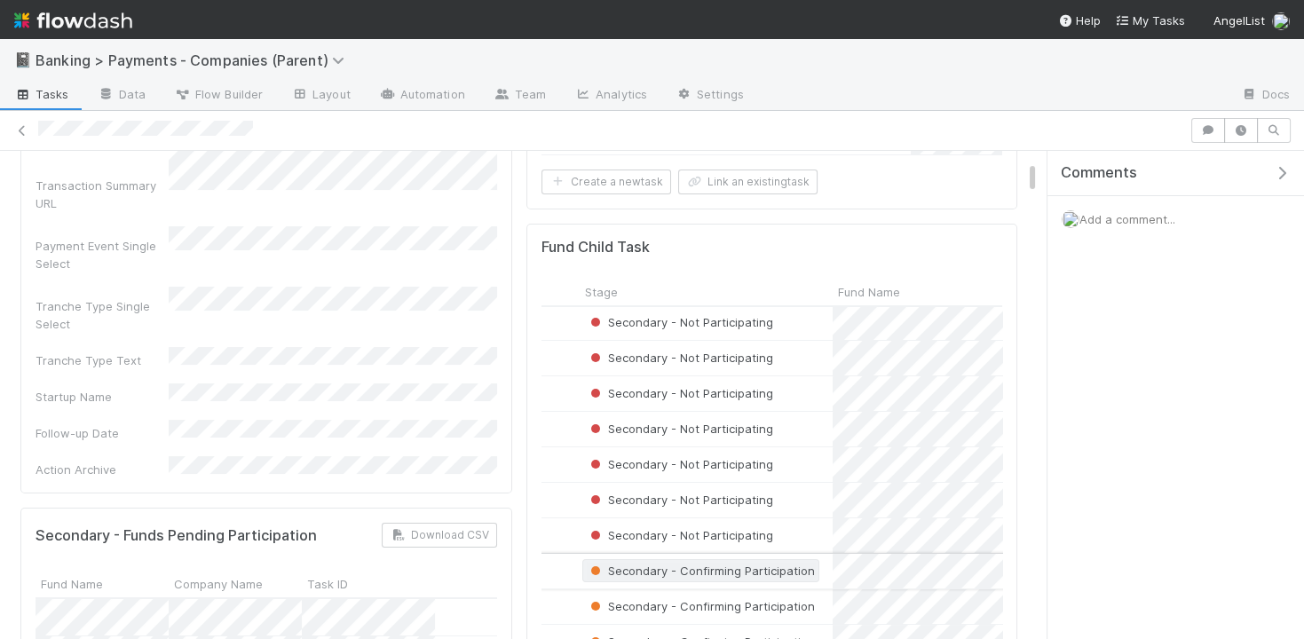
click at [705, 564] on span "Secondary - Confirming Participation" at bounding box center [701, 571] width 228 height 14
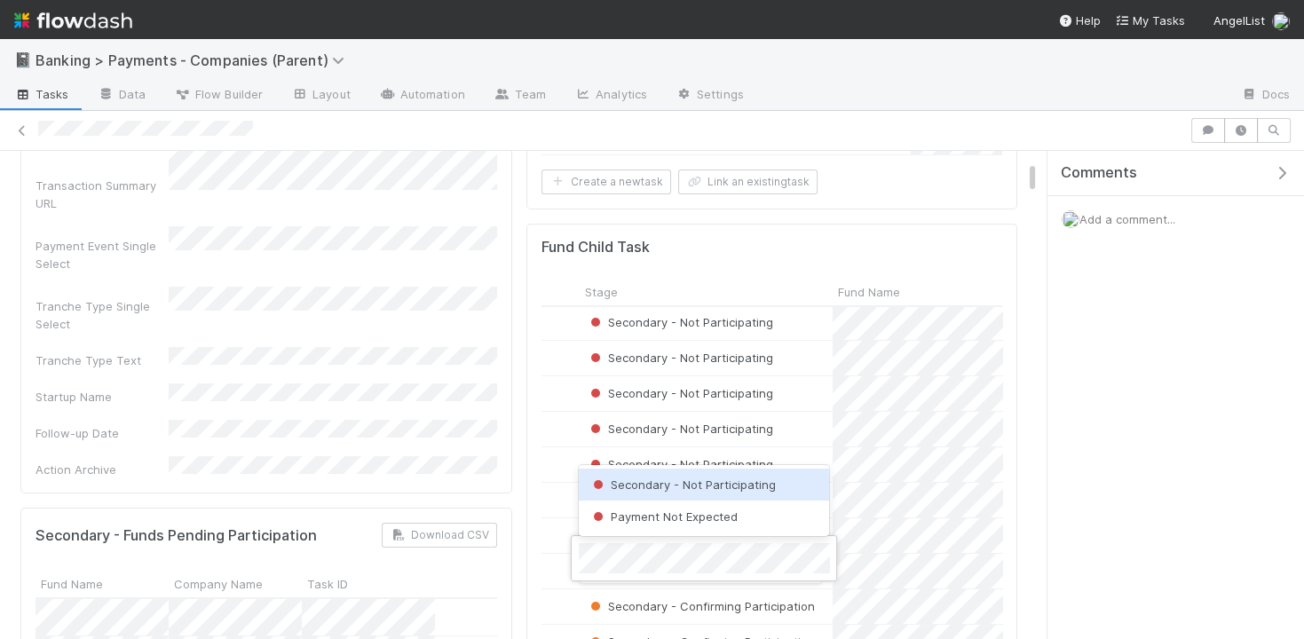
click at [724, 487] on span "Secondary - Not Participating" at bounding box center [683, 485] width 186 height 14
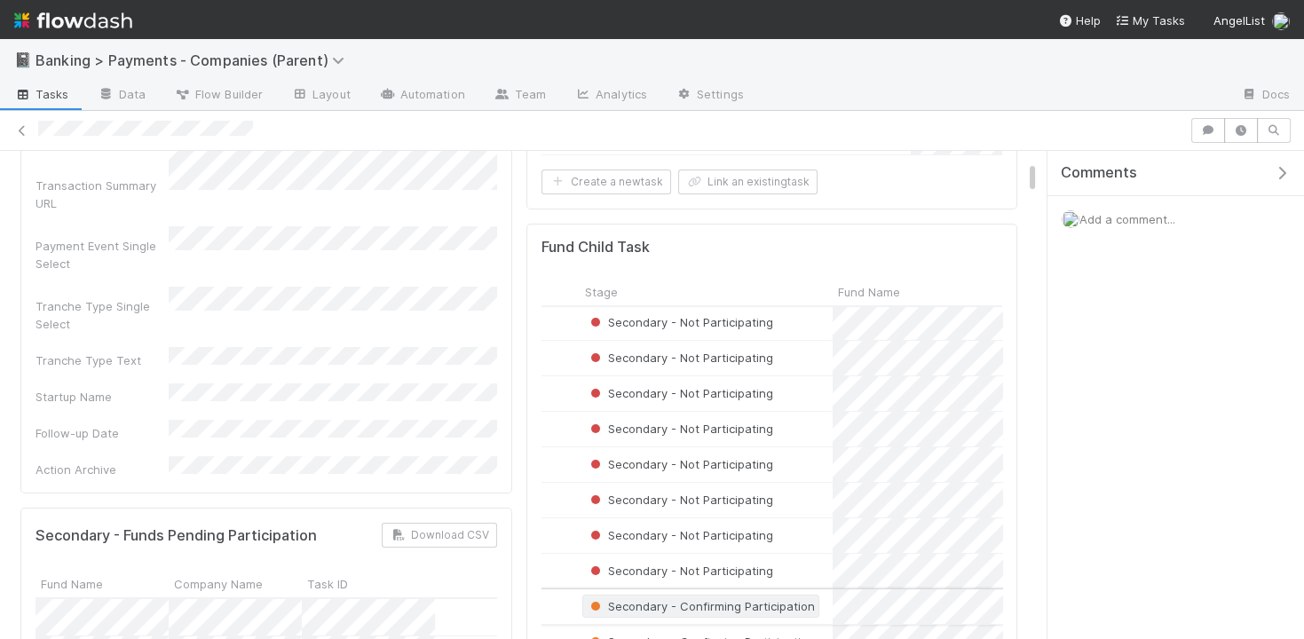
click at [706, 599] on span "Secondary - Confirming Participation" at bounding box center [701, 606] width 228 height 14
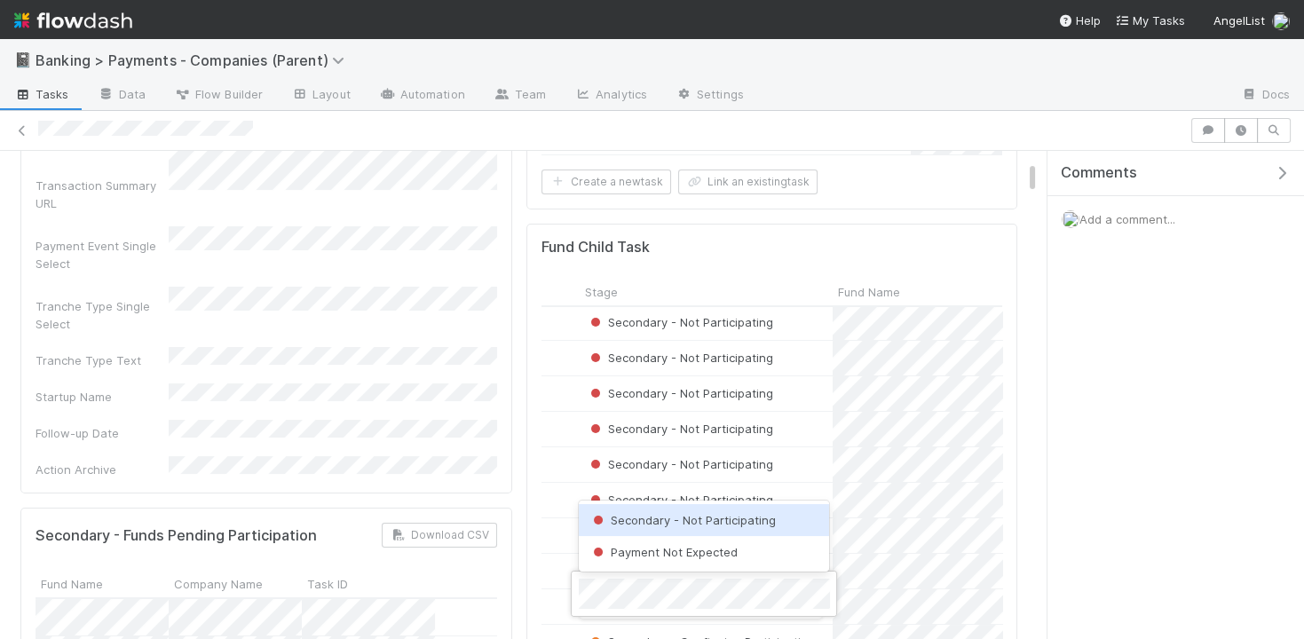
click at [718, 513] on span "Secondary - Not Participating" at bounding box center [683, 520] width 186 height 14
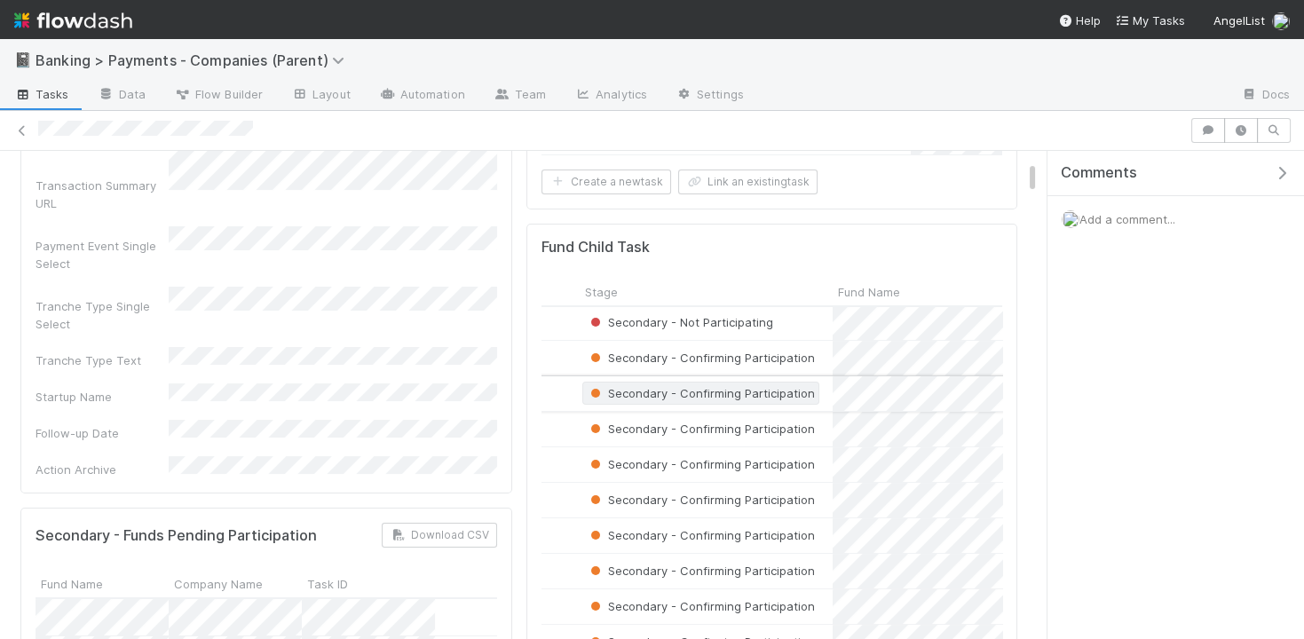
scroll to position [433, 135]
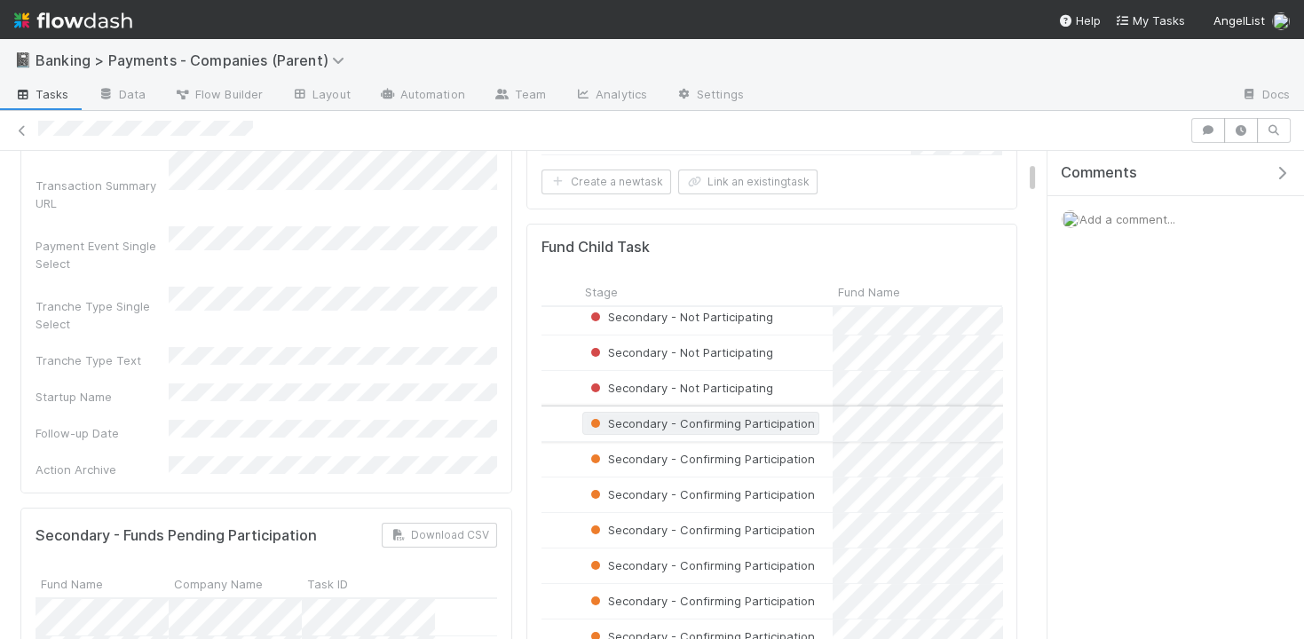
click at [716, 419] on span "Secondary - Confirming Participation" at bounding box center [701, 423] width 228 height 14
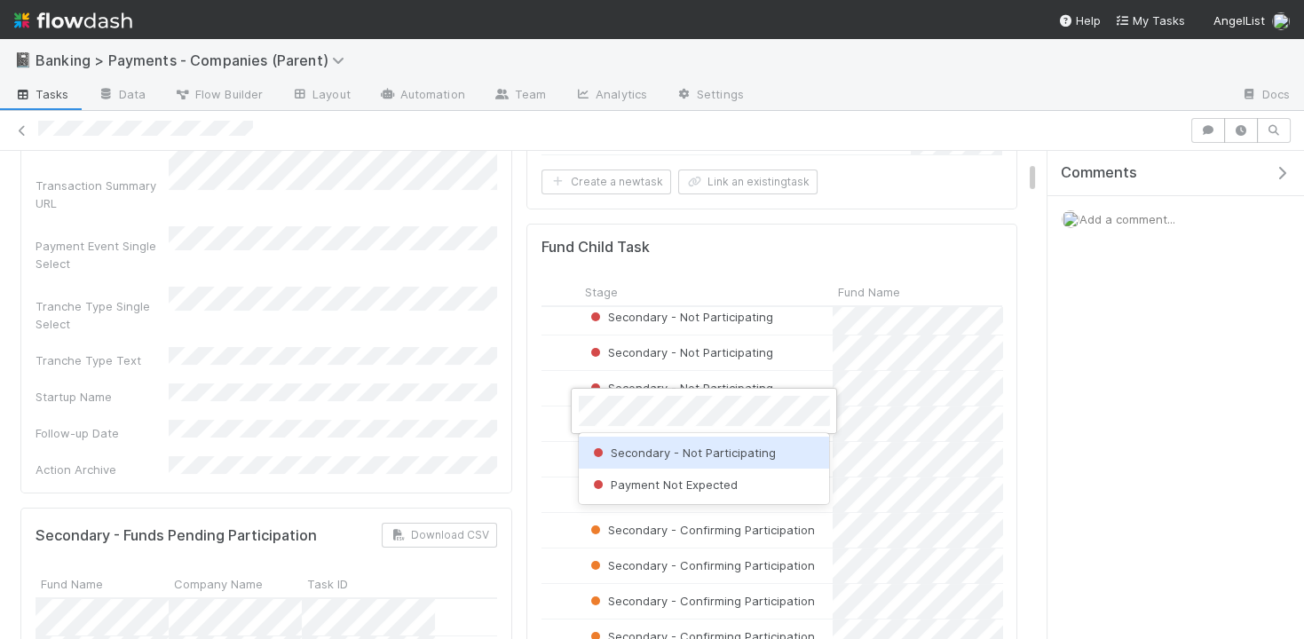
click at [712, 446] on span "Secondary - Not Participating" at bounding box center [683, 453] width 186 height 14
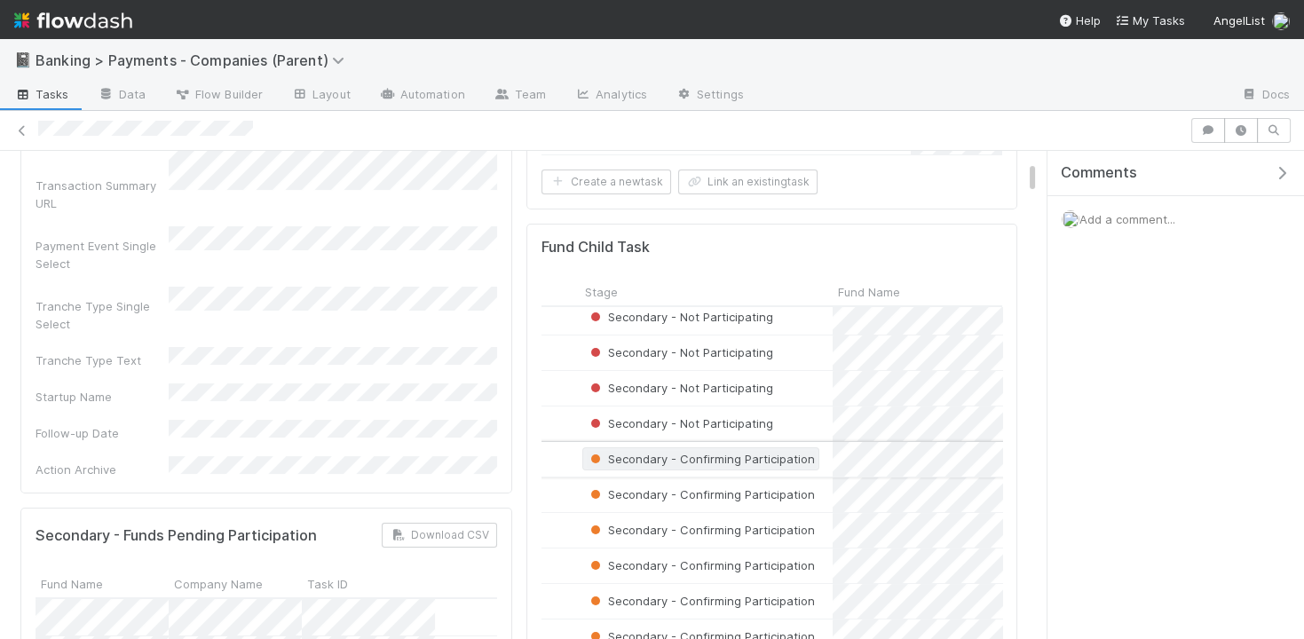
click at [700, 454] on span "Secondary - Confirming Participation" at bounding box center [701, 459] width 228 height 14
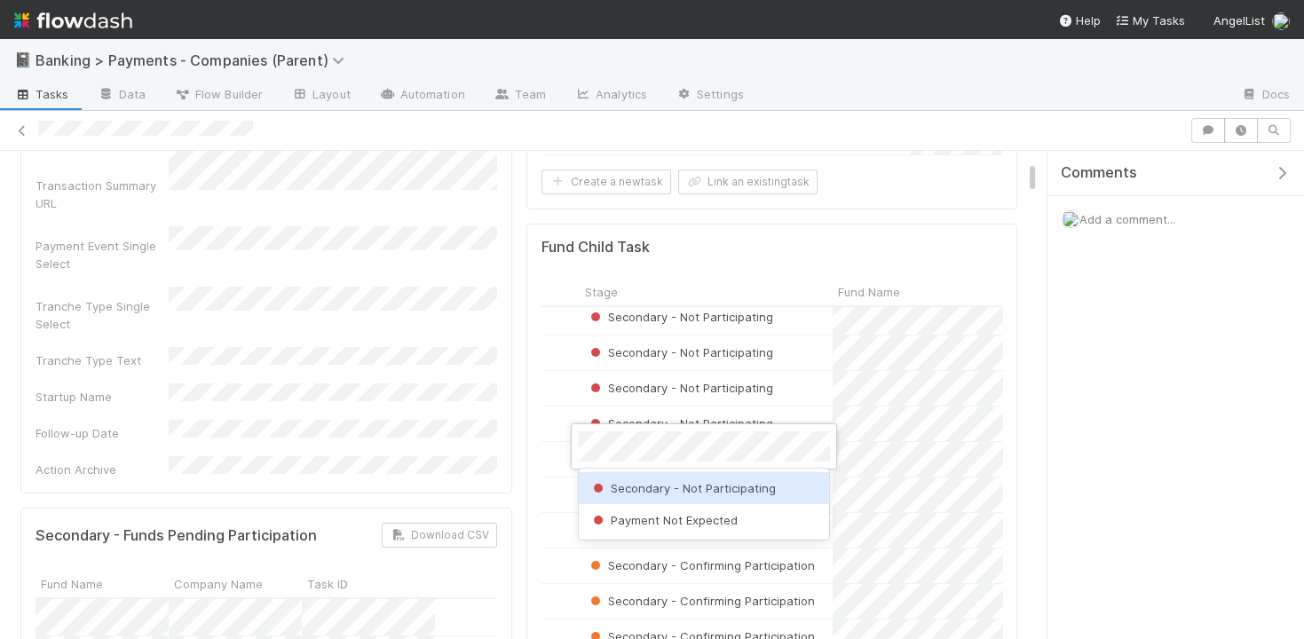
click at [697, 495] on div "Secondary - Not Participating" at bounding box center [704, 488] width 251 height 32
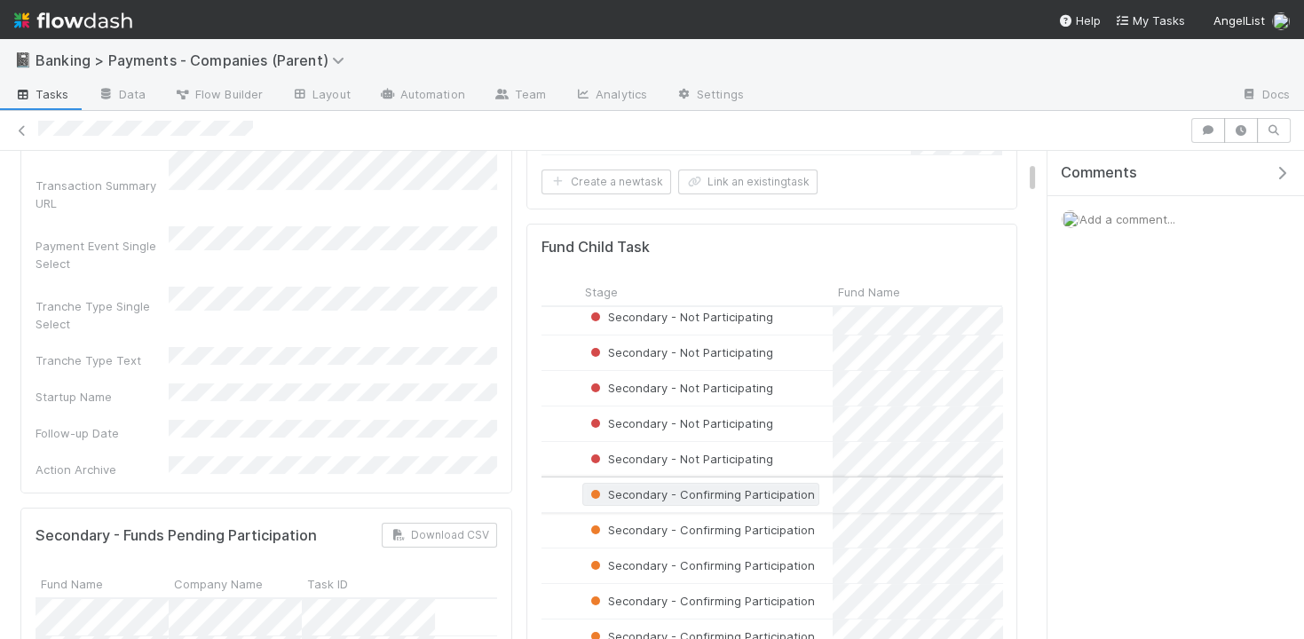
click at [697, 487] on span "Secondary - Confirming Participation" at bounding box center [701, 494] width 228 height 14
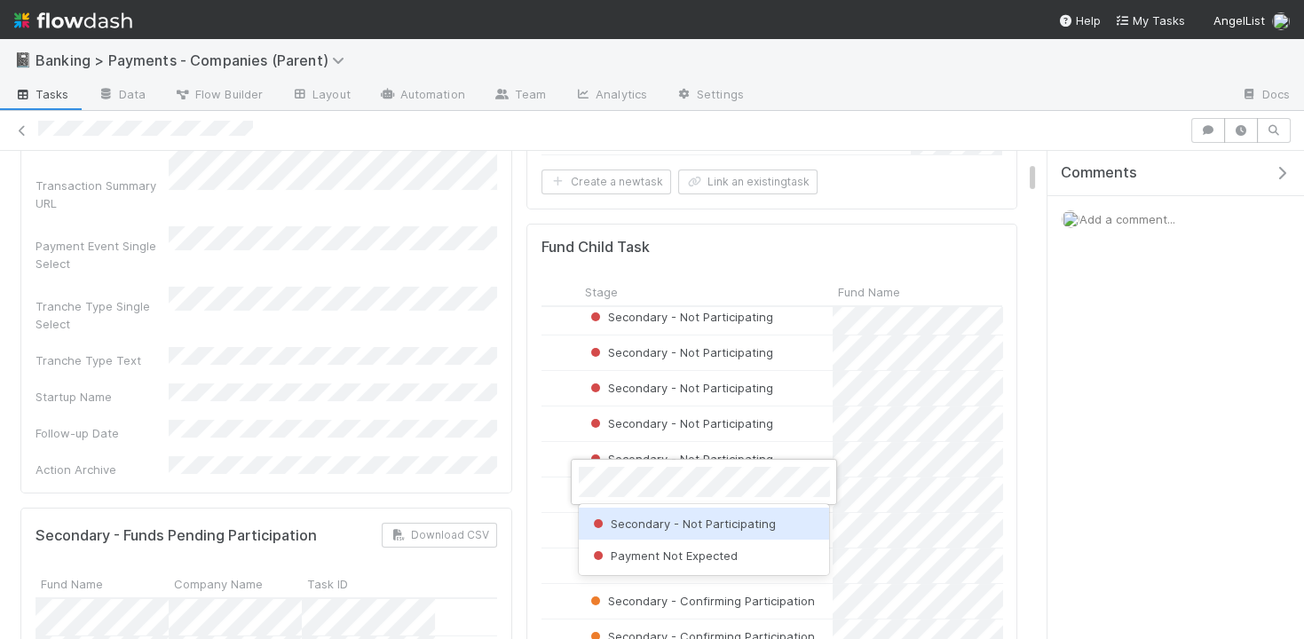
click at [687, 523] on span "Secondary - Not Participating" at bounding box center [683, 524] width 186 height 14
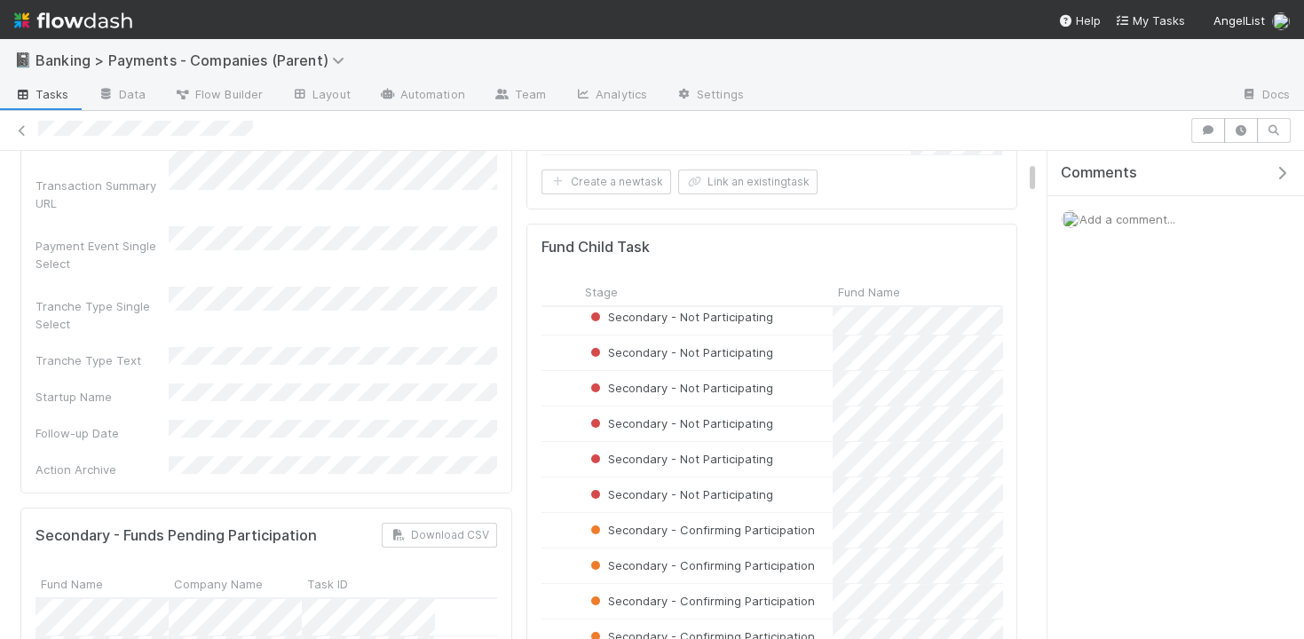
click at [687, 523] on span "Secondary - Confirming Participation" at bounding box center [701, 530] width 228 height 14
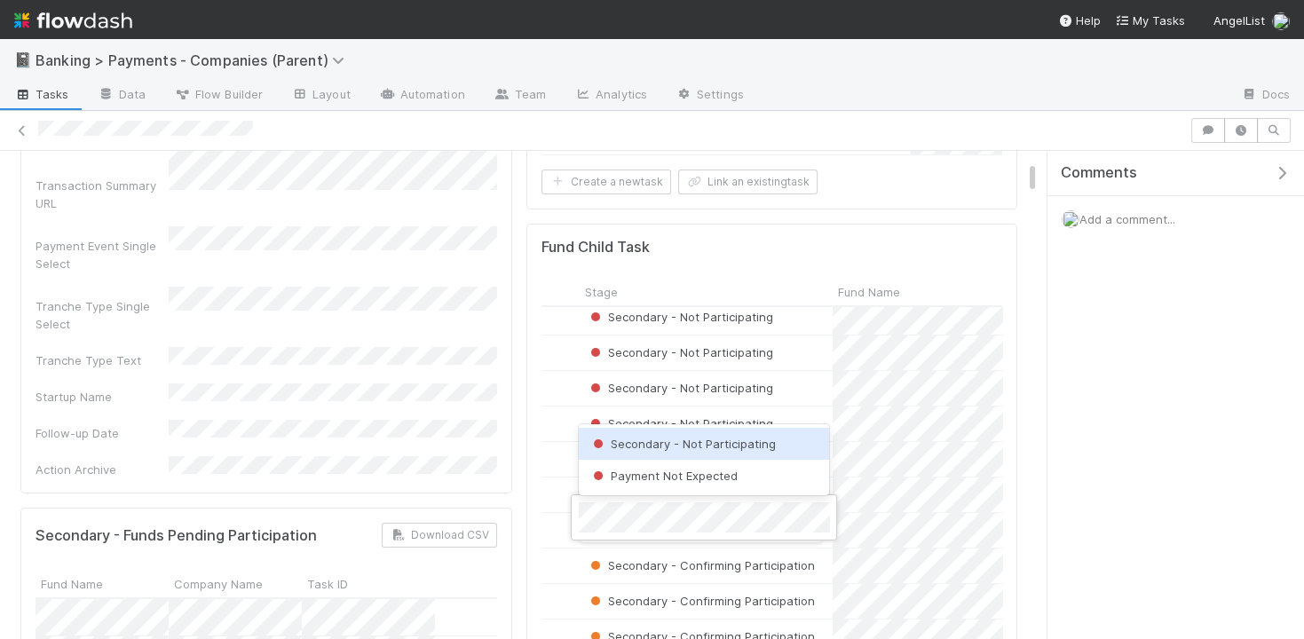
click at [719, 442] on span "Secondary - Not Participating" at bounding box center [683, 444] width 186 height 14
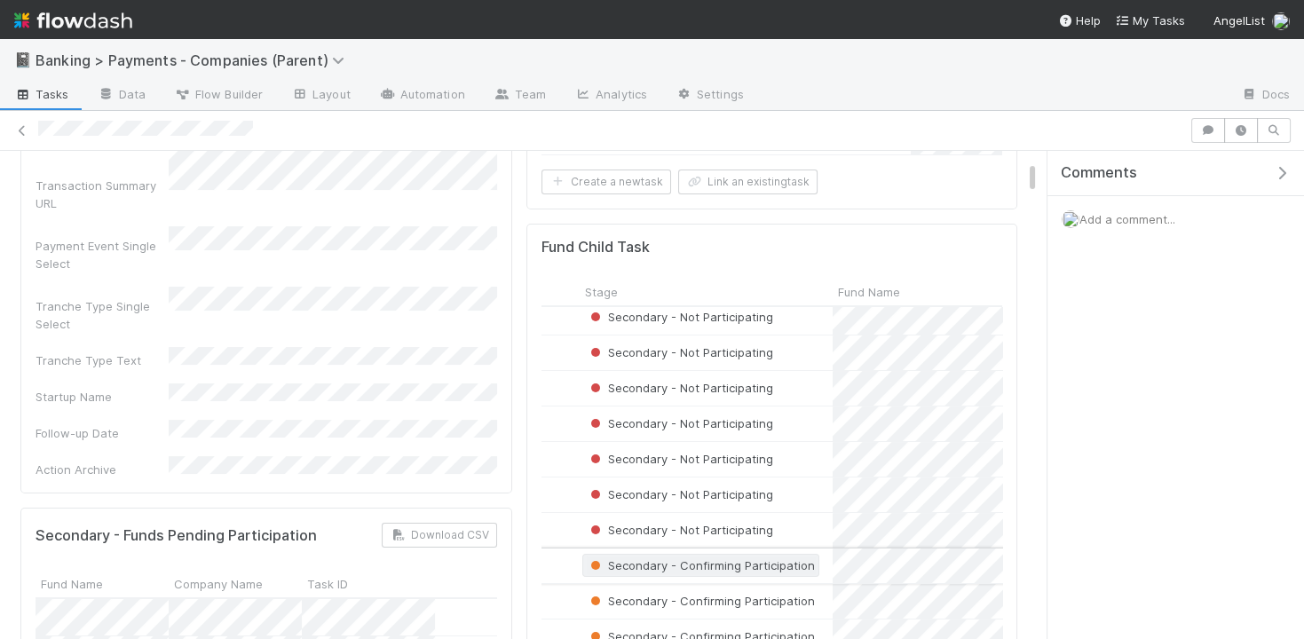
click at [706, 559] on span "Secondary - Confirming Participation" at bounding box center [701, 566] width 228 height 14
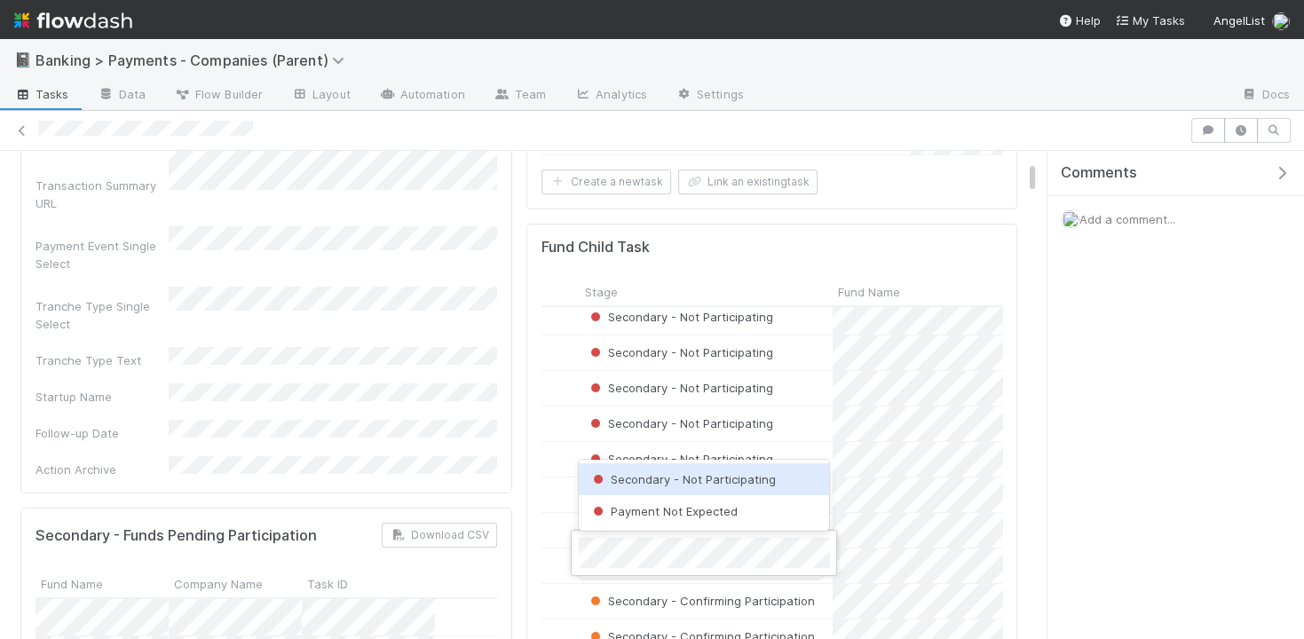
click at [720, 481] on span "Secondary - Not Participating" at bounding box center [683, 479] width 186 height 14
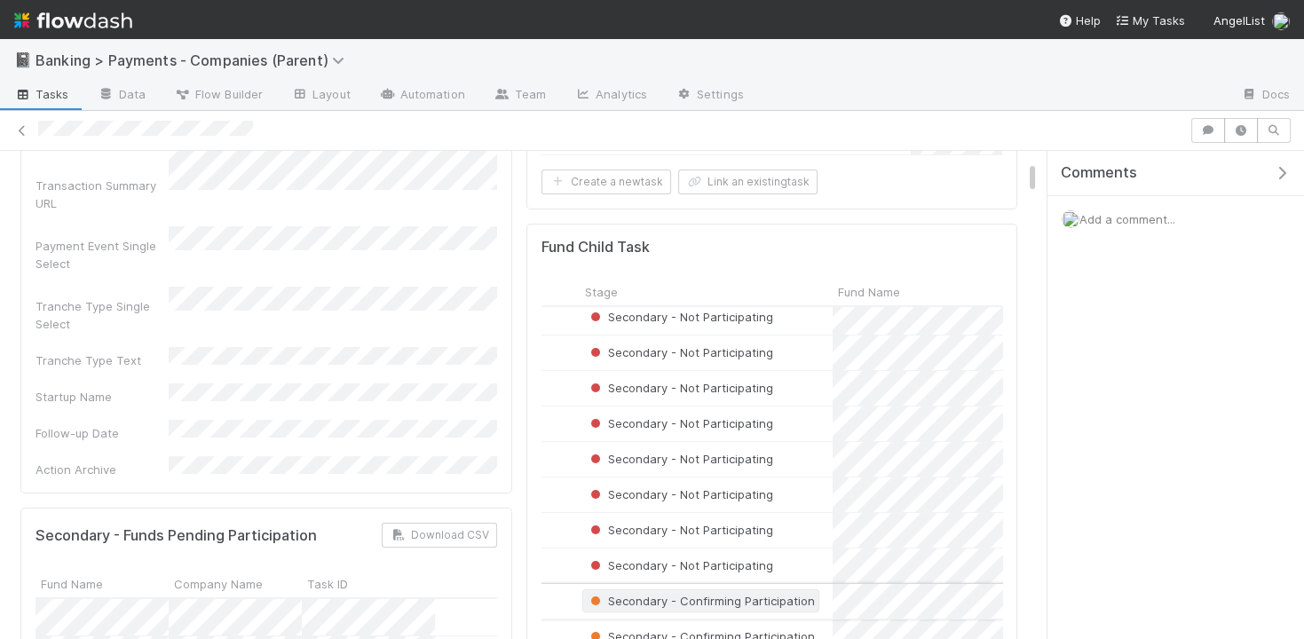
click at [702, 594] on span "Secondary - Confirming Participation" at bounding box center [701, 601] width 228 height 14
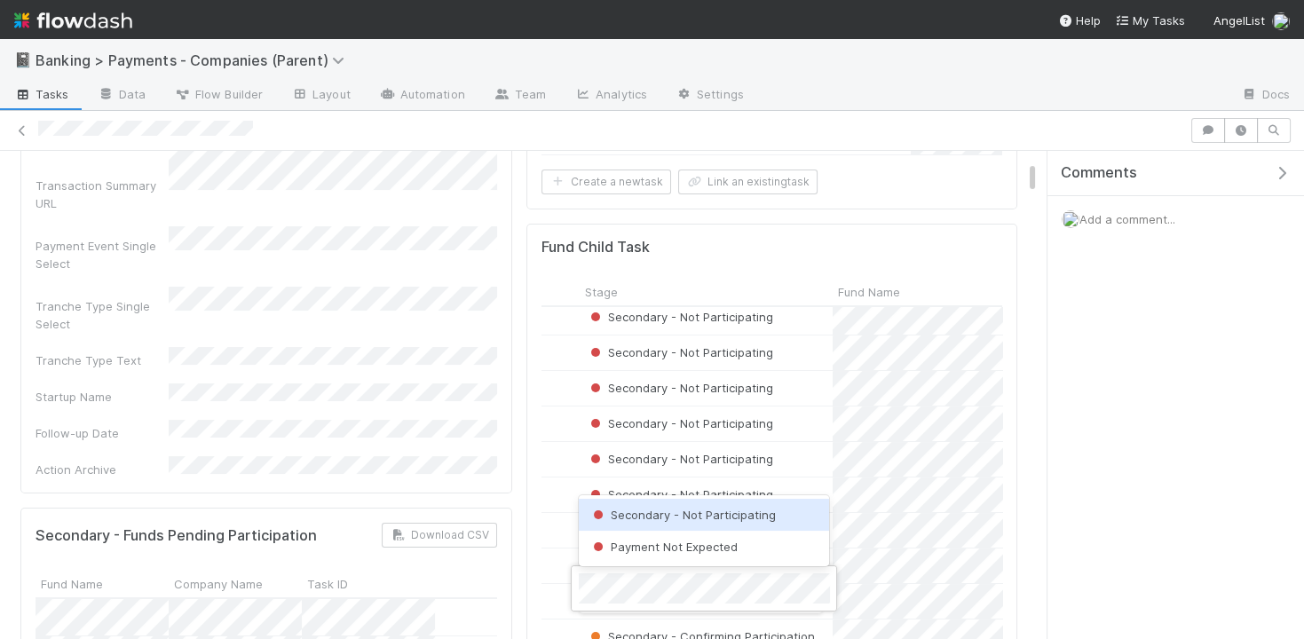
click at [714, 514] on span "Secondary - Not Participating" at bounding box center [683, 515] width 186 height 14
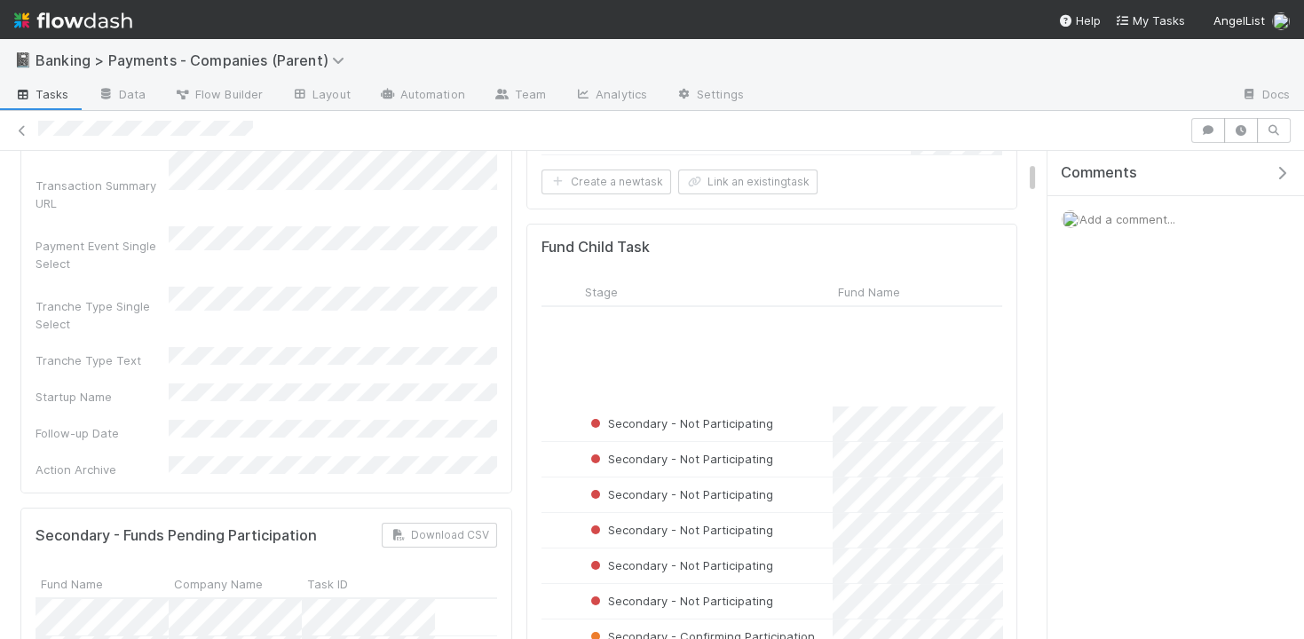
scroll to position [598, 135]
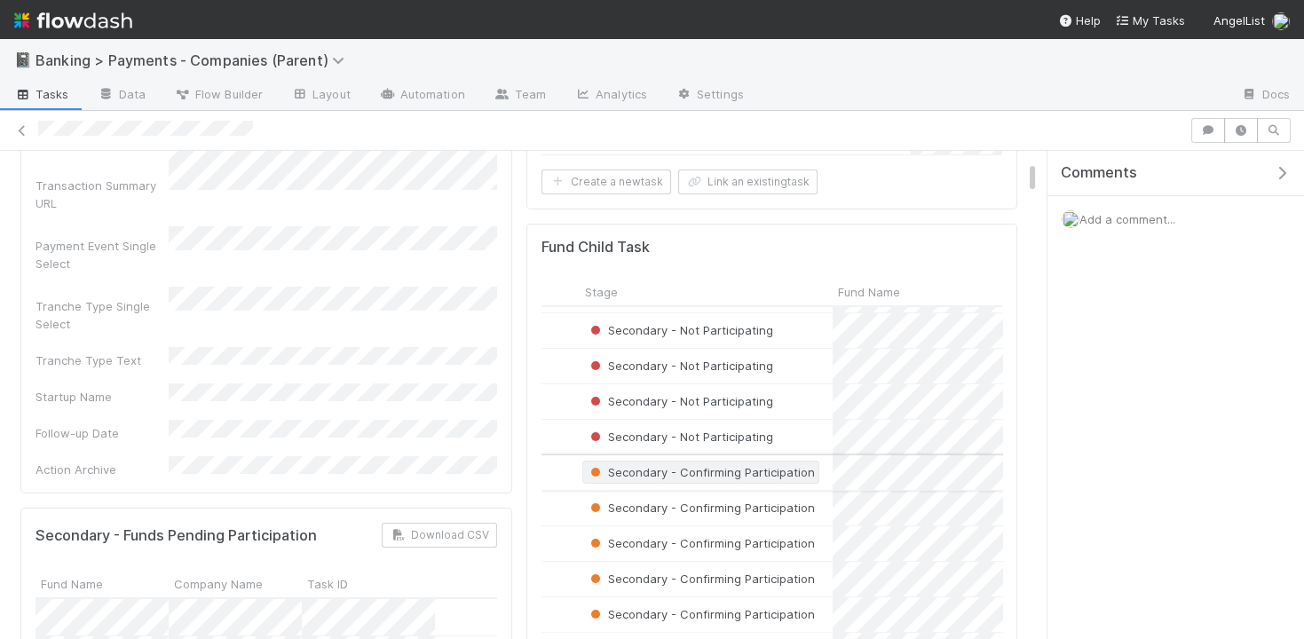
click at [711, 461] on span "Secondary - Confirming Participation" at bounding box center [700, 472] width 237 height 23
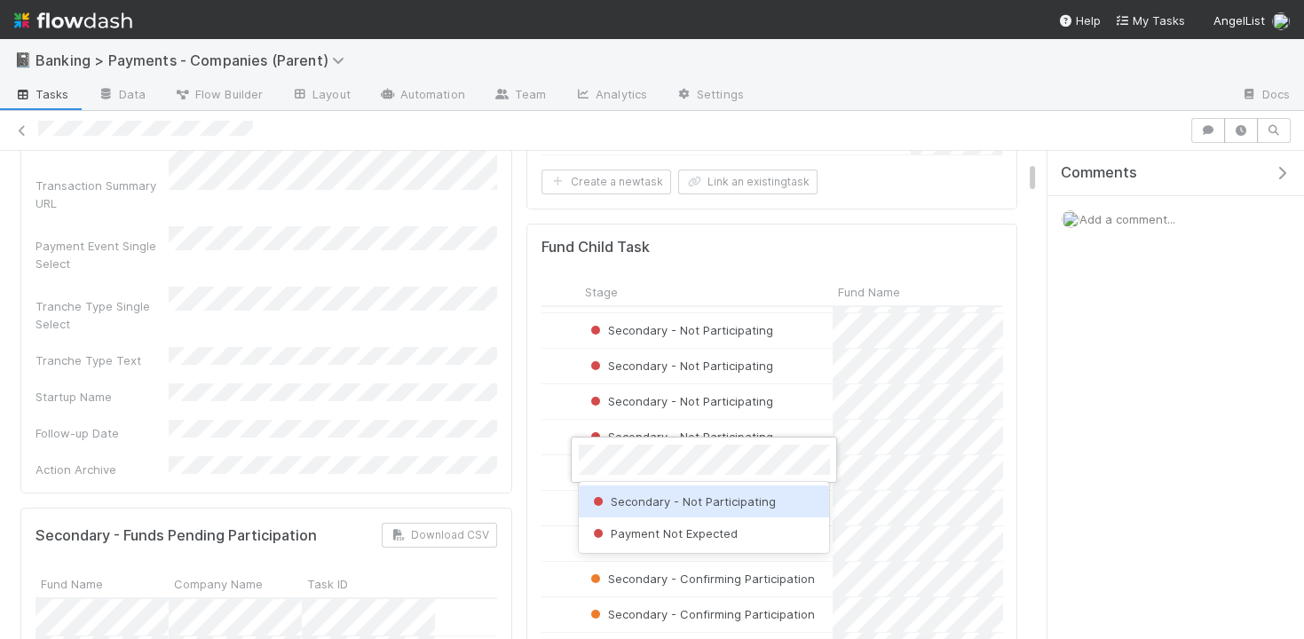
click at [704, 495] on span "Secondary - Not Participating" at bounding box center [683, 502] width 186 height 14
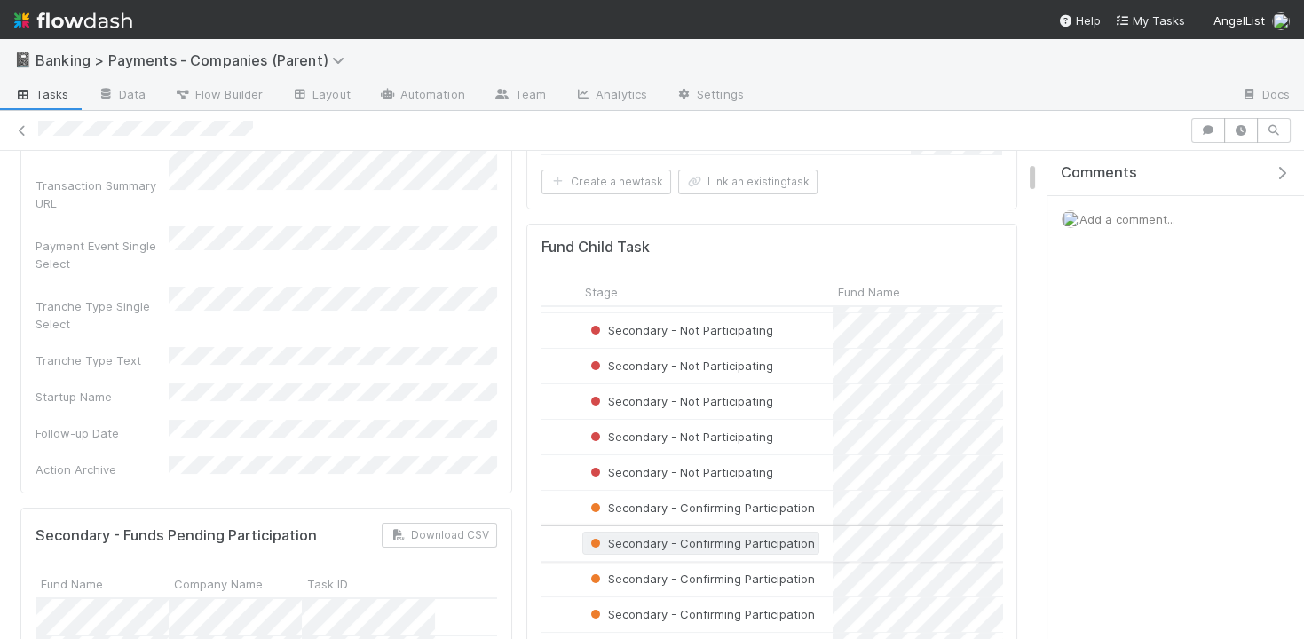
click at [698, 536] on span "Secondary - Confirming Participation" at bounding box center [701, 543] width 228 height 14
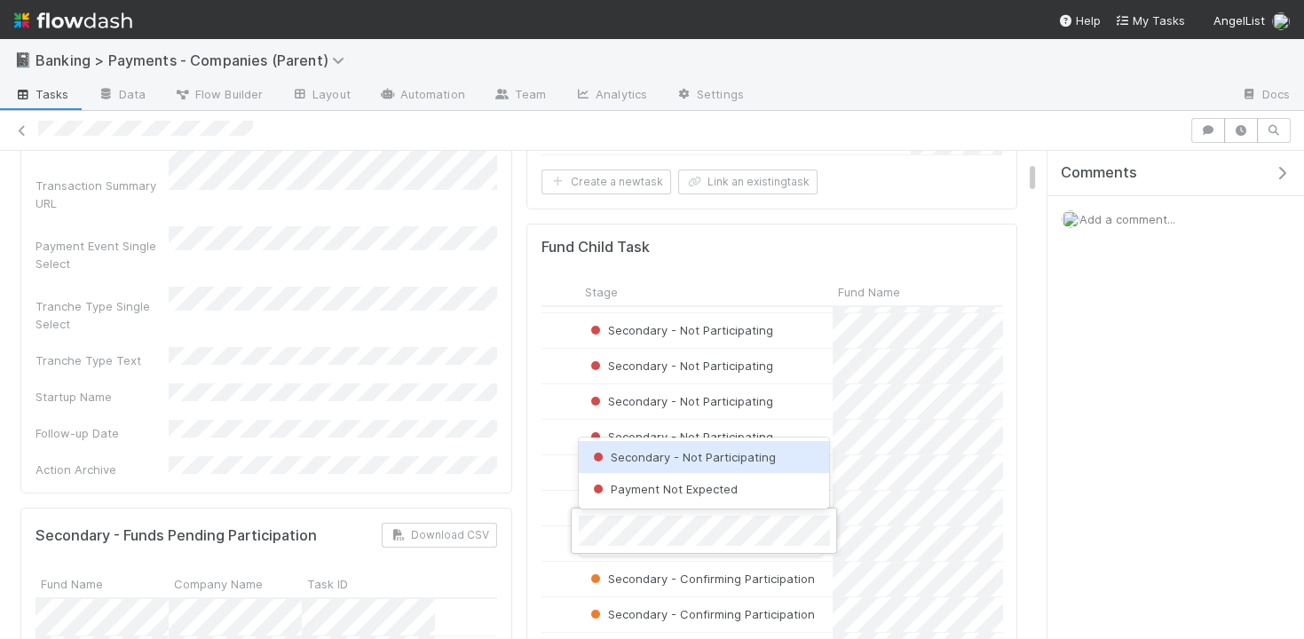
click at [693, 460] on span "Secondary - Not Participating" at bounding box center [683, 457] width 186 height 14
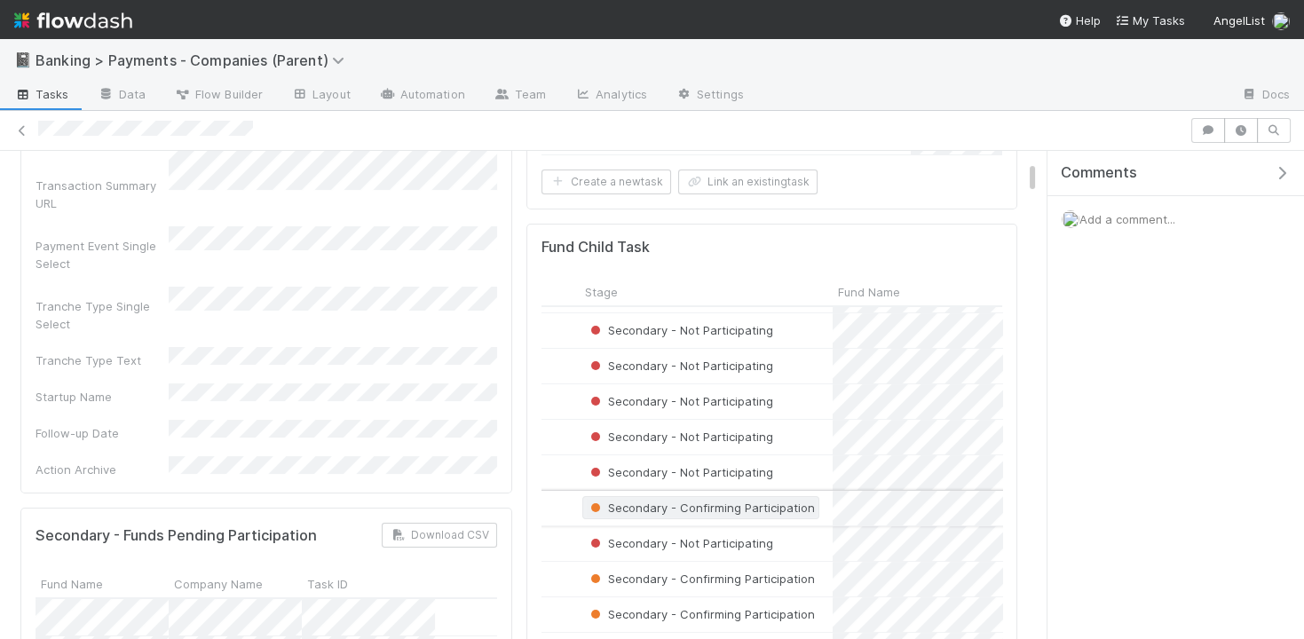
click at [692, 501] on span "Secondary - Confirming Participation" at bounding box center [701, 508] width 228 height 14
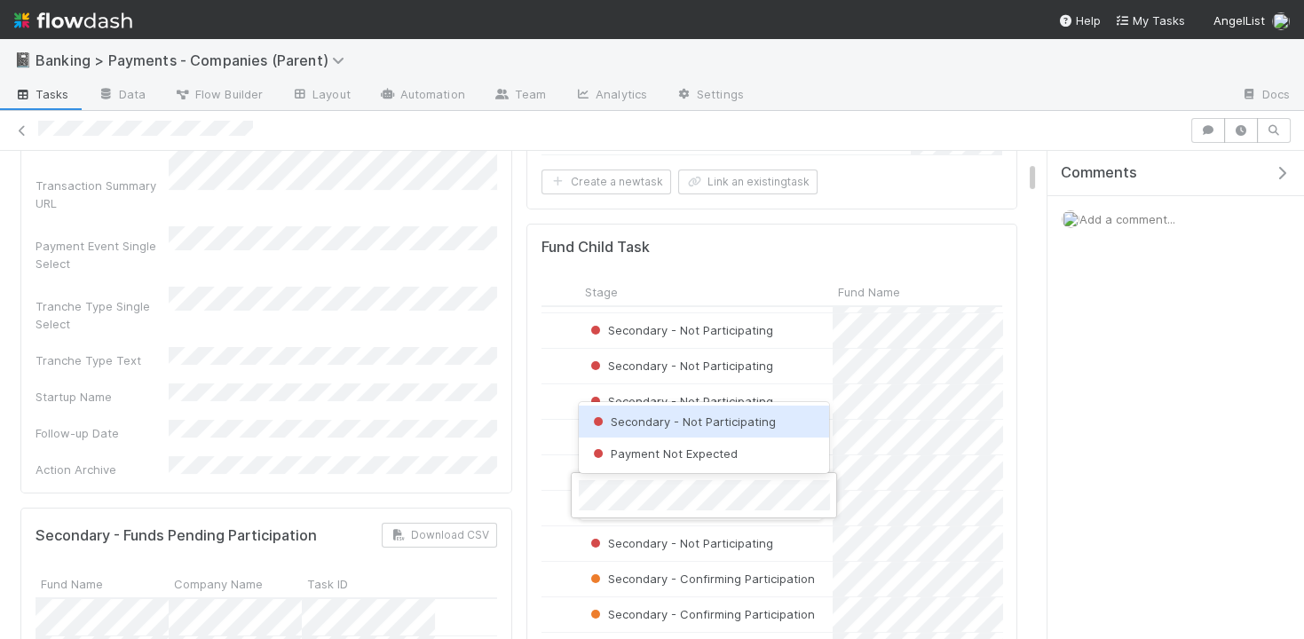
click at [725, 417] on span "Secondary - Not Participating" at bounding box center [683, 422] width 186 height 14
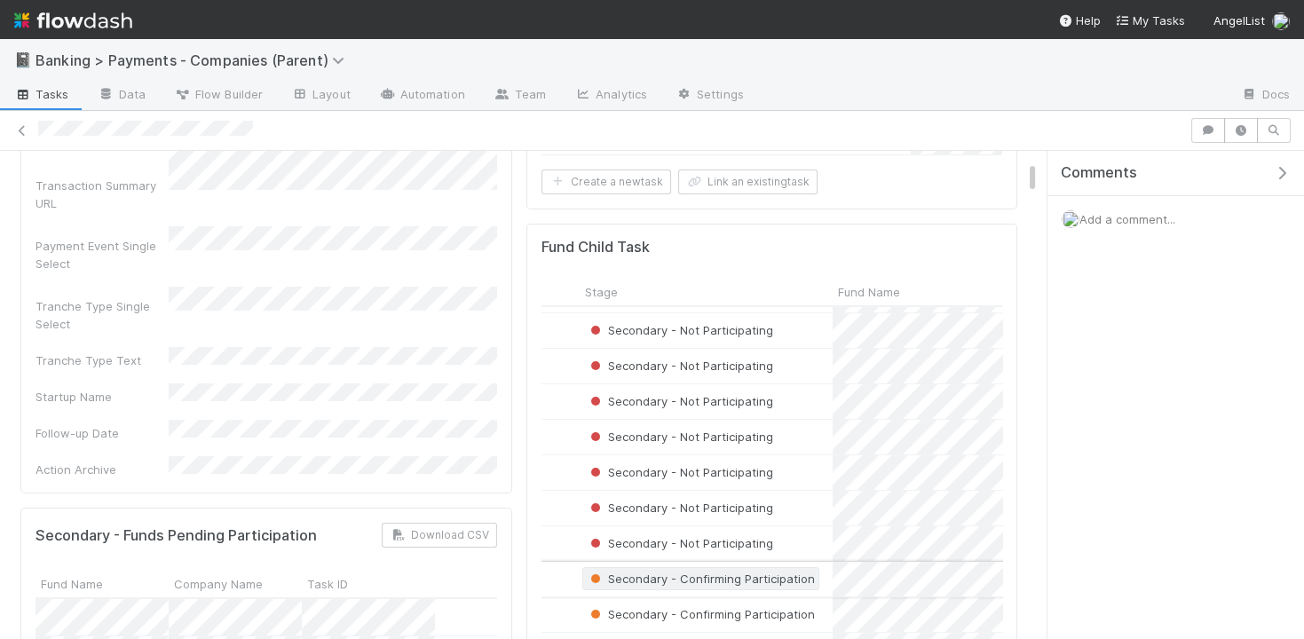
click at [712, 575] on span "Secondary - Confirming Participation" at bounding box center [701, 579] width 228 height 14
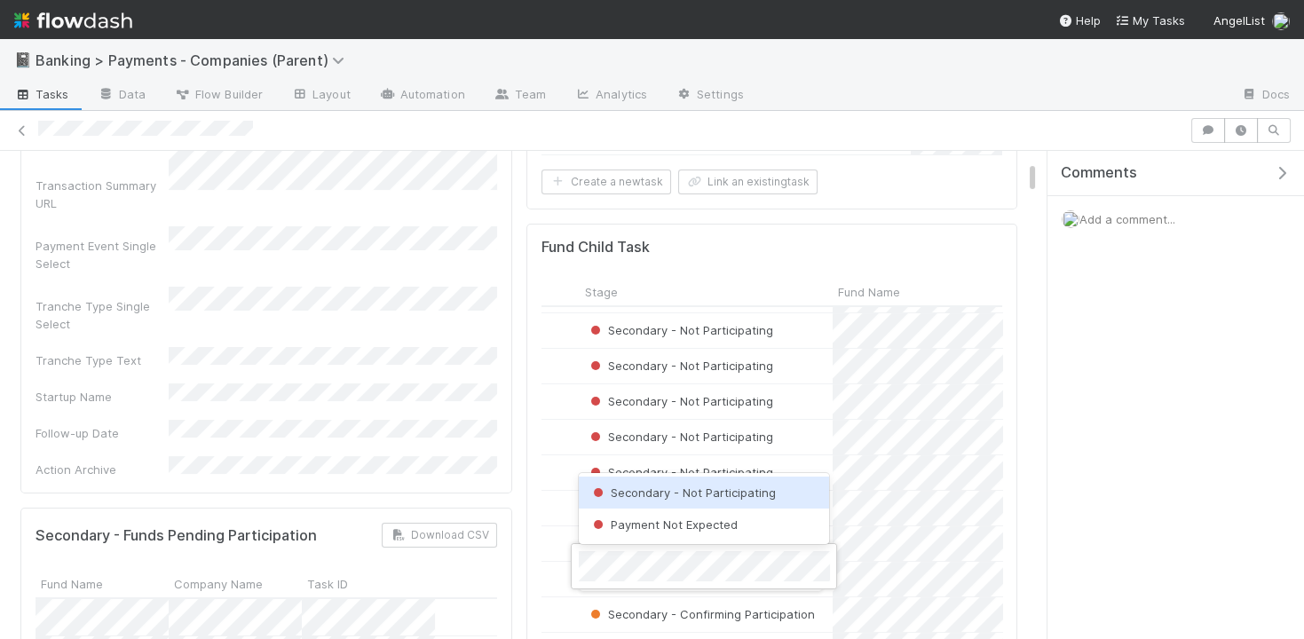
click at [723, 491] on span "Secondary - Not Participating" at bounding box center [683, 493] width 186 height 14
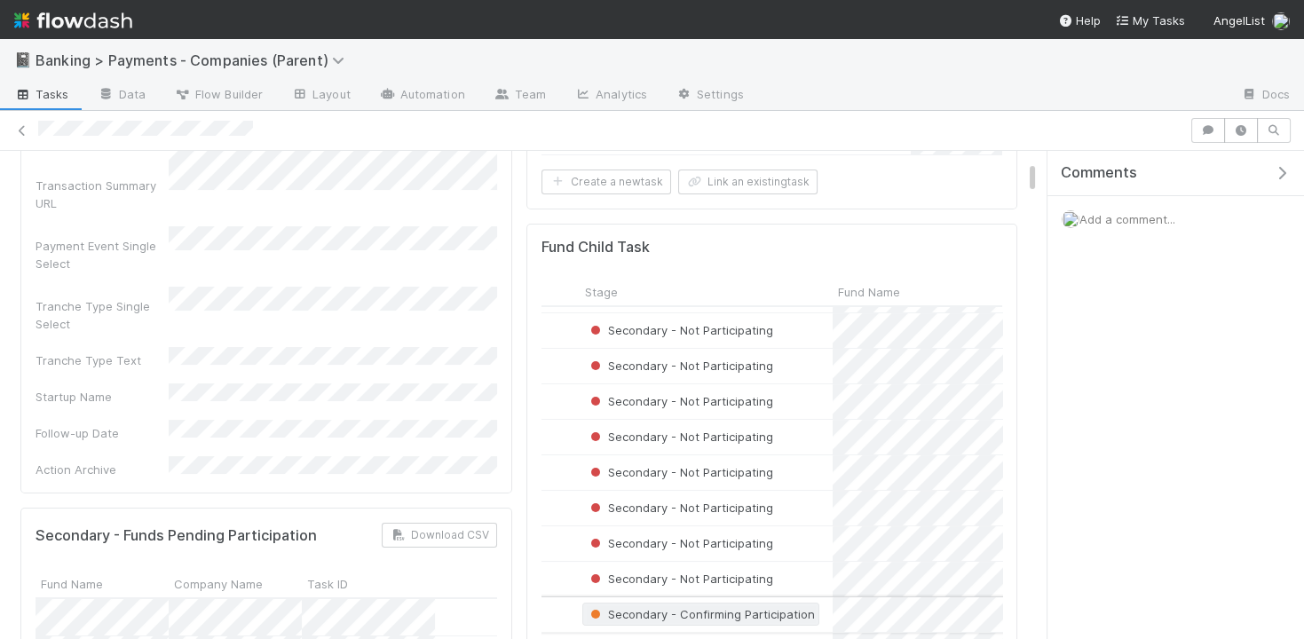
click at [713, 607] on span "Secondary - Confirming Participation" at bounding box center [701, 614] width 228 height 14
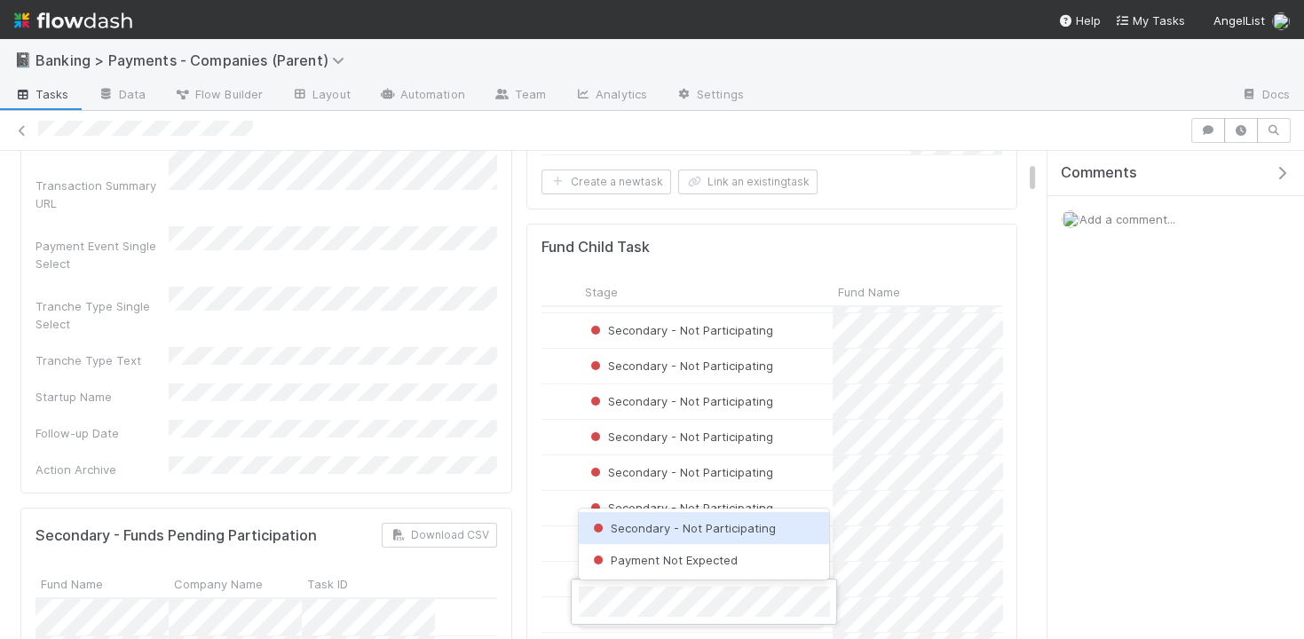
click at [716, 524] on span "Secondary - Not Participating" at bounding box center [683, 528] width 186 height 14
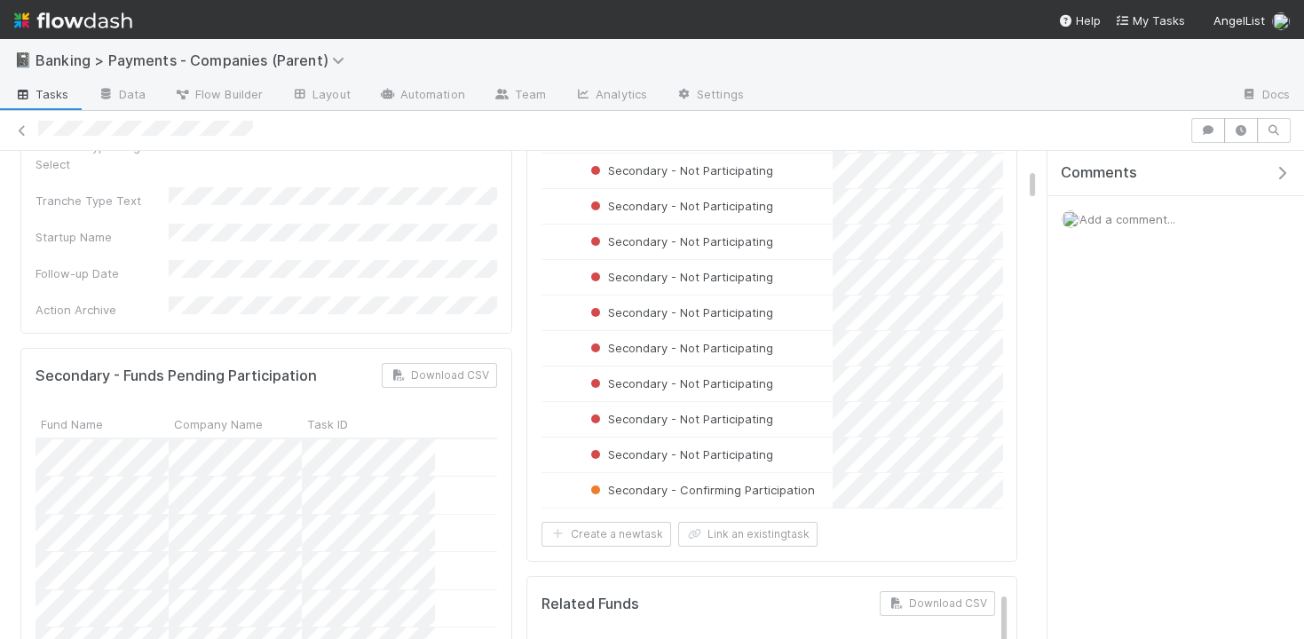
scroll to position [423, 0]
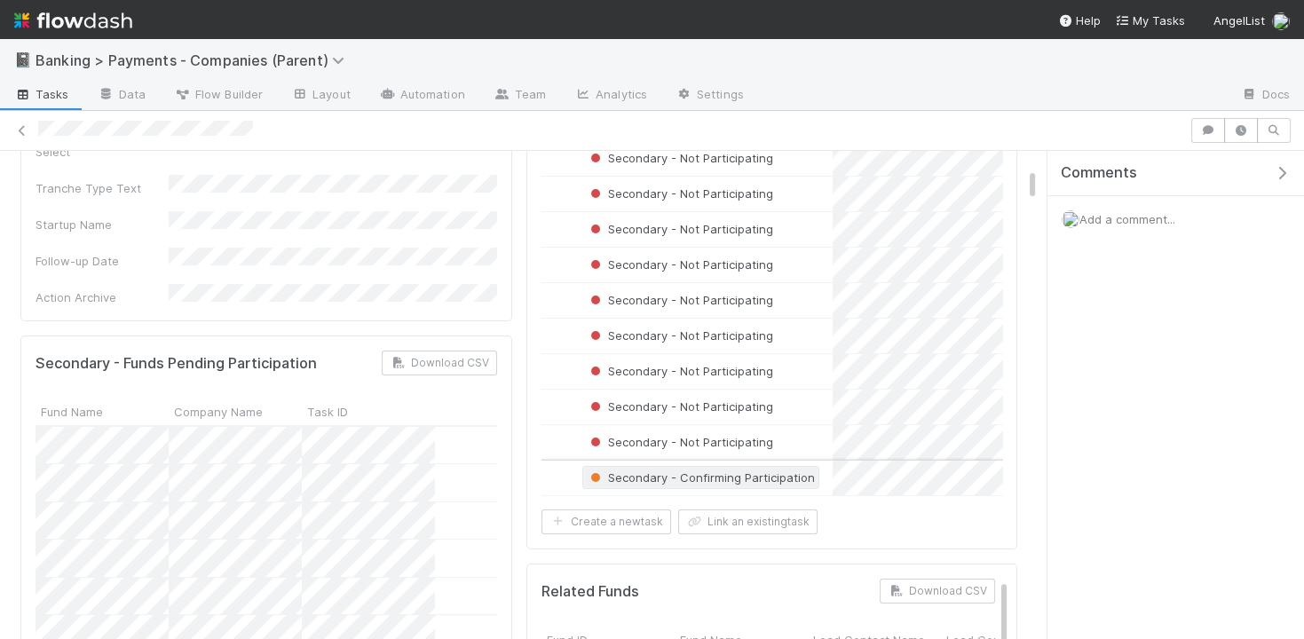
click at [711, 471] on span "Secondary - Confirming Participation" at bounding box center [701, 478] width 228 height 14
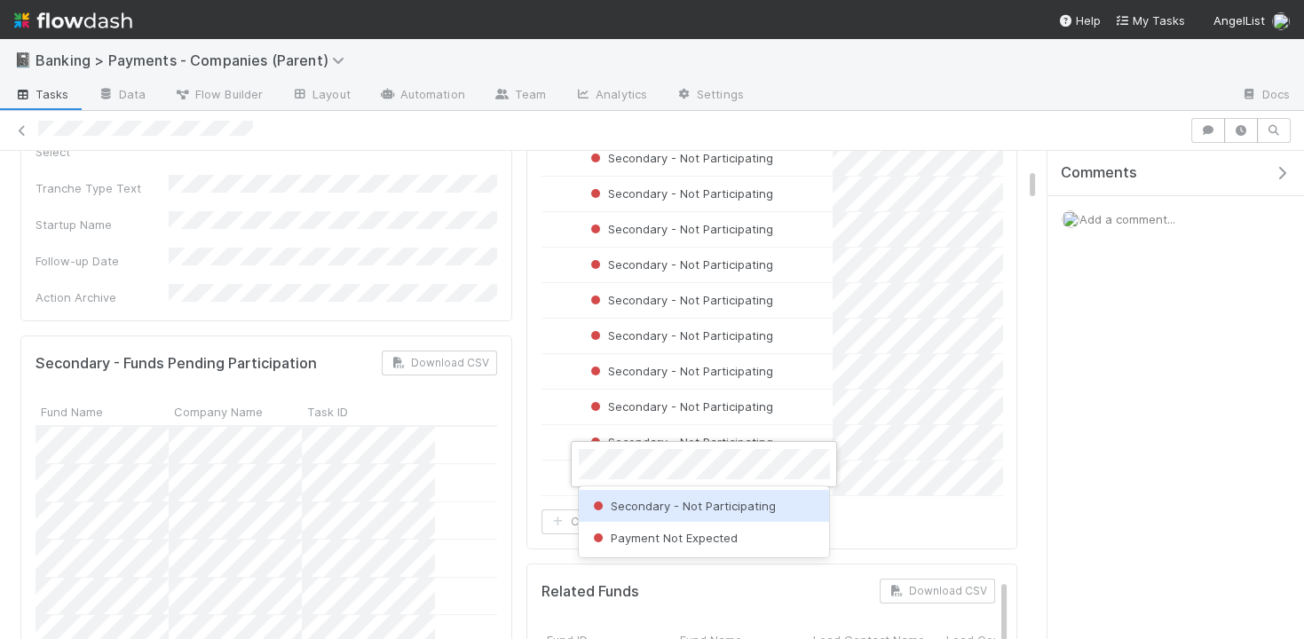
click at [704, 511] on span "Secondary - Not Participating" at bounding box center [683, 506] width 186 height 14
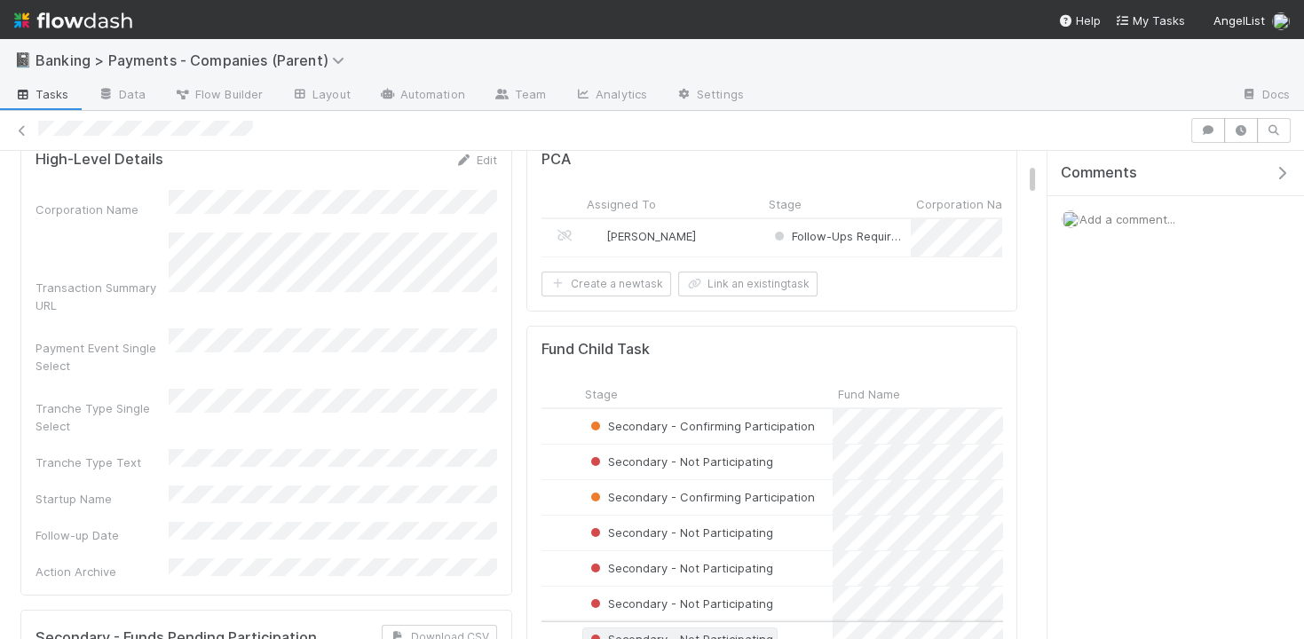
scroll to position [142, 0]
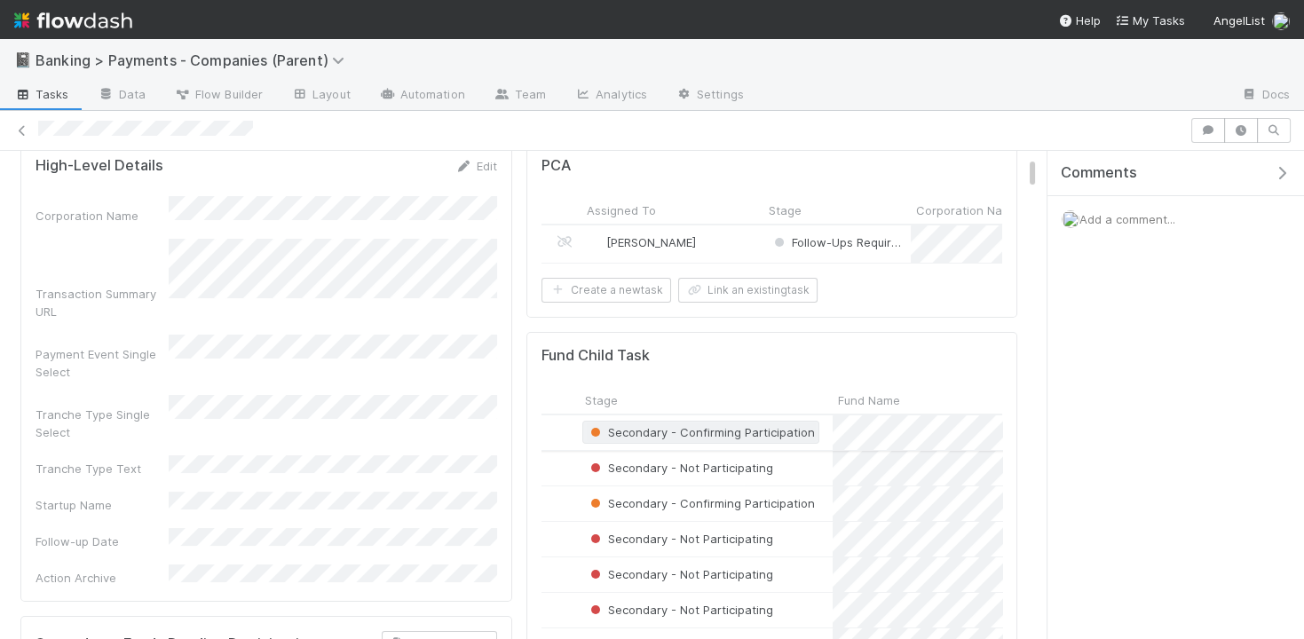
click at [755, 425] on span "Secondary - Confirming Participation" at bounding box center [701, 432] width 228 height 14
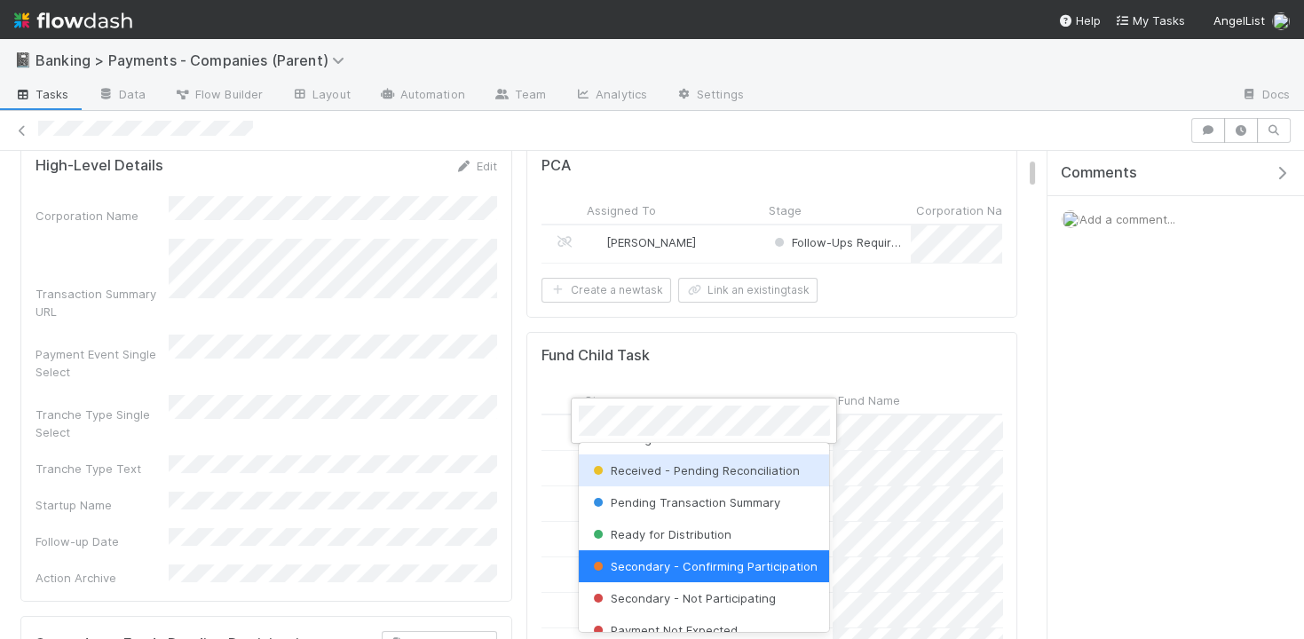
scroll to position [36, 0]
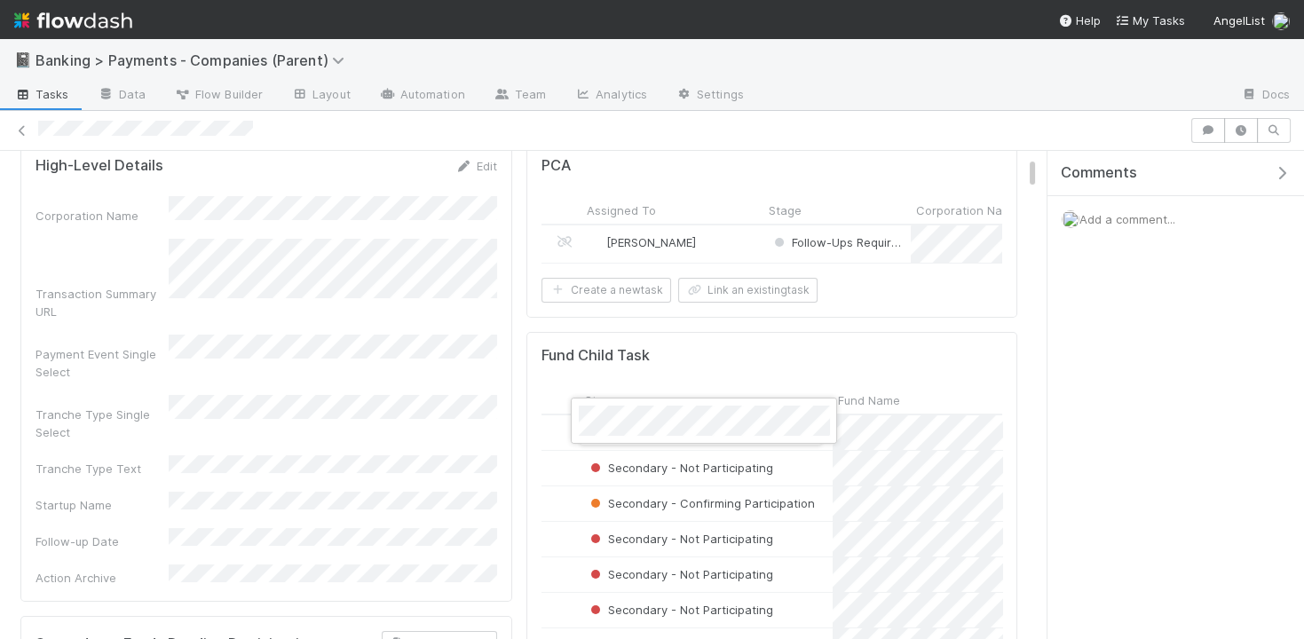
click at [843, 334] on div at bounding box center [652, 319] width 1304 height 639
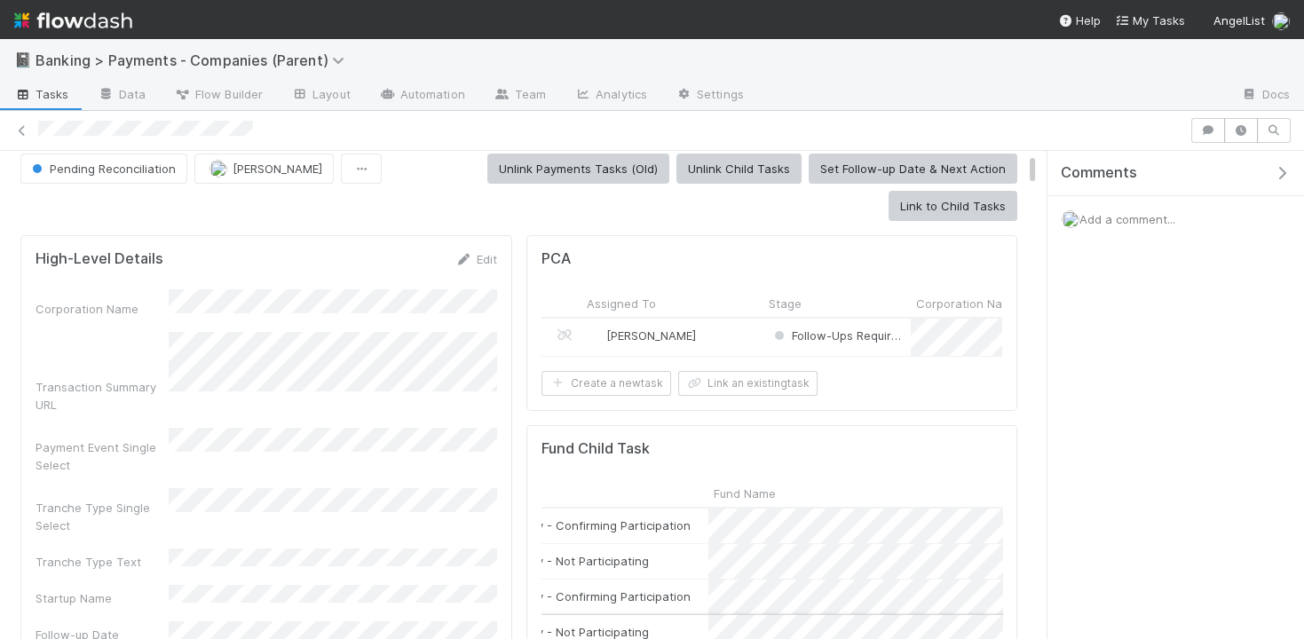
scroll to position [0, 0]
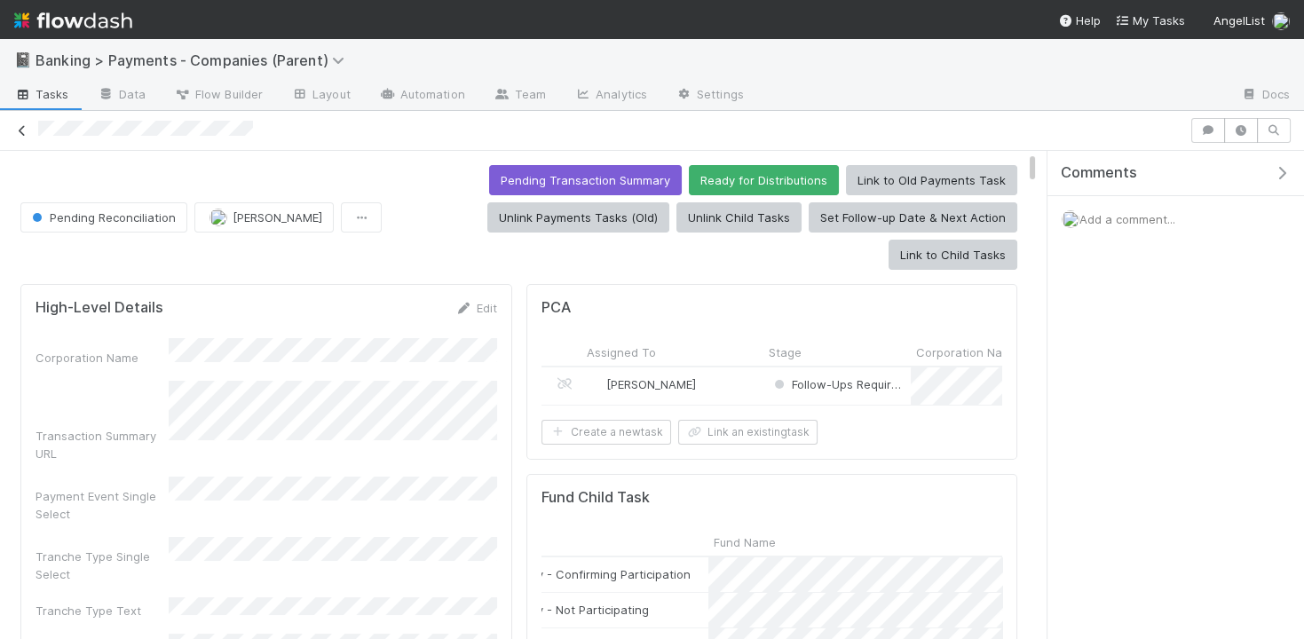
click at [21, 127] on icon at bounding box center [22, 131] width 18 height 12
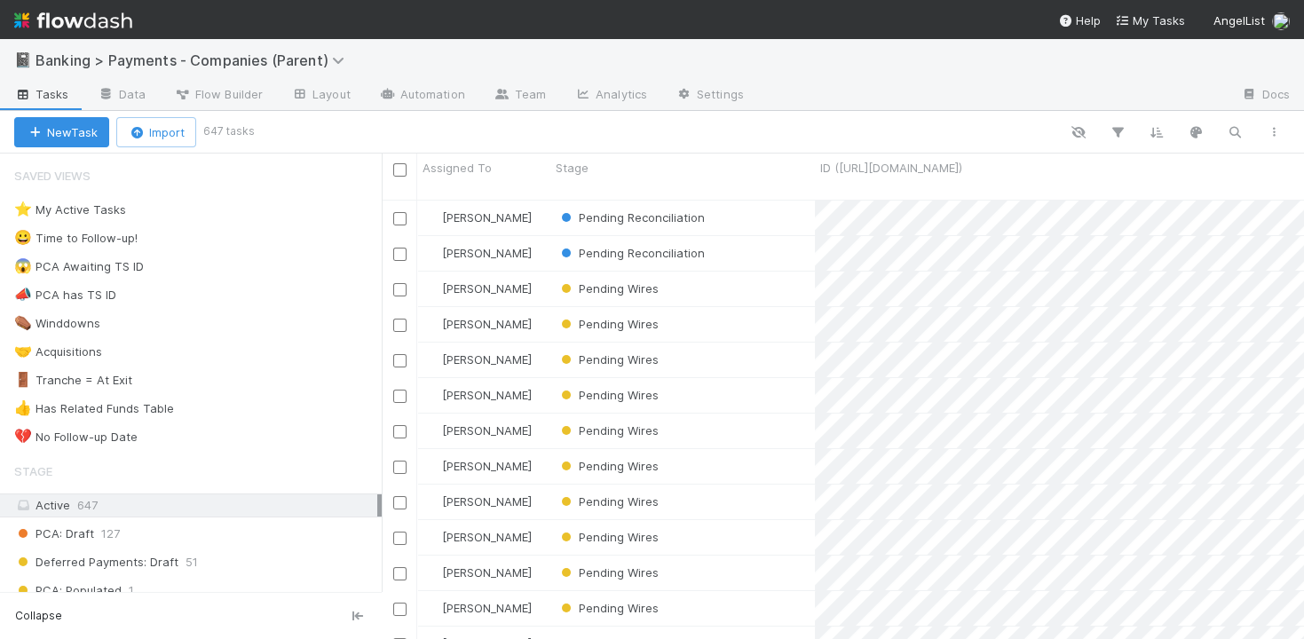
scroll to position [455, 922]
click at [1229, 127] on icon "button" at bounding box center [1235, 132] width 18 height 16
type input "perplexity"
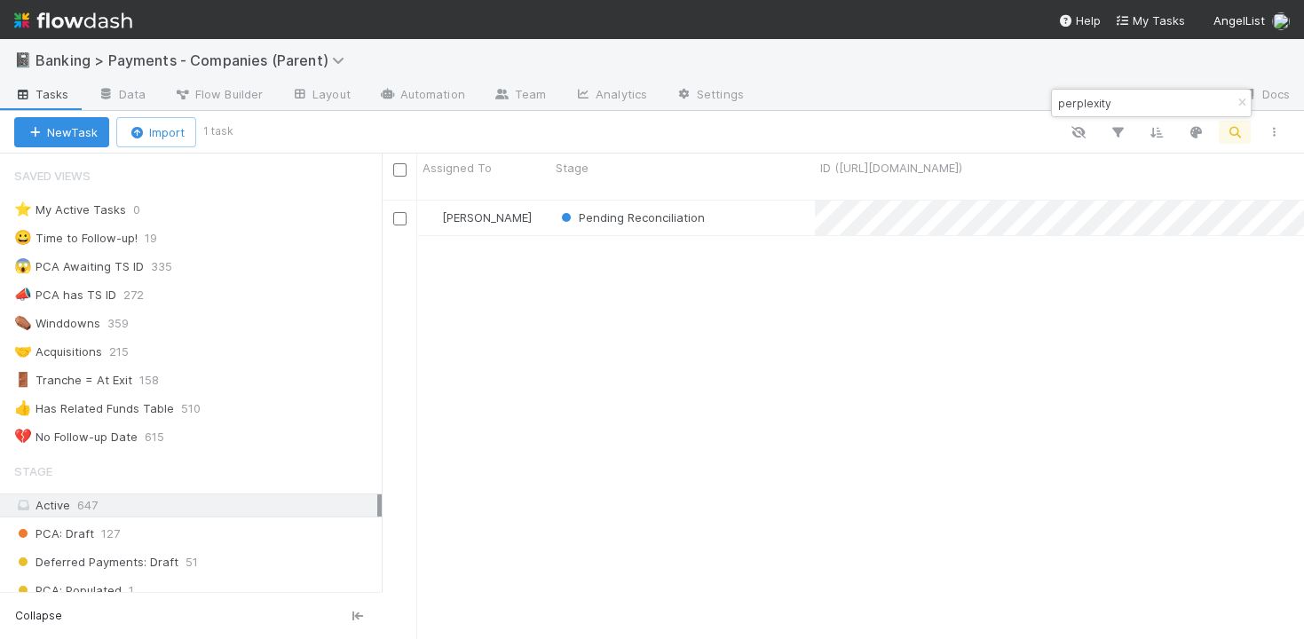
click at [1123, 93] on input "perplexity" at bounding box center [1144, 102] width 178 height 21
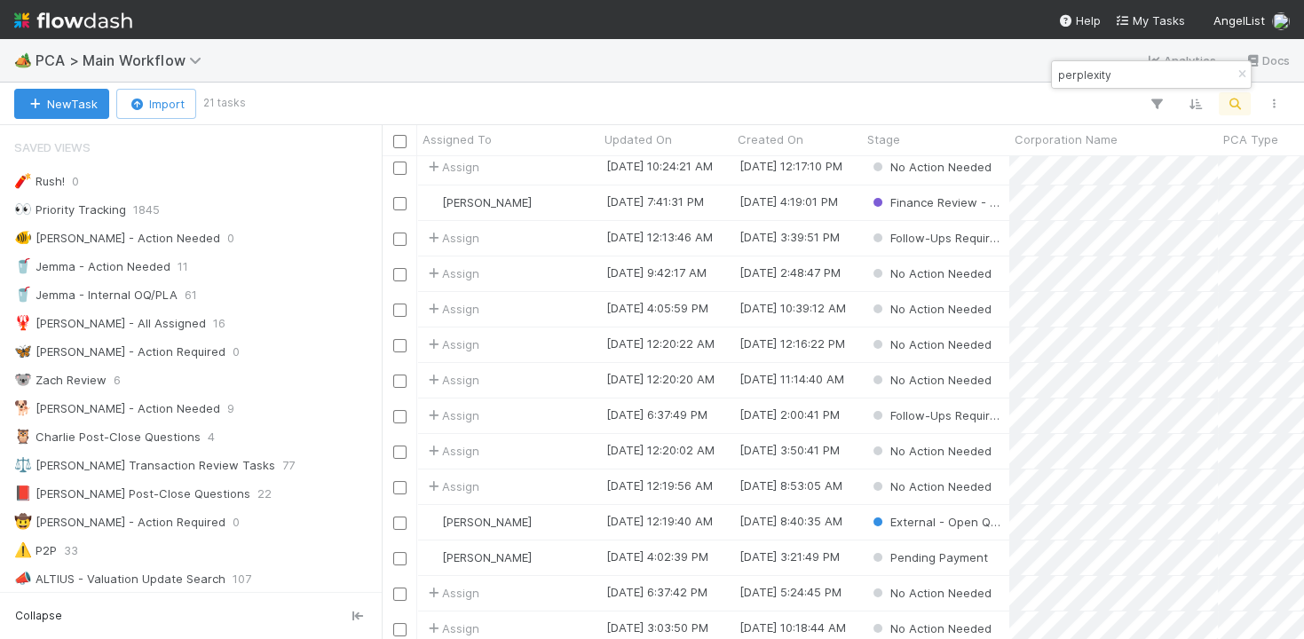
scroll to position [263, 0]
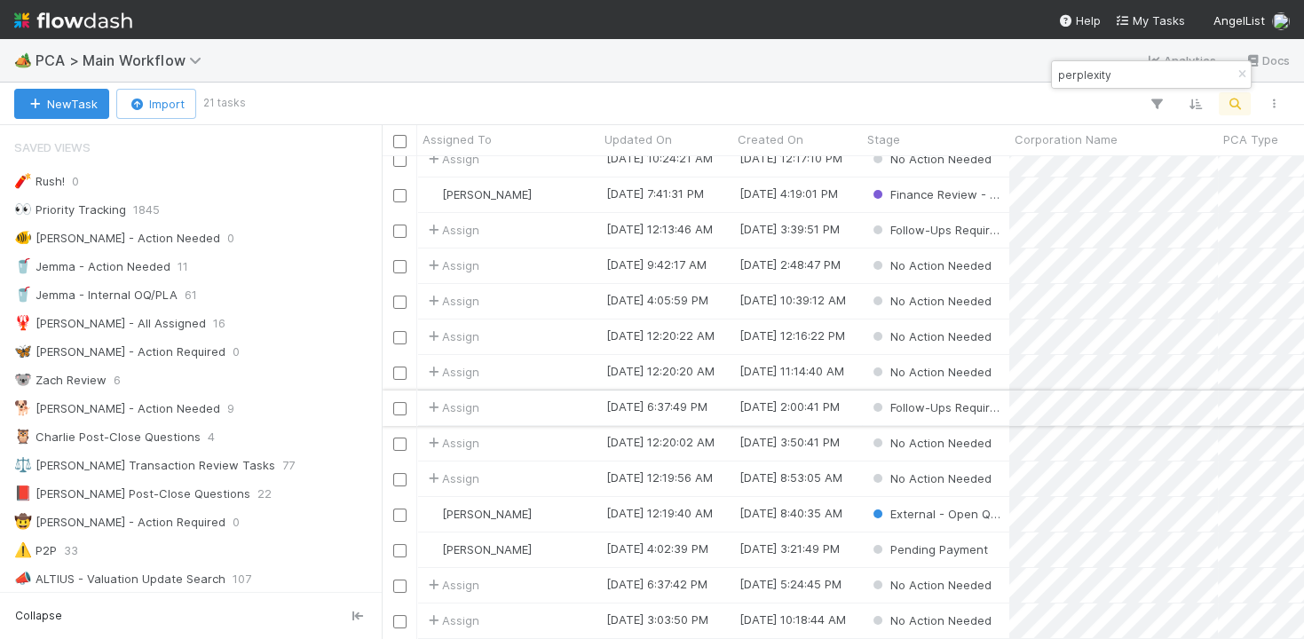
click at [579, 403] on div "Assign" at bounding box center [508, 408] width 182 height 35
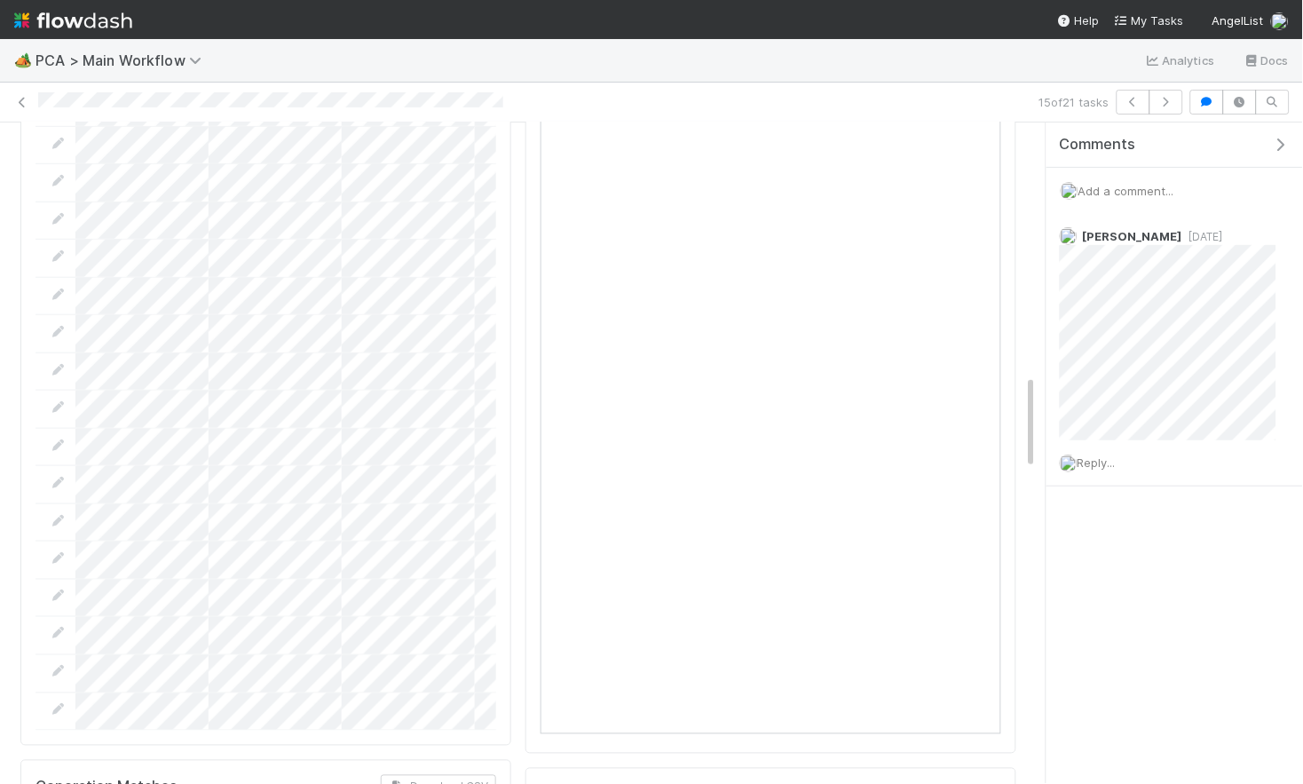
scroll to position [1754, 0]
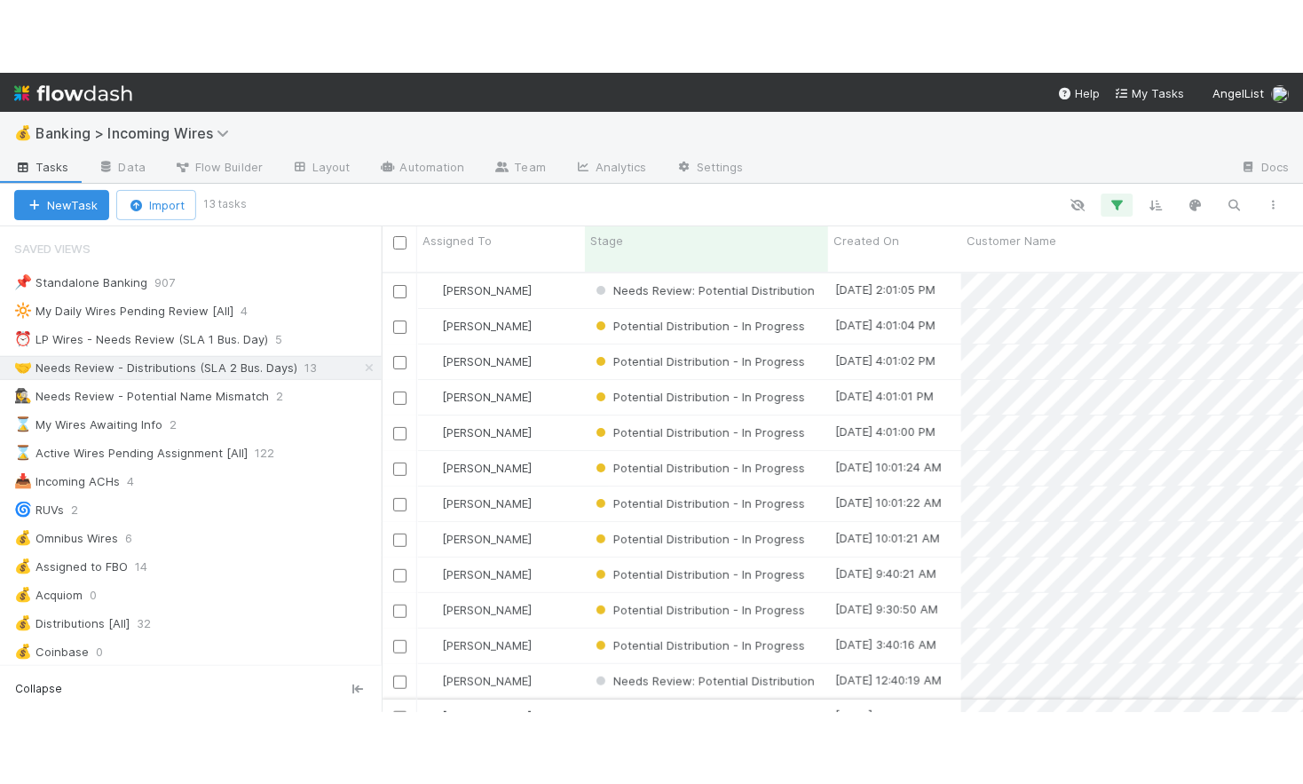
scroll to position [599, 922]
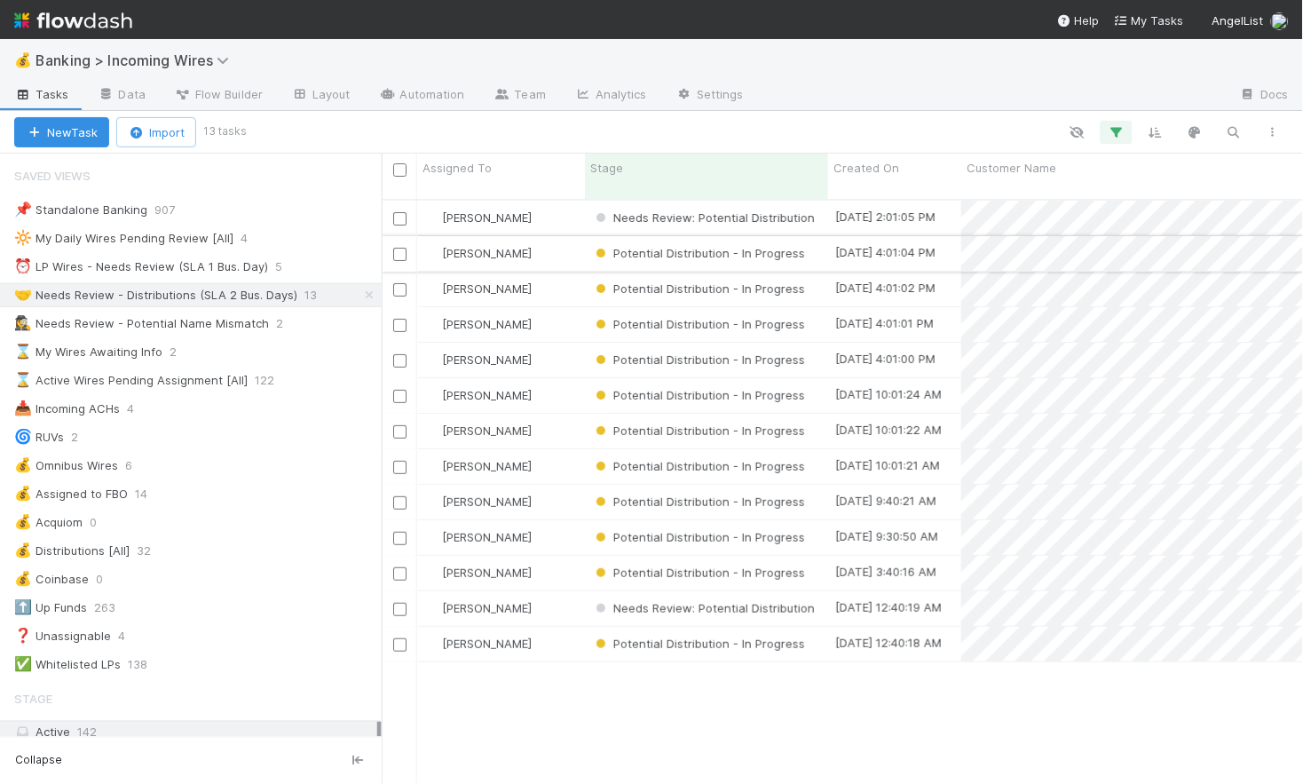
click at [816, 241] on div "Potential Distribution - In Progress" at bounding box center [706, 253] width 243 height 35
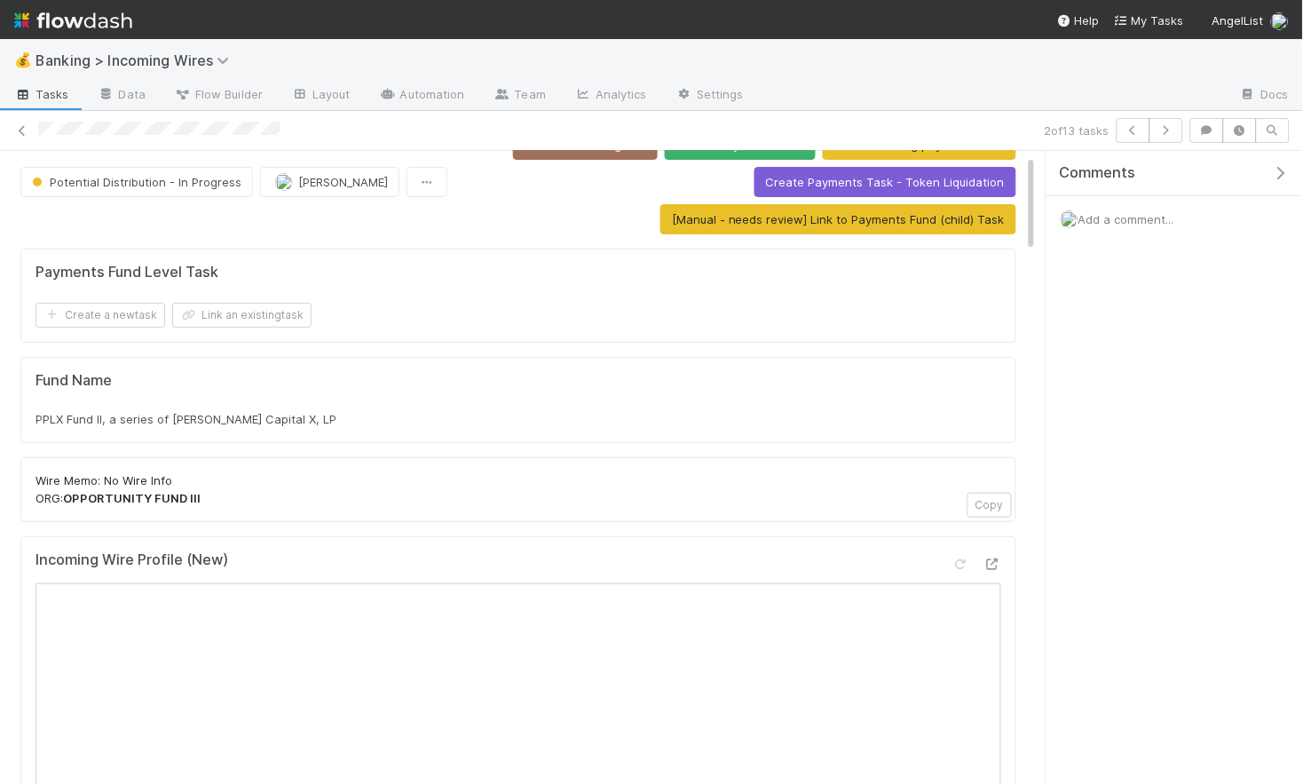
scroll to position [22, 0]
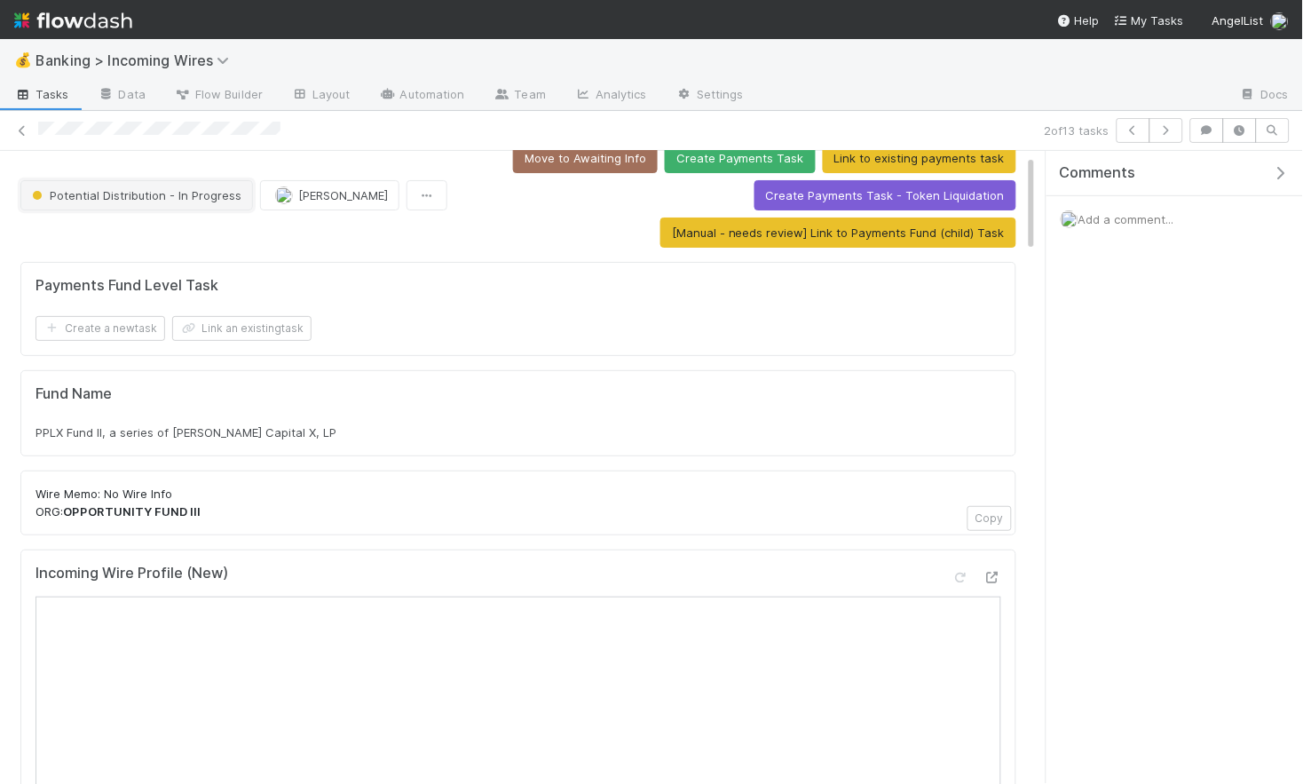
click at [150, 198] on span "Potential Distribution - In Progress" at bounding box center [134, 195] width 213 height 14
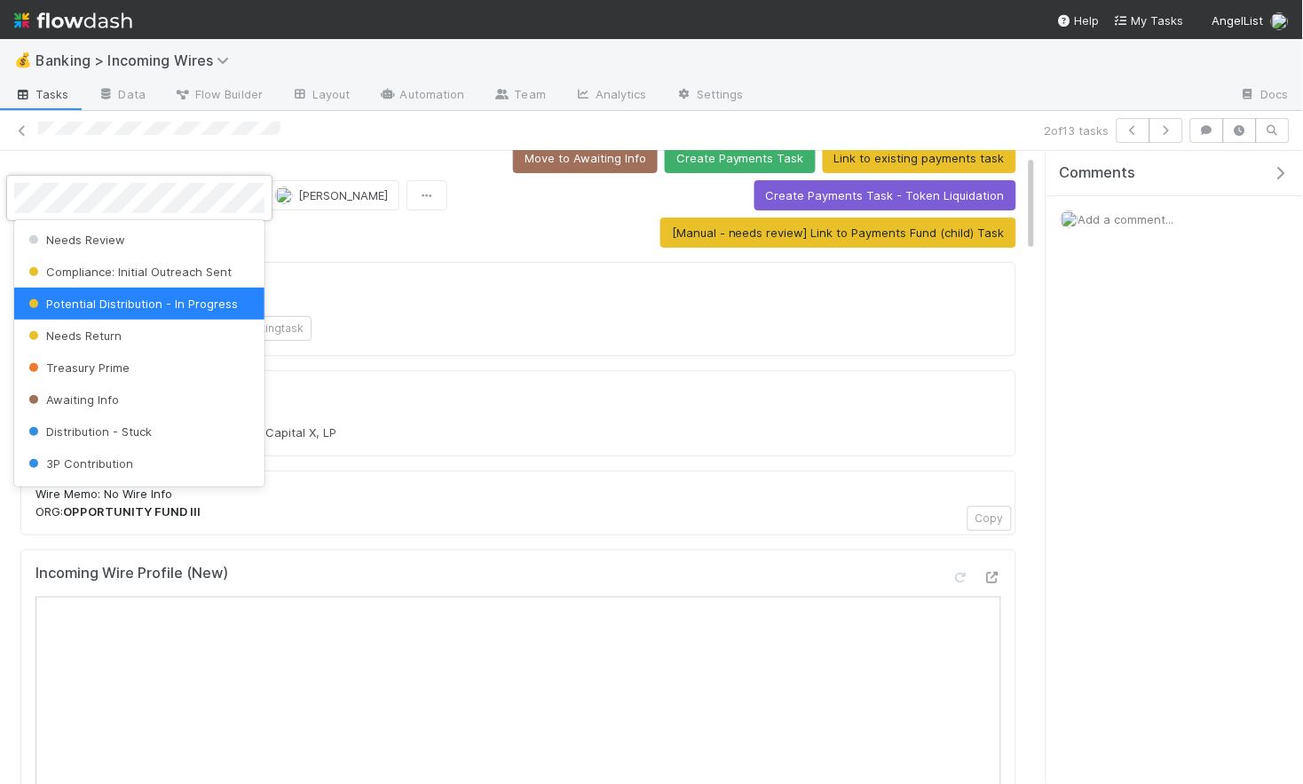
scroll to position [7, 0]
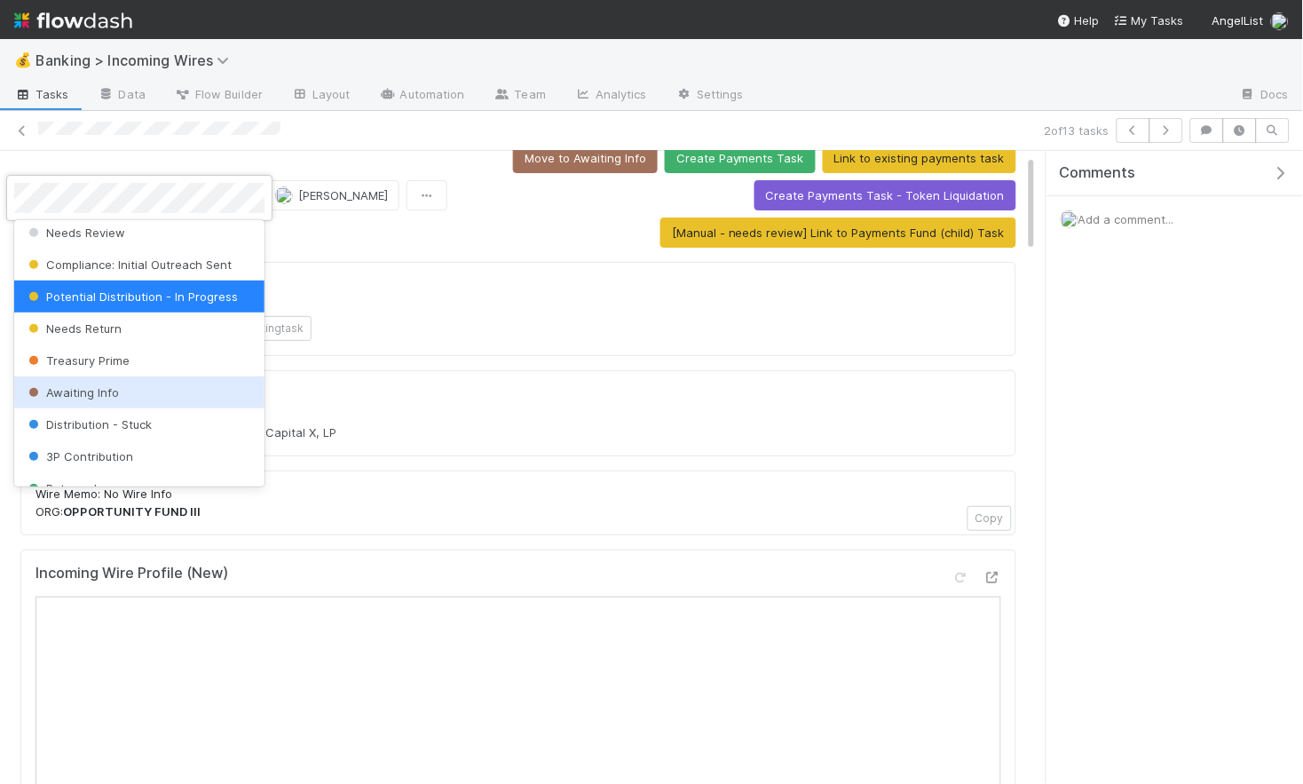
click at [134, 394] on div "Awaiting Info" at bounding box center [139, 392] width 250 height 32
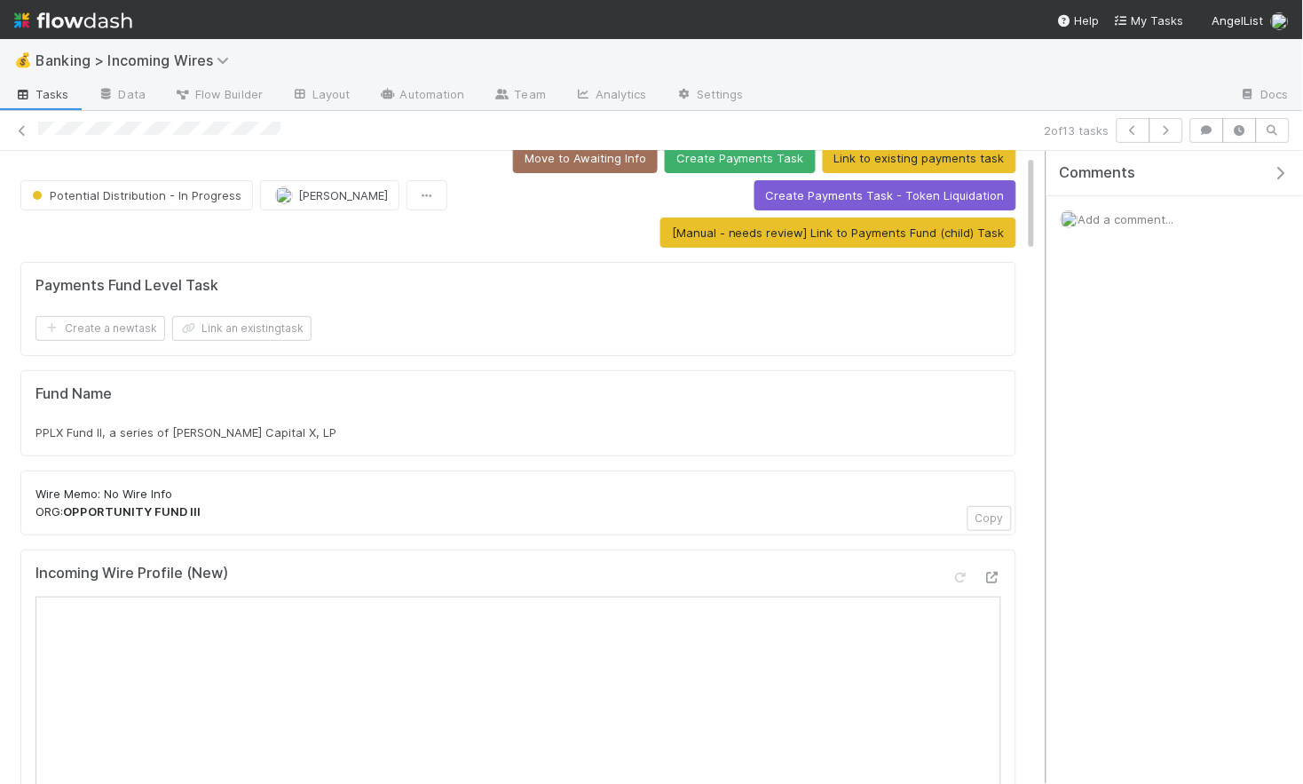
scroll to position [4, 0]
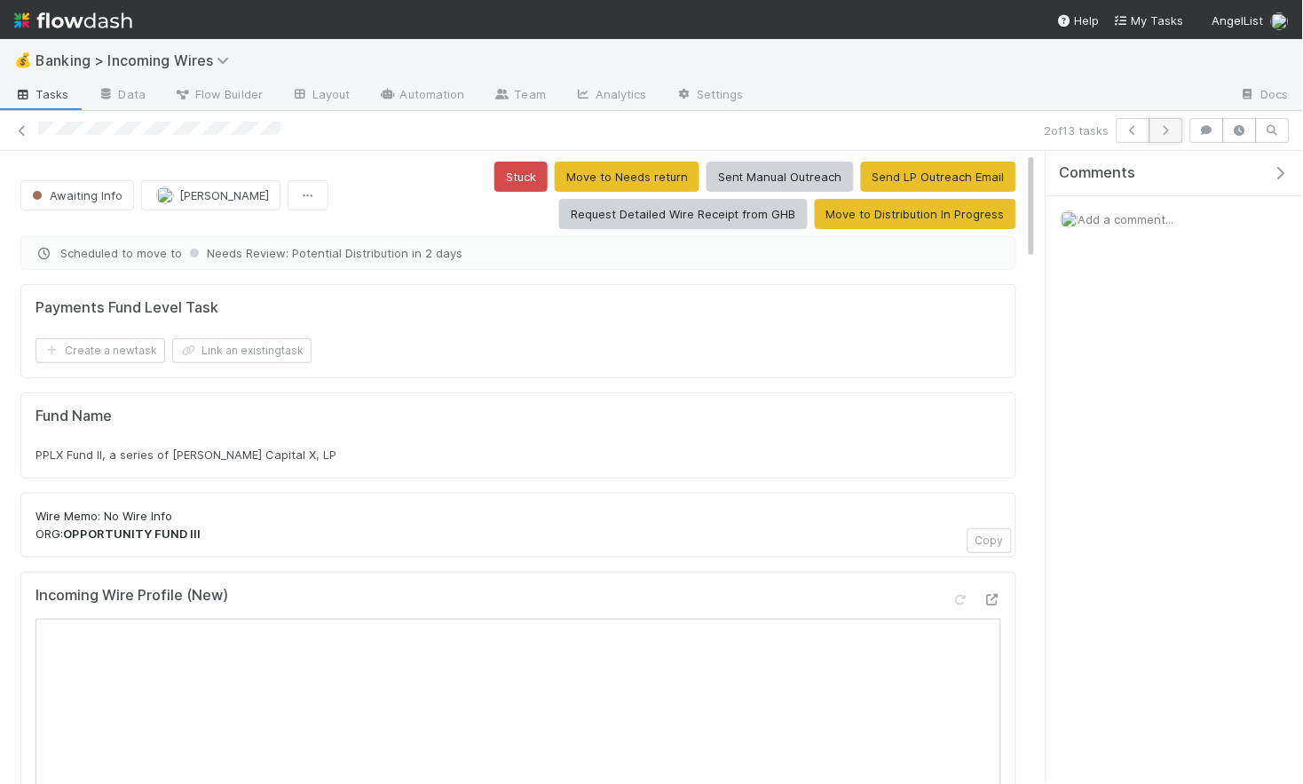
click at [1168, 133] on icon "button" at bounding box center [1167, 130] width 18 height 11
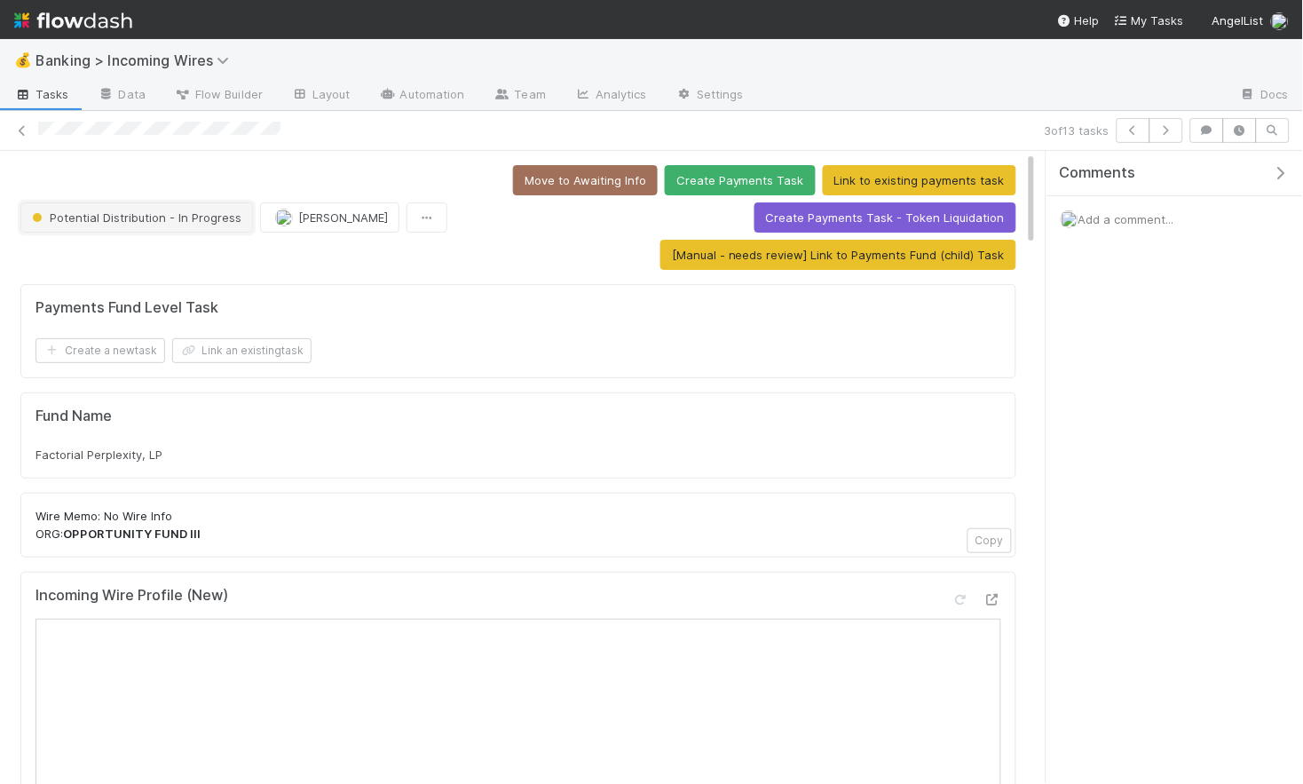
click at [131, 212] on span "Potential Distribution - In Progress" at bounding box center [134, 217] width 213 height 14
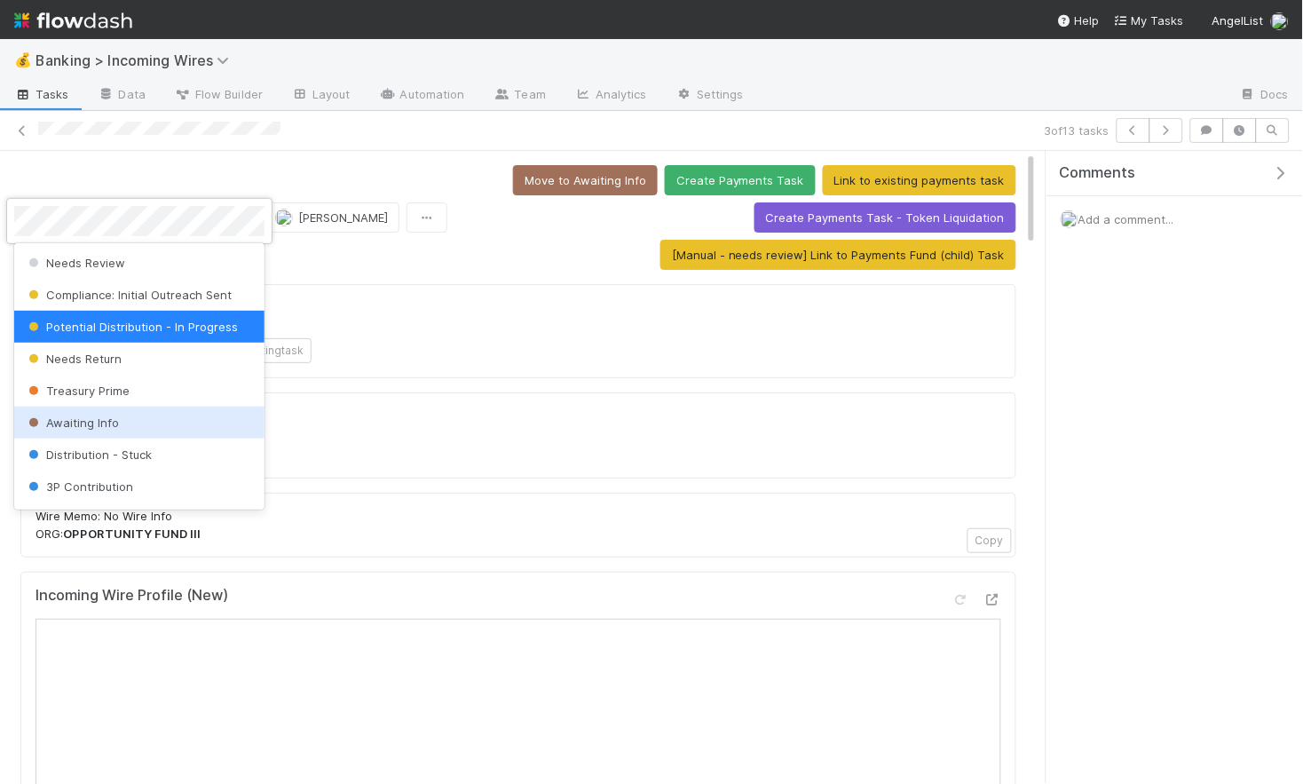
click at [112, 416] on span "Awaiting Info" at bounding box center [72, 423] width 94 height 14
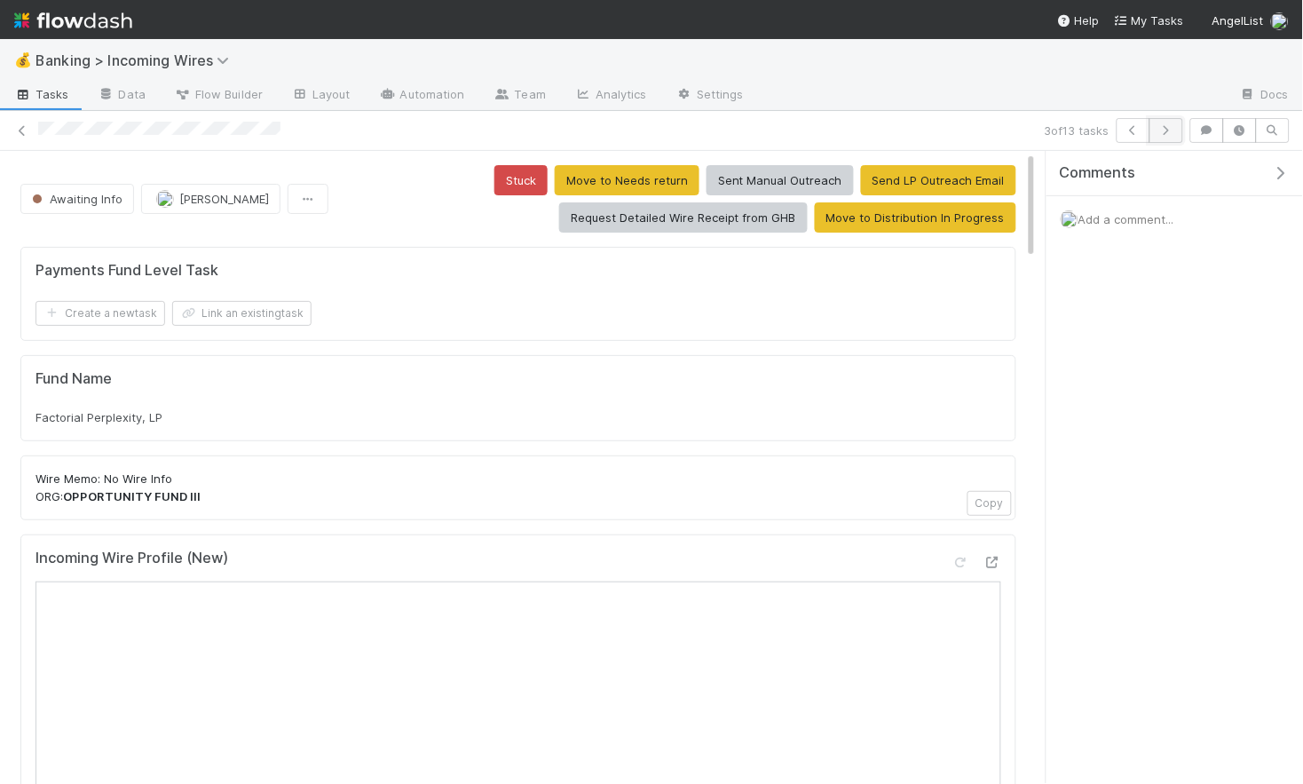
click at [1173, 131] on icon "button" at bounding box center [1167, 130] width 18 height 11
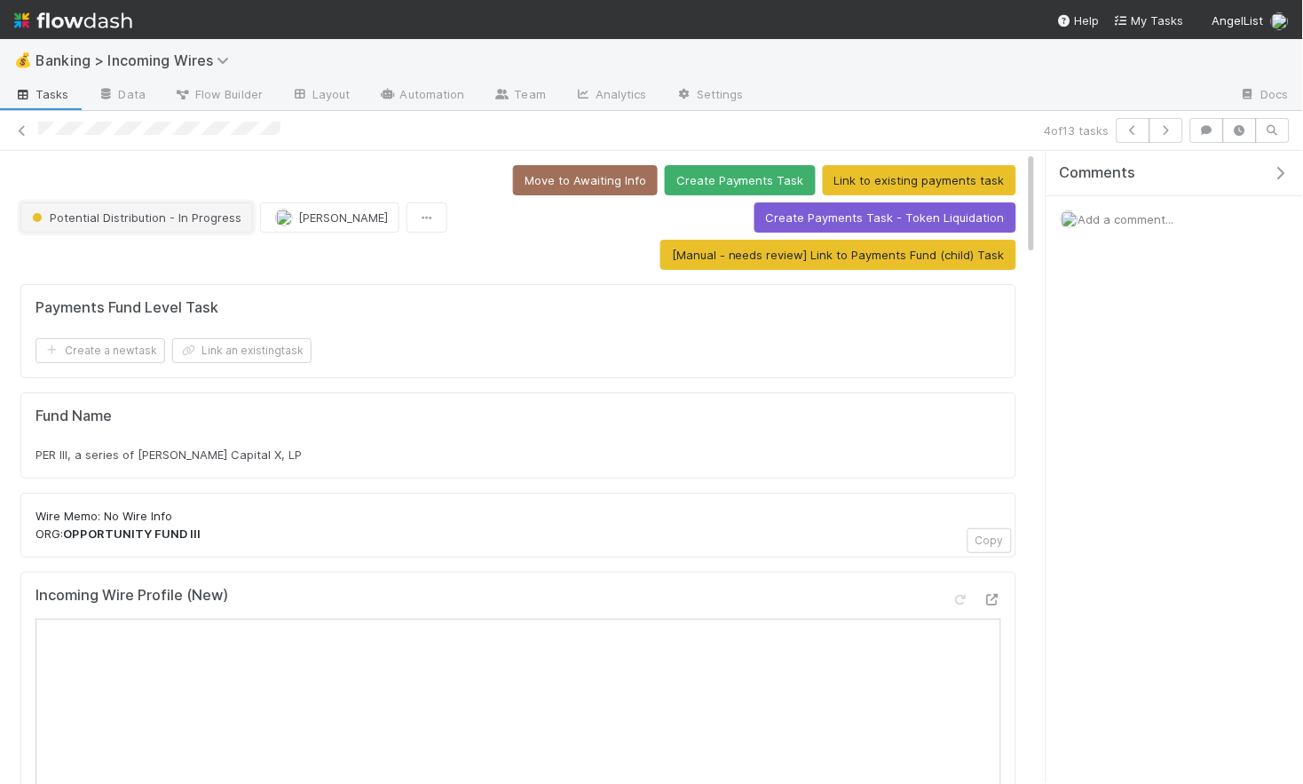
click at [147, 224] on span "Potential Distribution - In Progress" at bounding box center [134, 217] width 213 height 14
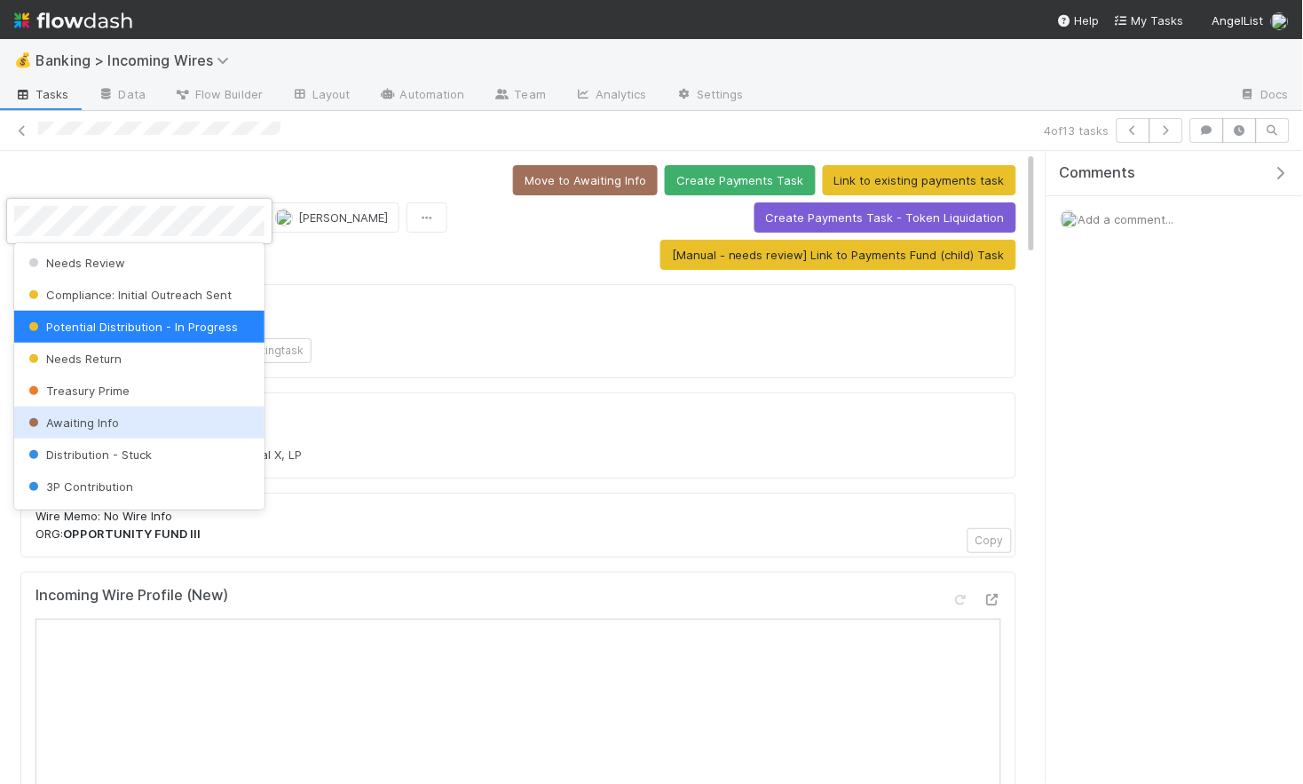
drag, startPoint x: 119, startPoint y: 416, endPoint x: 154, endPoint y: 408, distance: 35.5
click at [120, 416] on div "Awaiting Info" at bounding box center [139, 423] width 250 height 32
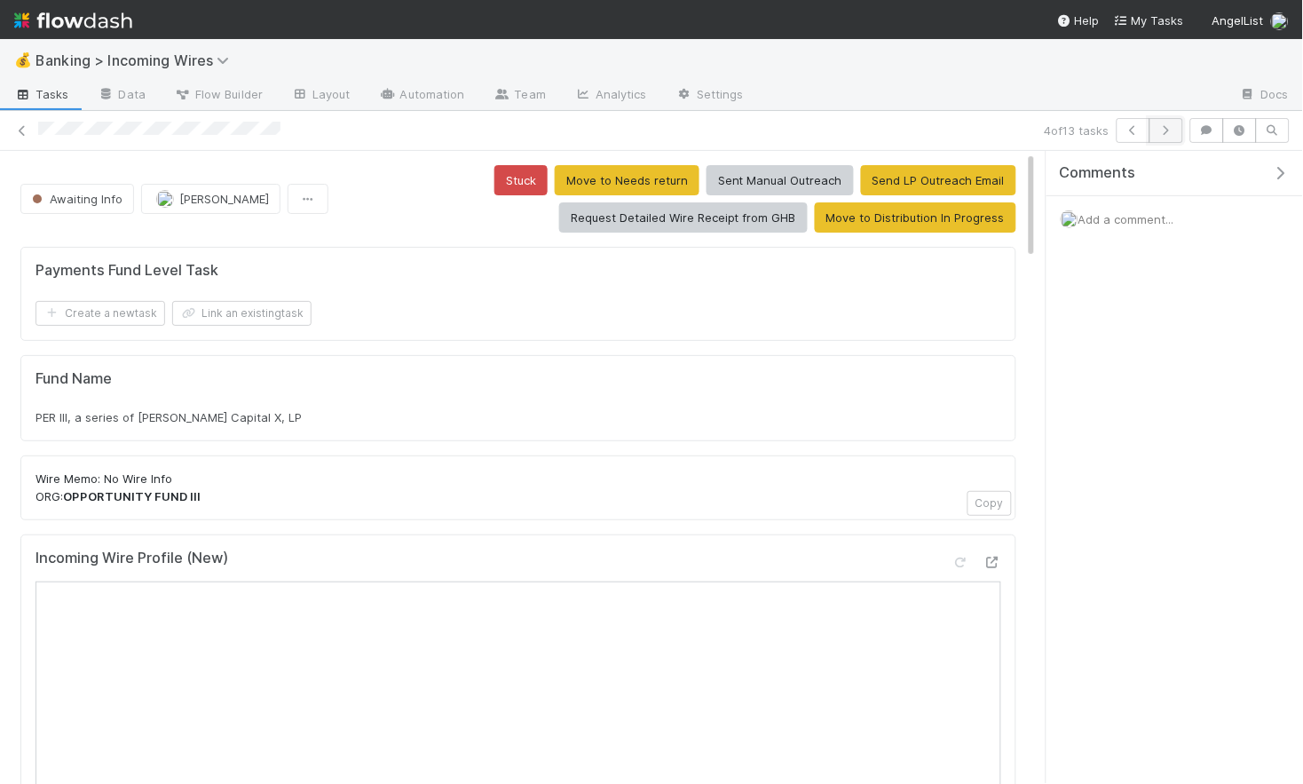
click at [1168, 135] on icon "button" at bounding box center [1167, 130] width 18 height 11
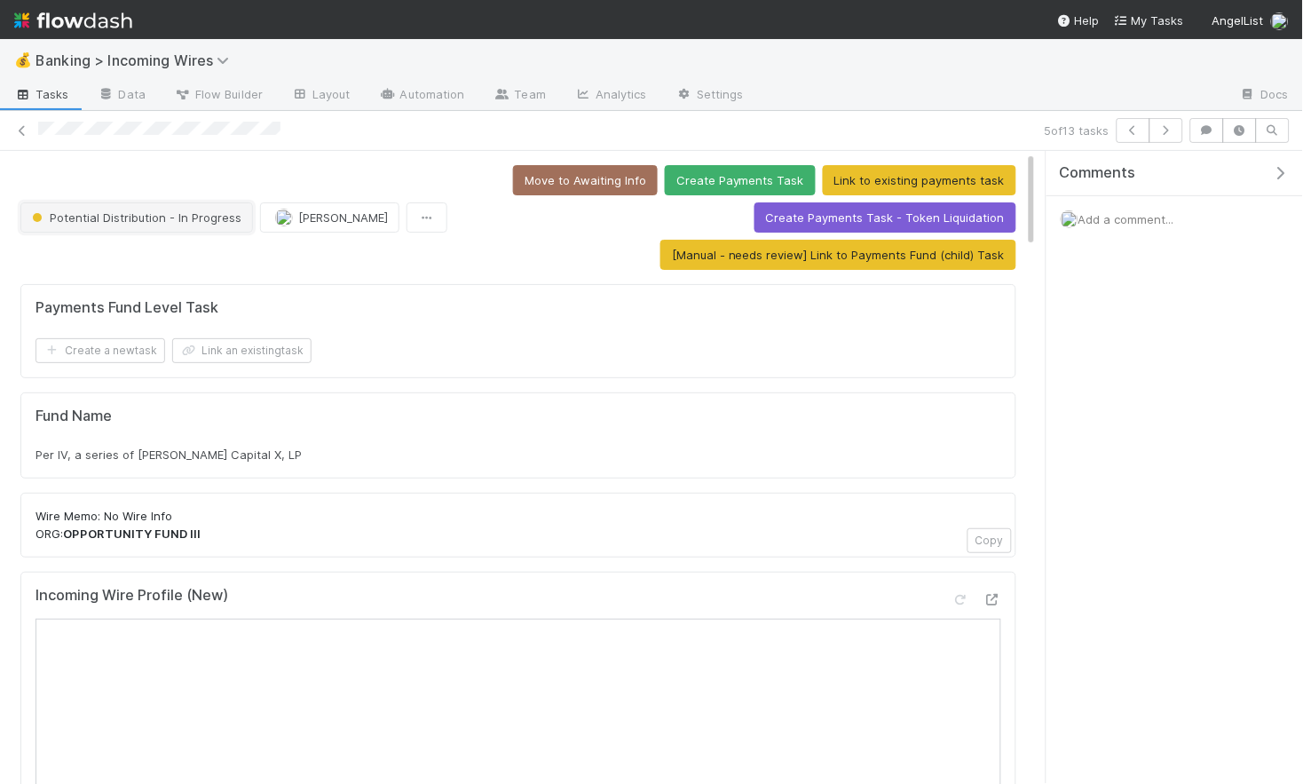
click at [125, 217] on span "Potential Distribution - In Progress" at bounding box center [134, 217] width 213 height 14
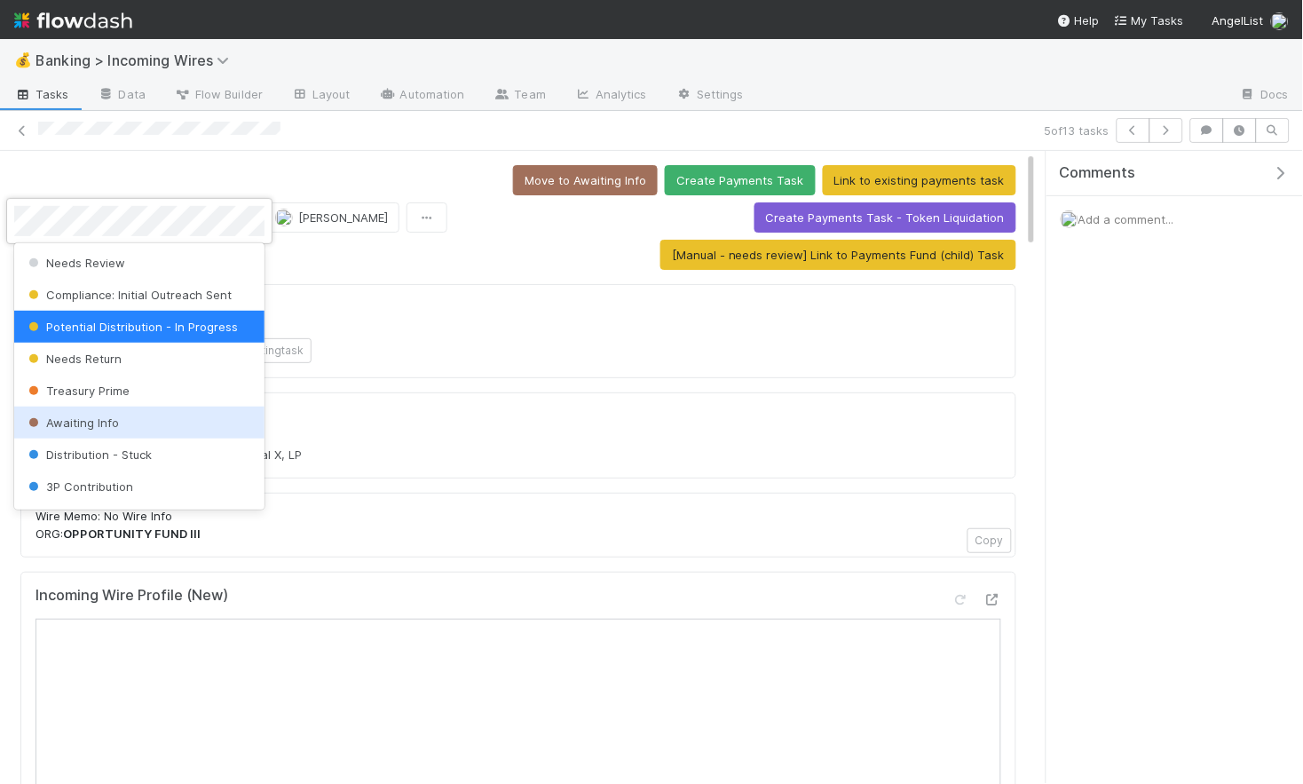
click at [111, 423] on span "Awaiting Info" at bounding box center [72, 423] width 94 height 14
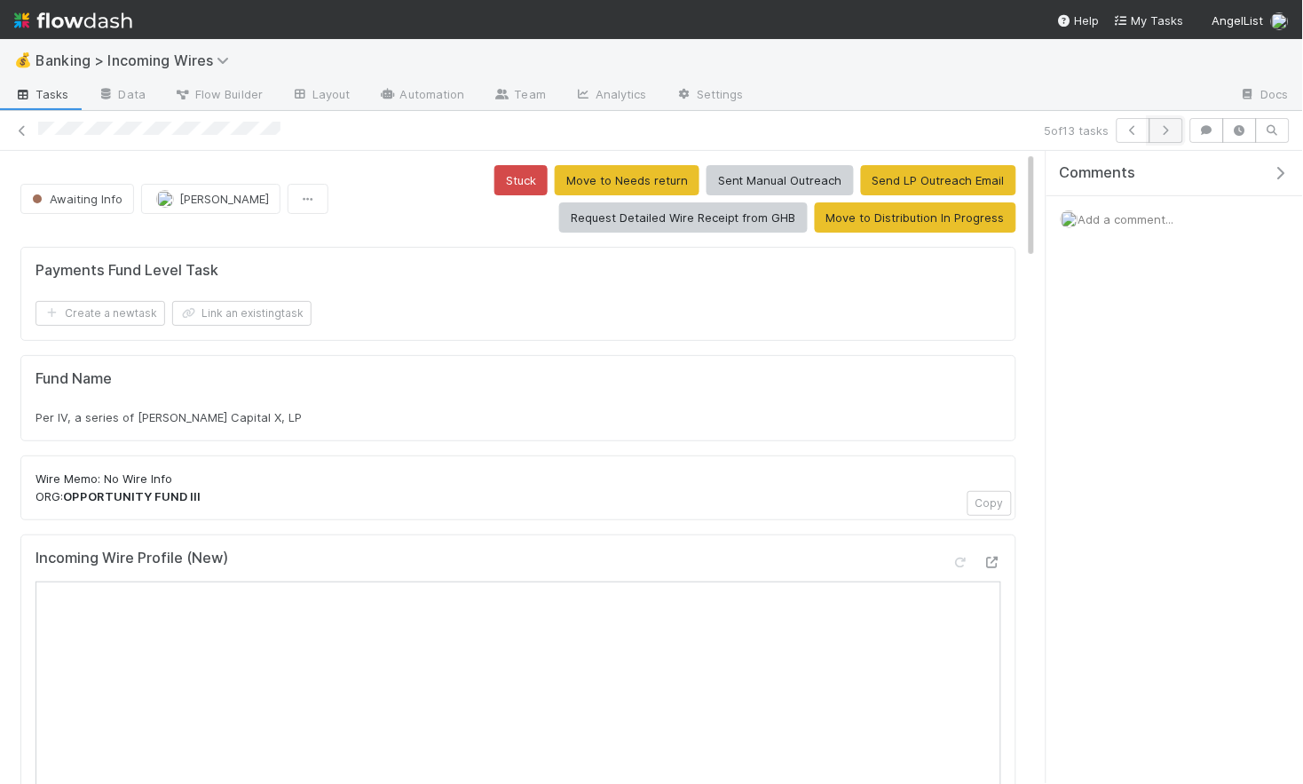
click at [1161, 130] on icon "button" at bounding box center [1167, 130] width 18 height 11
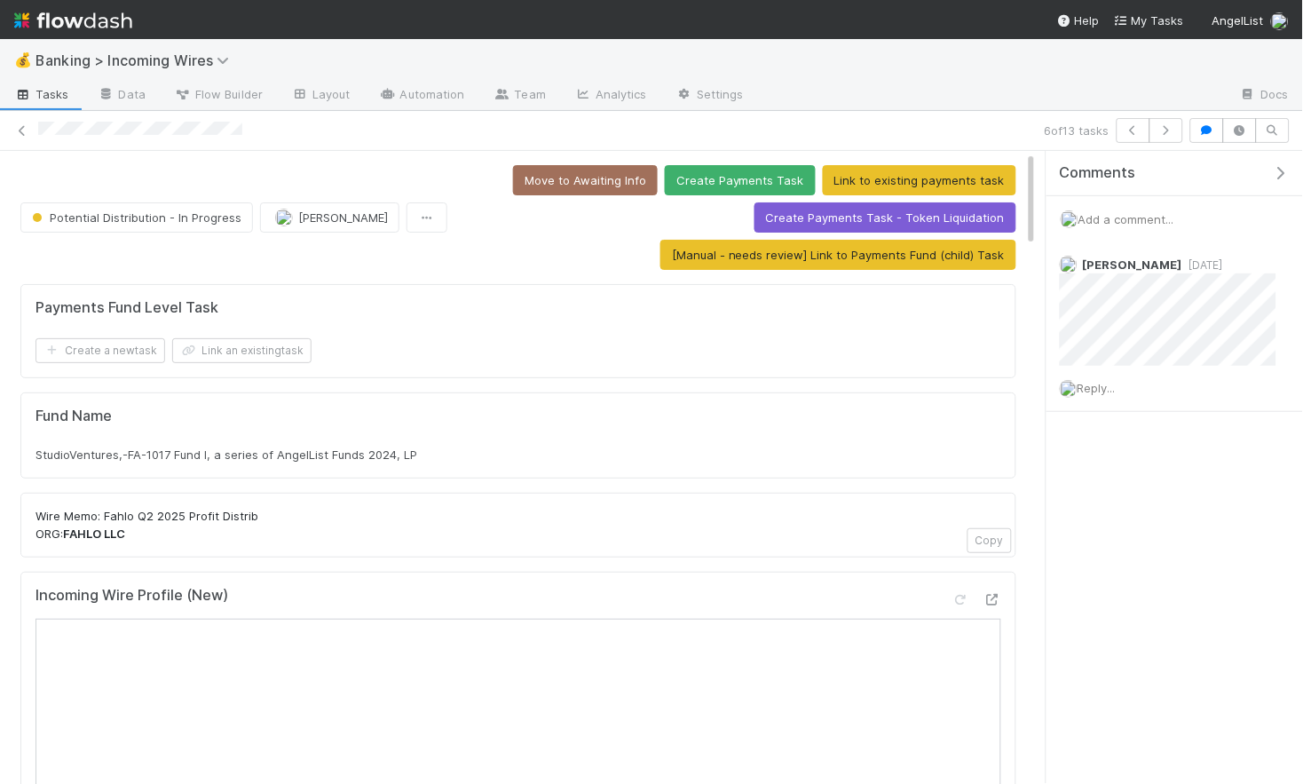
click at [254, 459] on span "StudioVentures,-FA-1017 Fund I, a series of AngelList Funds 2024, LP" at bounding box center [227, 455] width 382 height 14
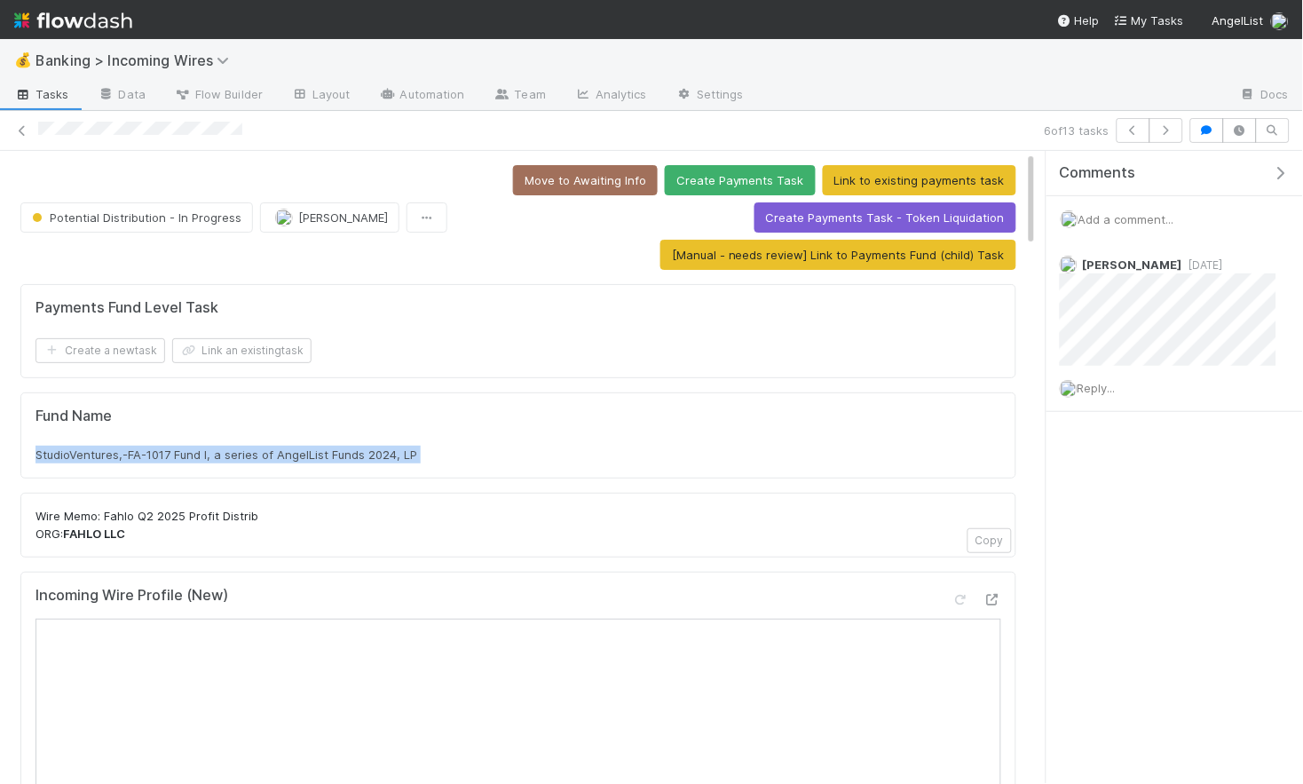
click at [254, 459] on span "StudioVentures,-FA-1017 Fund I, a series of AngelList Funds 2024, LP" at bounding box center [227, 455] width 382 height 14
copy div "StudioVentures,-FA-1017 Fund I, a series of AngelList Funds 2024, LP"
click at [236, 355] on button "Link an existing task" at bounding box center [241, 350] width 139 height 25
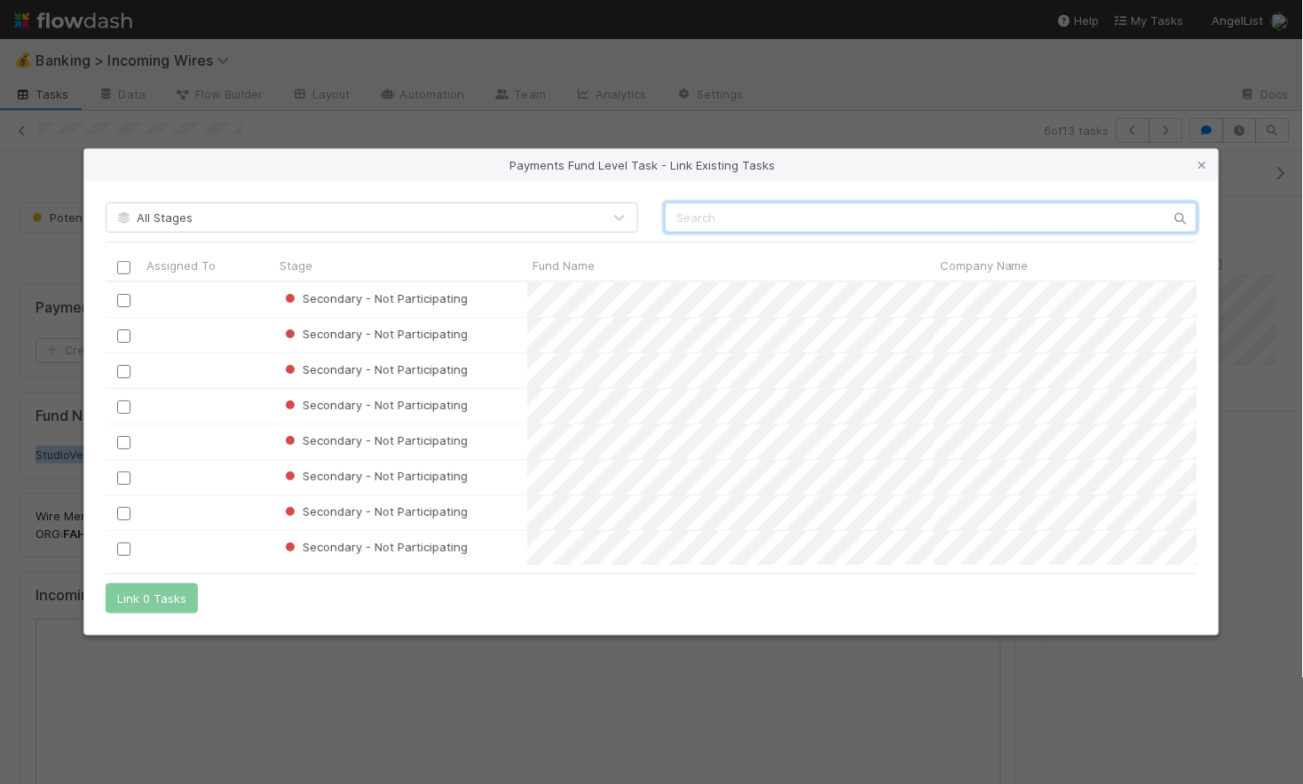
click at [794, 212] on input "text" at bounding box center [931, 217] width 533 height 30
paste input "StudioVentures,-FA-1017 Fund I, a series of AngelList Funds 2024, LP"
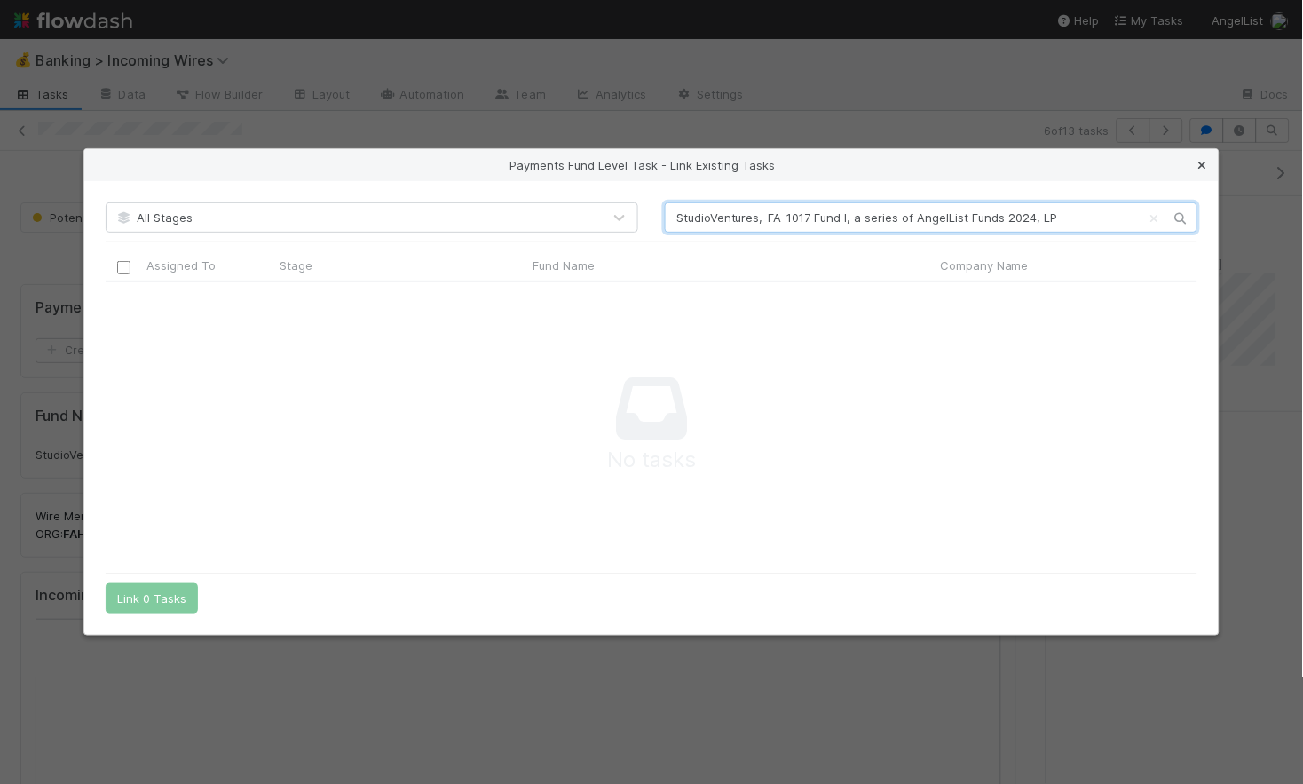
type input "StudioVentures,-FA-1017 Fund I, a series of AngelList Funds 2024, LP"
click at [1201, 171] on link at bounding box center [1203, 165] width 18 height 18
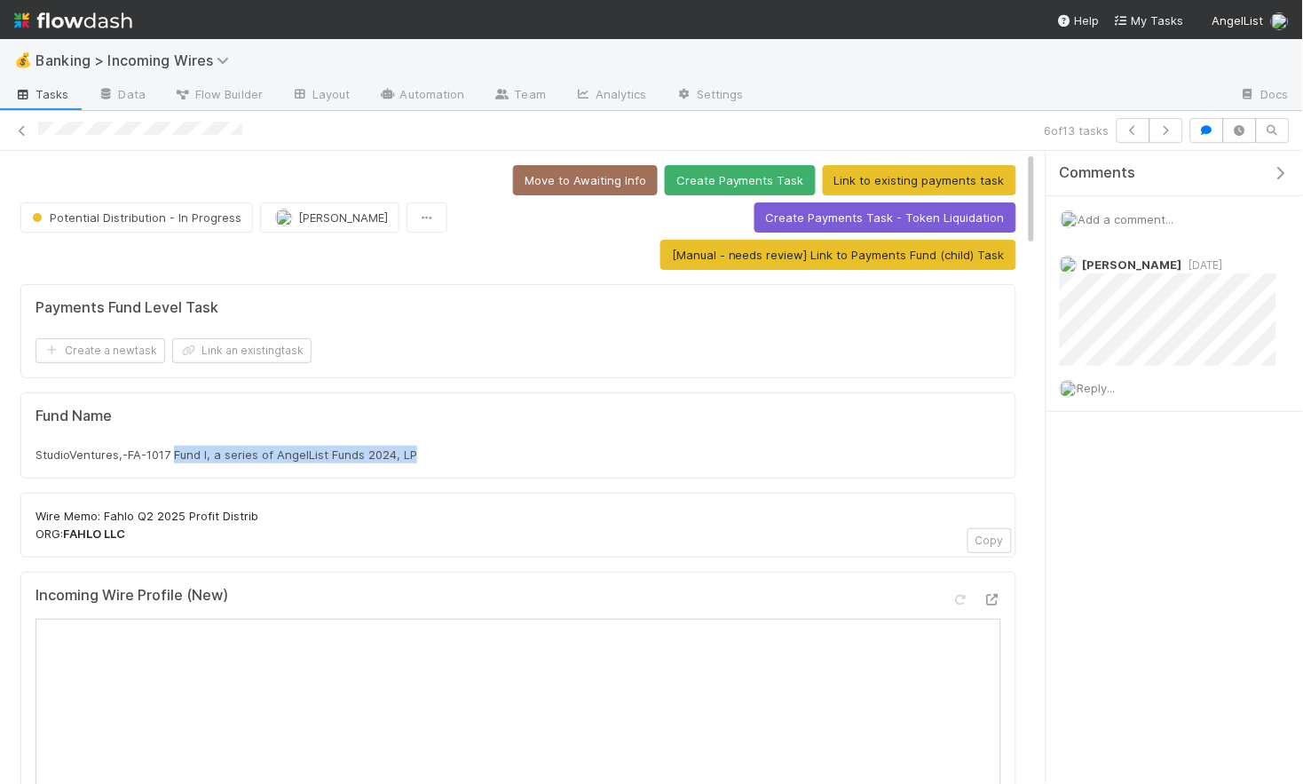
drag, startPoint x: 174, startPoint y: 455, endPoint x: 443, endPoint y: 456, distance: 269.0
click at [501, 456] on div "StudioVentures,-FA-1017 Fund I, a series of AngelList Funds 2024, LP" at bounding box center [519, 455] width 966 height 18
drag, startPoint x: 36, startPoint y: 458, endPoint x: 170, endPoint y: 456, distance: 134.1
click at [170, 456] on span "StudioVentures,-FA-1017 Fund I, a series of AngelList Funds 2024, LP" at bounding box center [227, 455] width 382 height 14
copy span "StudioVentures,-FA-1017"
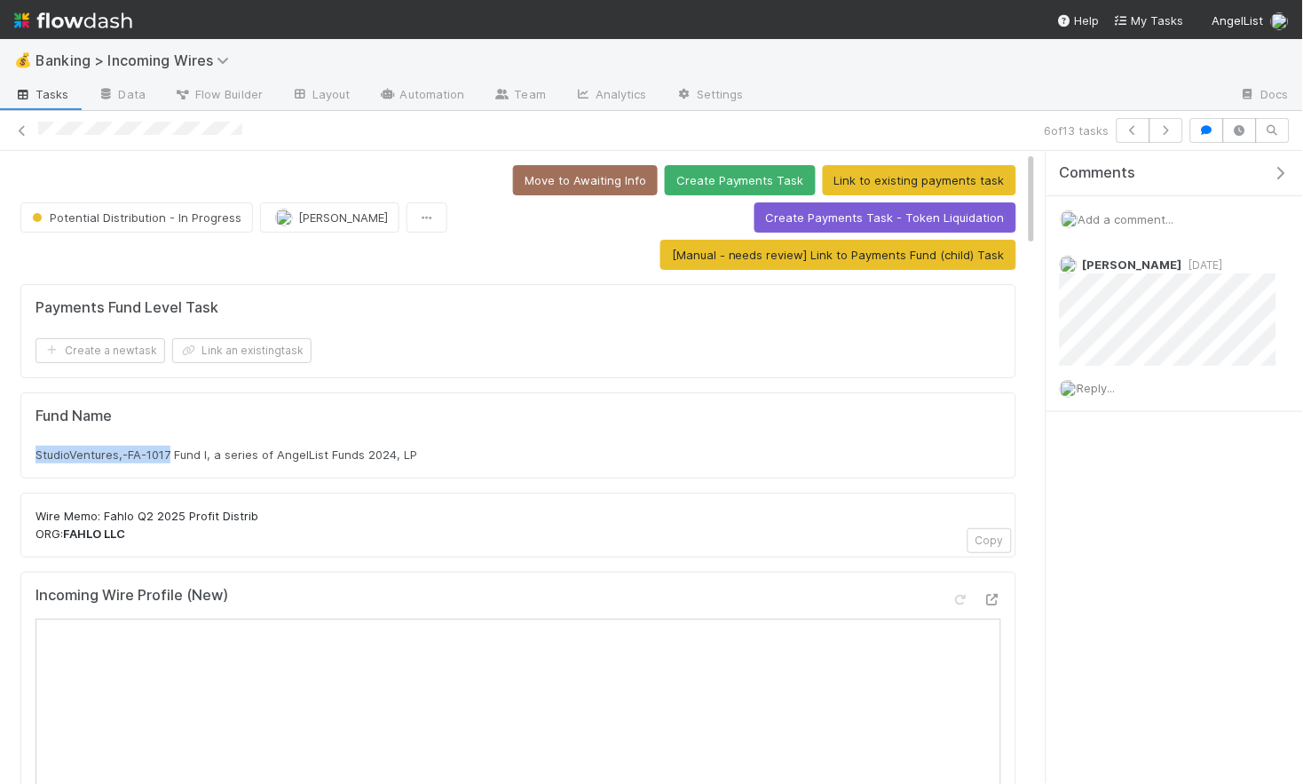
scroll to position [1, 0]
click at [123, 448] on span "StudioVentures,-FA-1017 Fund I, a series of AngelList Funds 2024, LP" at bounding box center [227, 454] width 382 height 14
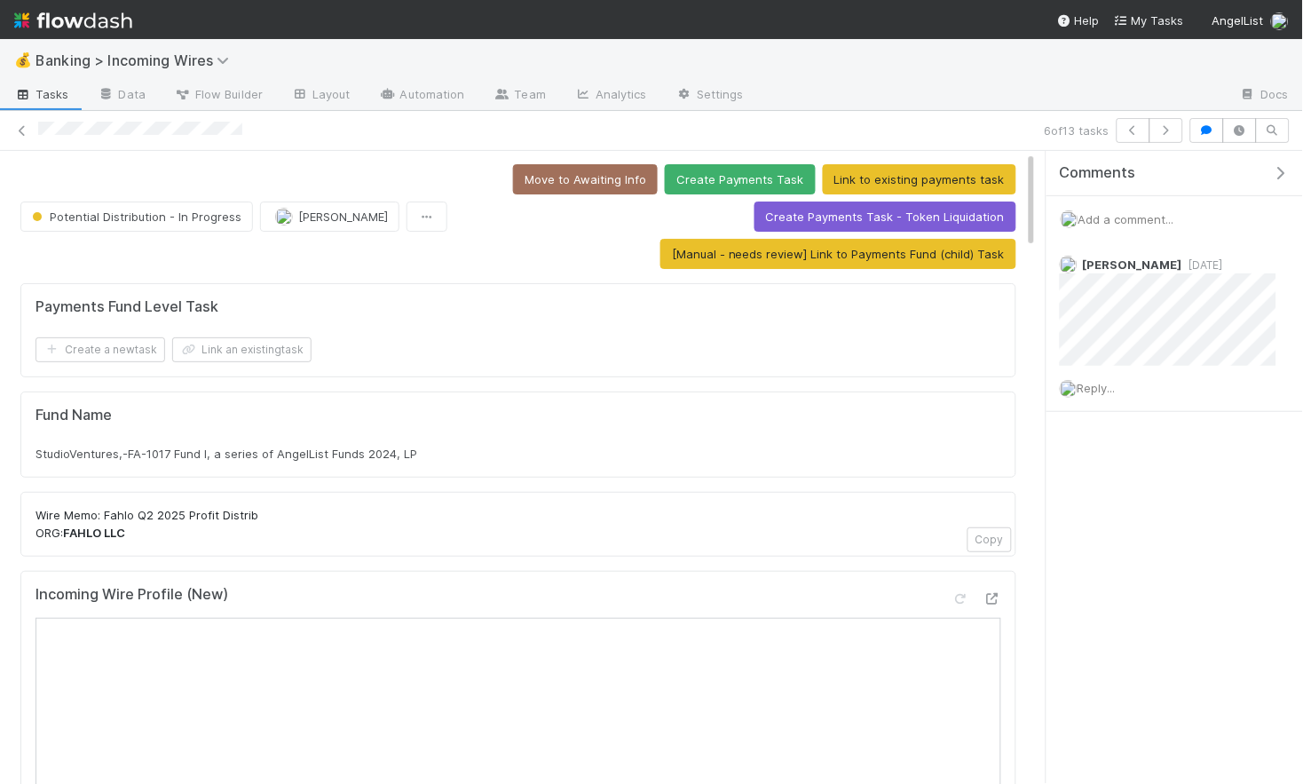
scroll to position [0, 0]
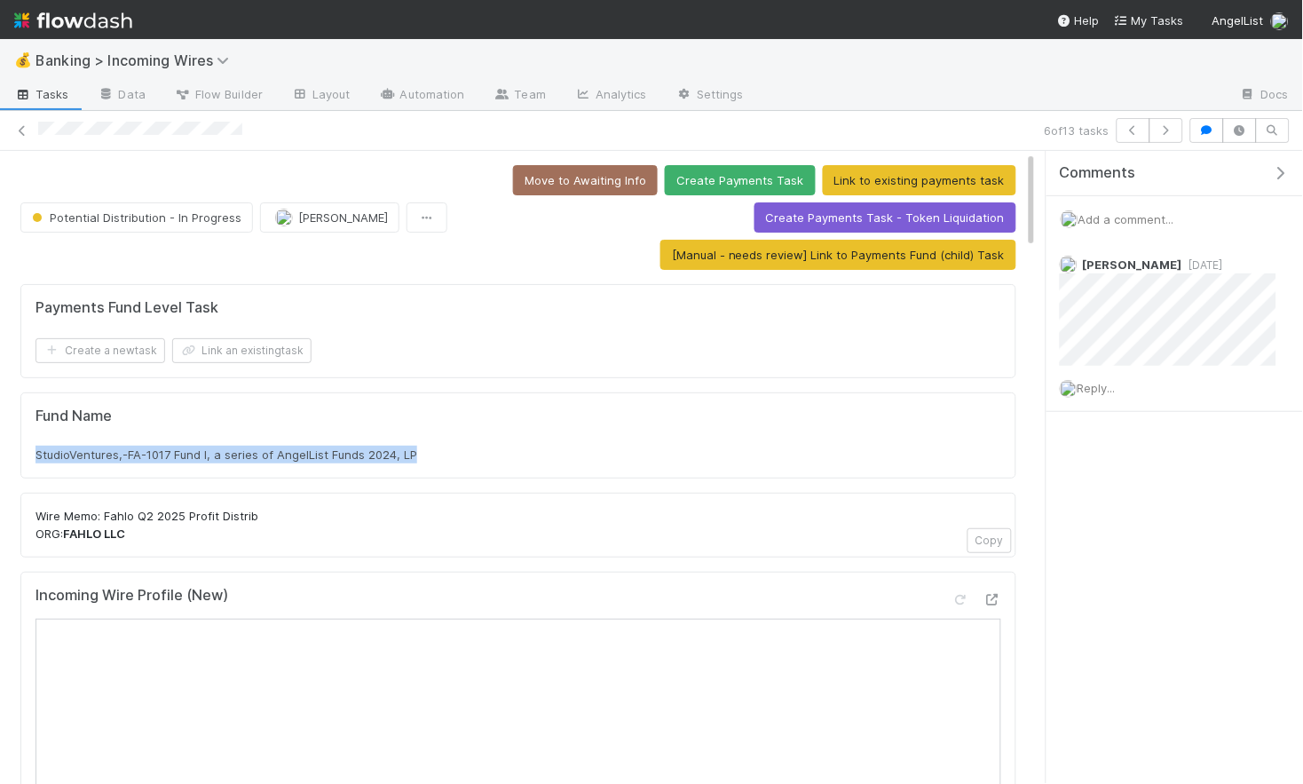
drag, startPoint x: 37, startPoint y: 456, endPoint x: 416, endPoint y: 460, distance: 378.3
click at [421, 456] on div "StudioVentures,-FA-1017 Fund I, a series of AngelList Funds 2024, LP" at bounding box center [519, 455] width 966 height 18
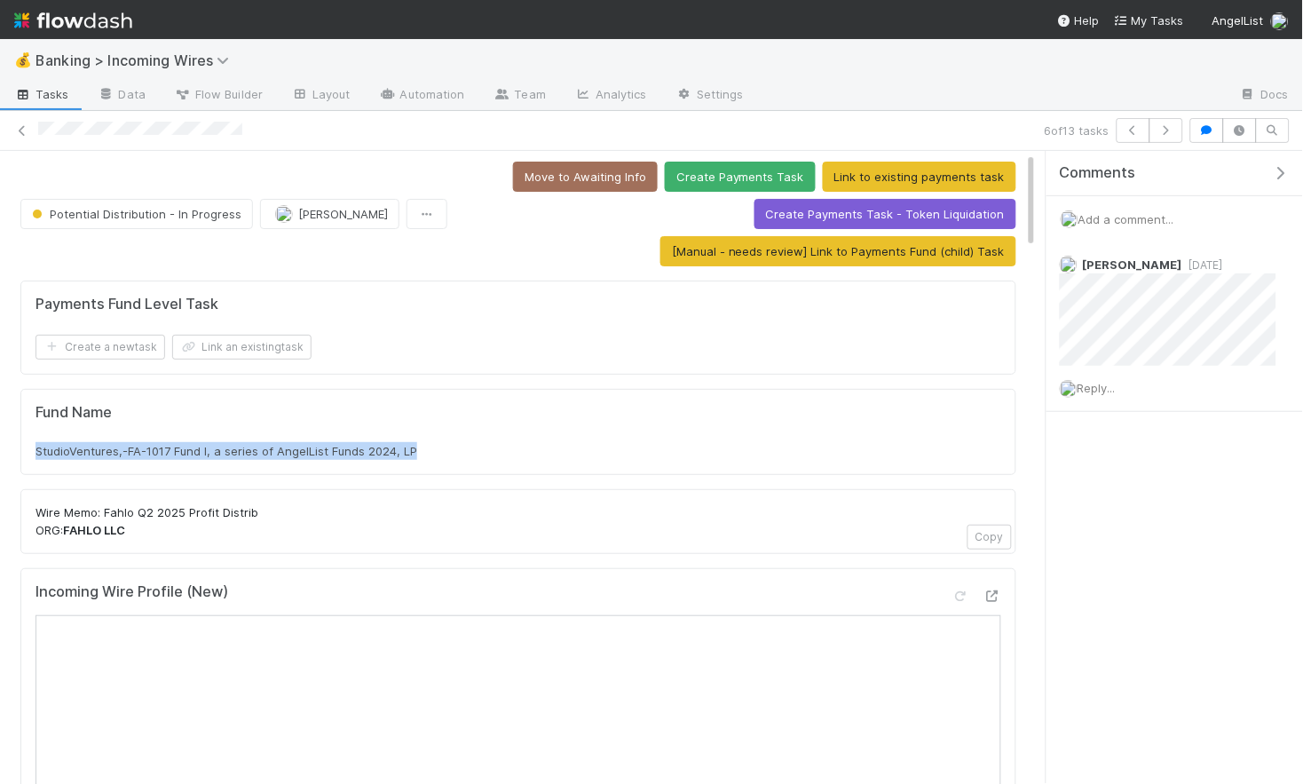
click at [392, 457] on span "StudioVentures,-FA-1017 Fund I, a series of AngelList Funds 2024, LP" at bounding box center [227, 451] width 382 height 14
drag, startPoint x: 426, startPoint y: 457, endPoint x: 69, endPoint y: 462, distance: 357.0
click at [31, 456] on div "Fund Name StudioVentures,-FA-1017 Fund I, a series of AngelList Funds 2024, LP" at bounding box center [518, 432] width 996 height 87
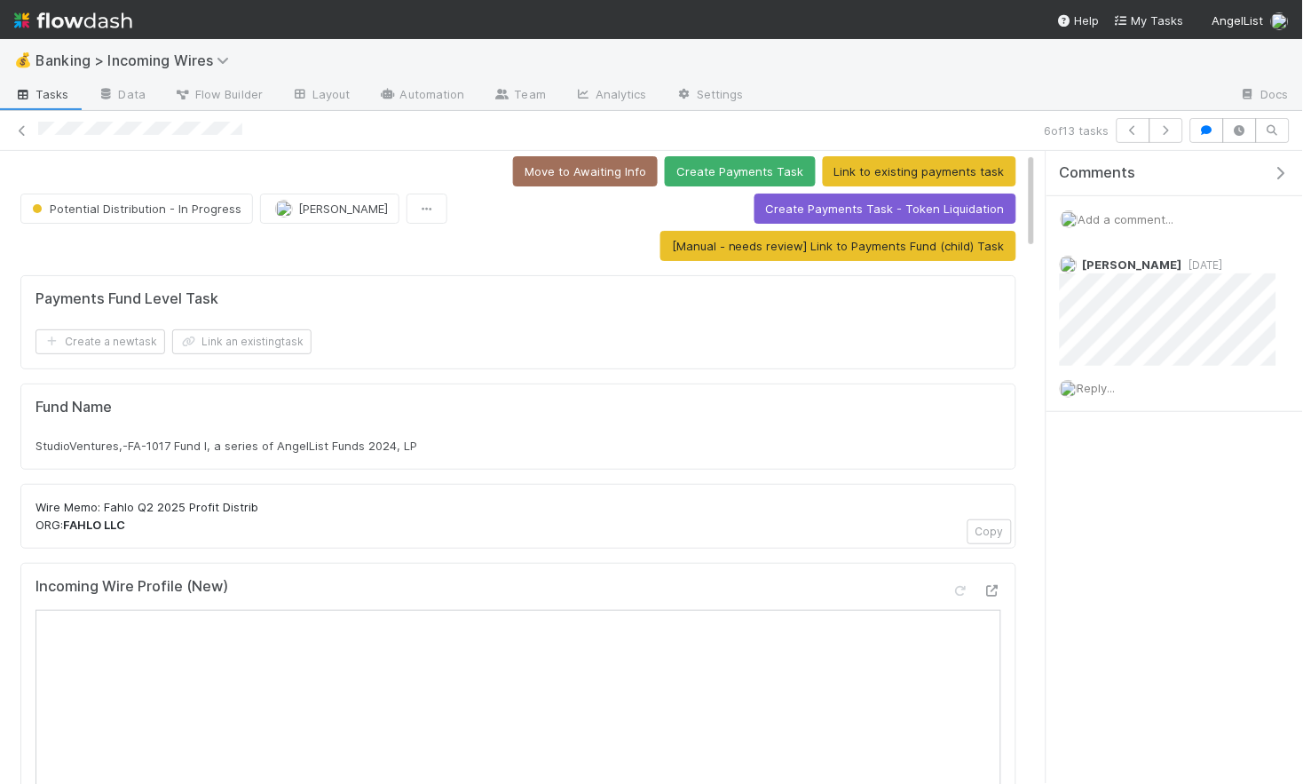
scroll to position [6, 0]
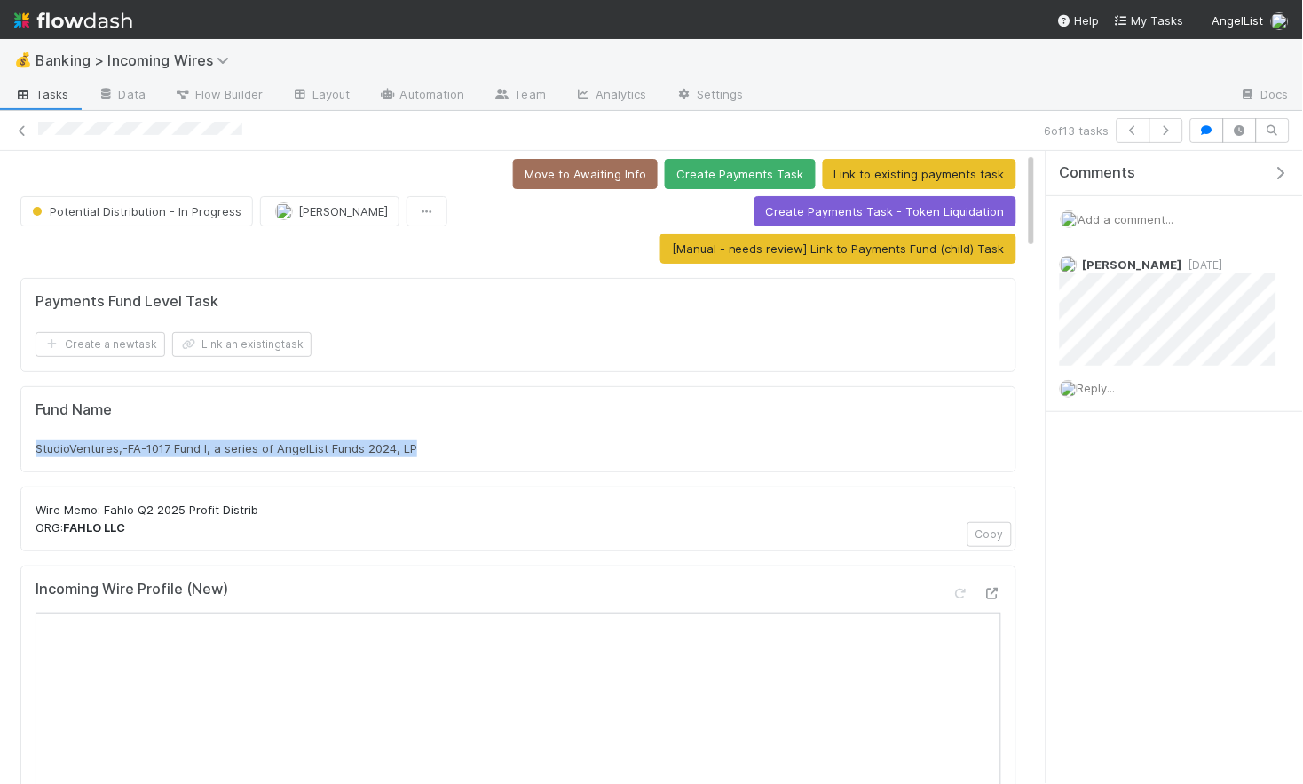
drag, startPoint x: 36, startPoint y: 448, endPoint x: 448, endPoint y: 442, distance: 411.1
click at [448, 442] on div "StudioVentures,-FA-1017 Fund I, a series of AngelList Funds 2024, LP" at bounding box center [519, 449] width 966 height 18
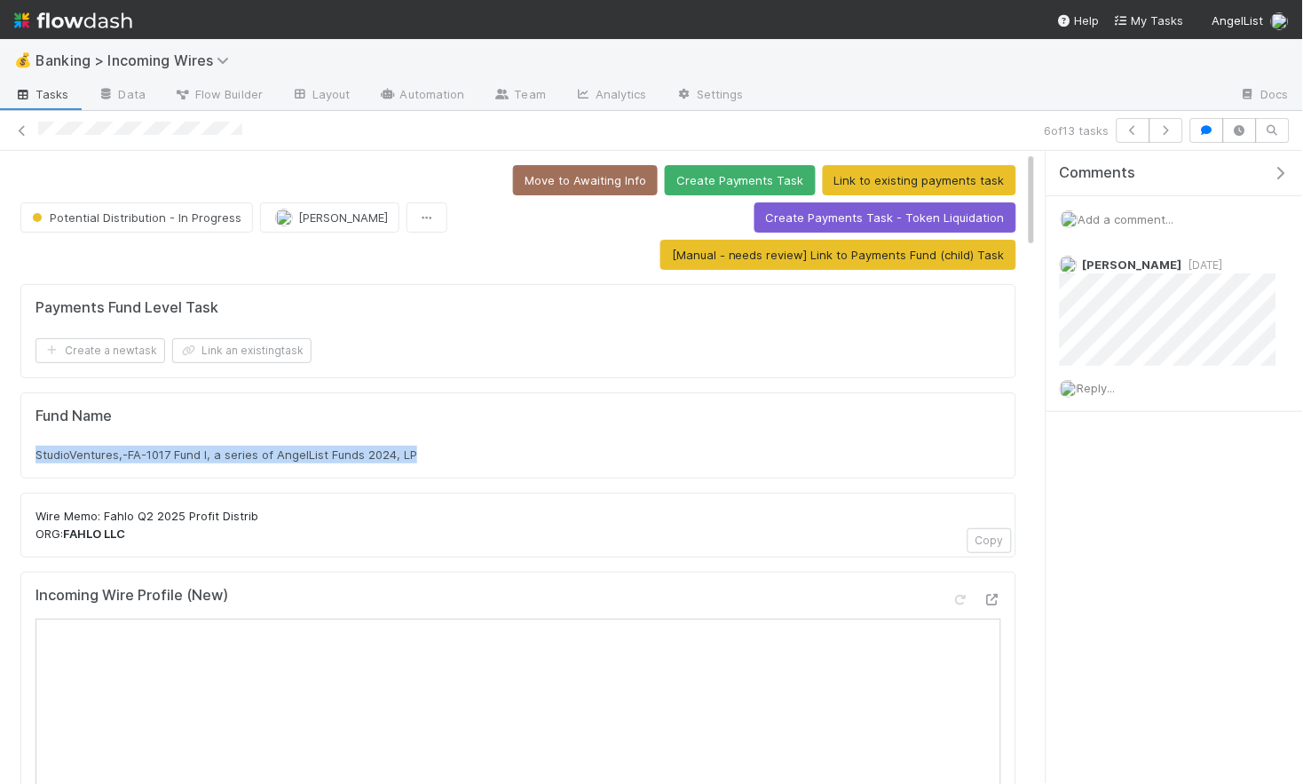
copy span "StudioVentures,-FA-1017 Fund I, a series of AngelList Funds 2024, LP"
click at [242, 349] on button "Link an existing task" at bounding box center [241, 350] width 139 height 25
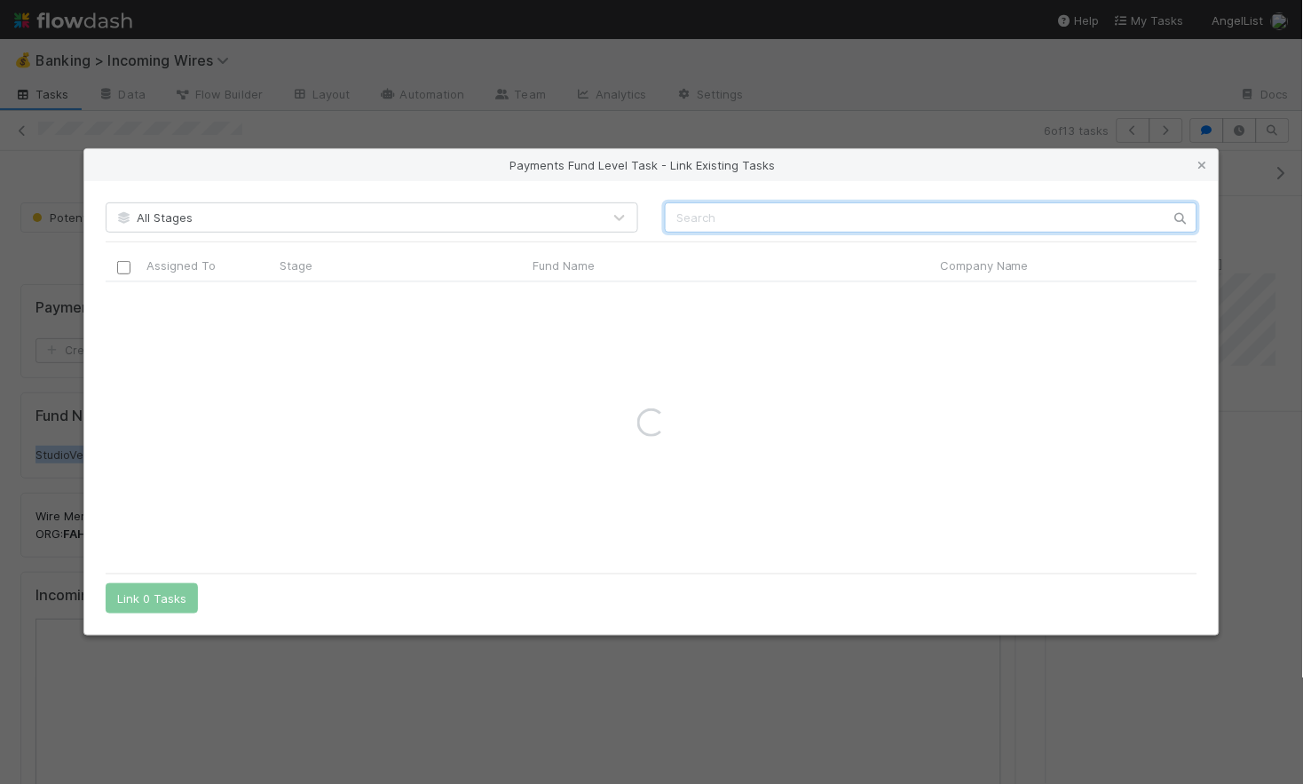
click at [721, 225] on input "text" at bounding box center [931, 217] width 533 height 30
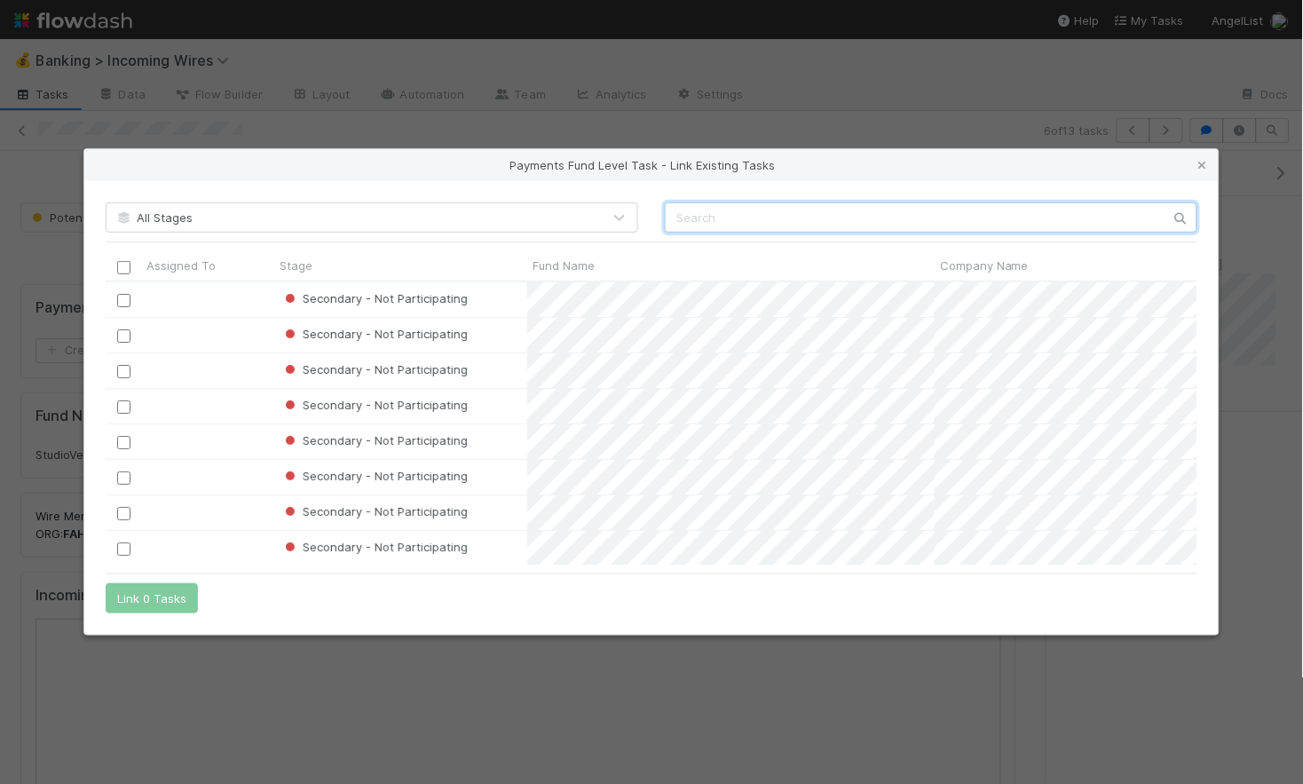
scroll to position [282, 1092]
paste input "StudioVentures,-FA-1017 Fund I, a series of AngelList Funds 2024, LP"
type input "StudioVentures,-FA-1017 Fund I, a series of AngelList Funds 2024, LP"
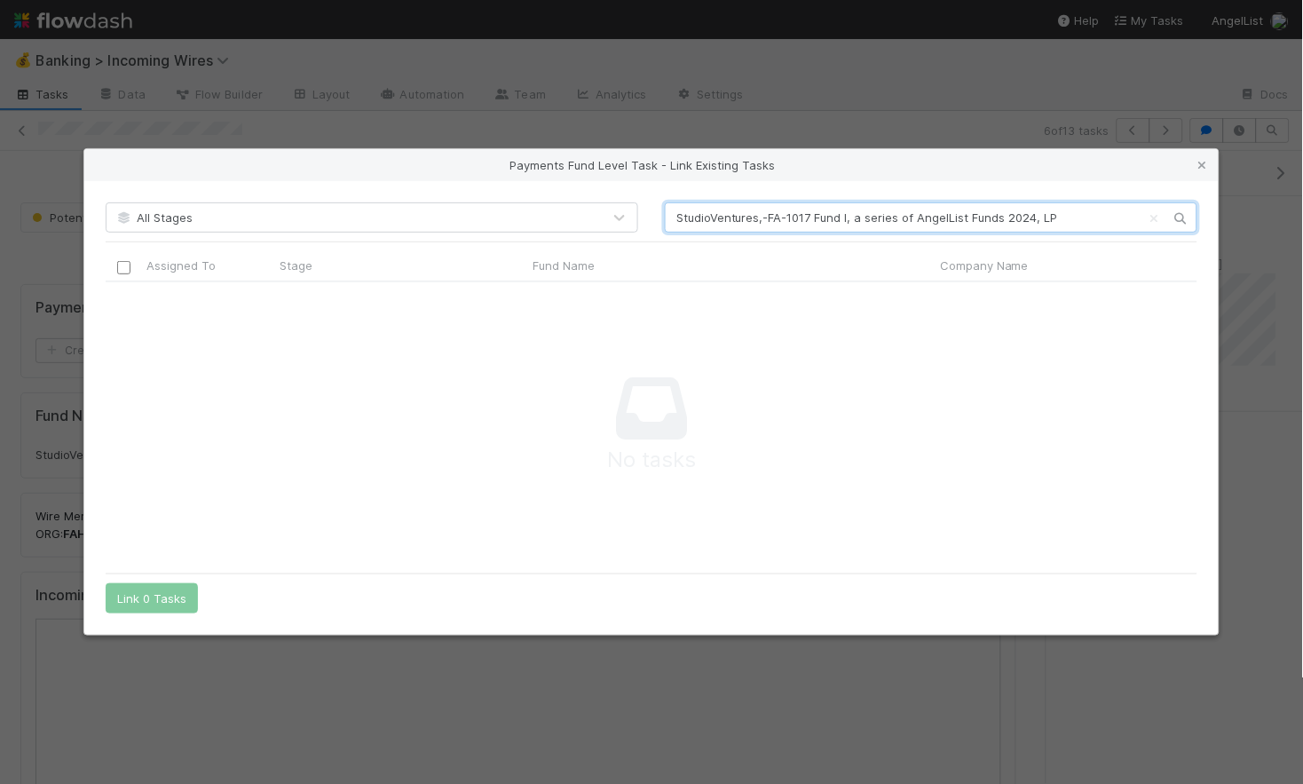
click at [845, 218] on input "StudioVentures,-FA-1017 Fund I, a series of AngelList Funds 2024, LP" at bounding box center [931, 217] width 533 height 30
click at [845, 217] on input "StudioVentures,-FA-1017 Fund I, a series of AngelList Funds 2024, LP" at bounding box center [931, 217] width 533 height 30
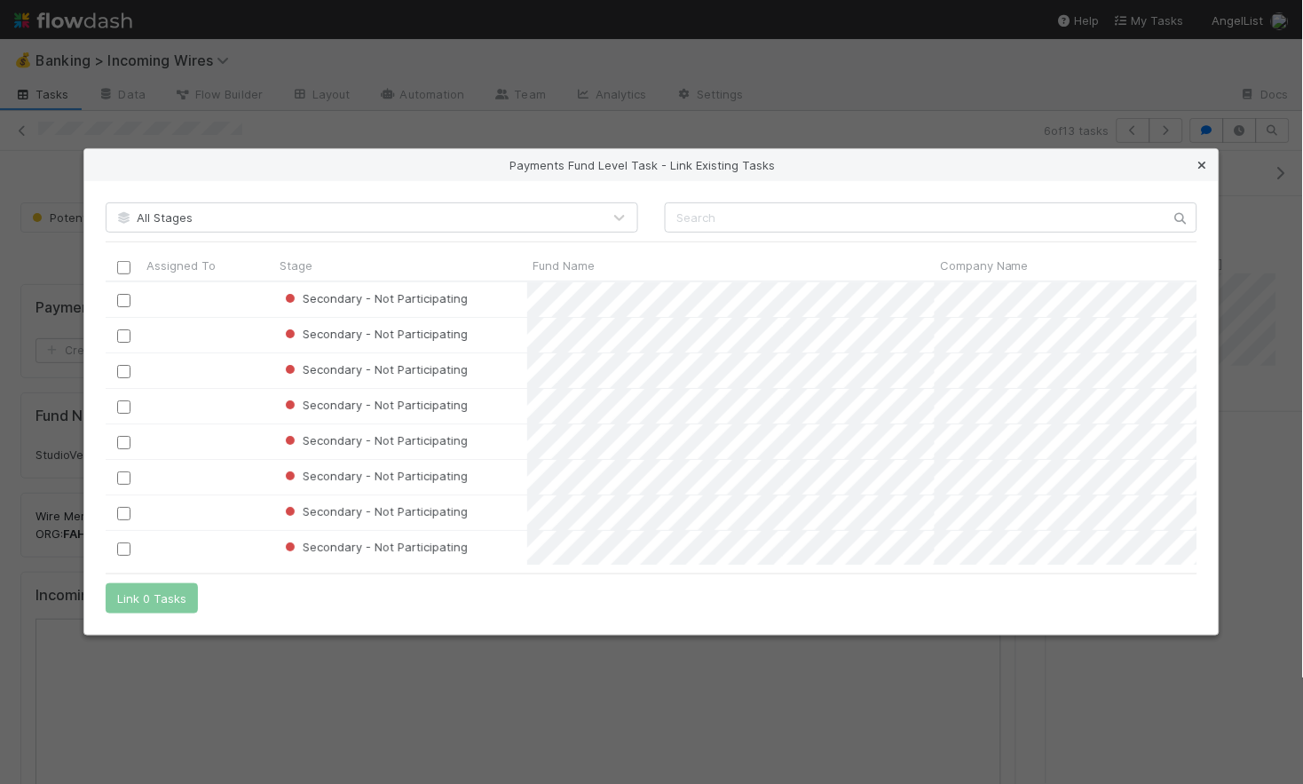
click at [1208, 163] on icon at bounding box center [1203, 166] width 18 height 12
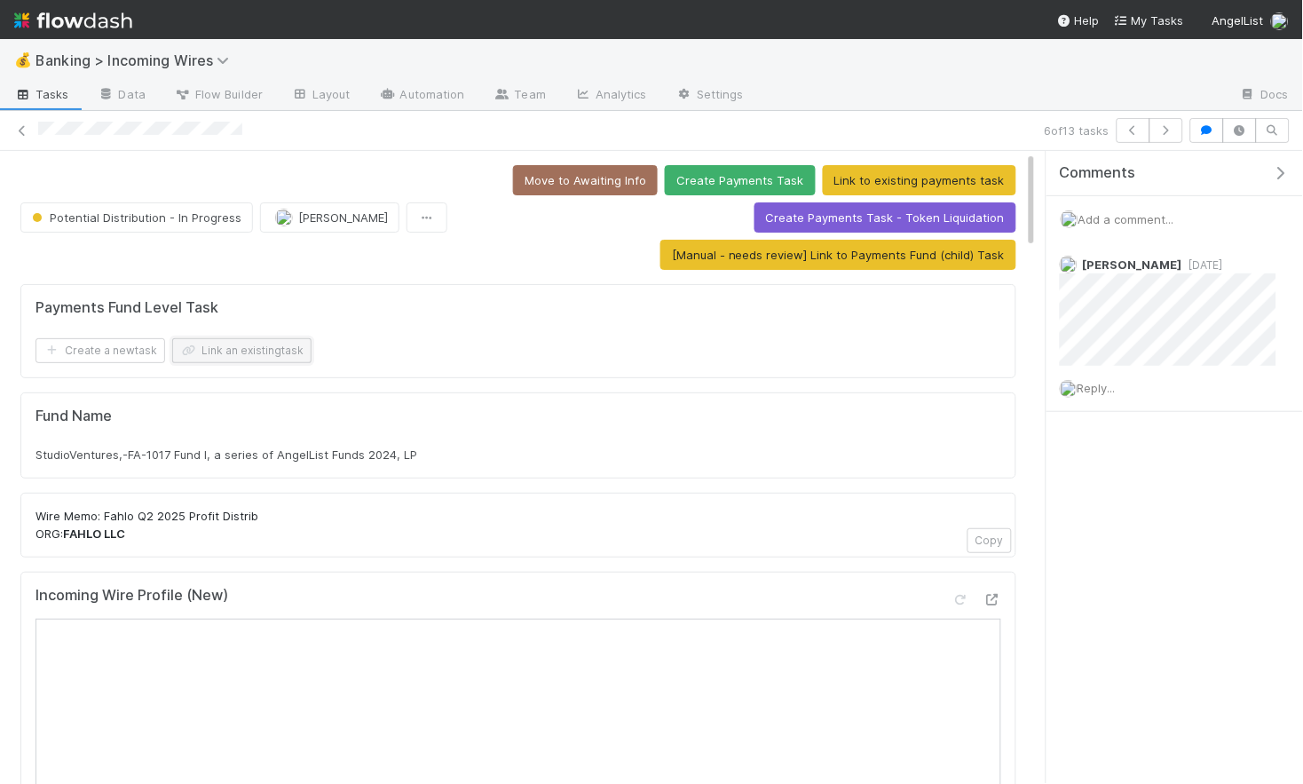
click at [280, 350] on button "Link an existing task" at bounding box center [241, 350] width 139 height 25
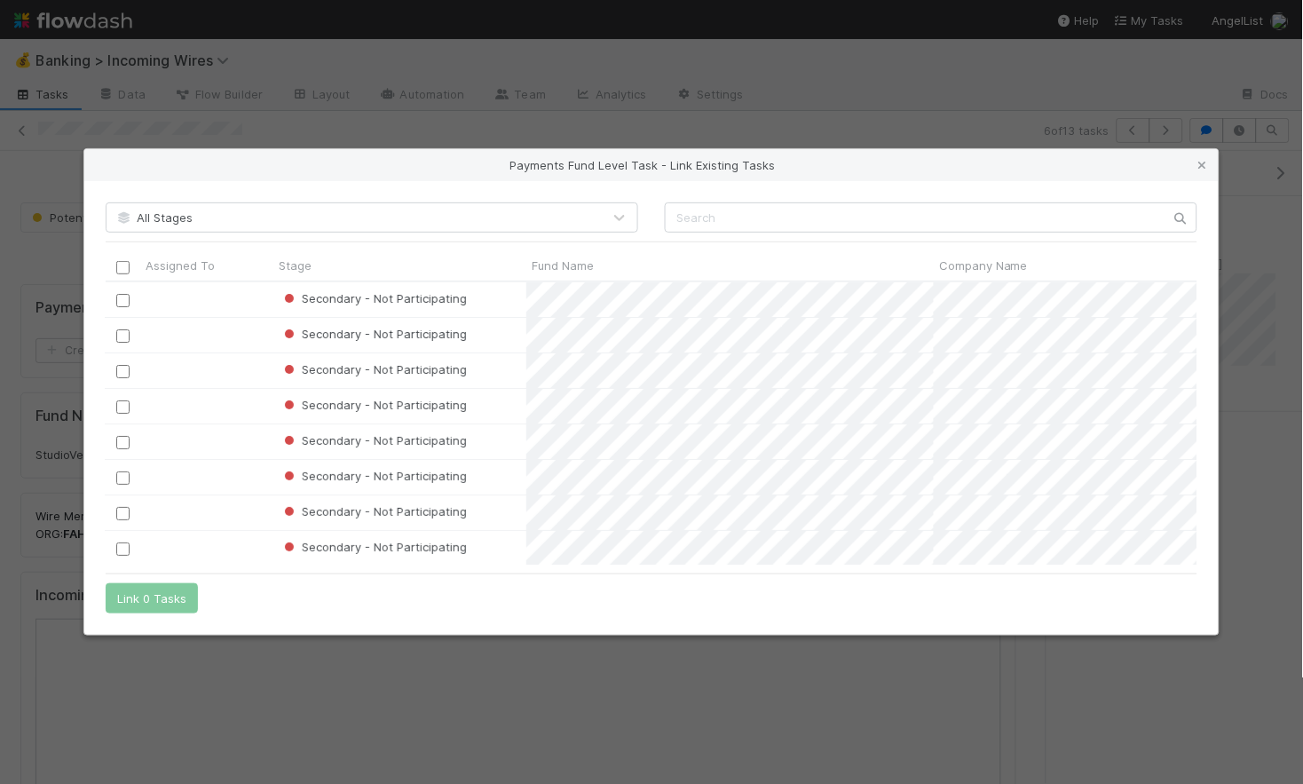
scroll to position [0, 3]
click at [1208, 167] on icon at bounding box center [1203, 166] width 18 height 12
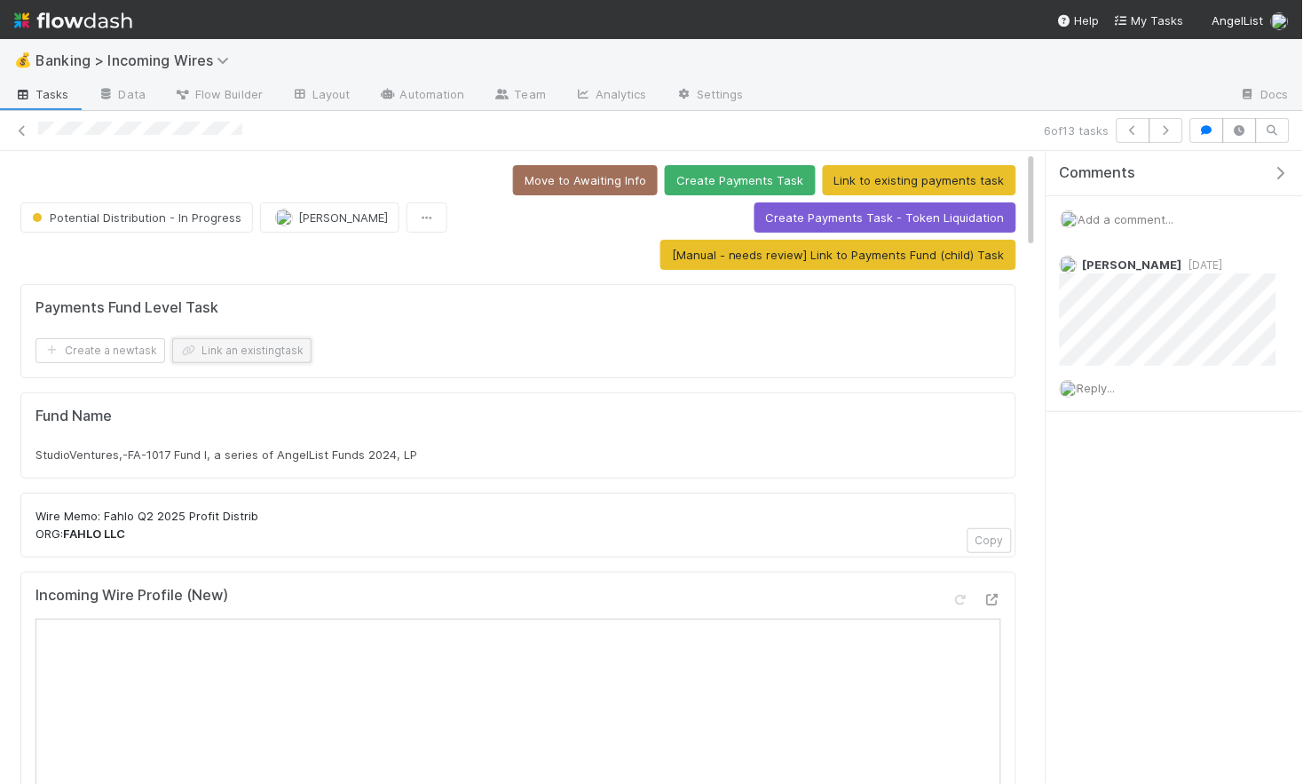
click at [275, 354] on button "Link an existing task" at bounding box center [241, 350] width 139 height 25
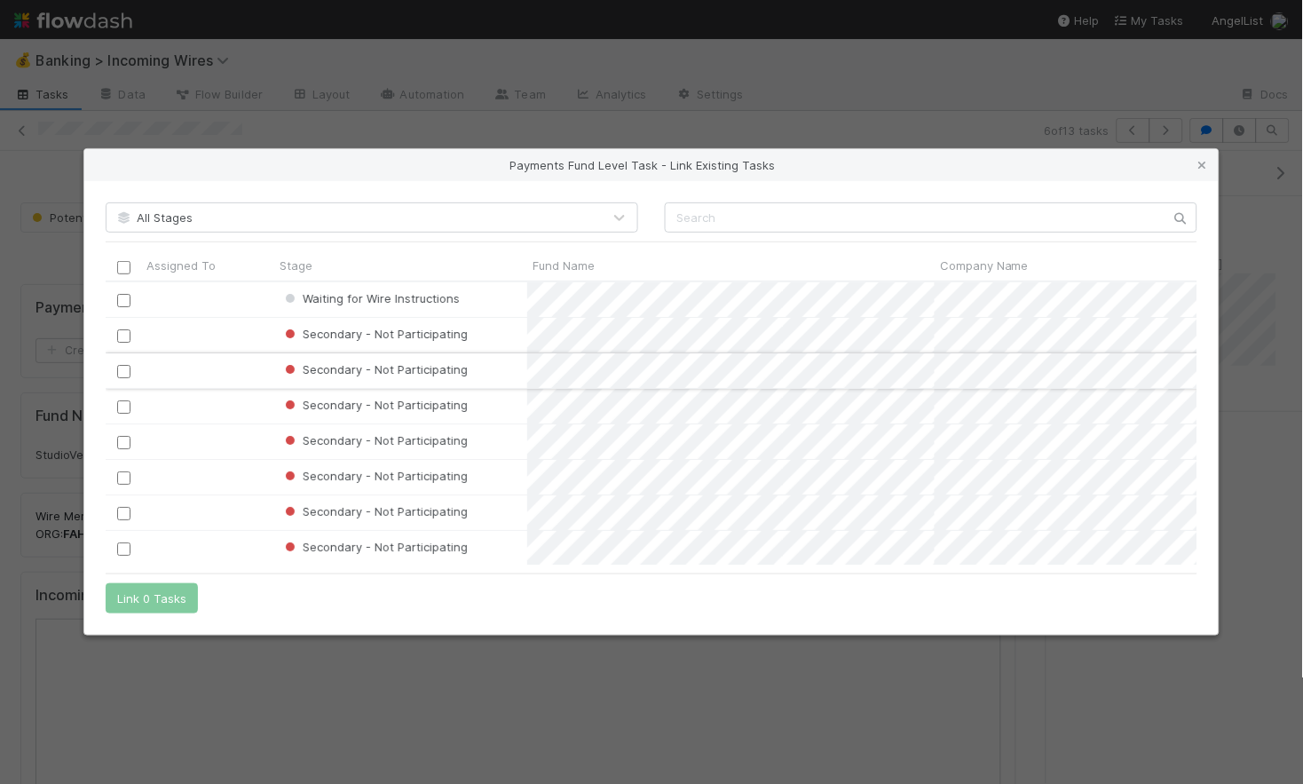
scroll to position [282, 1092]
click at [120, 299] on input "checkbox" at bounding box center [123, 300] width 13 height 13
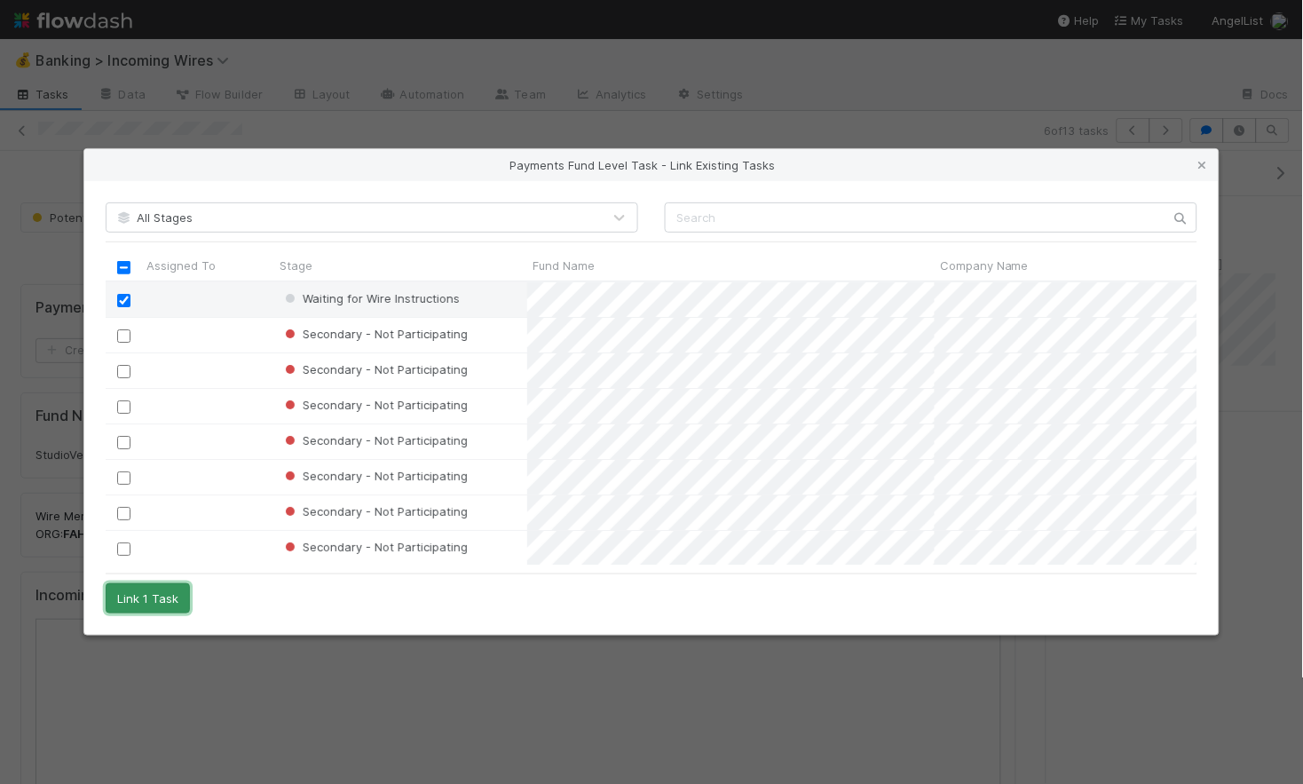
click at [126, 598] on button "Link 1 Task" at bounding box center [148, 598] width 84 height 30
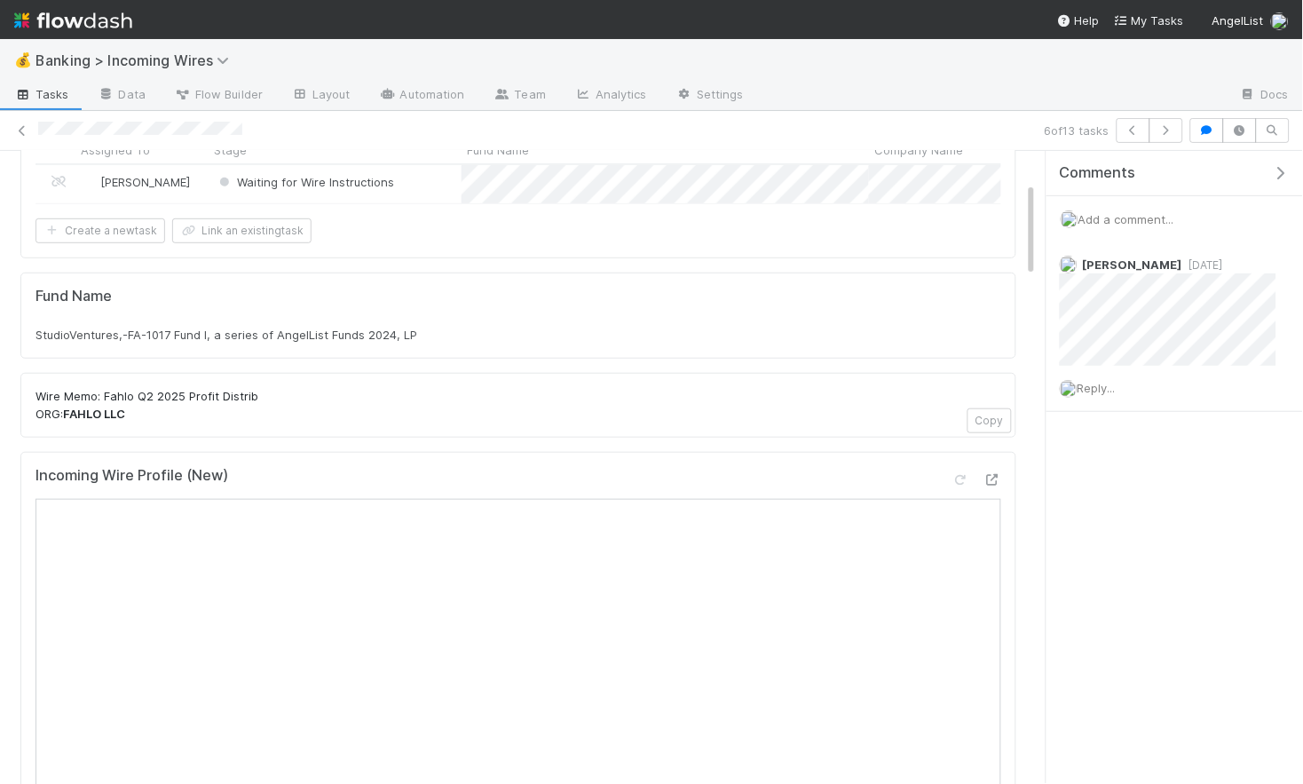
scroll to position [205, 0]
click at [1171, 130] on icon "button" at bounding box center [1167, 130] width 18 height 11
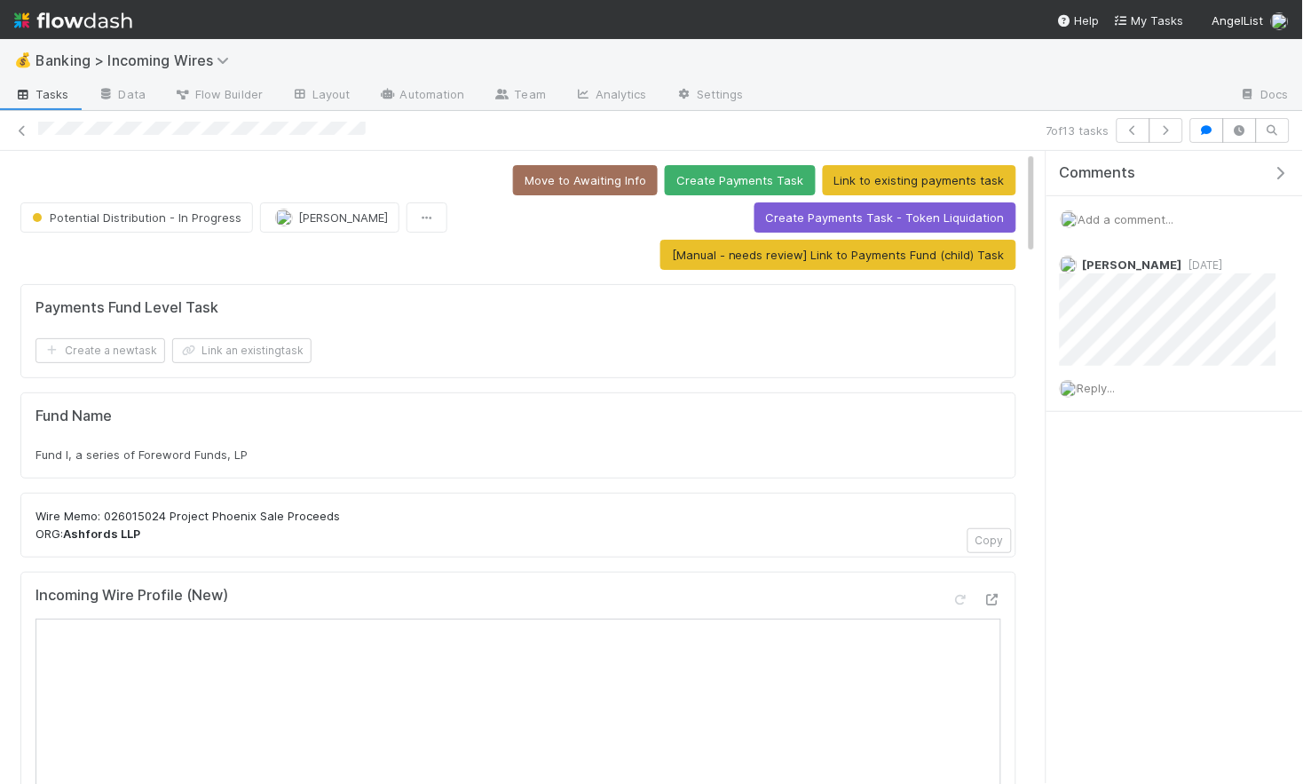
click at [232, 459] on span "Fund I, a series of Foreword Funds, LP" at bounding box center [142, 455] width 212 height 14
copy div "Fund I, a series of Foreword Funds, LP"
click at [253, 355] on button "Link an existing task" at bounding box center [241, 350] width 139 height 25
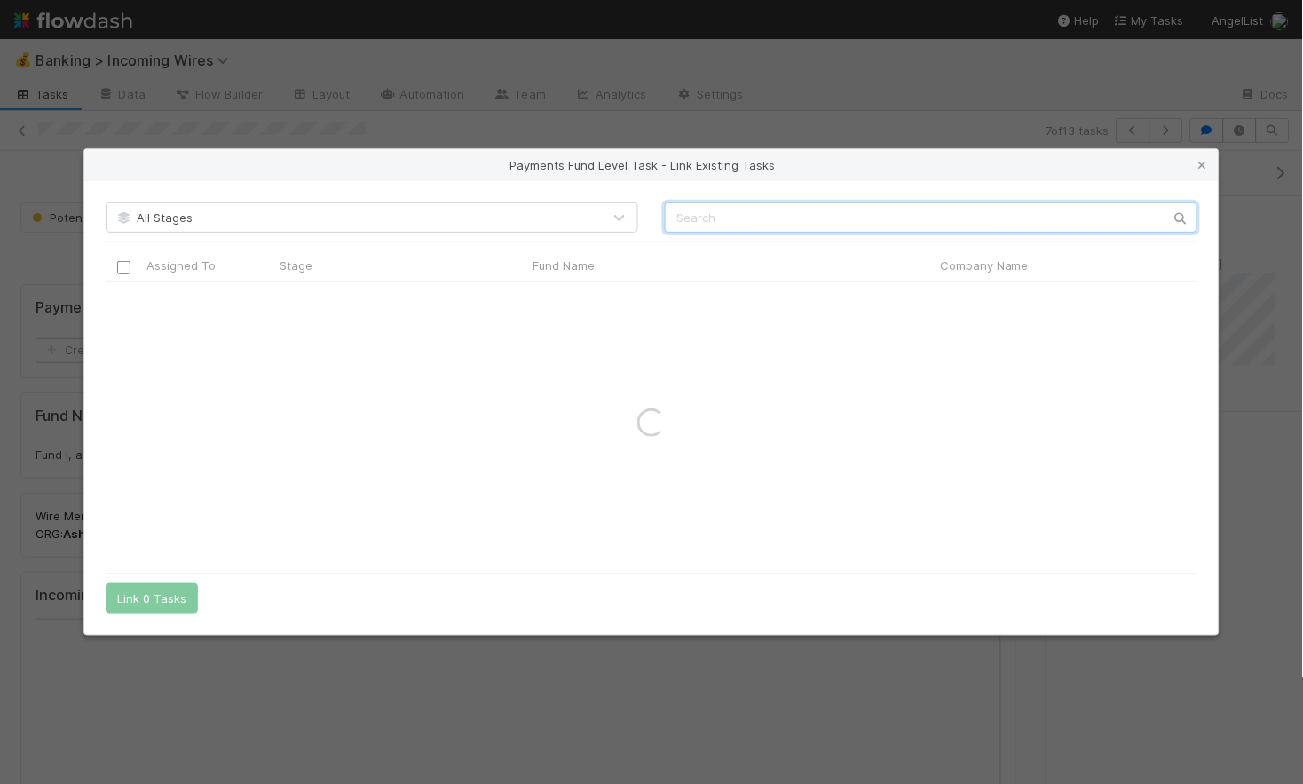
click at [748, 214] on input "text" at bounding box center [931, 217] width 533 height 30
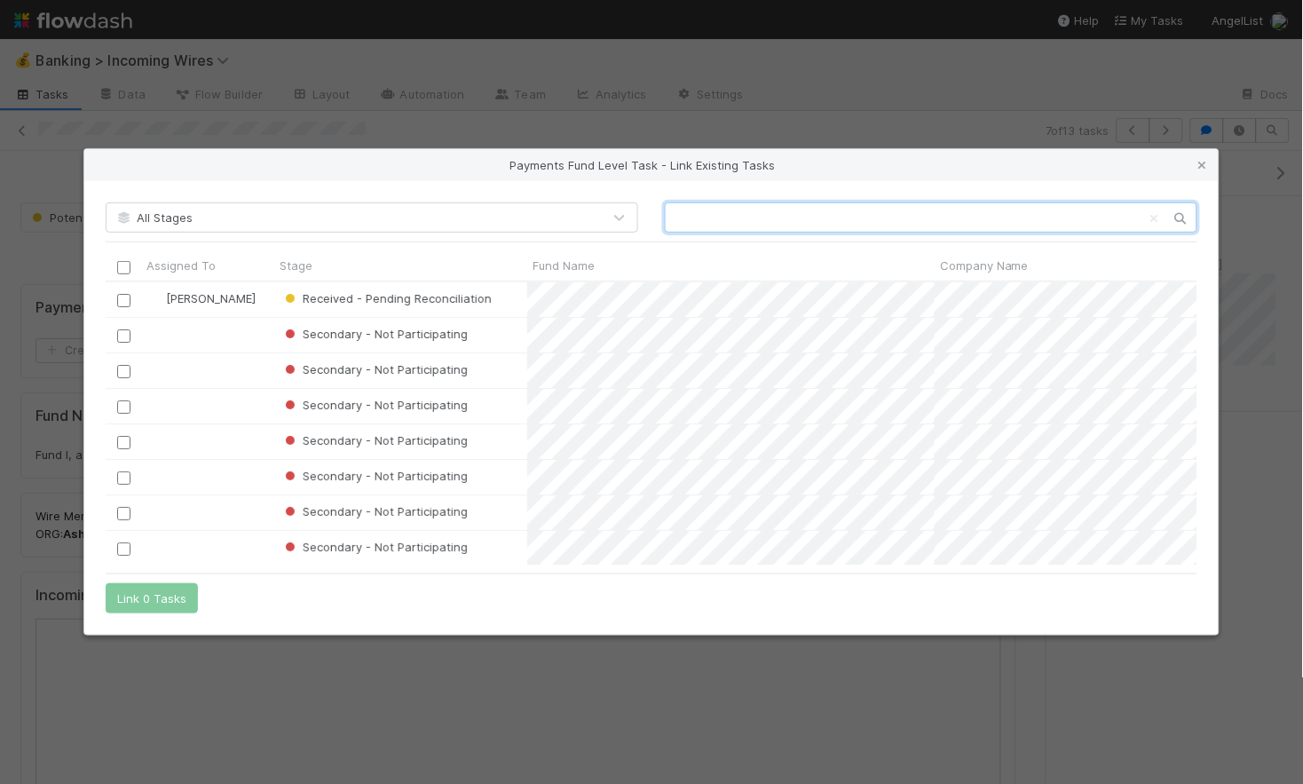
scroll to position [282, 1092]
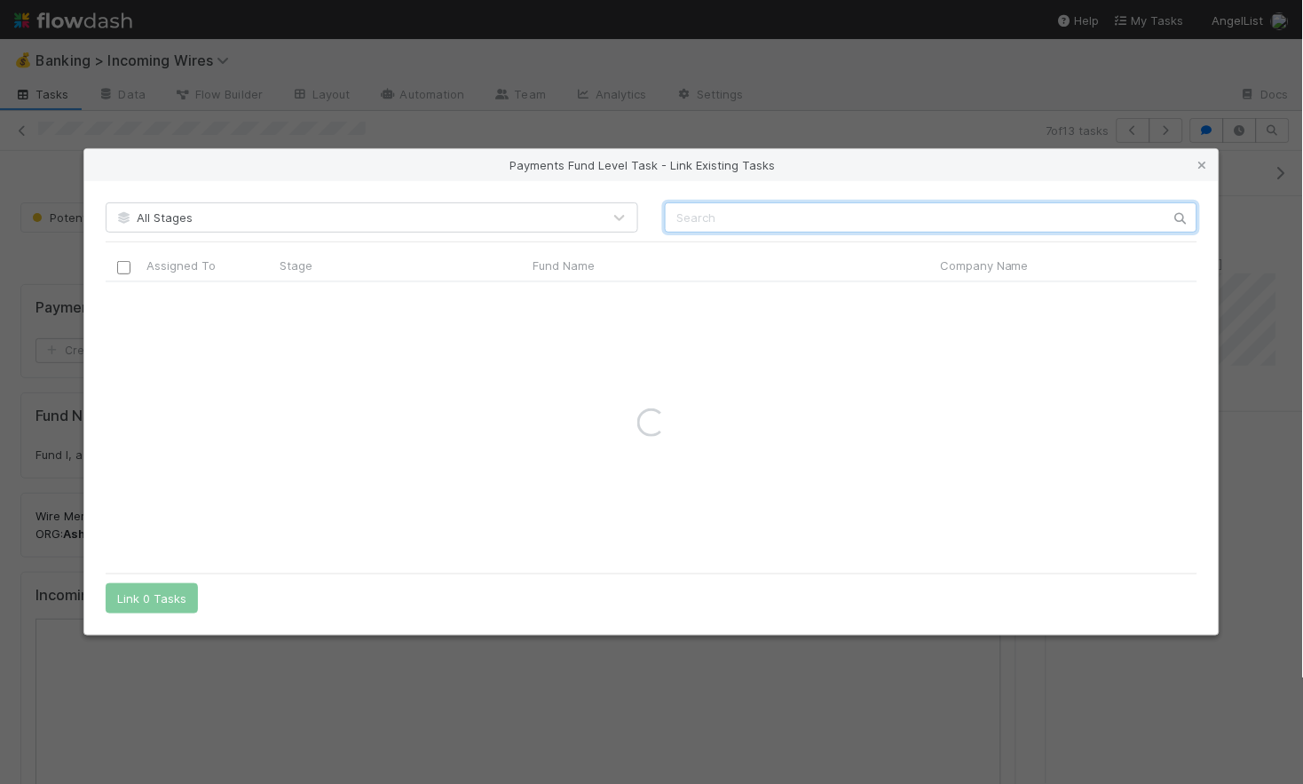
paste input "Fund I, a series of Foreword Funds, LP"
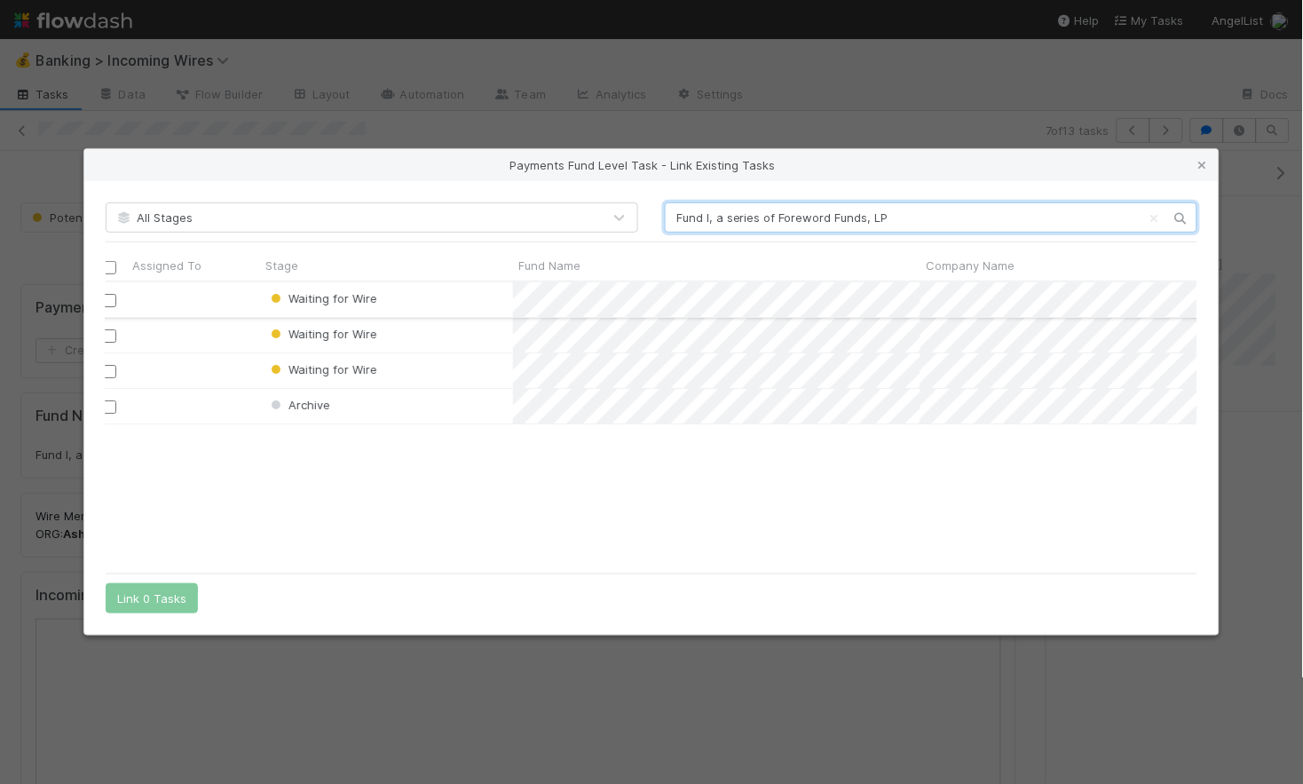
scroll to position [0, 21]
type input "Fund I, a series of Foreword Funds, LP"
click at [1208, 170] on icon at bounding box center [1203, 166] width 18 height 12
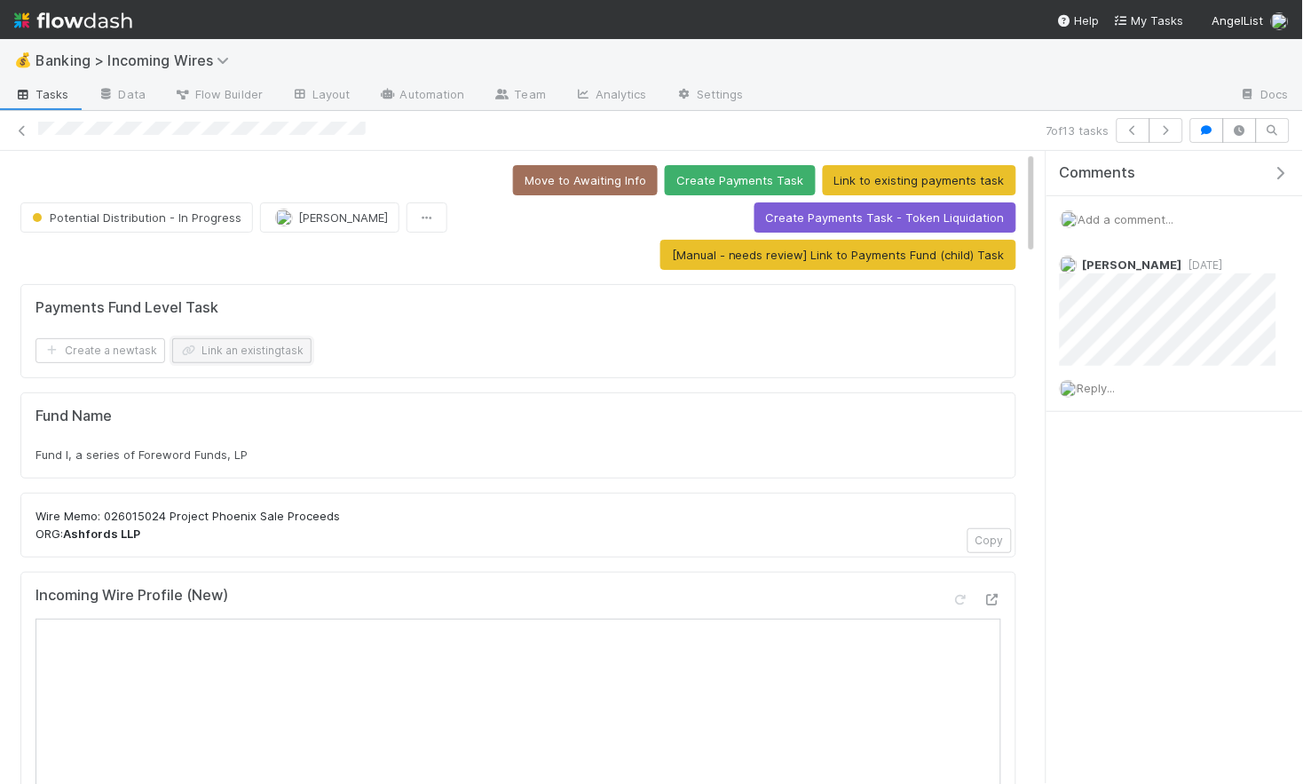
click at [218, 358] on button "Link an existing task" at bounding box center [241, 350] width 139 height 25
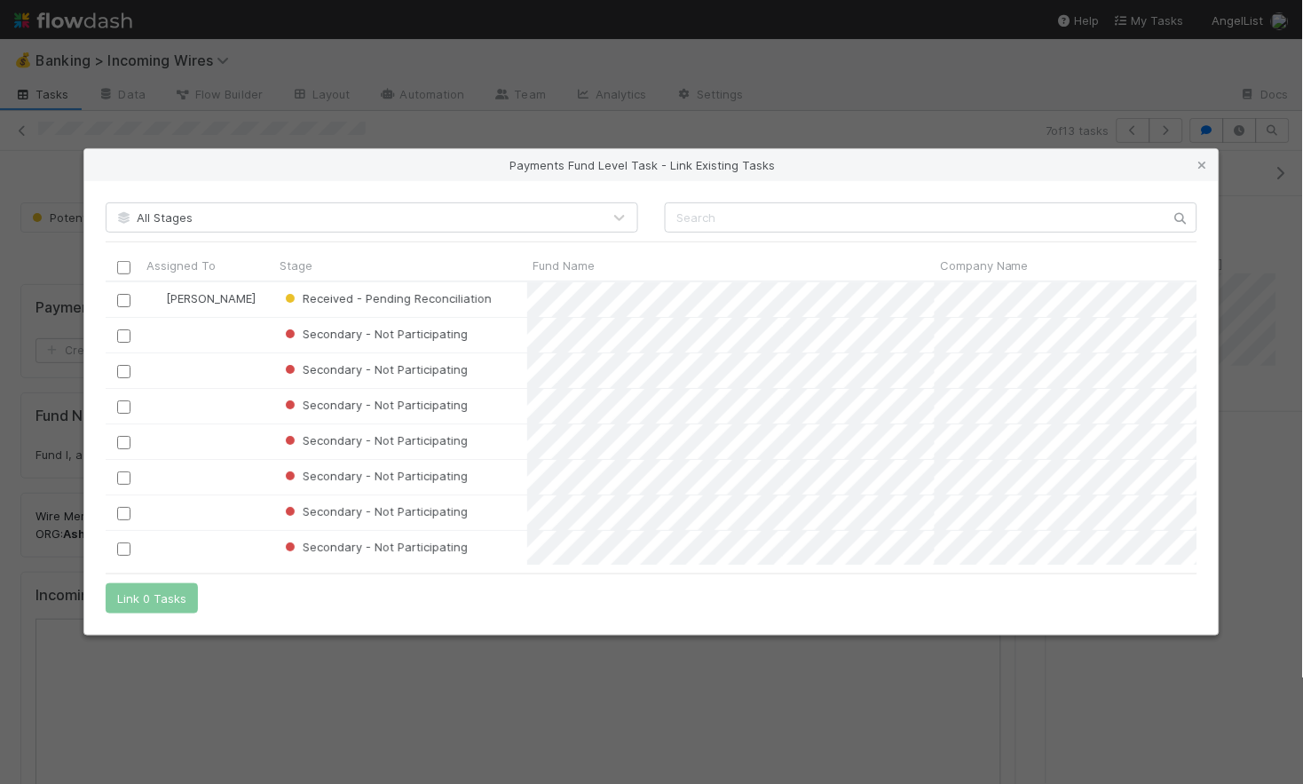
scroll to position [282, 1092]
click at [759, 210] on input "text" at bounding box center [931, 217] width 533 height 30
paste input "Fund I, a series of Foreword Funds, LP"
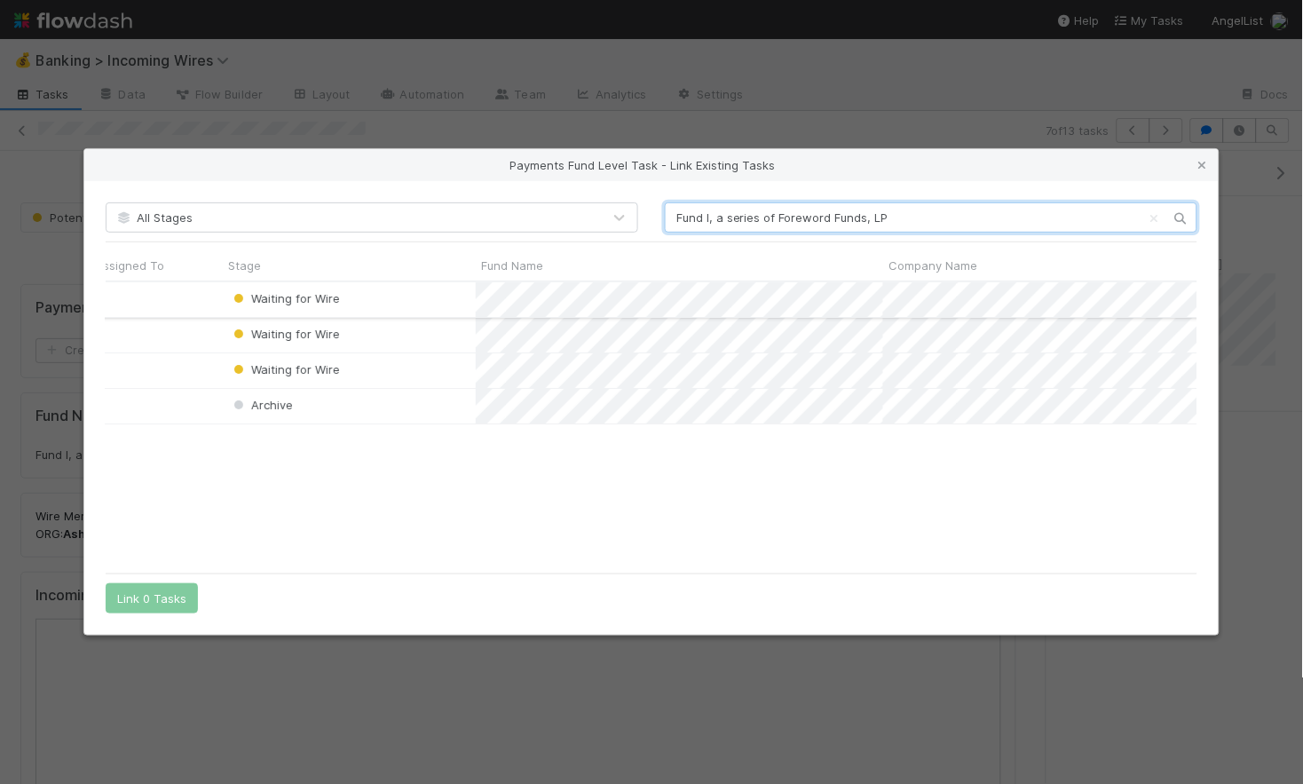
scroll to position [0, 0]
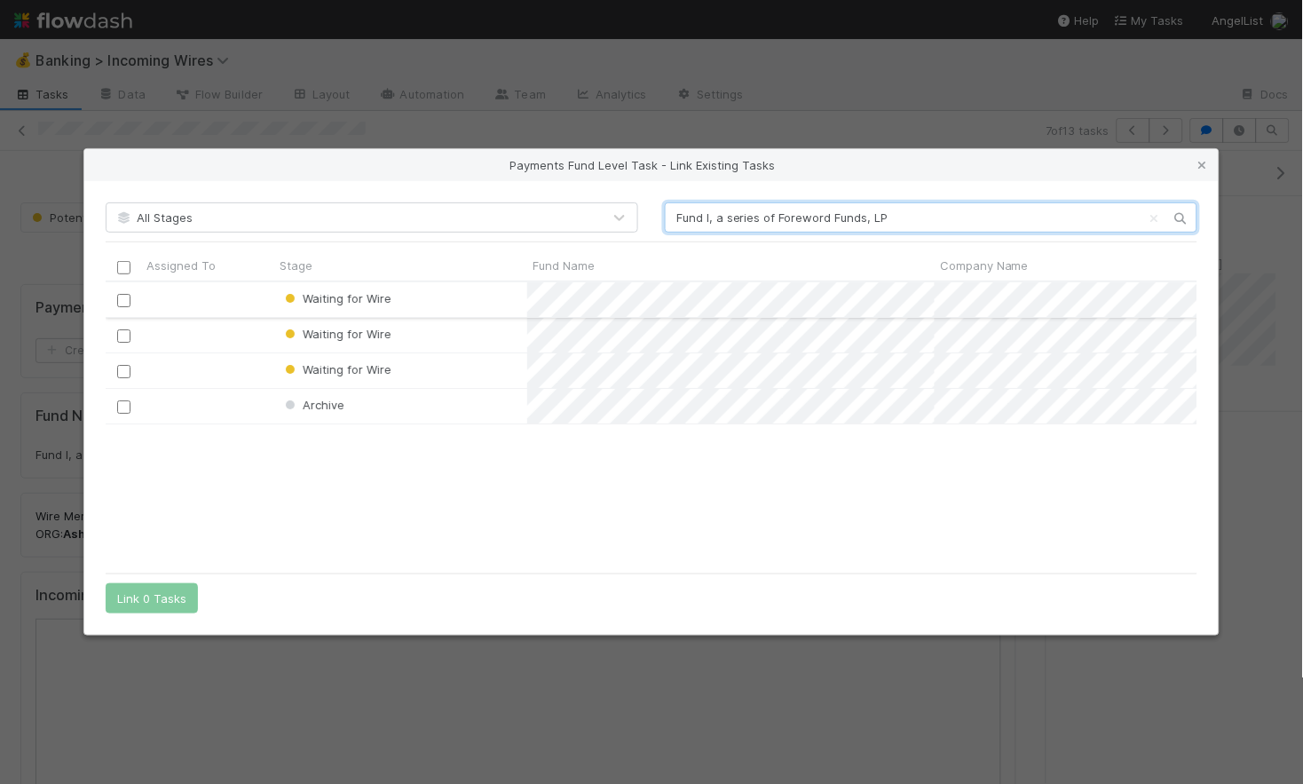
type input "Fund I, a series of Foreword Funds, LP"
click at [125, 299] on input "checkbox" at bounding box center [123, 300] width 13 height 13
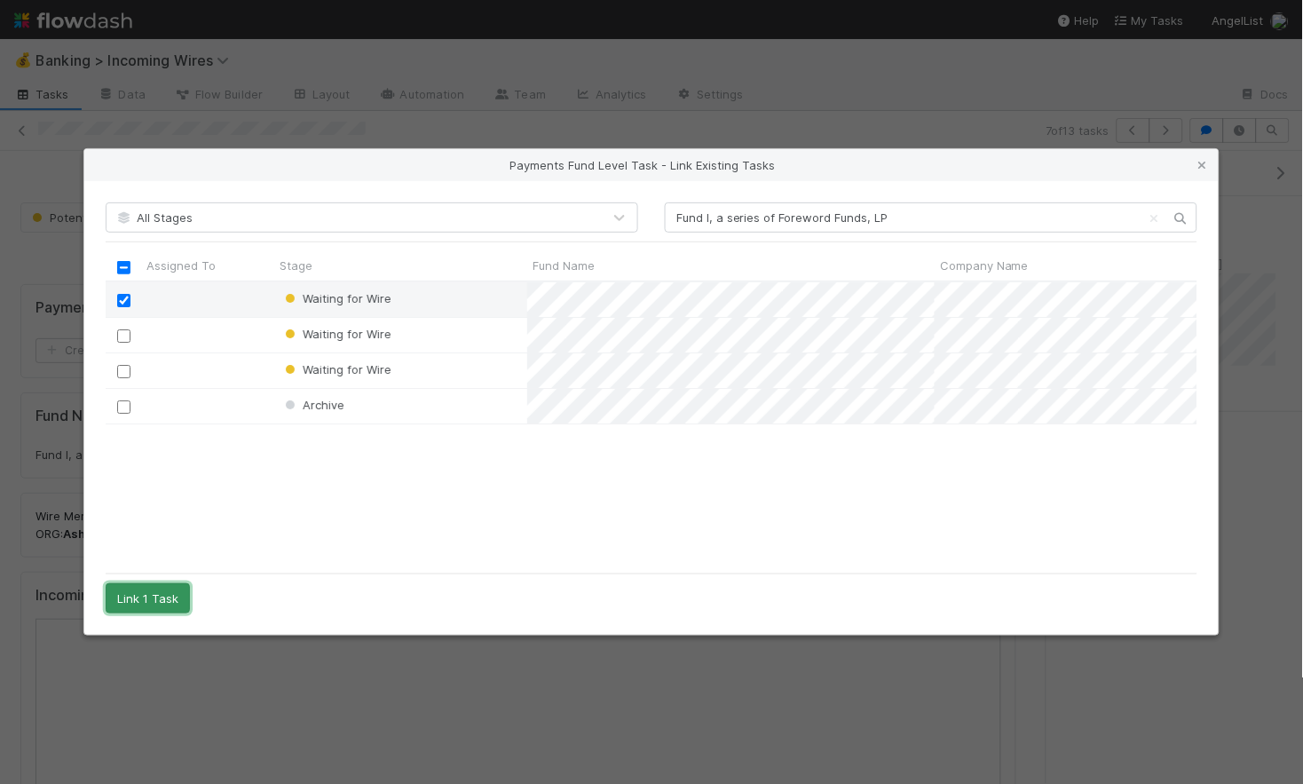
click at [170, 607] on button "Link 1 Task" at bounding box center [148, 598] width 84 height 30
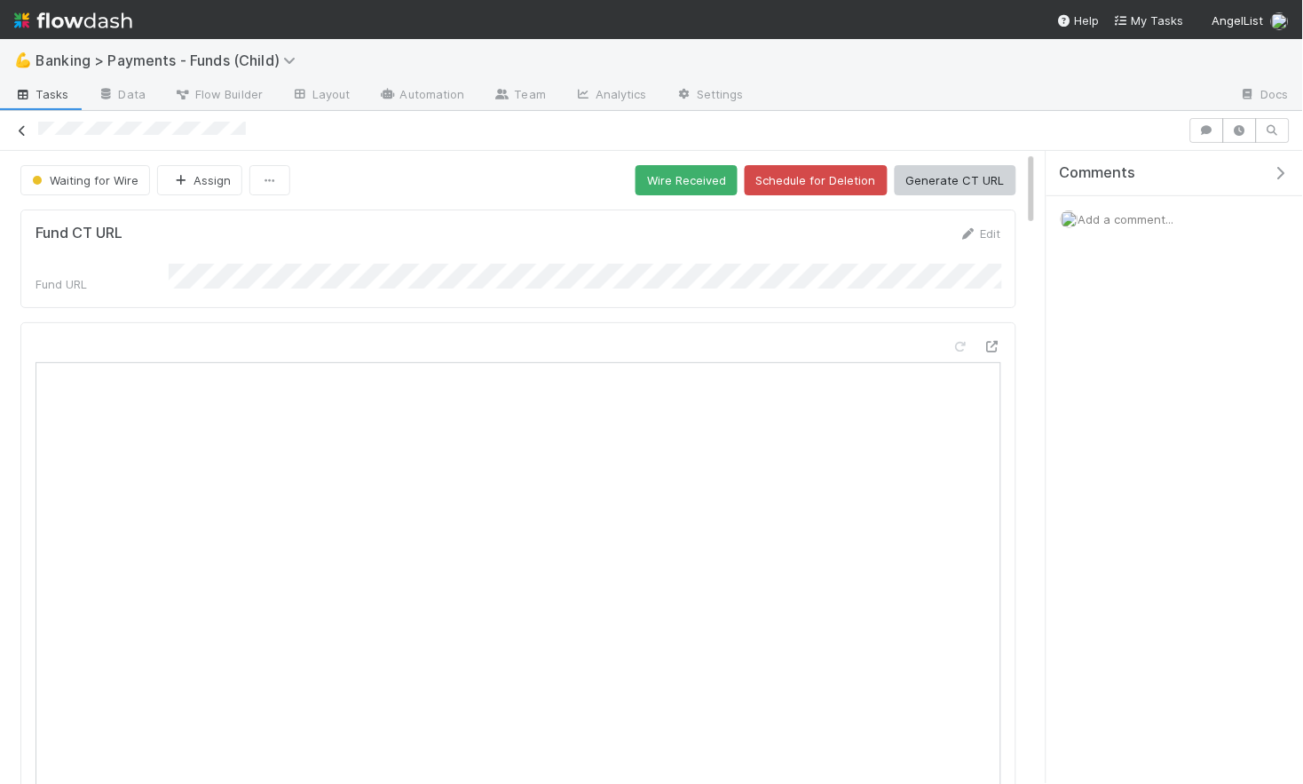
click at [19, 125] on icon at bounding box center [22, 131] width 18 height 12
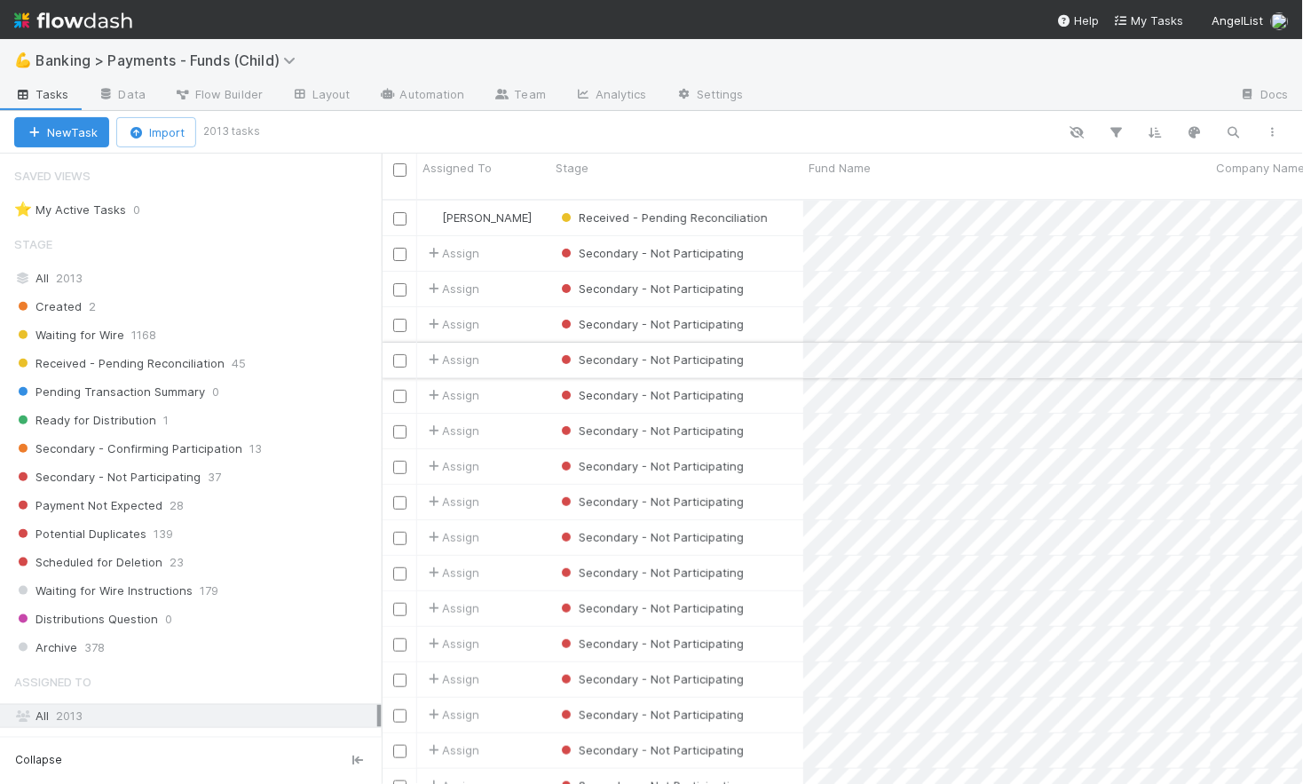
scroll to position [599, 922]
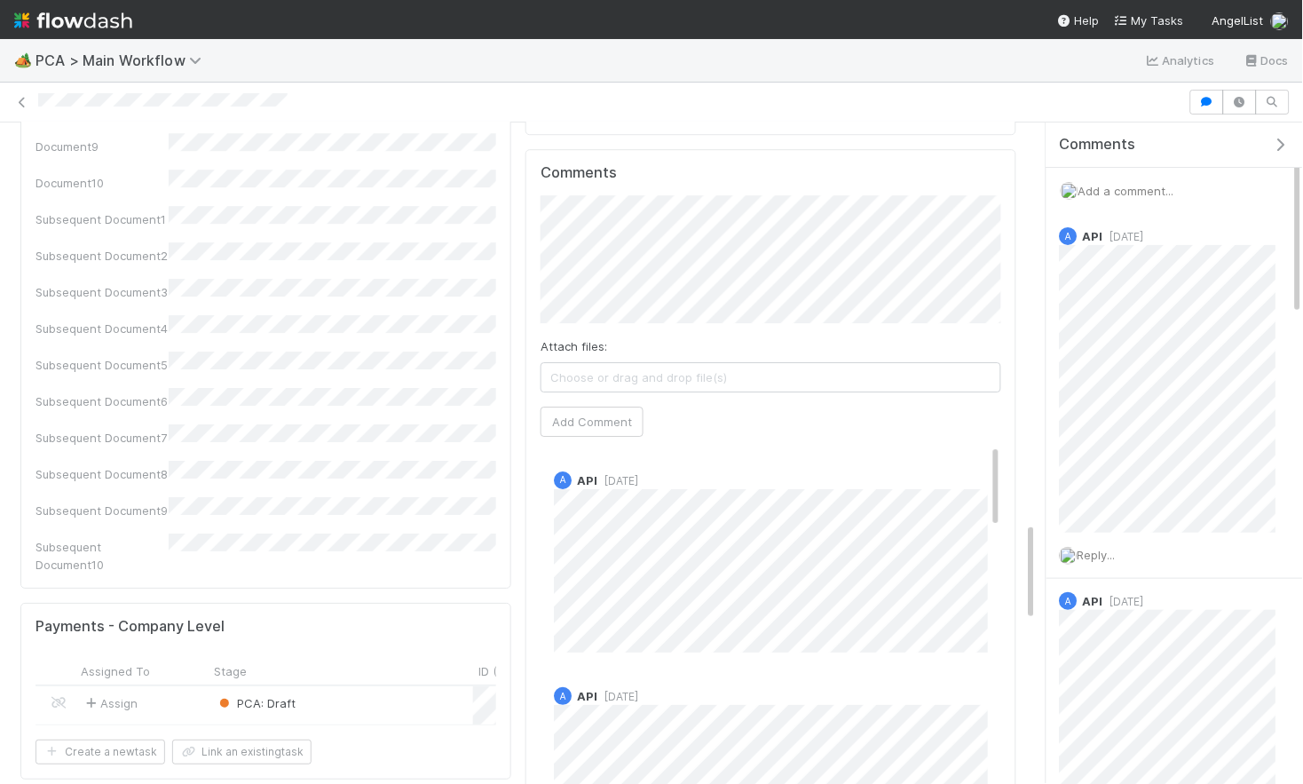
scroll to position [2653, 0]
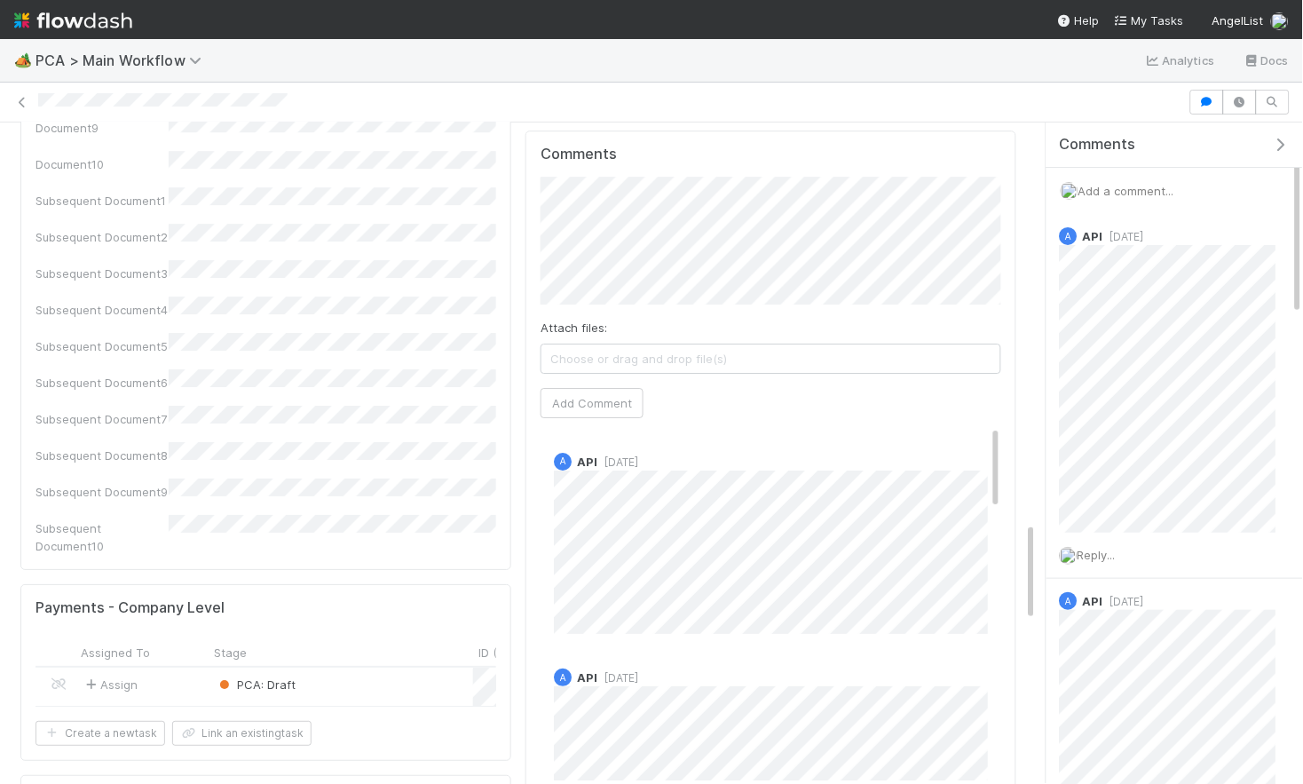
click at [353, 668] on div "PCA: Draft" at bounding box center [341, 687] width 265 height 38
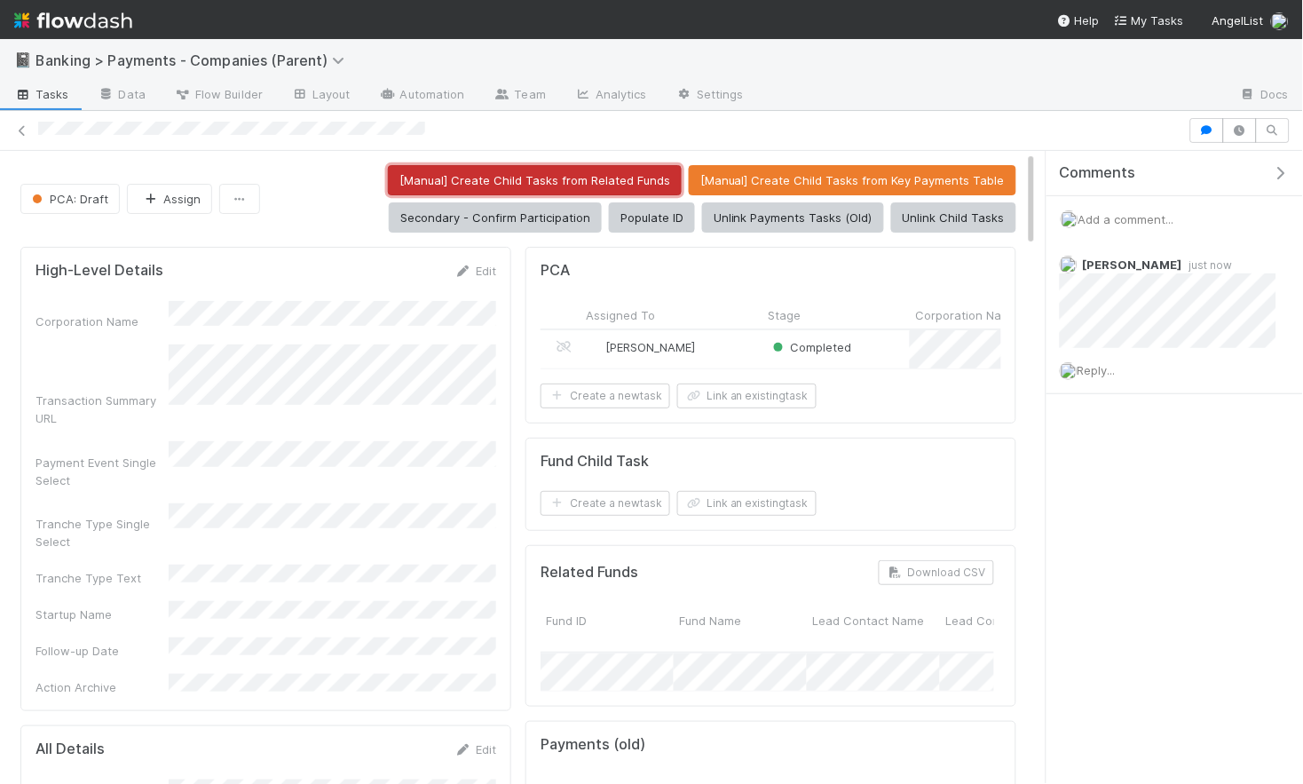
drag, startPoint x: 591, startPoint y: 180, endPoint x: 606, endPoint y: 184, distance: 15.5
click at [591, 180] on button "[Manual] Create Child Tasks from Related Funds" at bounding box center [535, 180] width 294 height 30
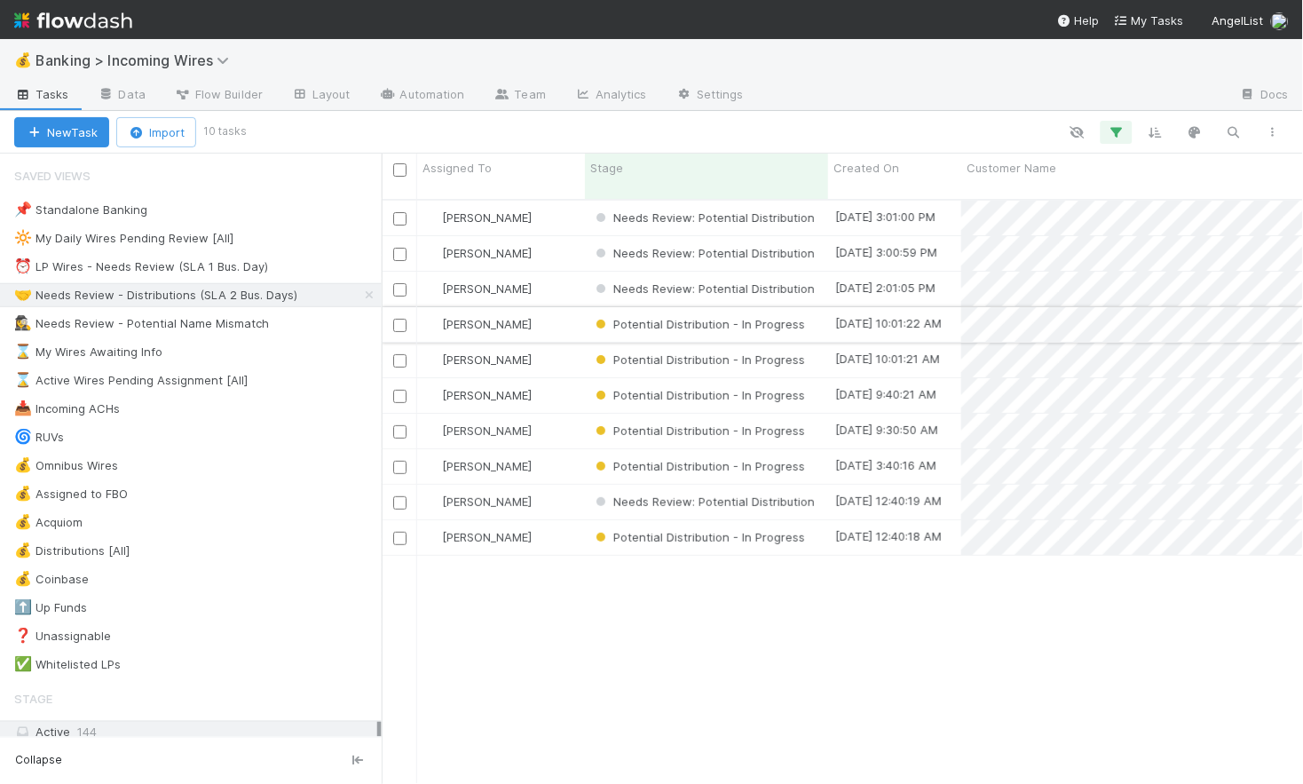
scroll to position [0, 1]
click at [951, 320] on div "[DATE] 10:01:22 AM" at bounding box center [894, 324] width 133 height 35
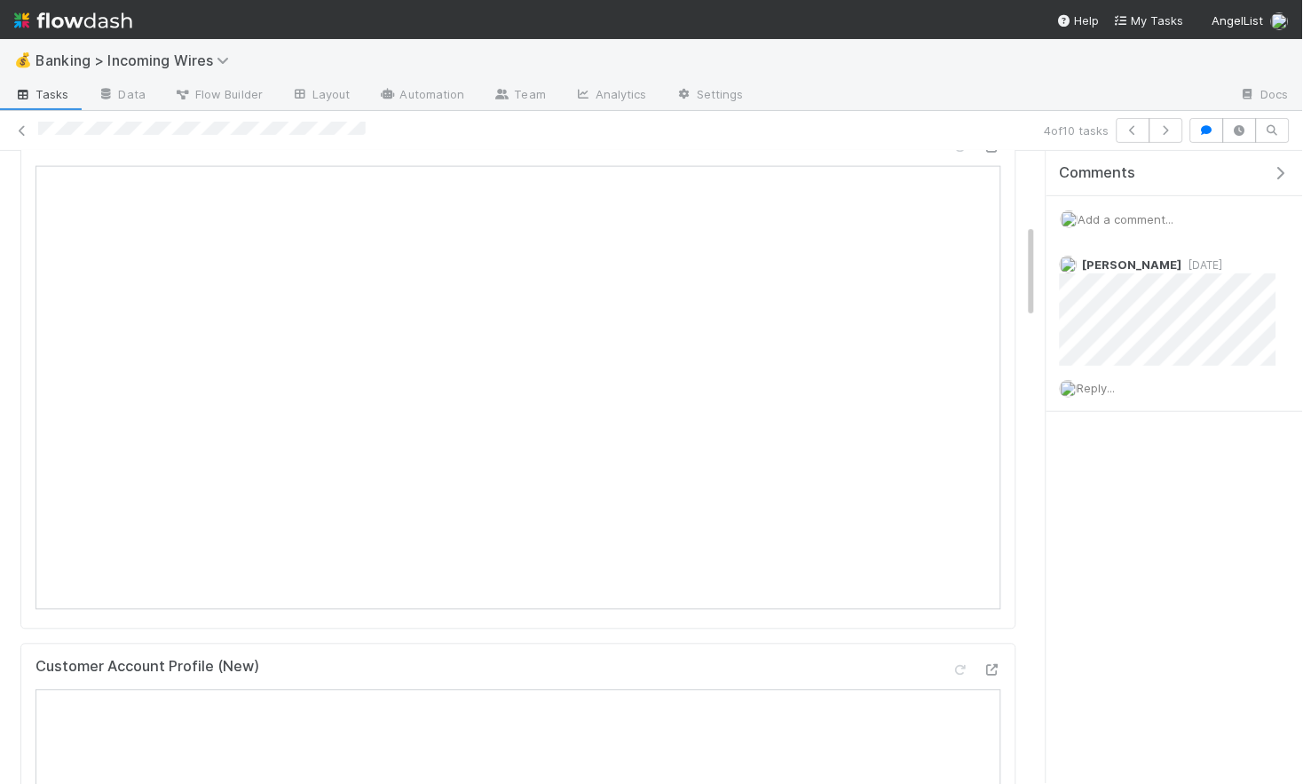
scroll to position [606, 0]
click at [1161, 129] on icon "button" at bounding box center [1167, 130] width 18 height 11
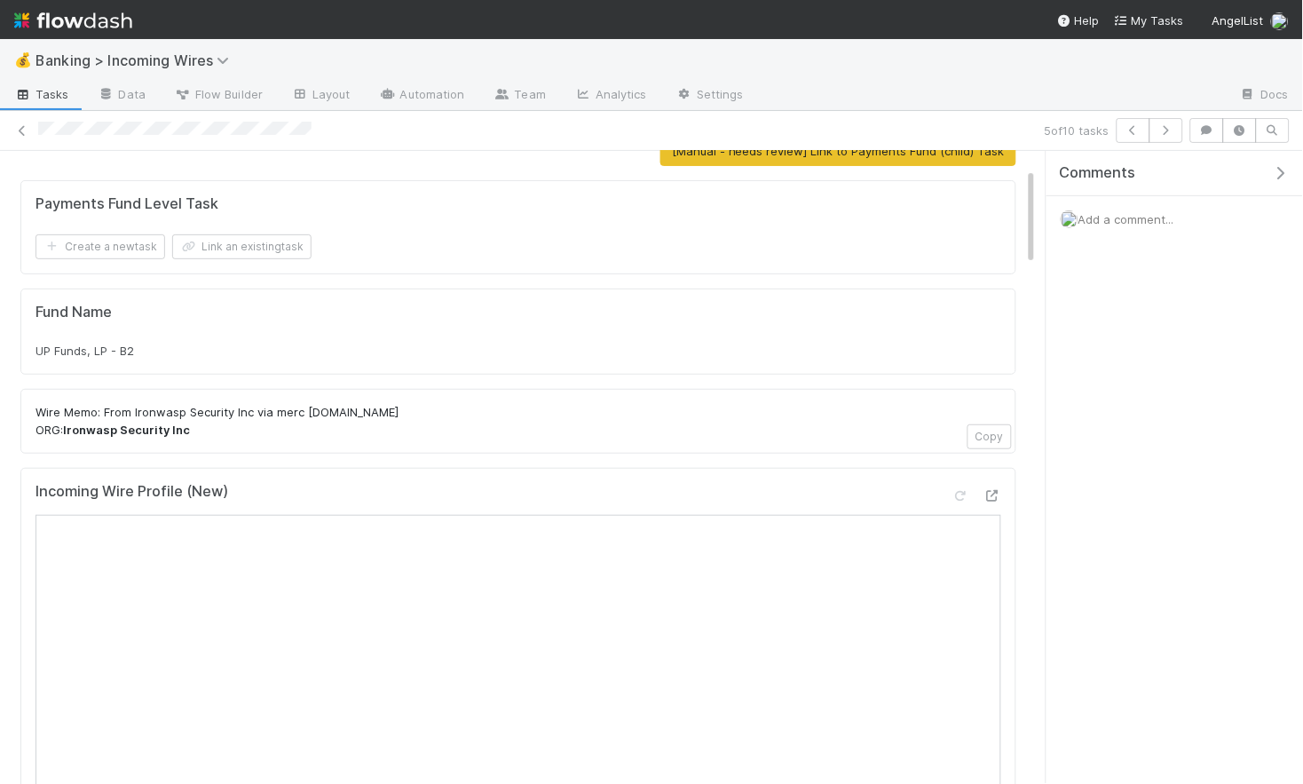
scroll to position [119, 0]
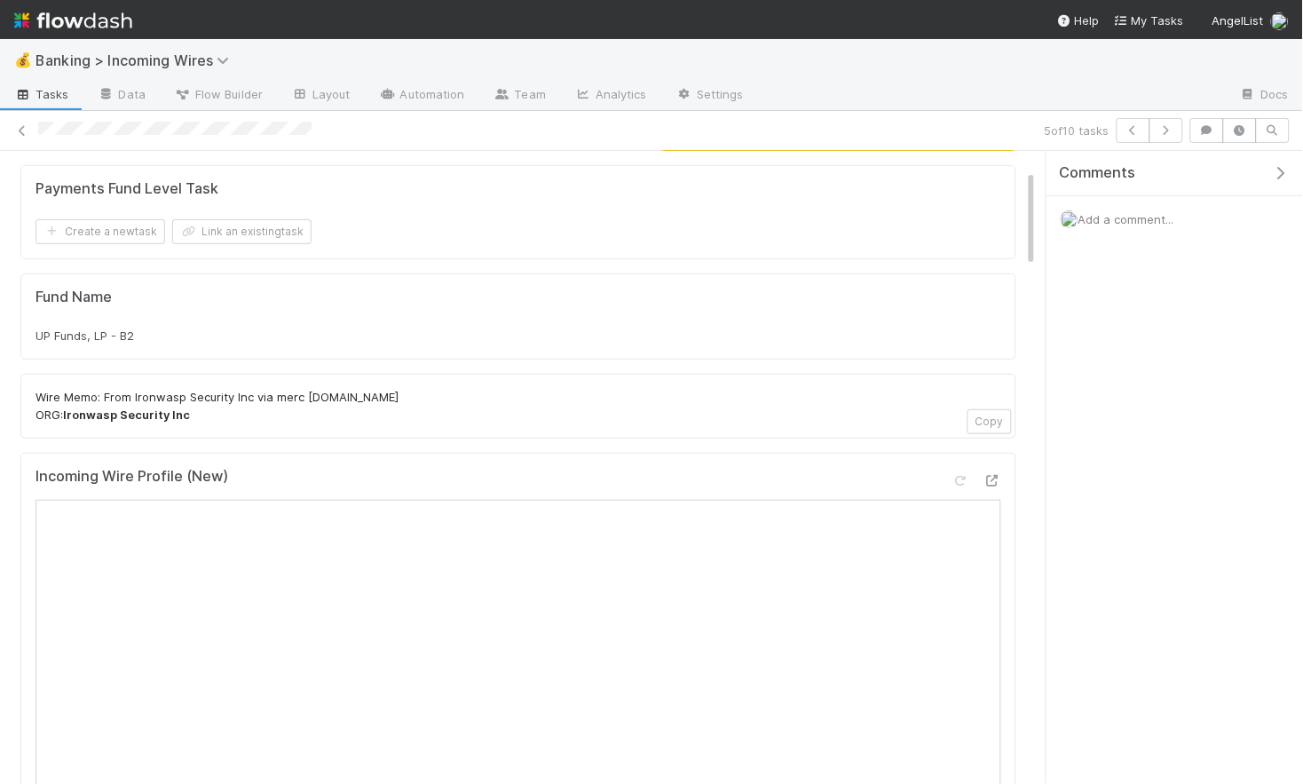
click at [147, 340] on div "UP Funds, LP - B2" at bounding box center [519, 336] width 966 height 18
click at [146, 340] on div "UP Funds, LP - B2" at bounding box center [519, 336] width 966 height 18
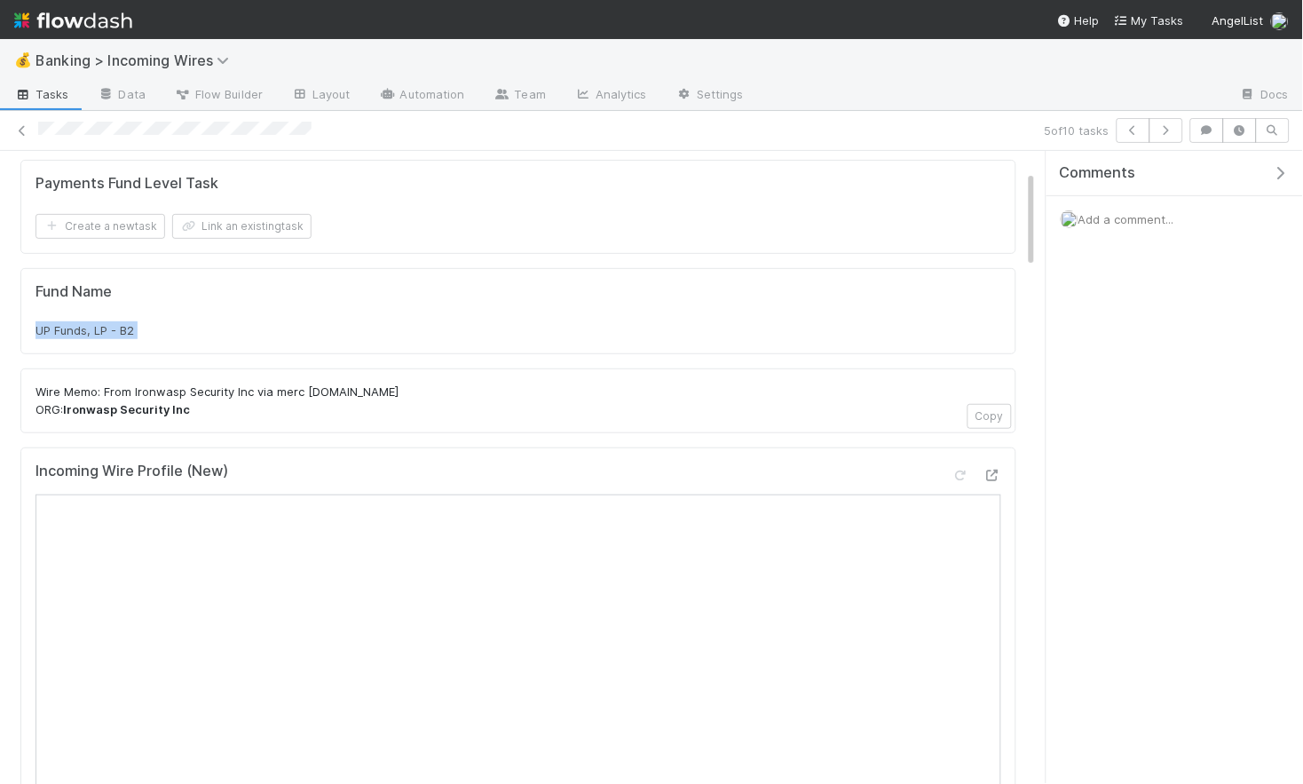
copy div "UP Funds, LP - B2"
click at [226, 228] on button "Link an existing task" at bounding box center [241, 226] width 139 height 25
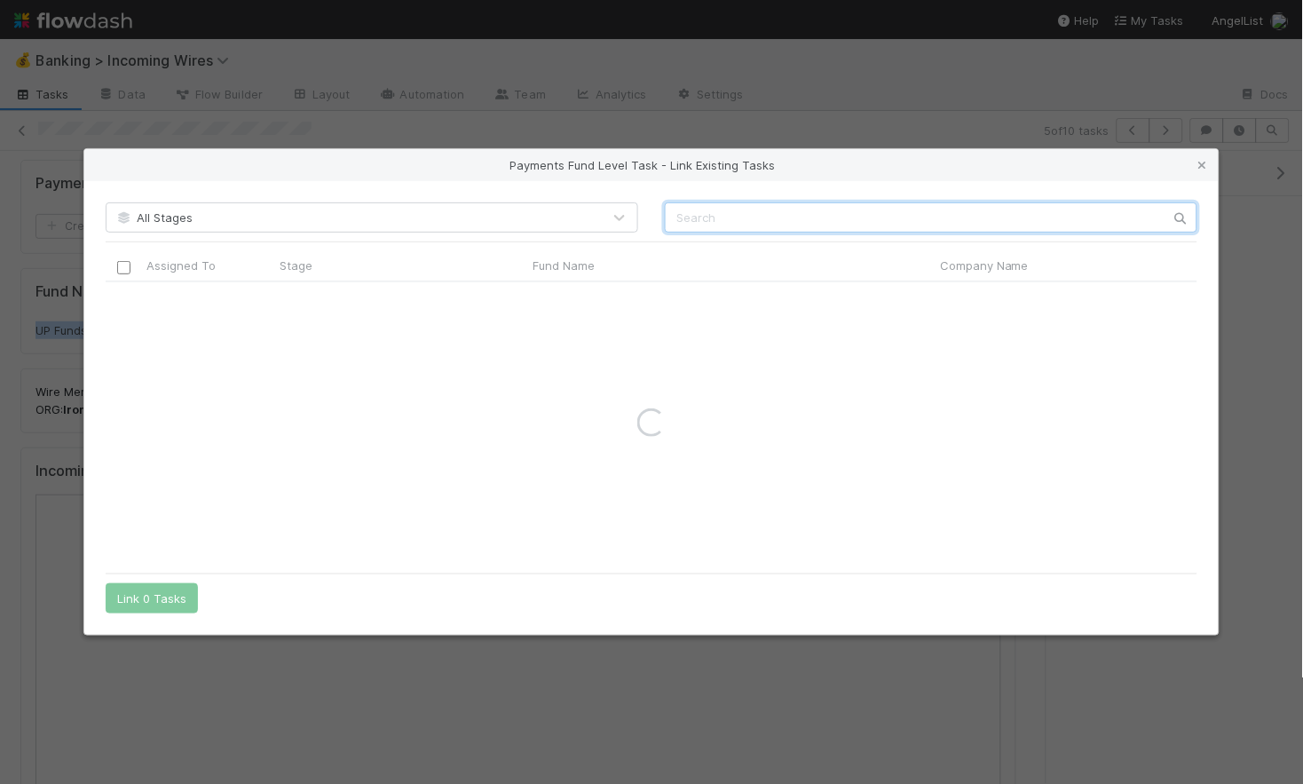
click at [726, 213] on input "text" at bounding box center [931, 217] width 533 height 30
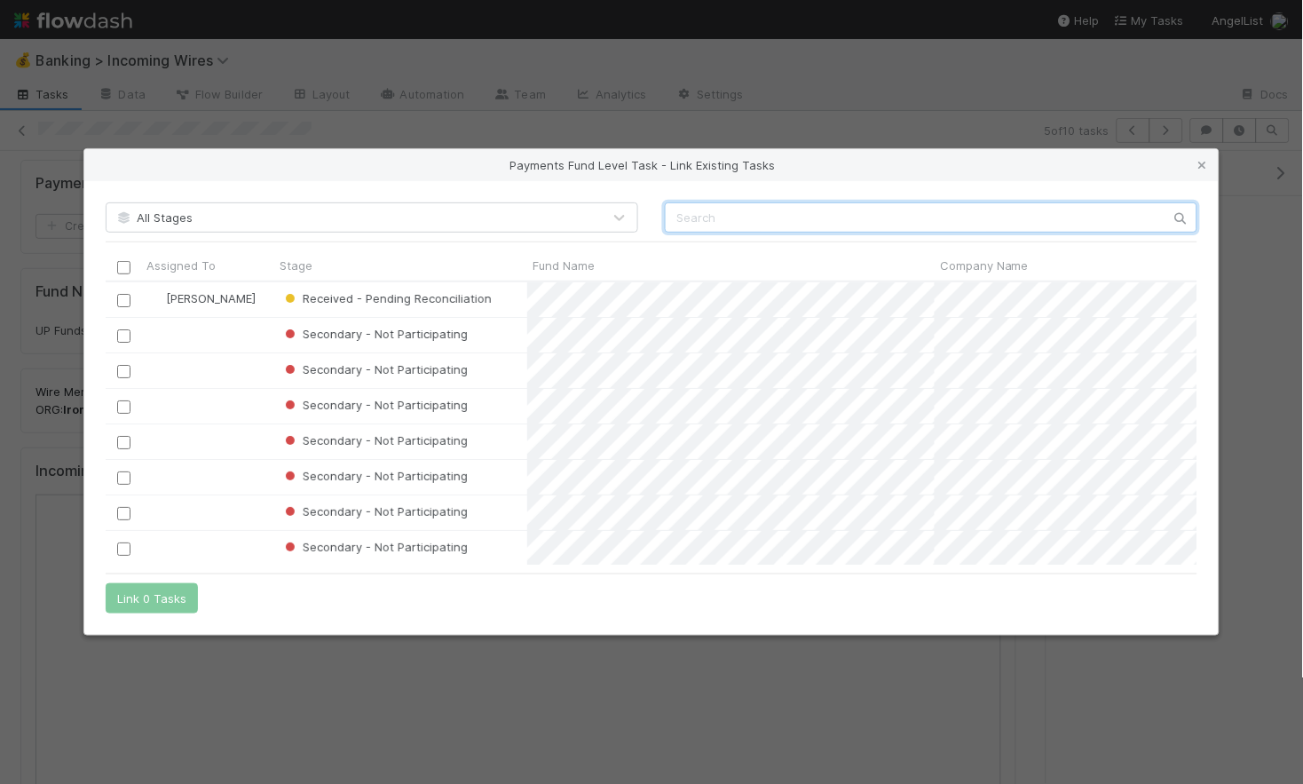
scroll to position [282, 1092]
paste input "UP Funds, LP - B2"
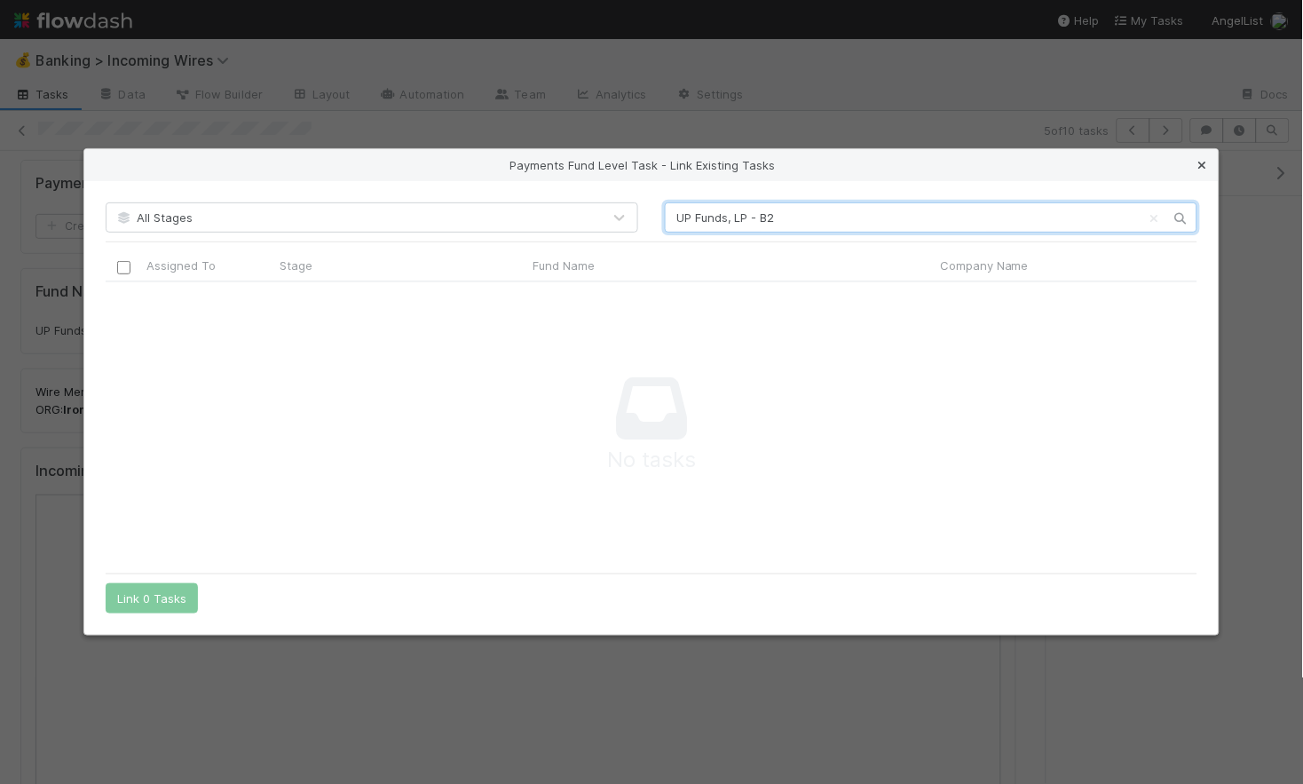
type input "UP Funds, LP - B2"
click at [1206, 166] on icon at bounding box center [1203, 166] width 18 height 12
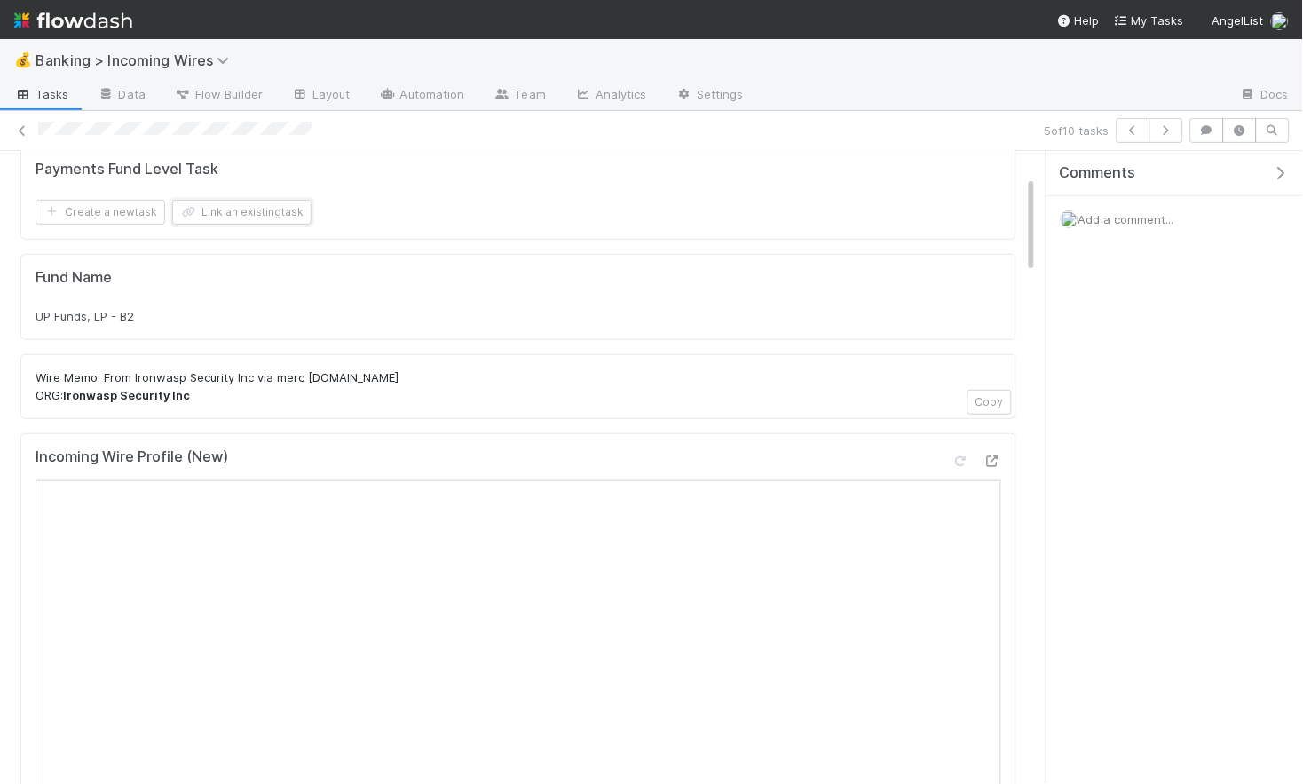
scroll to position [0, 0]
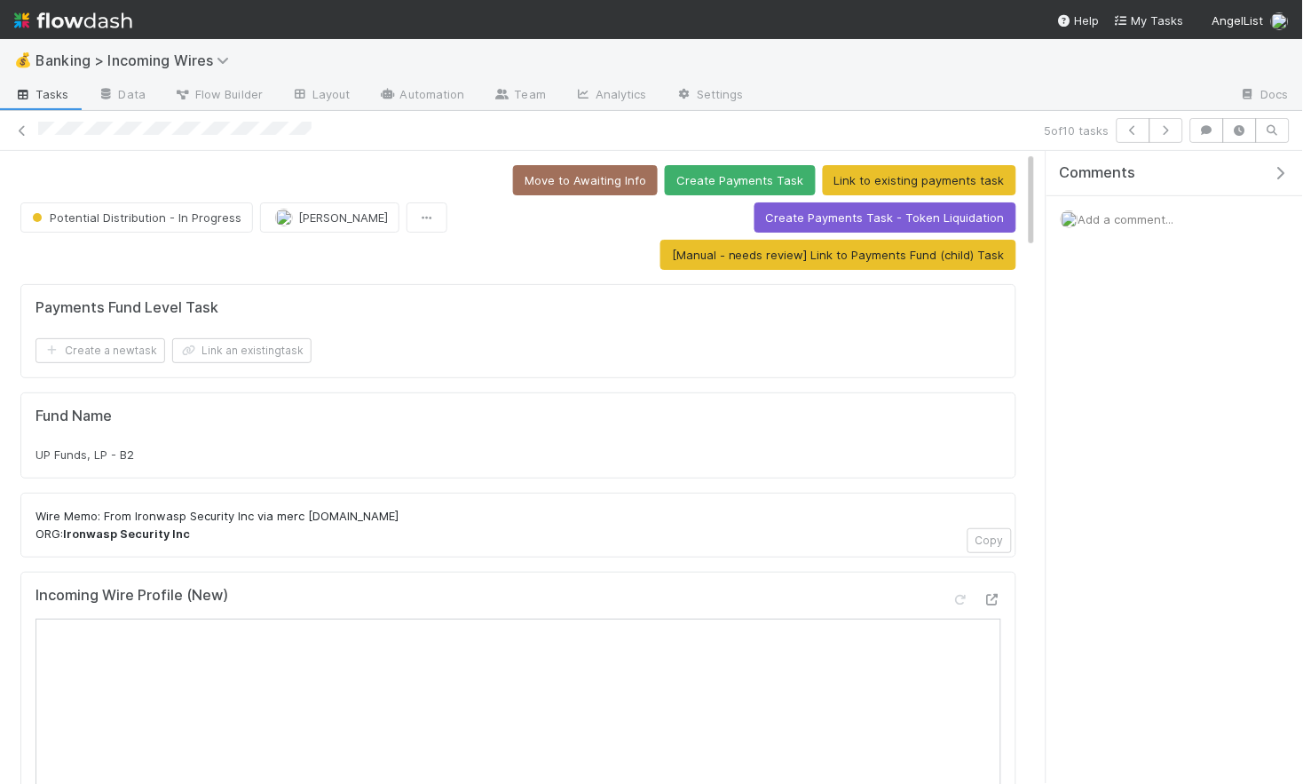
click at [104, 460] on span "UP Funds, LP - B2" at bounding box center [85, 455] width 99 height 14
copy div "UP Funds, LP - B2"
click at [257, 358] on button "Link an existing task" at bounding box center [241, 350] width 139 height 25
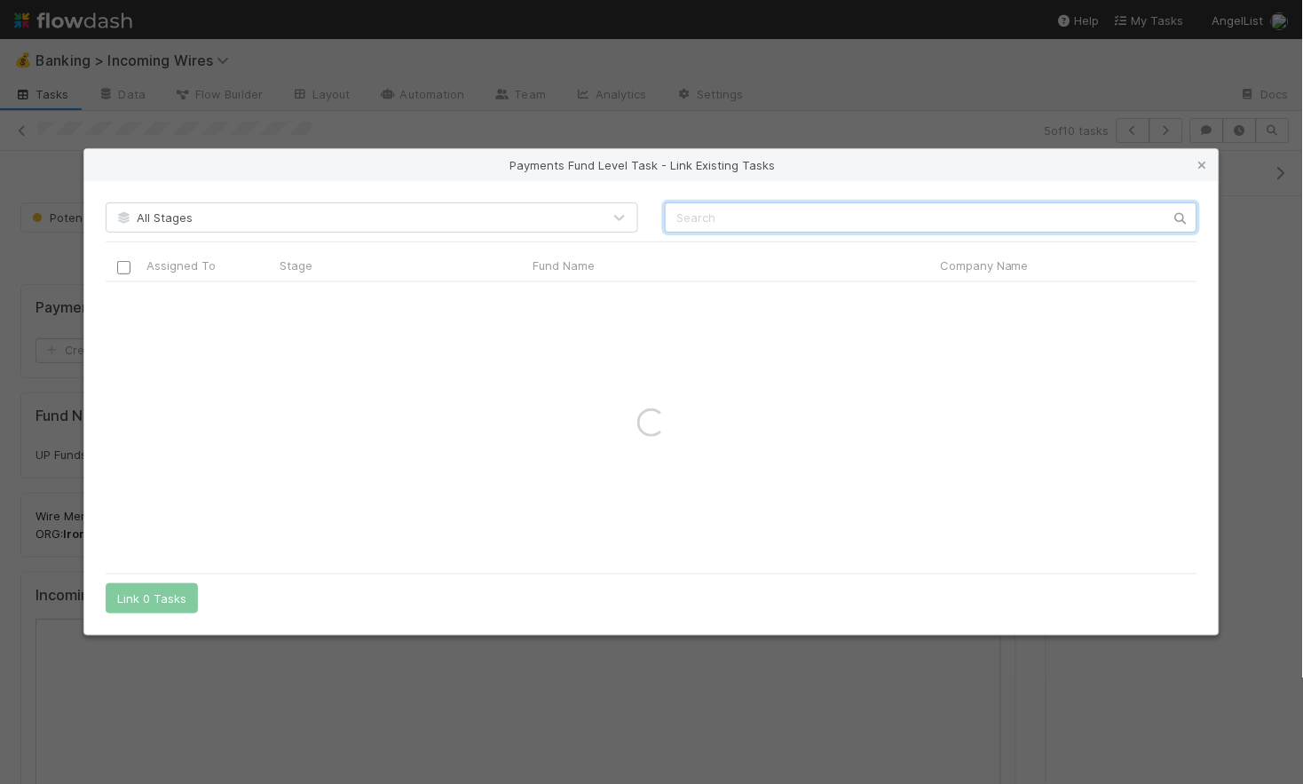
click at [706, 217] on input "text" at bounding box center [931, 217] width 533 height 30
type input "ironwasp"
click at [1206, 164] on icon at bounding box center [1203, 166] width 18 height 12
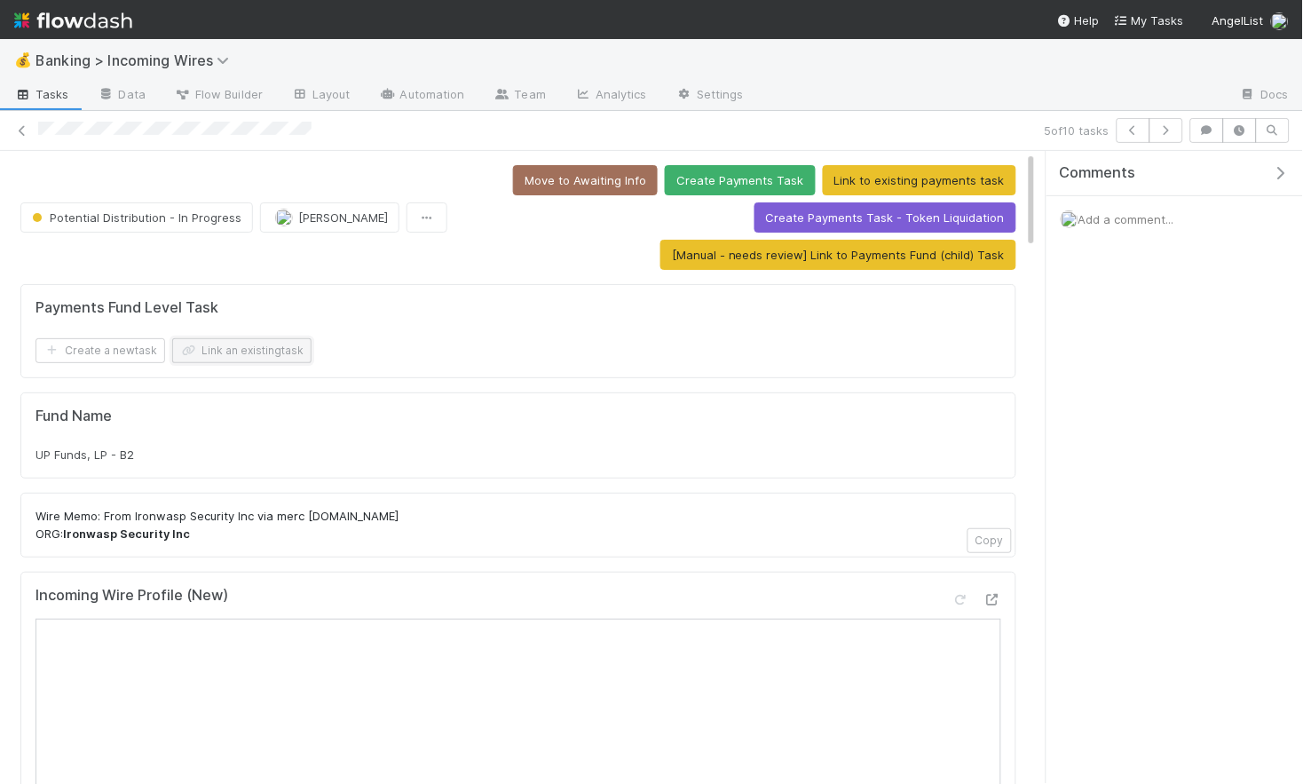
click at [269, 352] on button "Link an existing task" at bounding box center [241, 350] width 139 height 25
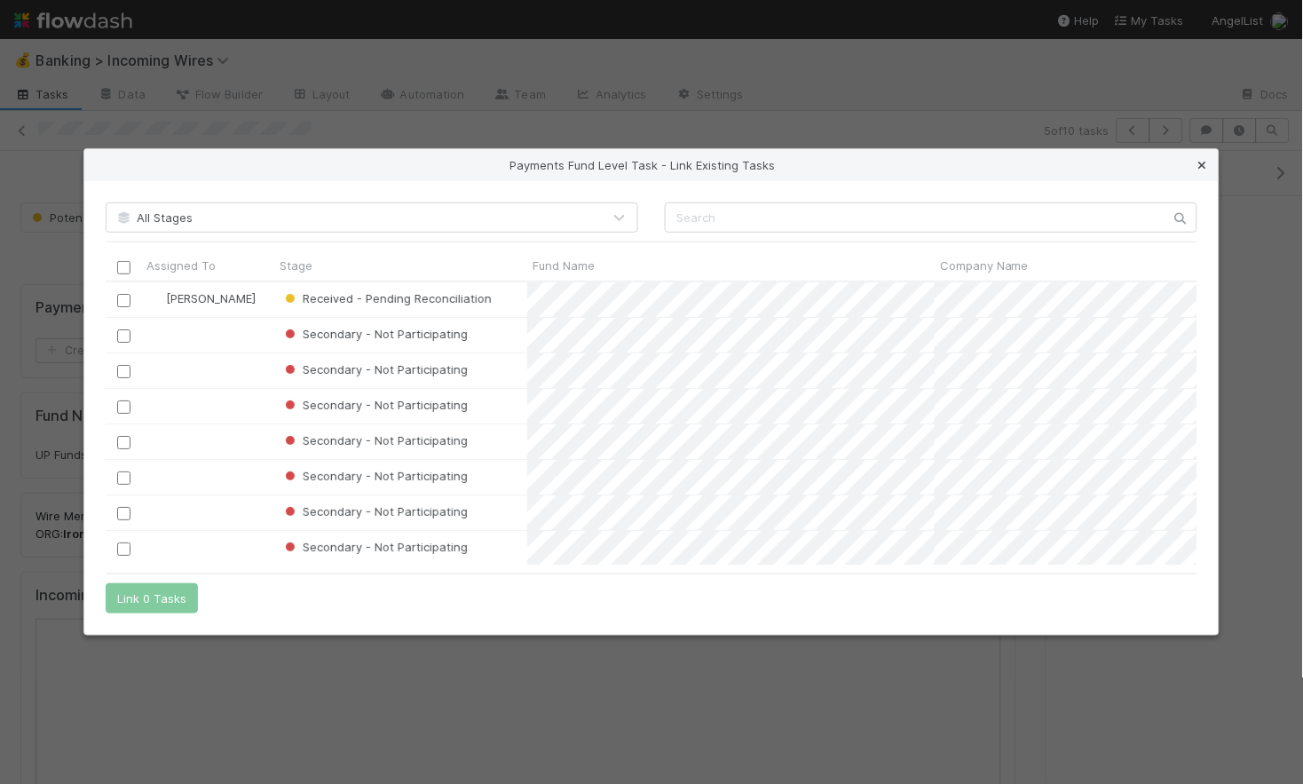
click at [1198, 163] on icon at bounding box center [1203, 166] width 18 height 12
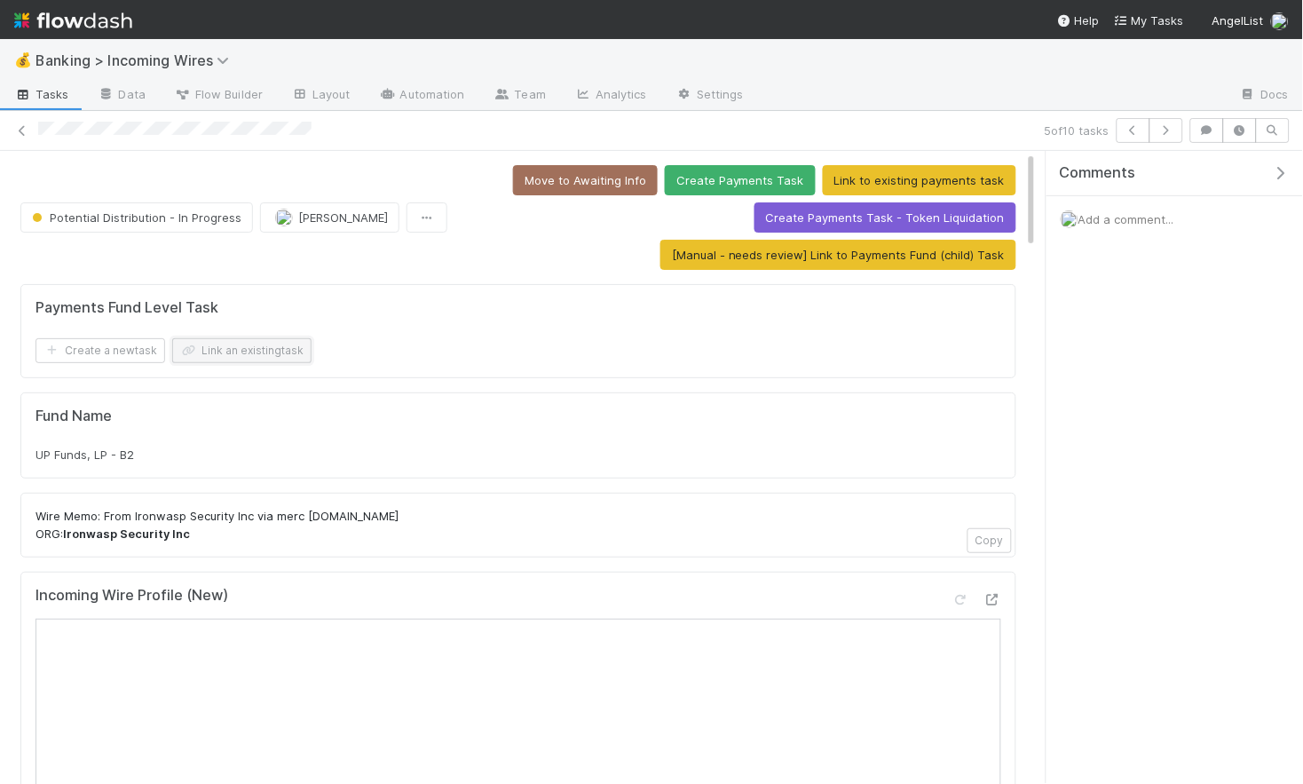
click at [263, 346] on button "Link an existing task" at bounding box center [241, 350] width 139 height 25
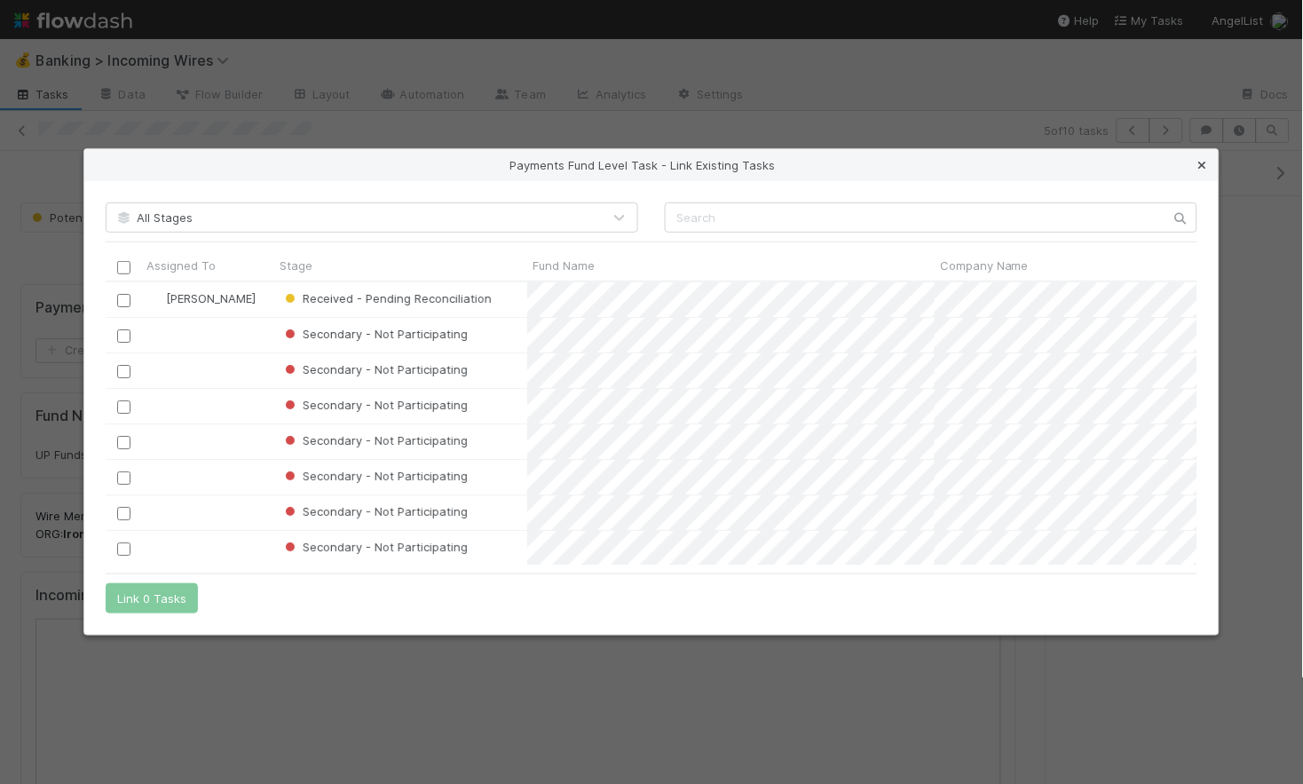
click at [1200, 165] on icon at bounding box center [1203, 166] width 18 height 12
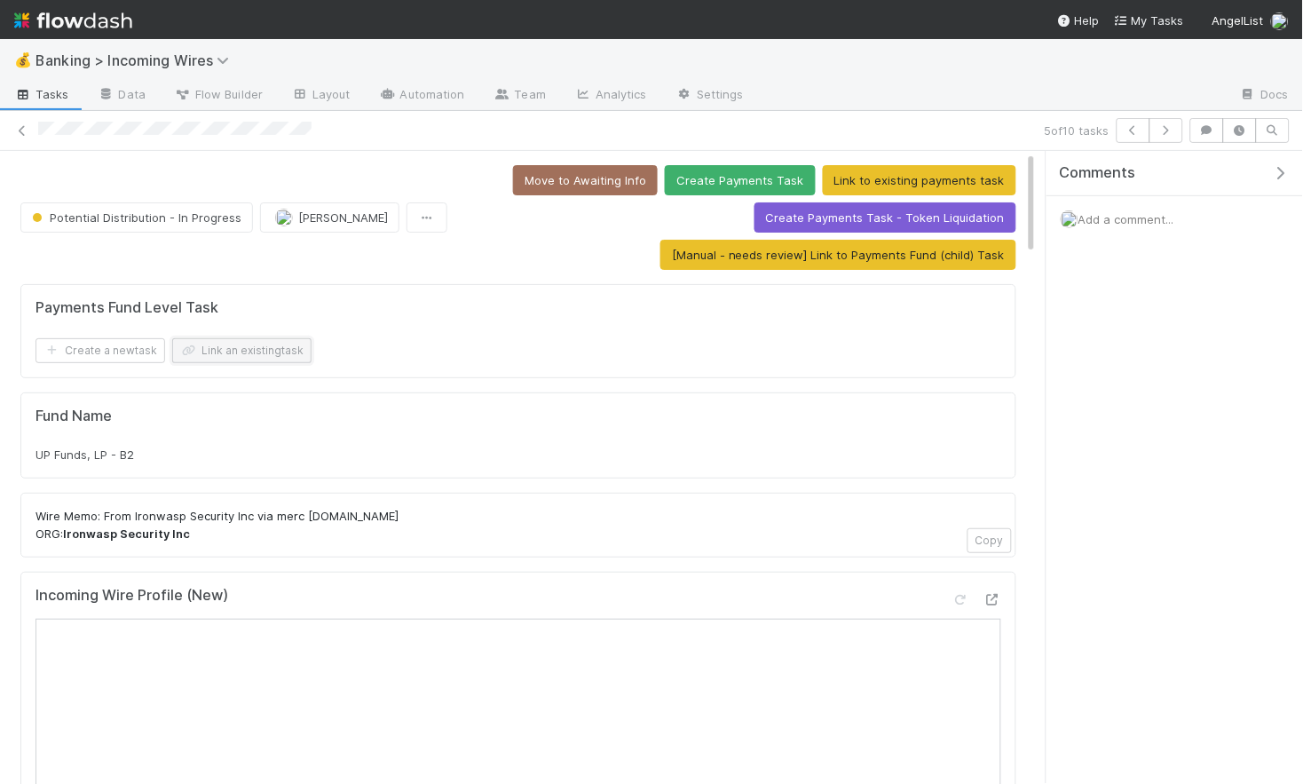
click at [272, 352] on button "Link an existing task" at bounding box center [241, 350] width 139 height 25
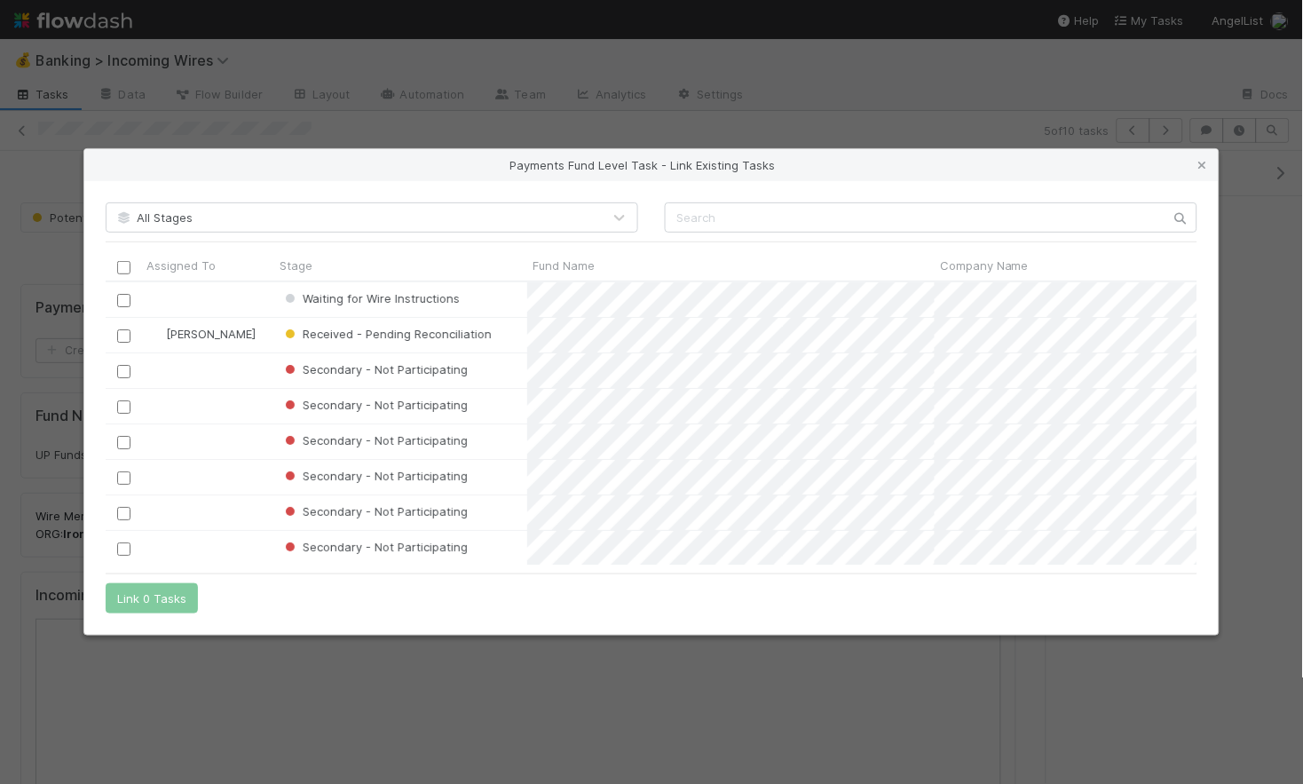
scroll to position [282, 1092]
click at [129, 301] on input "checkbox" at bounding box center [123, 300] width 13 height 13
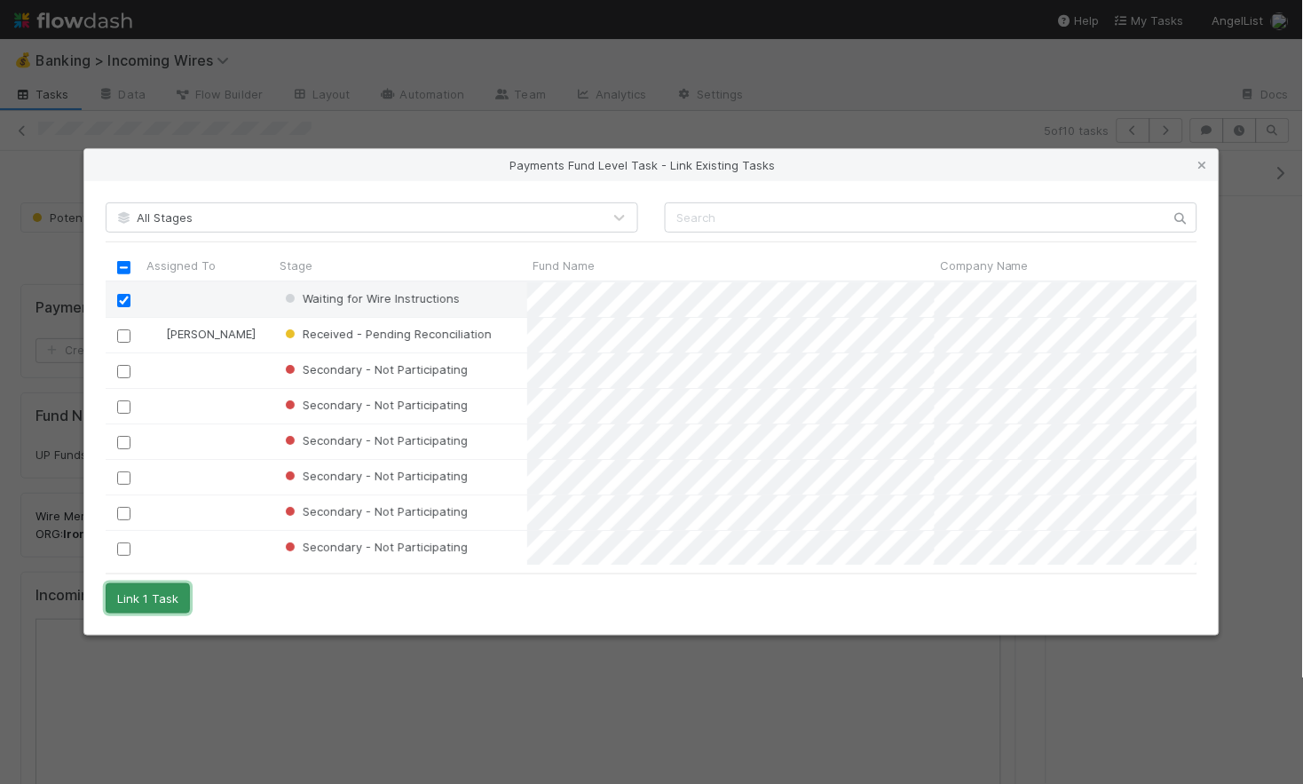
drag, startPoint x: 172, startPoint y: 582, endPoint x: 170, endPoint y: 592, distance: 9.9
click at [172, 583] on button "Link 1 Task" at bounding box center [148, 598] width 84 height 30
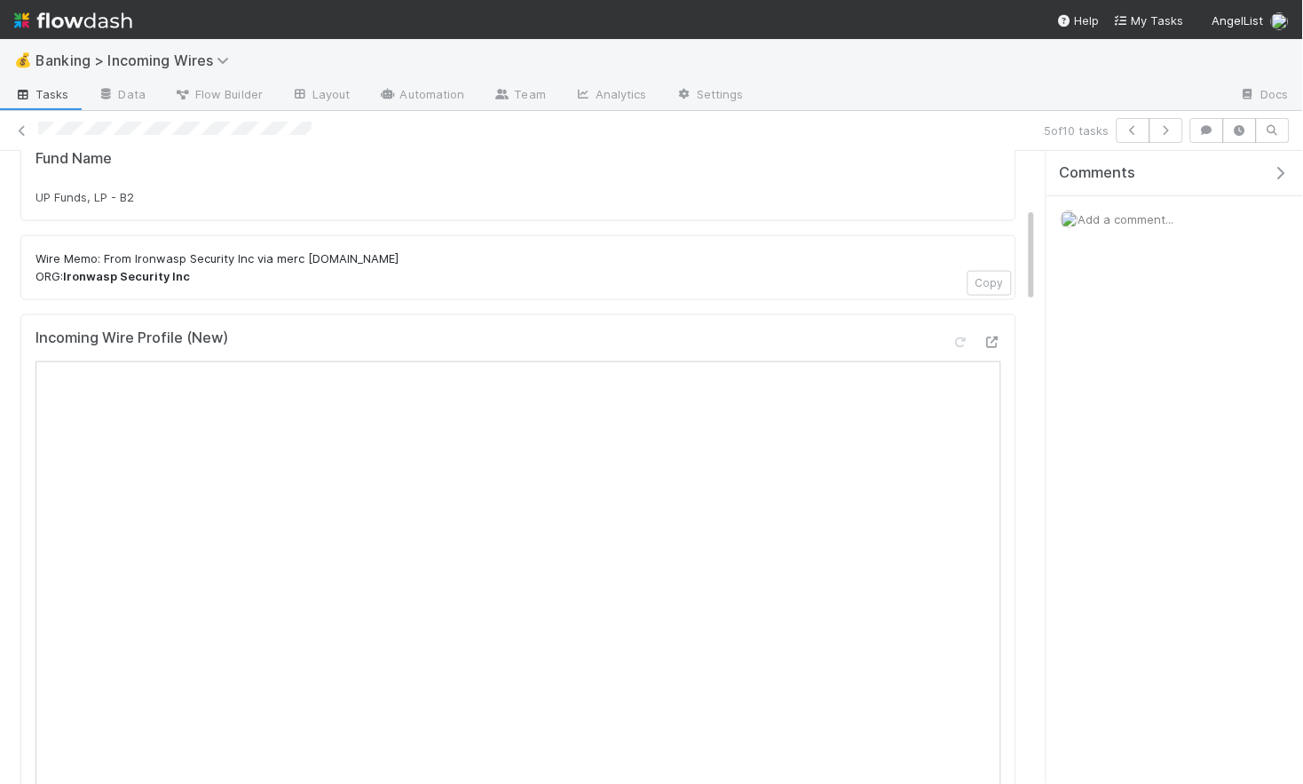
scroll to position [369, 0]
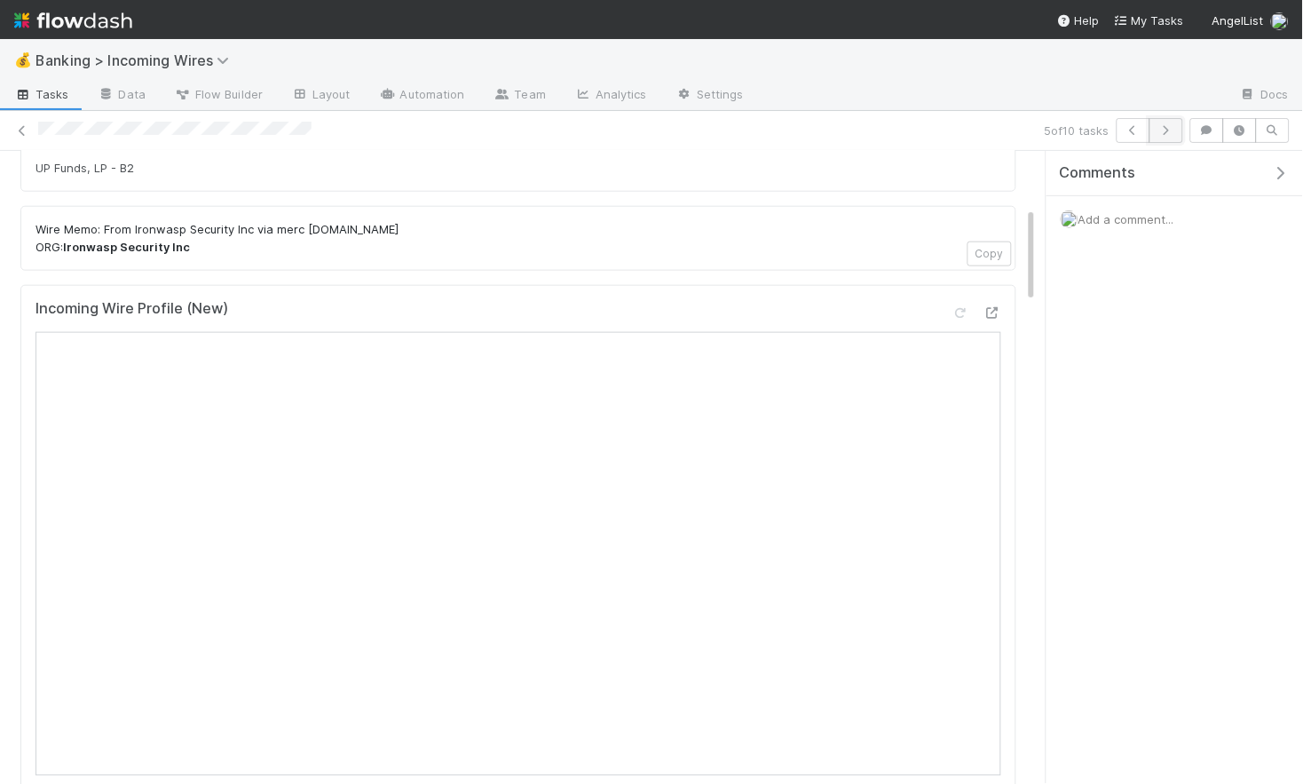
click at [1174, 128] on icon "button" at bounding box center [1167, 130] width 18 height 11
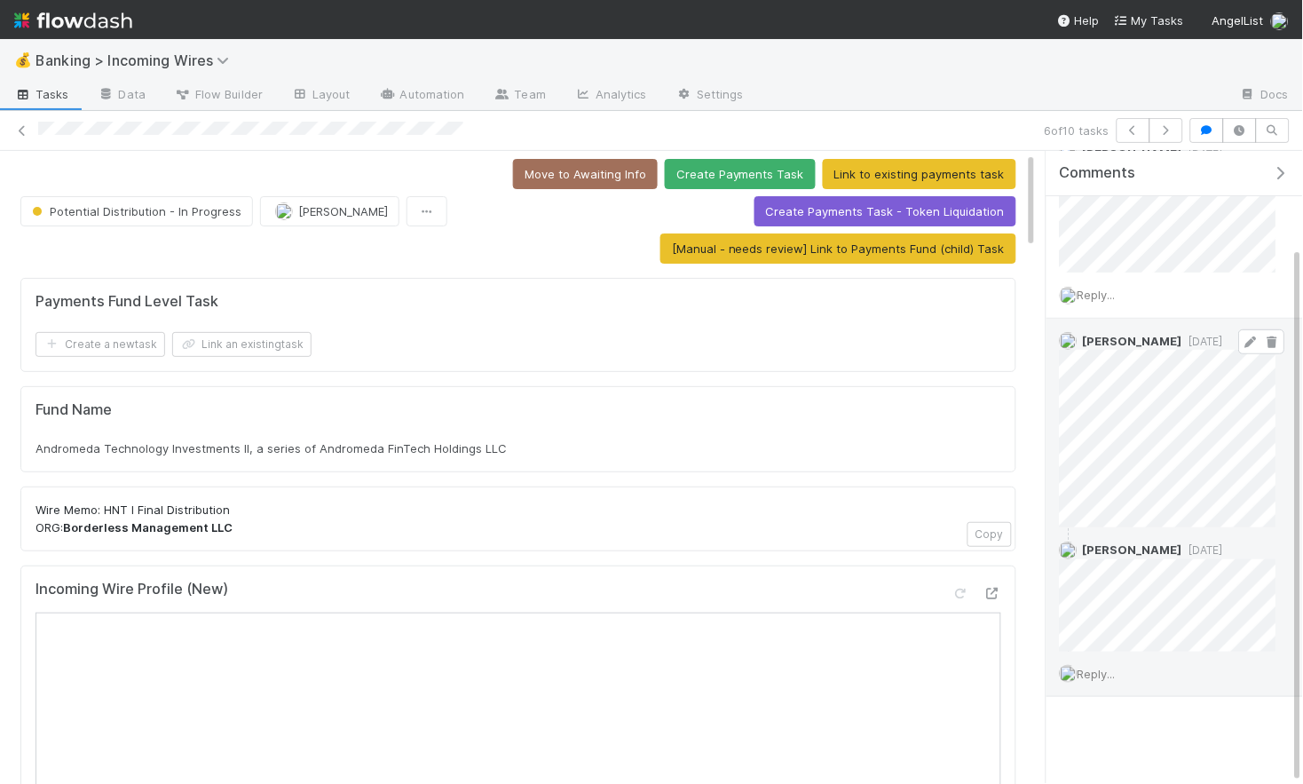
scroll to position [112, 0]
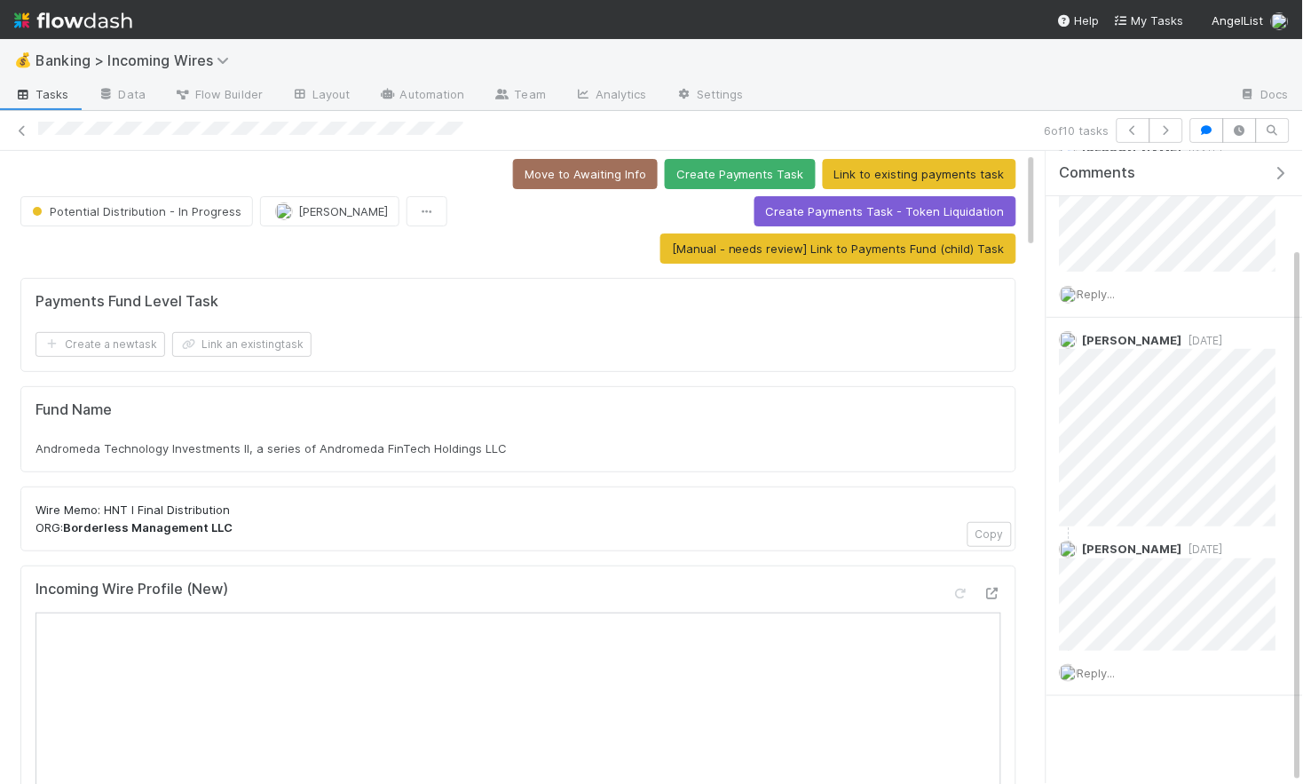
click at [306, 450] on span "Andromeda Technology Investments II, a series of Andromeda FinTech Holdings LLC" at bounding box center [271, 448] width 471 height 14
click at [318, 444] on span "Andromeda Technology Investments II, a series of Andromeda FinTech Holdings LLC" at bounding box center [271, 448] width 471 height 14
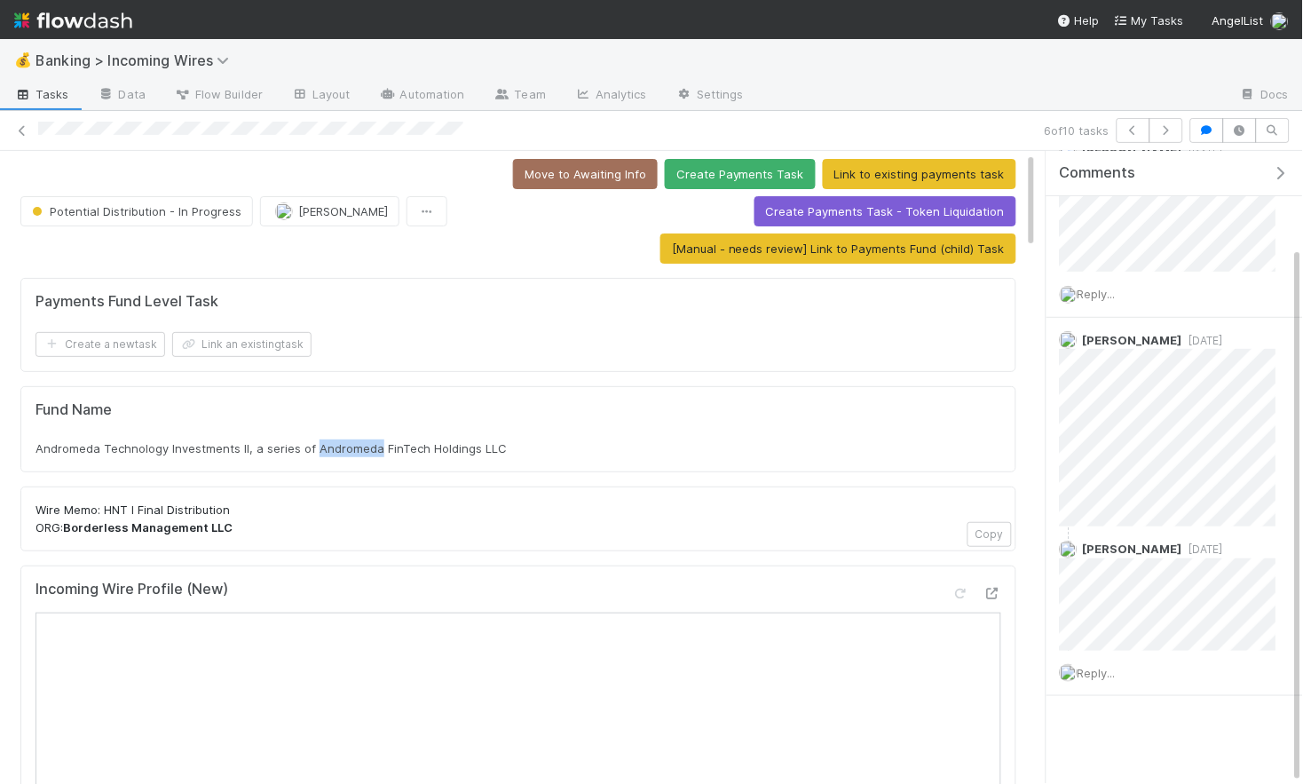
click at [318, 444] on span "Andromeda Technology Investments II, a series of Andromeda FinTech Holdings LLC" at bounding box center [271, 448] width 471 height 14
copy div "Andromeda Technology Investments II, a series of Andromeda FinTech Holdings LLC"
click at [246, 345] on button "Link an existing task" at bounding box center [241, 344] width 139 height 25
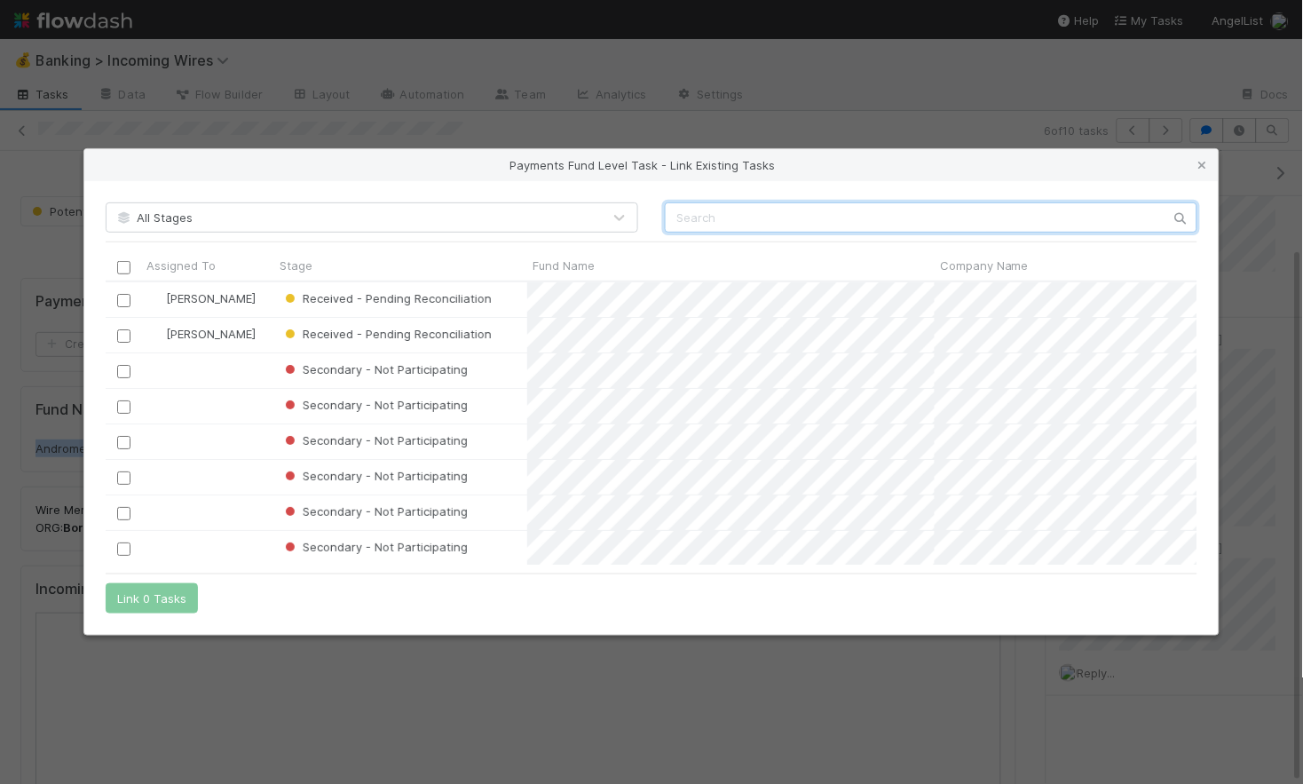
scroll to position [282, 1092]
click at [773, 209] on input "text" at bounding box center [931, 217] width 533 height 30
paste input "Andromeda Technology Investments II, a series of Andromeda FinTech Holdings LLC"
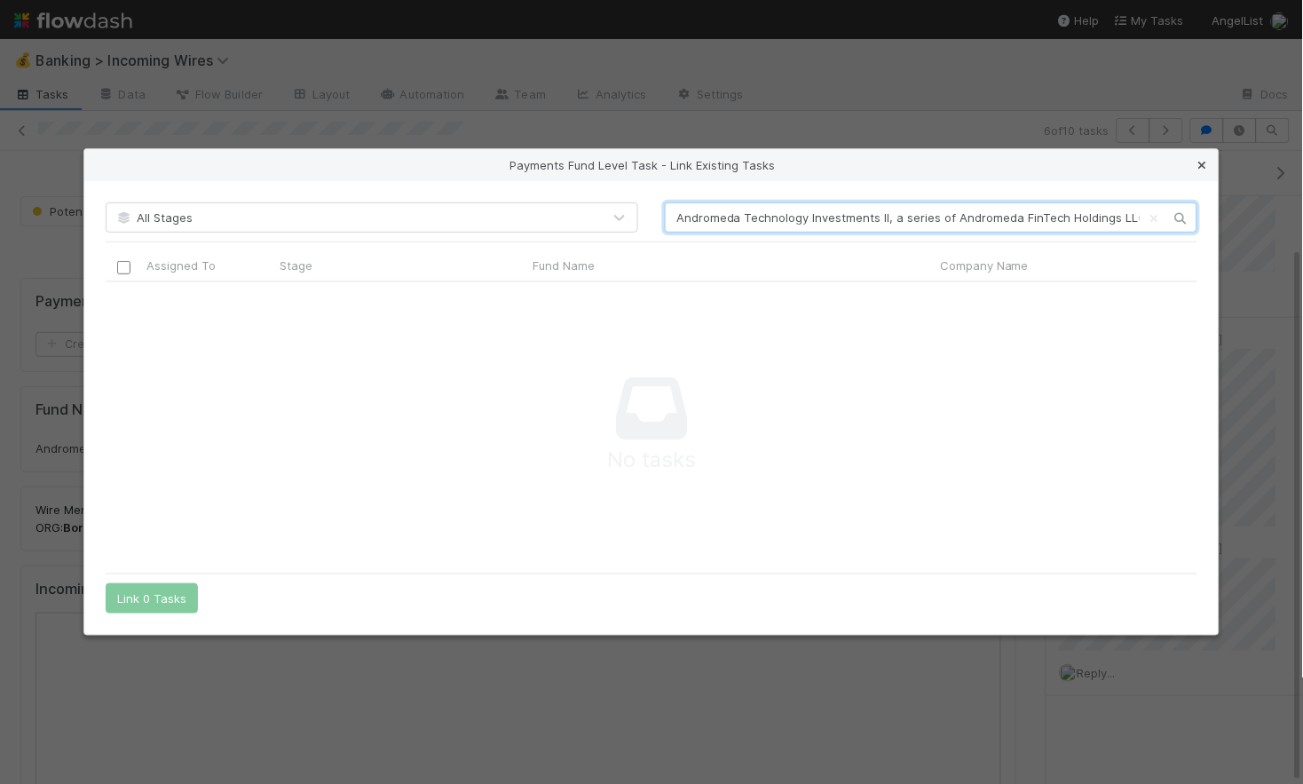
type input "Andromeda Technology Investments II, a series of Andromeda FinTech Holdings LLC"
click at [1200, 161] on icon at bounding box center [1203, 166] width 18 height 12
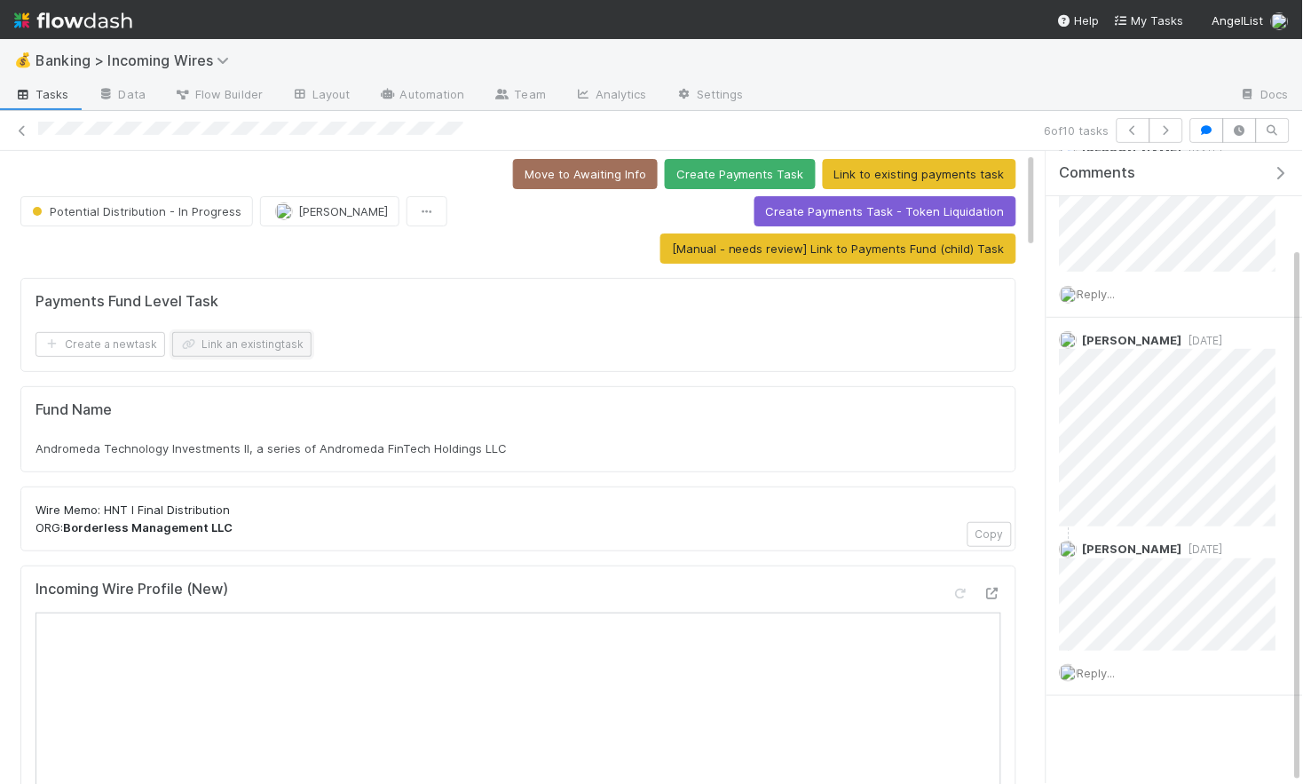
click at [250, 351] on button "Link an existing task" at bounding box center [241, 344] width 139 height 25
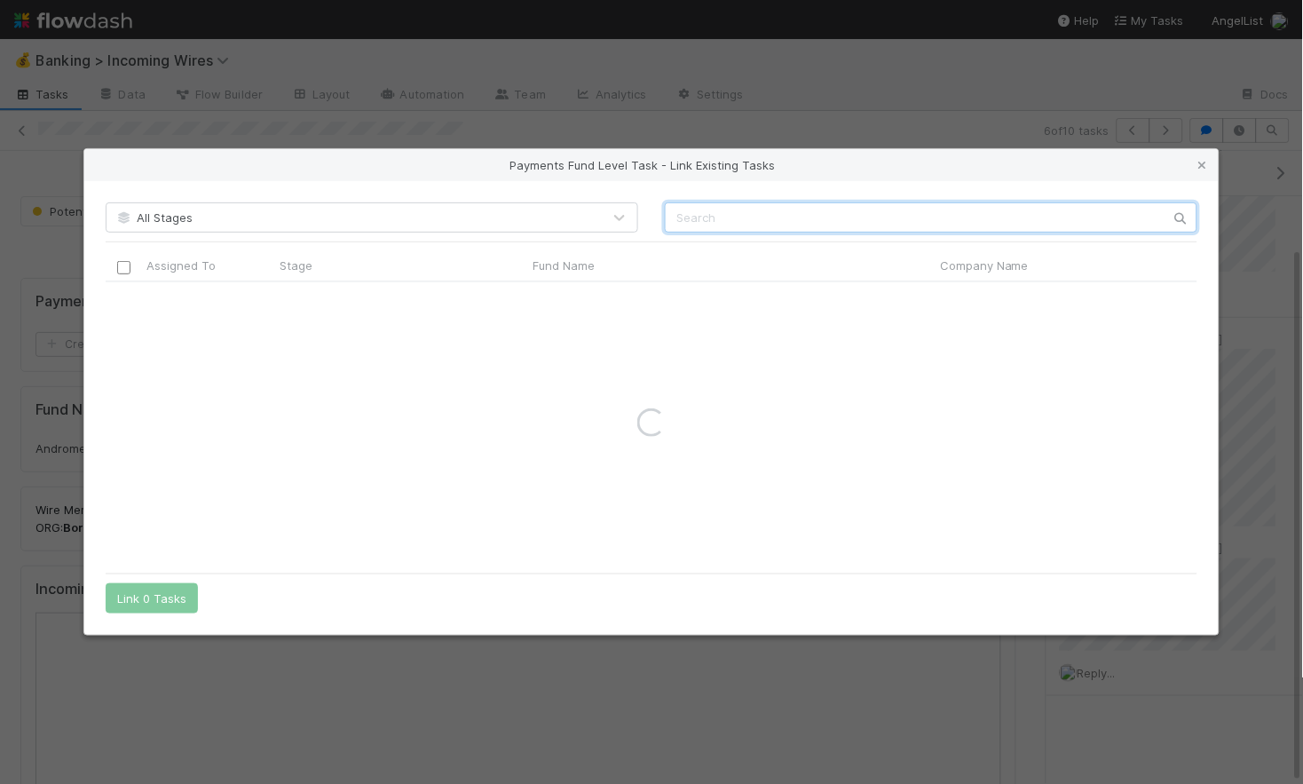
click at [745, 222] on input "text" at bounding box center [931, 217] width 533 height 30
type input "HNT"
drag, startPoint x: 1202, startPoint y: 167, endPoint x: 1204, endPoint y: 177, distance: 9.9
click at [1202, 167] on icon at bounding box center [1203, 166] width 18 height 12
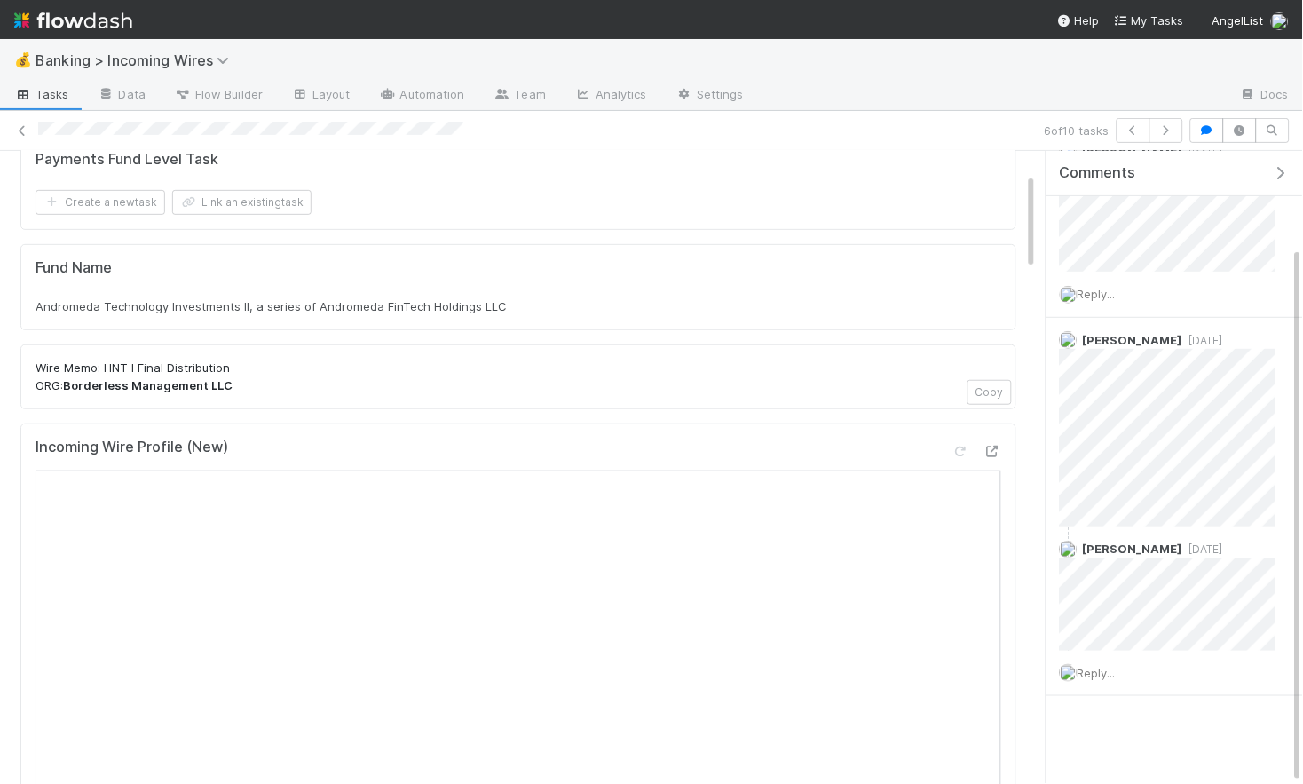
scroll to position [155, 0]
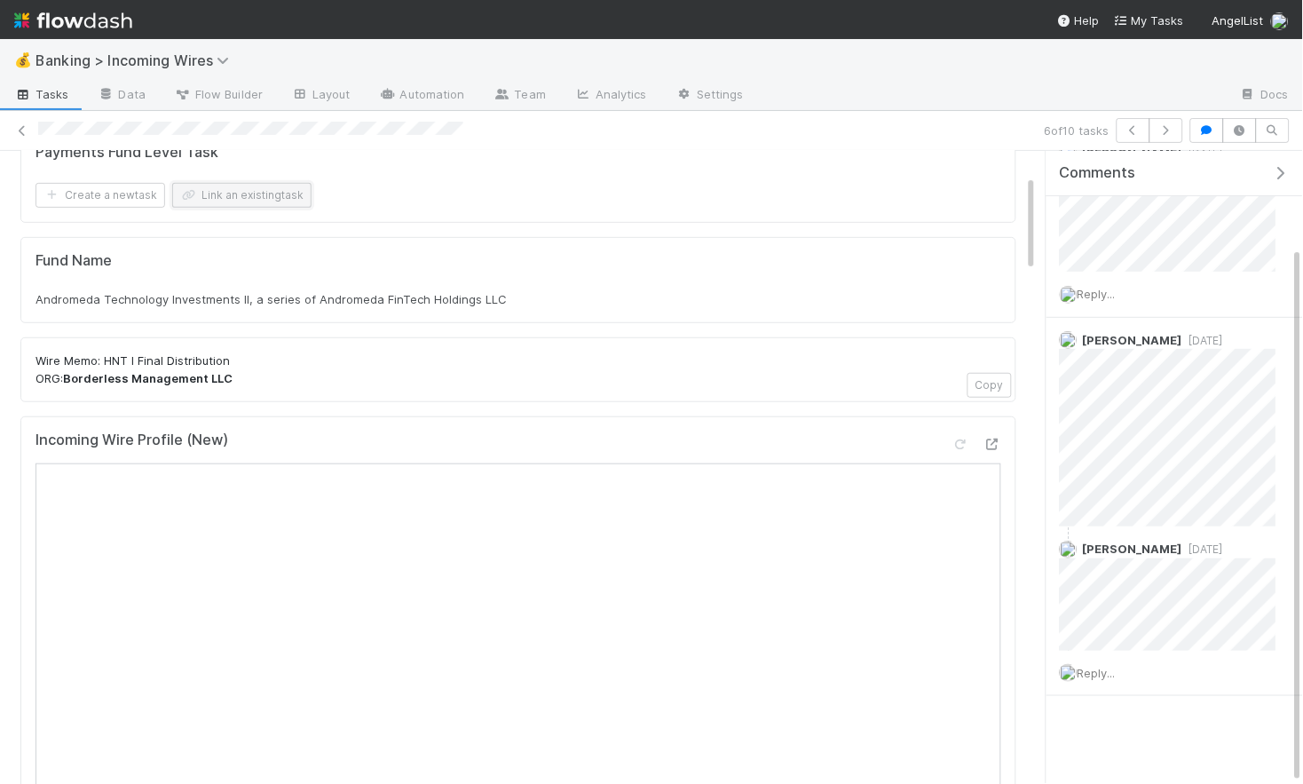
click at [267, 195] on button "Link an existing task" at bounding box center [241, 195] width 139 height 25
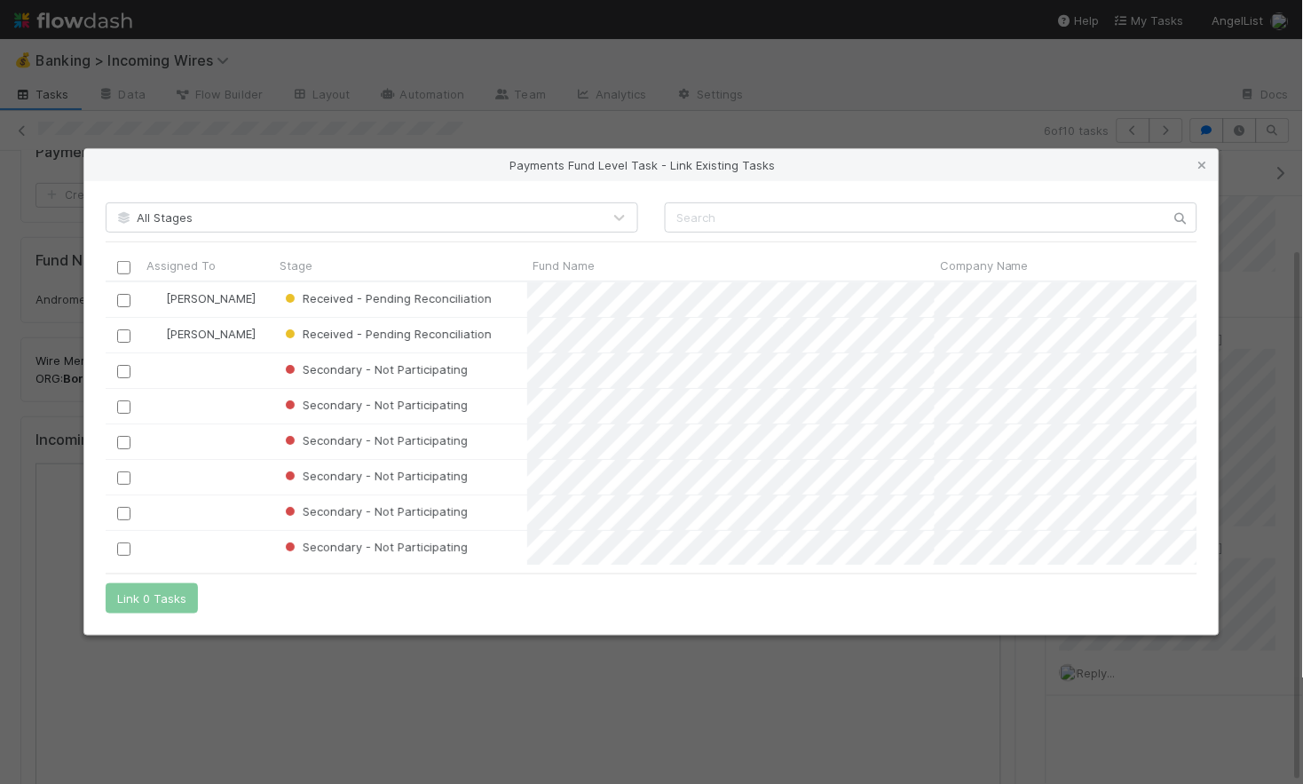
scroll to position [282, 1092]
click at [683, 226] on input "text" at bounding box center [931, 217] width 533 height 30
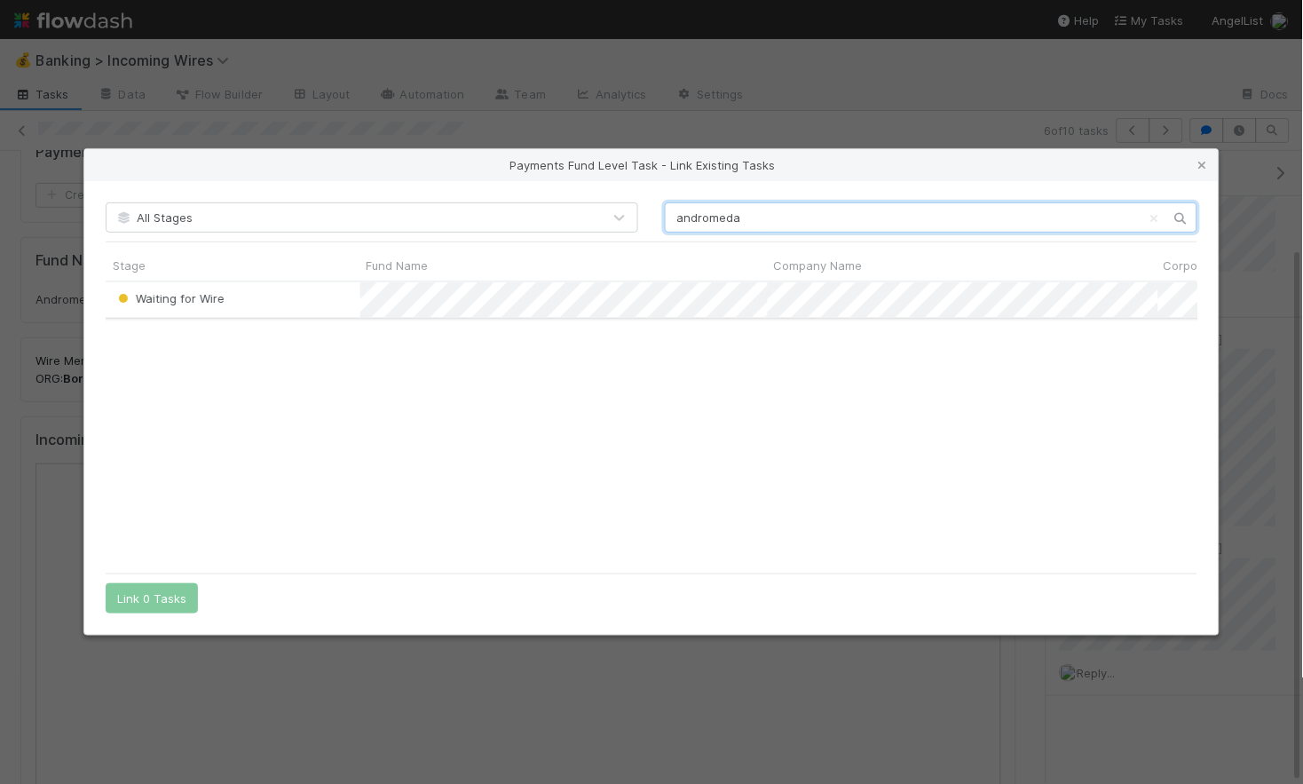
scroll to position [0, 0]
type input "andromeda"
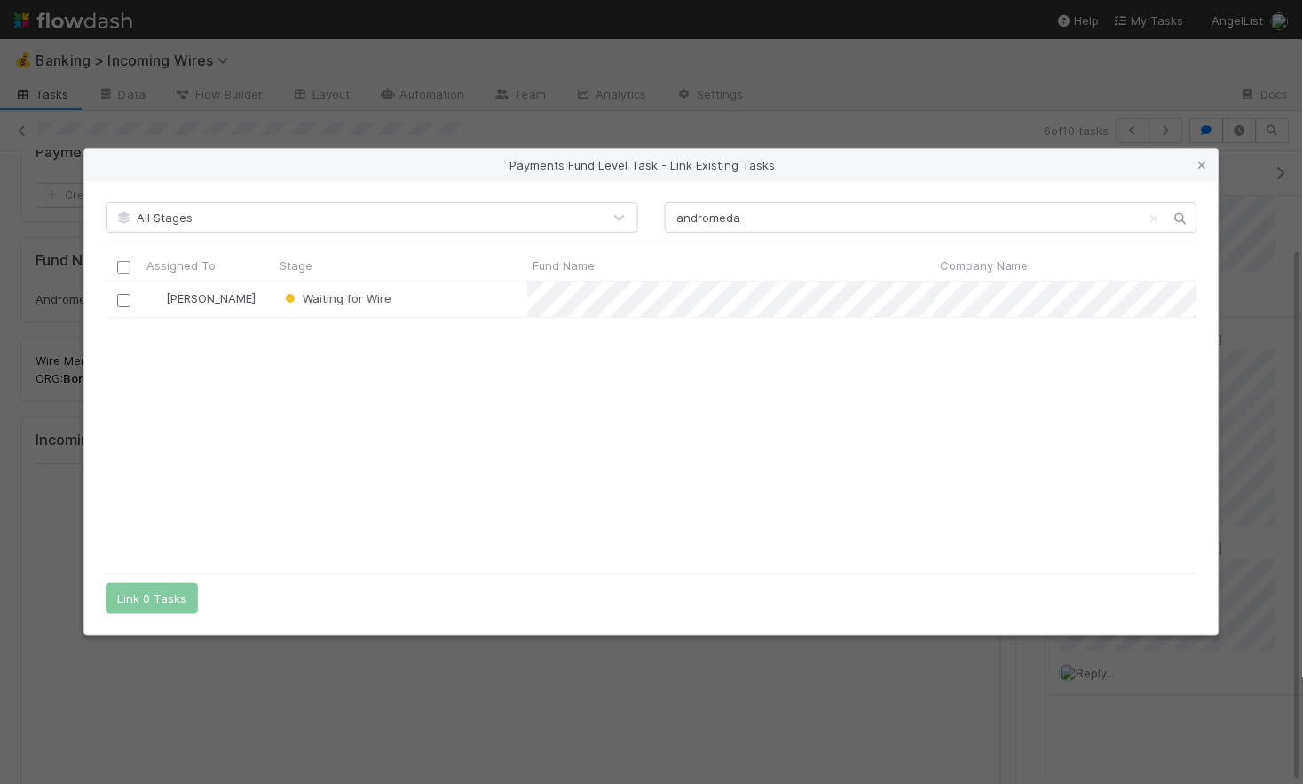
drag, startPoint x: 121, startPoint y: 301, endPoint x: 129, endPoint y: 325, distance: 25.3
click at [121, 301] on input "checkbox" at bounding box center [123, 300] width 13 height 13
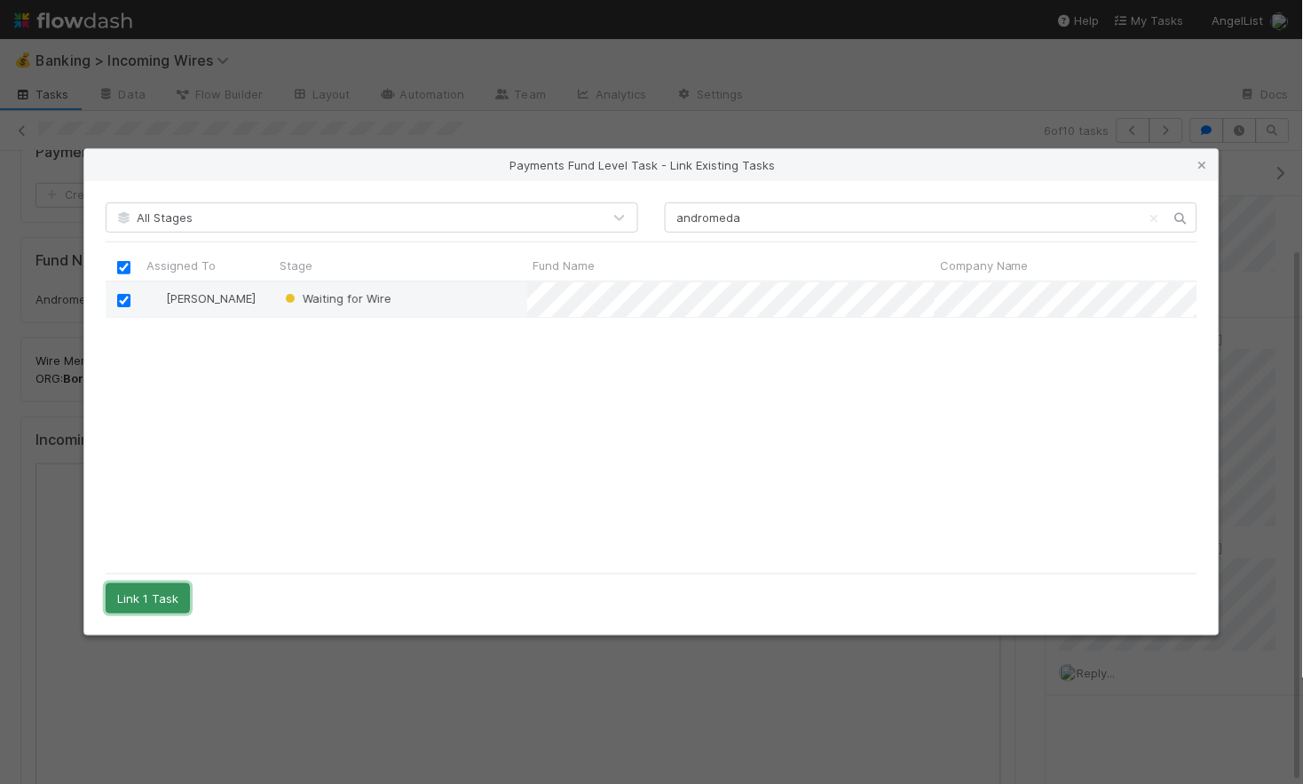
click at [157, 585] on button "Link 1 Task" at bounding box center [148, 598] width 84 height 30
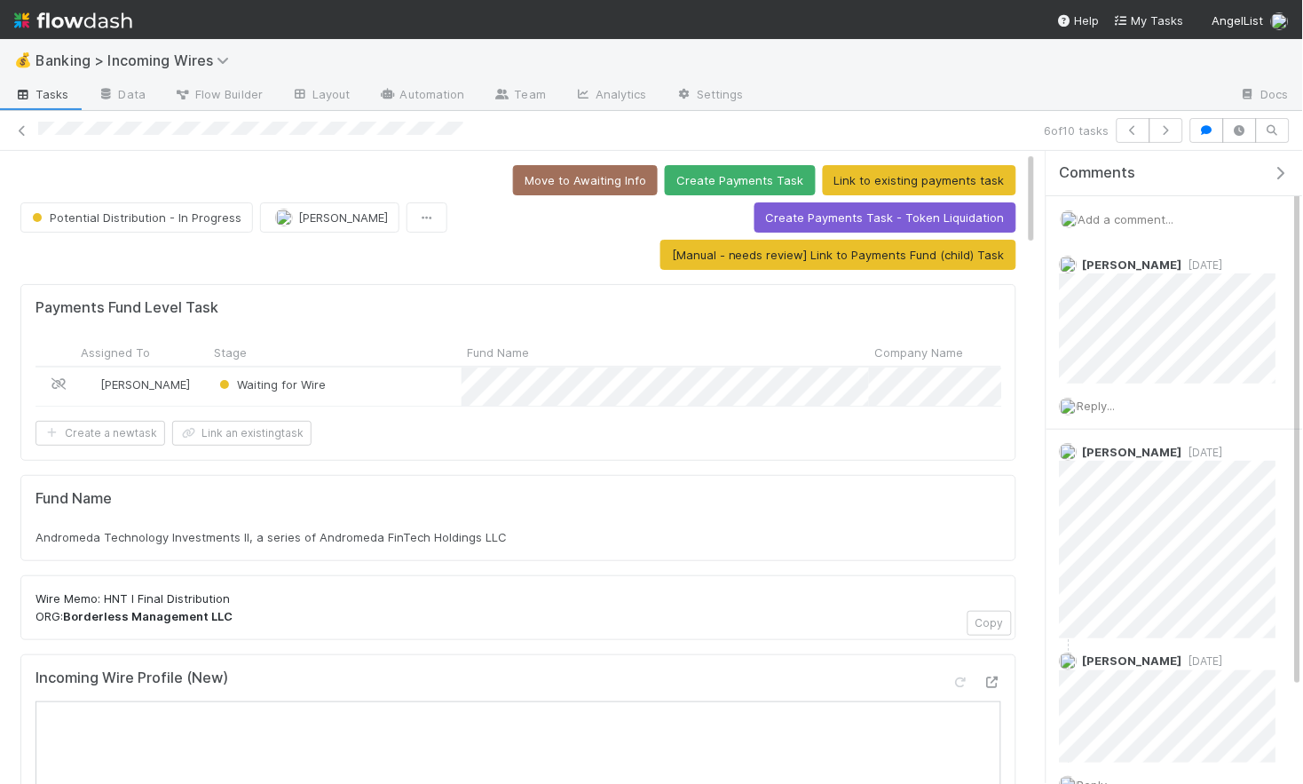
click at [64, 379] on icon at bounding box center [59, 384] width 18 height 12
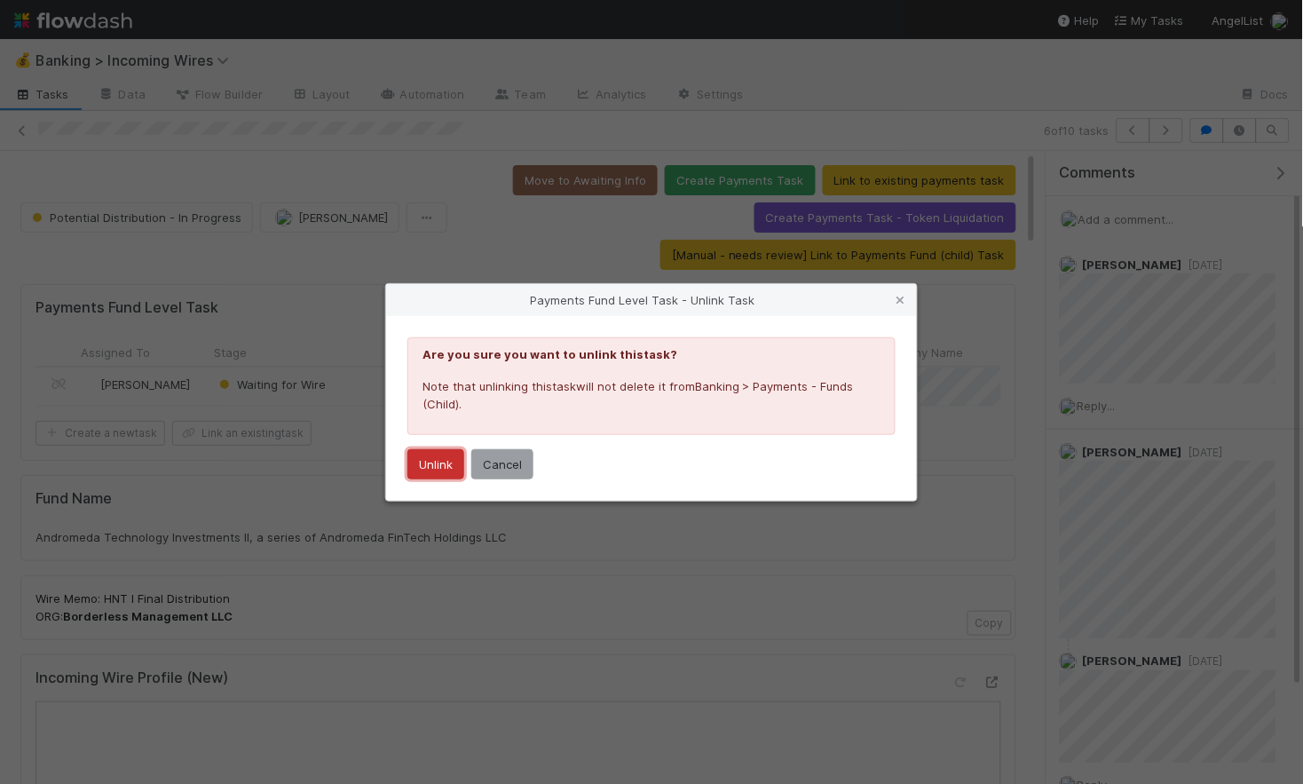
drag, startPoint x: 411, startPoint y: 476, endPoint x: 459, endPoint y: 466, distance: 48.9
click at [416, 475] on button "Unlink" at bounding box center [436, 464] width 57 height 30
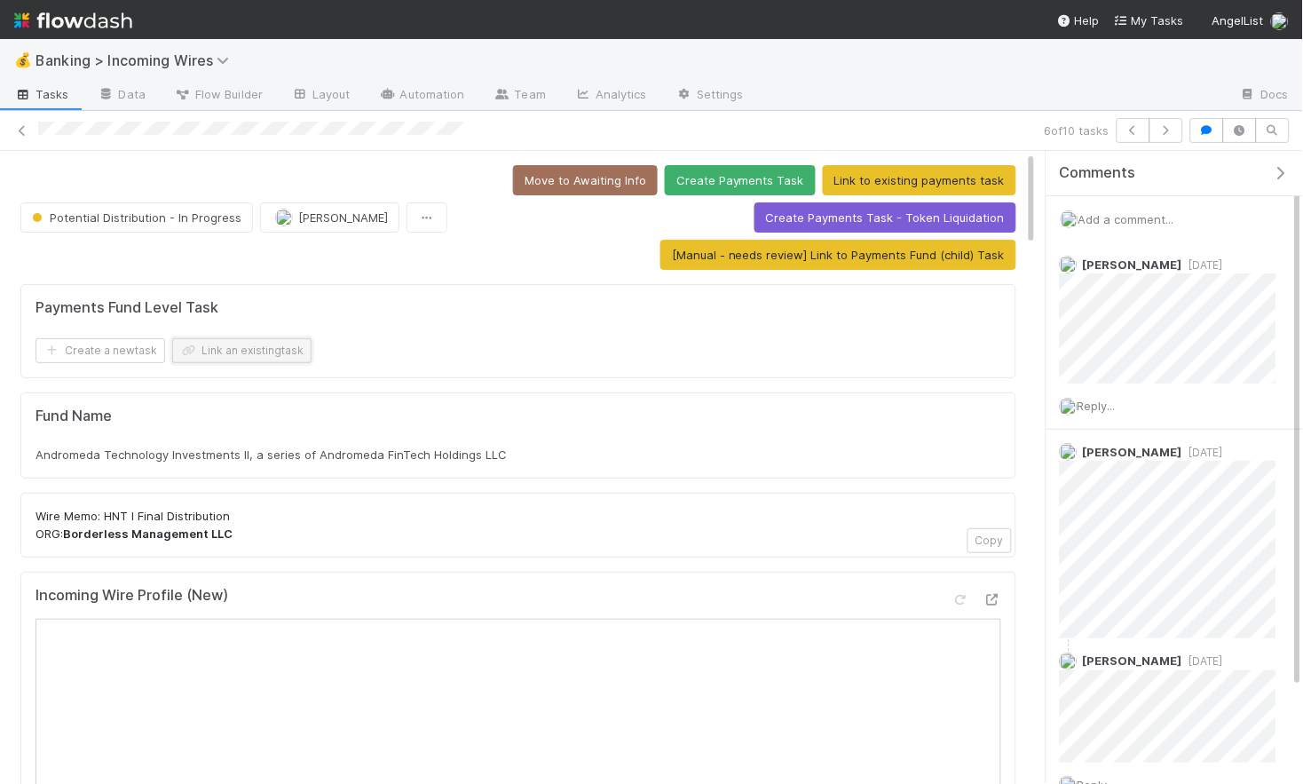
click at [275, 345] on button "Link an existing task" at bounding box center [241, 350] width 139 height 25
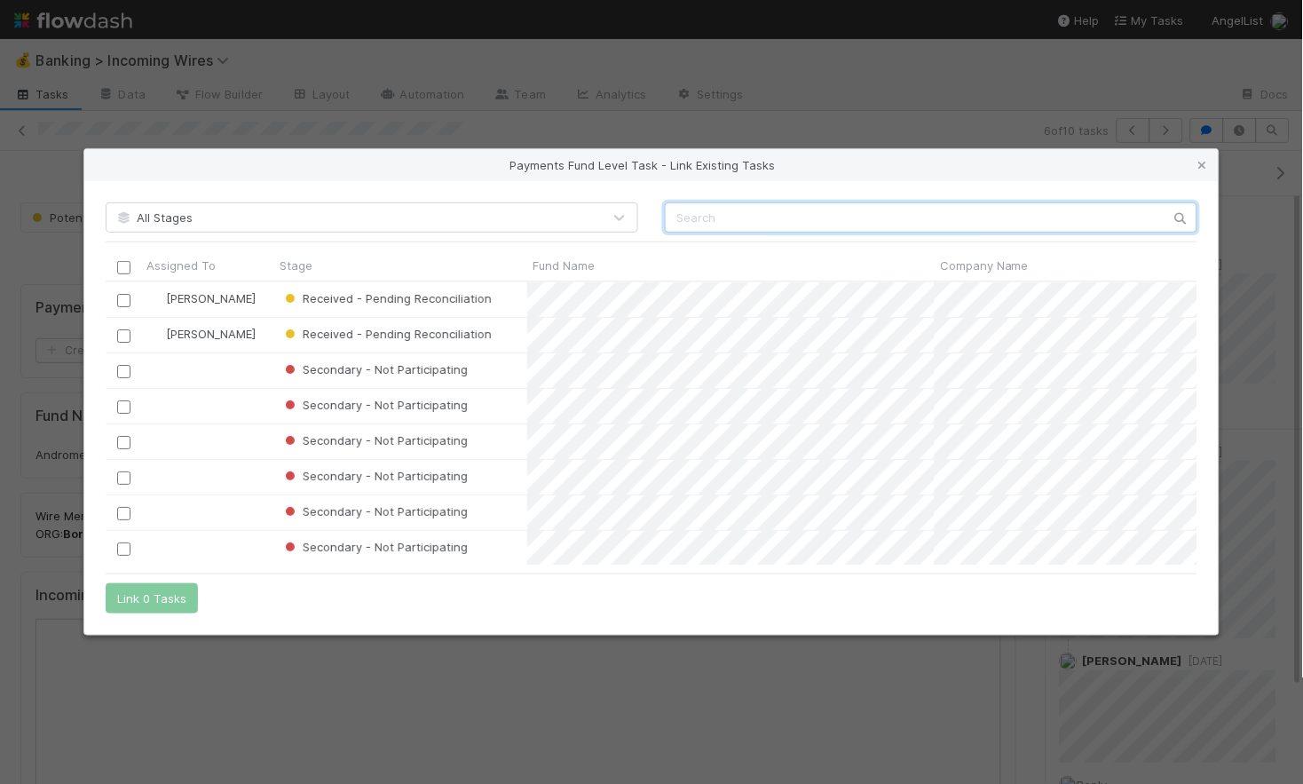
click at [725, 226] on input "text" at bounding box center [931, 217] width 533 height 30
type input "N"
type input "HNT"
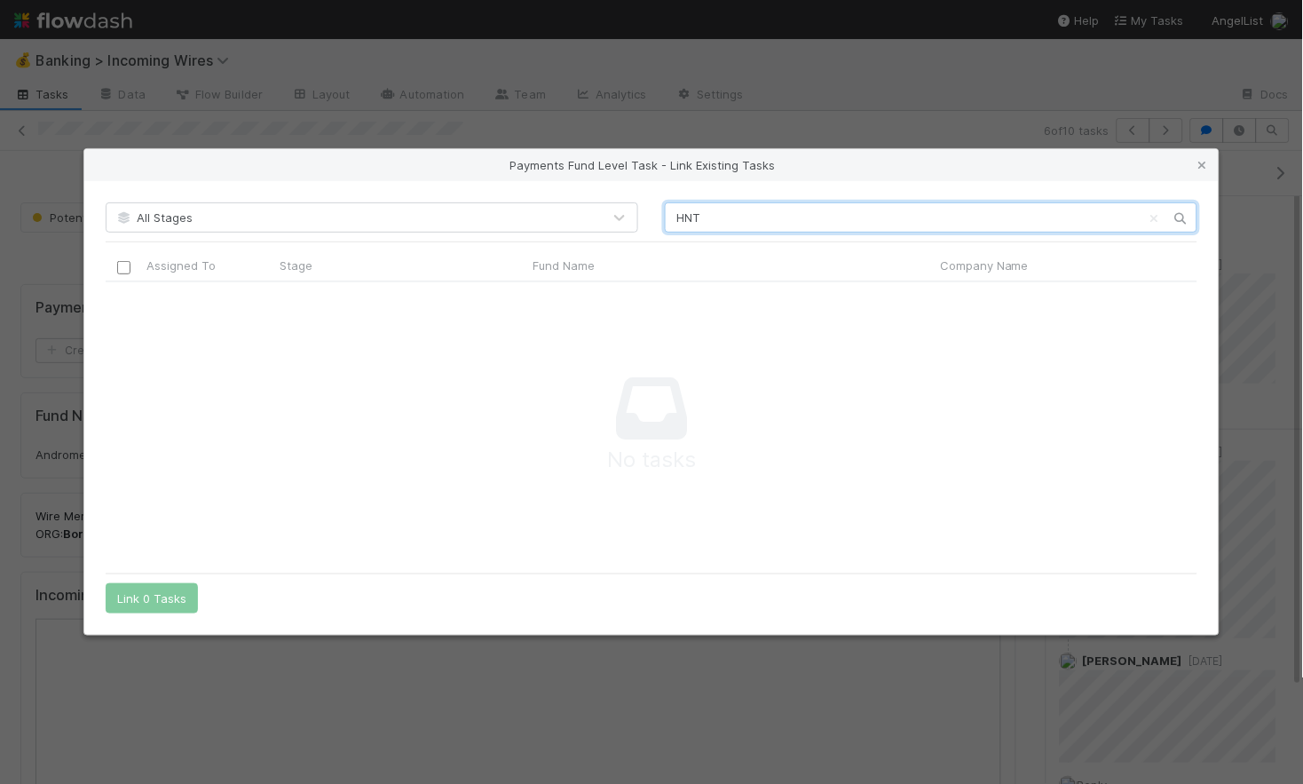
click at [727, 219] on input "HNT" at bounding box center [931, 217] width 533 height 30
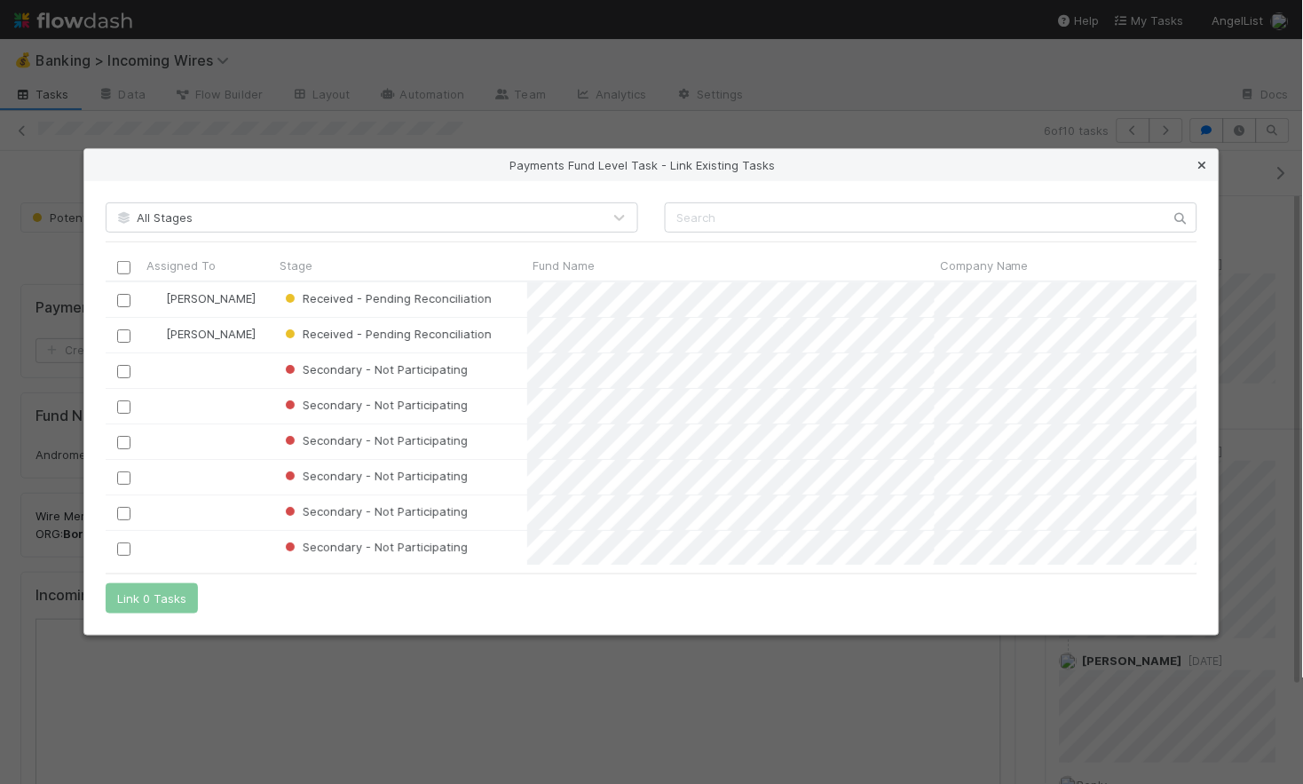
click at [1202, 161] on icon at bounding box center [1203, 166] width 18 height 12
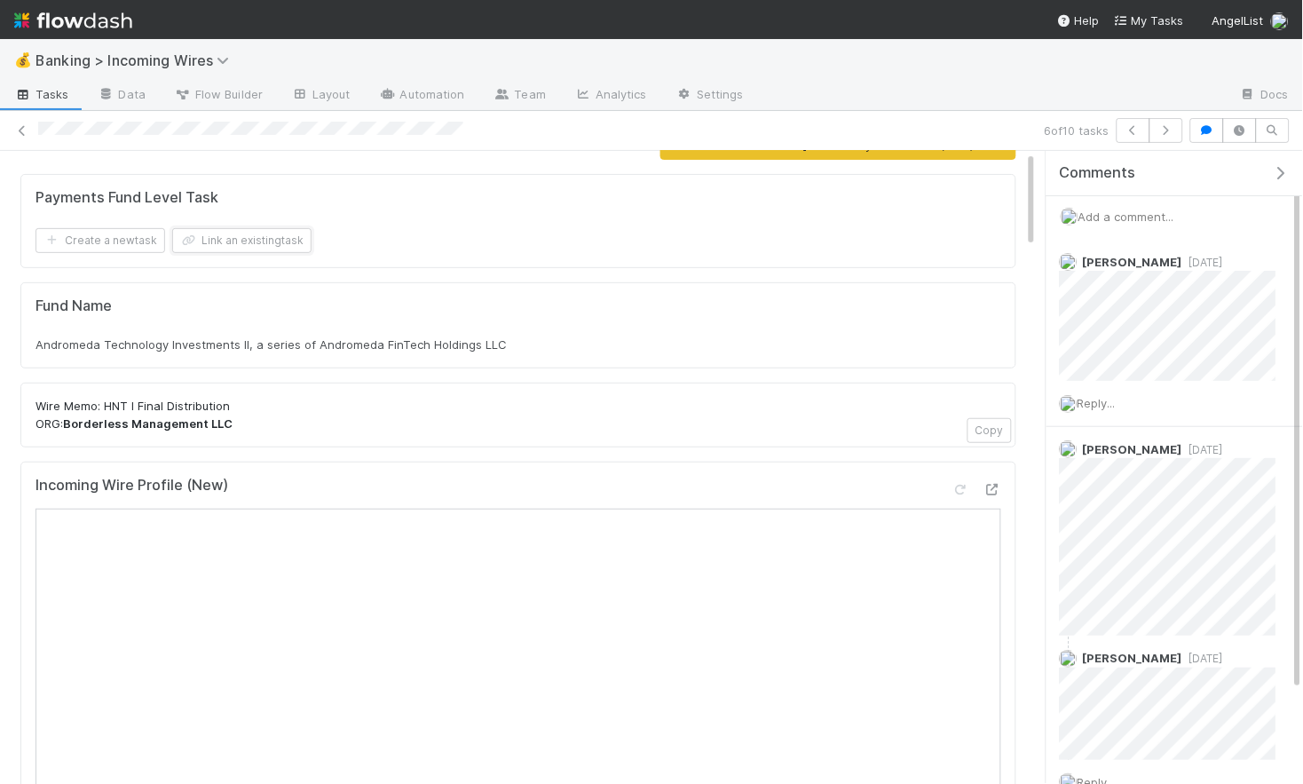
scroll to position [0, 0]
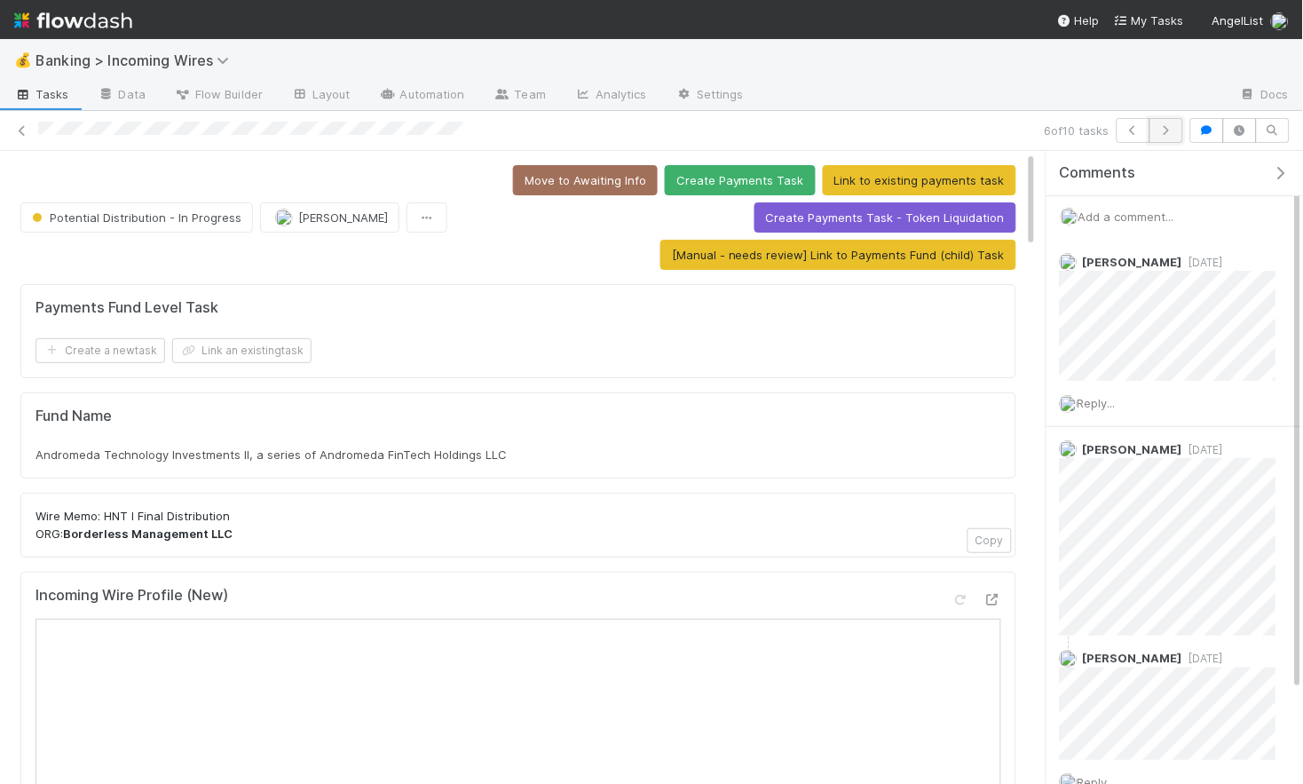
click at [1159, 142] on button "button" at bounding box center [1167, 130] width 34 height 25
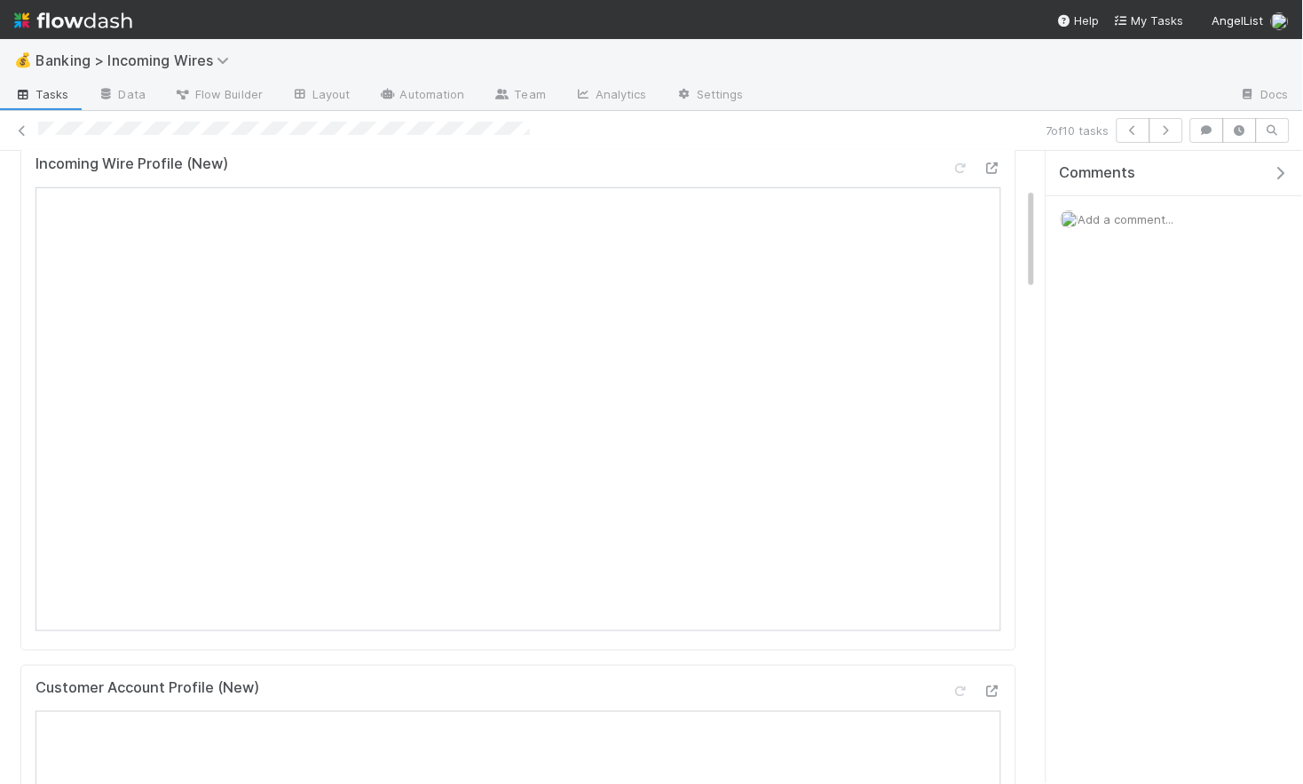
scroll to position [226, 0]
click at [1132, 125] on icon "button" at bounding box center [1134, 130] width 18 height 11
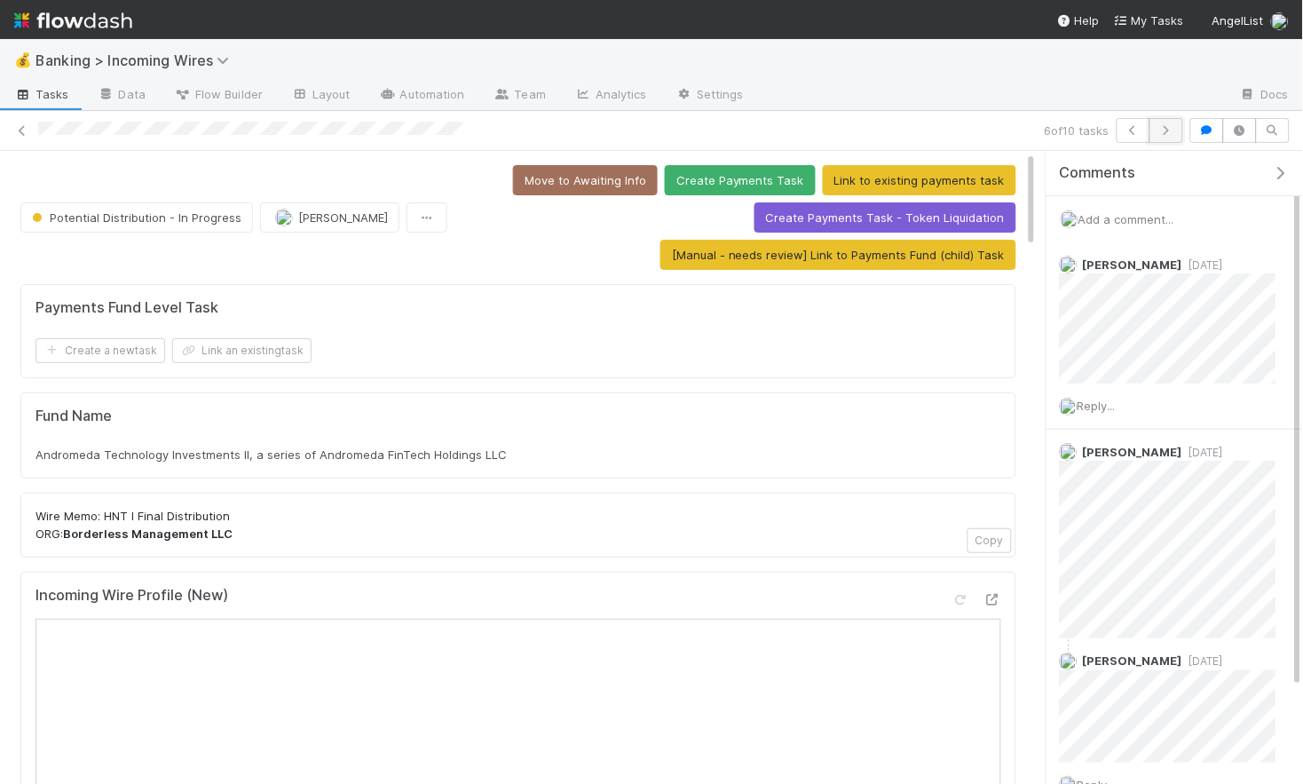
click at [1171, 128] on icon "button" at bounding box center [1167, 130] width 18 height 11
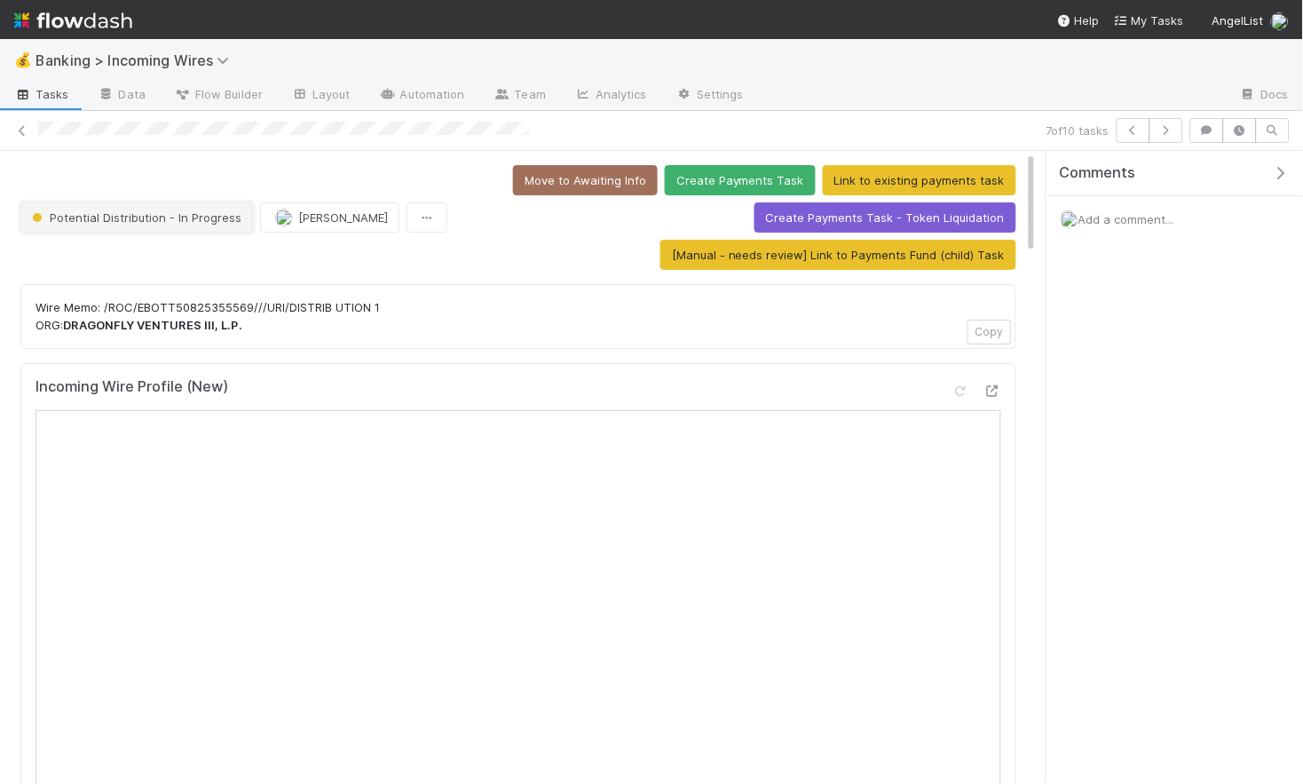
click at [154, 223] on span "Potential Distribution - In Progress" at bounding box center [134, 217] width 213 height 14
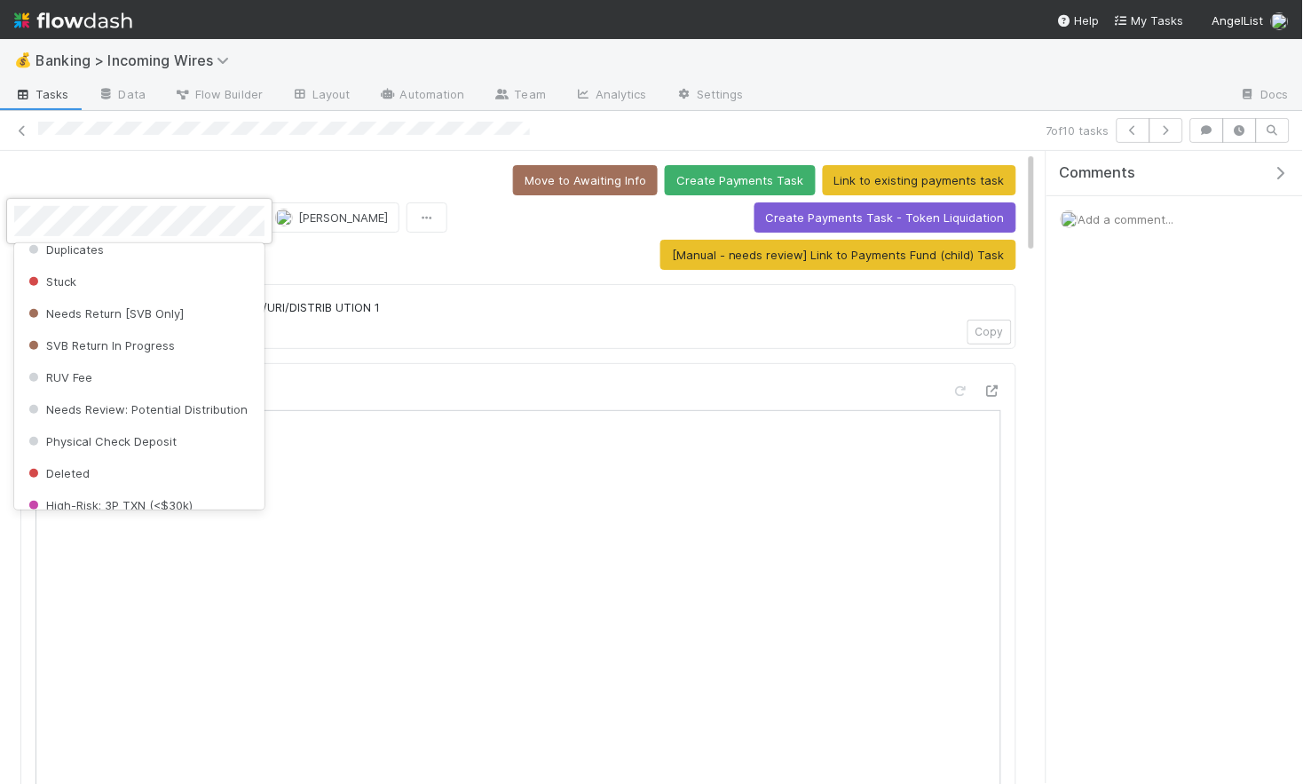
scroll to position [716, 0]
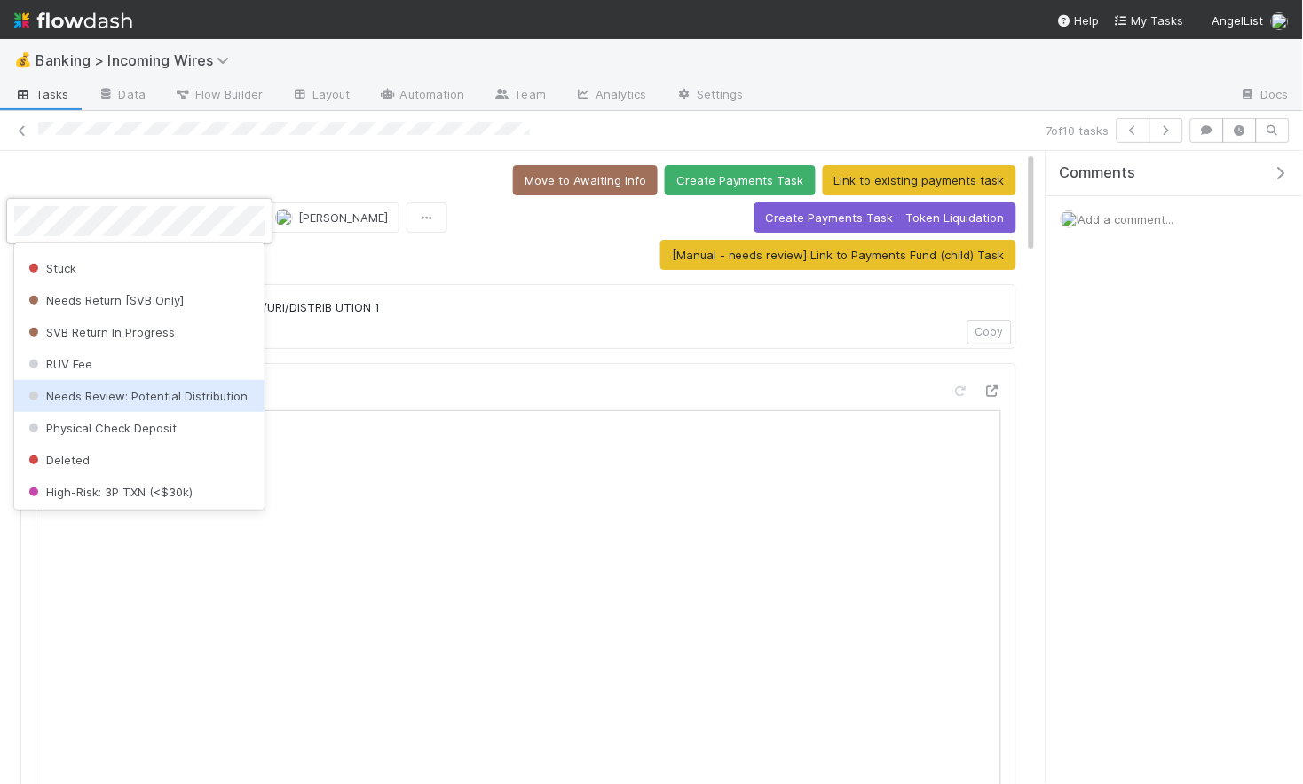
click at [178, 385] on div "Needs Review: Potential Distribution" at bounding box center [139, 396] width 250 height 32
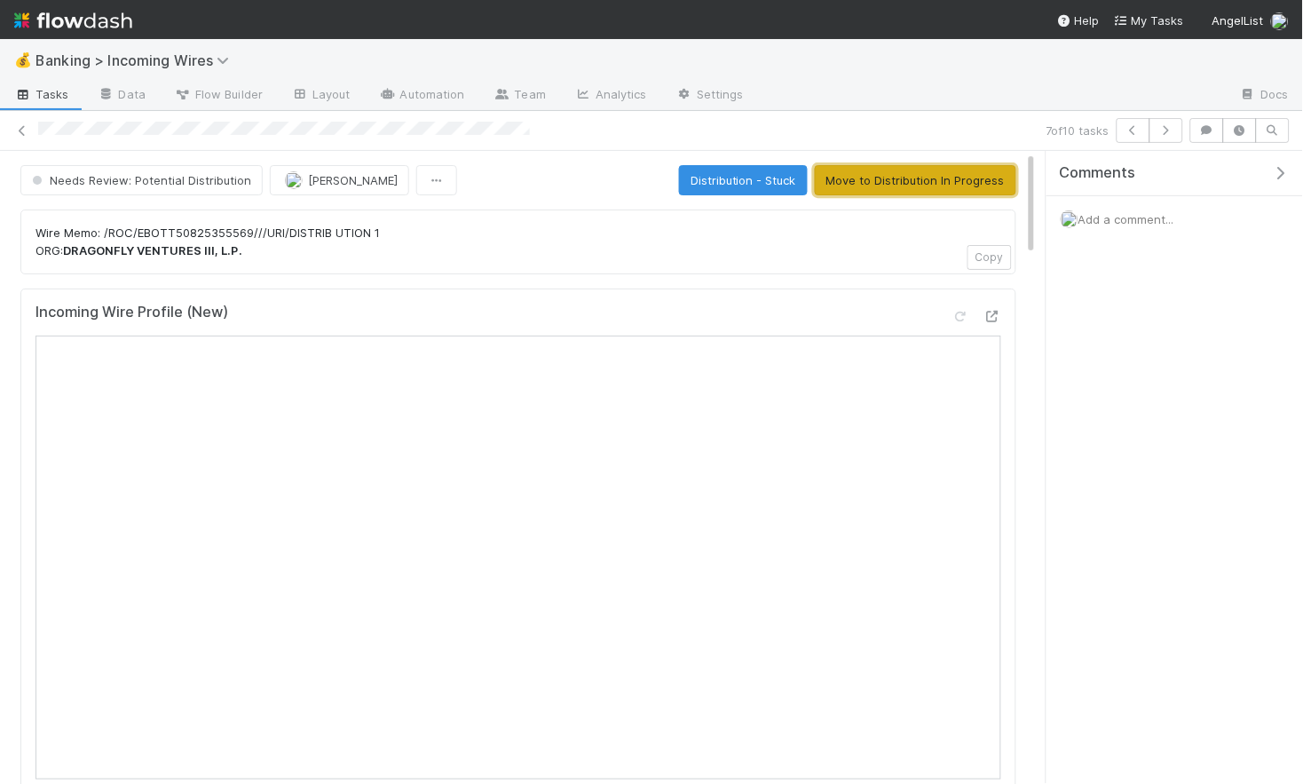
click at [862, 186] on button "Move to Distribution In Progress" at bounding box center [916, 180] width 202 height 30
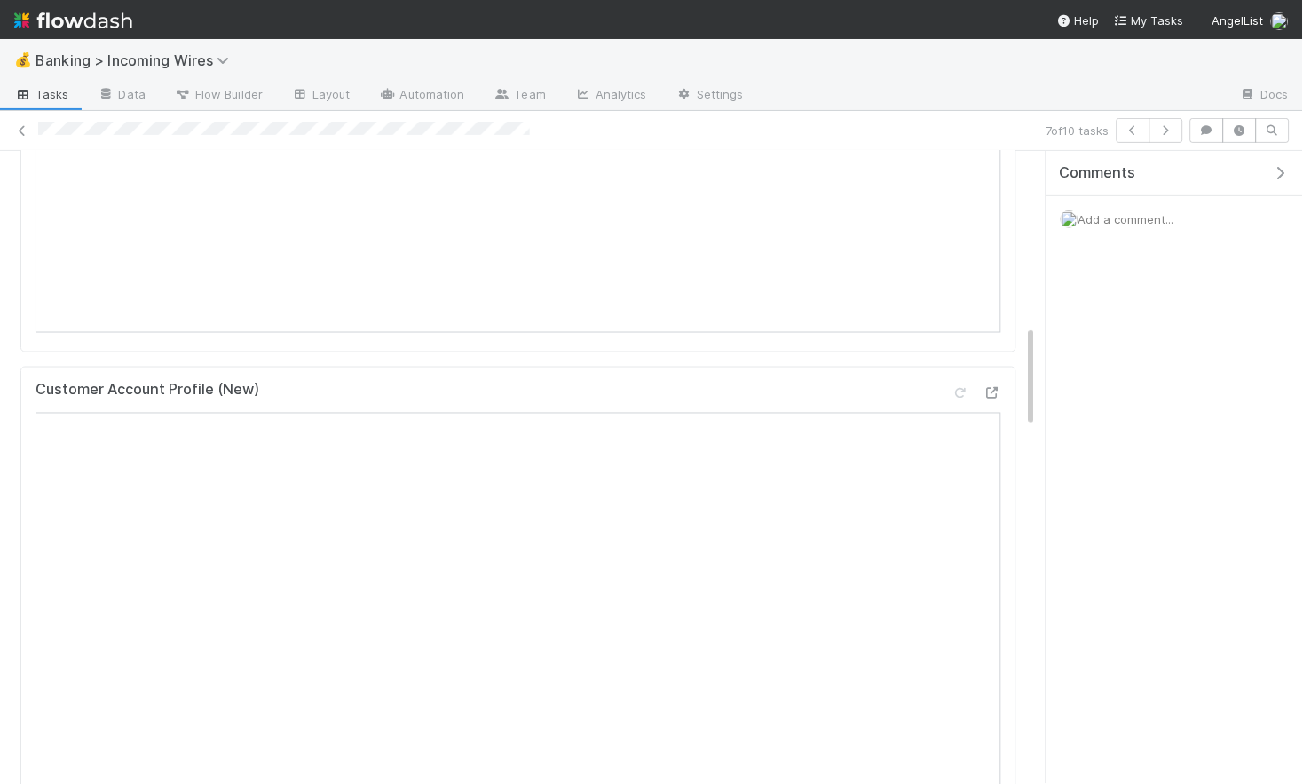
scroll to position [0, 0]
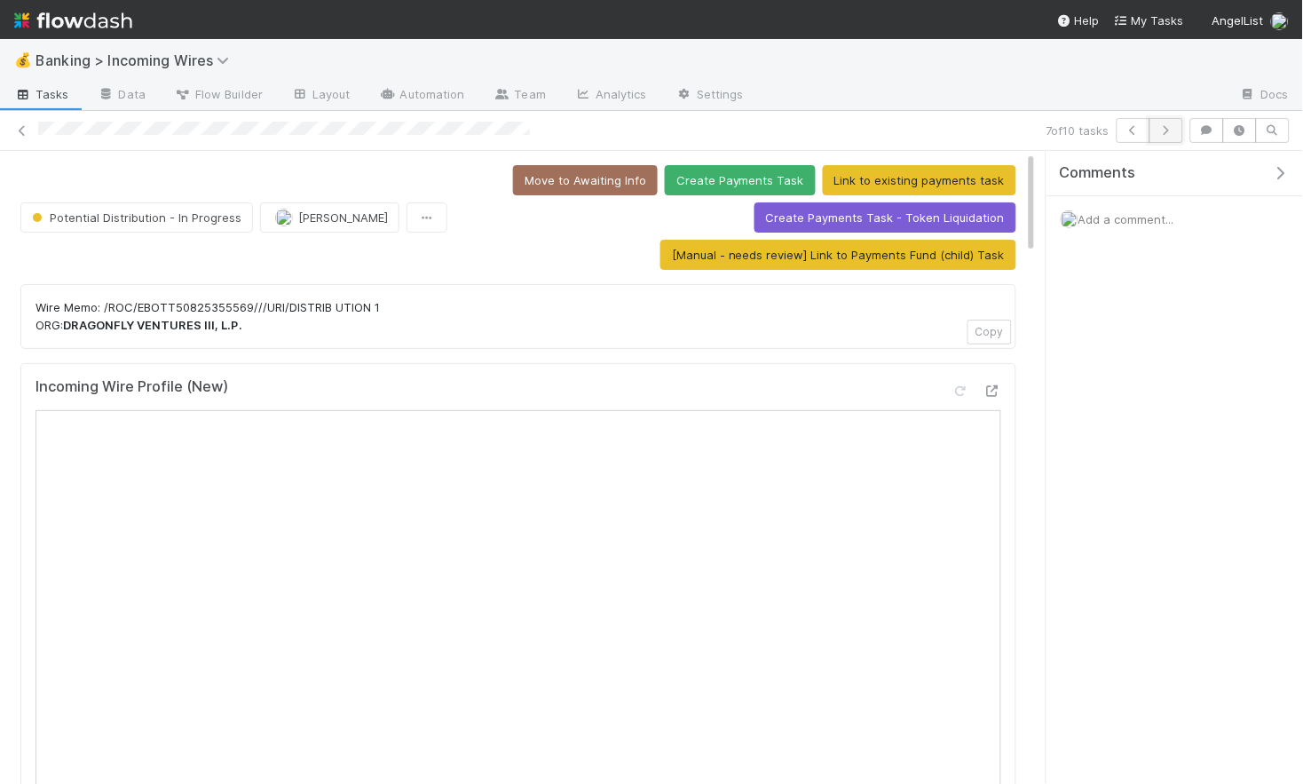
click at [1174, 133] on icon "button" at bounding box center [1167, 130] width 18 height 11
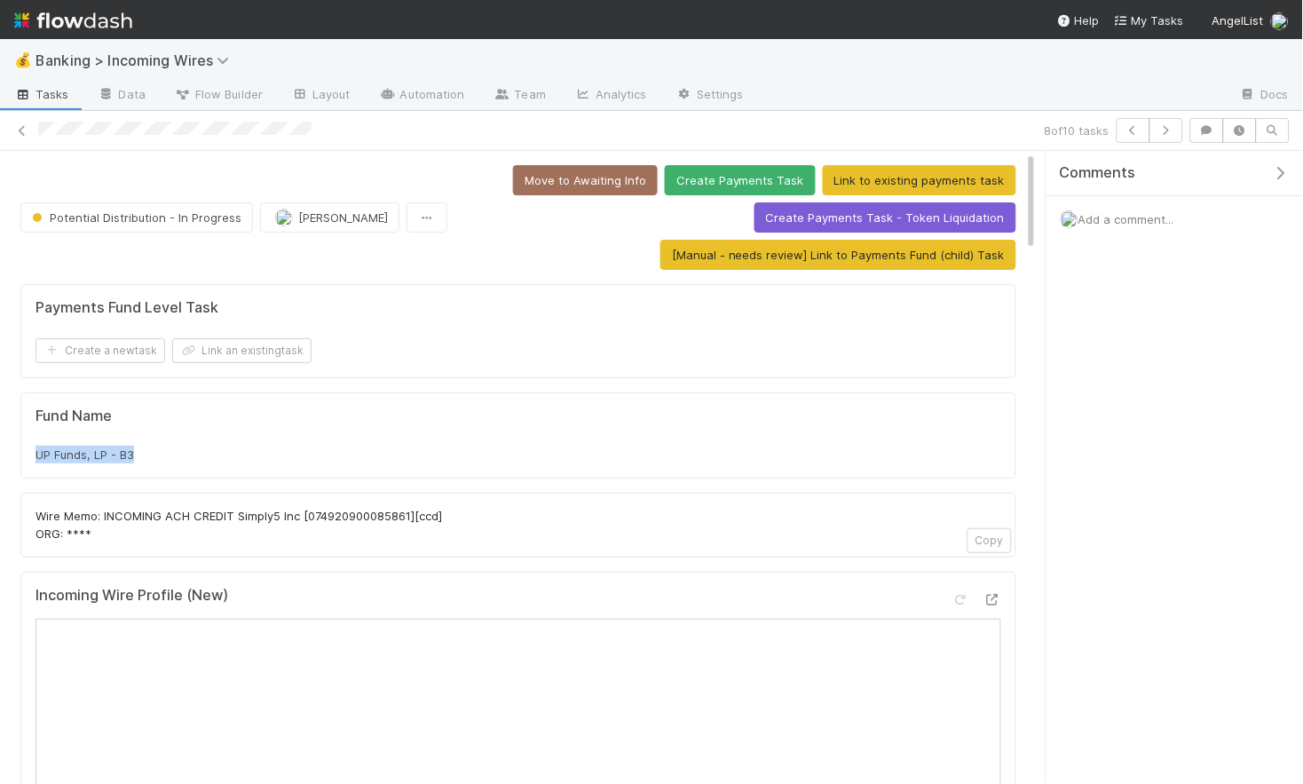
drag, startPoint x: 33, startPoint y: 453, endPoint x: 160, endPoint y: 454, distance: 127.0
click at [160, 454] on div "Fund Name UP Funds, LP - B3" at bounding box center [518, 435] width 996 height 87
copy span "UP Funds, LP - B3"
click at [252, 356] on button "Link an existing task" at bounding box center [241, 350] width 139 height 25
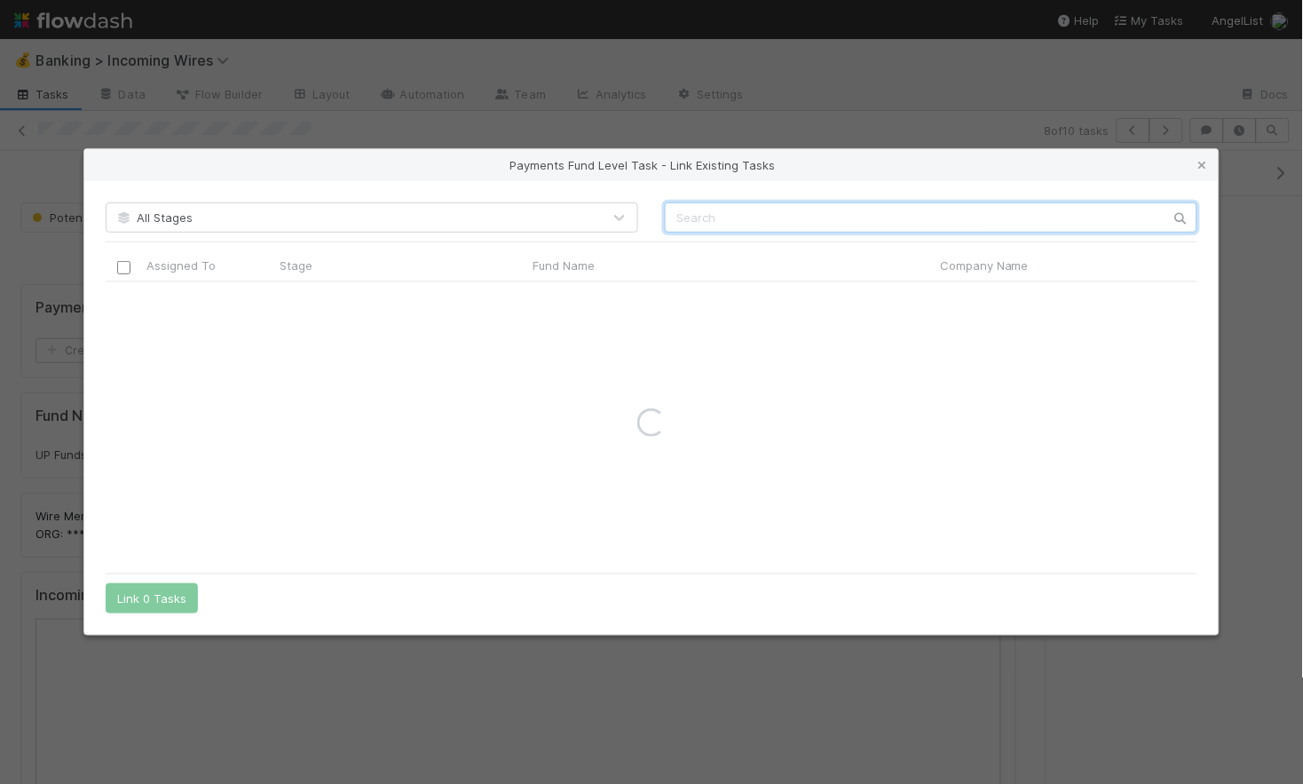
click at [803, 217] on input "text" at bounding box center [931, 217] width 533 height 30
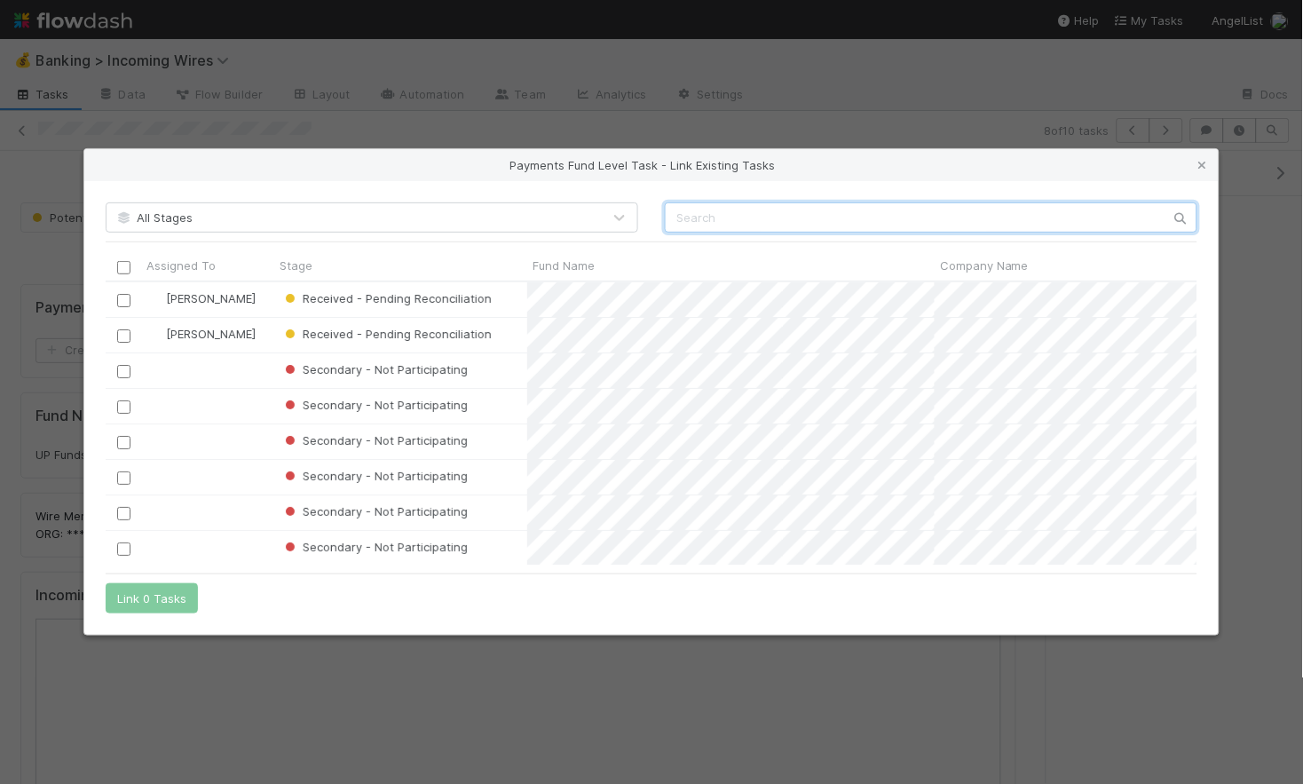
scroll to position [282, 1092]
paste input "UP Funds, LP - B3"
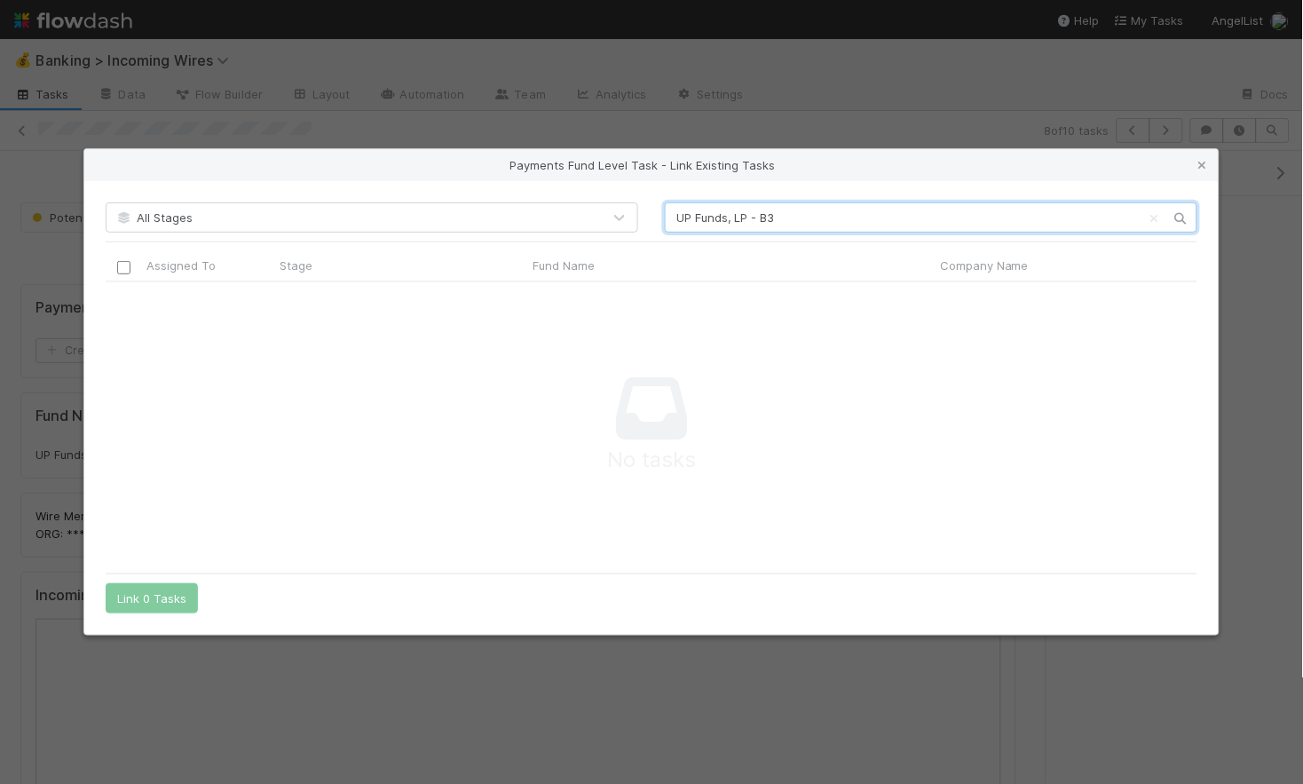
type input "UP Funds, LP - B3"
click at [1205, 174] on div "Payments Fund Level Task - Link Existing Tasks" at bounding box center [651, 165] width 1135 height 32
drag, startPoint x: 1201, startPoint y: 168, endPoint x: 1172, endPoint y: 170, distance: 29.4
click at [1201, 168] on icon at bounding box center [1203, 166] width 18 height 12
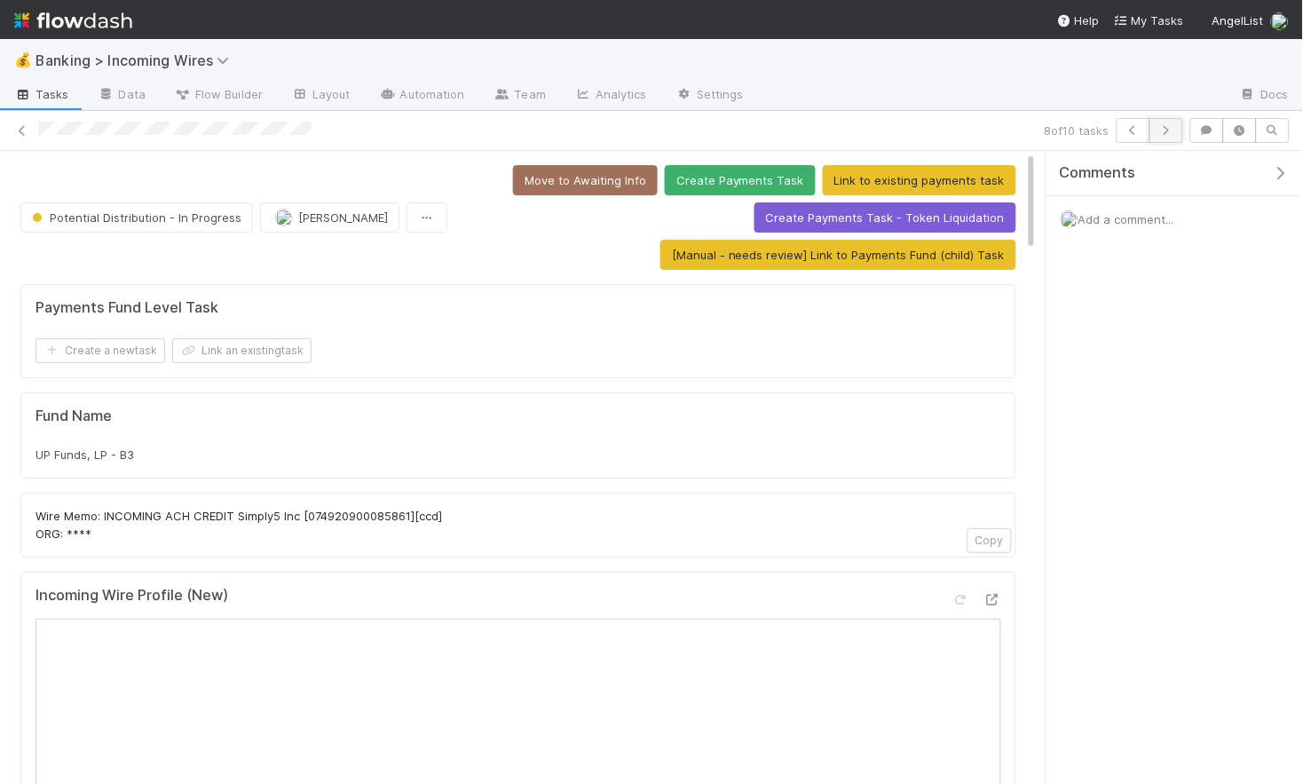
click at [1171, 132] on icon "button" at bounding box center [1167, 130] width 18 height 11
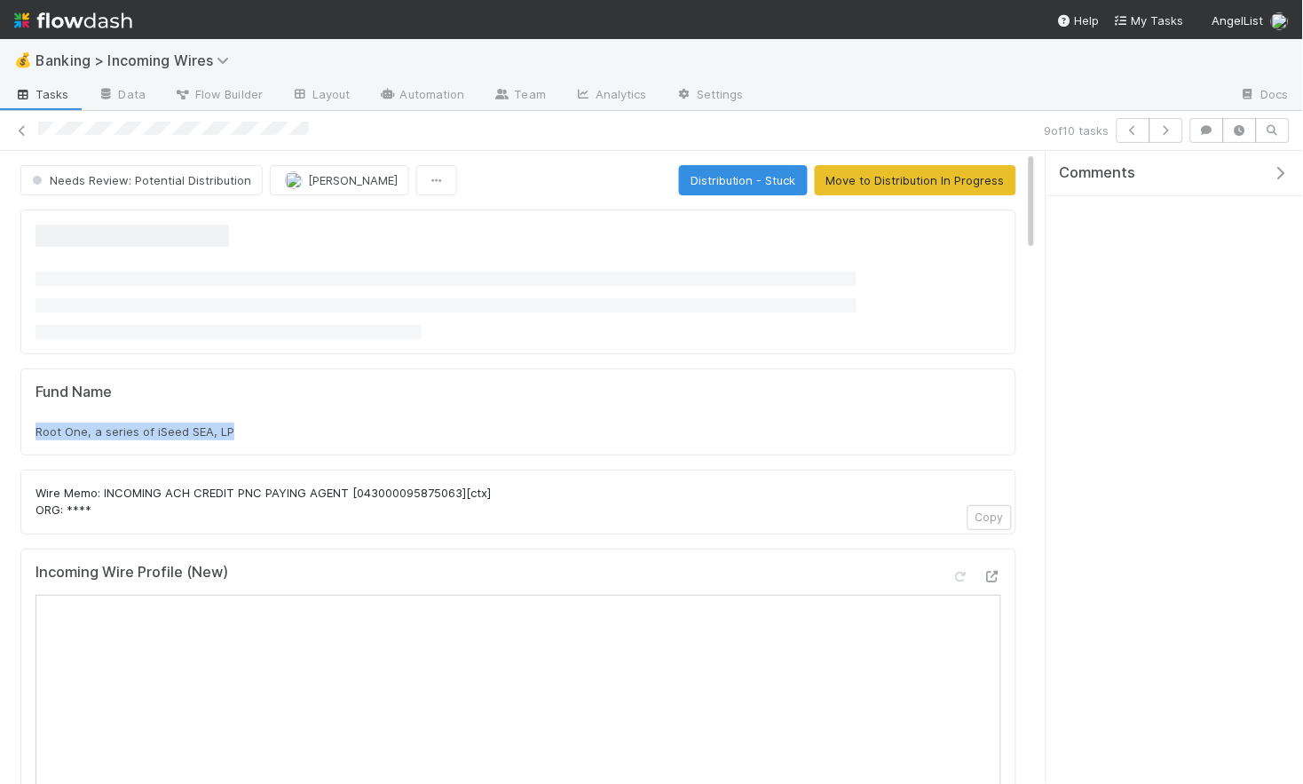
drag, startPoint x: 35, startPoint y: 433, endPoint x: 300, endPoint y: 448, distance: 265.9
click at [300, 448] on div "Fund Name Root One, a series of iSeed SEA, LP" at bounding box center [518, 411] width 996 height 87
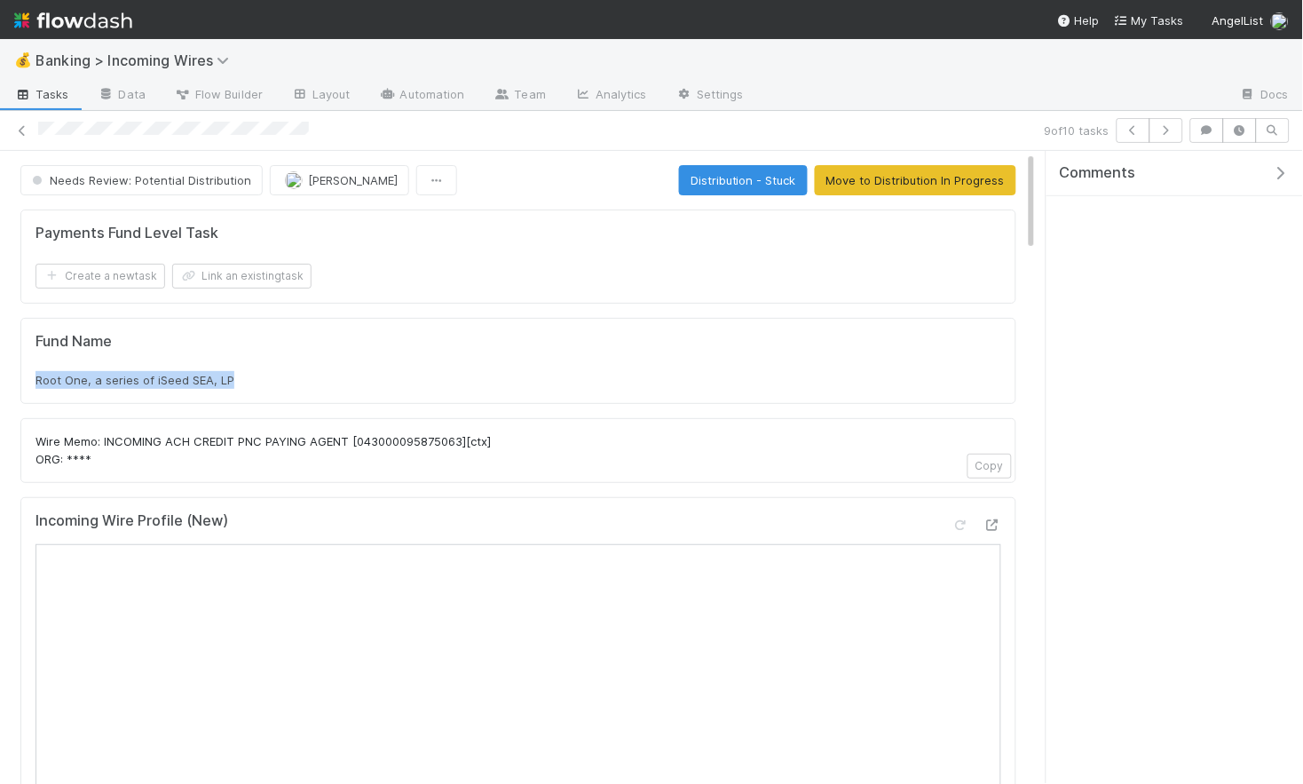
copy span "Root One, a series of iSeed SEA, LP"
click at [270, 275] on button "Link an existing task" at bounding box center [241, 276] width 139 height 25
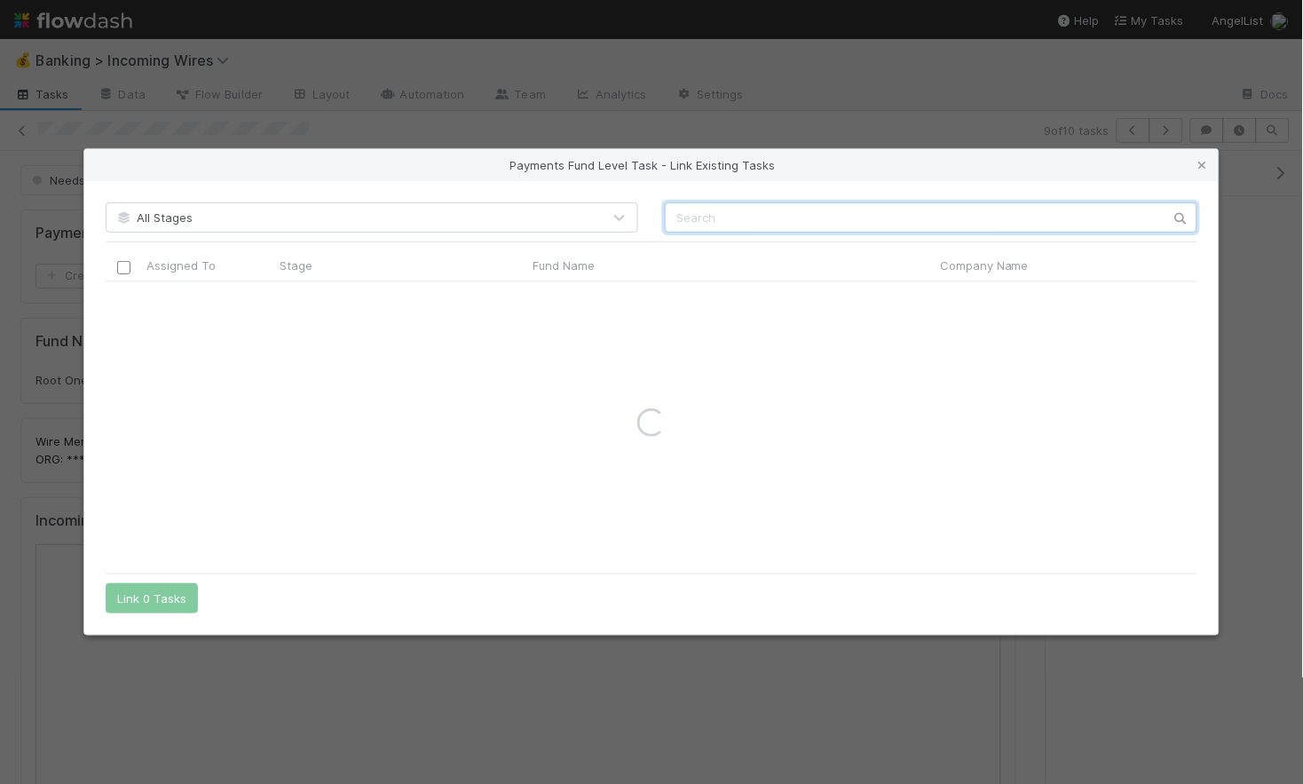
click at [859, 226] on input "text" at bounding box center [931, 217] width 533 height 30
paste input "Root One, a series of iSeed SEA, LP"
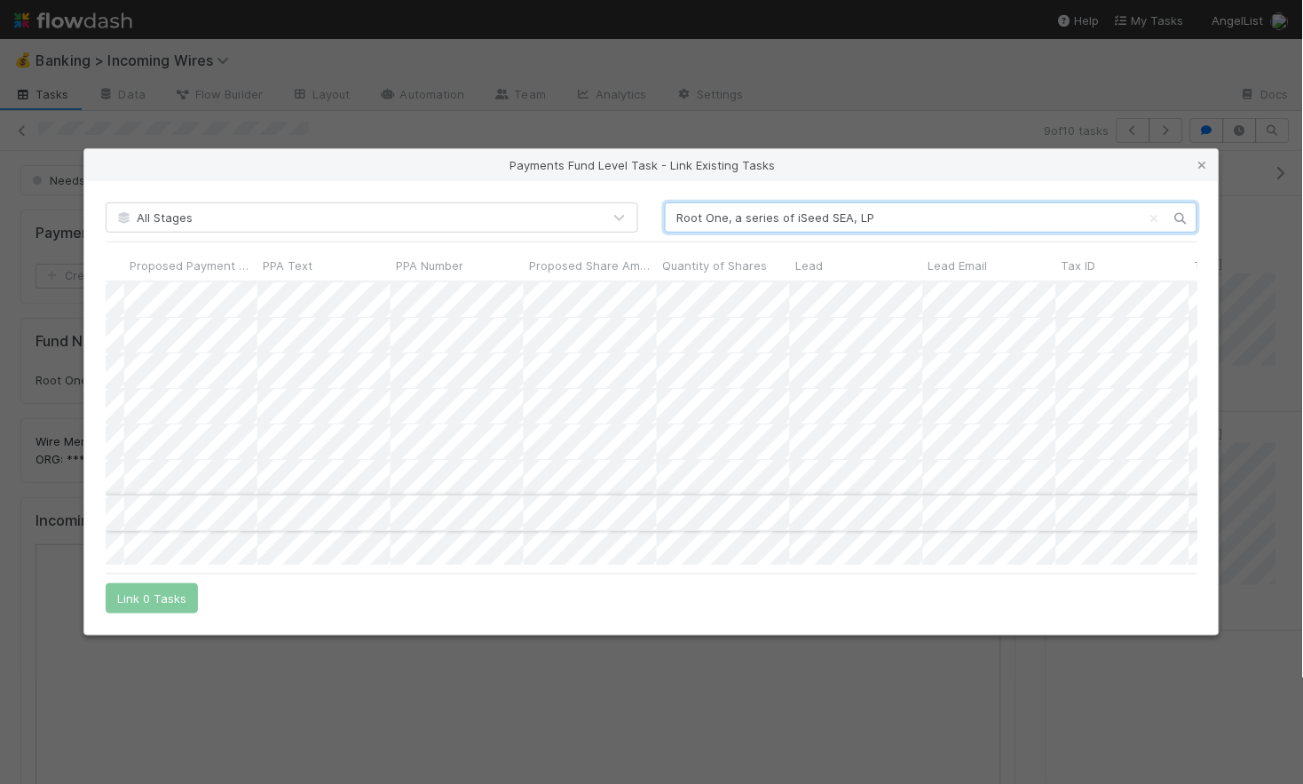
scroll to position [0, 2465]
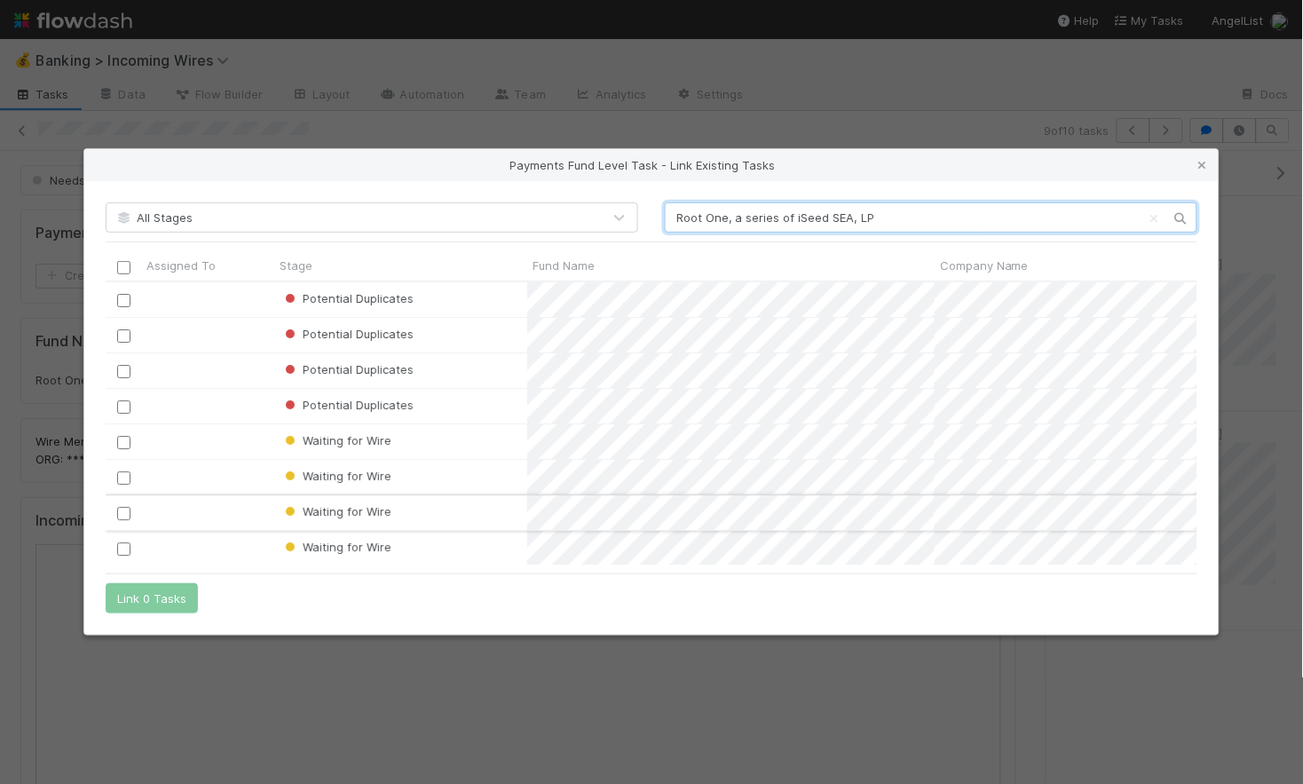
type input "Root One, a series of iSeed SEA, LP"
click at [123, 510] on input "checkbox" at bounding box center [123, 513] width 13 height 13
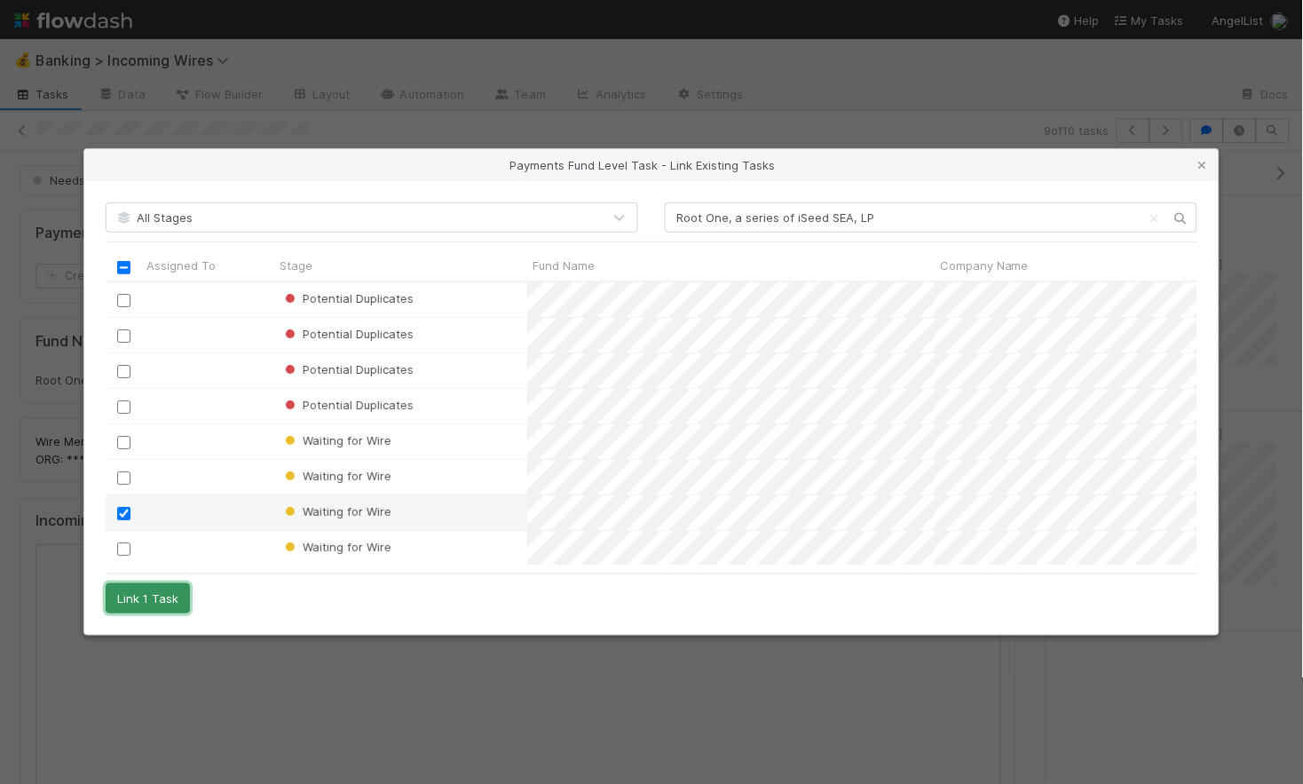
click at [170, 602] on button "Link 1 Task" at bounding box center [148, 598] width 84 height 30
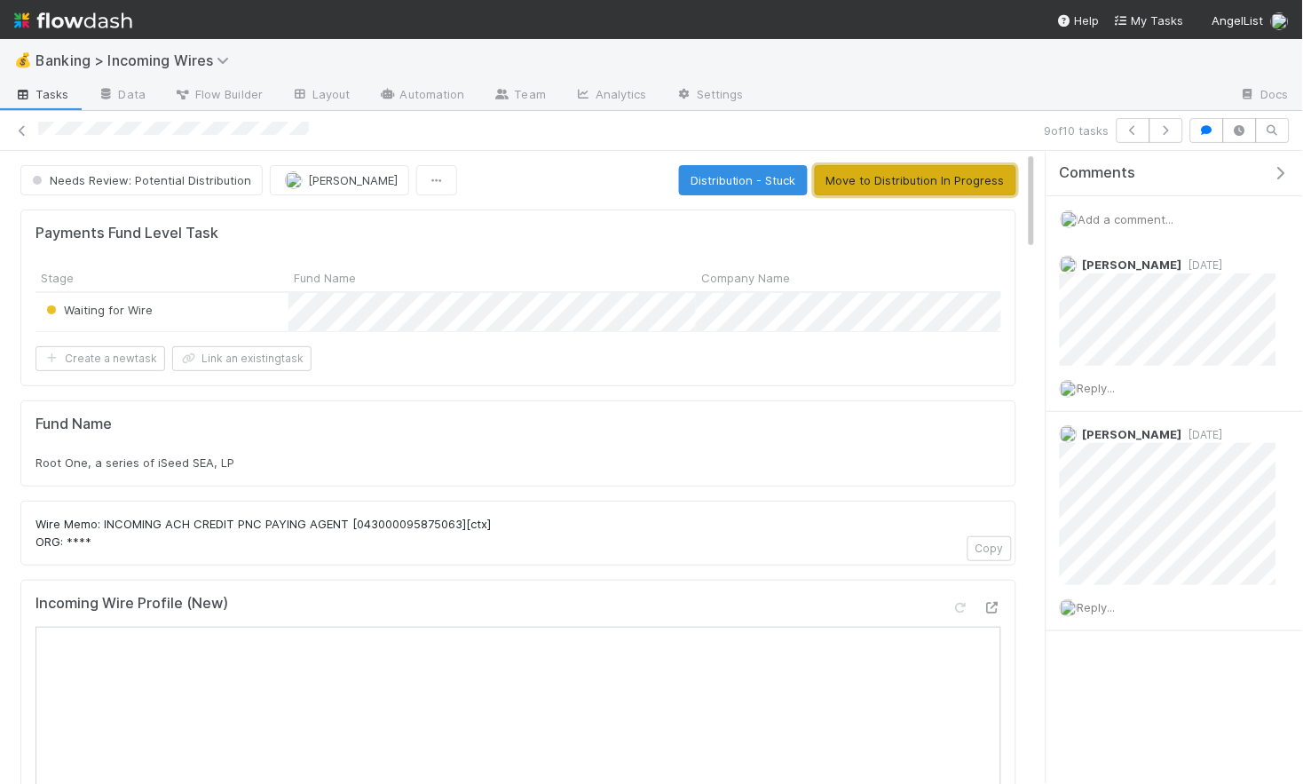
drag, startPoint x: 892, startPoint y: 187, endPoint x: 884, endPoint y: 200, distance: 14.8
click at [892, 187] on button "Move to Distribution In Progress" at bounding box center [916, 180] width 202 height 30
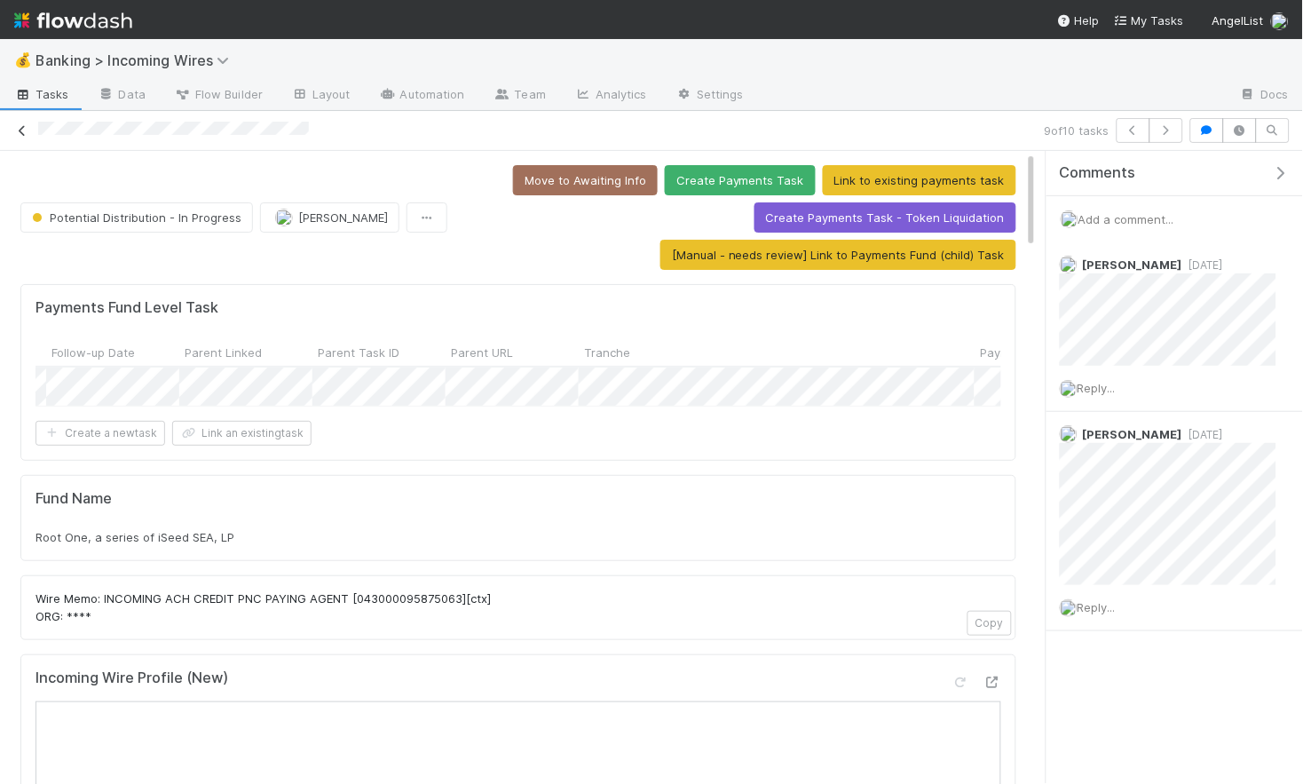
click at [27, 129] on icon at bounding box center [22, 131] width 18 height 12
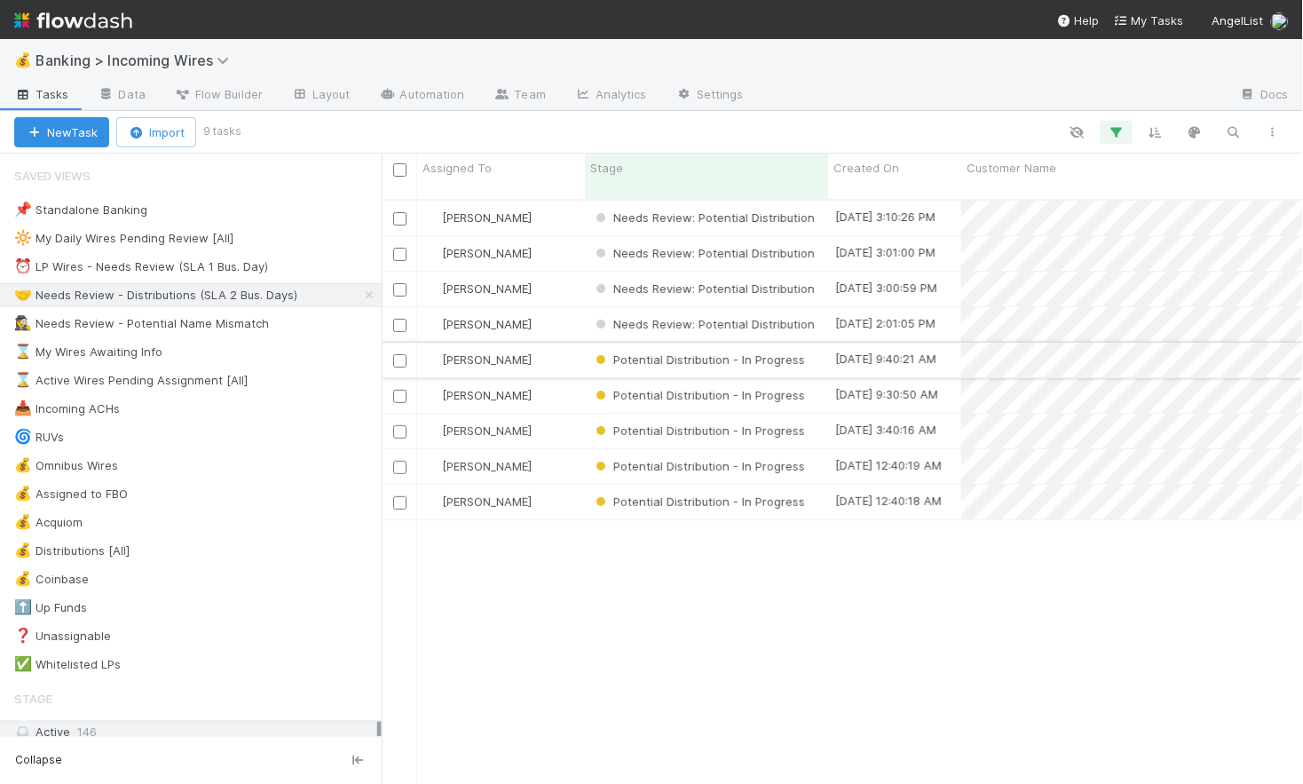
click at [571, 345] on div "[PERSON_NAME]" at bounding box center [501, 360] width 168 height 35
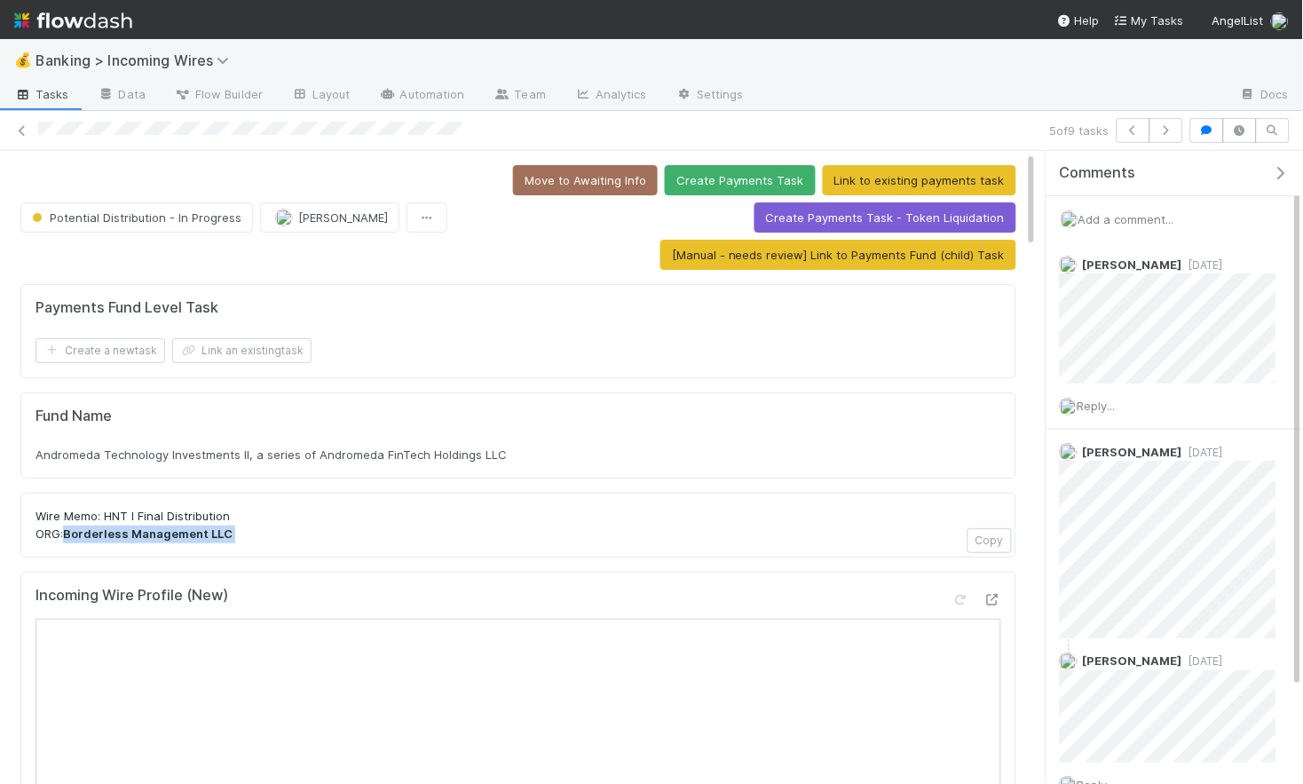
drag, startPoint x: 66, startPoint y: 536, endPoint x: 337, endPoint y: 564, distance: 273.1
copy div "Borderless Management LLC Copy"
drag, startPoint x: 678, startPoint y: 217, endPoint x: 585, endPoint y: 254, distance: 100.4
click at [584, 255] on div "Move to Awaiting Info Create Payments Task Link to existing payments task Creat…" at bounding box center [736, 217] width 562 height 105
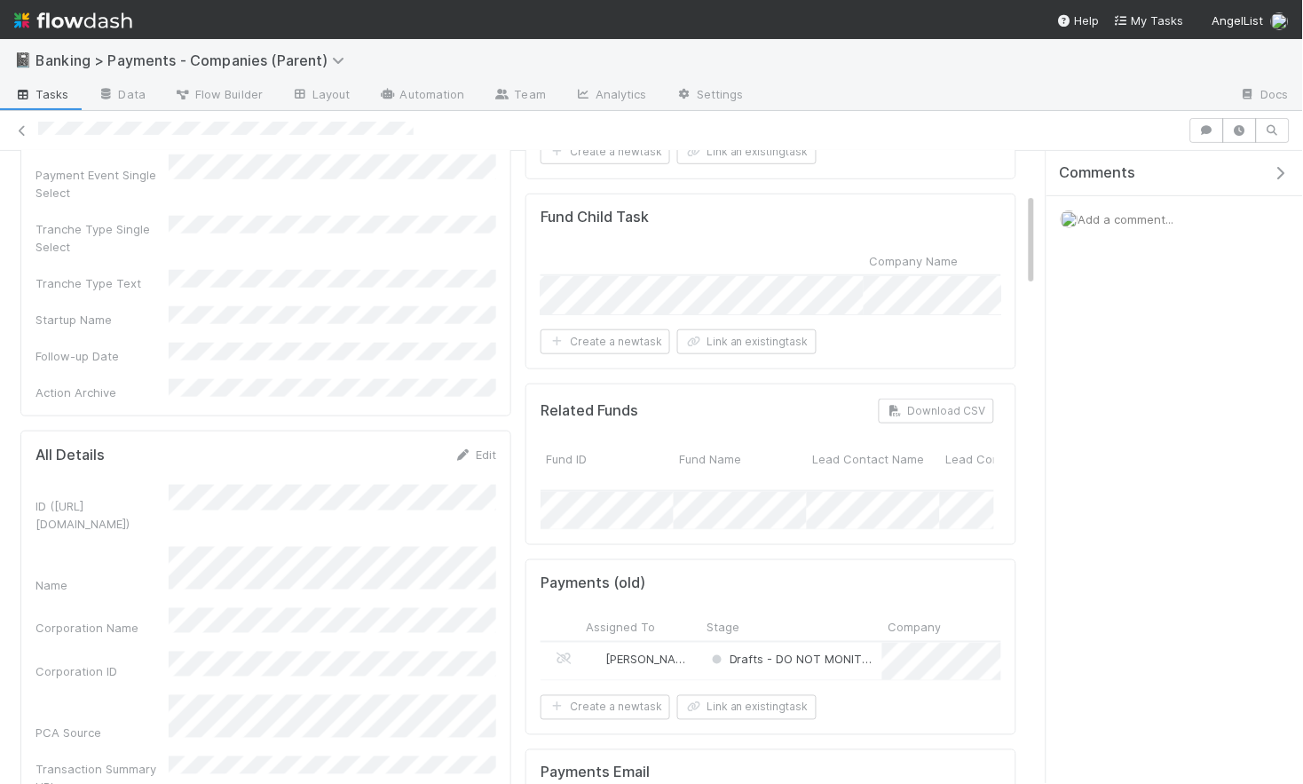
scroll to position [0, 568]
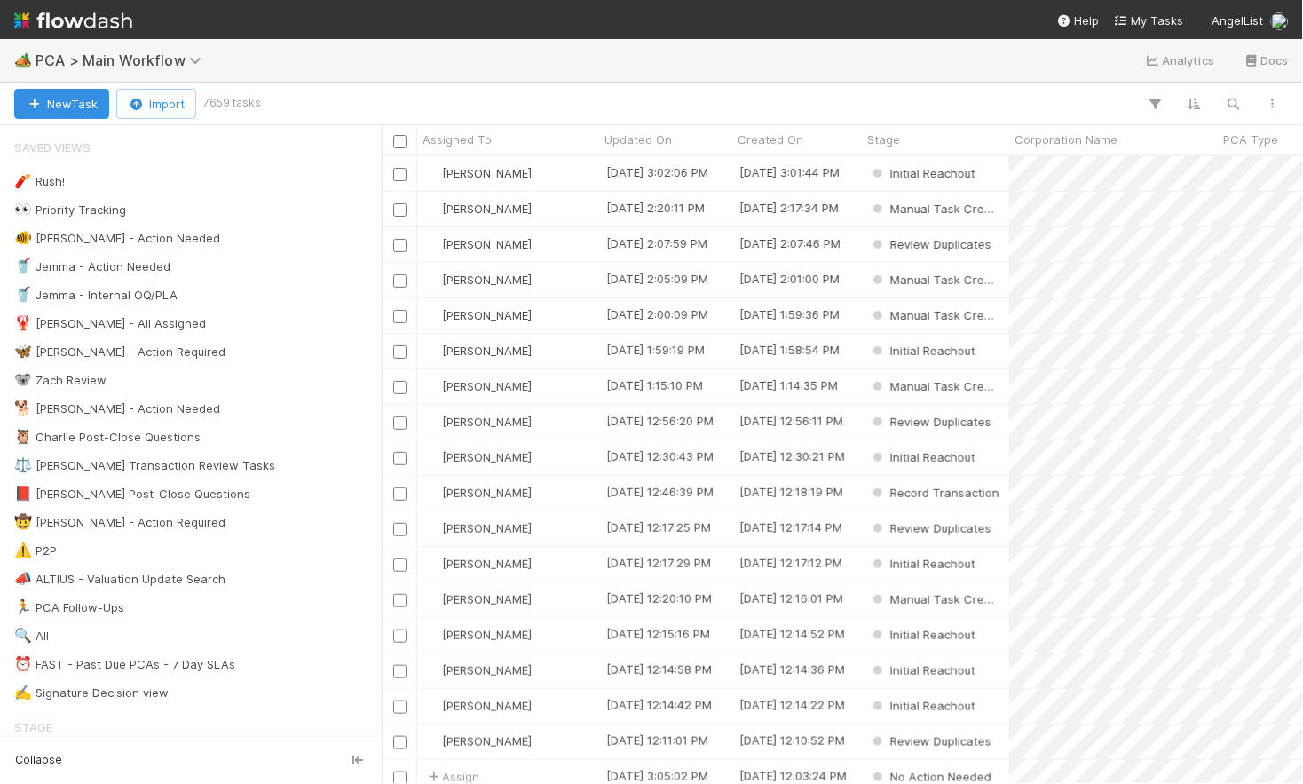
scroll to position [627, 922]
click at [1239, 99] on icon "button" at bounding box center [1234, 104] width 18 height 16
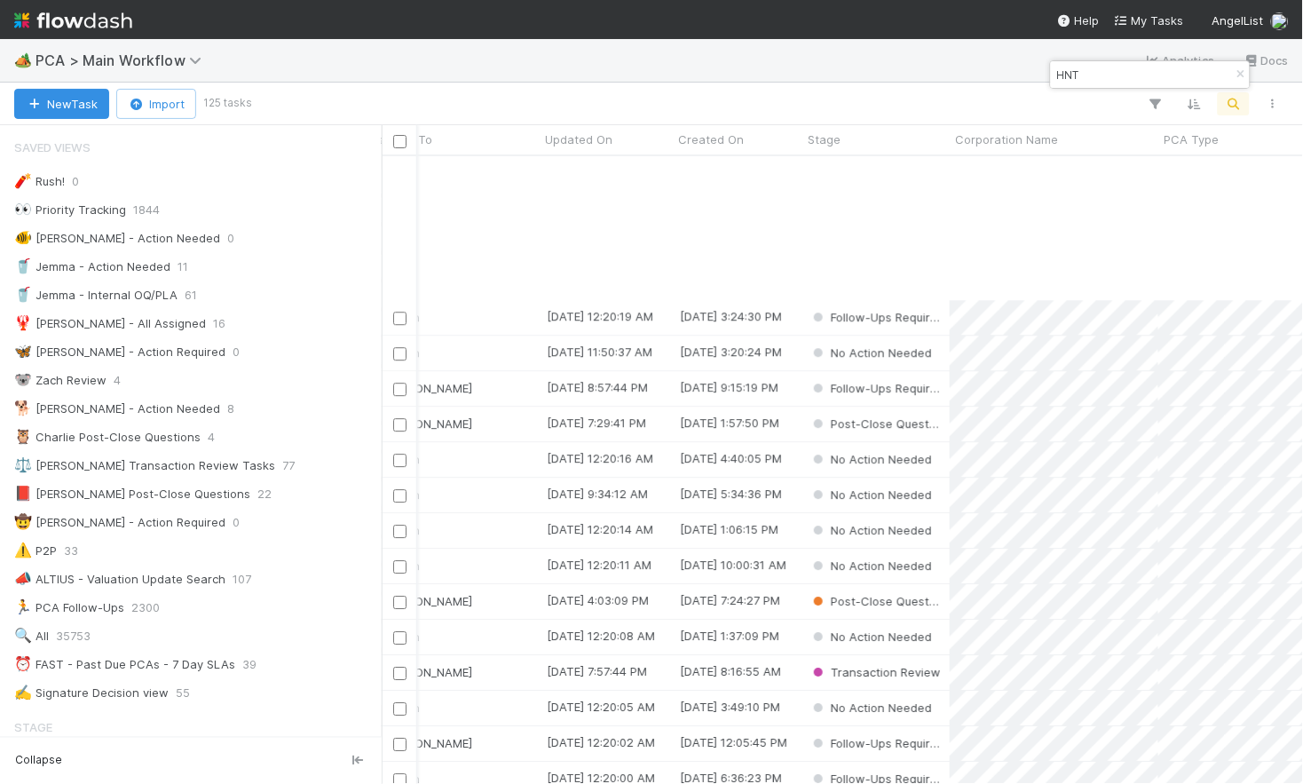
scroll to position [1177, 59]
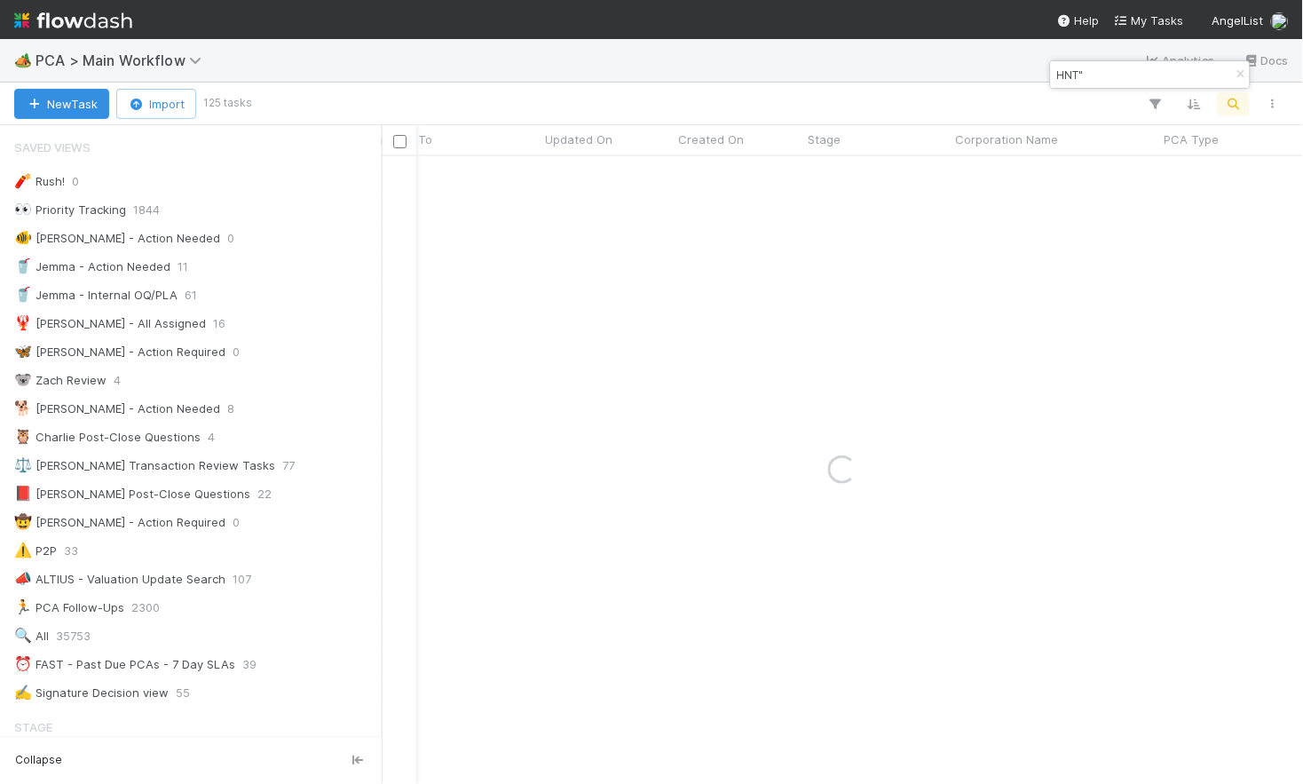
click at [1060, 75] on input "HNT"" at bounding box center [1143, 74] width 178 height 21
type input ""HNT""
click at [1104, 75] on input ""HNT"" at bounding box center [1143, 74] width 178 height 21
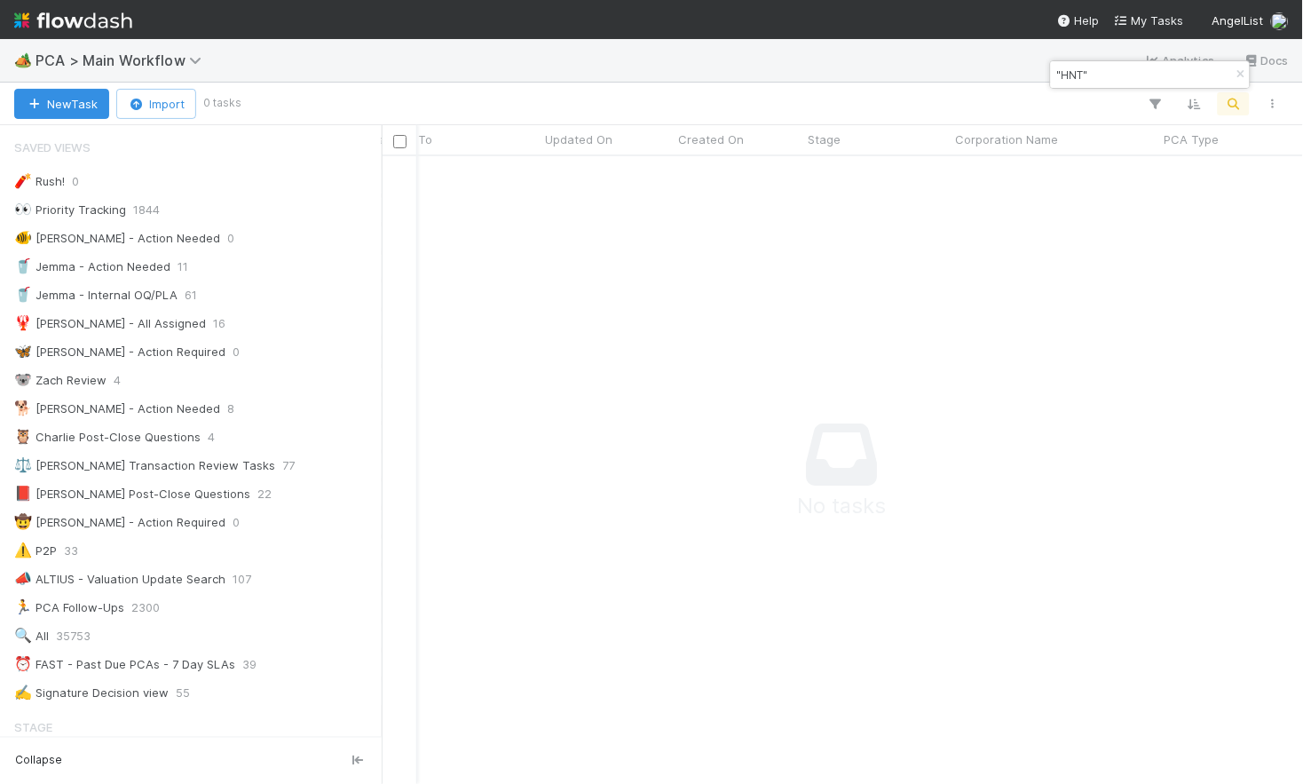
click at [1104, 75] on input ""HNT"" at bounding box center [1143, 74] width 178 height 21
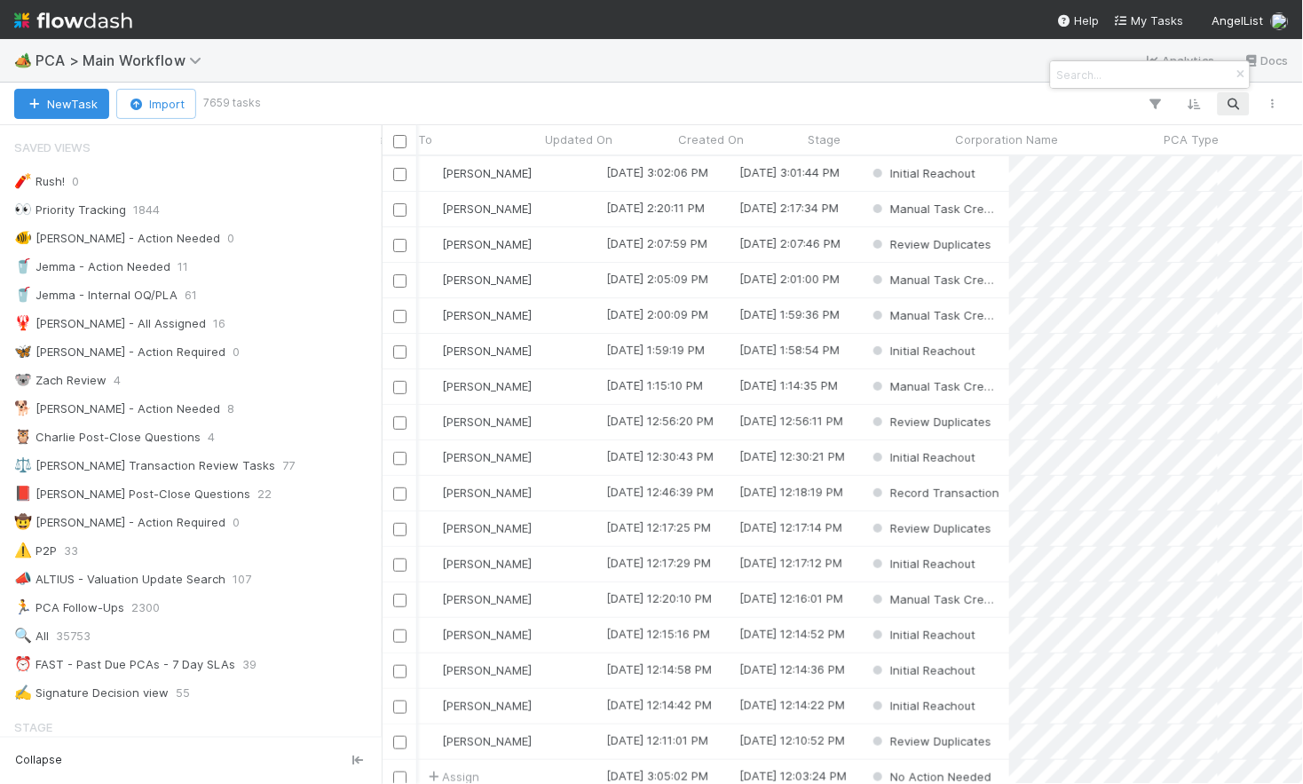
scroll to position [0, 59]
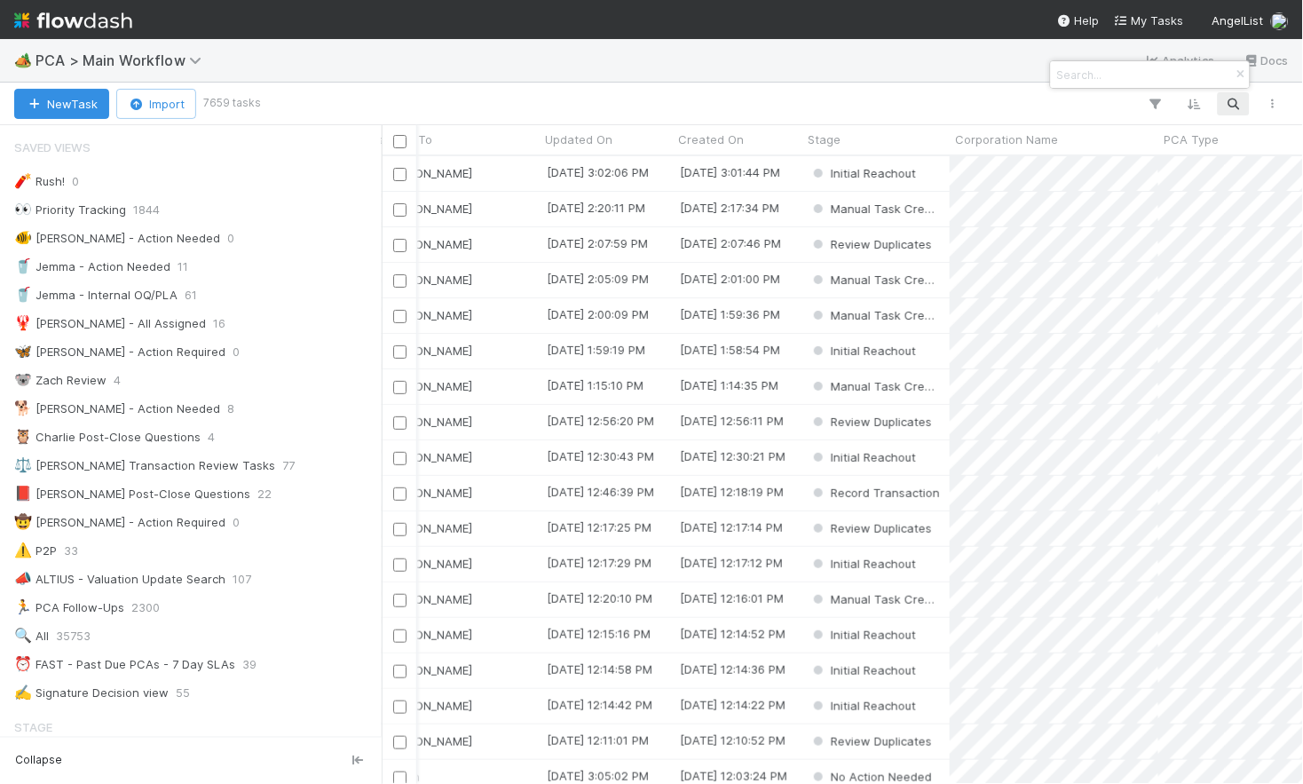
click at [1097, 75] on input at bounding box center [1143, 74] width 178 height 21
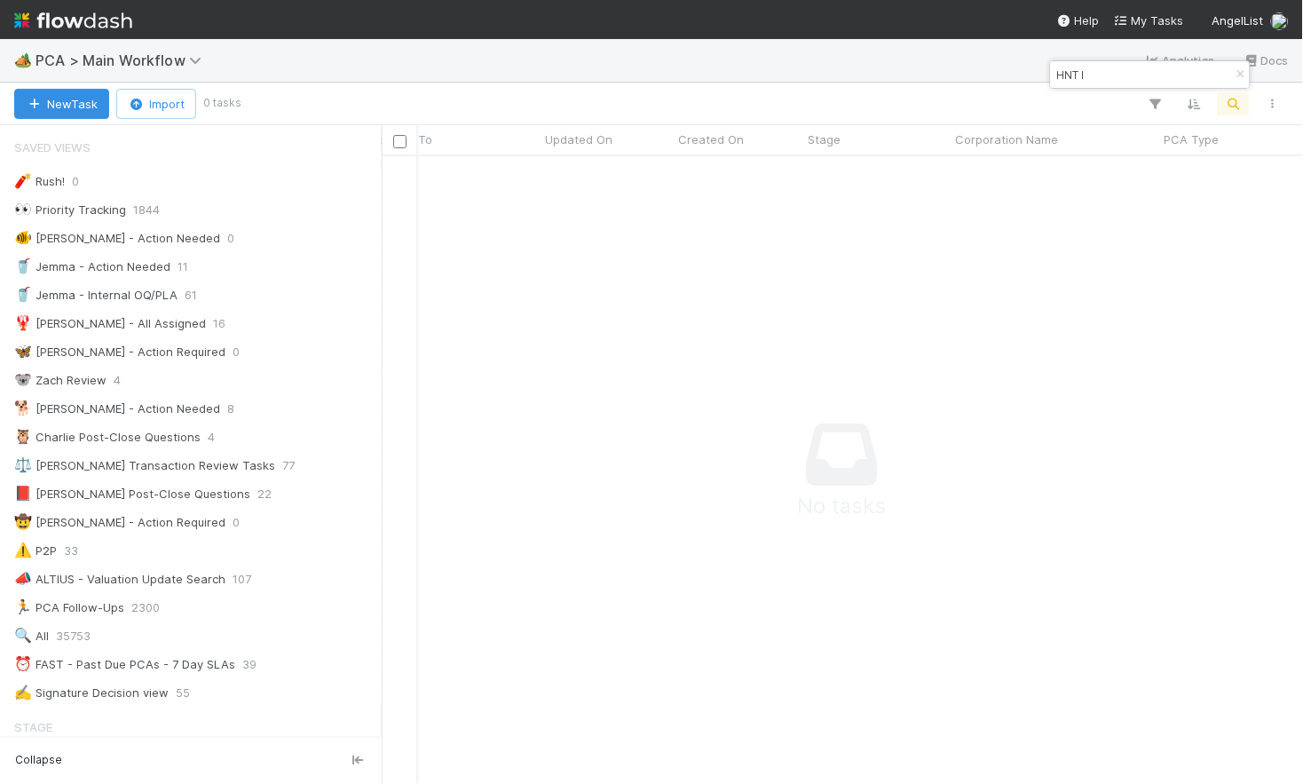
scroll to position [627, 922]
type input "HNT I"
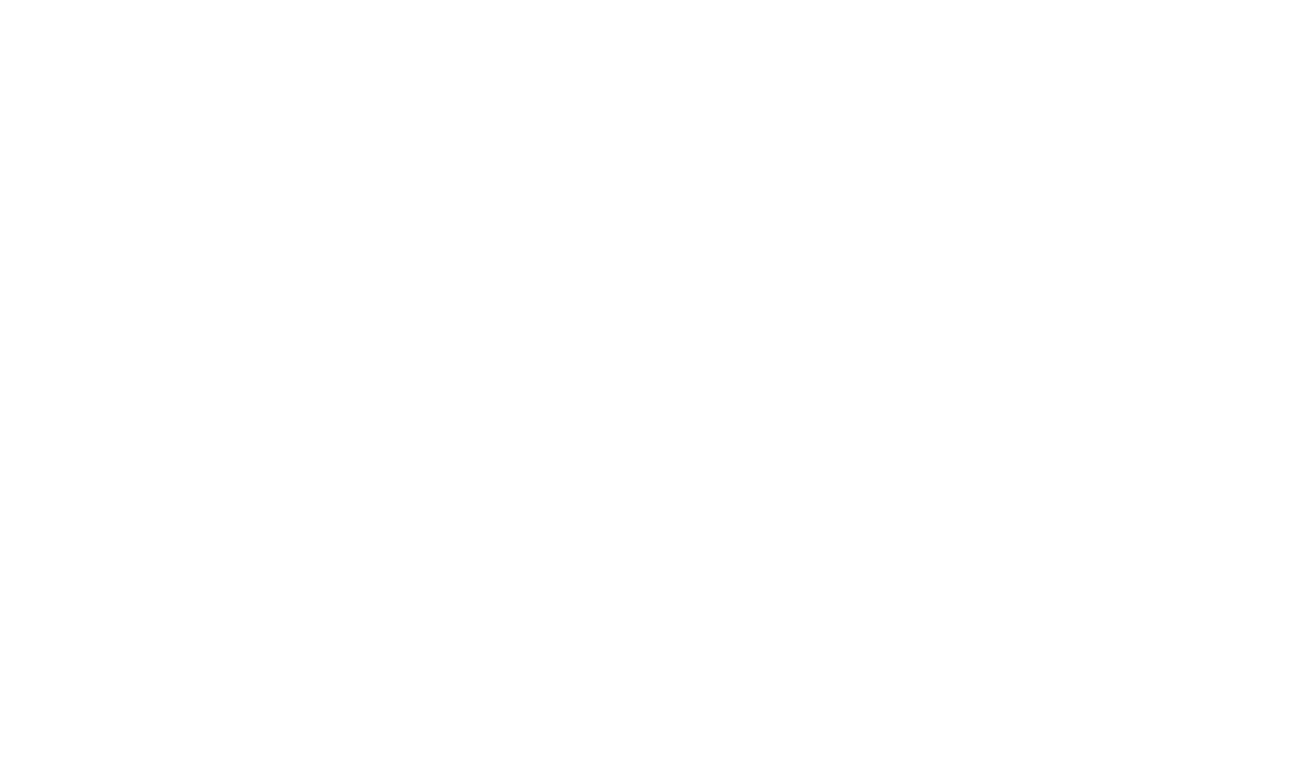
click at [498, 0] on html at bounding box center [651, 0] width 1303 height 0
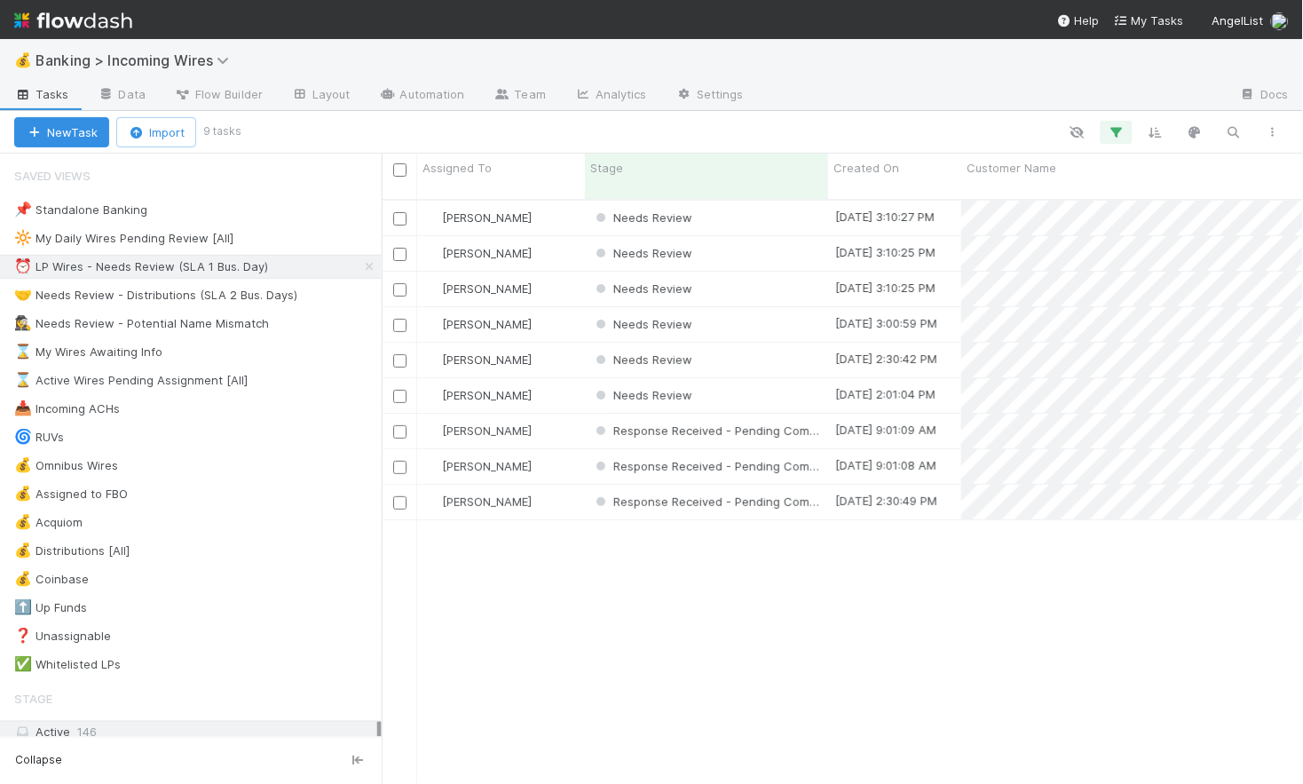
scroll to position [599, 922]
drag, startPoint x: 251, startPoint y: 295, endPoint x: 223, endPoint y: 285, distance: 30.0
click at [251, 295] on div "🤝 Needs Review - Distributions (SLA 2 Bus. Days)" at bounding box center [155, 295] width 283 height 22
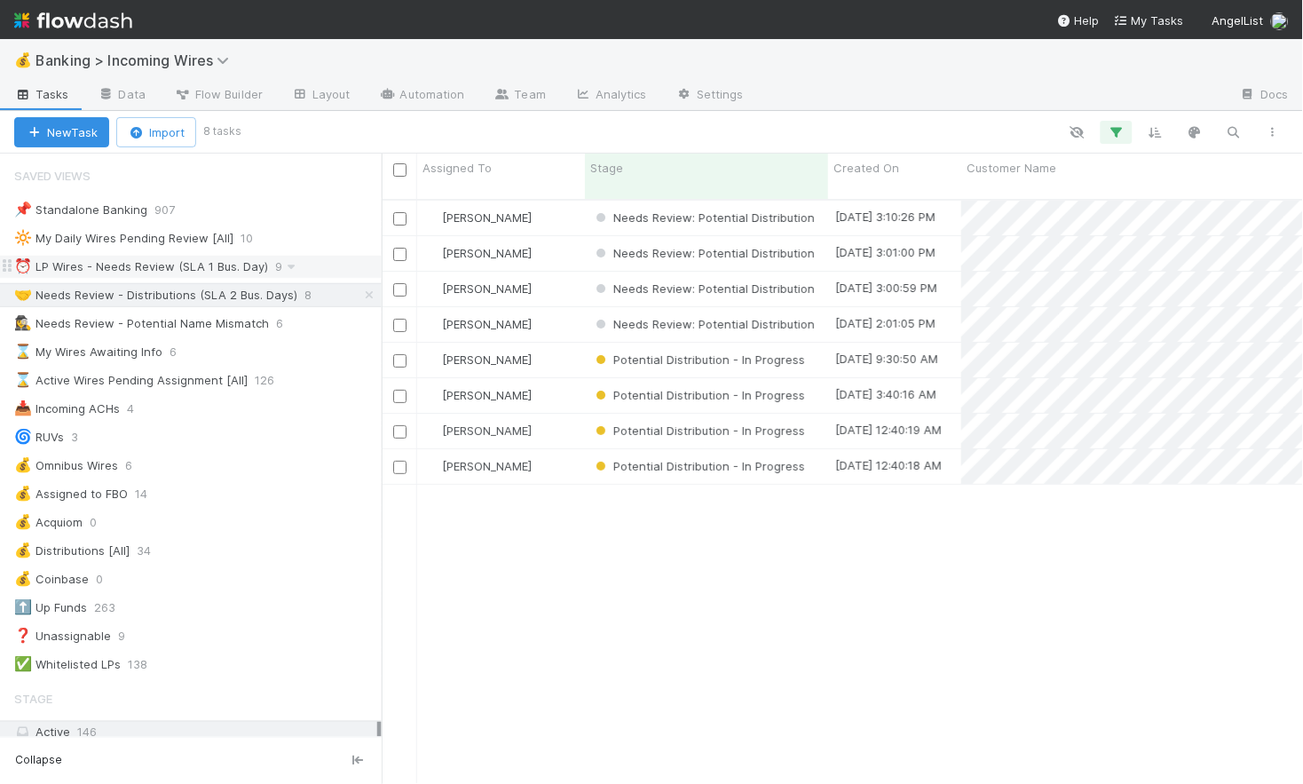
scroll to position [599, 922]
drag, startPoint x: 205, startPoint y: 267, endPoint x: 225, endPoint y: 267, distance: 19.5
click at [205, 268] on div "⏰ LP Wires - Needs Review (SLA 1 Bus. Day)" at bounding box center [141, 267] width 254 height 22
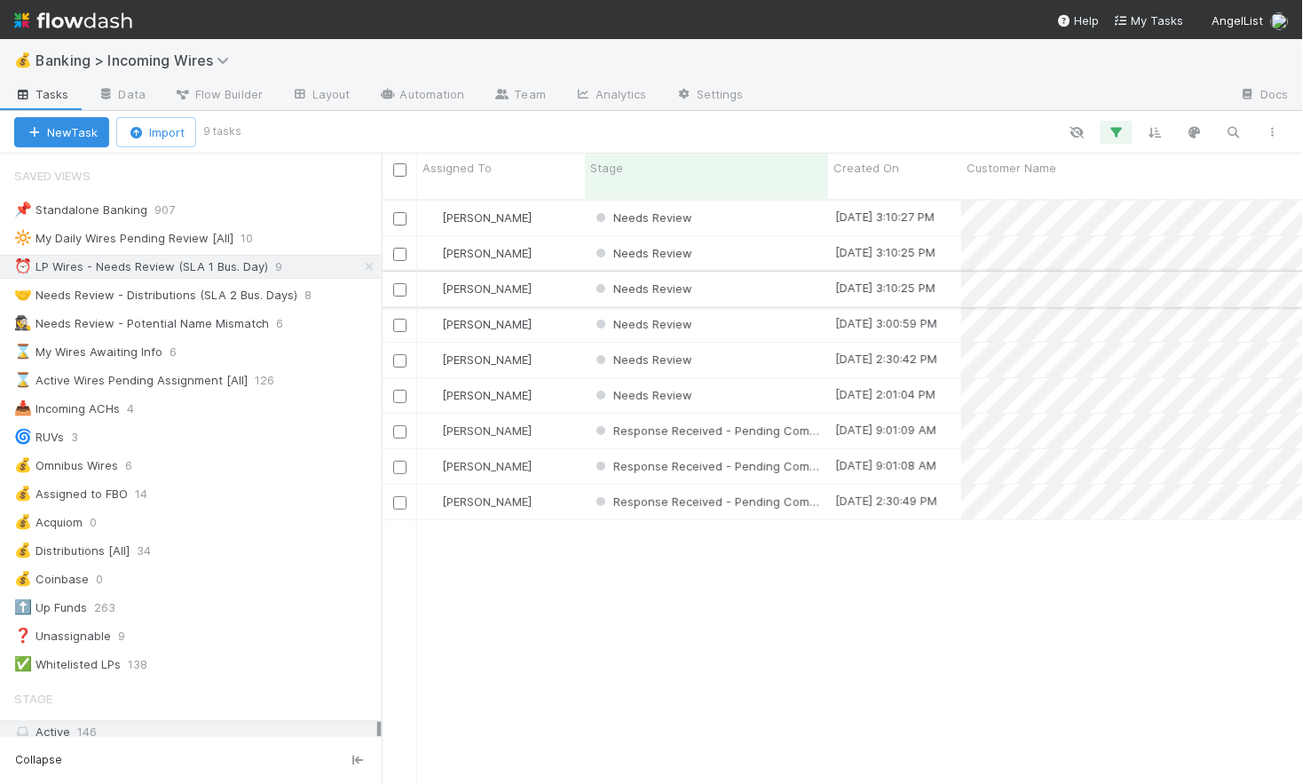
scroll to position [599, 922]
click at [774, 205] on div "Needs Review" at bounding box center [706, 218] width 243 height 35
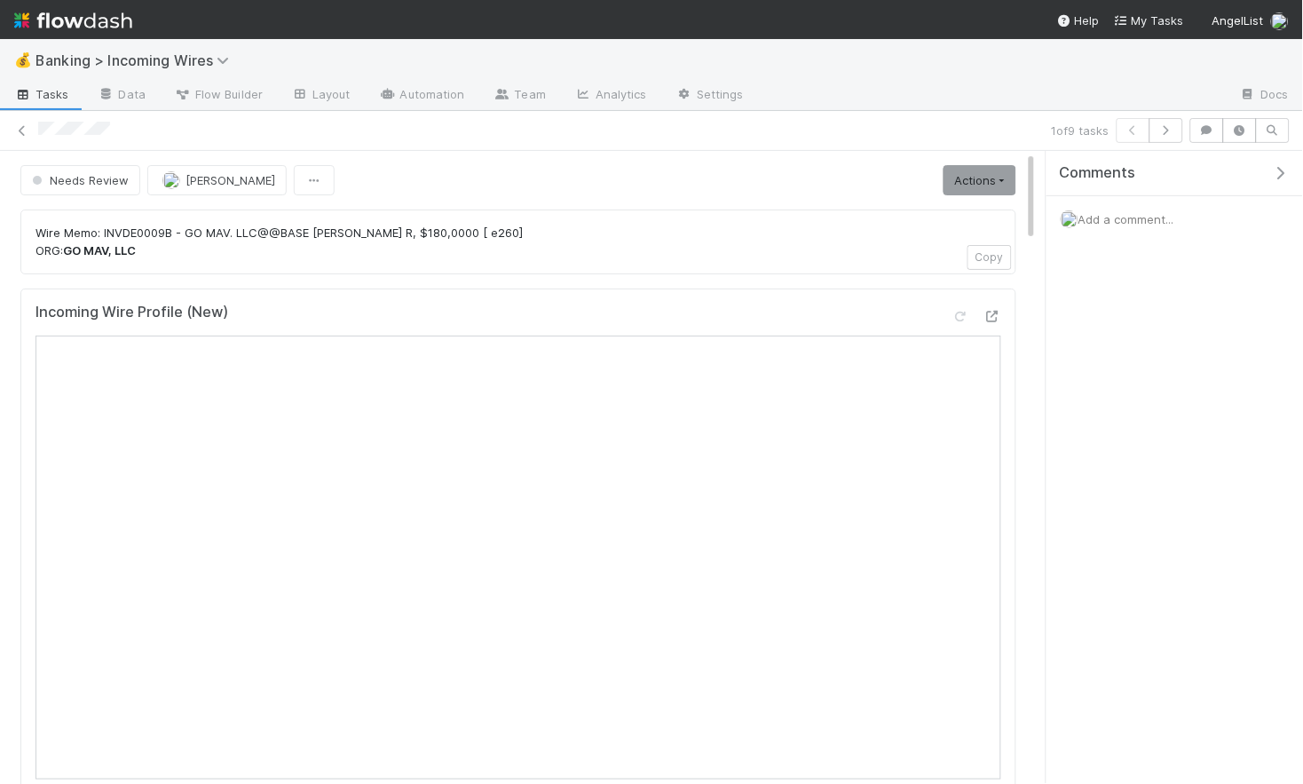
click at [0, 783] on com-1password-button at bounding box center [0, 784] width 0 height 0
click at [1169, 138] on button "button" at bounding box center [1167, 130] width 34 height 25
click at [1170, 130] on icon "button" at bounding box center [1167, 130] width 18 height 11
click at [1164, 138] on button "button" at bounding box center [1167, 130] width 34 height 25
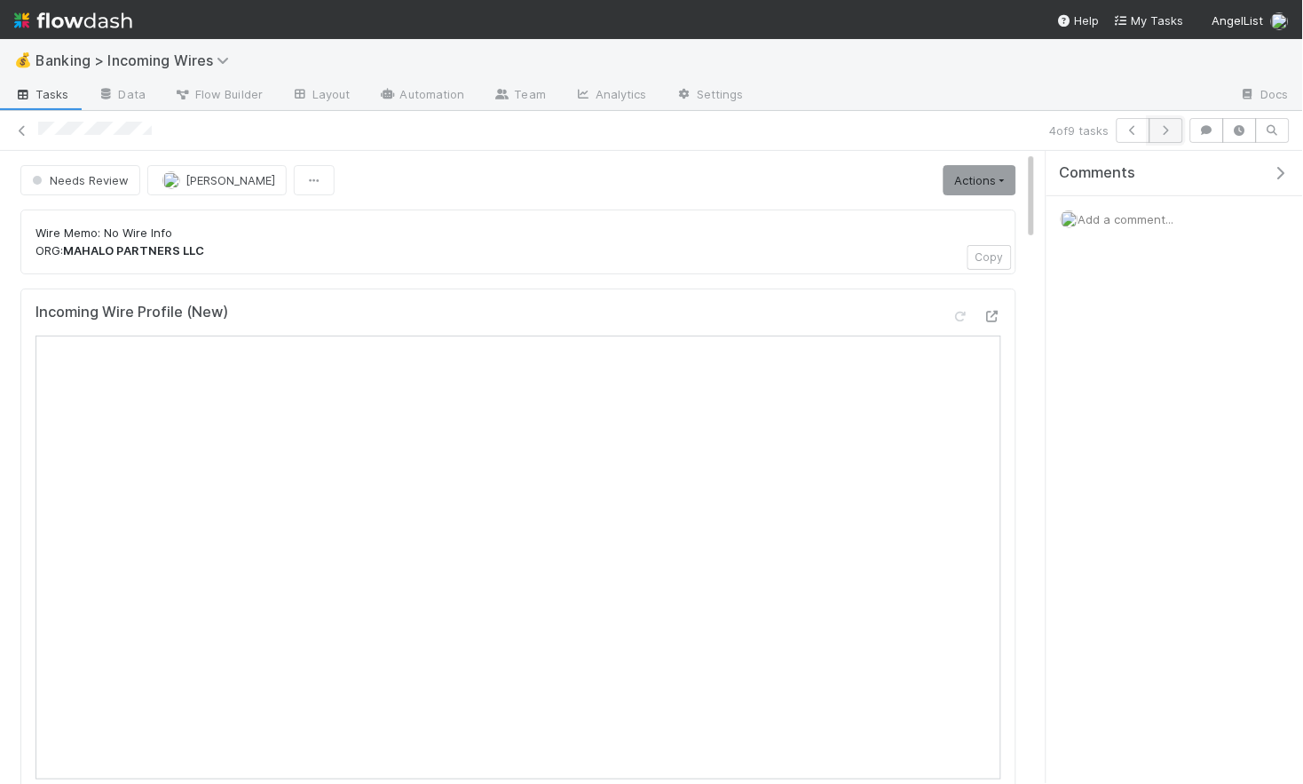
click at [1166, 131] on icon "button" at bounding box center [1167, 130] width 18 height 11
click at [1172, 131] on icon "button" at bounding box center [1167, 130] width 18 height 11
click at [1168, 131] on icon "button" at bounding box center [1167, 130] width 18 height 11
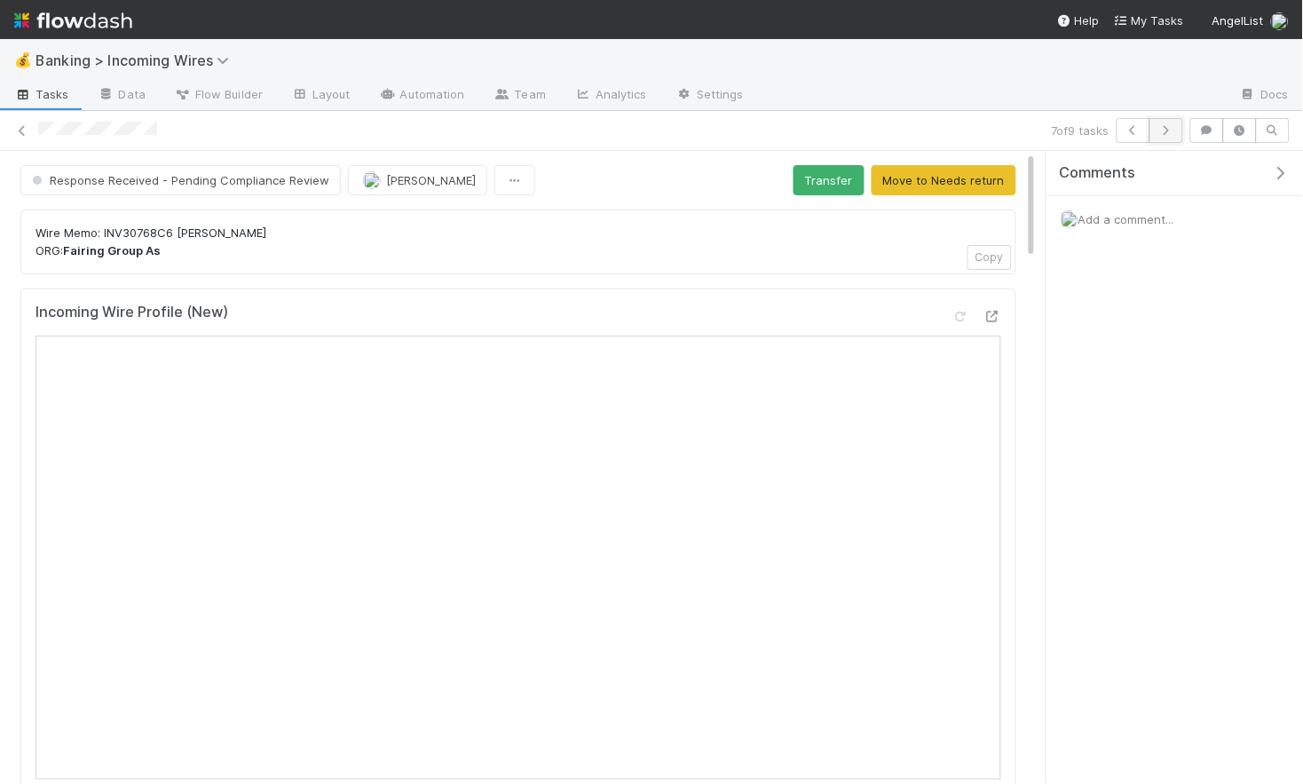
click at [1167, 139] on button "button" at bounding box center [1167, 130] width 34 height 25
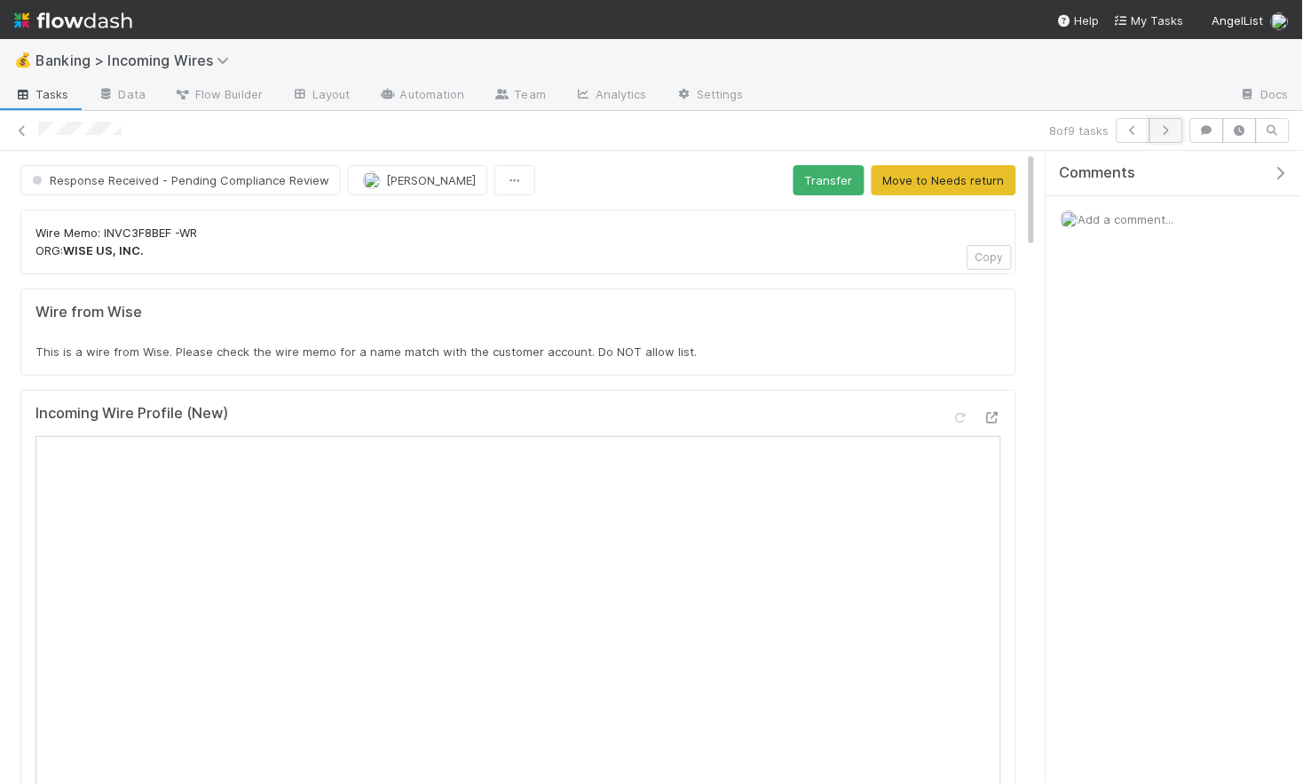
click at [1170, 133] on icon "button" at bounding box center [1167, 130] width 18 height 11
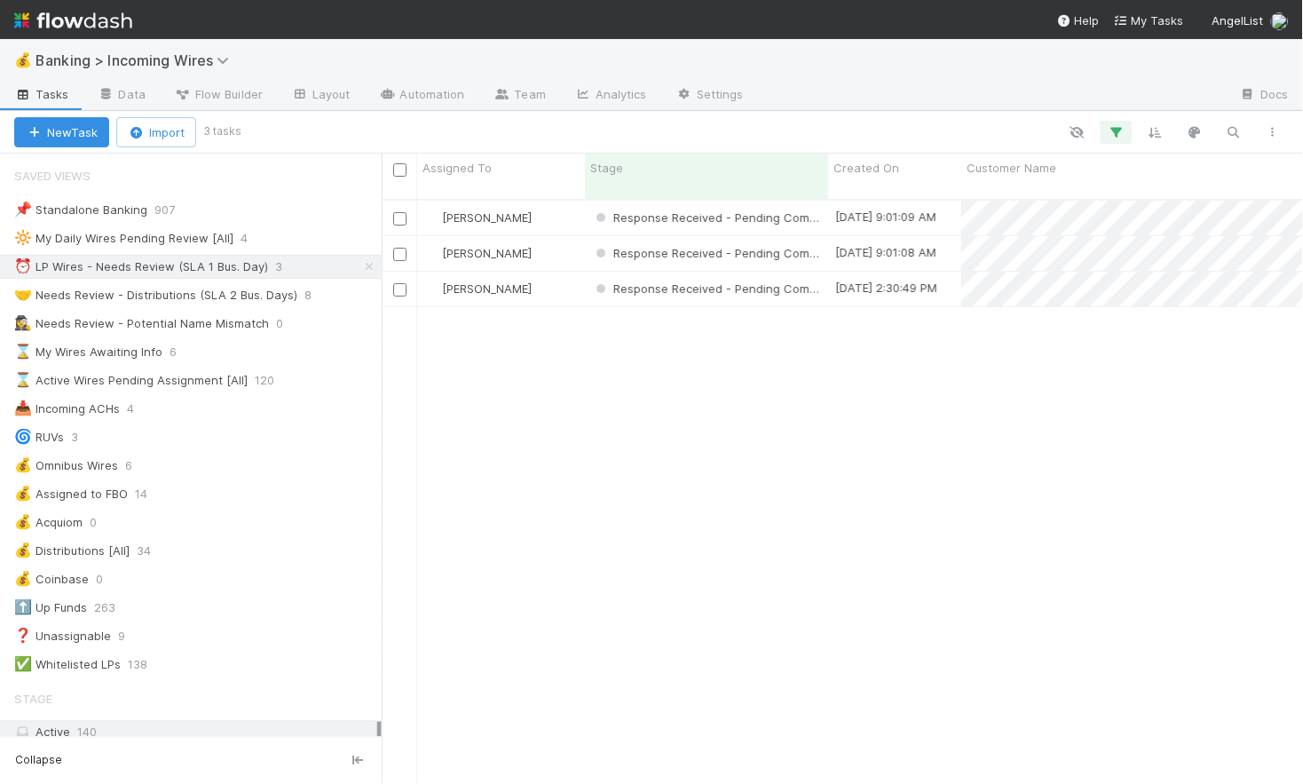
scroll to position [0, 1]
click at [200, 294] on div "🤝 Needs Review - Distributions (SLA 2 Bus. Days)" at bounding box center [155, 295] width 283 height 22
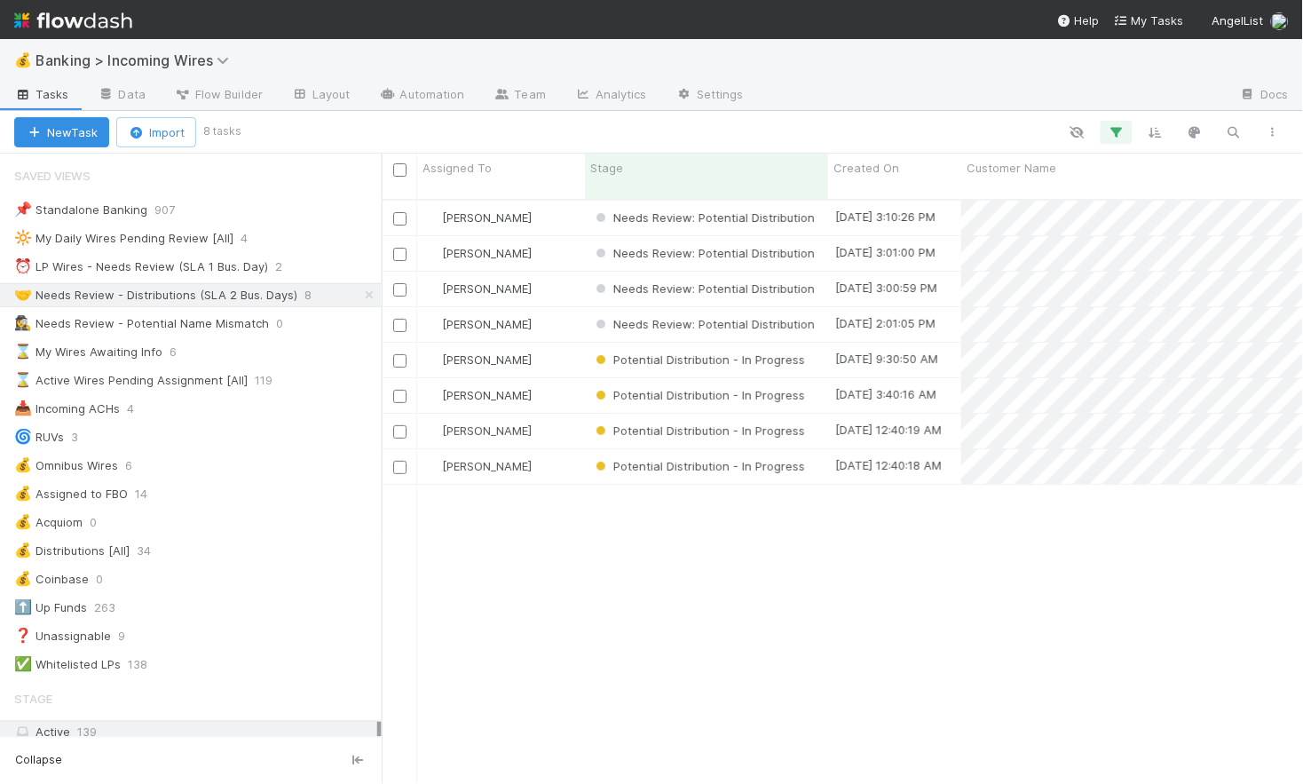
scroll to position [599, 922]
click at [566, 203] on div "[PERSON_NAME]" at bounding box center [501, 218] width 168 height 35
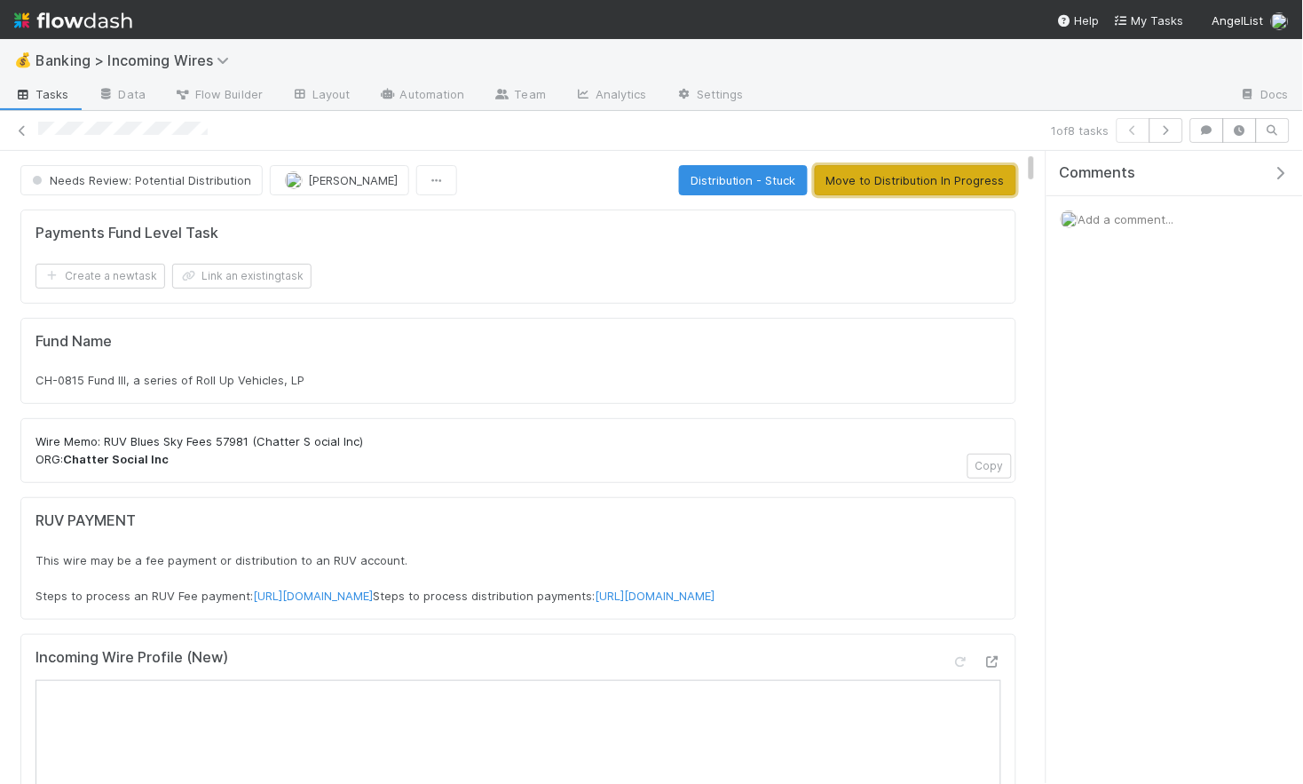
click at [902, 180] on button "Move to Distribution In Progress" at bounding box center [916, 180] width 202 height 30
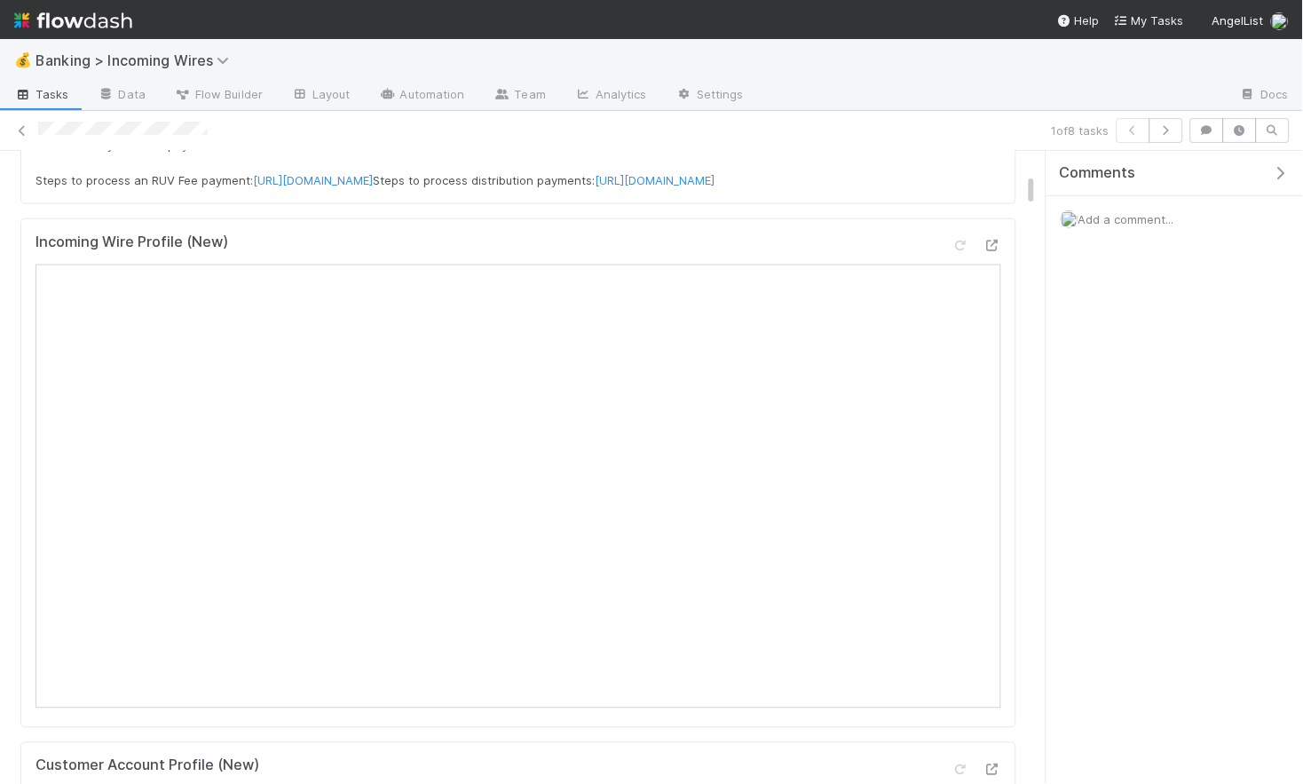
scroll to position [486, 0]
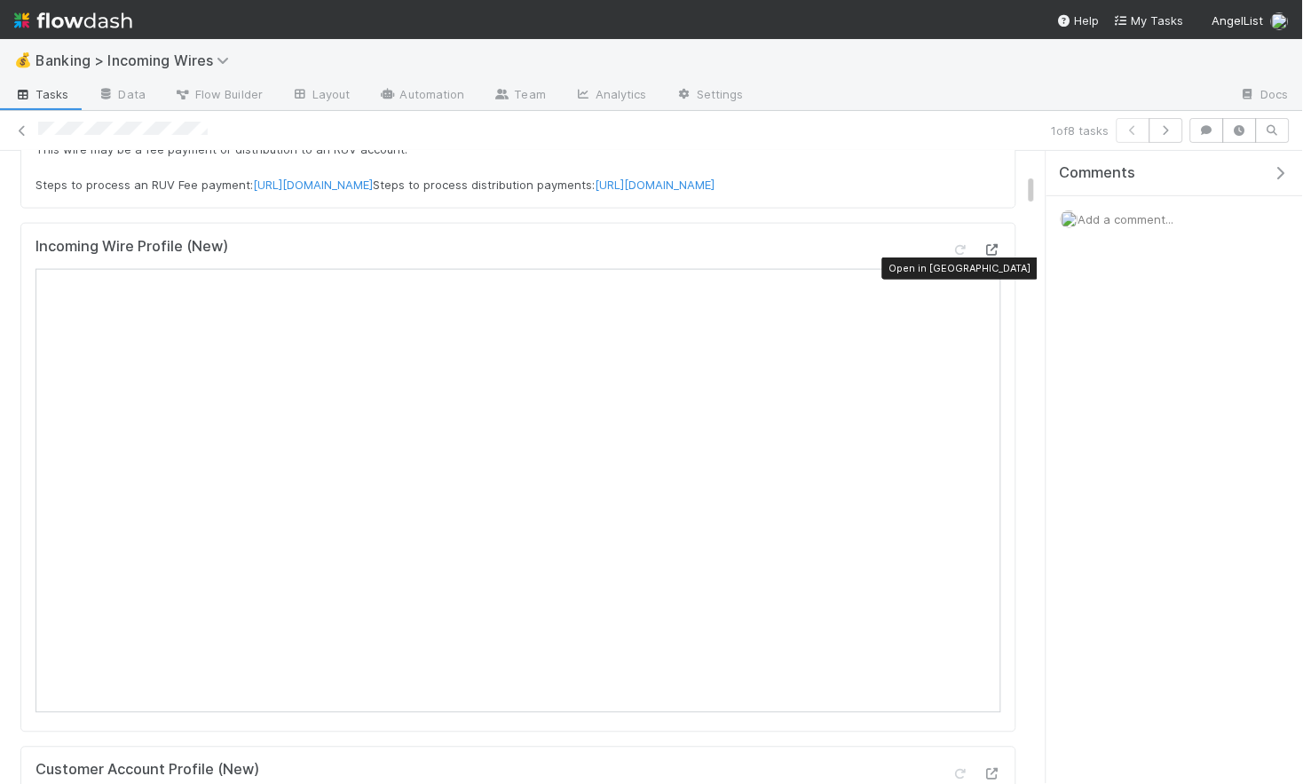
click at [994, 256] on icon at bounding box center [993, 250] width 18 height 12
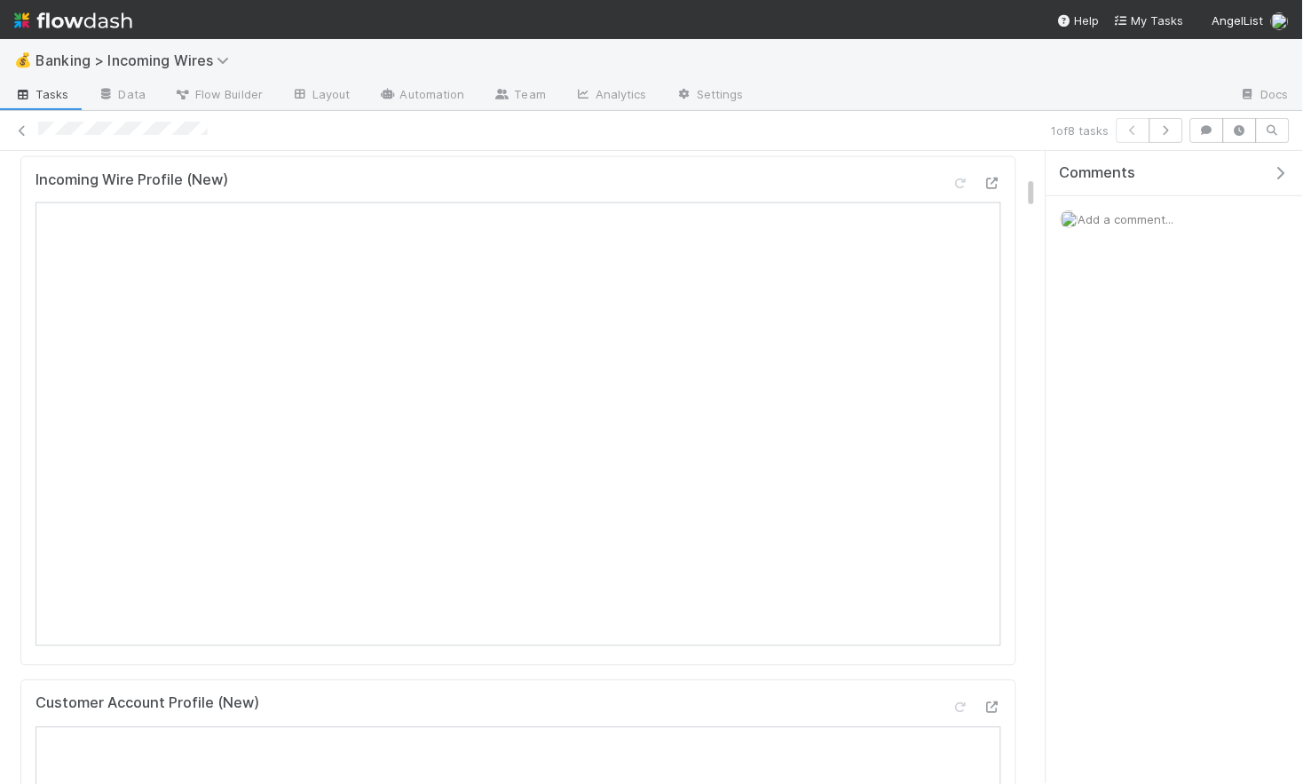
scroll to position [551, 0]
click at [1170, 125] on icon "button" at bounding box center [1167, 130] width 18 height 11
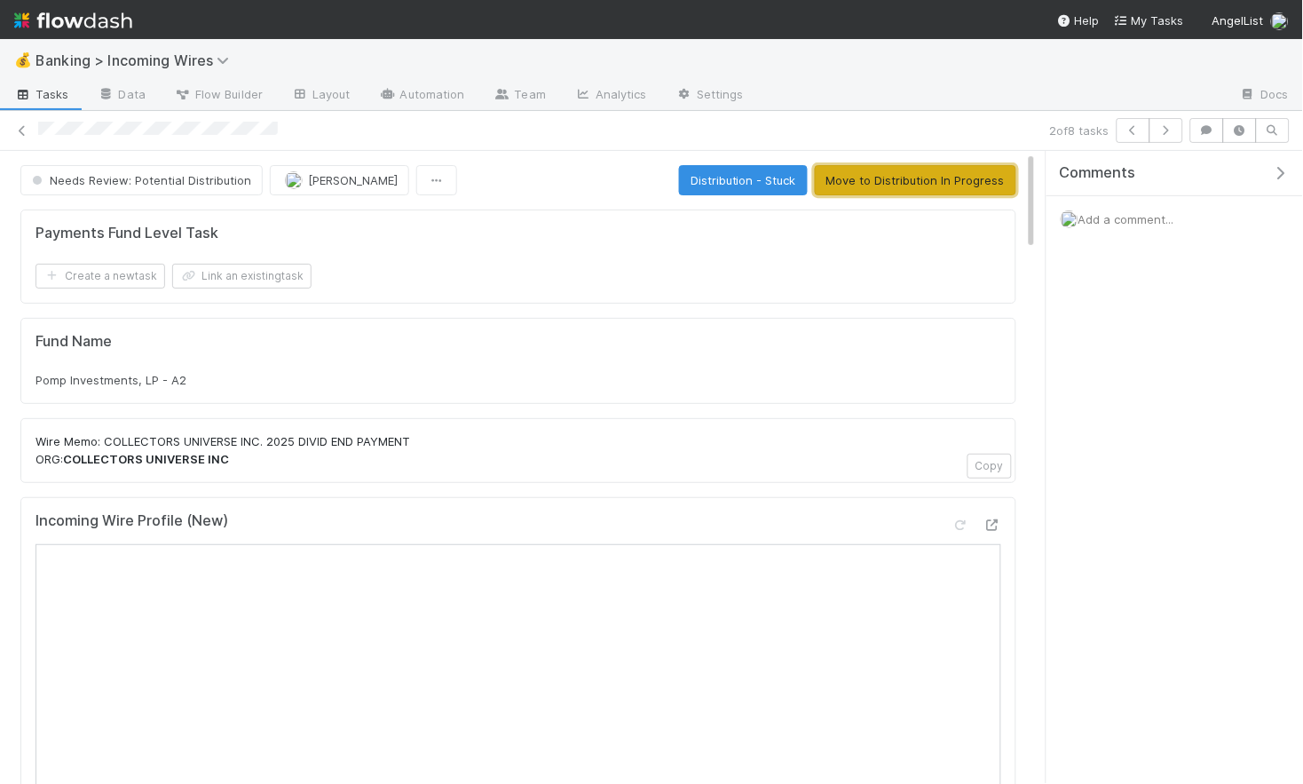
click at [895, 186] on button "Move to Distribution In Progress" at bounding box center [916, 180] width 202 height 30
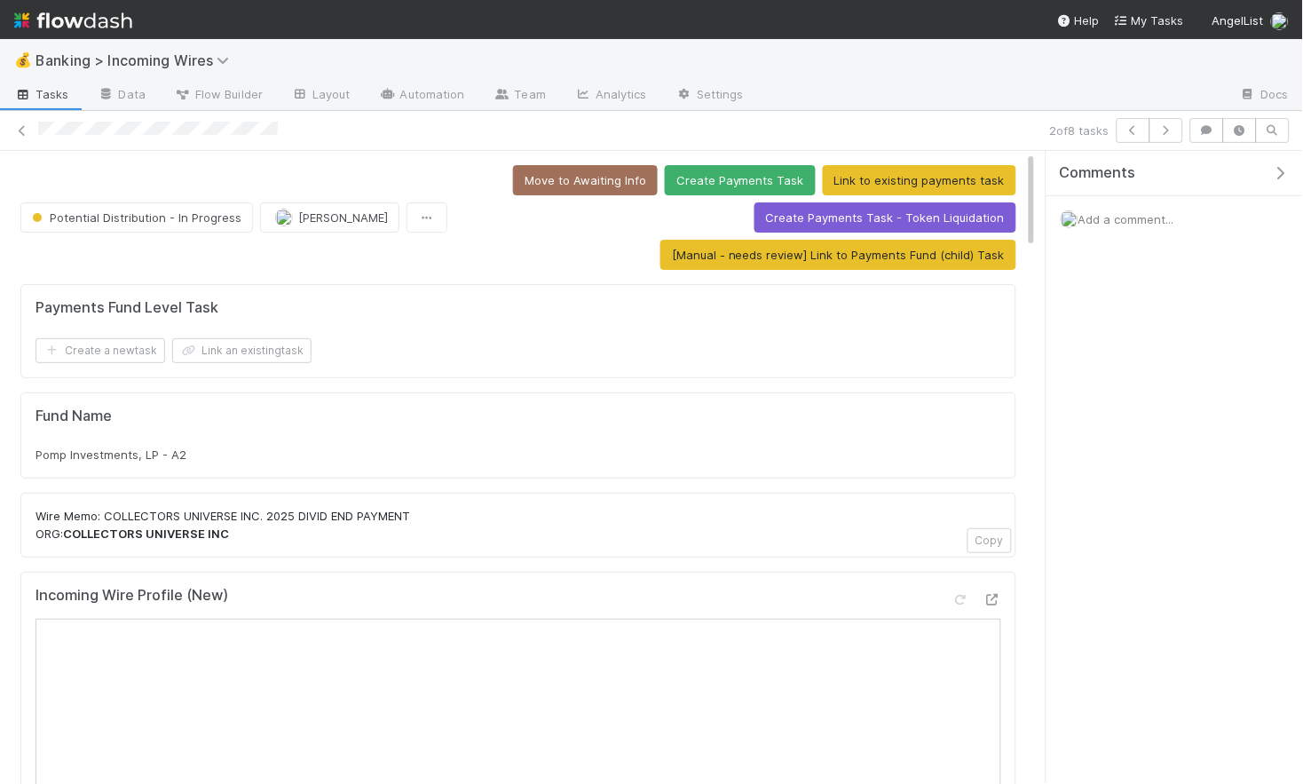
click at [134, 452] on span "Pomp Investments, LP - A2" at bounding box center [111, 455] width 151 height 14
click at [134, 453] on span "Pomp Investments, LP - A2" at bounding box center [111, 455] width 151 height 14
copy div "Pomp Investments, LP - A2"
click at [236, 352] on button "Link an existing task" at bounding box center [241, 350] width 139 height 25
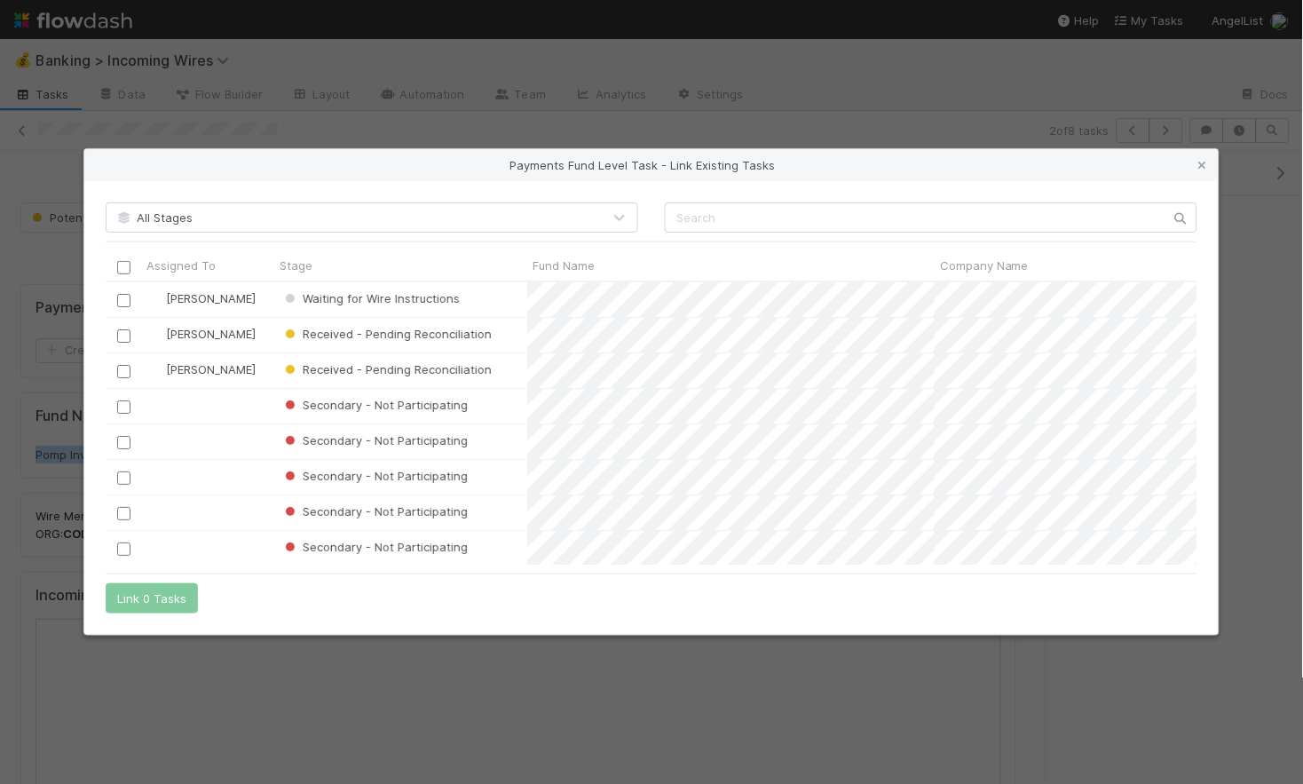
scroll to position [282, 1092]
click at [874, 215] on input "text" at bounding box center [931, 217] width 533 height 30
paste input "Pomp Investments, LP - A2"
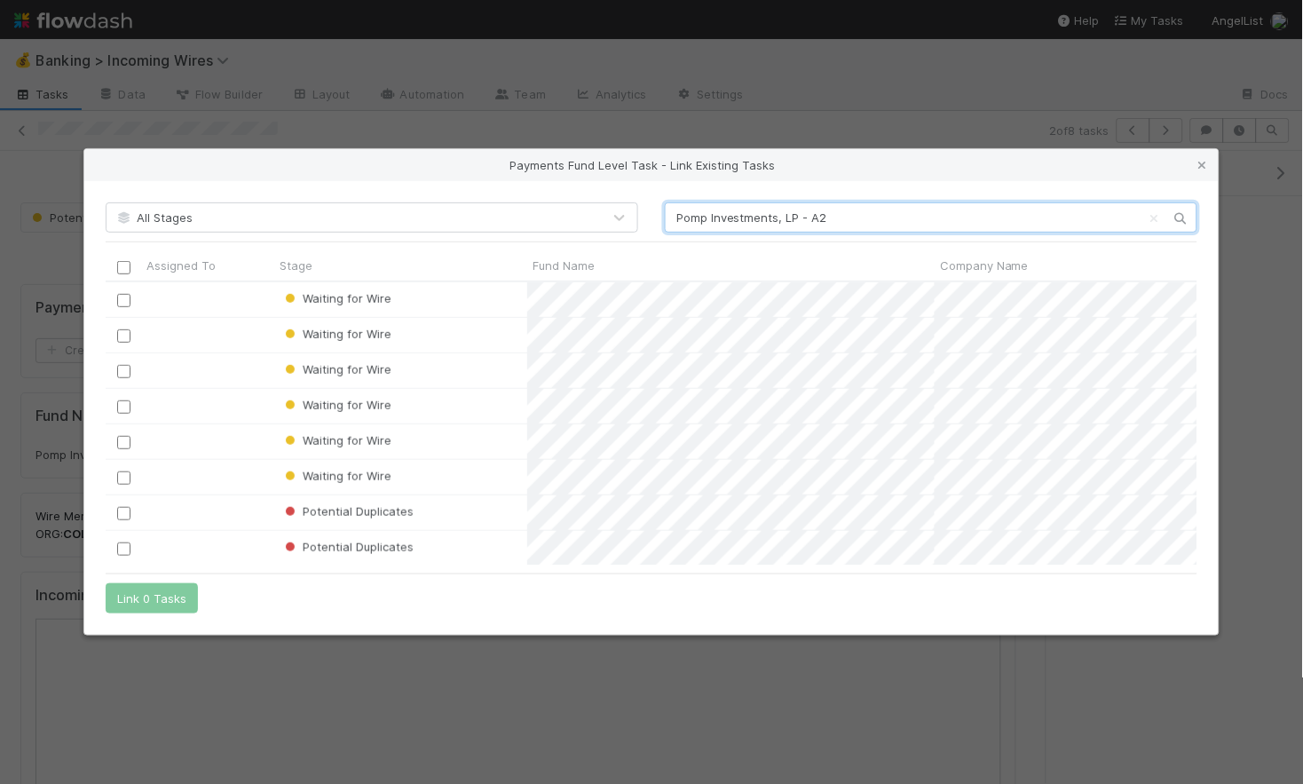
scroll to position [321, 0]
type input "Pomp Investments, LP - A2"
click at [119, 551] on input "checkbox" at bounding box center [123, 547] width 13 height 13
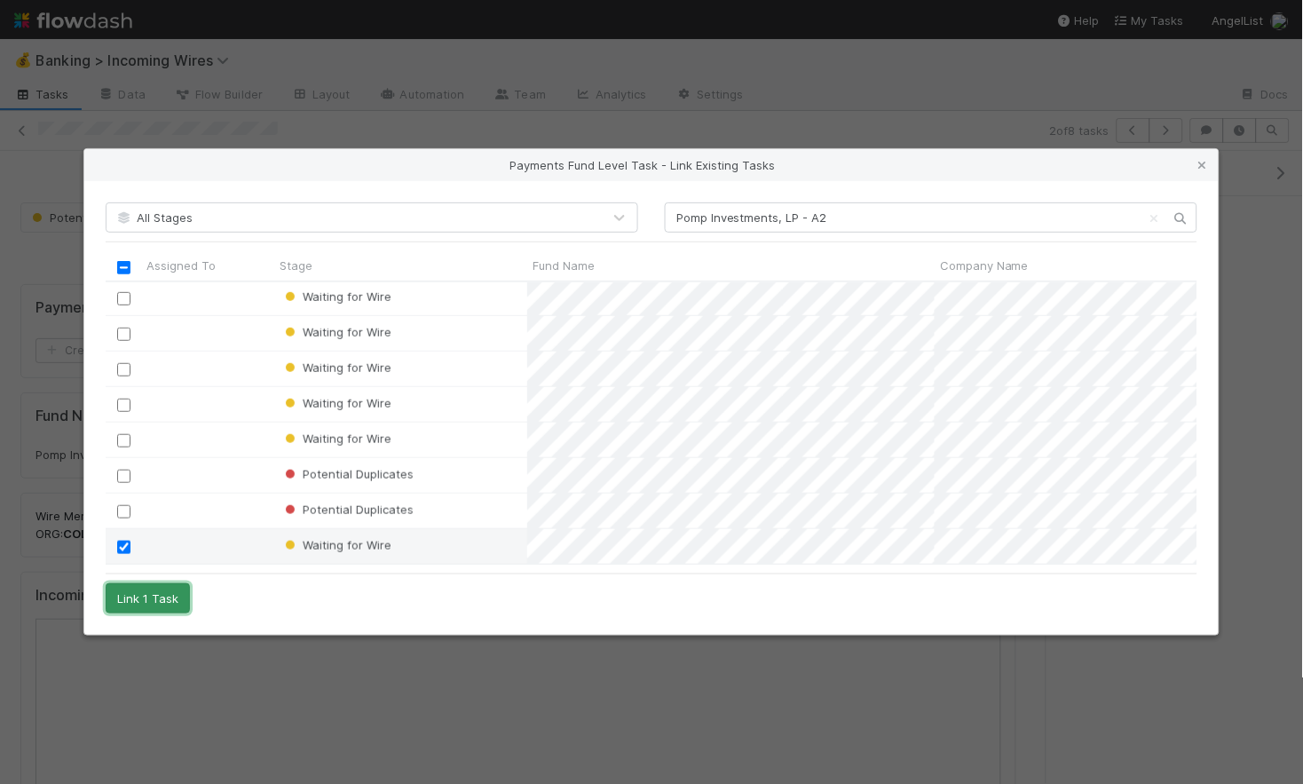
drag, startPoint x: 166, startPoint y: 599, endPoint x: 216, endPoint y: 601, distance: 49.8
click at [166, 599] on button "Link 1 Task" at bounding box center [148, 598] width 84 height 30
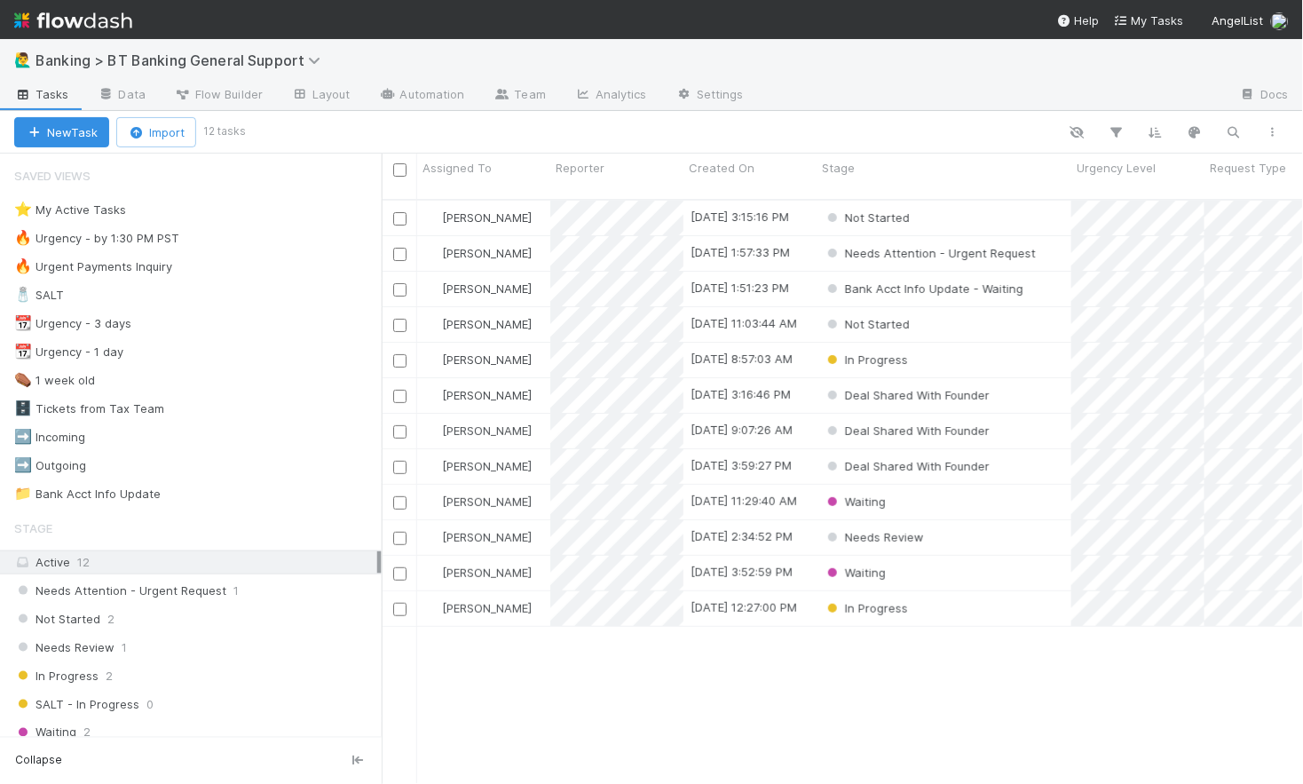
scroll to position [0, 1]
click at [135, 213] on span "1" at bounding box center [144, 210] width 23 height 22
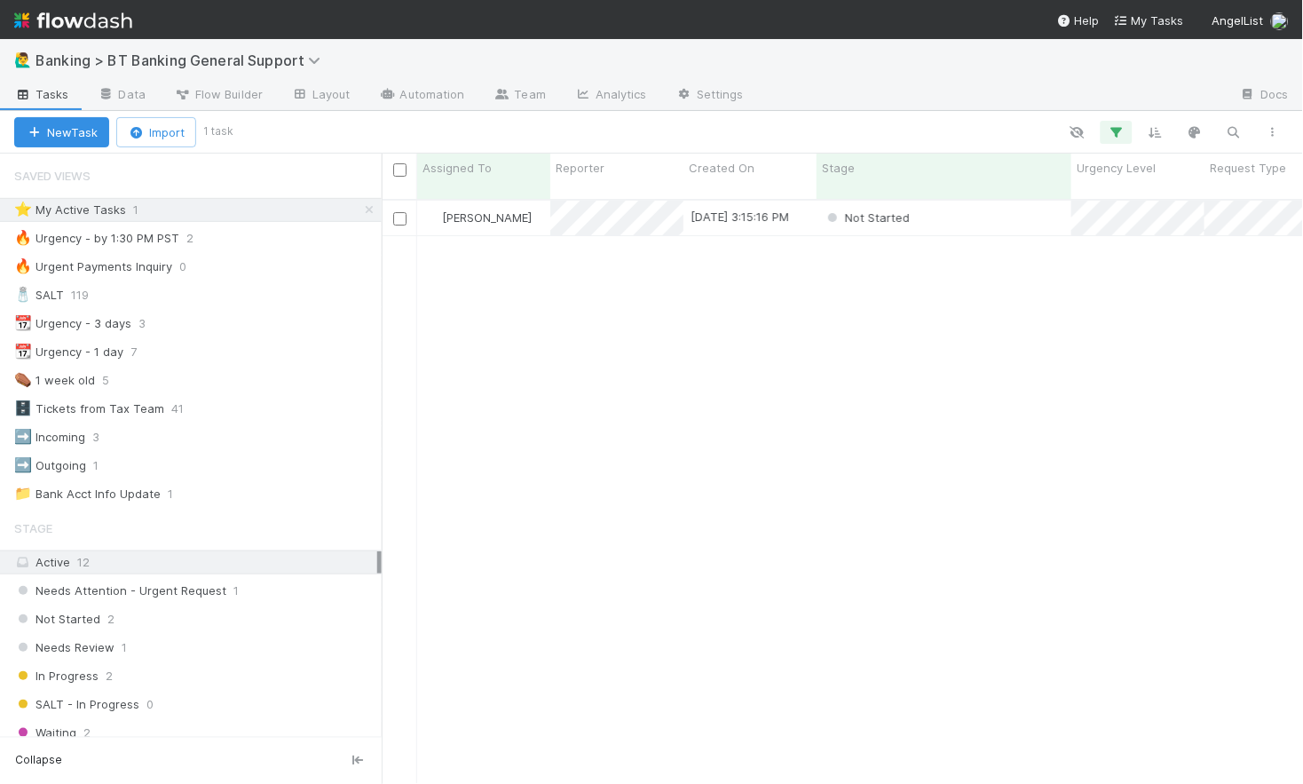
scroll to position [599, 922]
click at [971, 201] on div "Not Started" at bounding box center [944, 218] width 255 height 35
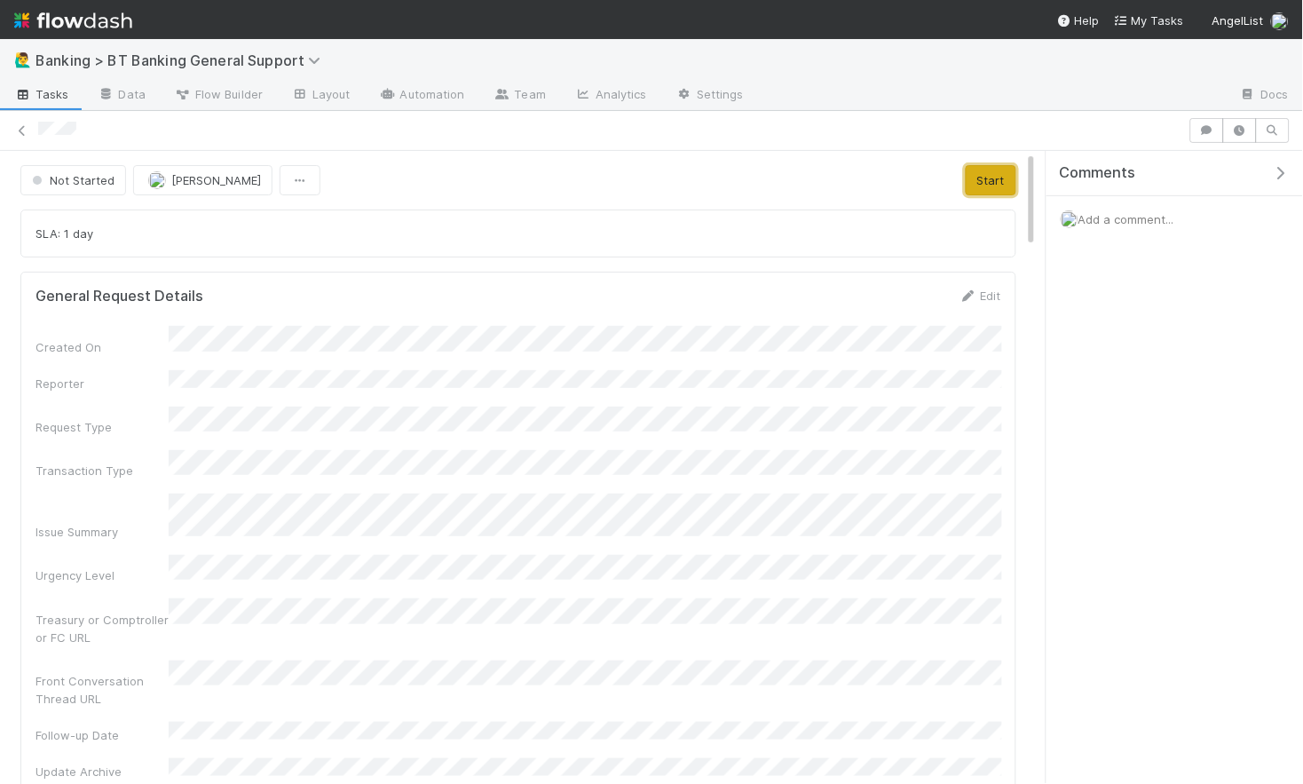
click at [990, 180] on button "Start" at bounding box center [991, 180] width 51 height 30
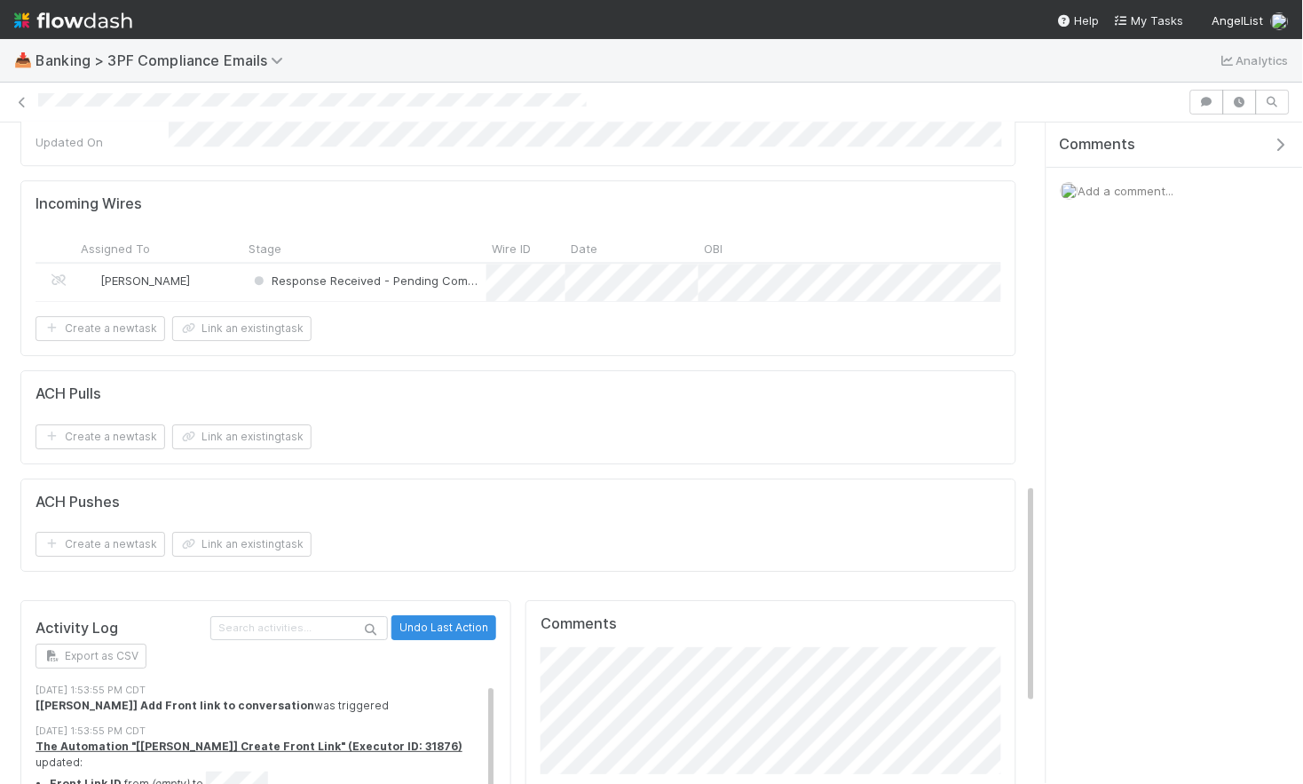
scroll to position [1072, 0]
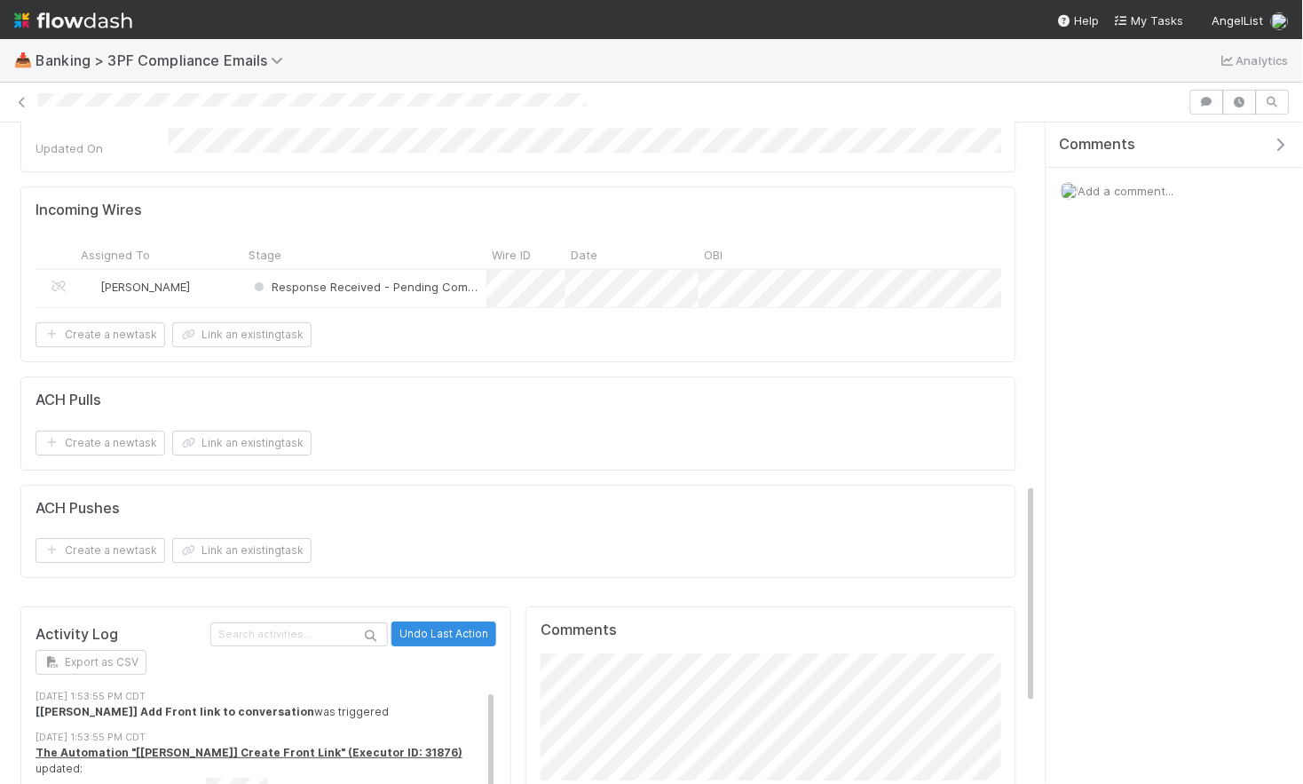
click at [223, 270] on div "[PERSON_NAME]" at bounding box center [159, 289] width 168 height 38
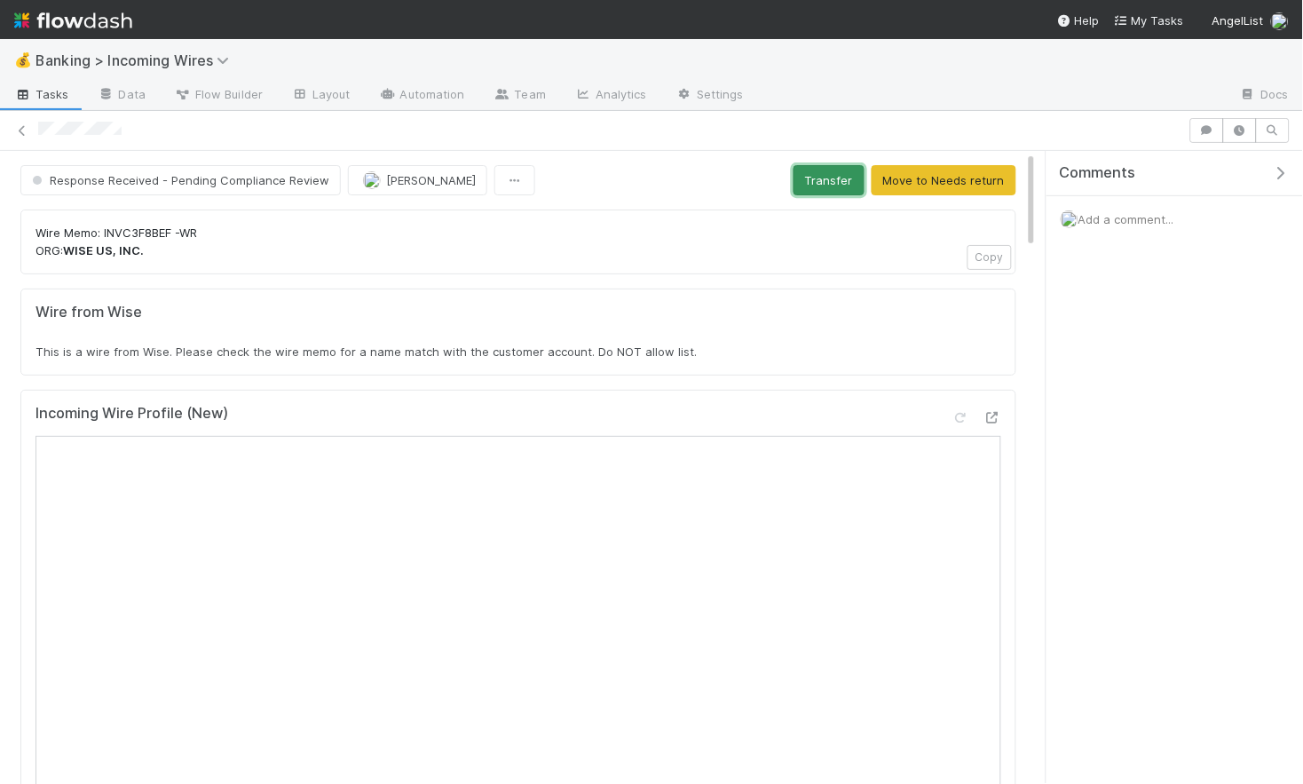
click at [838, 191] on button "Transfer" at bounding box center [829, 180] width 71 height 30
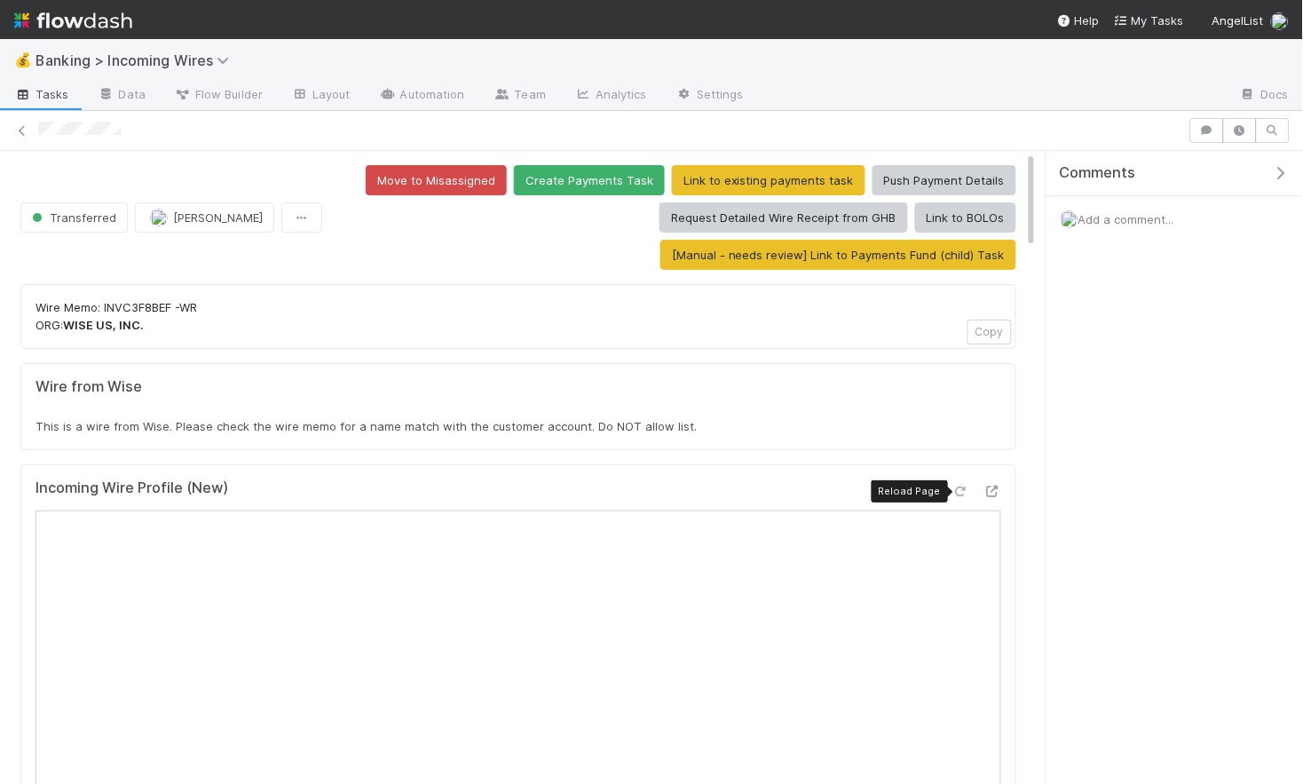
click at [966, 489] on icon at bounding box center [961, 492] width 18 height 12
